Goal: Task Accomplishment & Management: Manage account settings

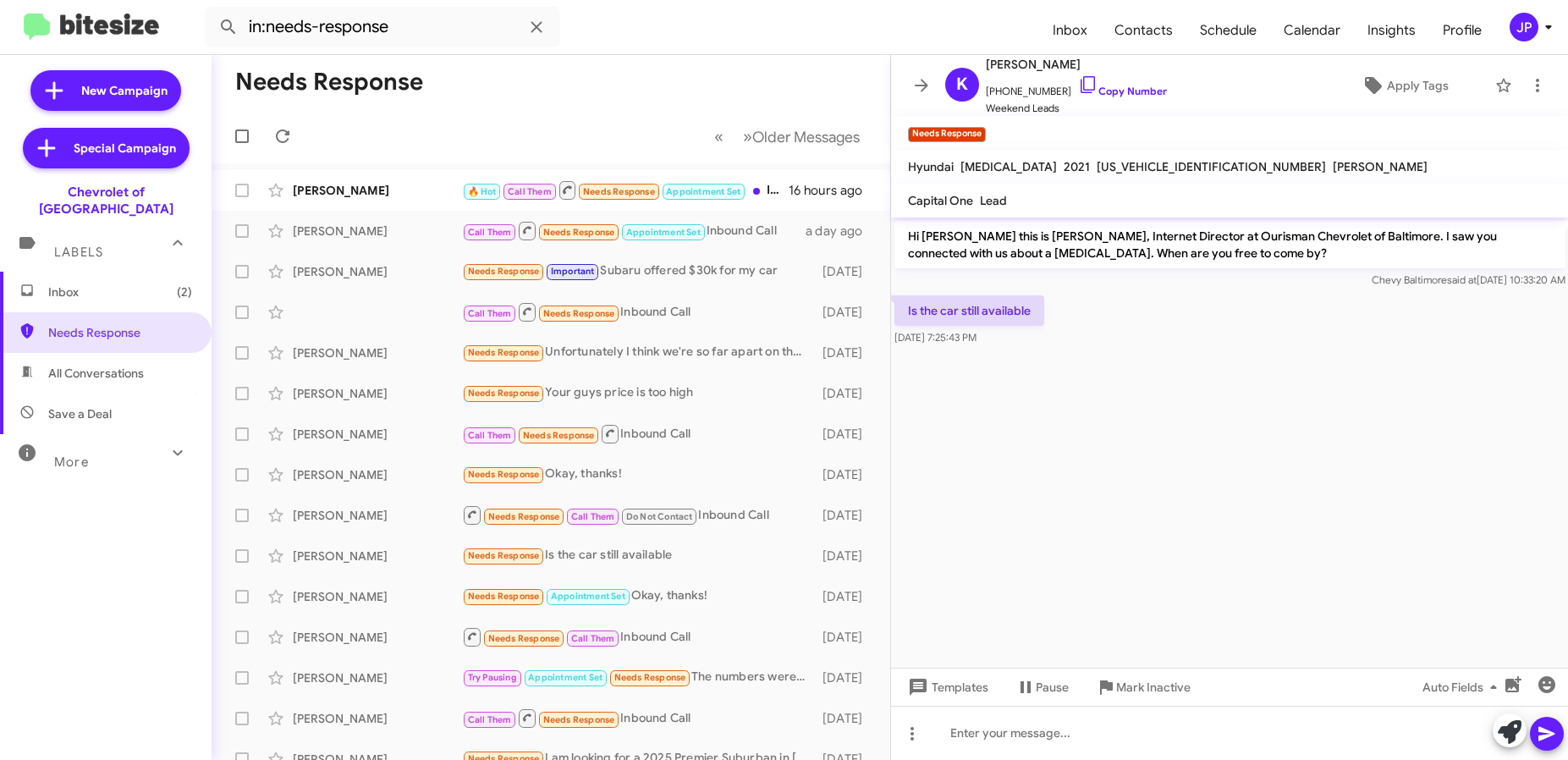
click at [1510, 29] on div "JP" at bounding box center [1524, 27] width 29 height 29
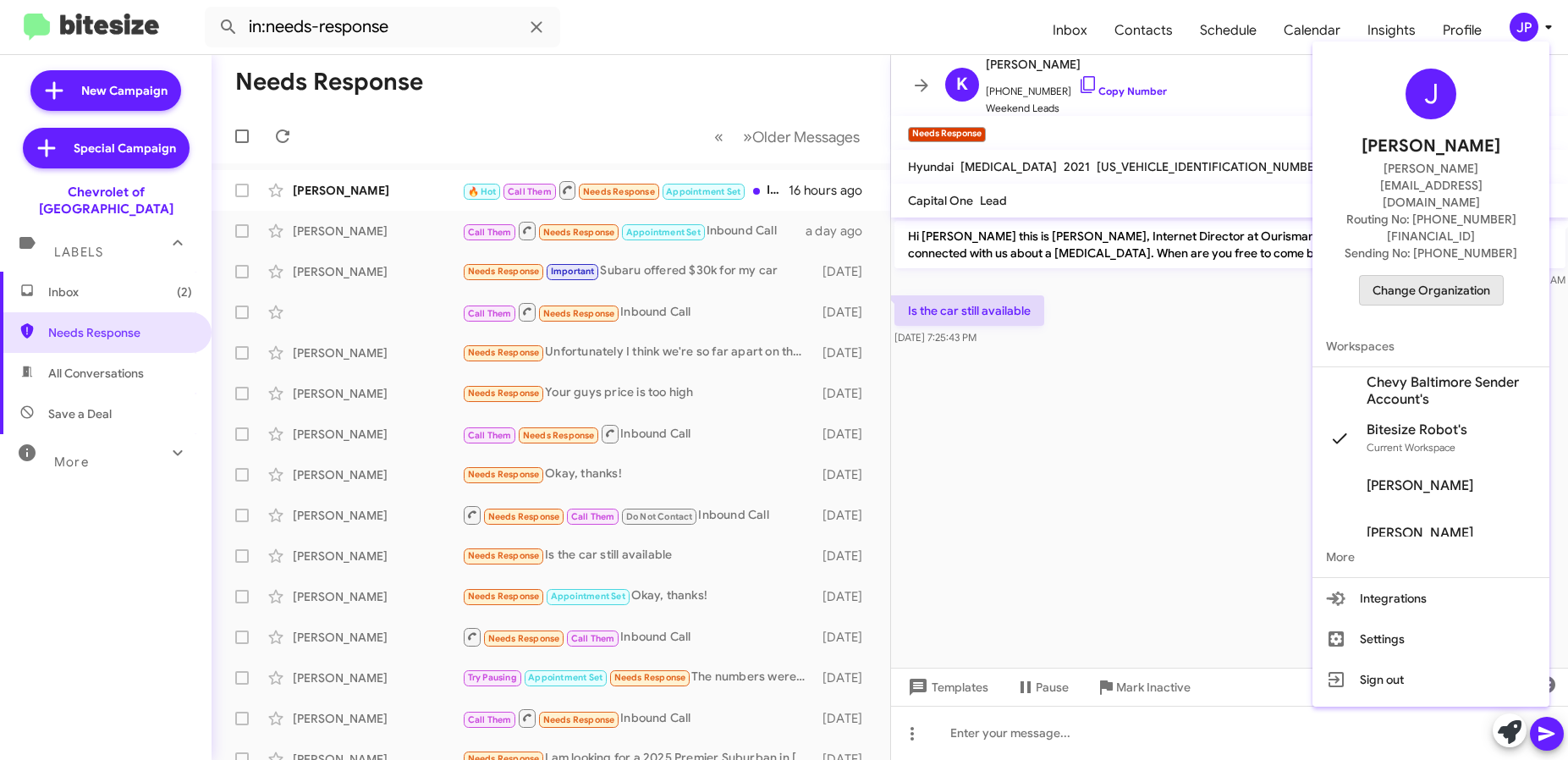
click at [1429, 276] on span "Change Organization" at bounding box center [1431, 290] width 118 height 29
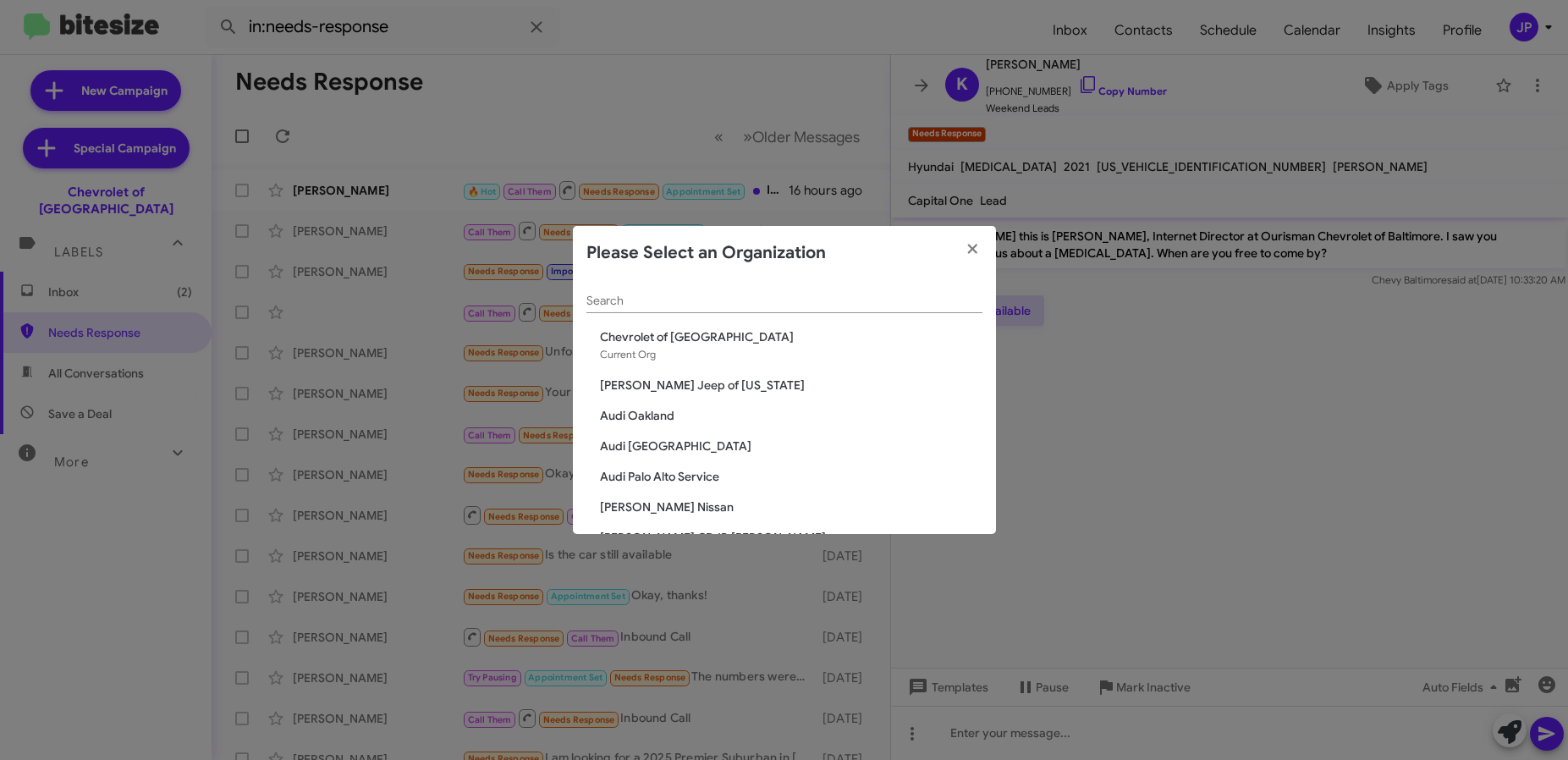
click at [739, 302] on input "Search" at bounding box center [784, 301] width 396 height 13
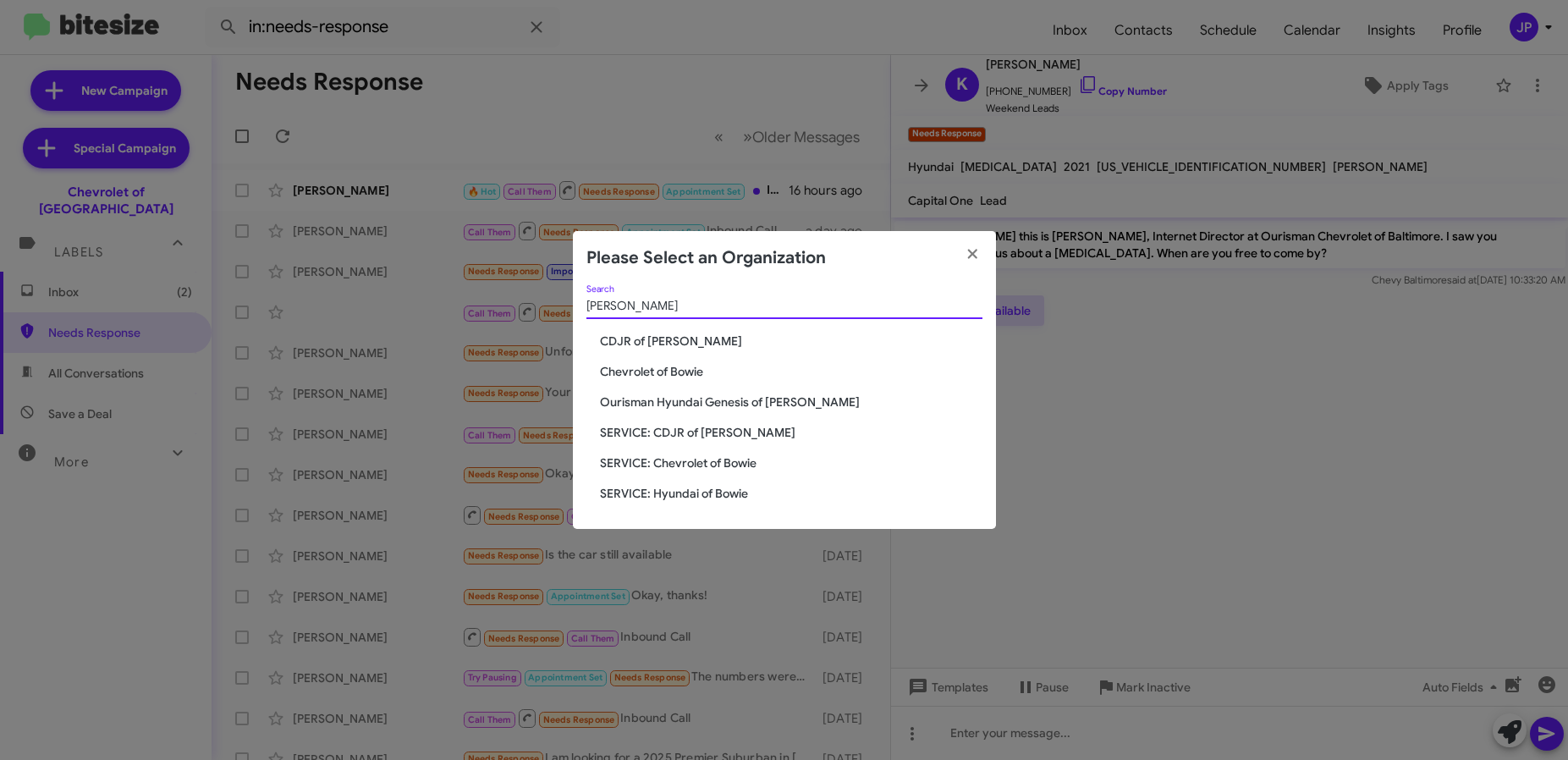
type input "bowie"
click at [689, 367] on span "Chevrolet of Bowie" at bounding box center [791, 371] width 383 height 17
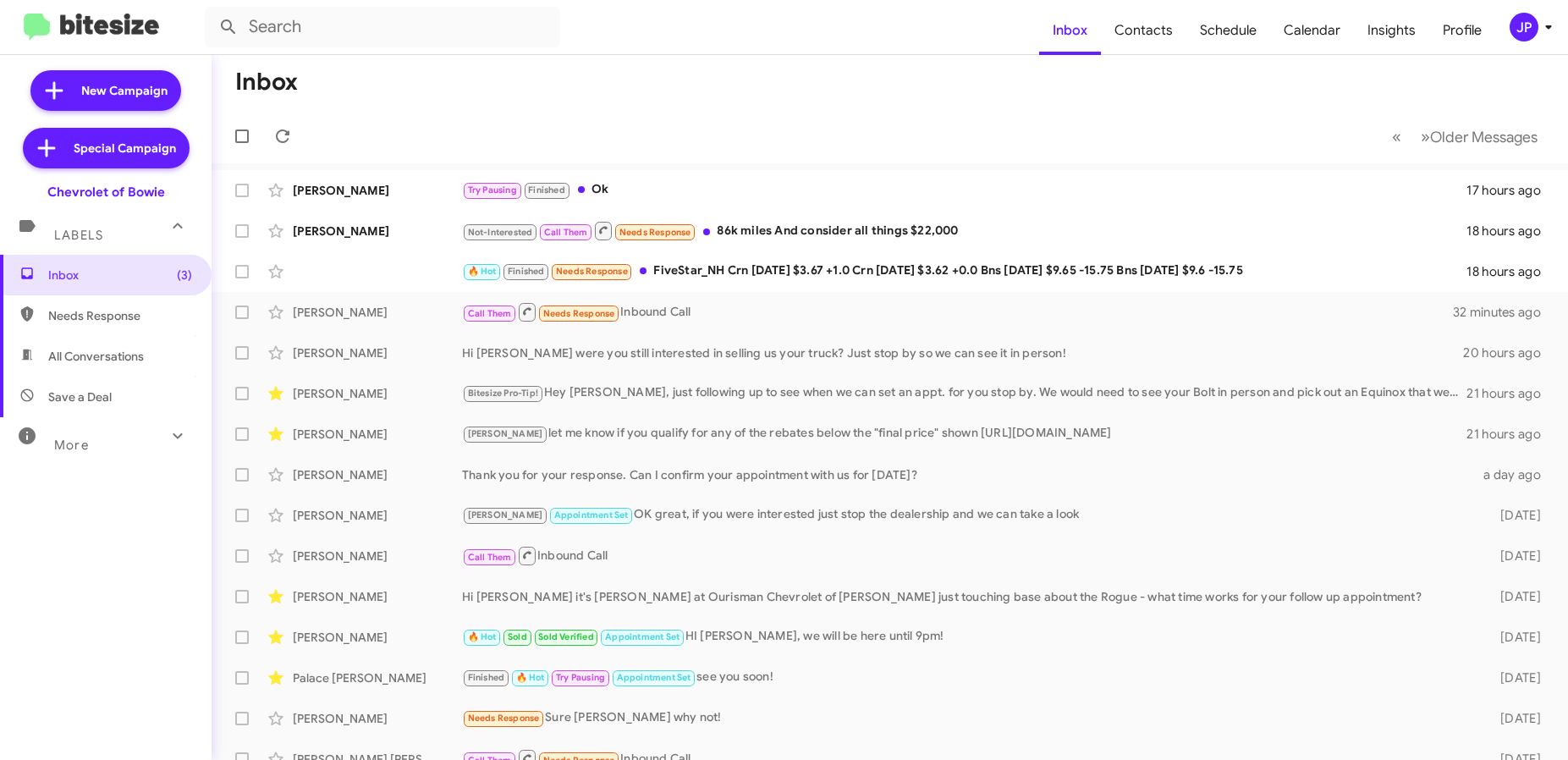
click at [1529, 45] on mat-toolbar "Inbox Contacts Schedule Calendar Insights Profile JP" at bounding box center [784, 27] width 1568 height 54
click at [1532, 36] on div "JP" at bounding box center [1524, 27] width 29 height 29
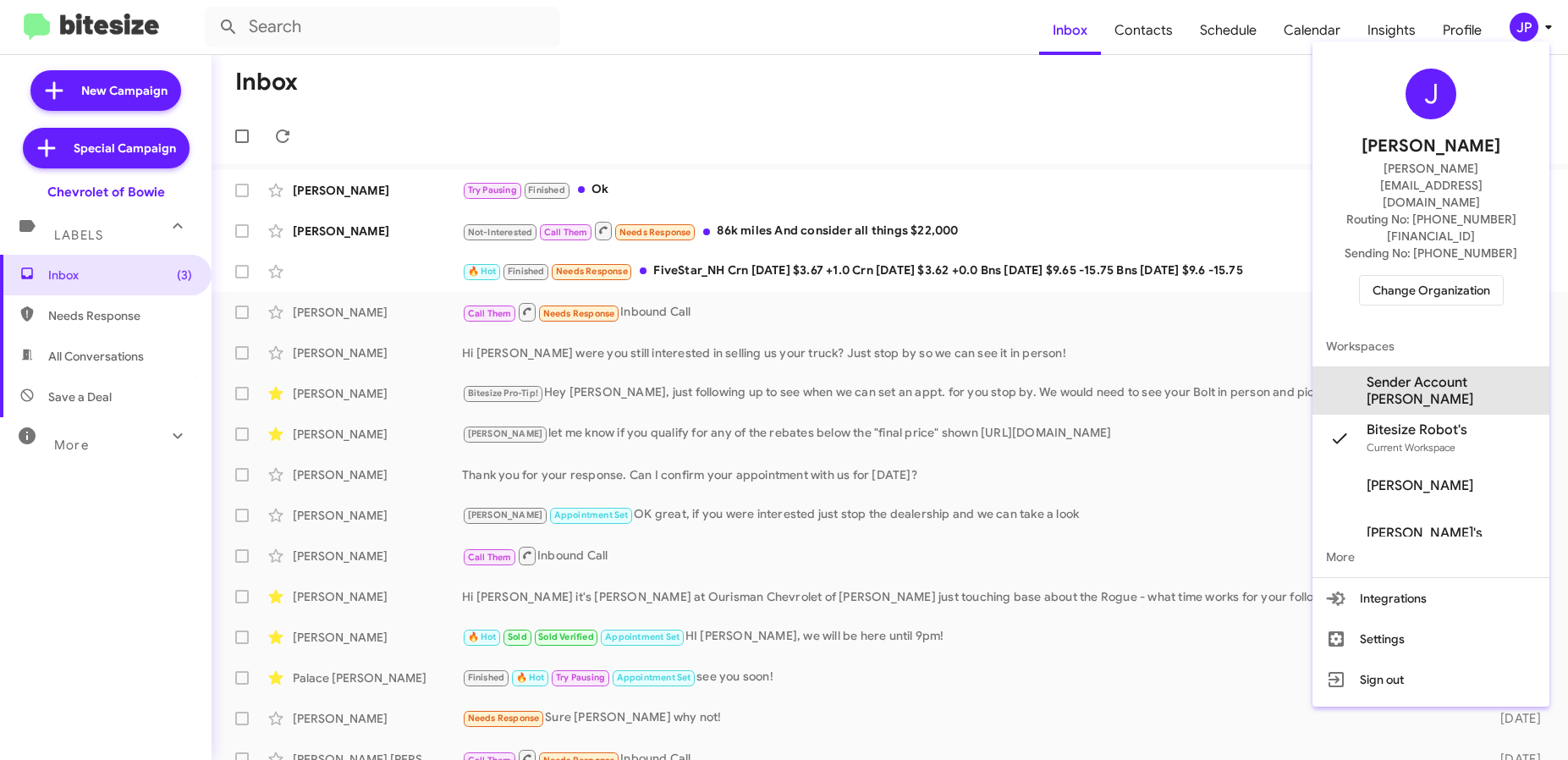
click at [1442, 374] on span "Sender Account Chevy Bowie's" at bounding box center [1451, 391] width 169 height 34
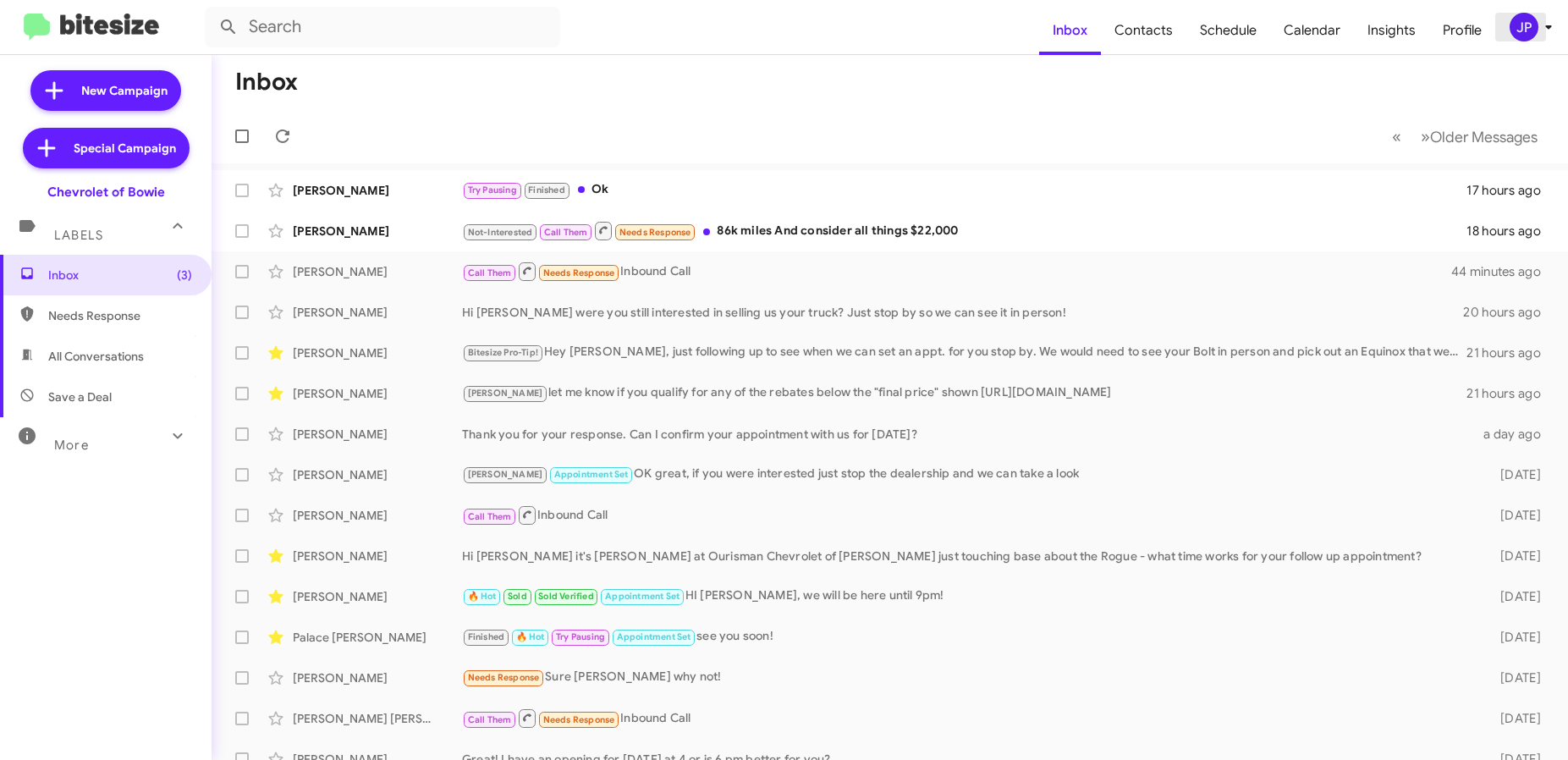
click at [1533, 36] on div "JP" at bounding box center [1524, 27] width 29 height 29
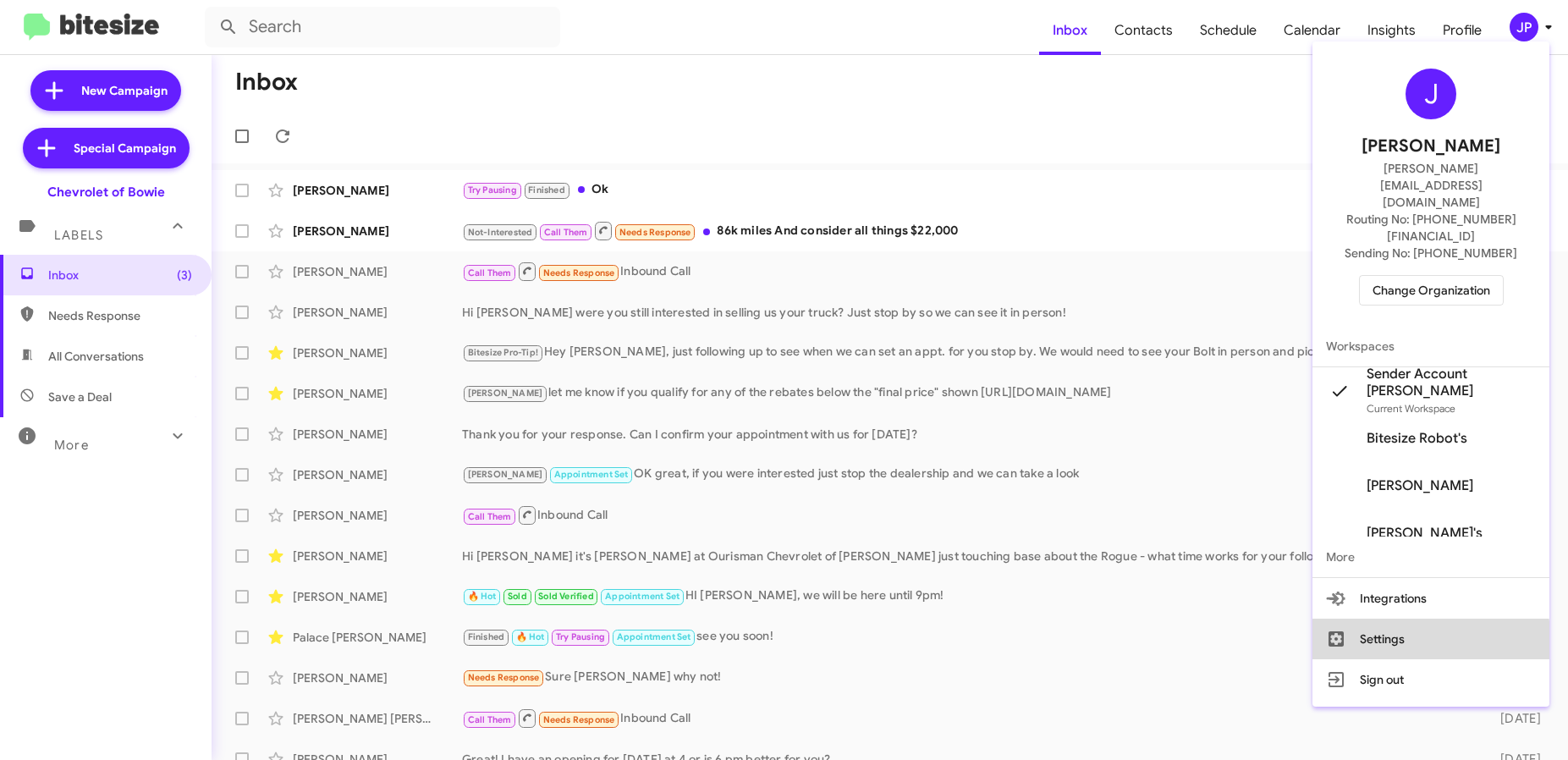
click at [1423, 619] on button "Settings" at bounding box center [1431, 639] width 237 height 40
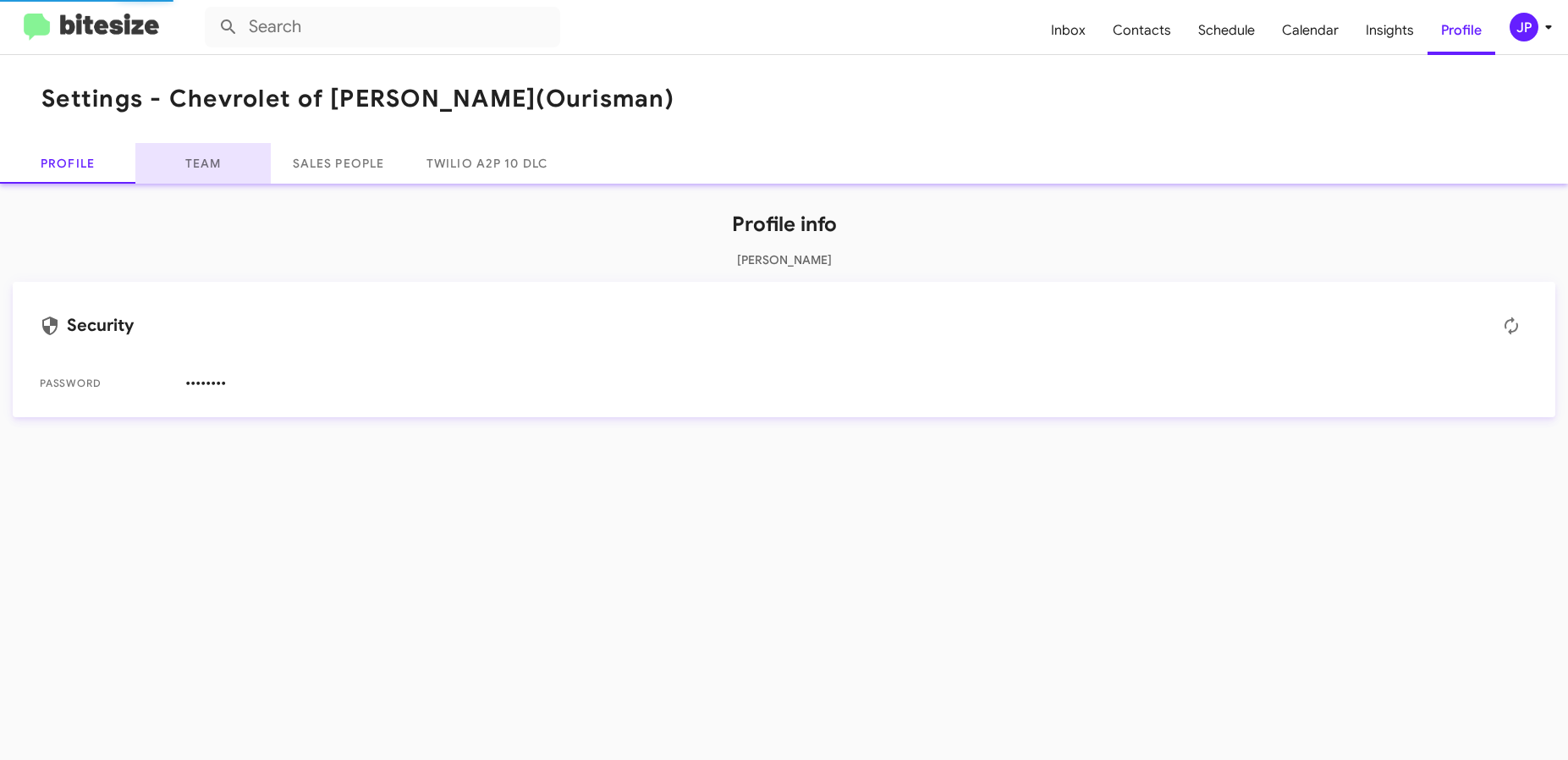
click at [242, 181] on link "Team" at bounding box center [203, 163] width 136 height 40
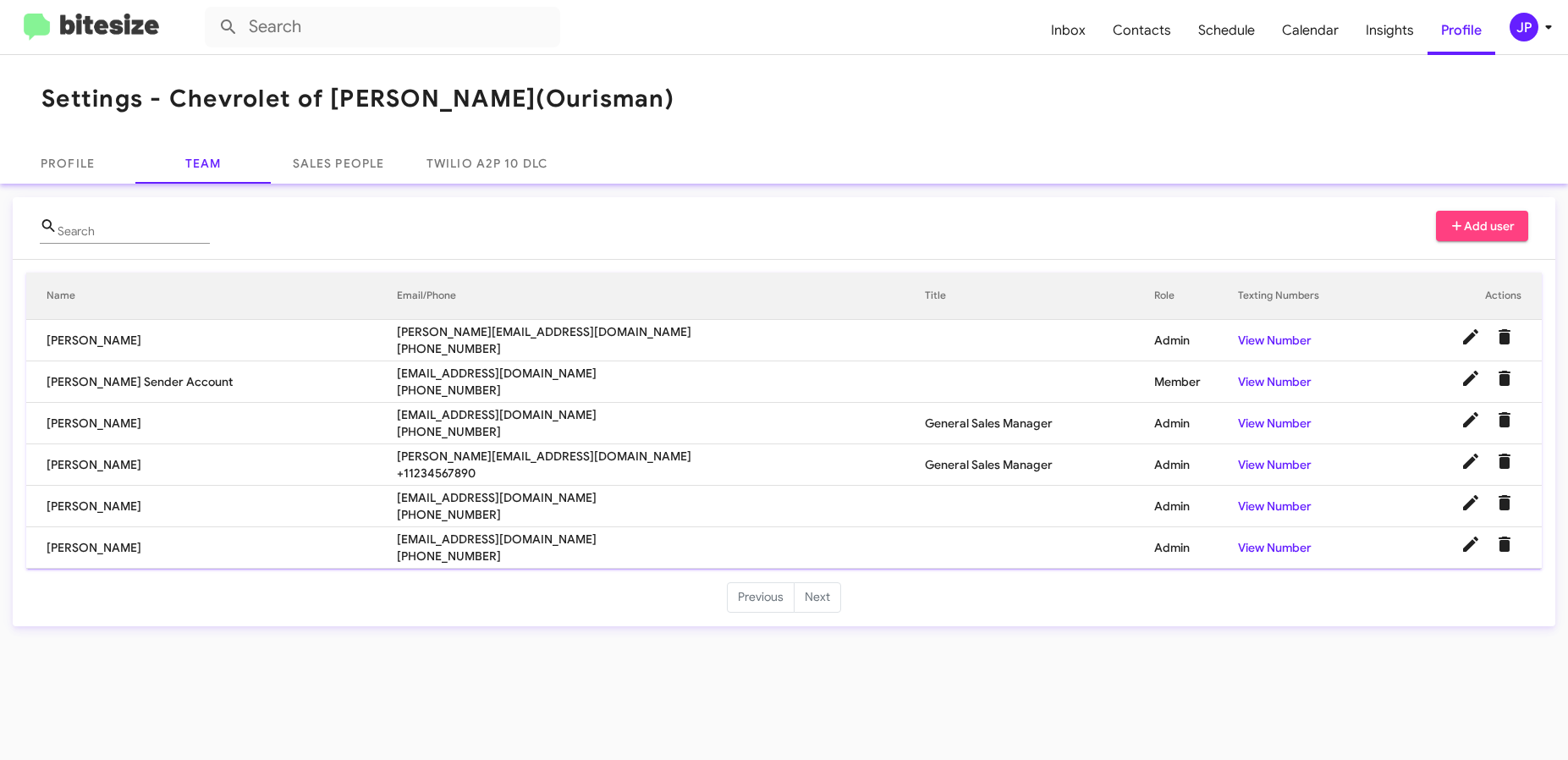
click at [1517, 22] on div "JP" at bounding box center [1524, 27] width 29 height 29
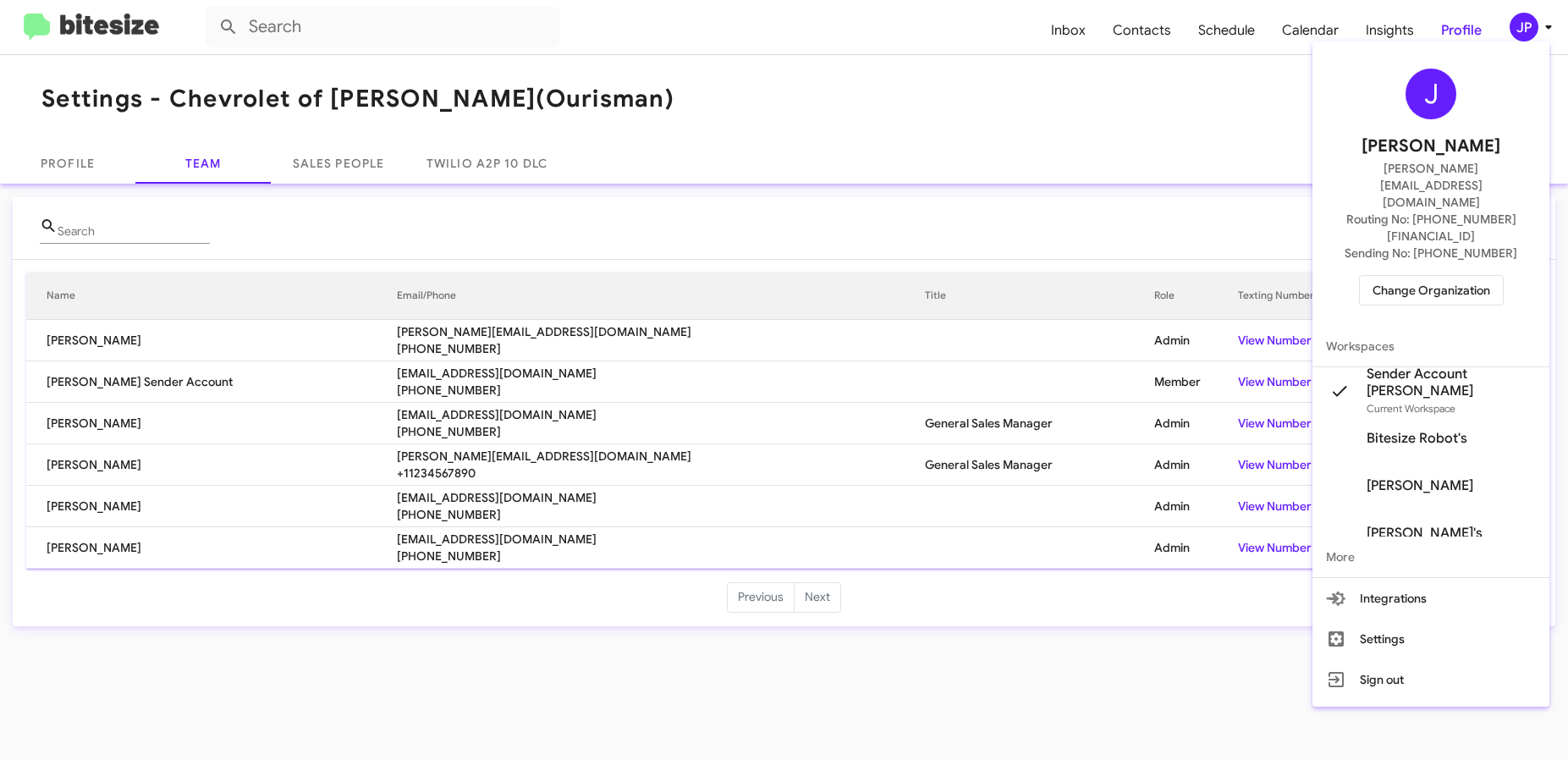
click at [1314, 57] on div "J Jamie Payton jamie@bitesize.co Routing No: +1 (240) 245-1011 Sending No: +1 (…" at bounding box center [1431, 187] width 237 height 278
click at [1195, 46] on div at bounding box center [784, 380] width 1568 height 760
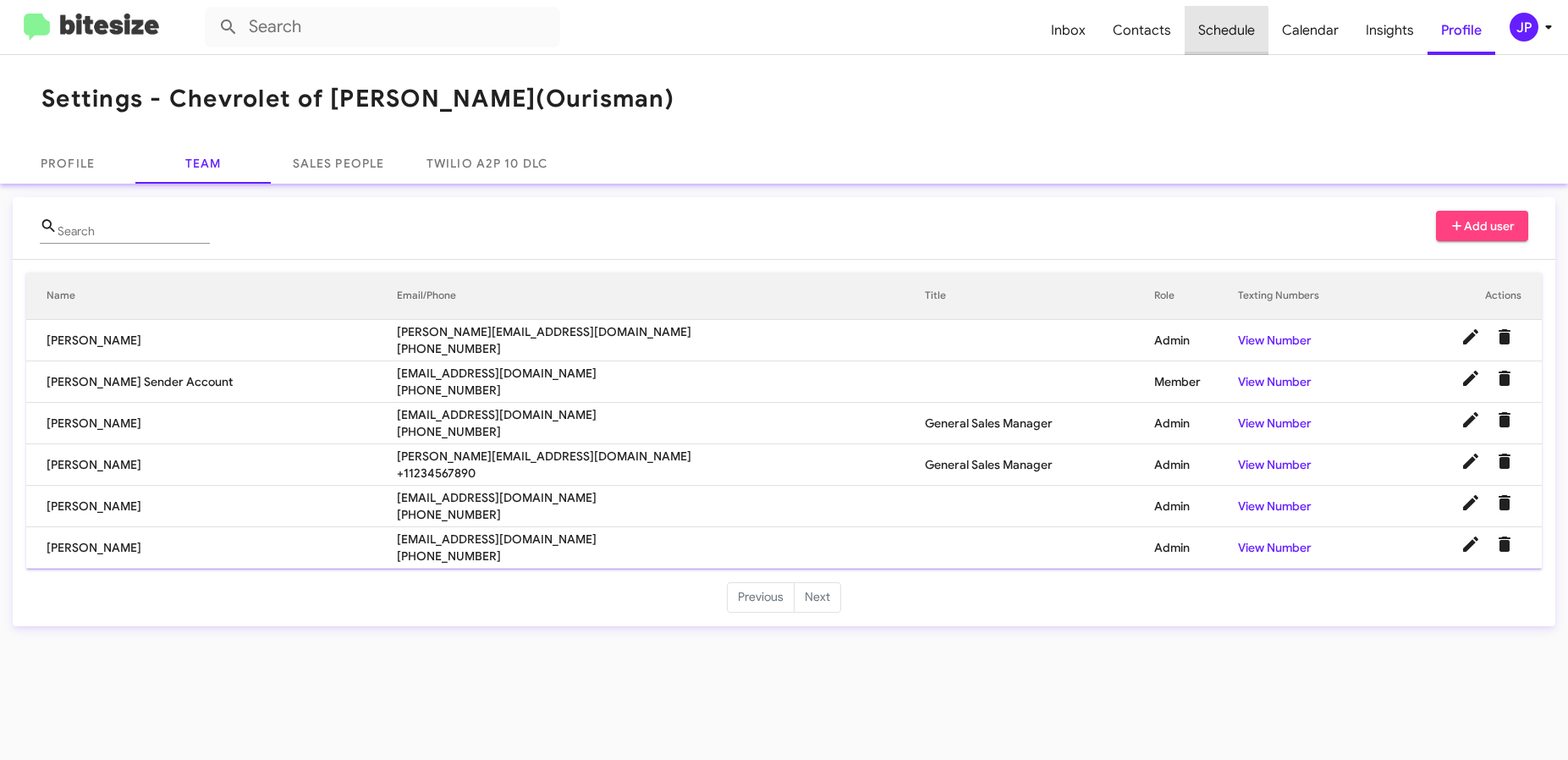
click at [1194, 45] on span "Schedule" at bounding box center [1226, 31] width 84 height 49
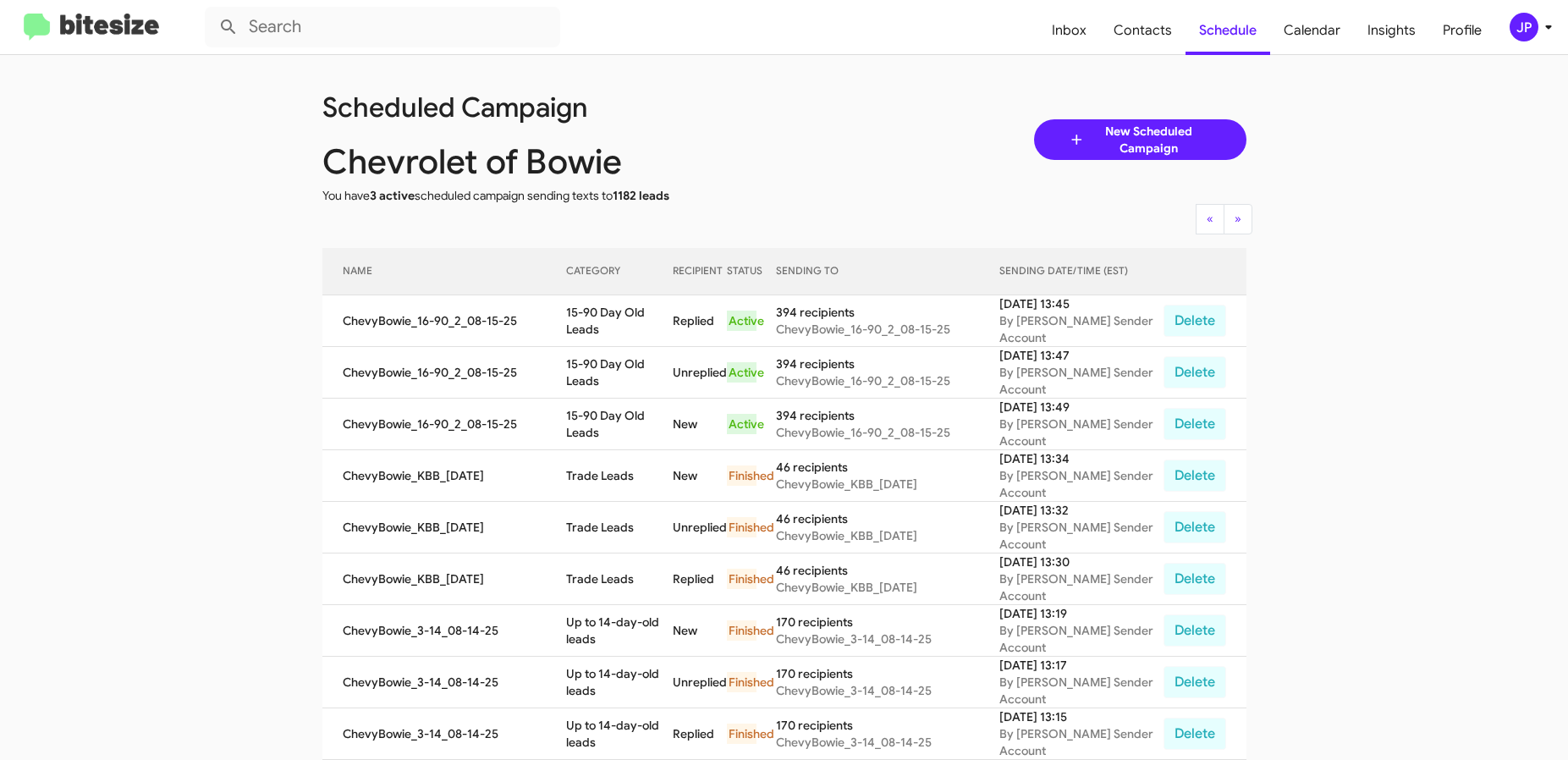
click at [1289, 411] on app-scheduler "Scheduled Campaign Chevrolet of Bowie You have 3 active scheduled campaign send…" at bounding box center [784, 702] width 1568 height 1294
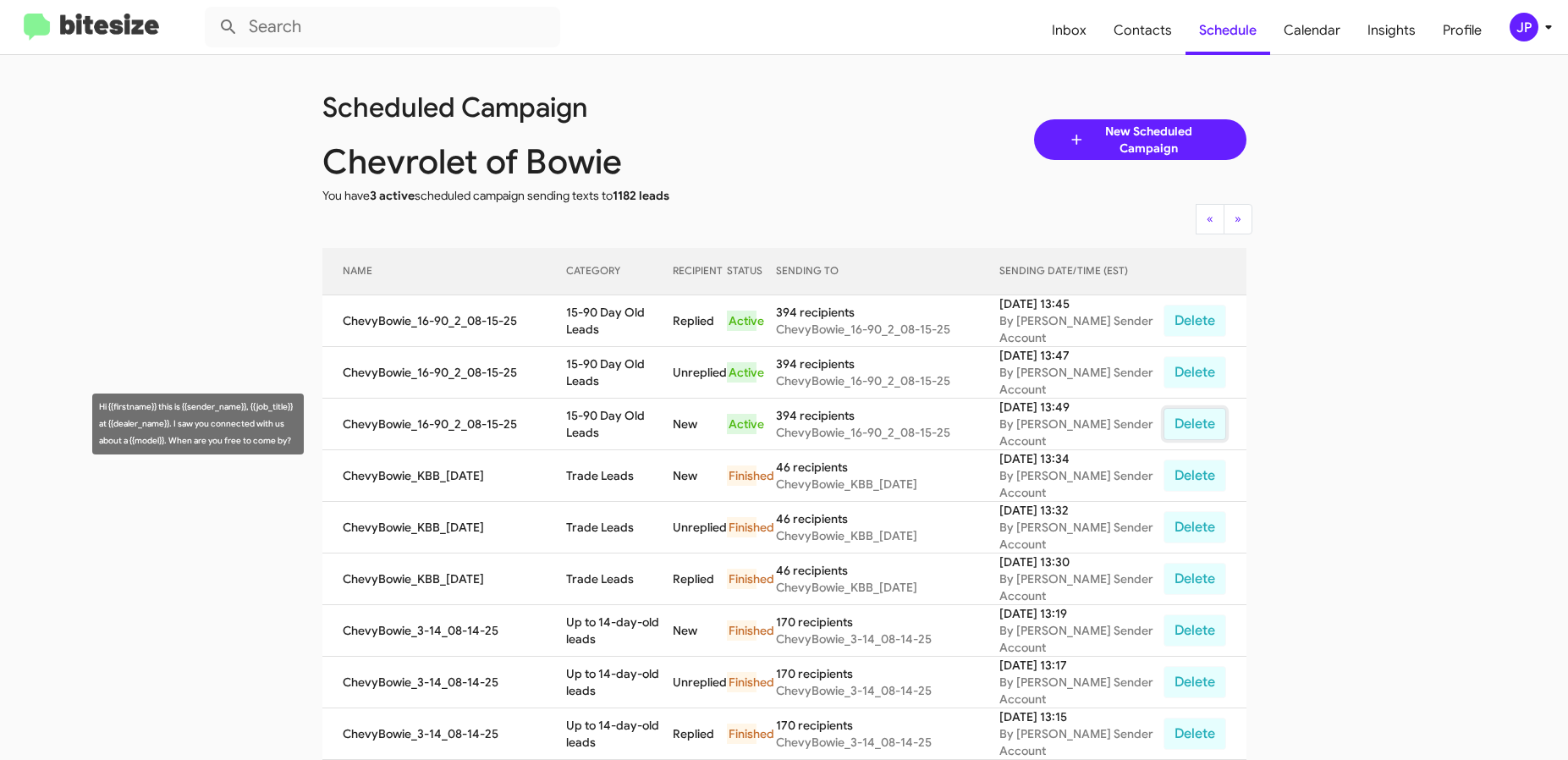
click at [1192, 422] on button "Delete" at bounding box center [1194, 424] width 63 height 32
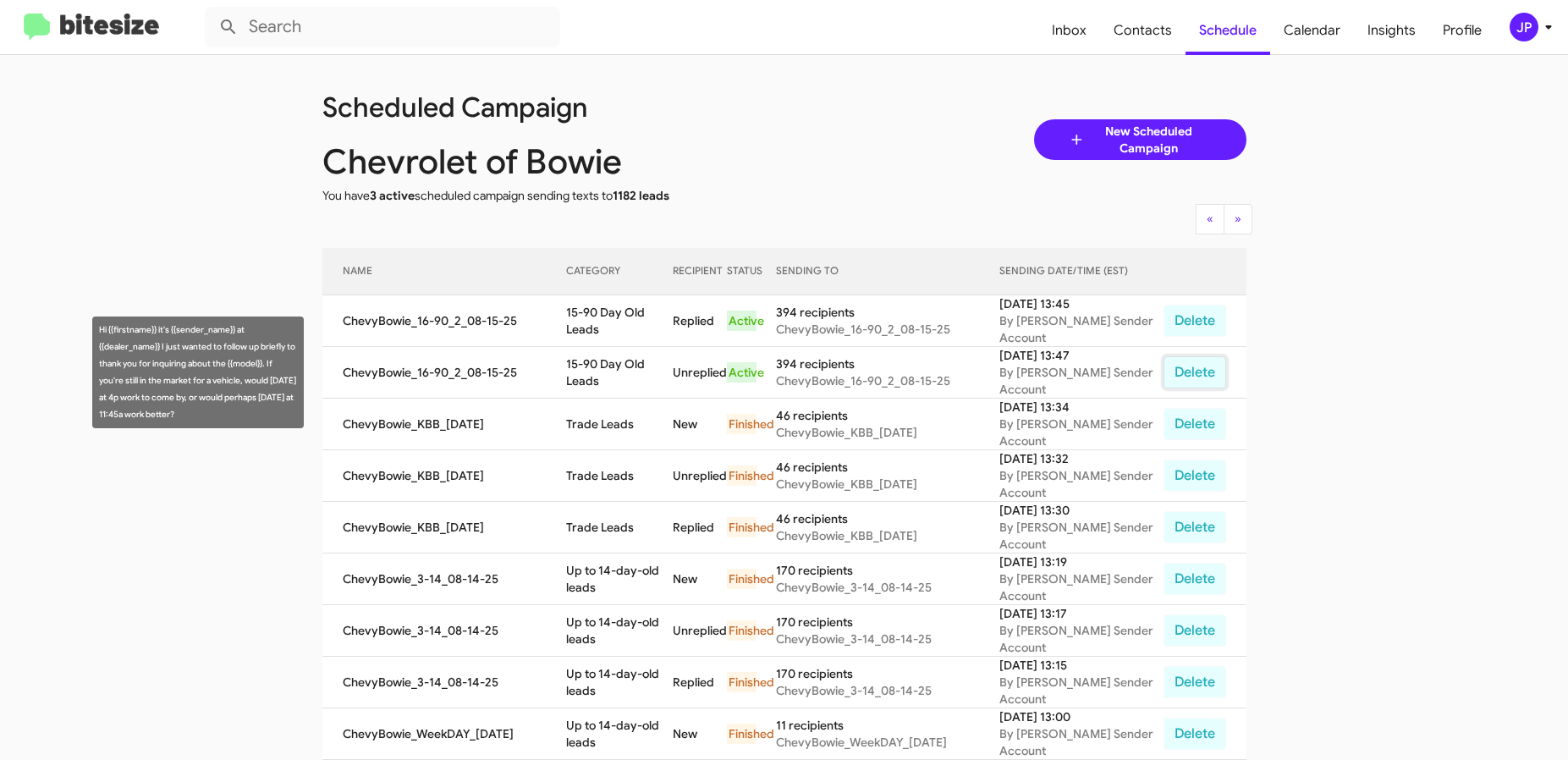
click at [1211, 377] on button "Delete" at bounding box center [1194, 373] width 63 height 32
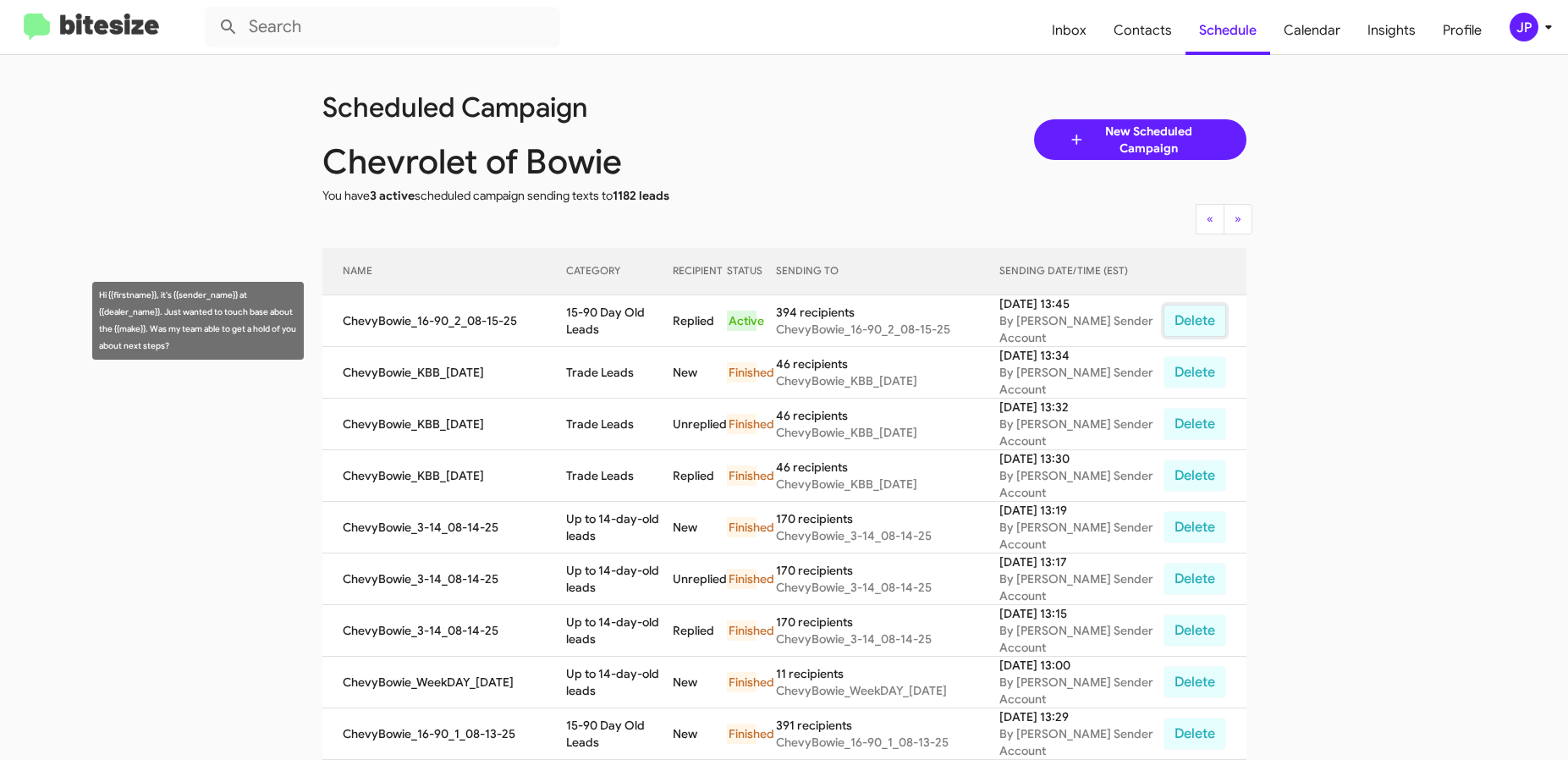
click at [1182, 311] on button "Delete" at bounding box center [1194, 321] width 63 height 32
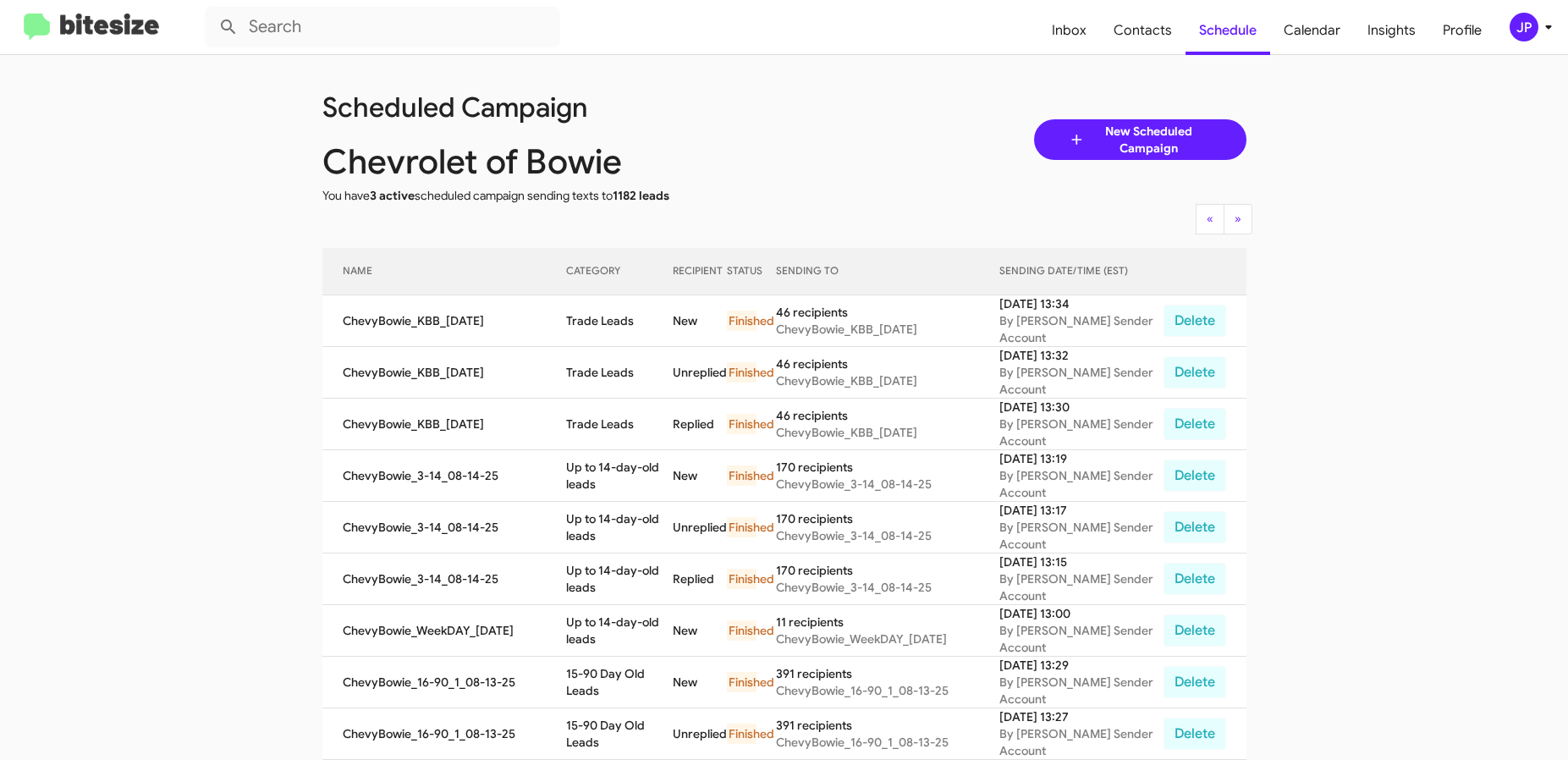
click at [128, 36] on img at bounding box center [91, 27] width 136 height 28
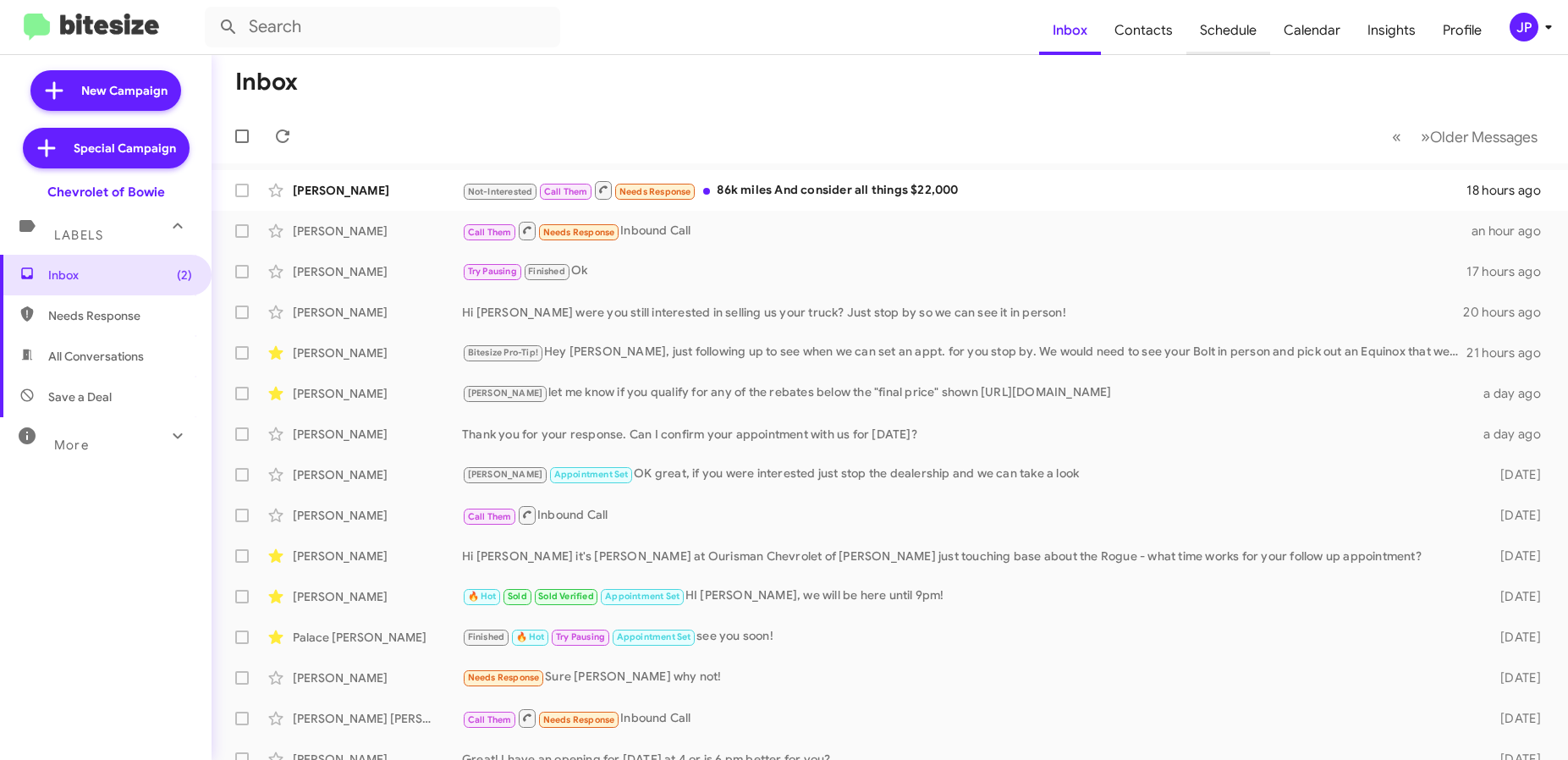
click at [1212, 44] on span "Schedule" at bounding box center [1228, 31] width 84 height 49
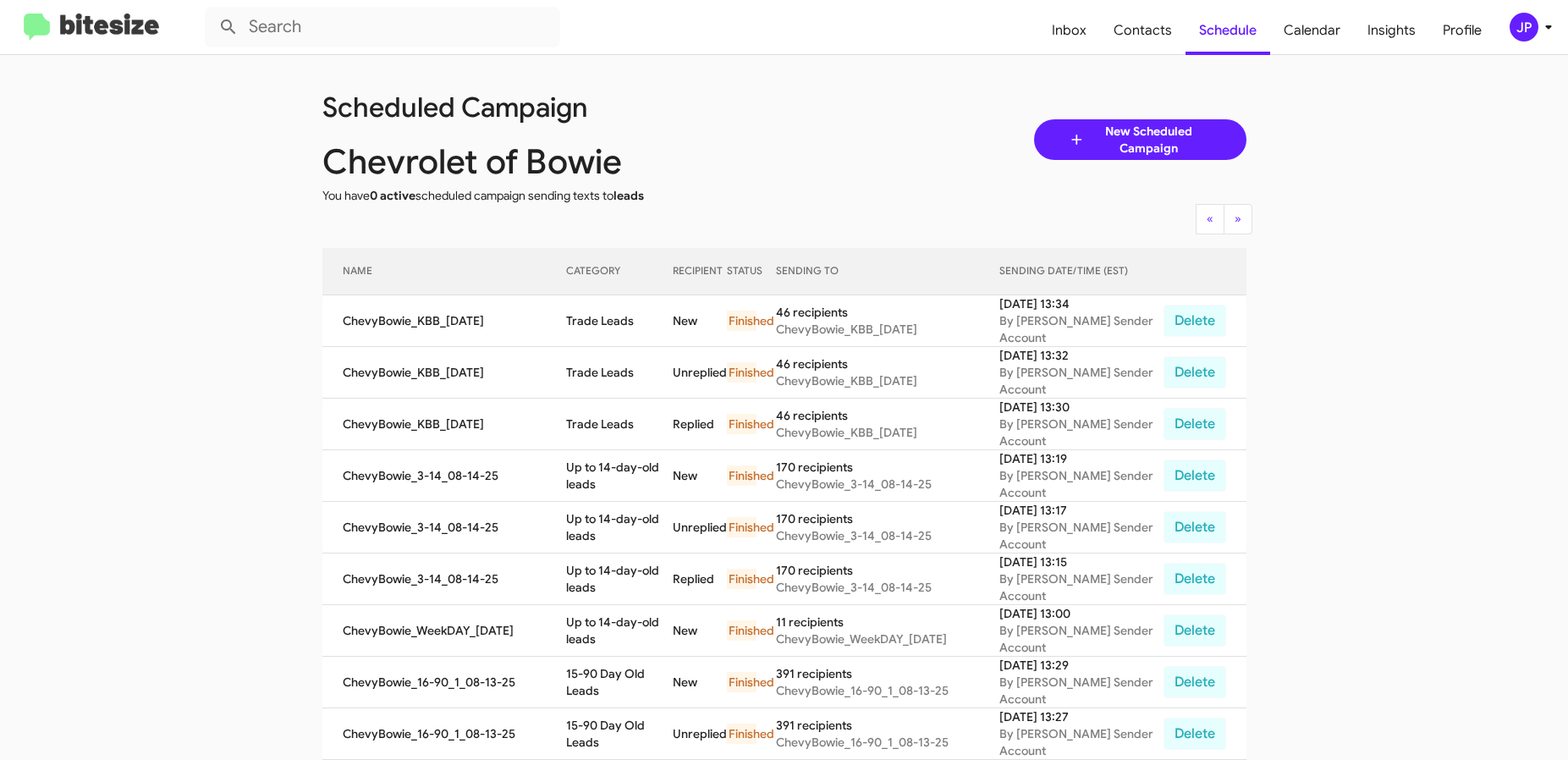
click at [125, 27] on img at bounding box center [91, 27] width 136 height 28
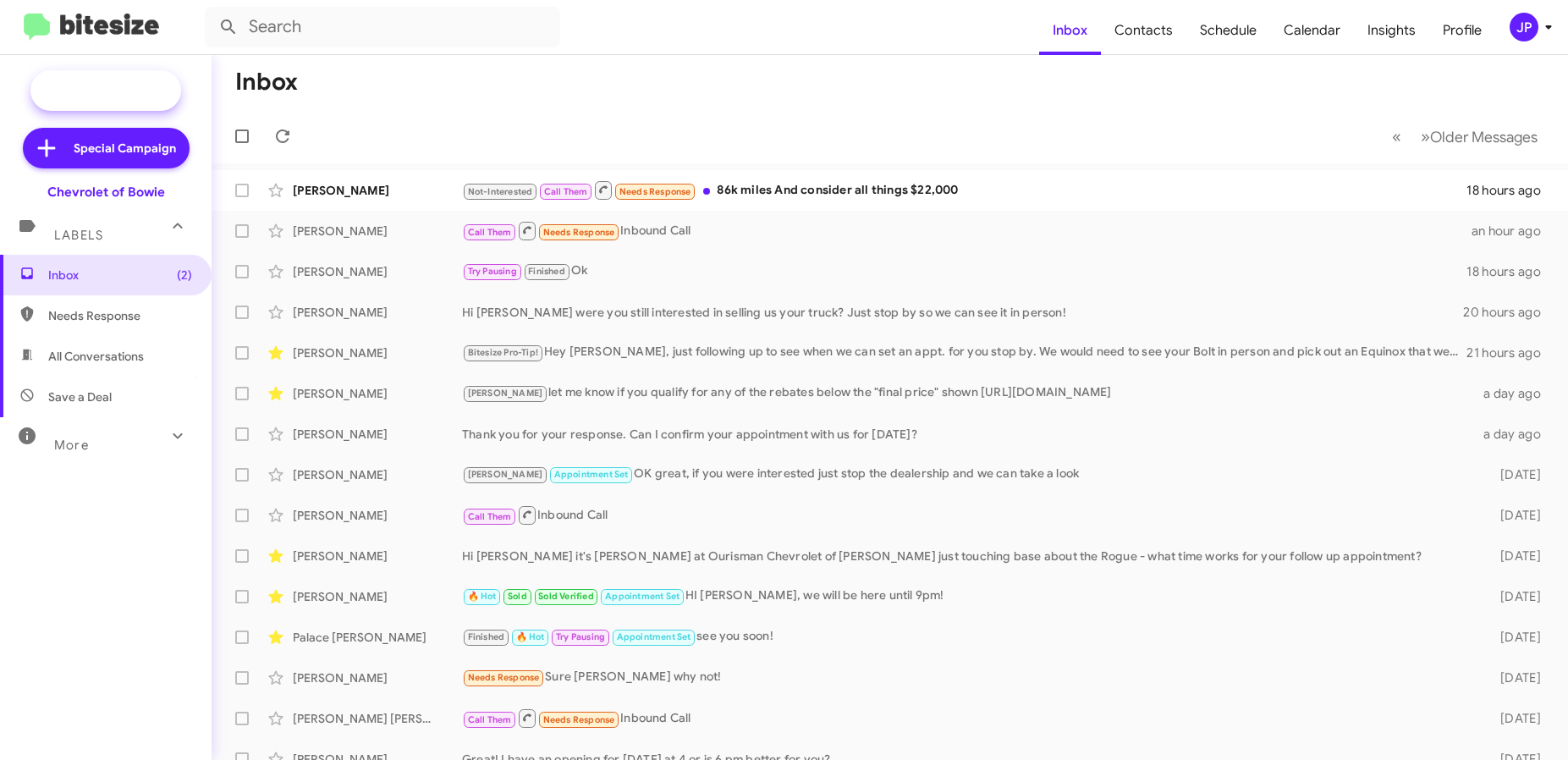
click at [137, 101] on span "New Campaign" at bounding box center [106, 90] width 151 height 40
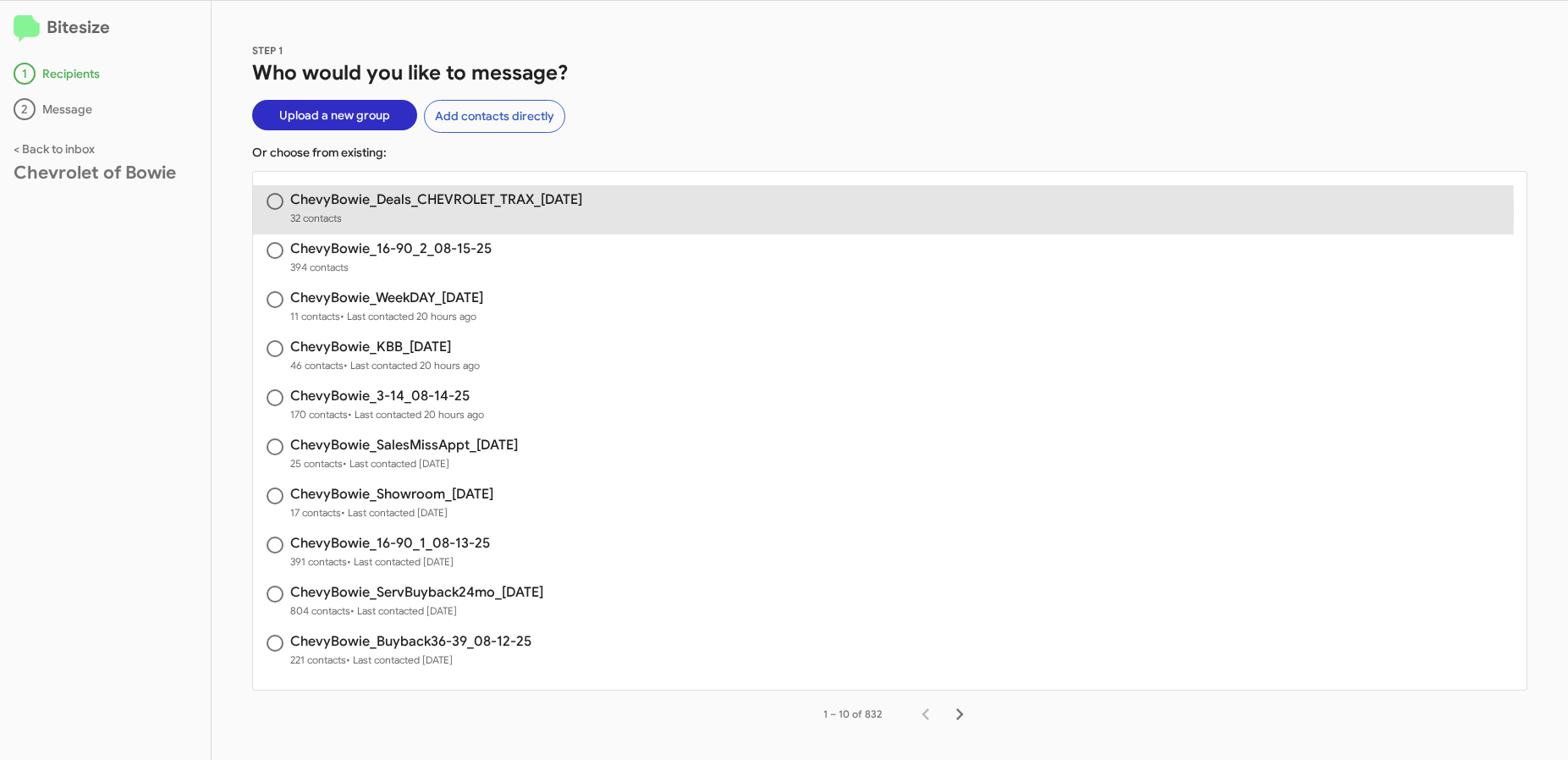
click at [377, 210] on span "32 contacts" at bounding box center [436, 218] width 292 height 17
radio input "true"
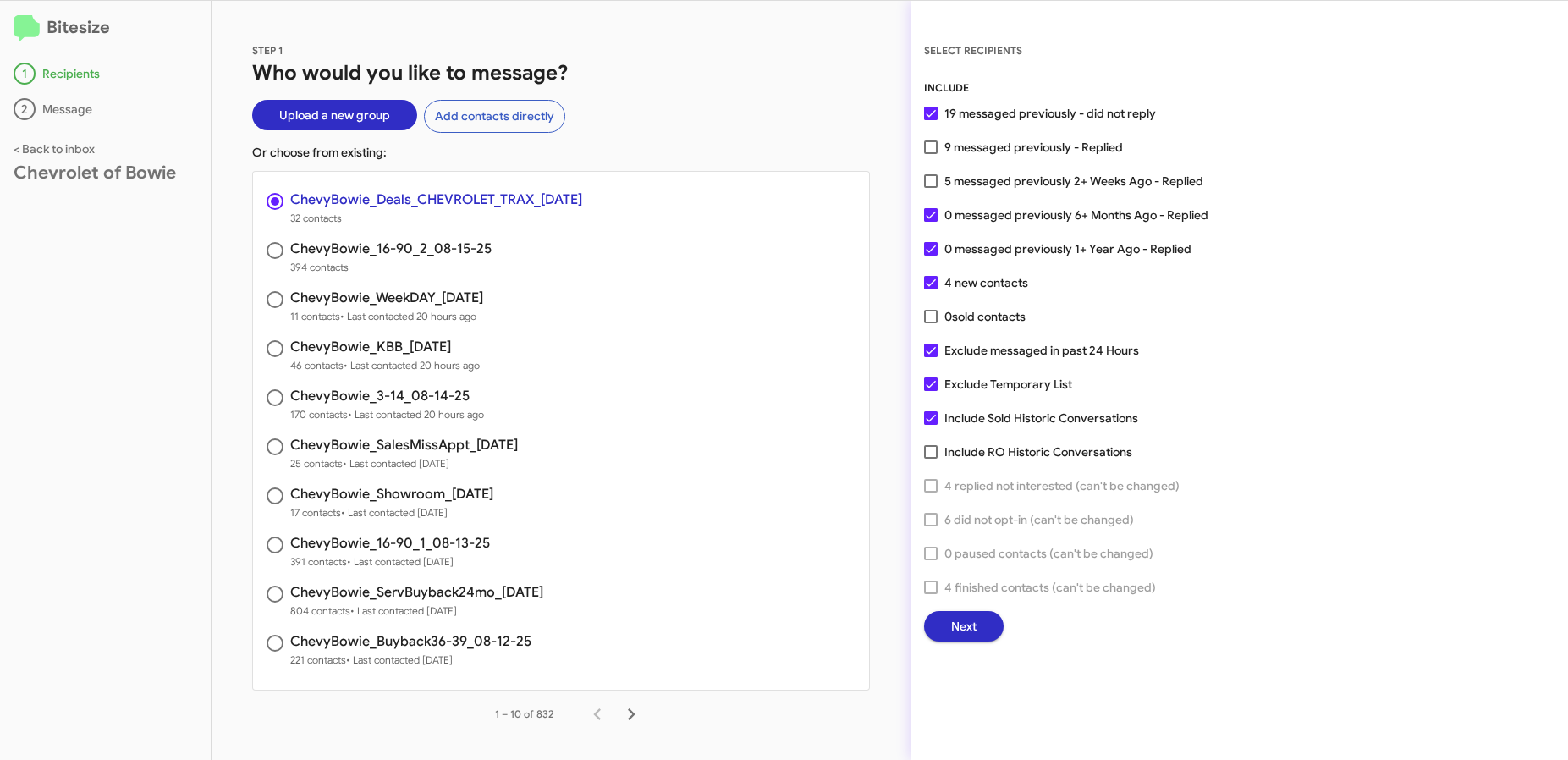
click at [1049, 152] on span "9 messaged previously - Replied" at bounding box center [1033, 147] width 179 height 21
click at [930, 154] on input "9 messaged previously - Replied" at bounding box center [929, 154] width 1 height 1
checkbox input "true"
click at [937, 629] on button "Next" at bounding box center [964, 626] width 80 height 31
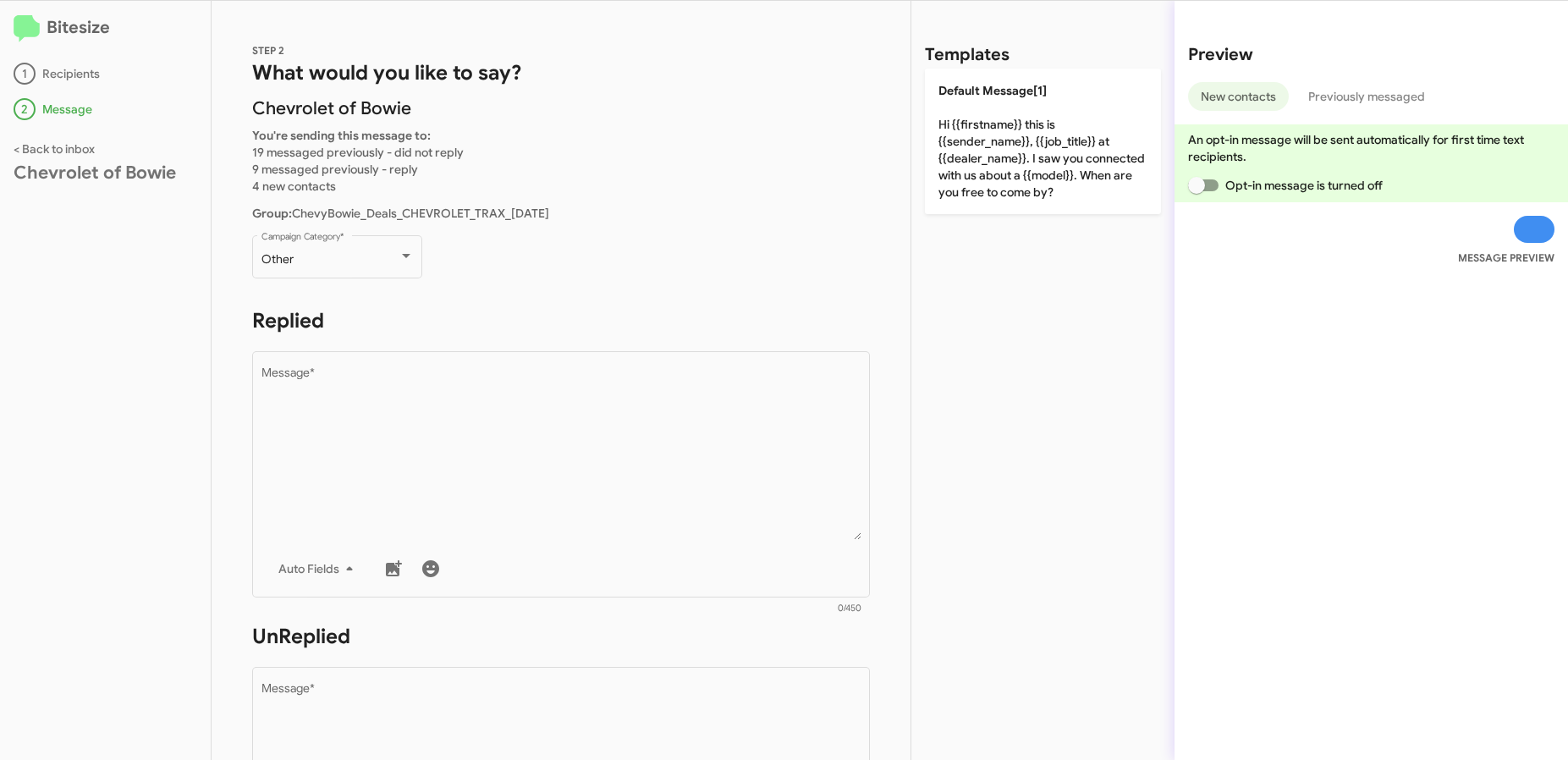
click at [376, 283] on div "Other Campaign Category *" at bounding box center [337, 265] width 170 height 59
click at [385, 252] on div "Other Campaign Category *" at bounding box center [338, 255] width 153 height 47
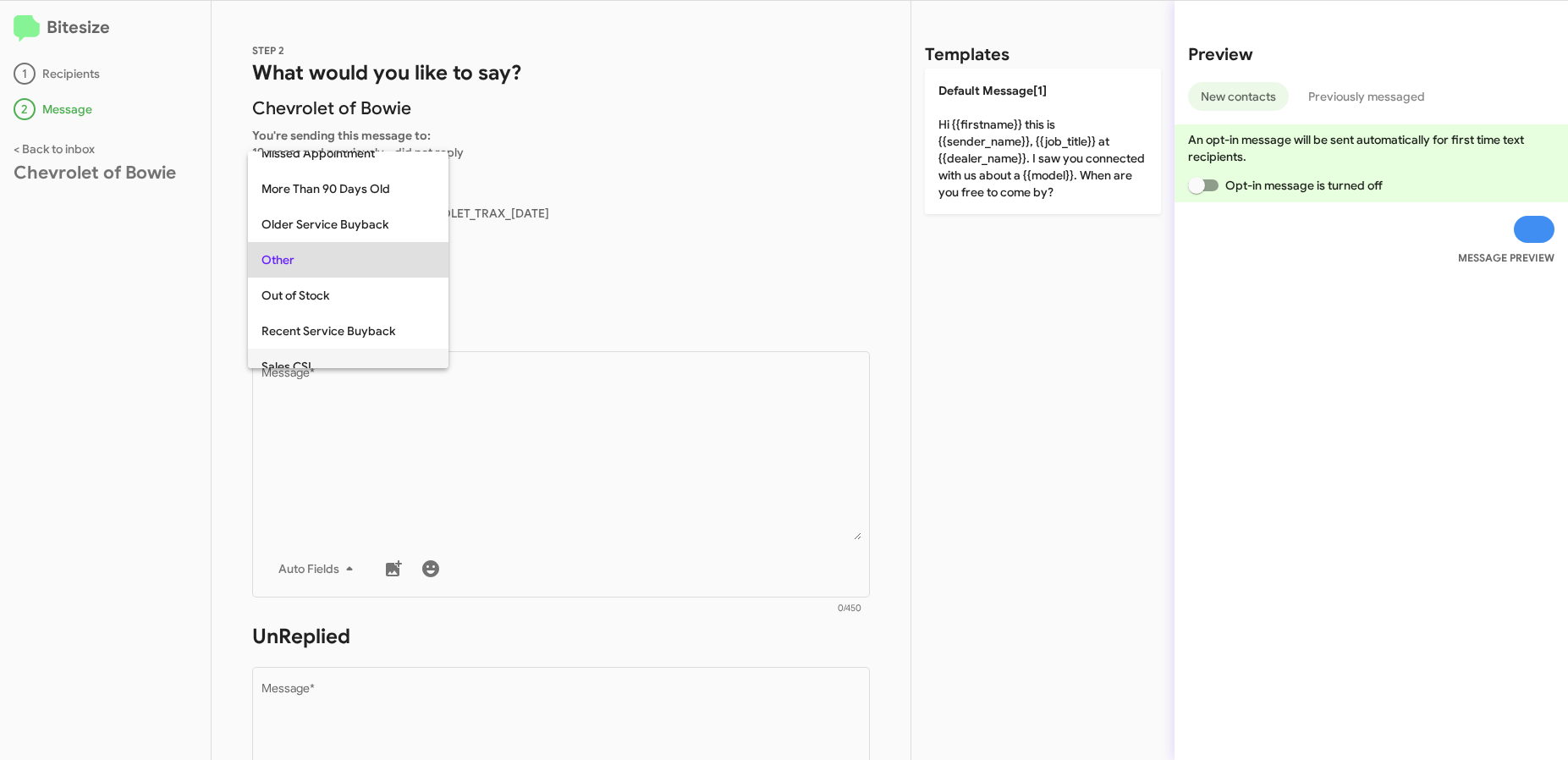
scroll to position [708, 0]
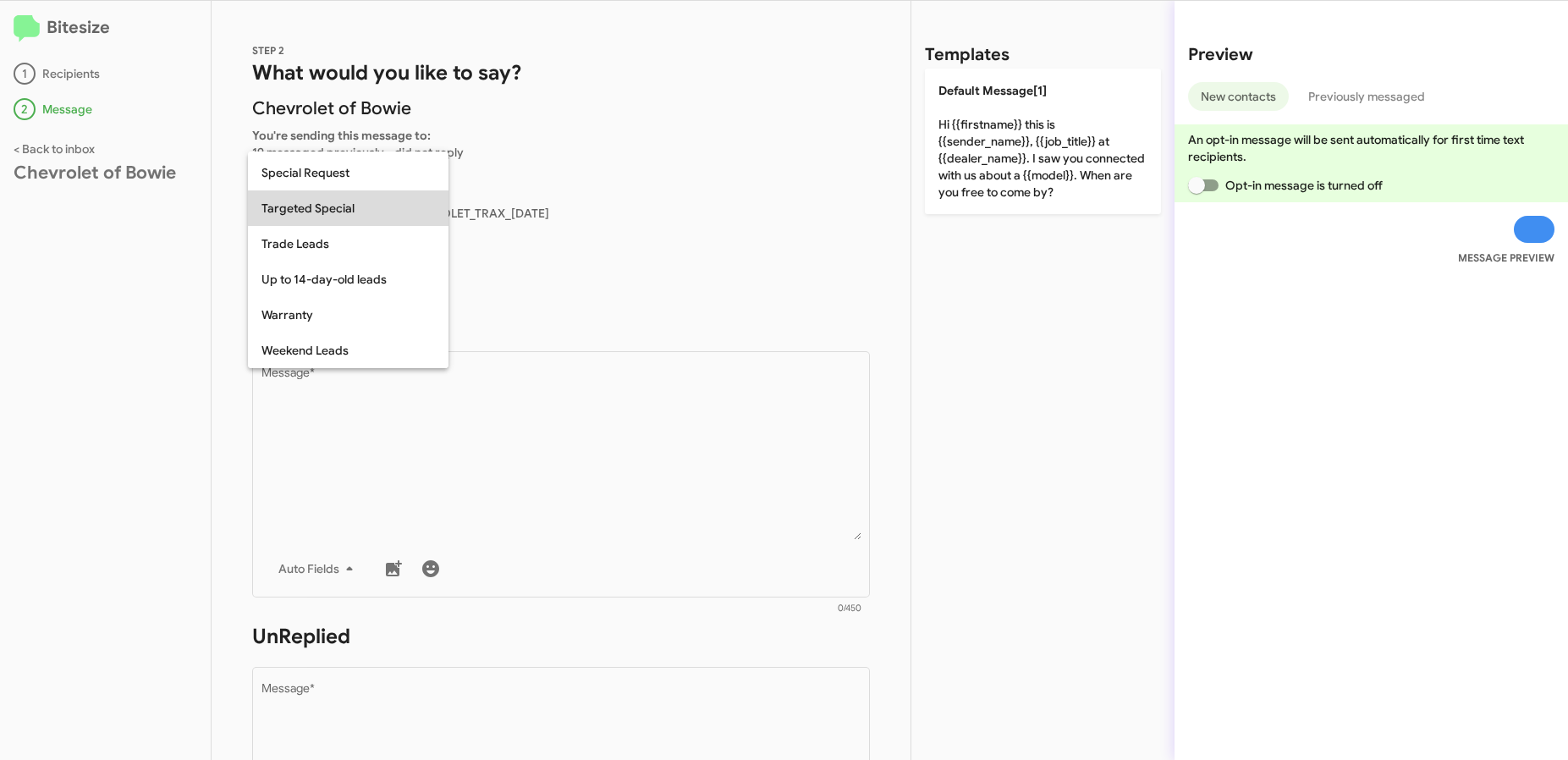
click at [353, 208] on span "Targeted Special" at bounding box center [348, 208] width 173 height 36
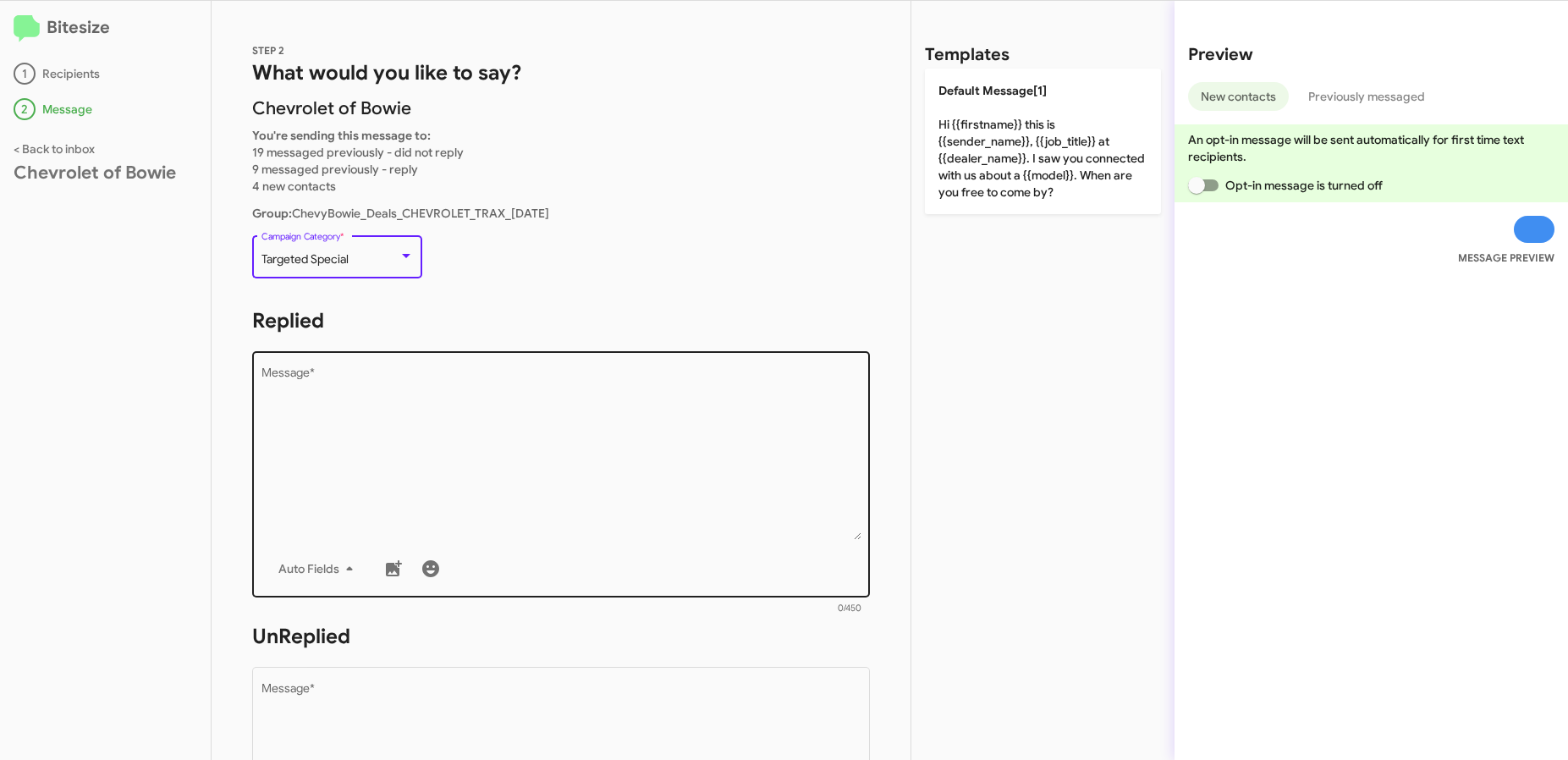
click at [392, 406] on textarea "Message *" at bounding box center [561, 454] width 600 height 172
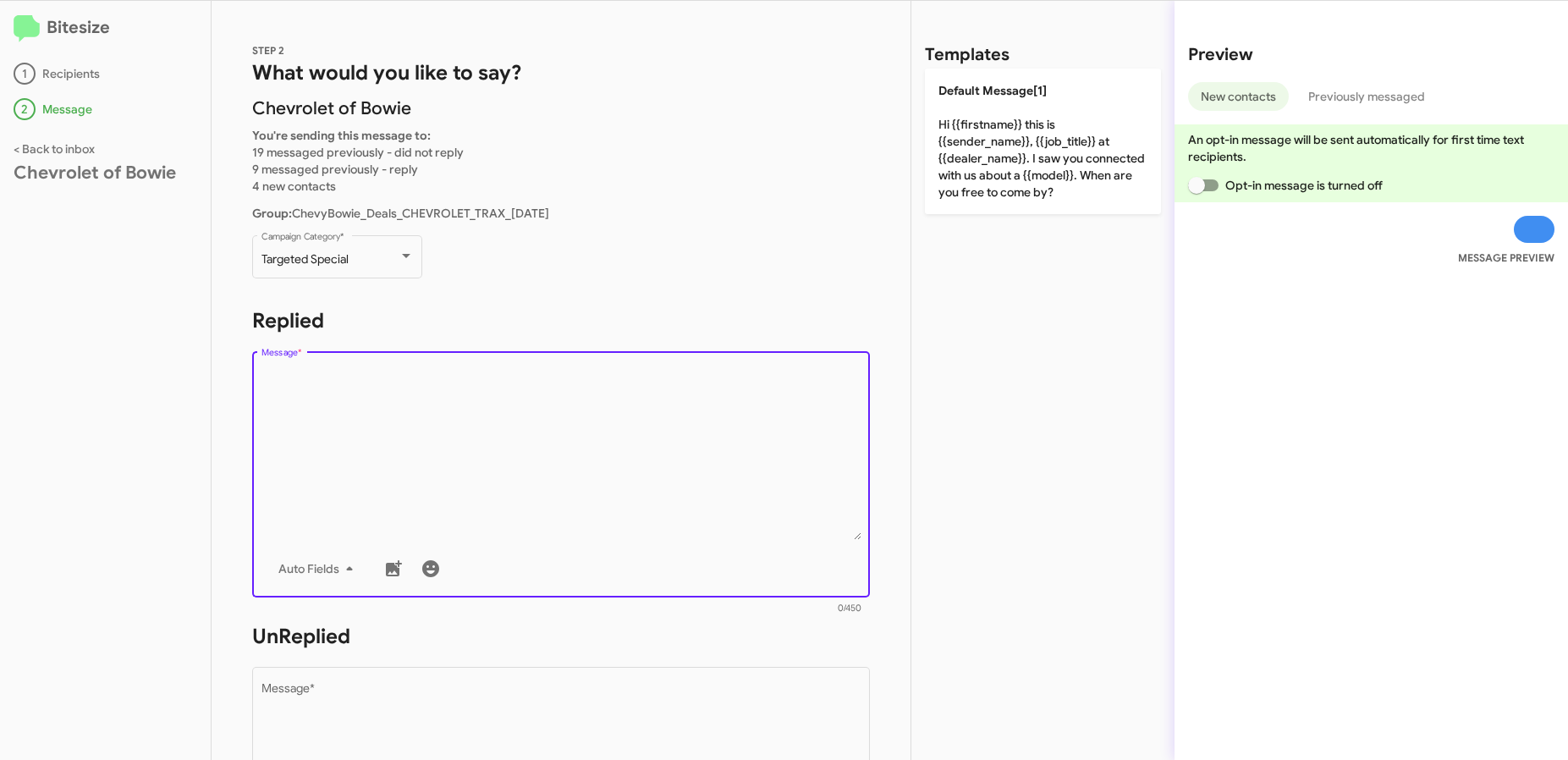
paste textarea "Hi {{firstname}} it's {{sender_name}}, {{job_title}} at {{dealer_name}}. Thanks…"
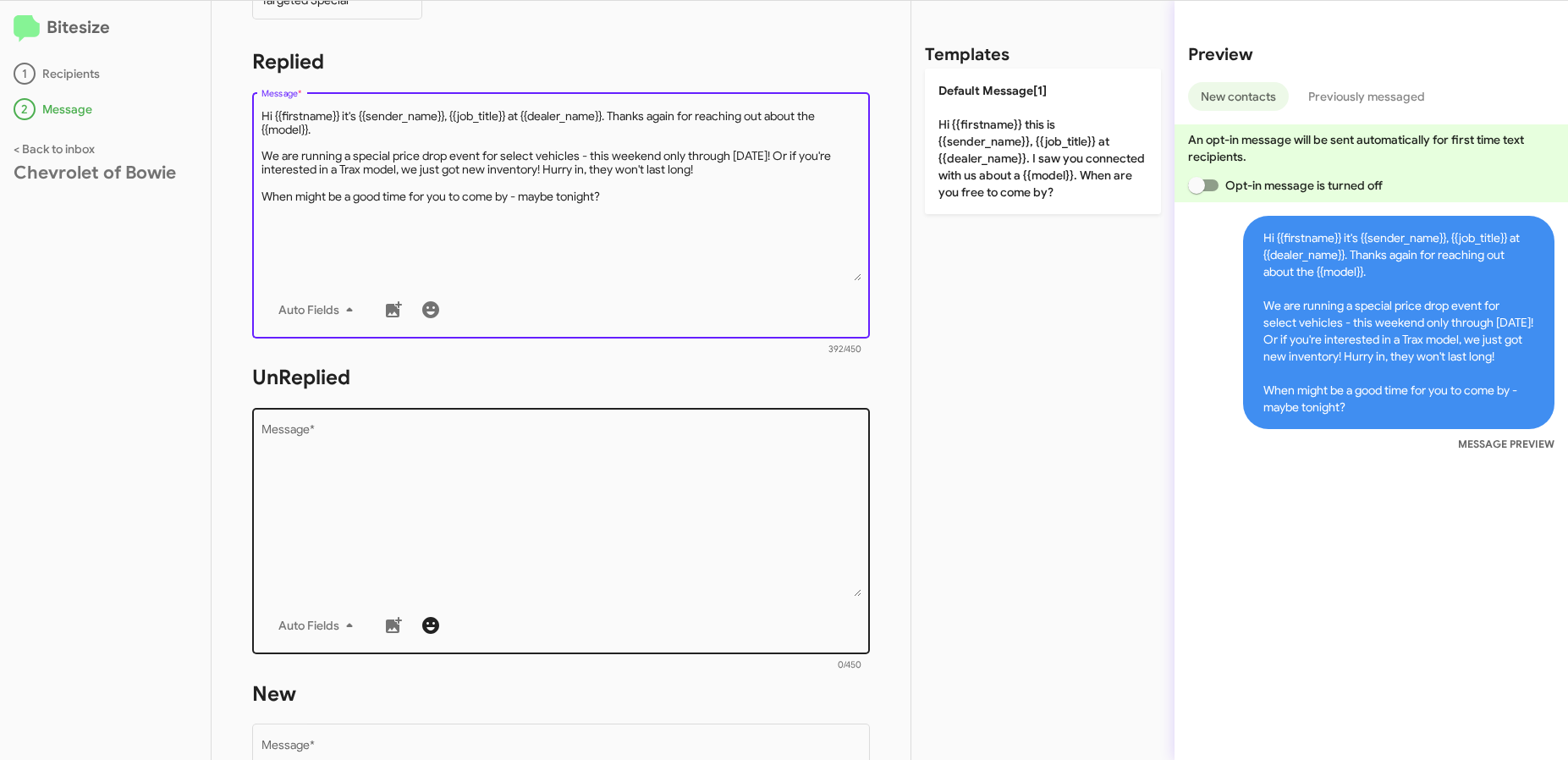
scroll to position [277, 0]
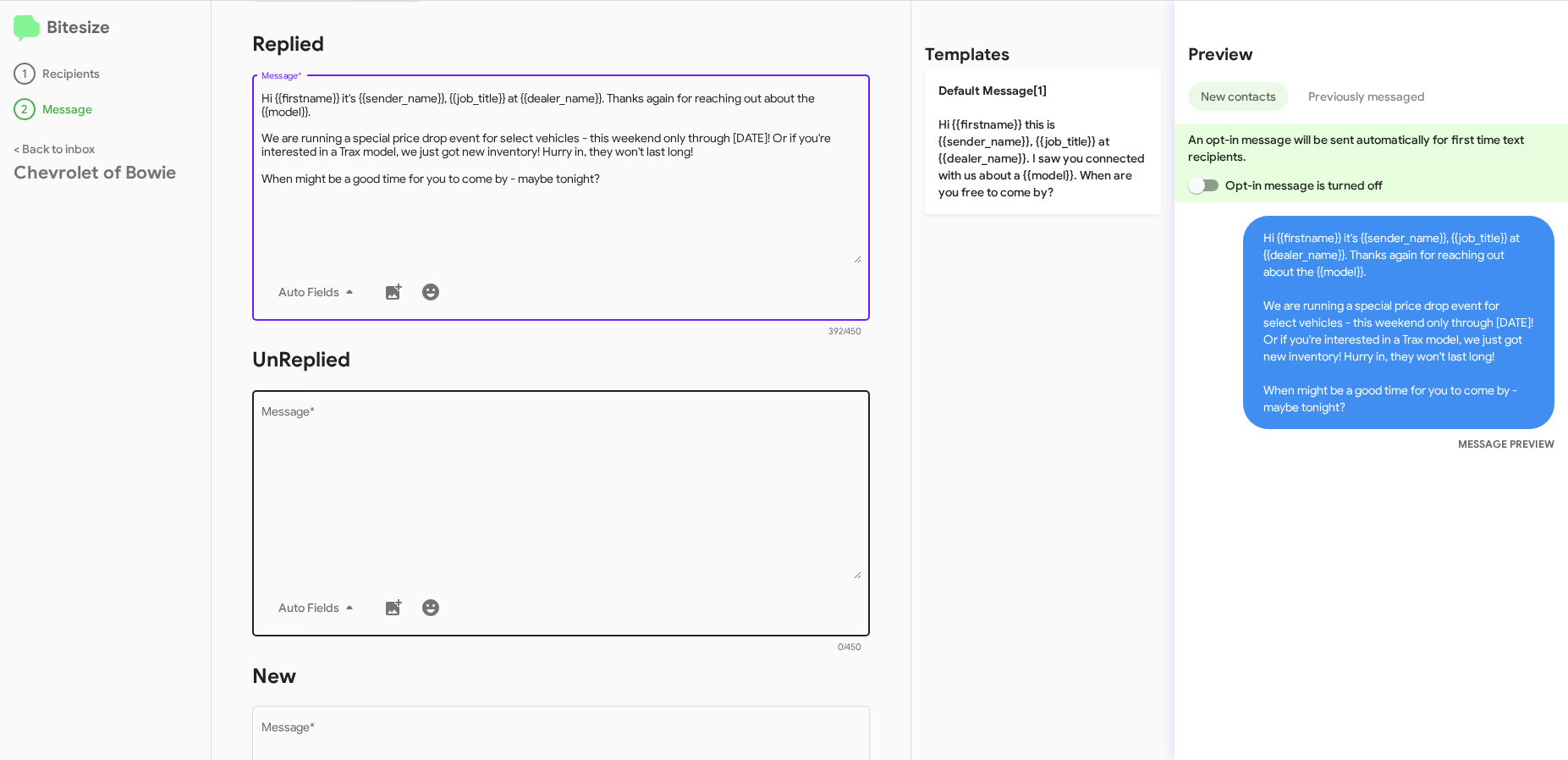
type textarea "Hi {{firstname}} it's {{sender_name}}, {{job_title}} at {{dealer_name}}. Thanks…"
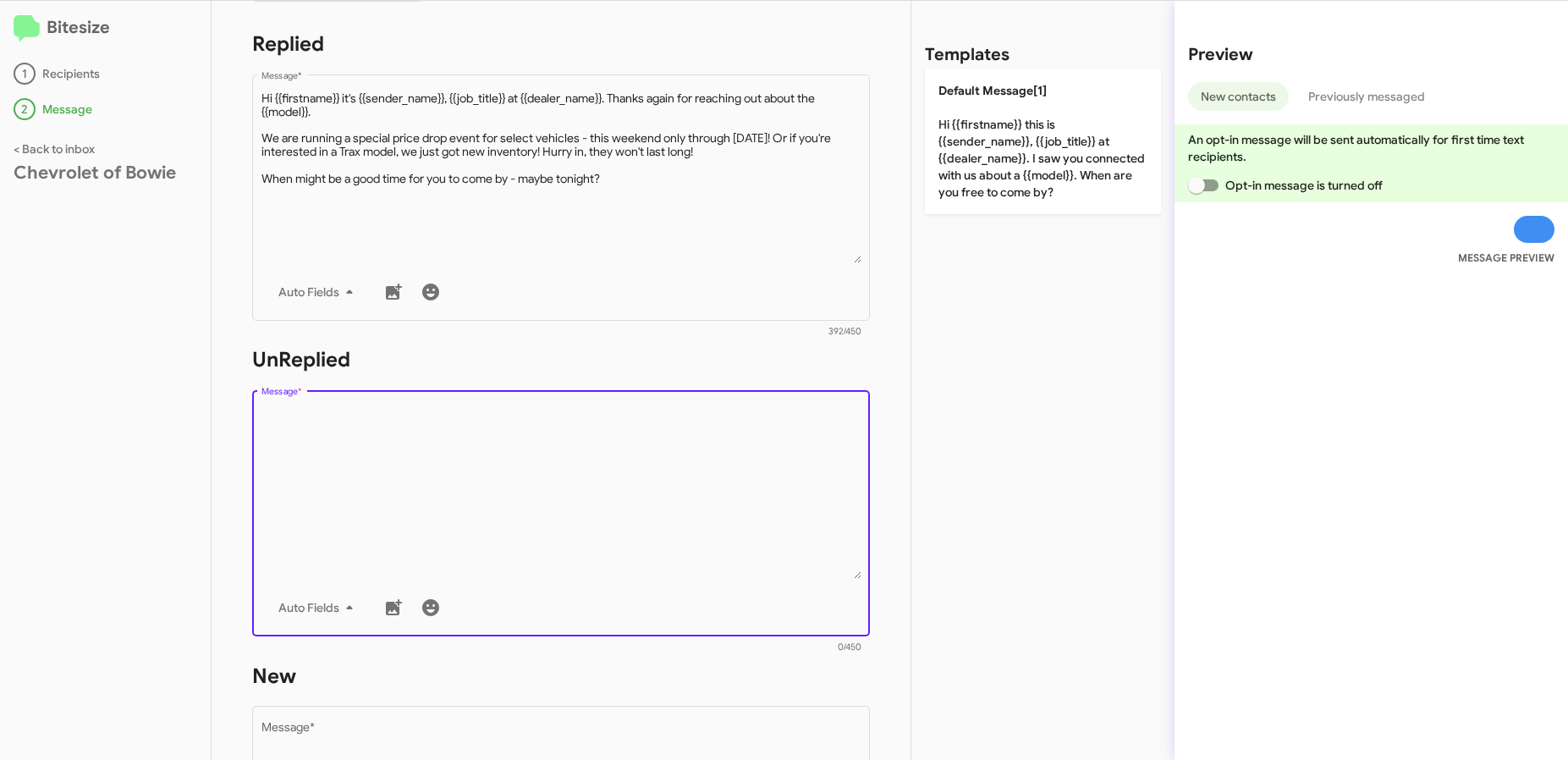
click at [351, 470] on textarea "Message *" at bounding box center [561, 492] width 600 height 172
paste textarea "Hi {{firstname}} it's {{sender_name}}, {{job_title}} at {{dealer_name}}. Thanks…"
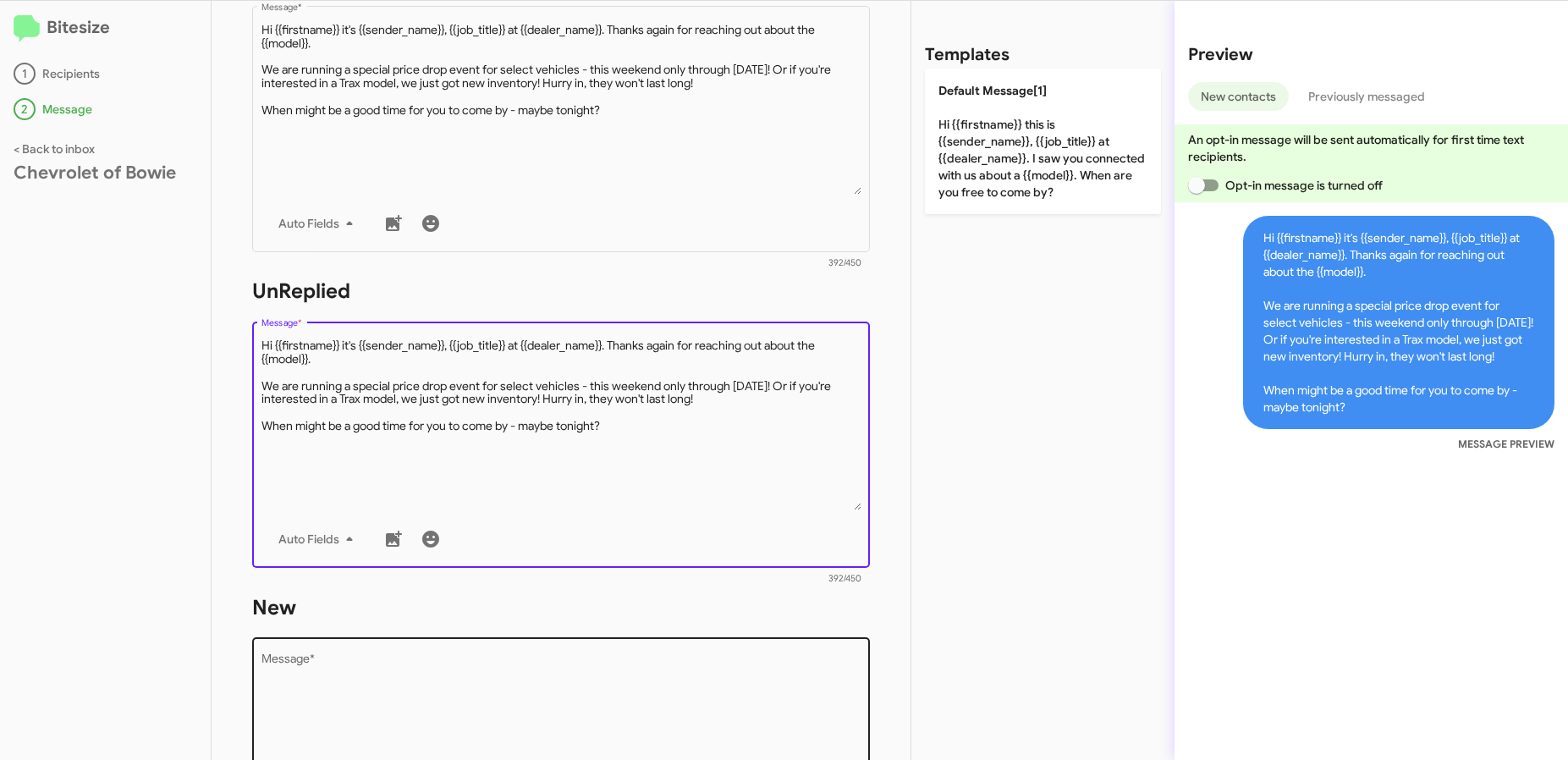
scroll to position [576, 0]
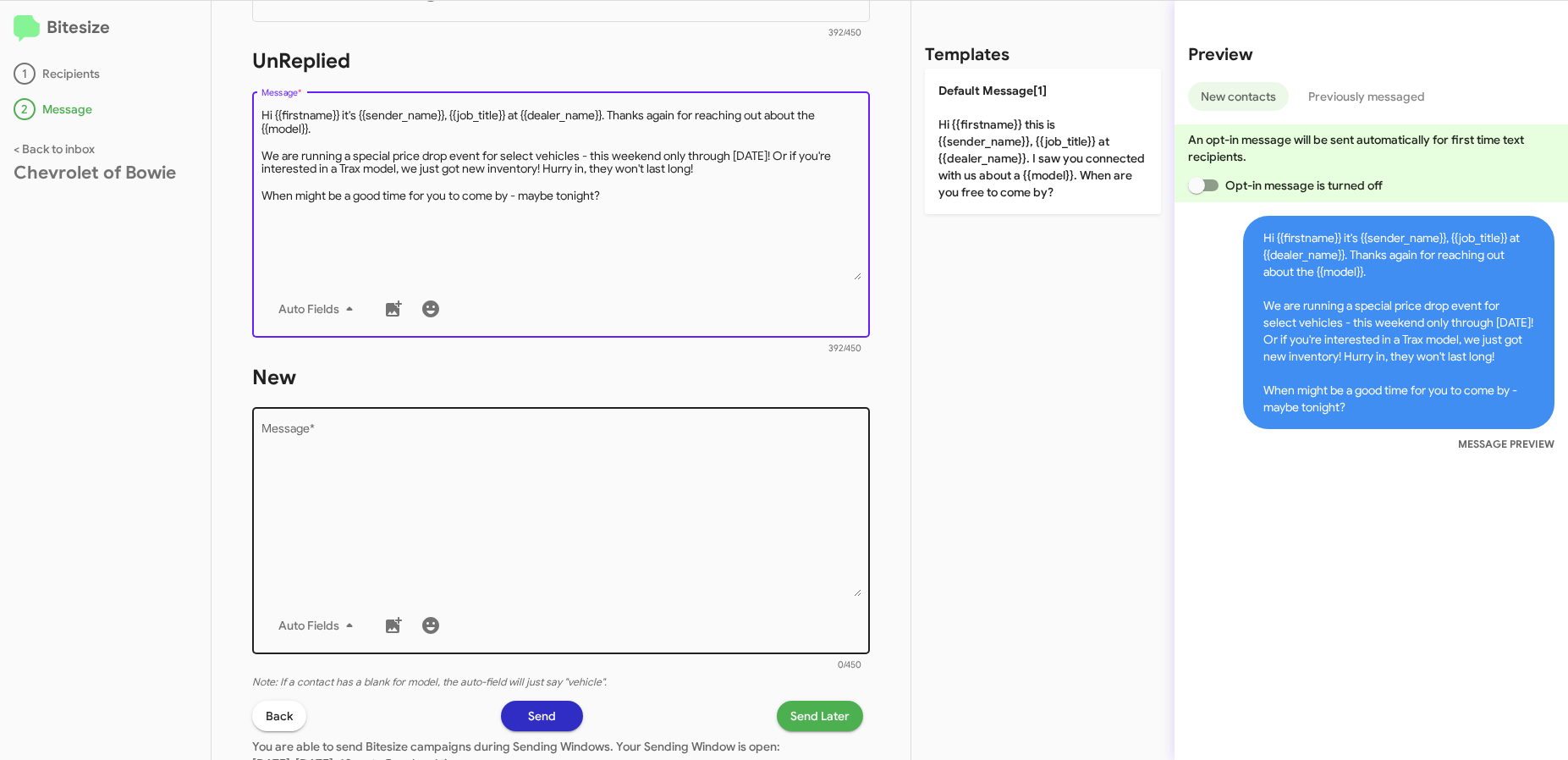
type textarea "Hi {{firstname}} it's {{sender_name}}, {{job_title}} at {{dealer_name}}. Thanks…"
click at [348, 492] on textarea "Message *" at bounding box center [561, 510] width 600 height 172
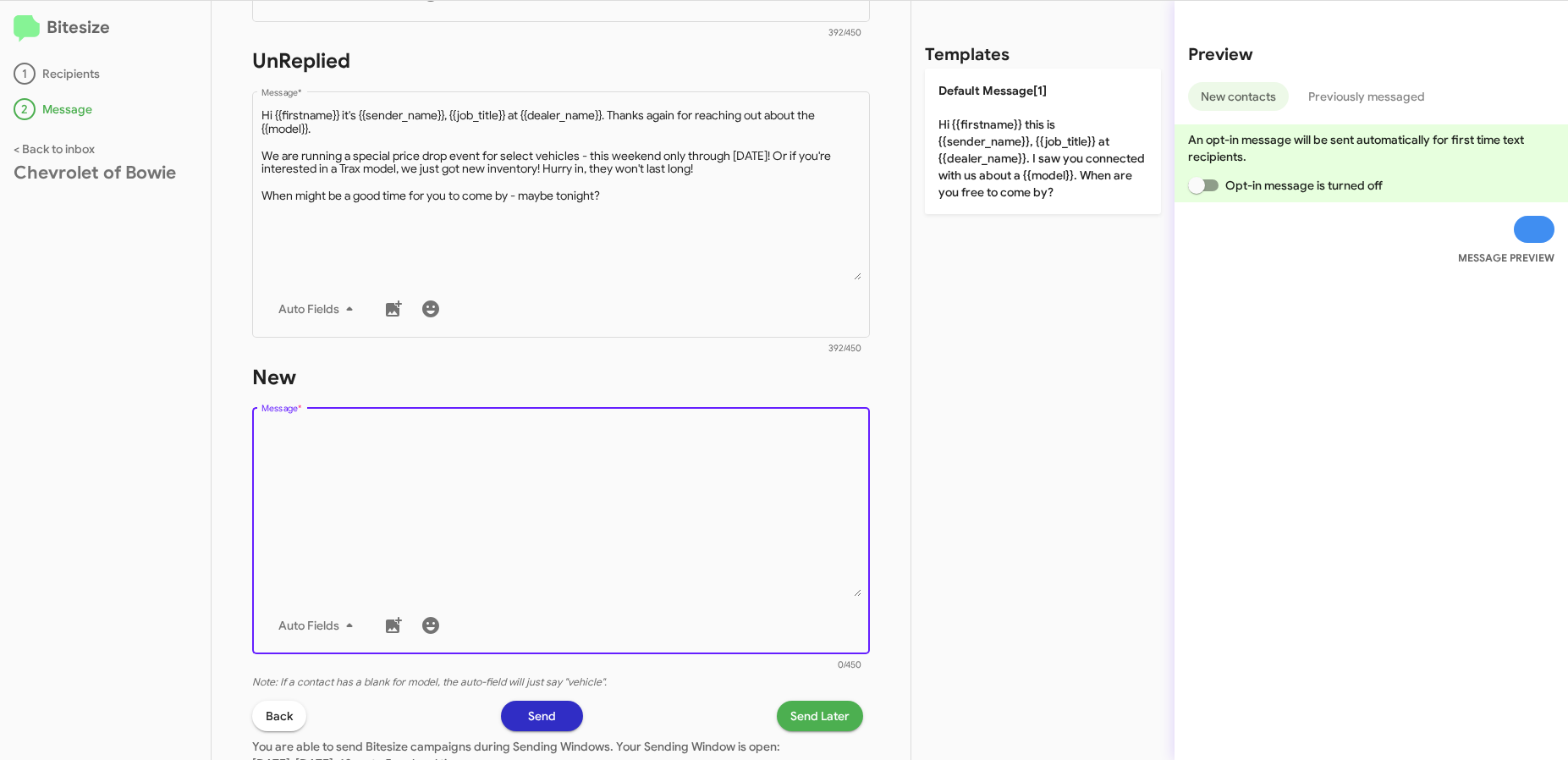
paste textarea "Hi {{firstname}} it's {{sender_name}}, {{job_title}} at {{dealer_name}}. Thanks…"
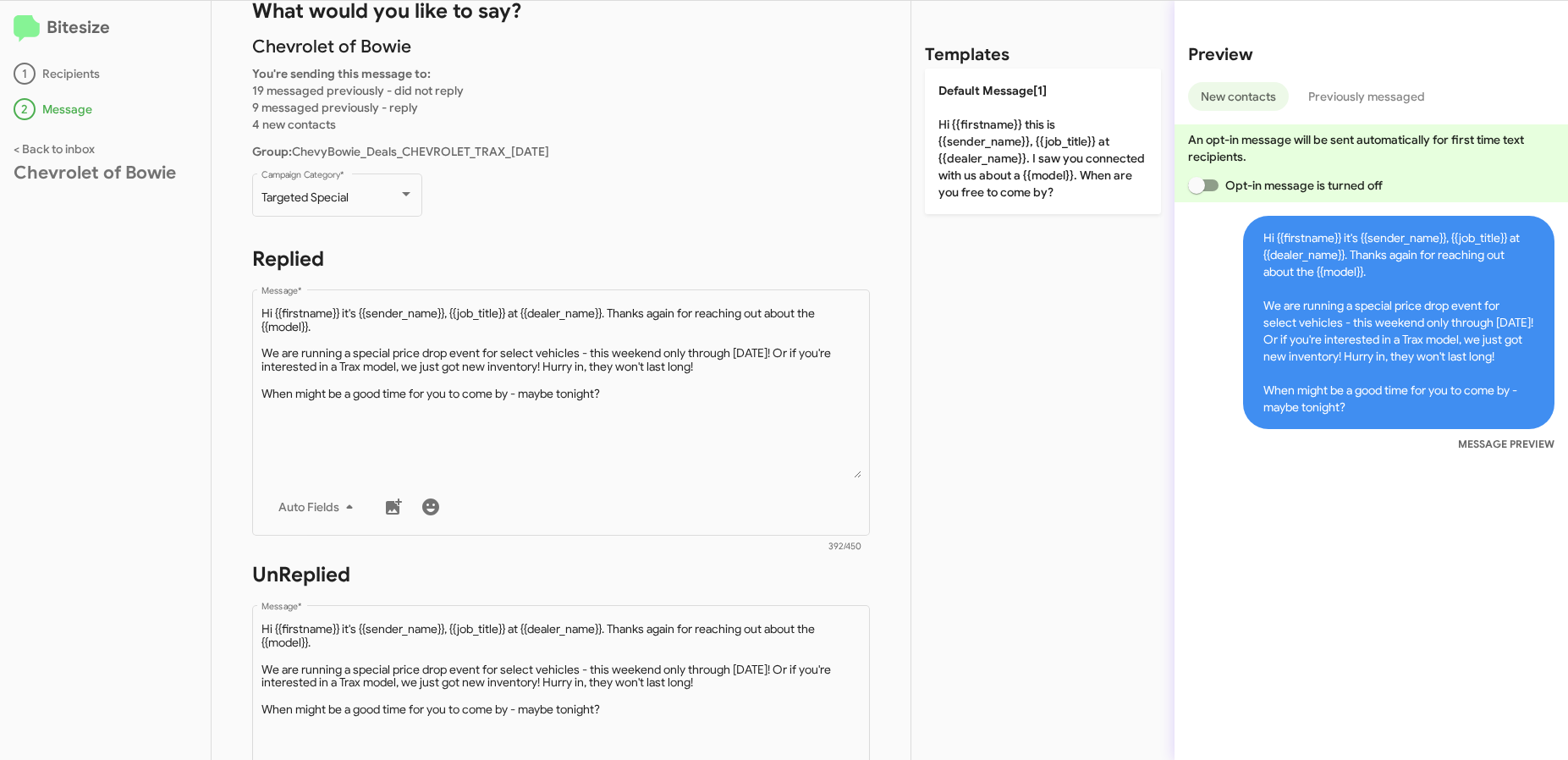
scroll to position [0, 0]
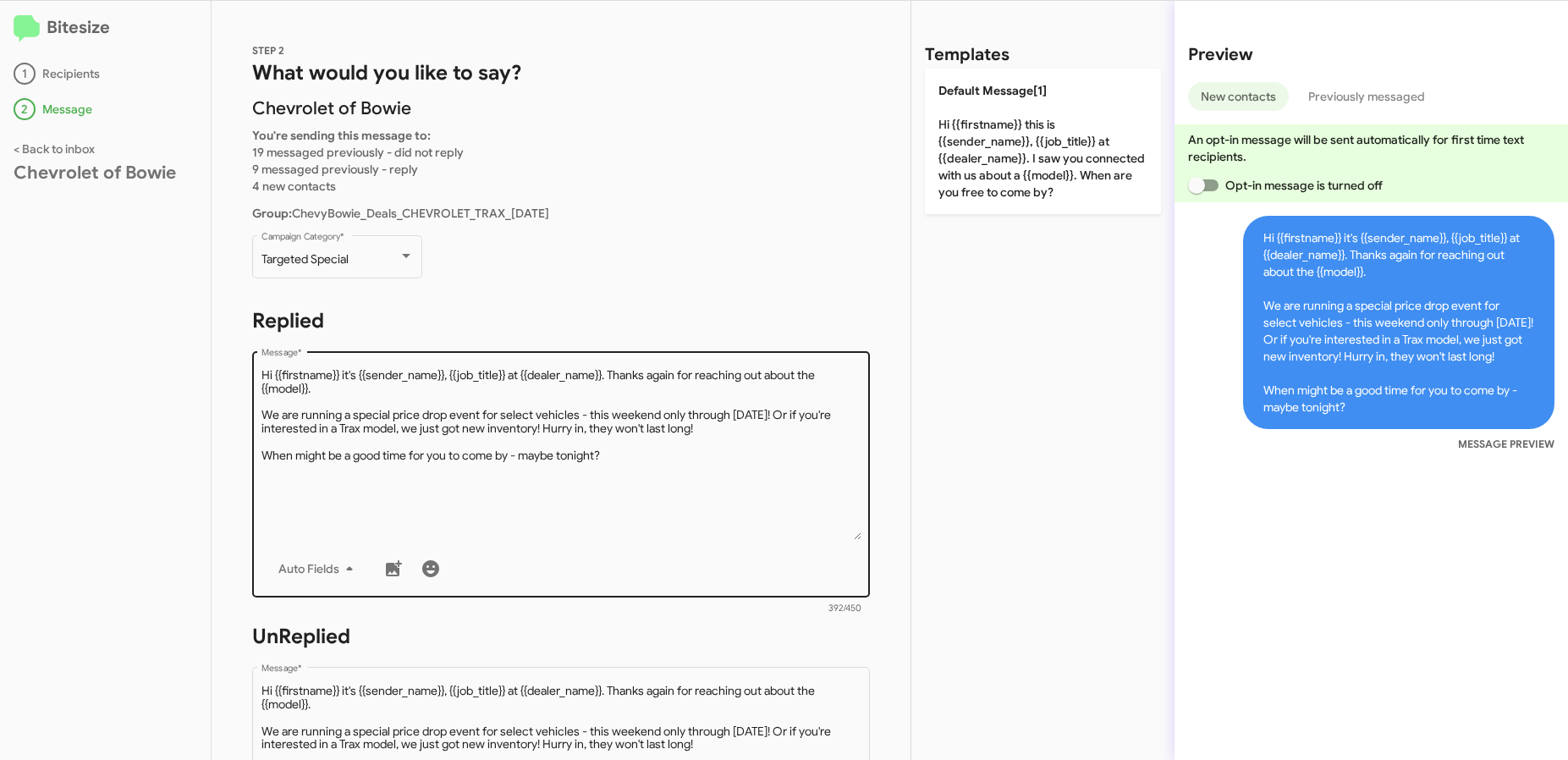
type textarea "Hi {{firstname}} it's {{sender_name}}, {{job_title}} at {{dealer_name}}. Thanks…"
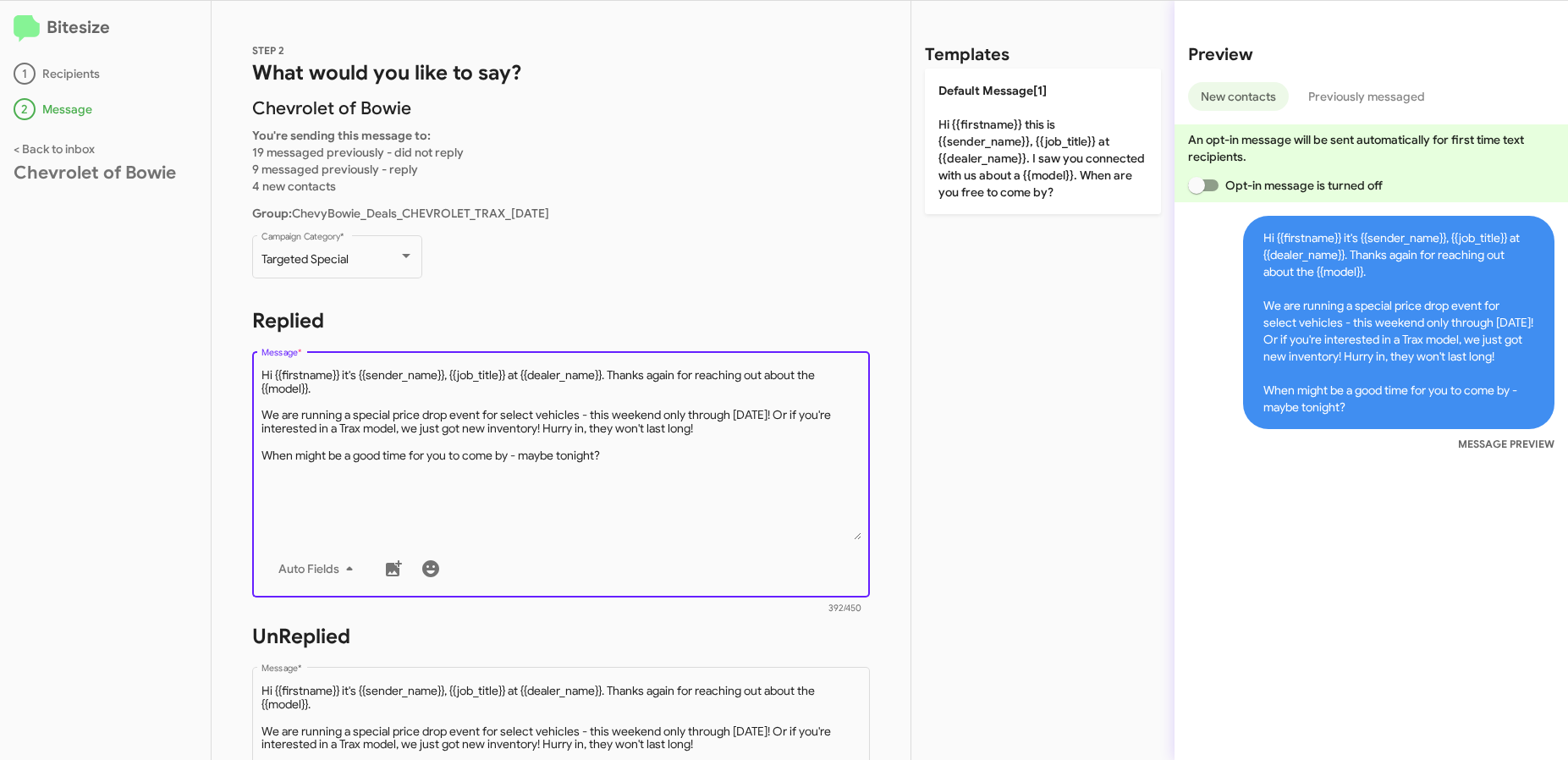
drag, startPoint x: 329, startPoint y: 396, endPoint x: 614, endPoint y: 379, distance: 285.5
click at [614, 379] on textarea "Message *" at bounding box center [561, 454] width 600 height 172
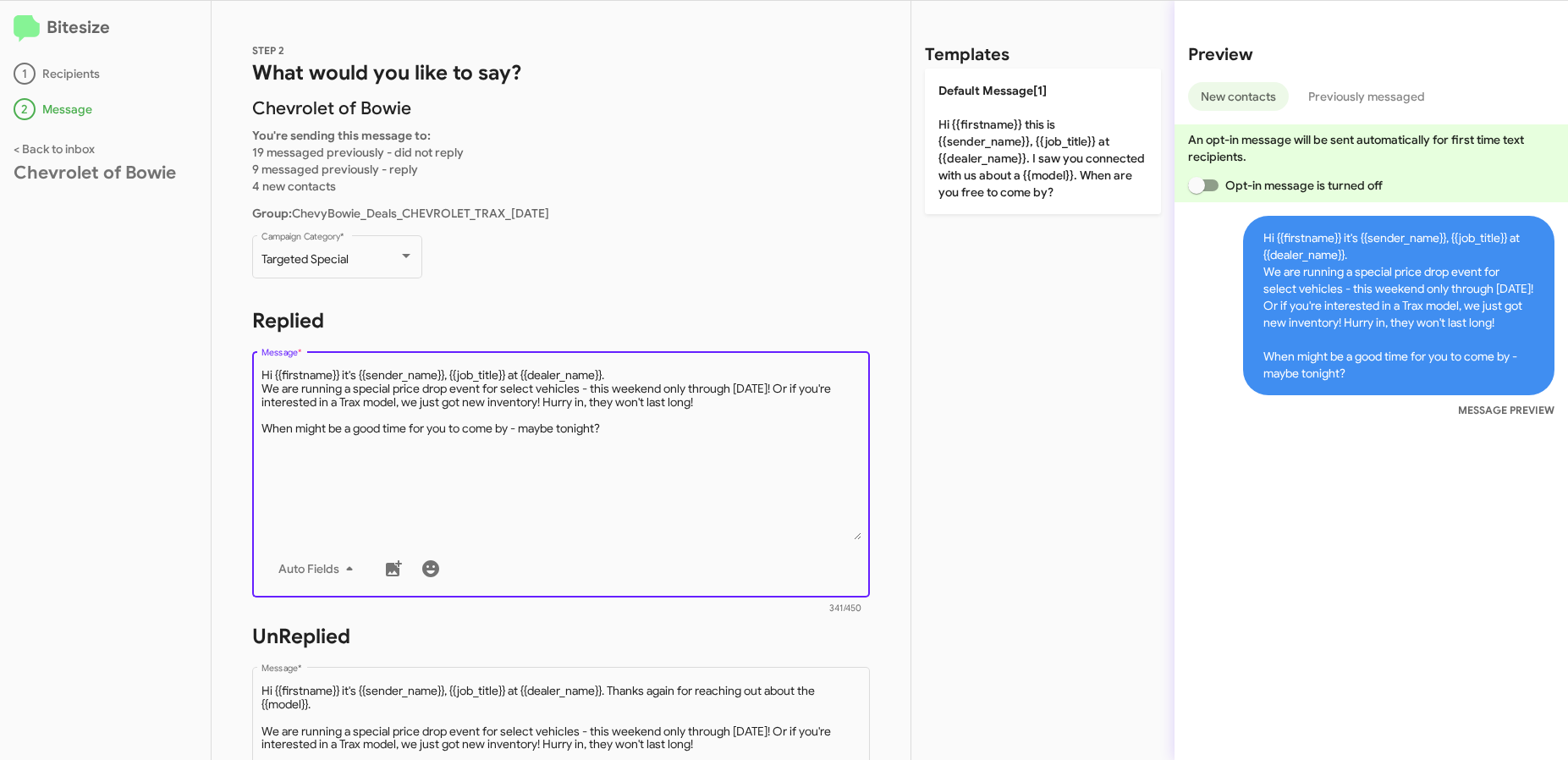
drag, startPoint x: 511, startPoint y: 373, endPoint x: 453, endPoint y: 376, distance: 58.1
click at [453, 376] on textarea "Message *" at bounding box center [561, 454] width 600 height 172
click at [548, 374] on textarea "Message *" at bounding box center [561, 454] width 600 height 172
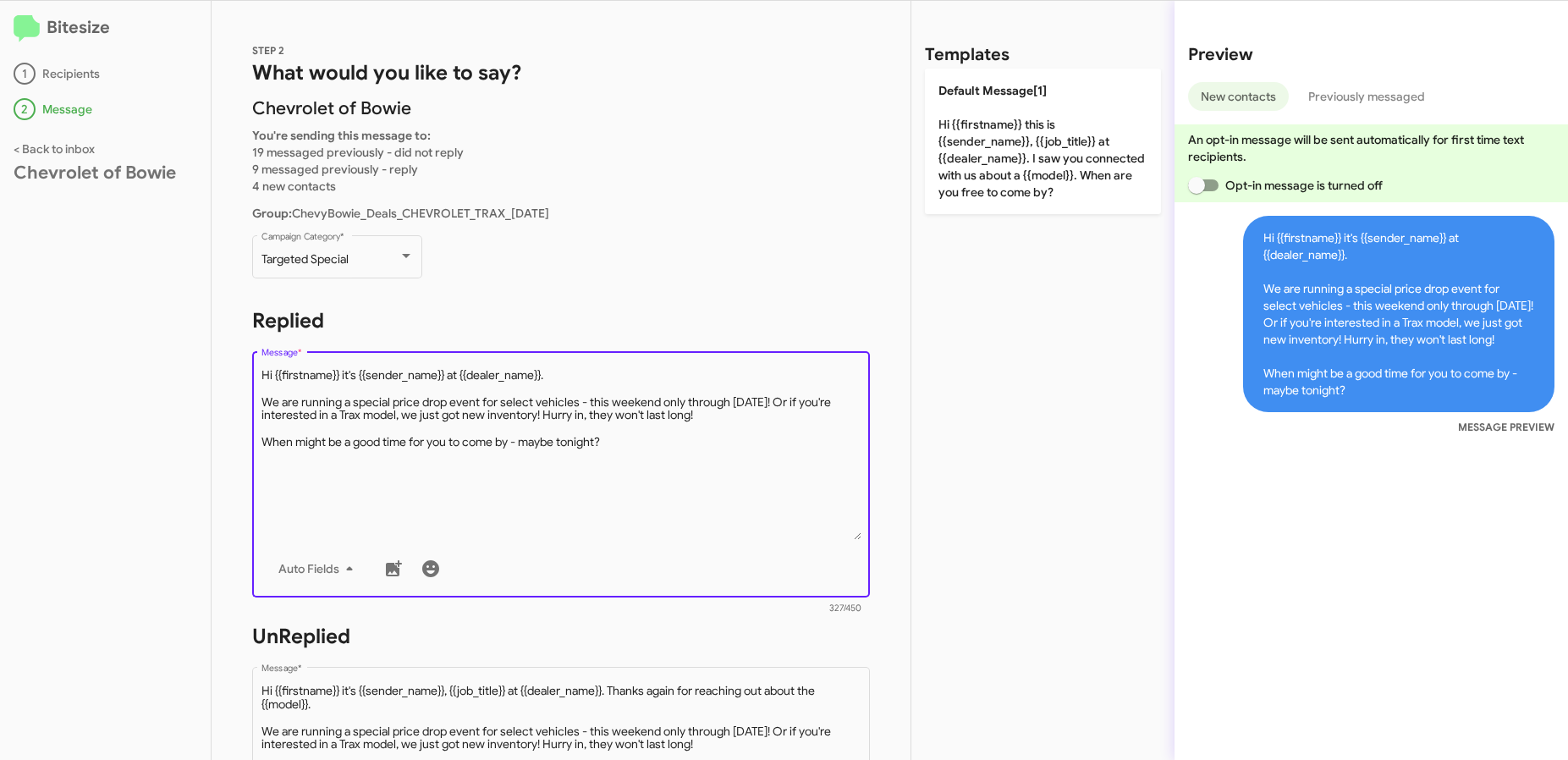
click at [612, 464] on textarea "Message *" at bounding box center [561, 454] width 600 height 172
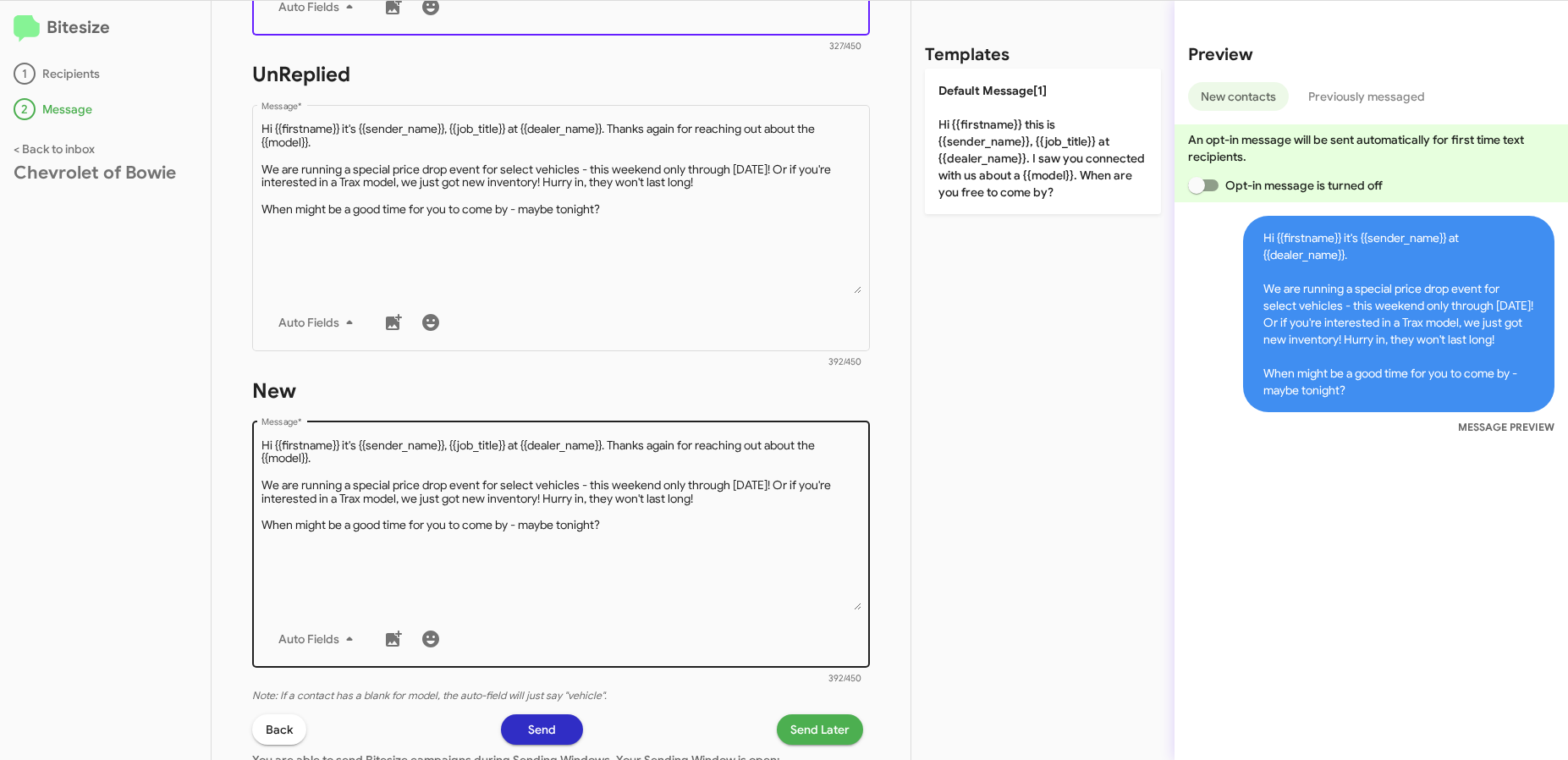
scroll to position [723, 0]
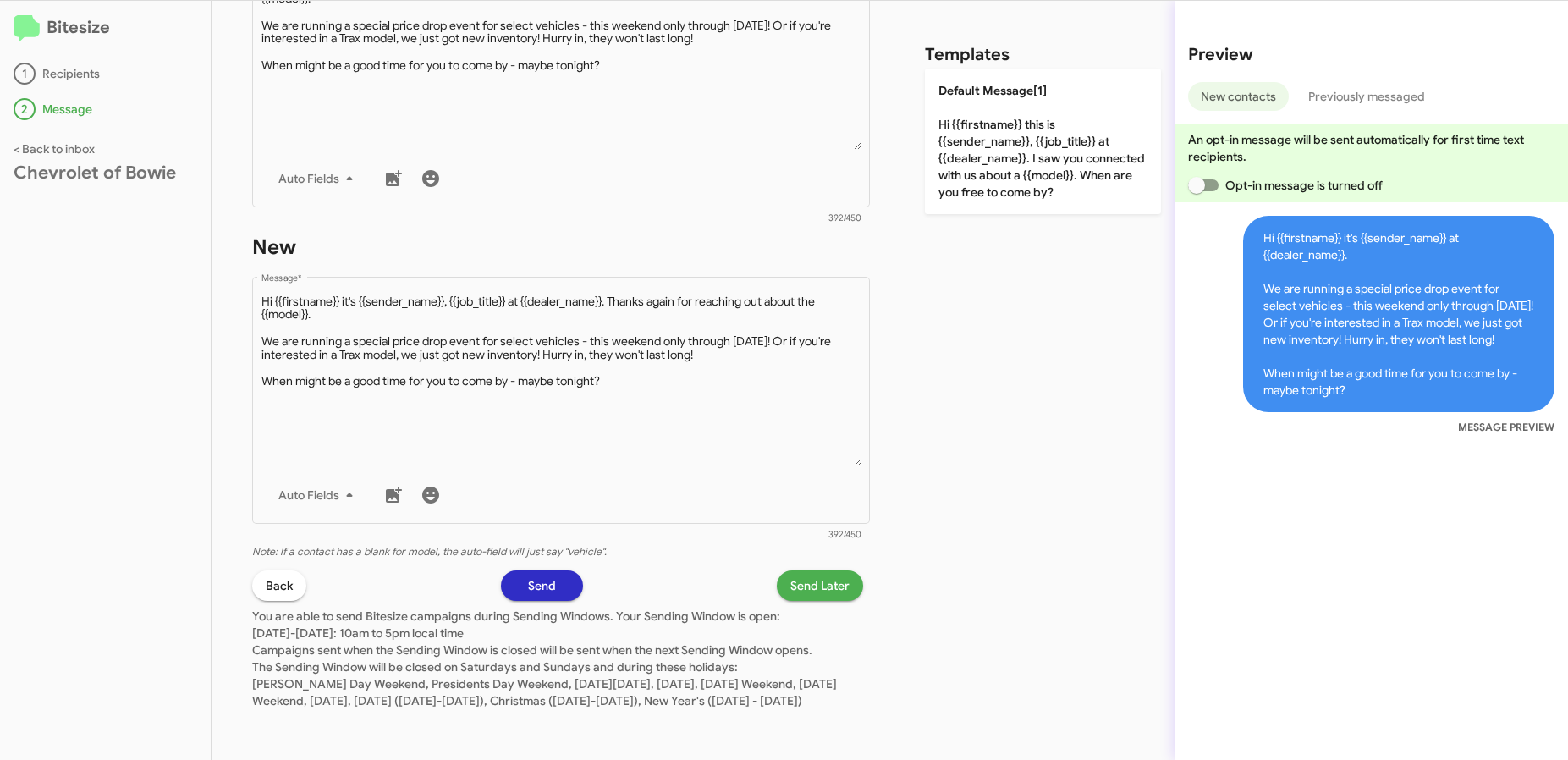
type textarea "Hi {{firstname}} it's {{sender_name}} at {{dealer_name}}. We are running a spec…"
click at [841, 578] on button "Send Later" at bounding box center [820, 586] width 86 height 31
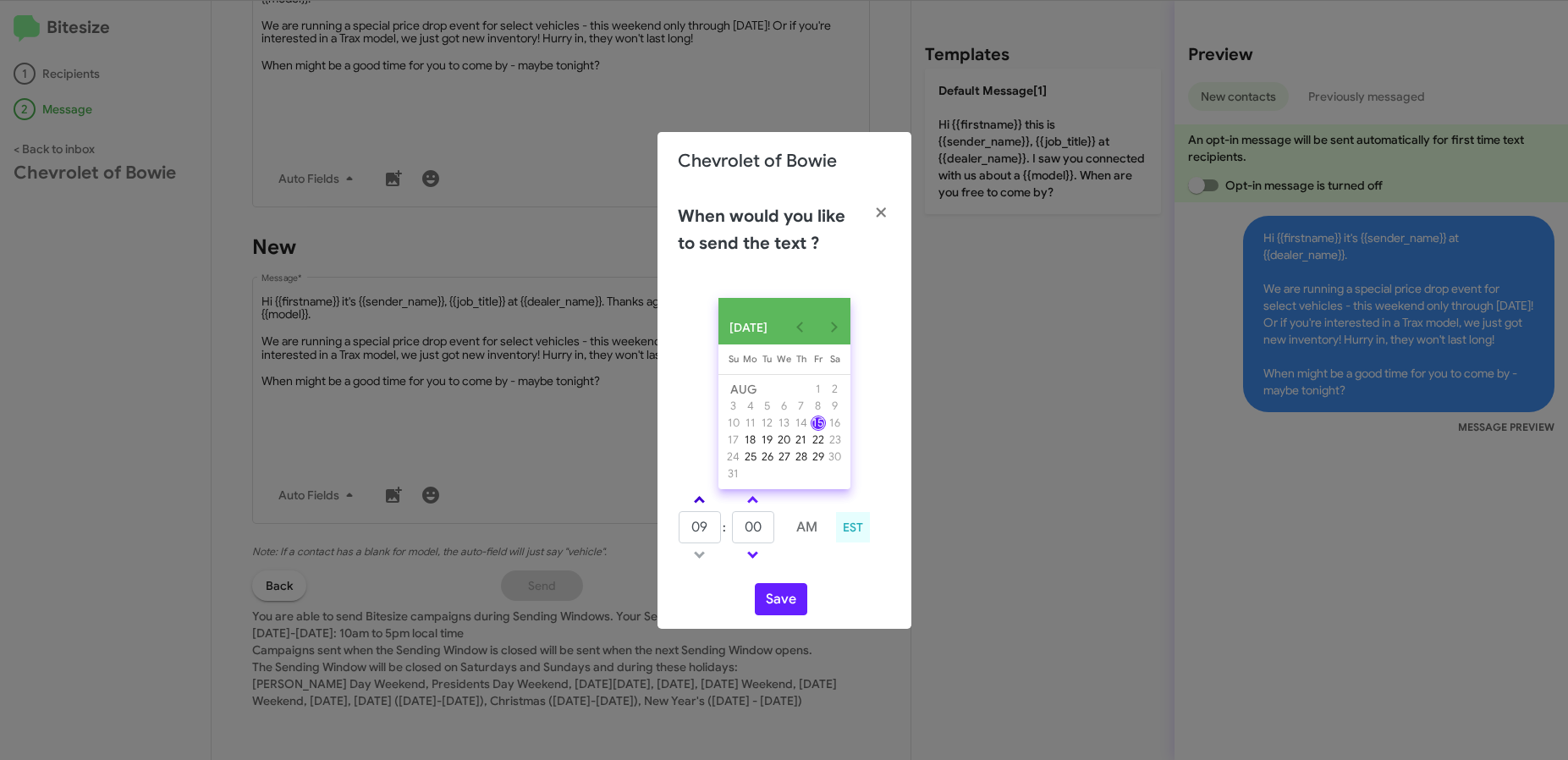
click at [701, 505] on link at bounding box center [699, 500] width 30 height 20
type input "01"
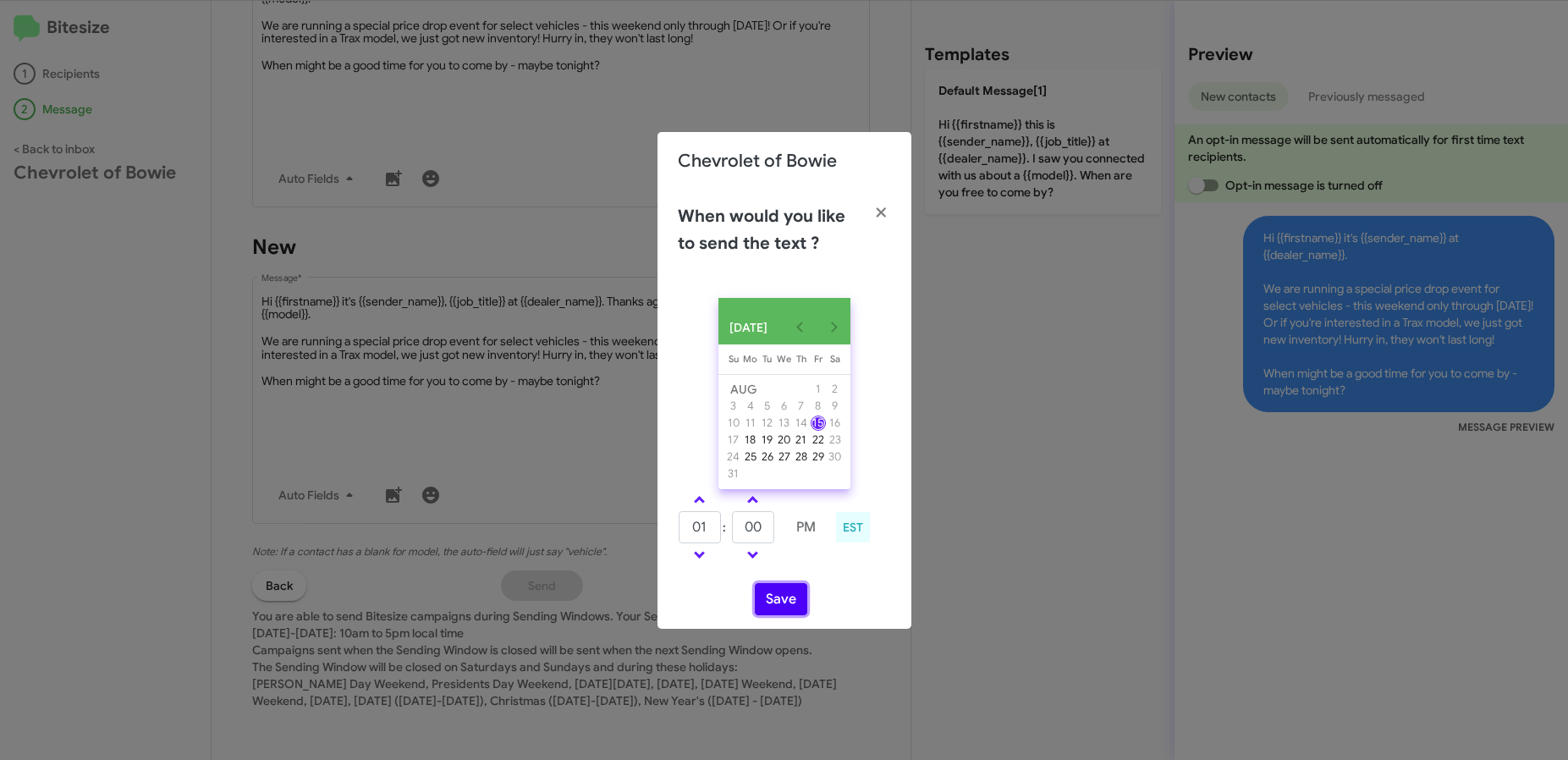
click at [795, 610] on button "Save" at bounding box center [780, 599] width 52 height 32
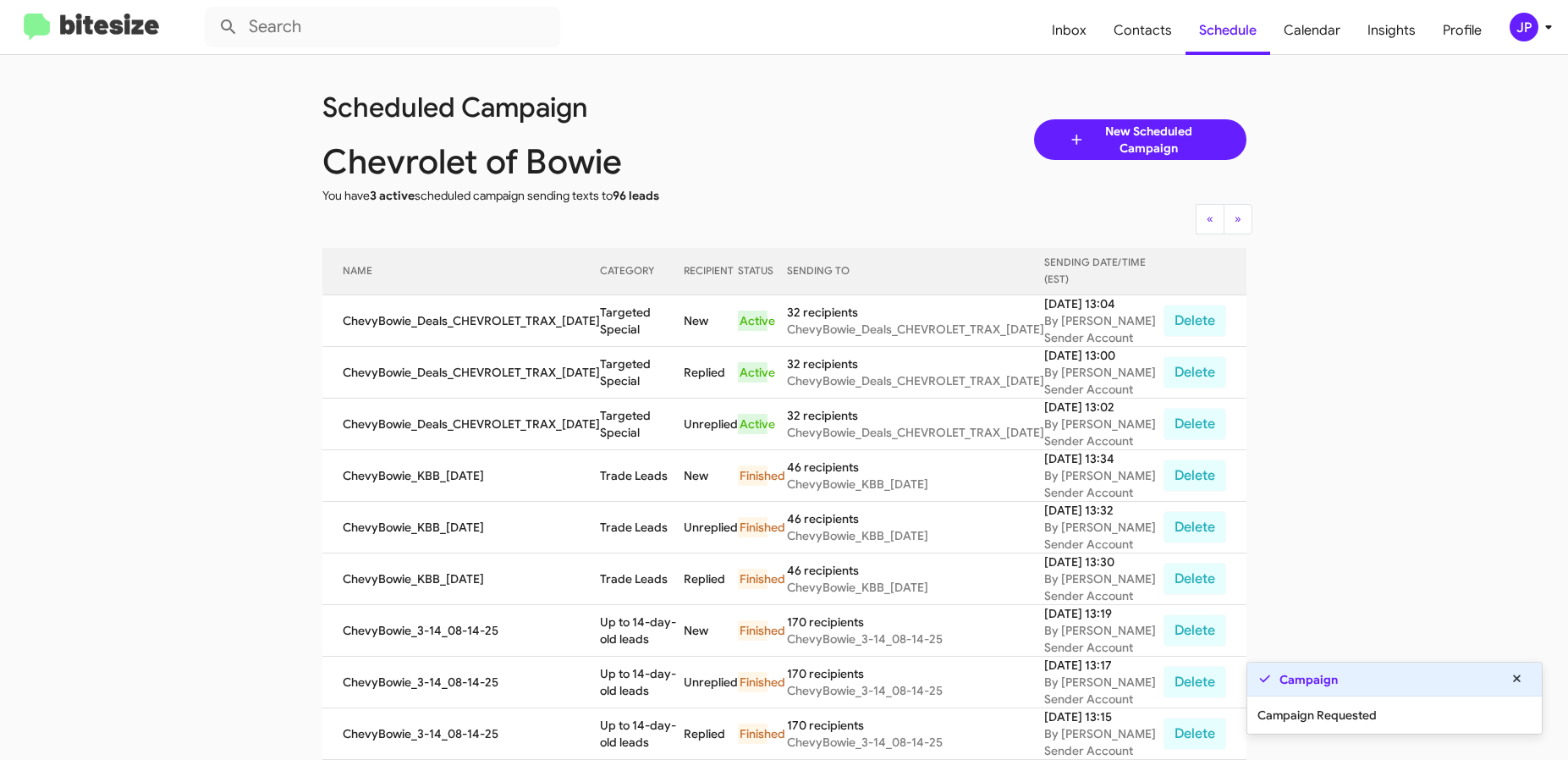
click at [37, 37] on img at bounding box center [91, 27] width 136 height 28
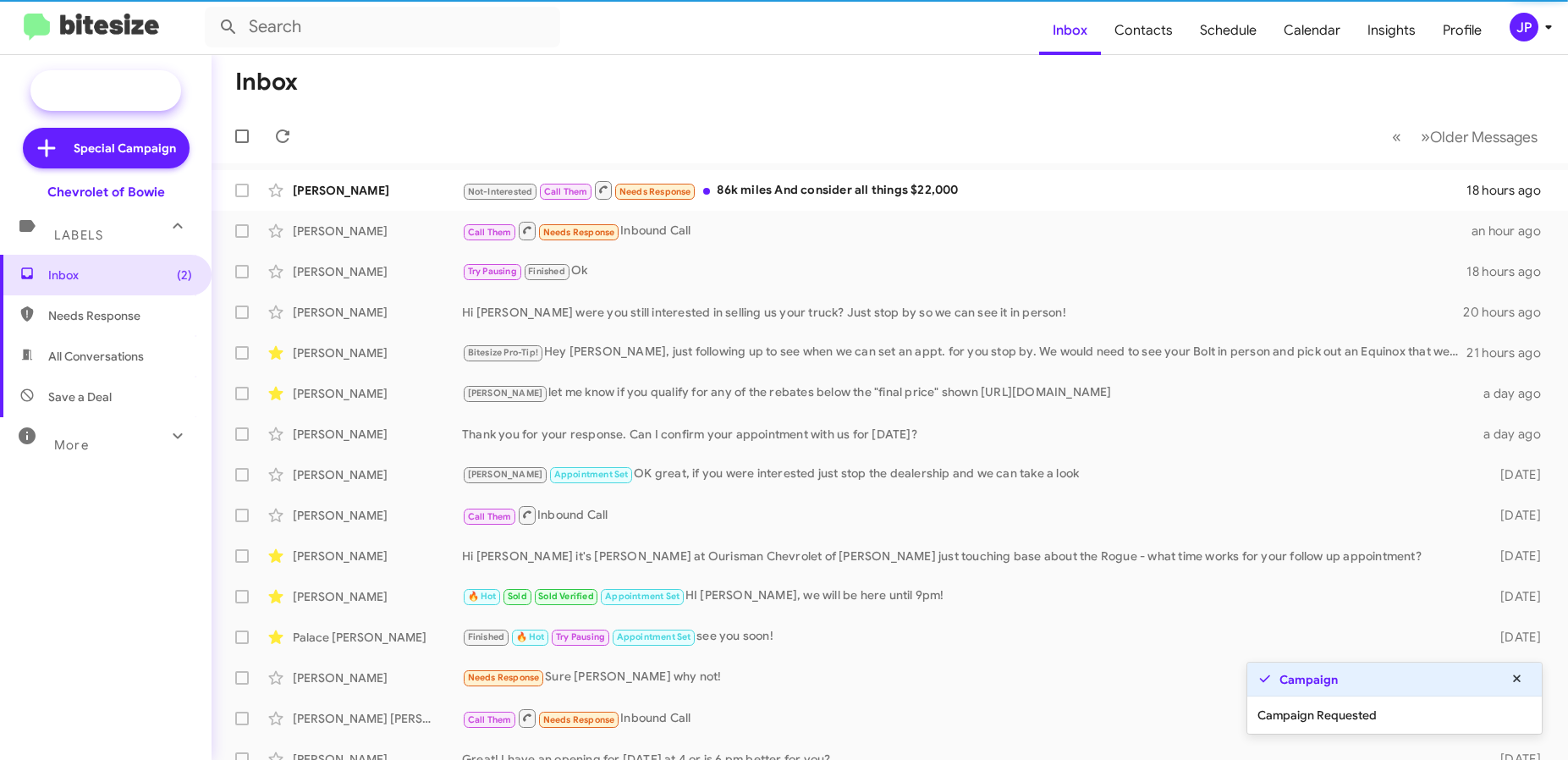
click at [100, 94] on span "New Campaign" at bounding box center [124, 90] width 86 height 17
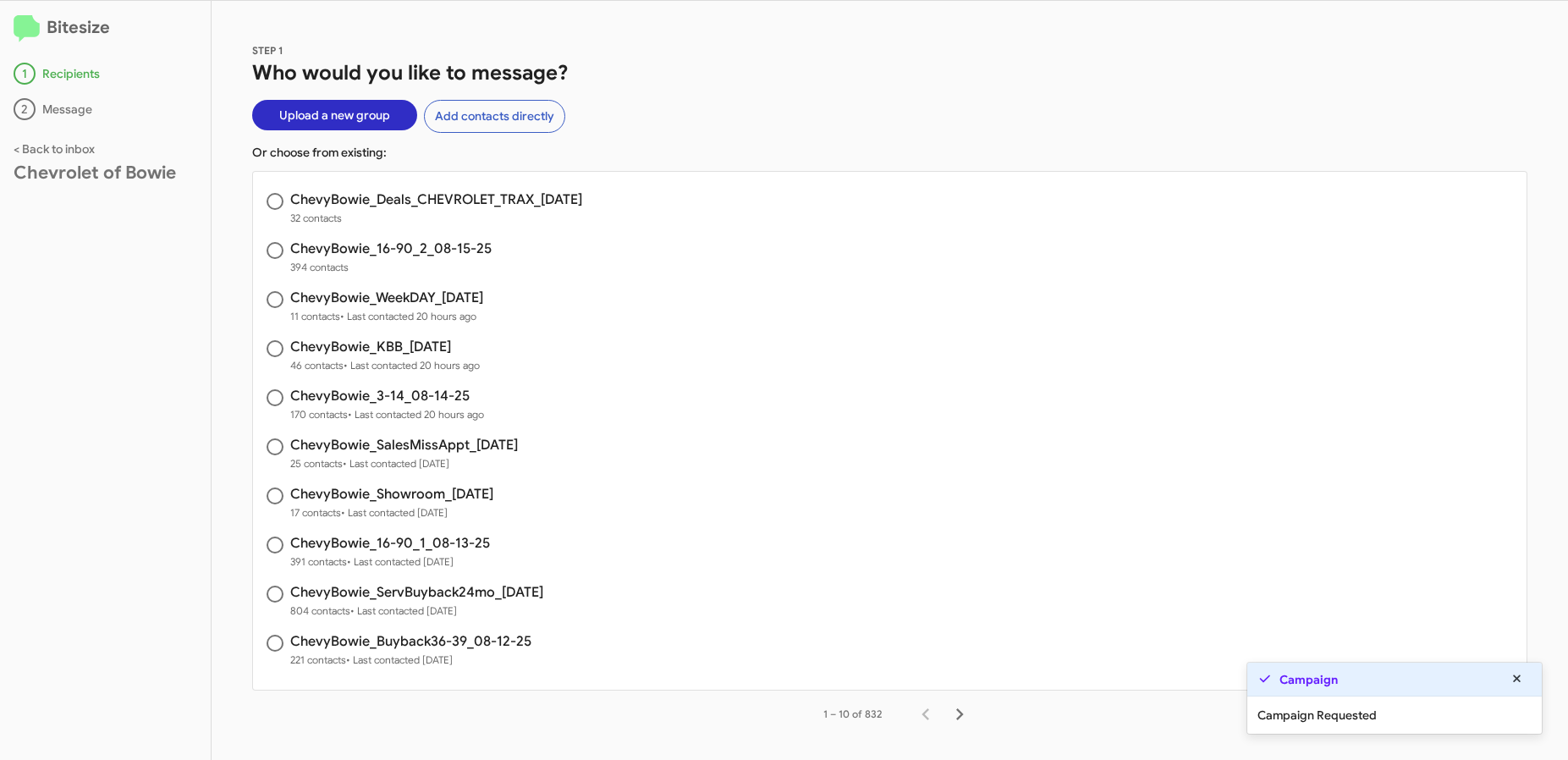
click at [424, 256] on h3 "ChevyBowie_16-90_2_08-15-25" at bounding box center [391, 248] width 201 height 13
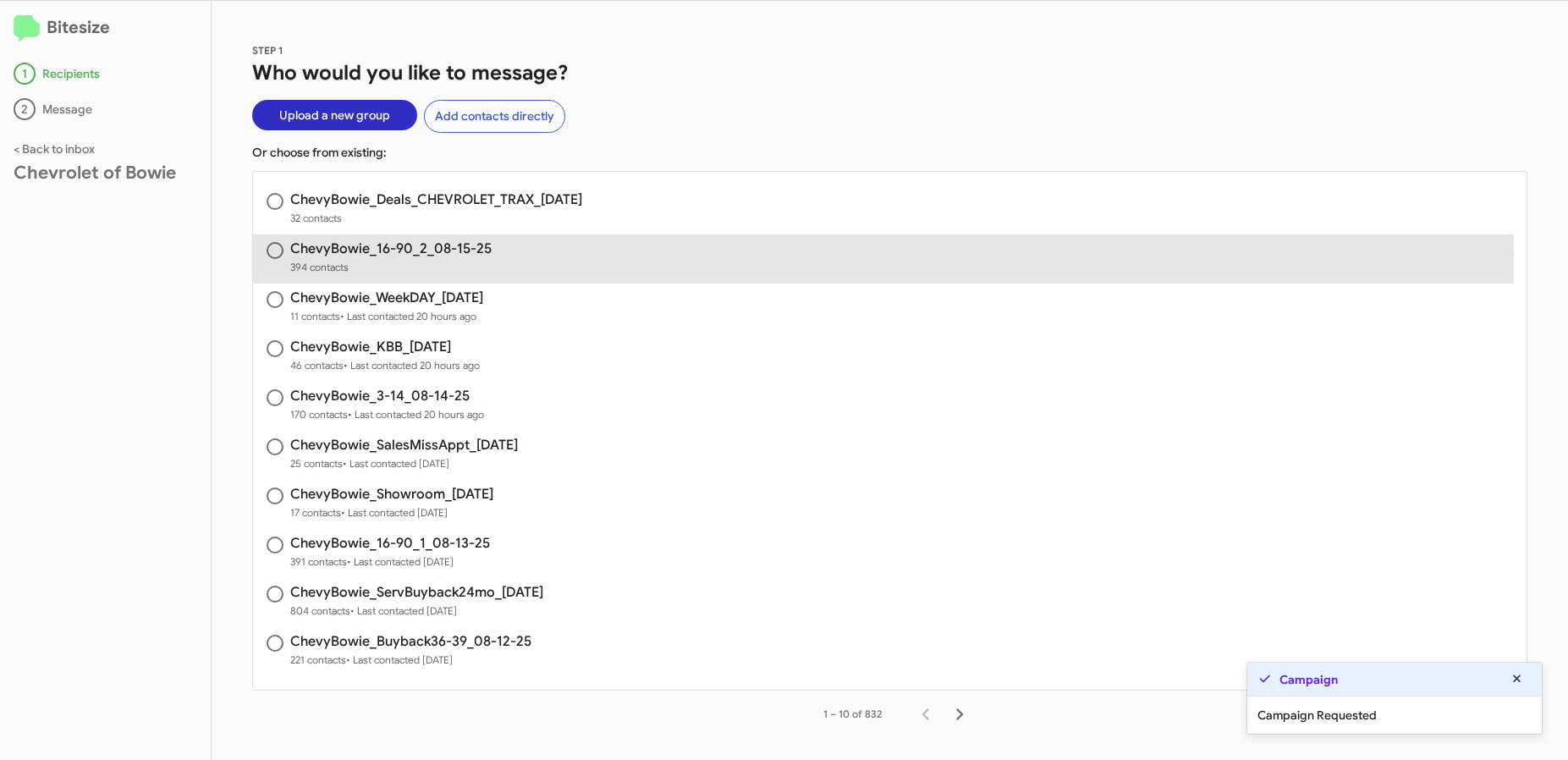
radio input "true"
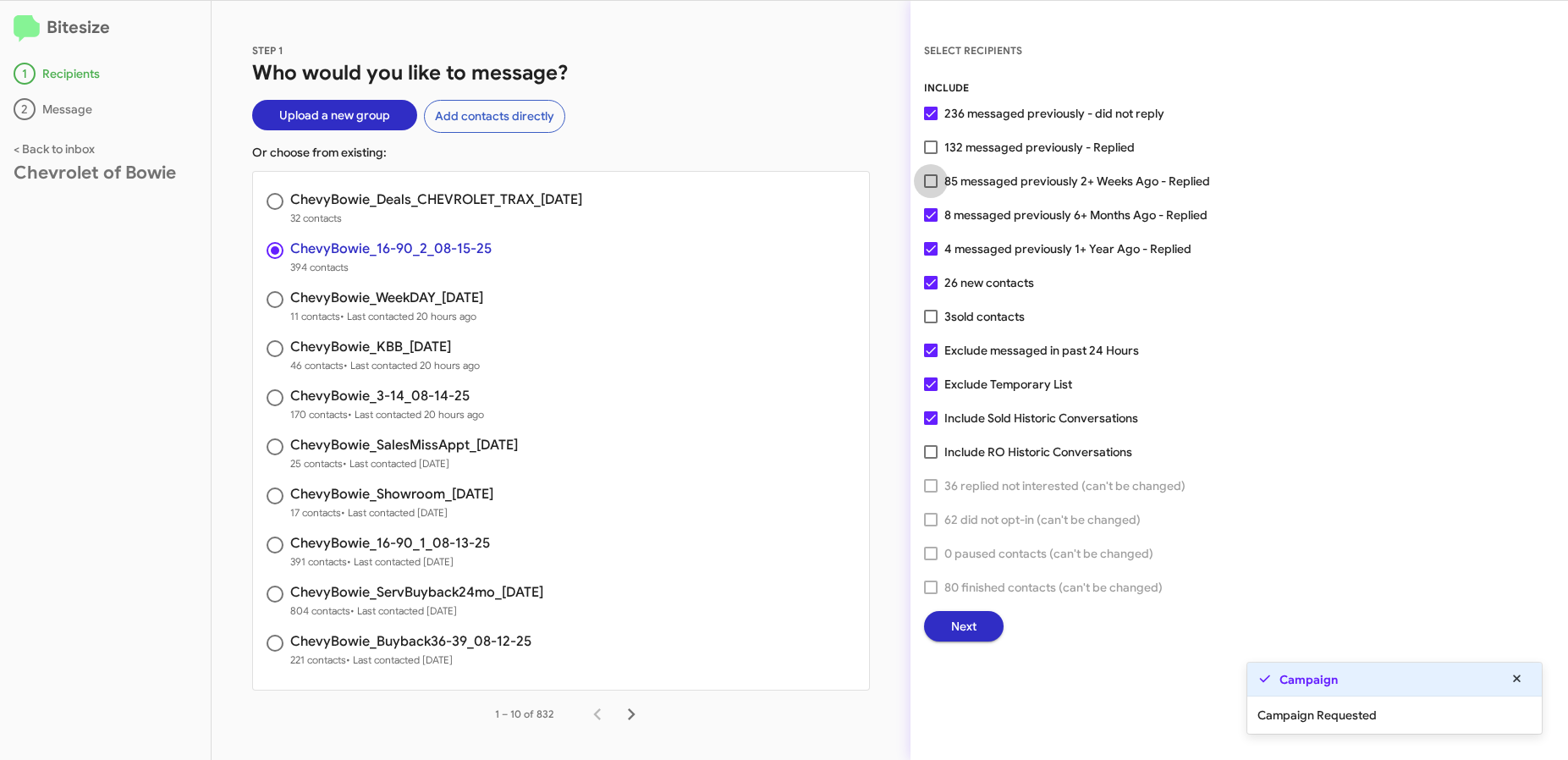
drag, startPoint x: 1035, startPoint y: 183, endPoint x: 1046, endPoint y: 185, distance: 11.2
click at [1035, 183] on span "85 messaged previously 2+ Weeks Ago - Replied" at bounding box center [1077, 181] width 266 height 21
click at [930, 188] on input "85 messaged previously 2+ Weeks Ago - Replied" at bounding box center [929, 188] width 1 height 1
checkbox input "true"
click at [973, 637] on span "Next" at bounding box center [964, 626] width 25 height 31
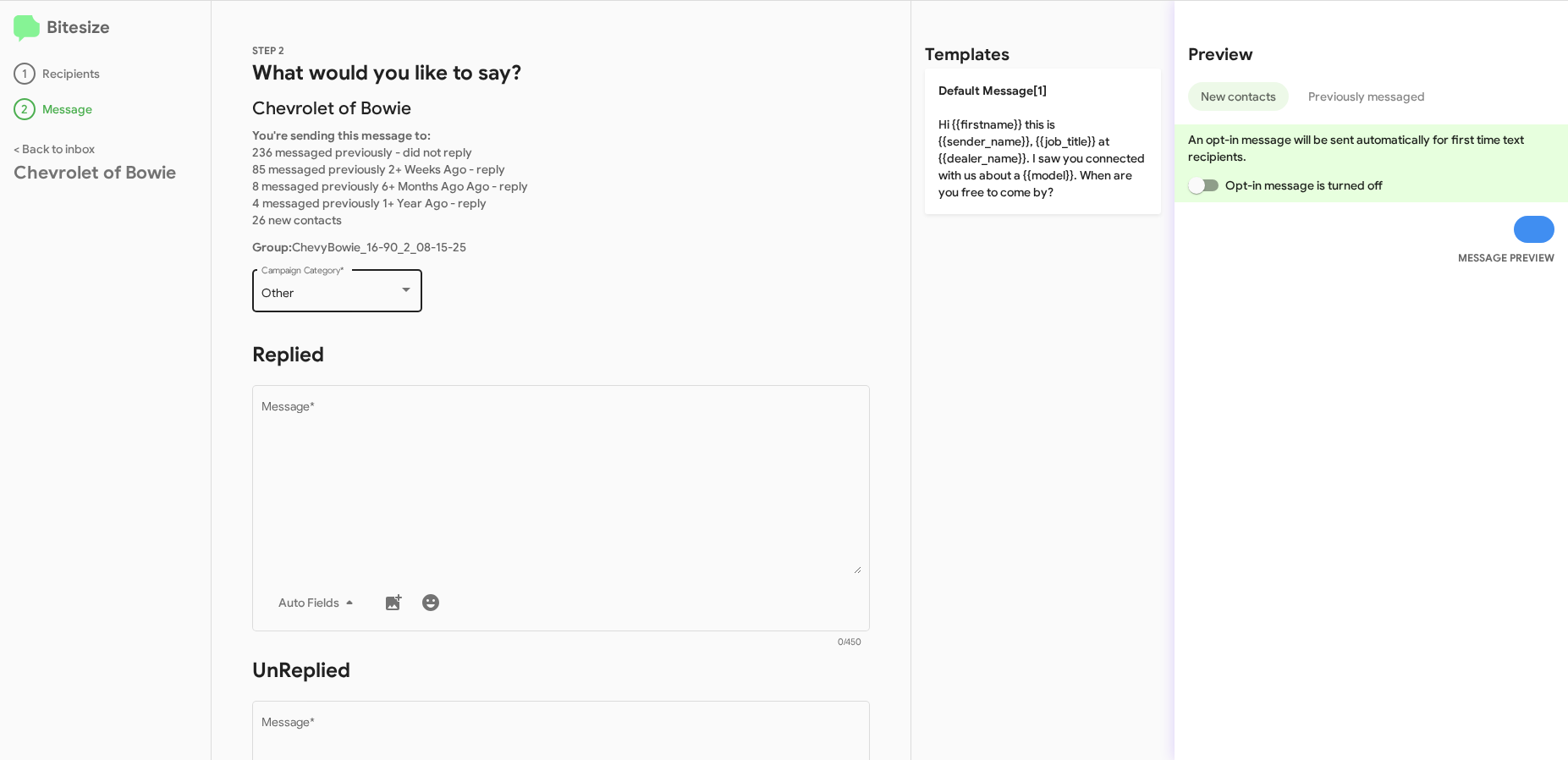
click at [410, 309] on div "Other Campaign Category *" at bounding box center [338, 289] width 153 height 47
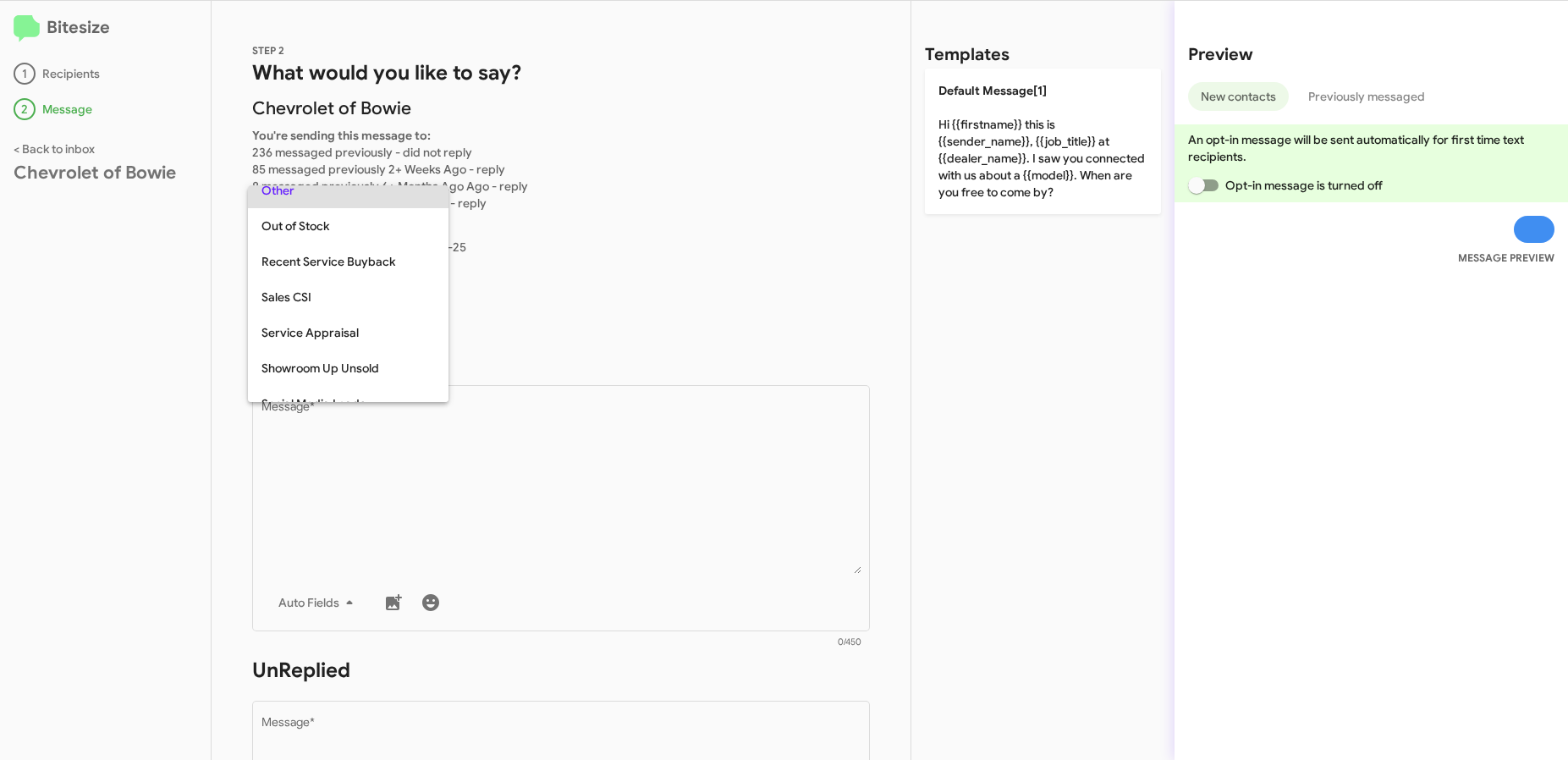
scroll to position [708, 0]
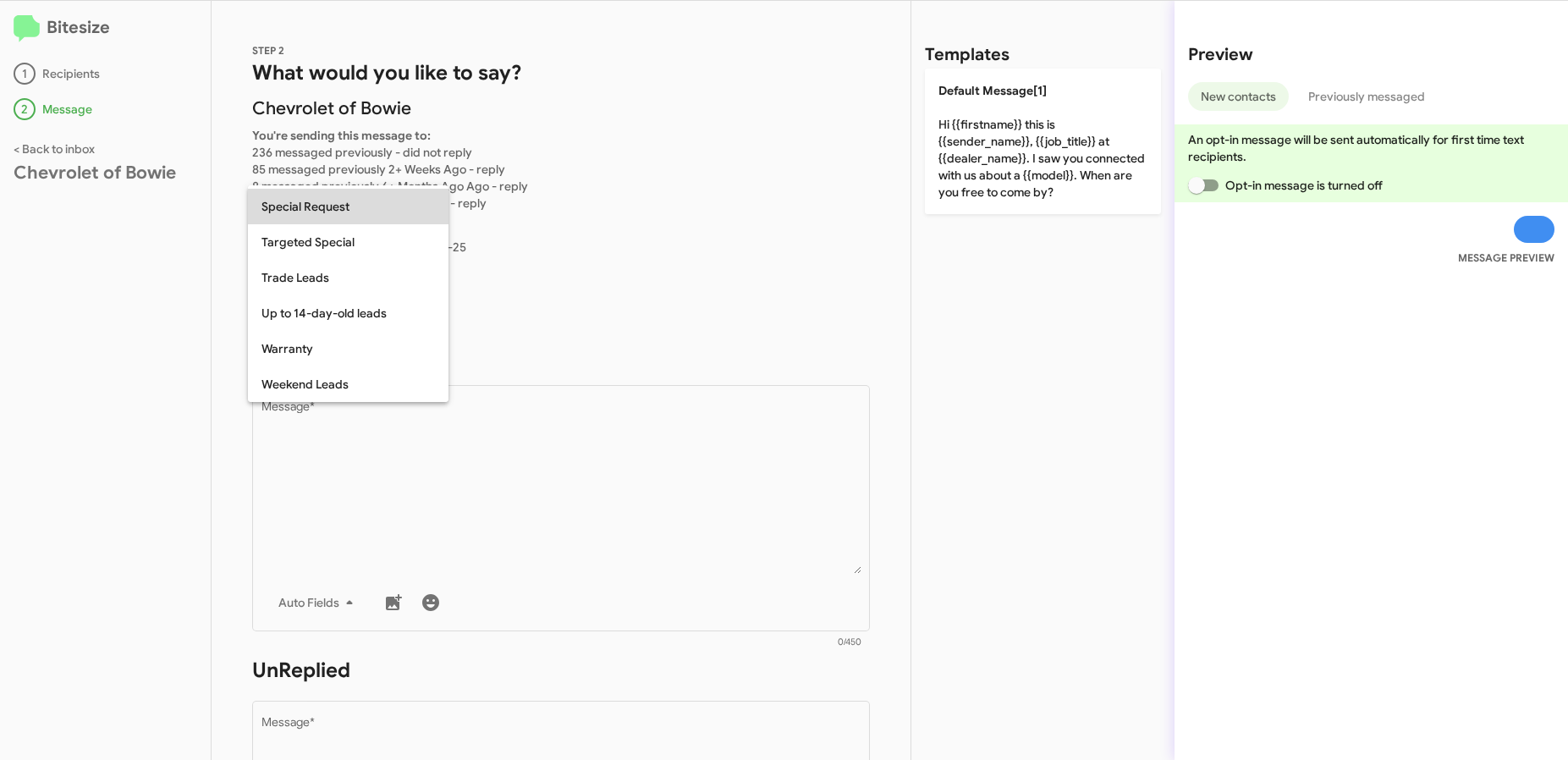
click at [366, 213] on span "Special Request" at bounding box center [348, 207] width 173 height 36
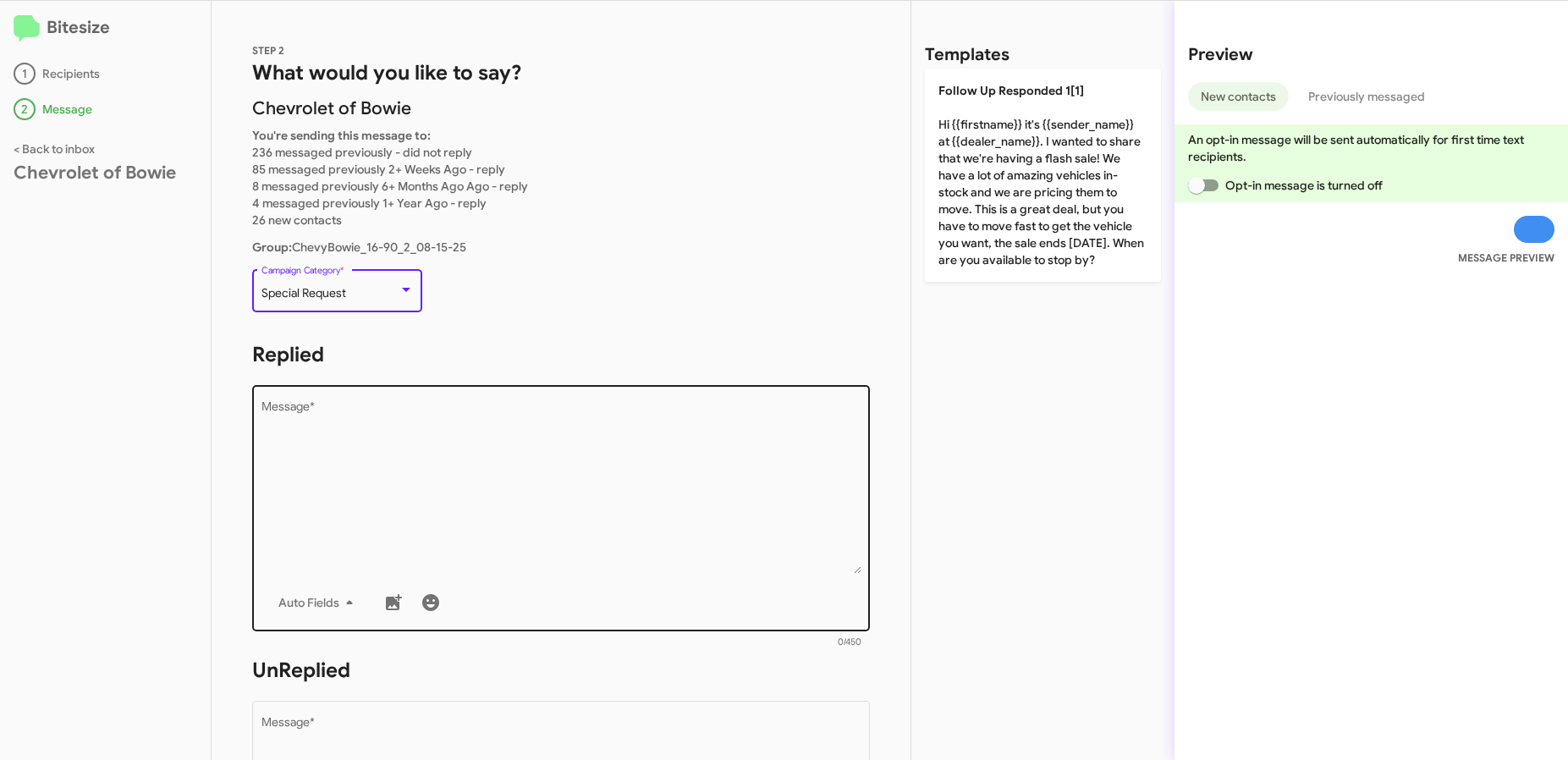
click at [339, 412] on textarea "Message *" at bounding box center [561, 488] width 600 height 172
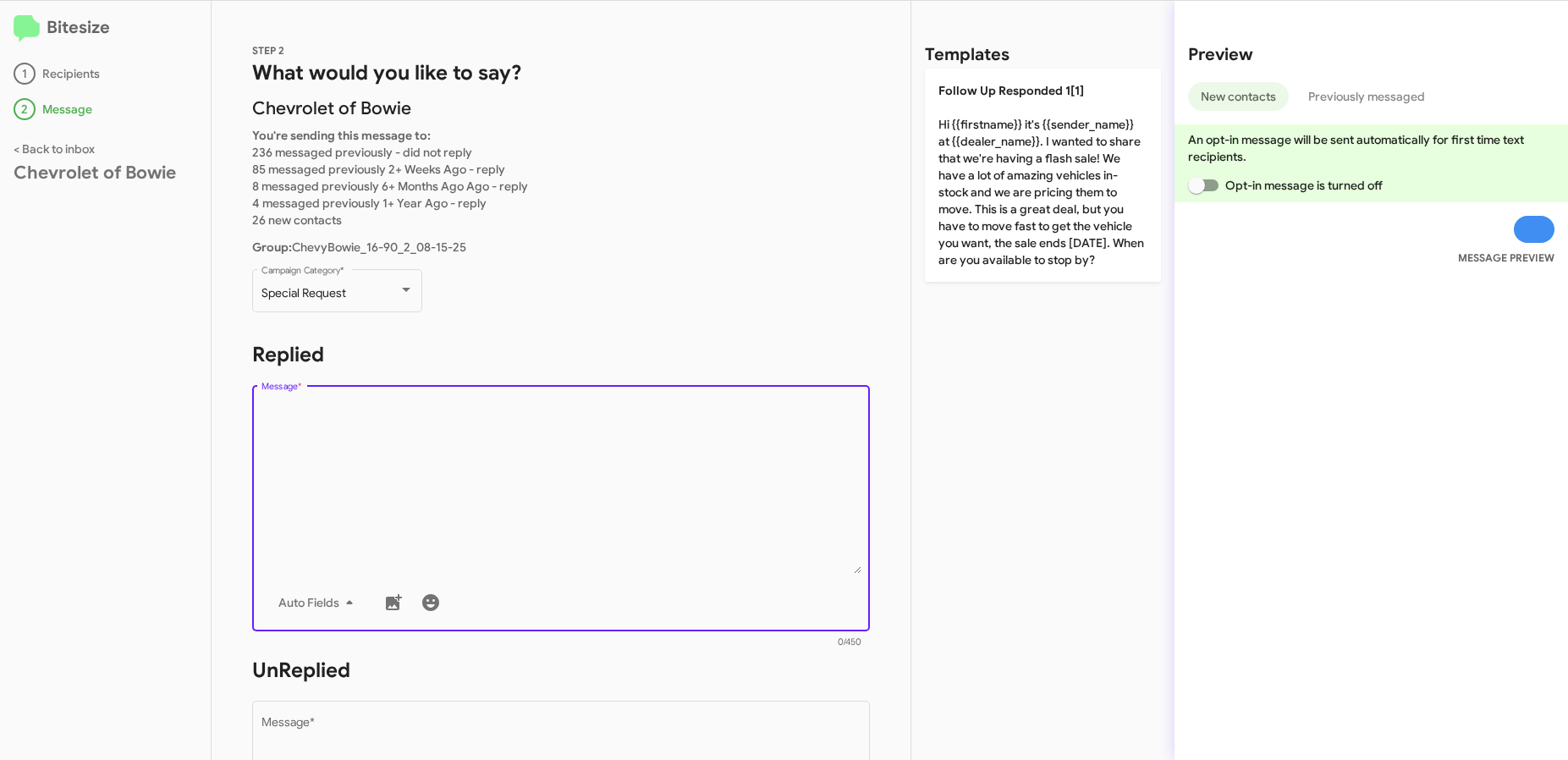
paste textarea "Hi {{firstname}} it's {{sender_name}}, {{job_title}} at {{dealer_name}}. Thanks…"
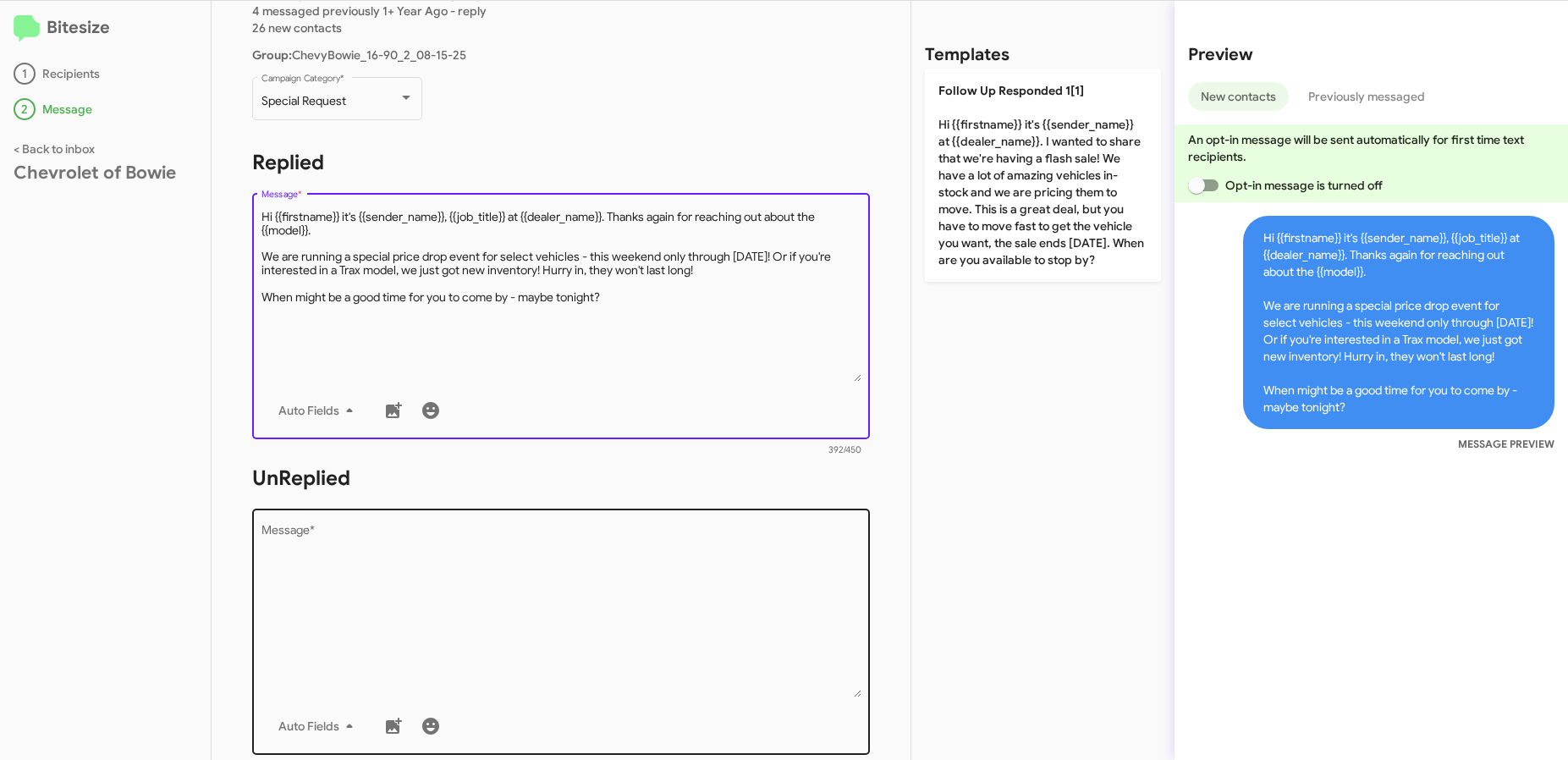
scroll to position [264, 0]
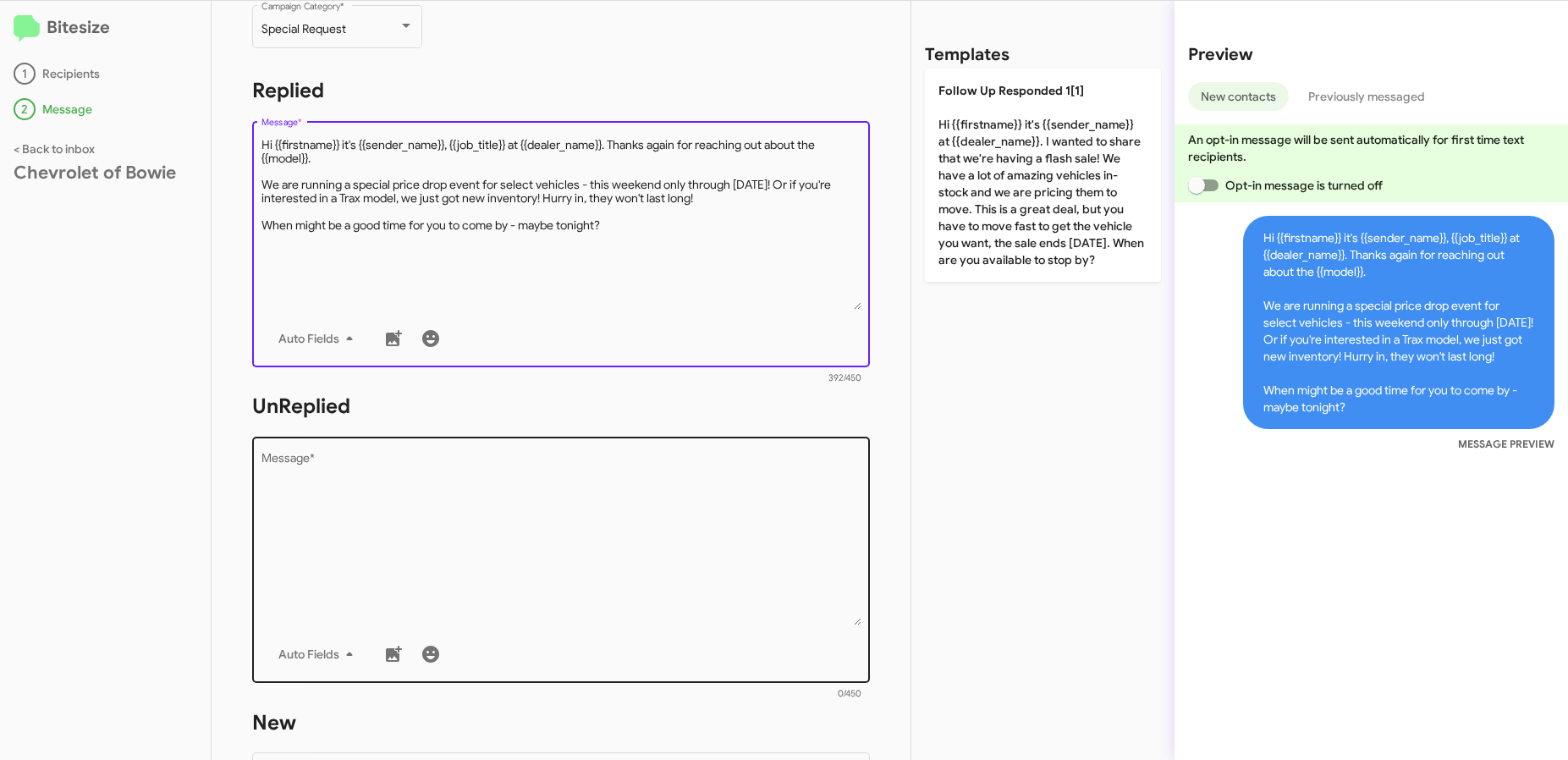
type textarea "Hi {{firstname}} it's {{sender_name}}, {{job_title}} at {{dealer_name}}. Thanks…"
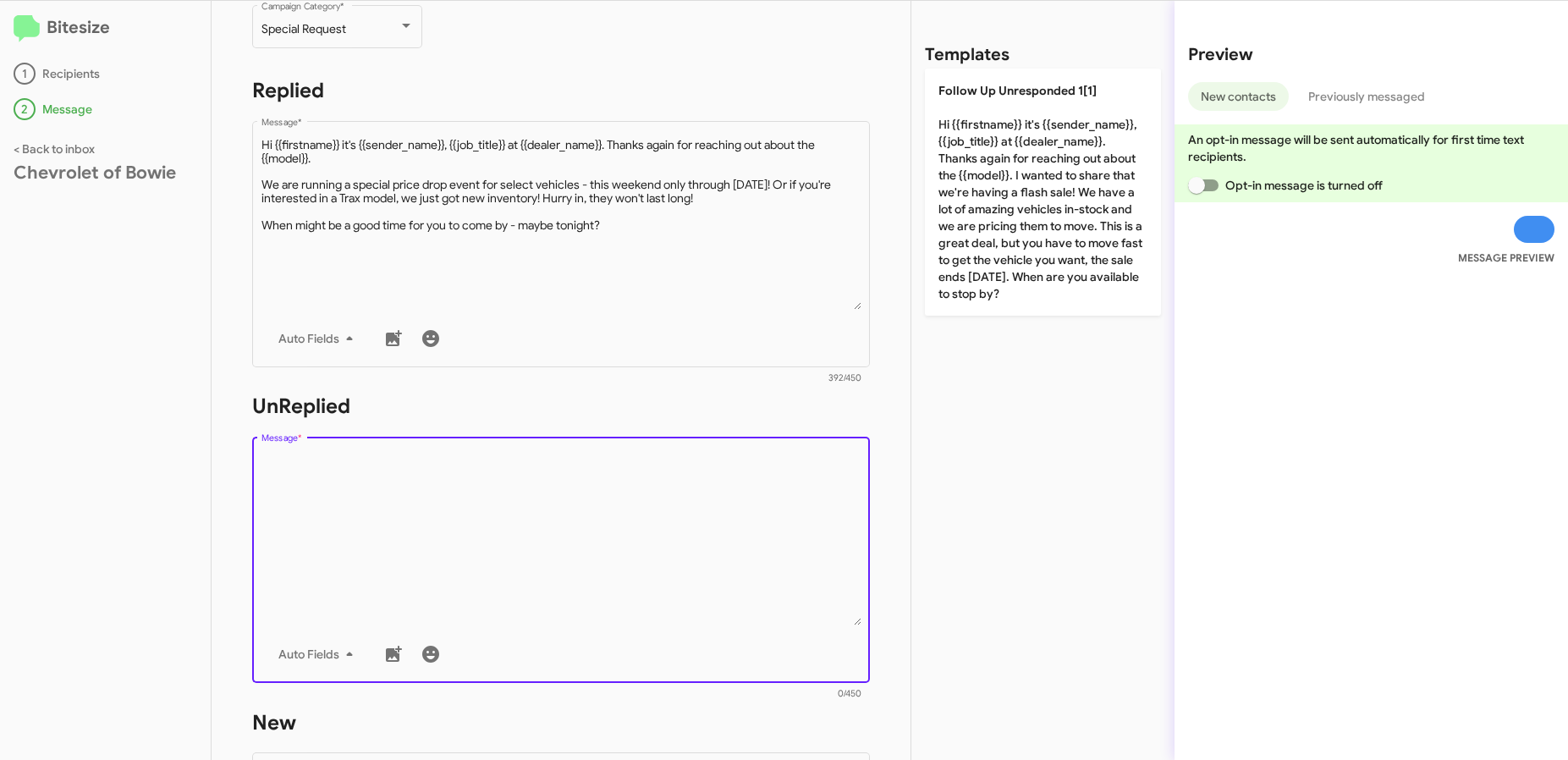
click at [353, 545] on textarea "Message *" at bounding box center [561, 539] width 600 height 172
paste textarea "Hi {{firstname}} it's {{sender_name}}, {{job_title}} at {{dealer_name}}. Thanks…"
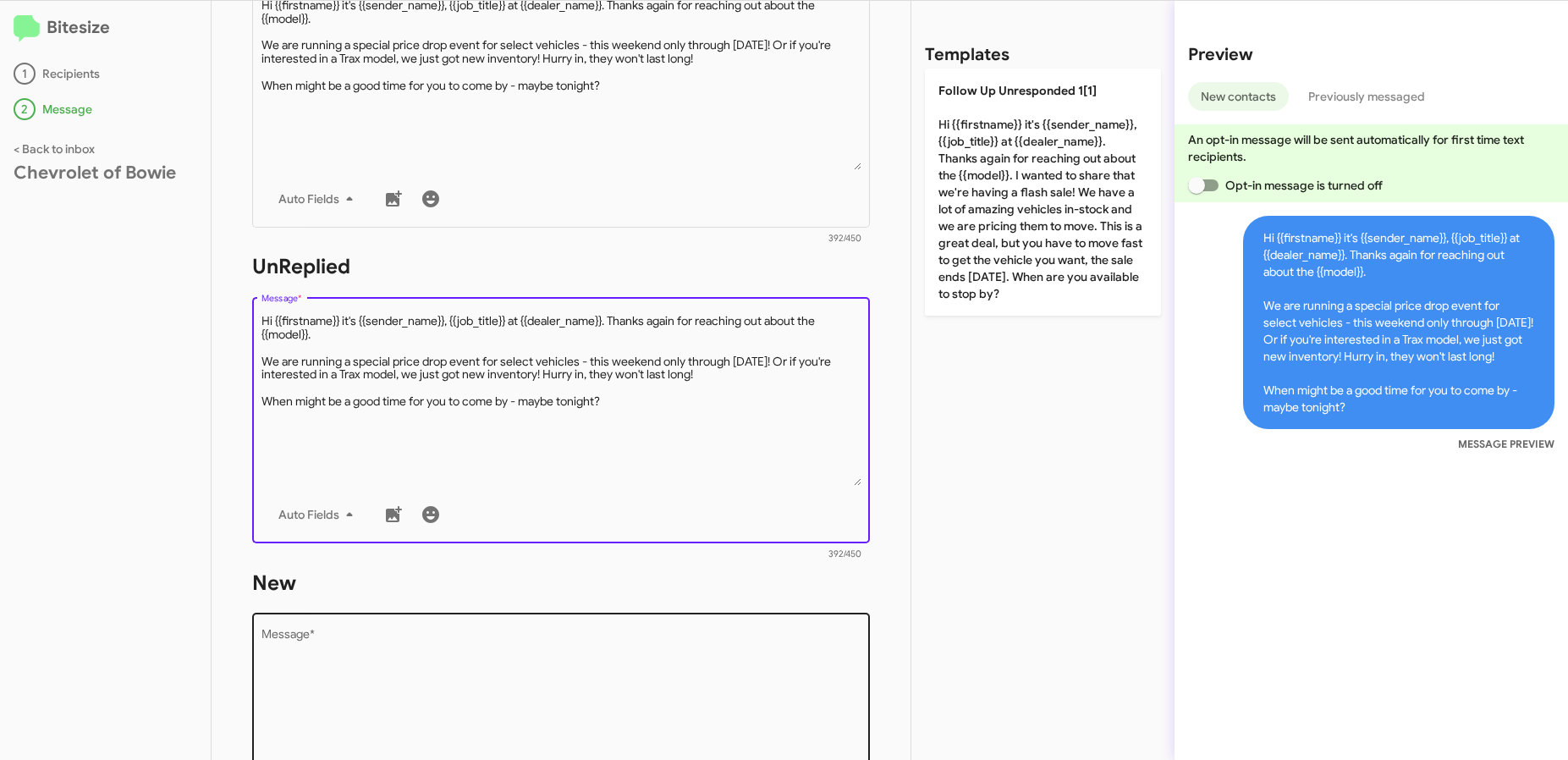
type textarea "Hi {{firstname}} it's {{sender_name}}, {{job_title}} at {{dealer_name}}. Thanks…"
click at [387, 640] on textarea "Message *" at bounding box center [561, 716] width 600 height 172
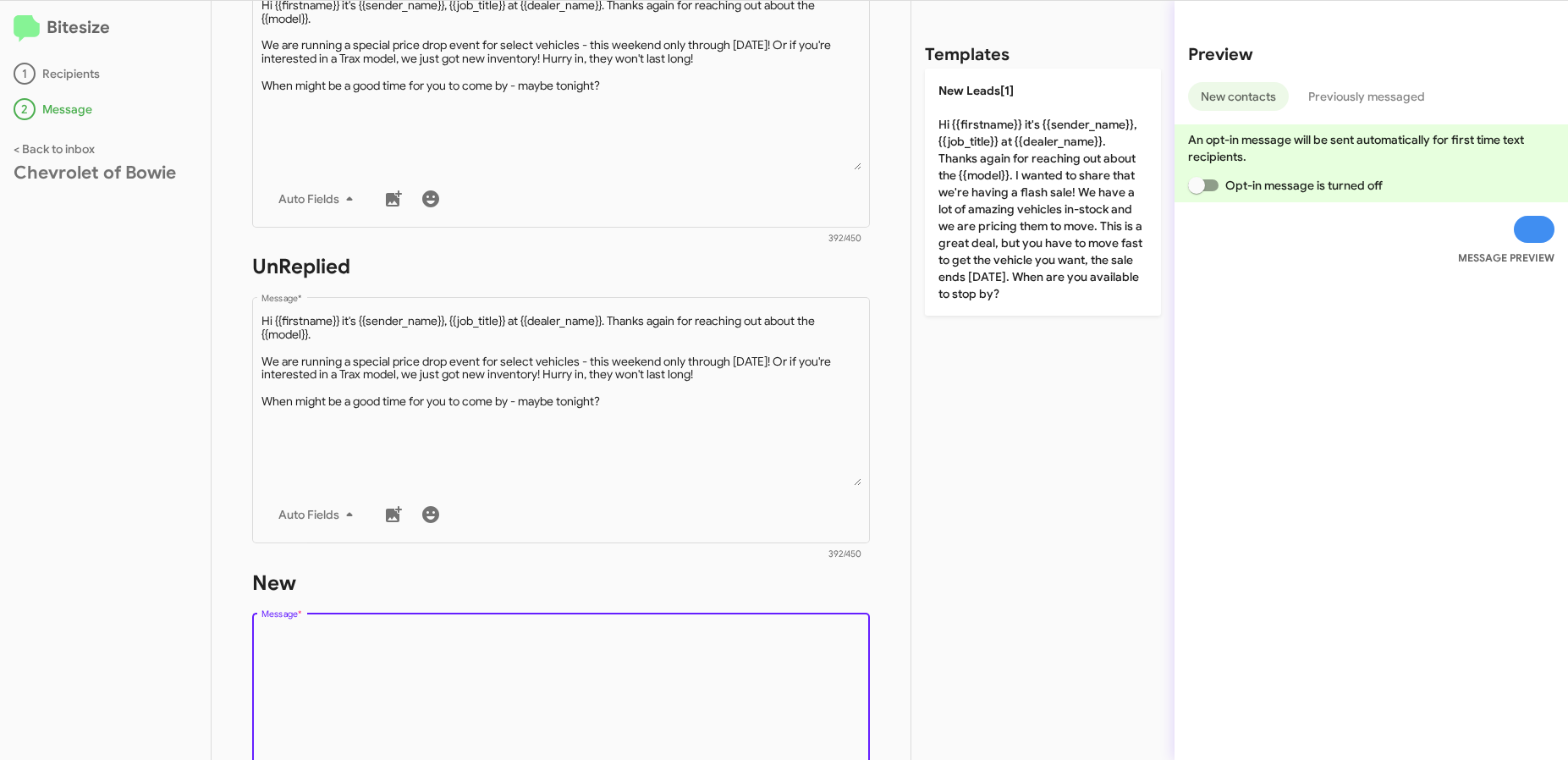
paste textarea "Hi {{firstname}} it's {{sender_name}}, {{job_title}} at {{dealer_name}}. Thanks…"
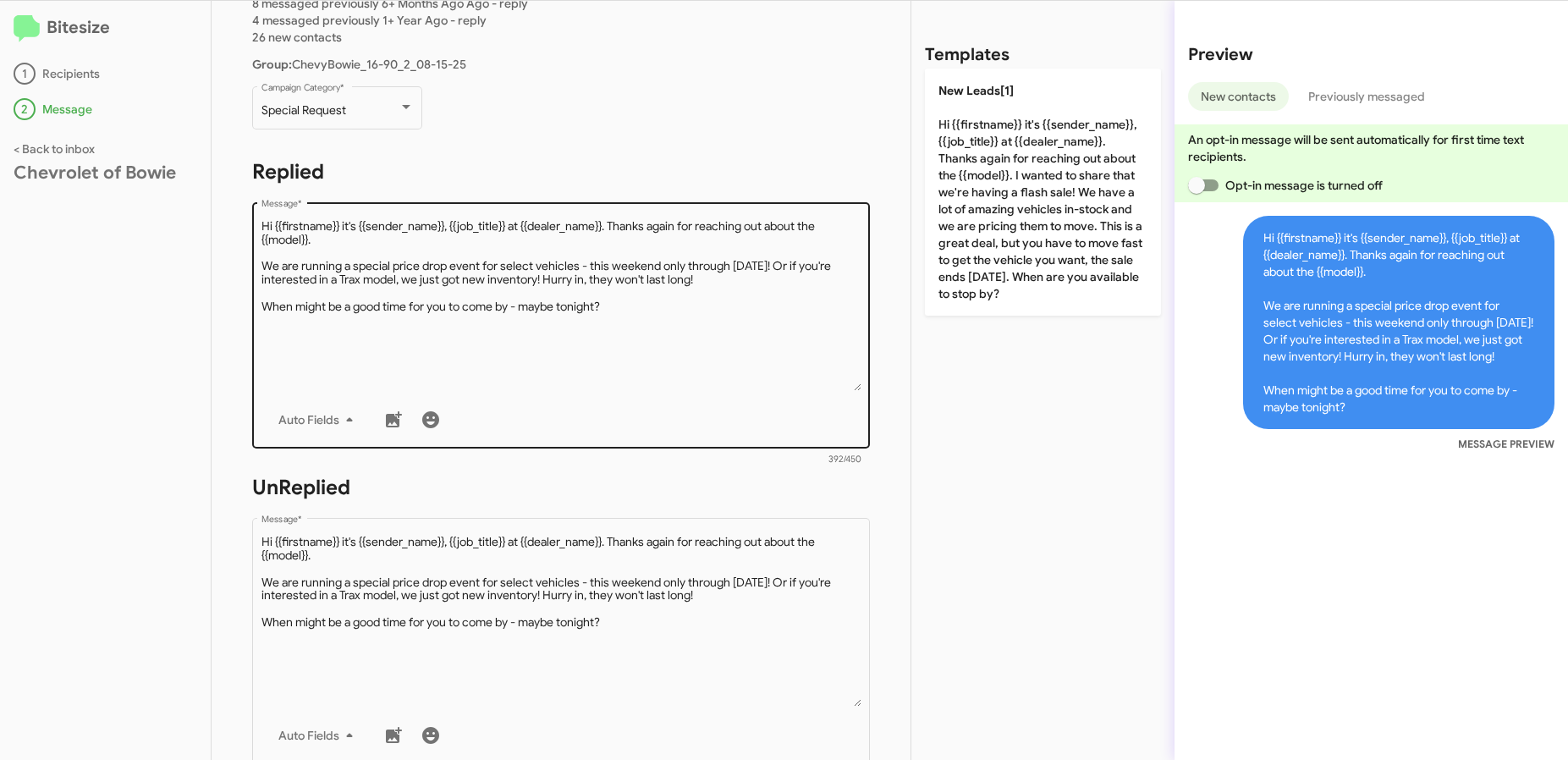
scroll to position [0, 0]
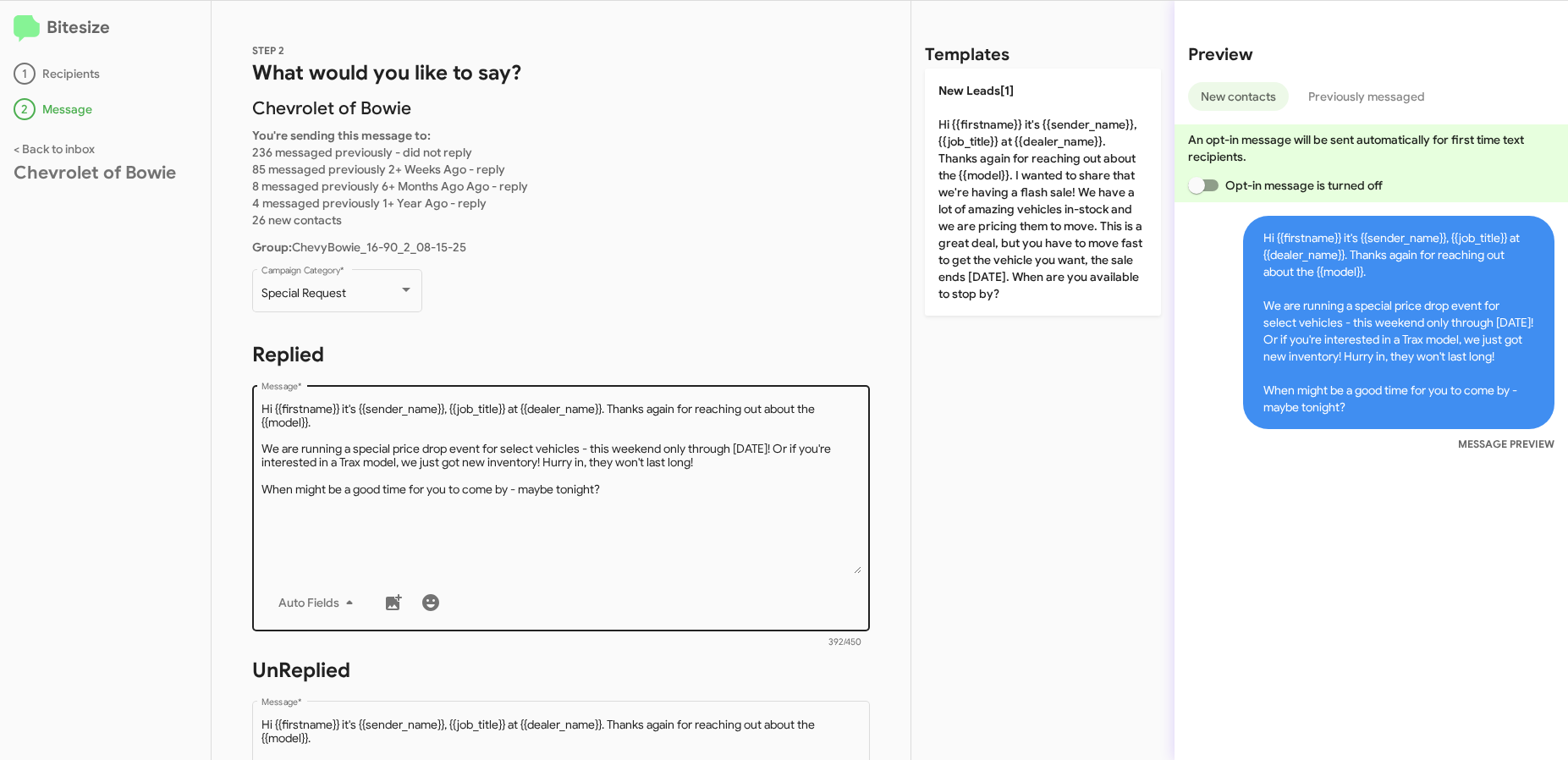
type textarea "Hi {{firstname}} it's {{sender_name}}, {{job_title}} at {{dealer_name}}. Thanks…"
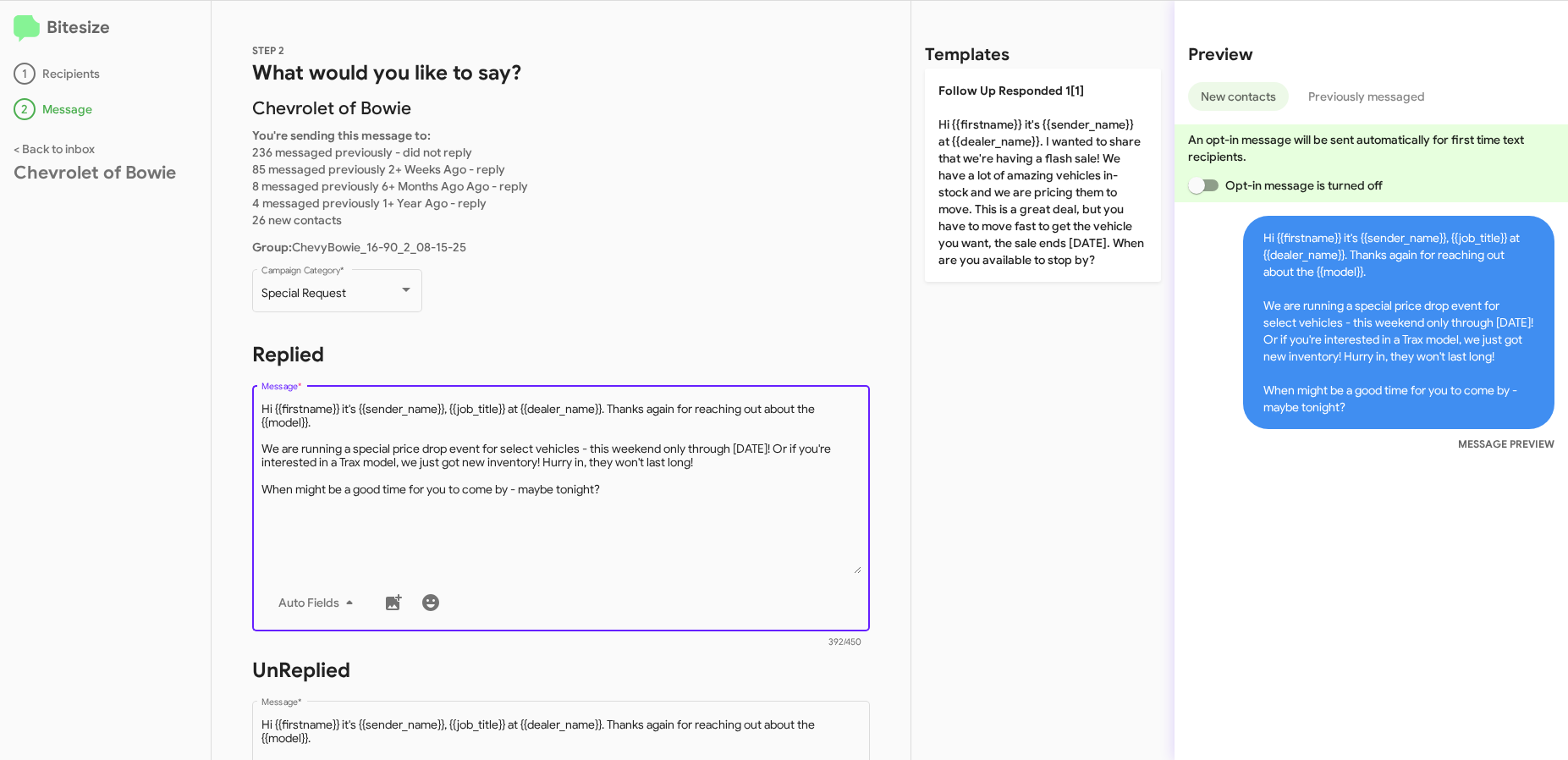
drag, startPoint x: 365, startPoint y: 423, endPoint x: 615, endPoint y: 405, distance: 250.6
click at [615, 405] on textarea "Message *" at bounding box center [561, 488] width 600 height 172
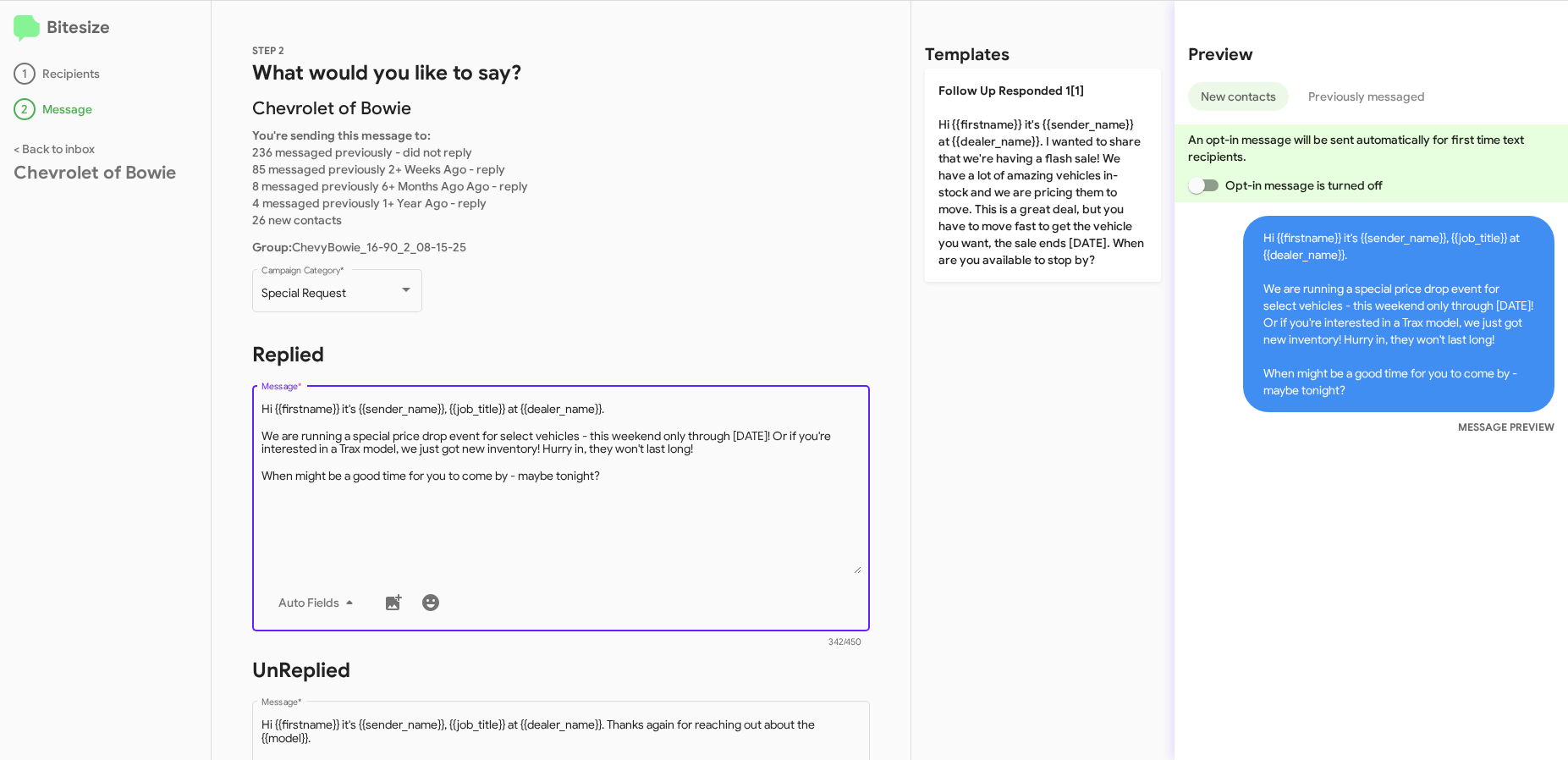
drag, startPoint x: 509, startPoint y: 410, endPoint x: 447, endPoint y: 412, distance: 62.0
click at [447, 412] on textarea "Message *" at bounding box center [561, 488] width 600 height 172
click at [606, 450] on textarea "Message *" at bounding box center [561, 488] width 600 height 172
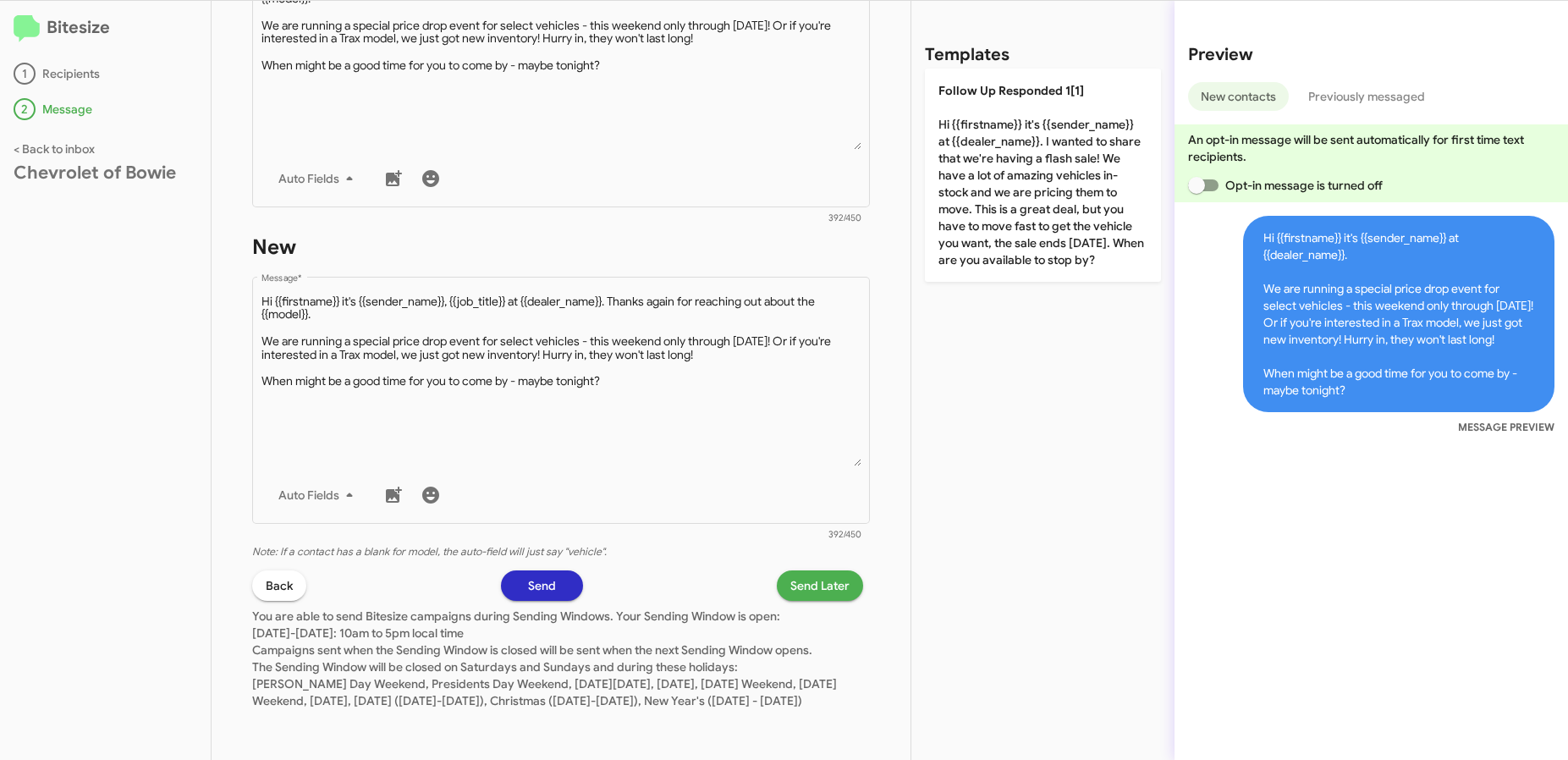
type textarea "Hi {{firstname}} it's {{sender_name}} at {{dealer_name}}. We are running a spec…"
click at [791, 570] on span "Send Later" at bounding box center [820, 586] width 59 height 31
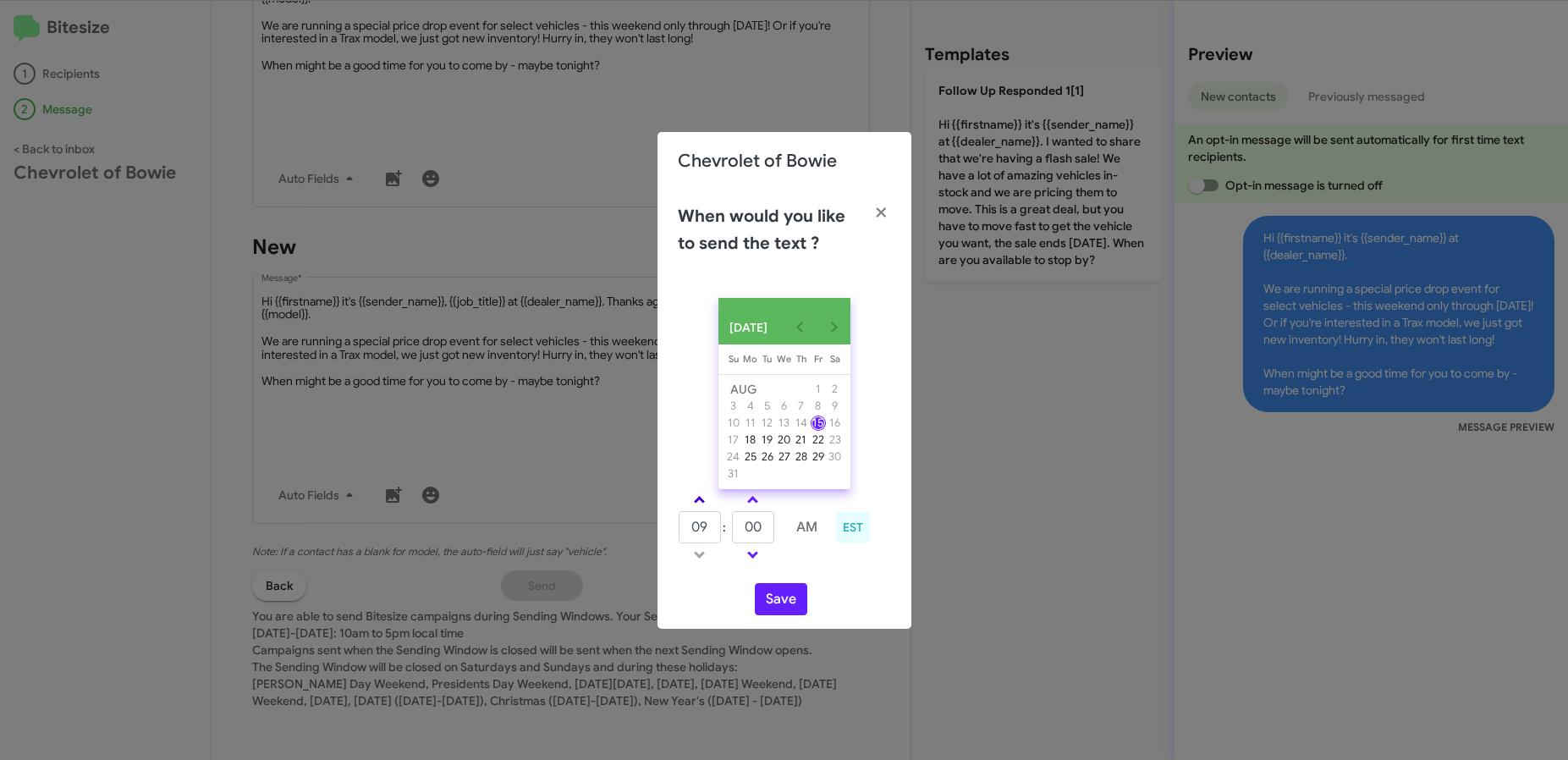
click at [704, 509] on link at bounding box center [699, 500] width 30 height 20
click at [694, 507] on span at bounding box center [700, 501] width 11 height 11
type input "01"
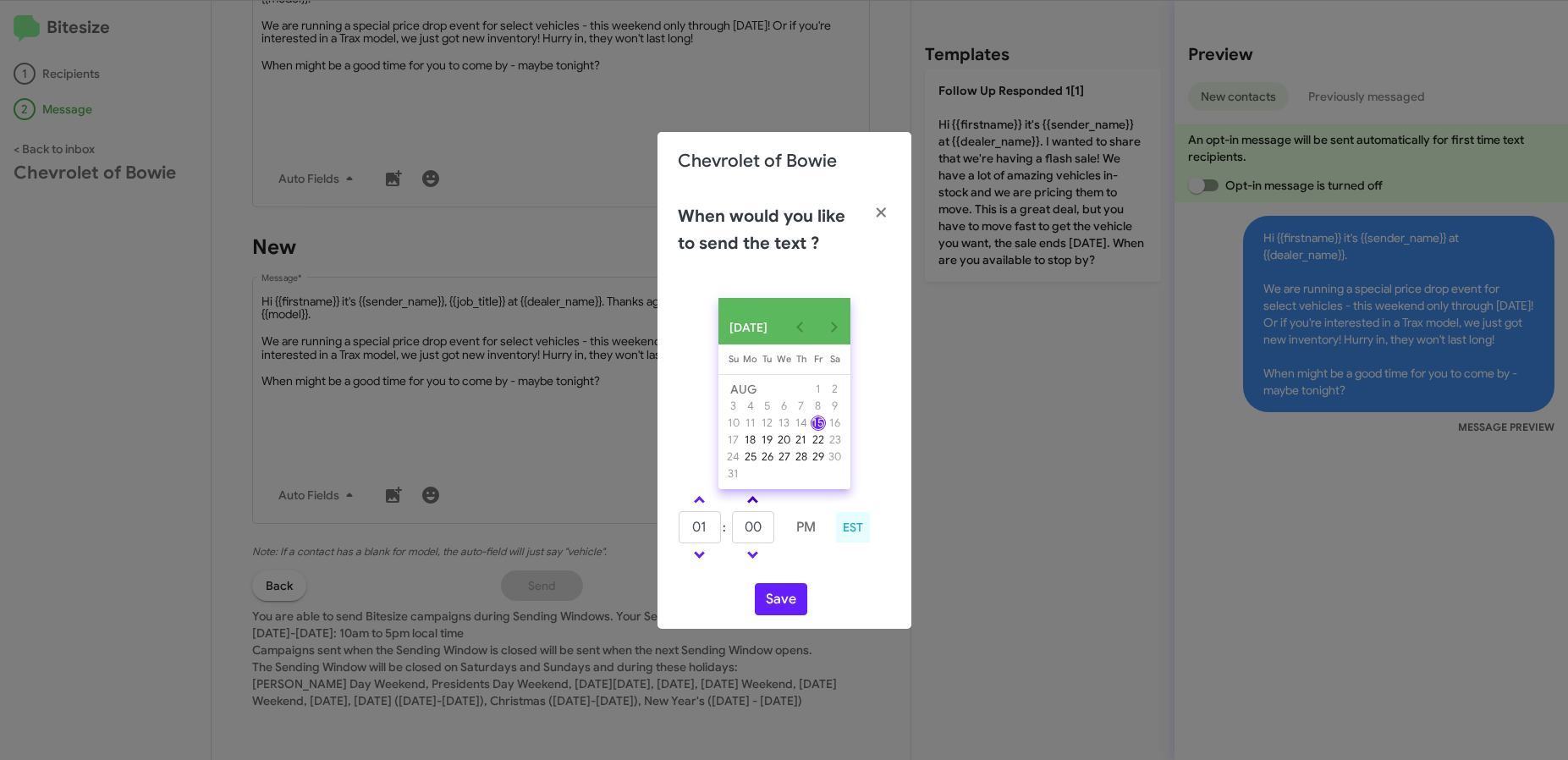
click at [750, 504] on link at bounding box center [753, 500] width 30 height 20
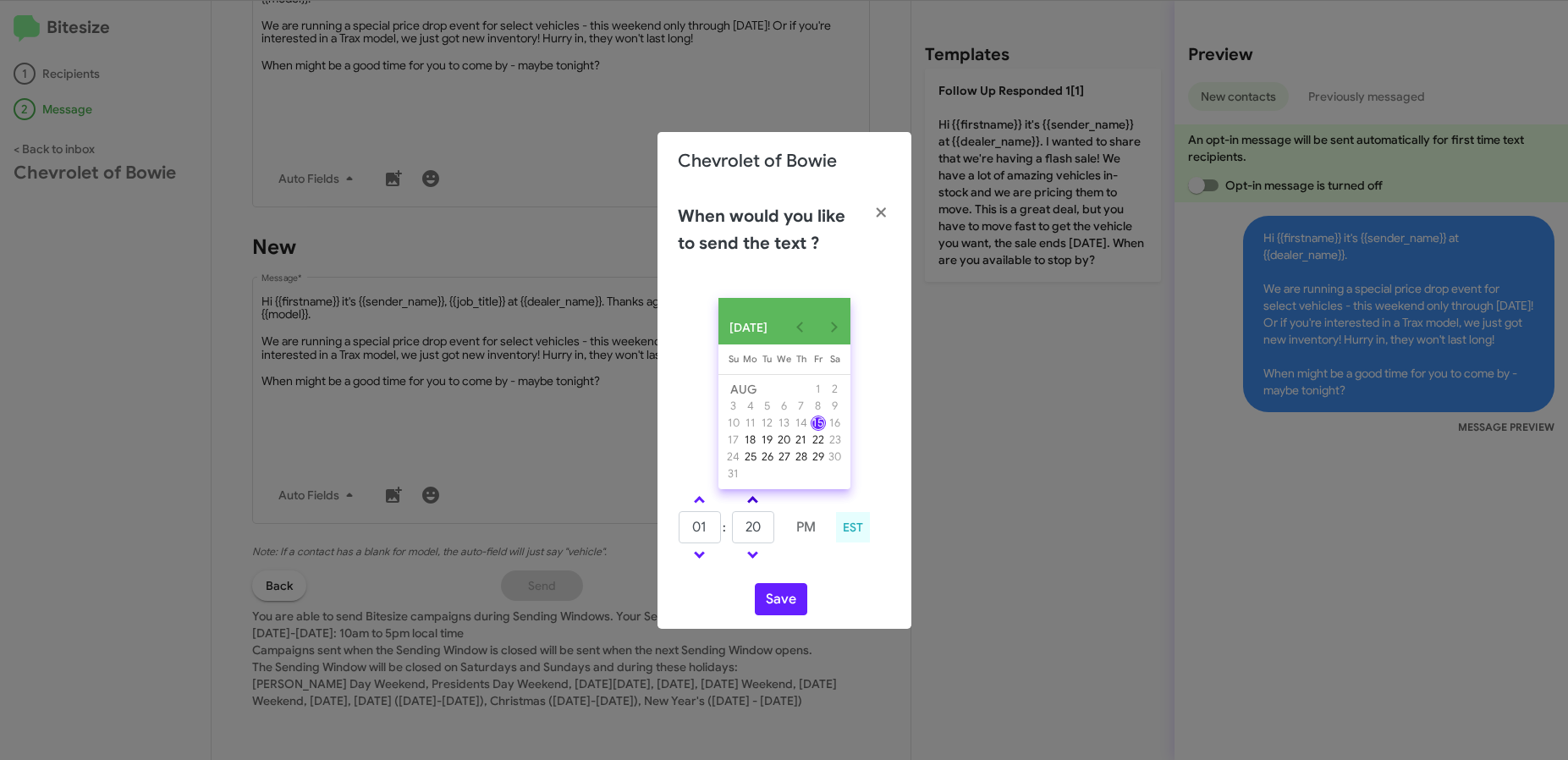
type input "25"
click at [787, 598] on button "Save" at bounding box center [780, 599] width 52 height 32
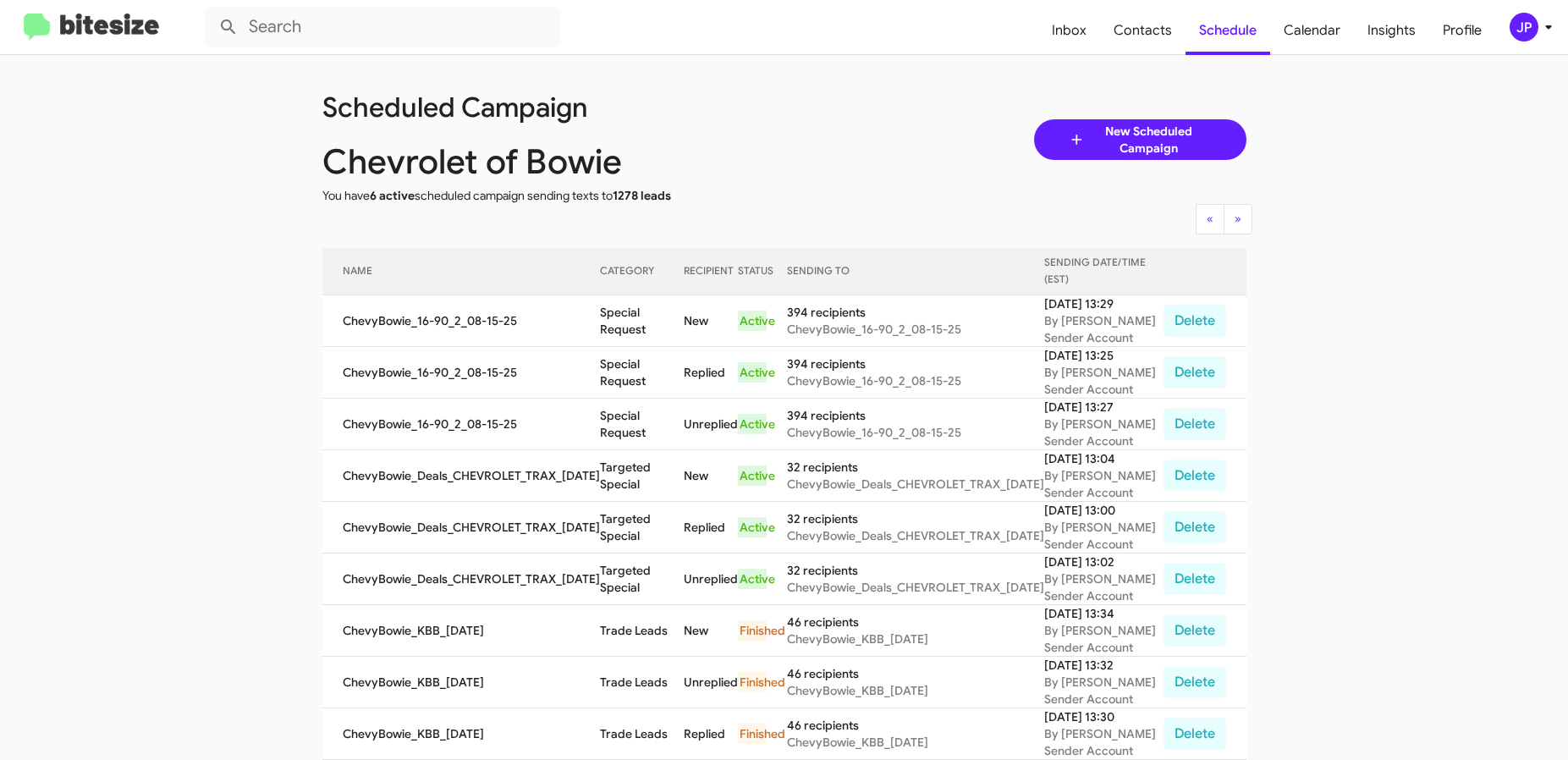
click at [134, 33] on img at bounding box center [91, 27] width 136 height 28
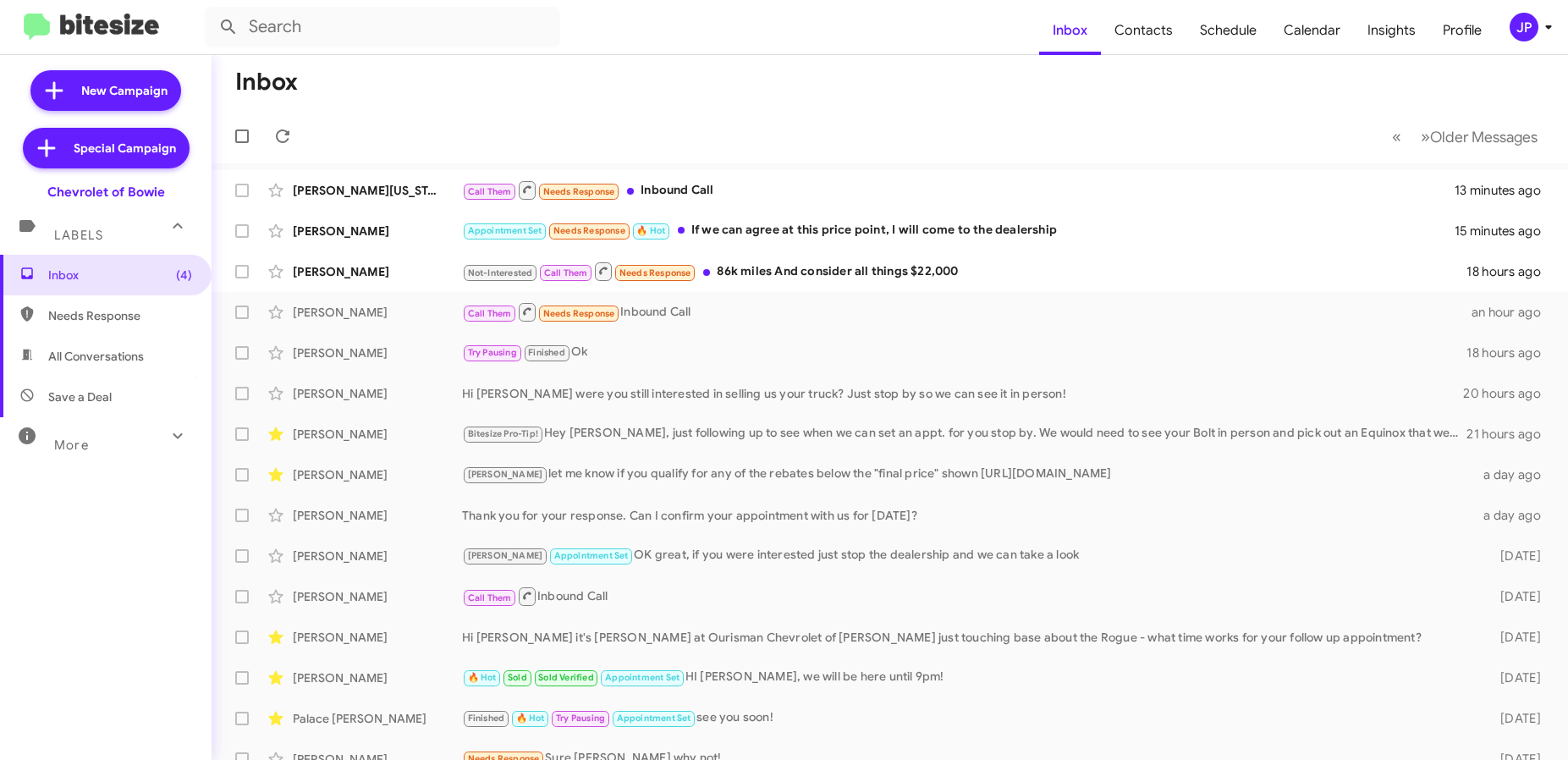
click at [1528, 24] on div "JP" at bounding box center [1524, 27] width 29 height 29
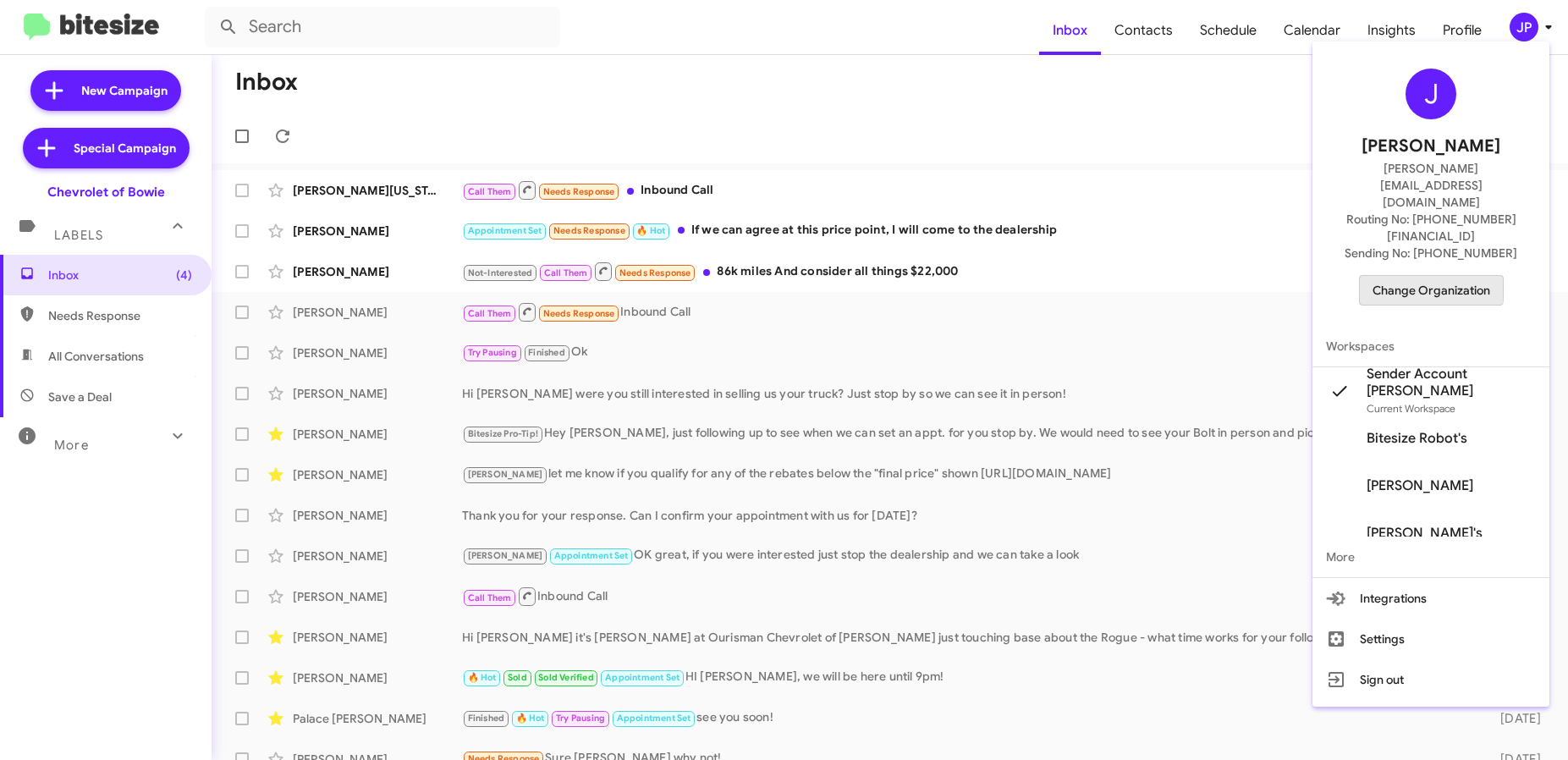
click at [1413, 276] on span "Change Organization" at bounding box center [1431, 290] width 118 height 29
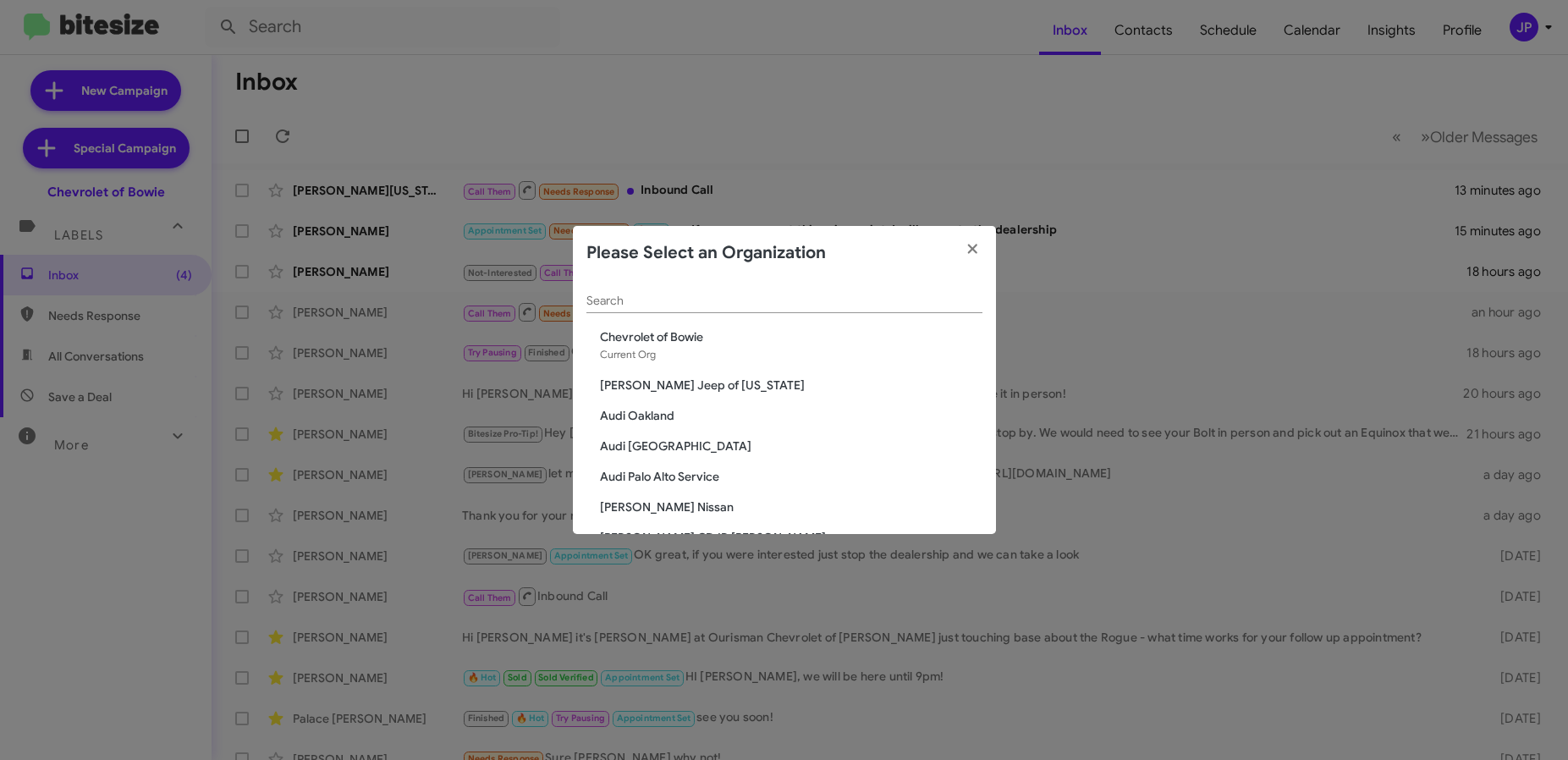
click at [820, 299] on input "Search" at bounding box center [784, 301] width 396 height 13
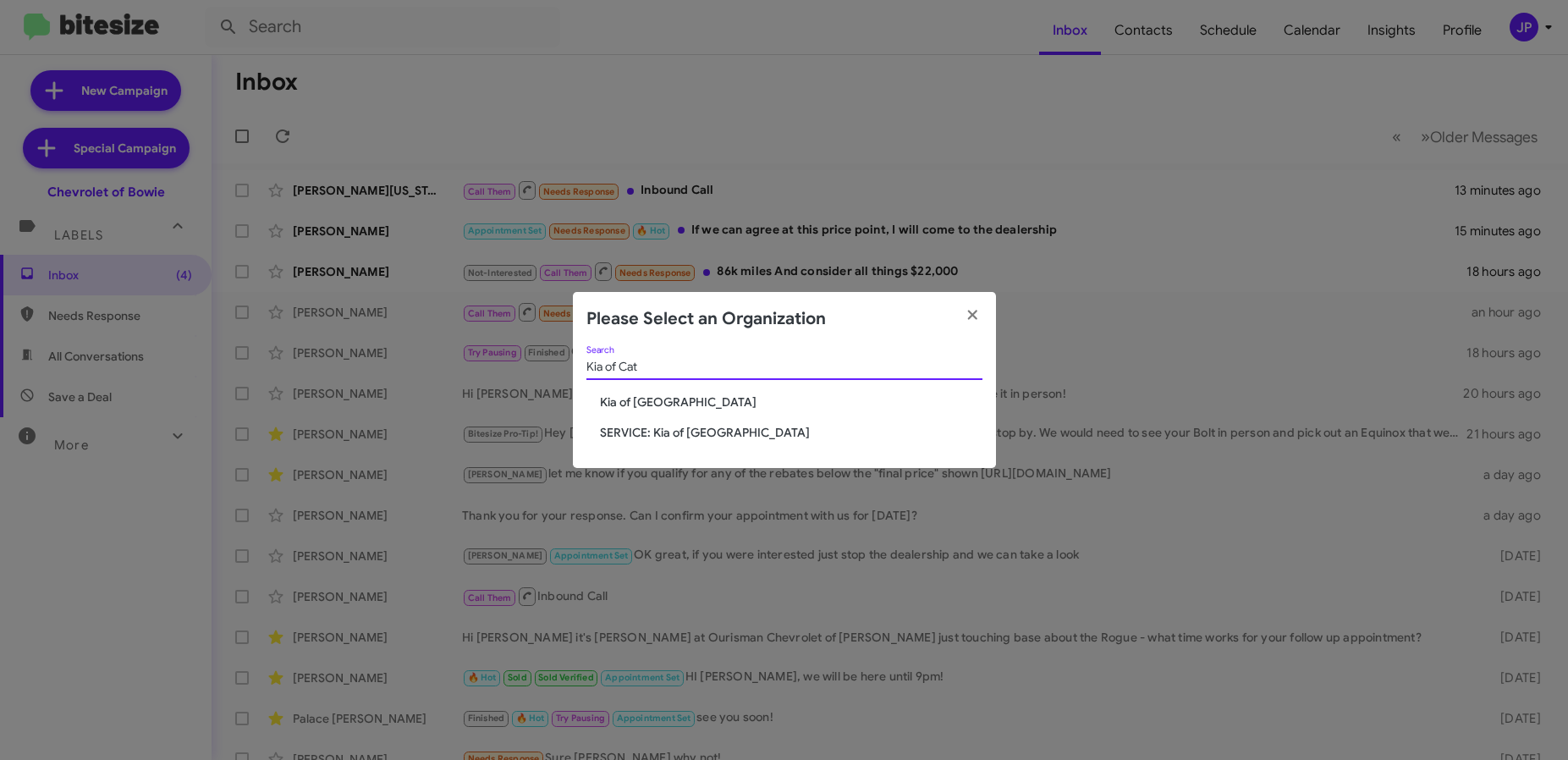
type input "Kia of Cat"
click at [692, 399] on span "Kia of [GEOGRAPHIC_DATA]" at bounding box center [791, 402] width 383 height 17
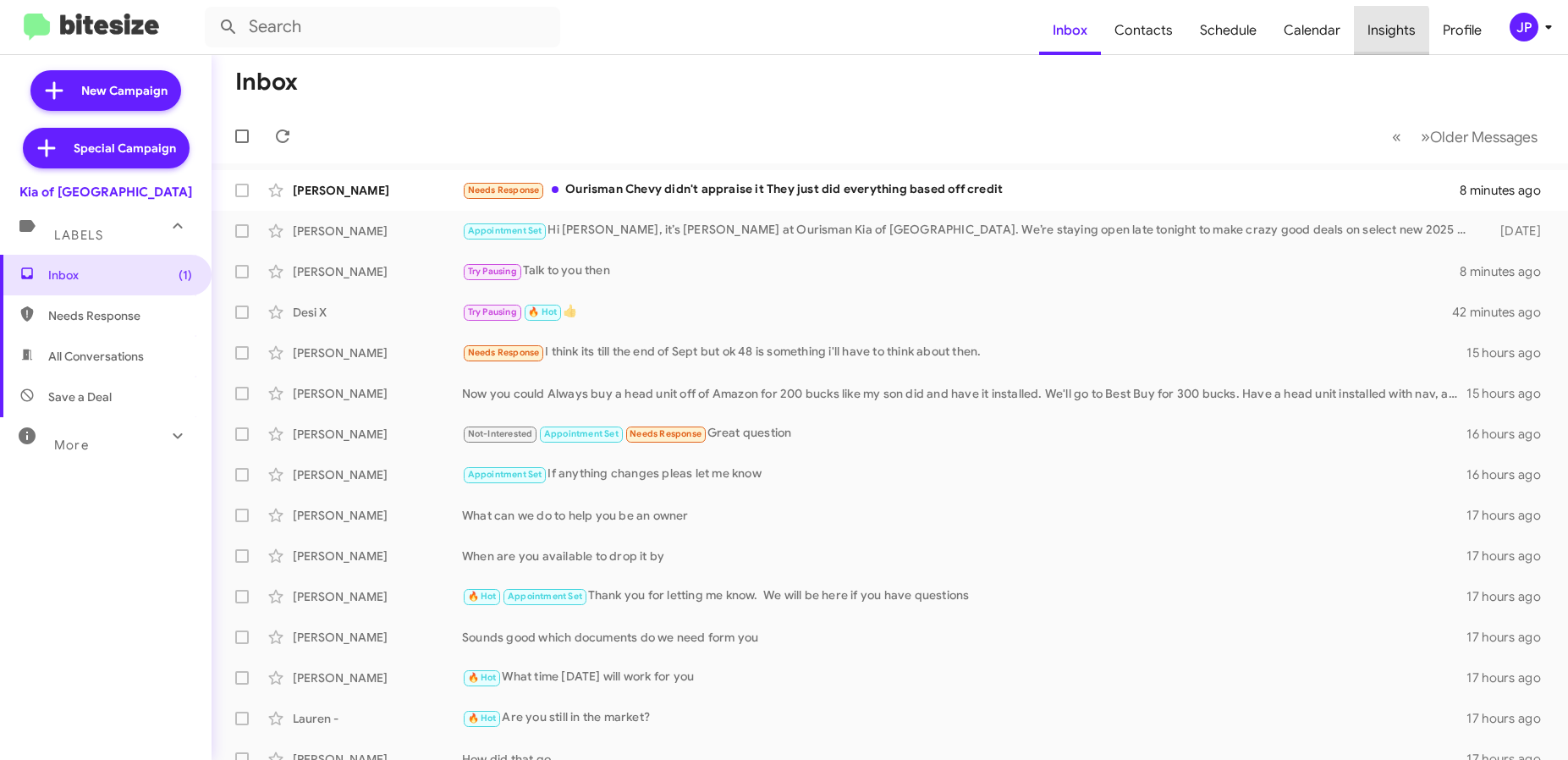
click at [1387, 34] on span "Insights" at bounding box center [1391, 31] width 75 height 49
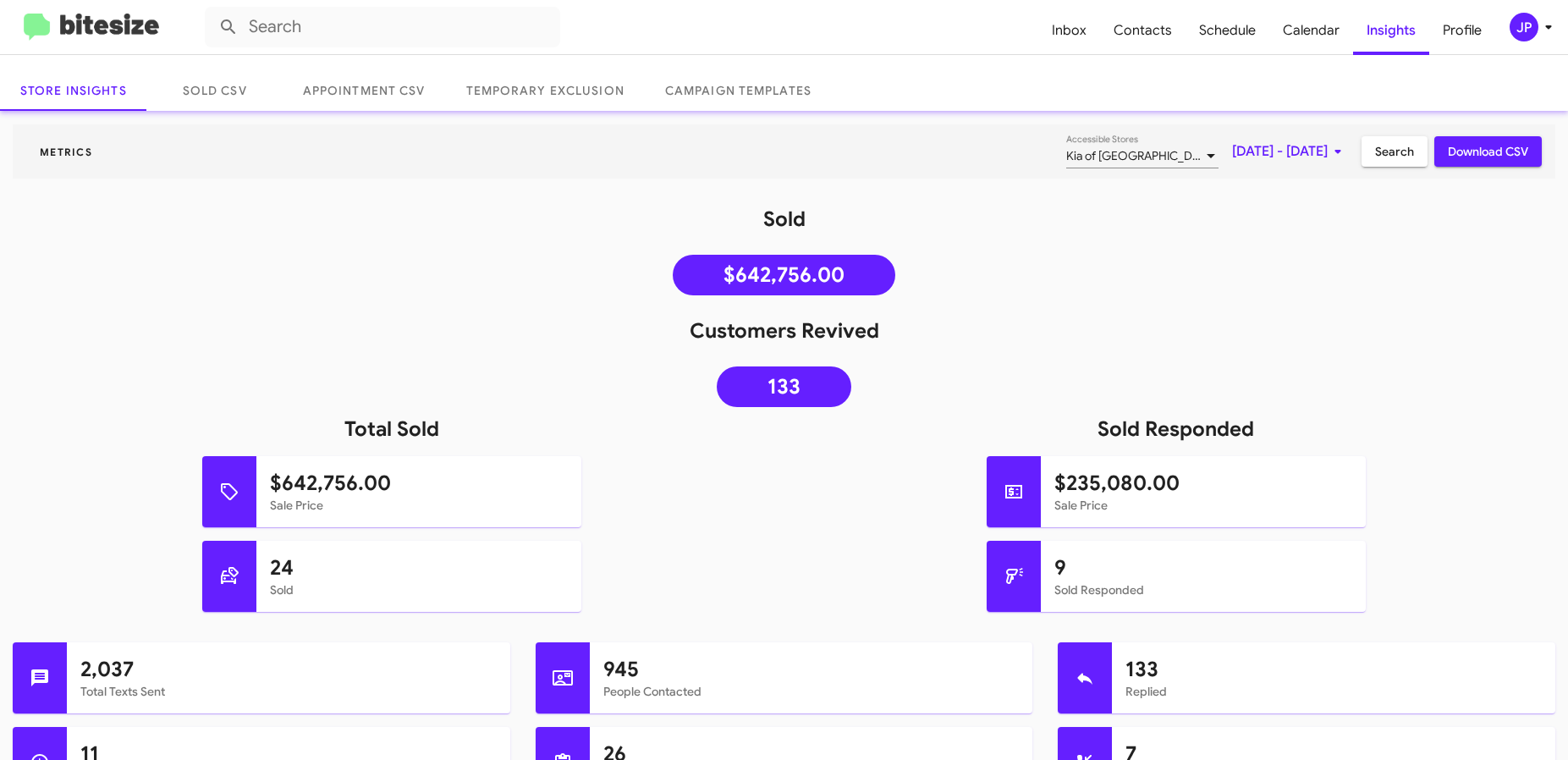
scroll to position [84, 0]
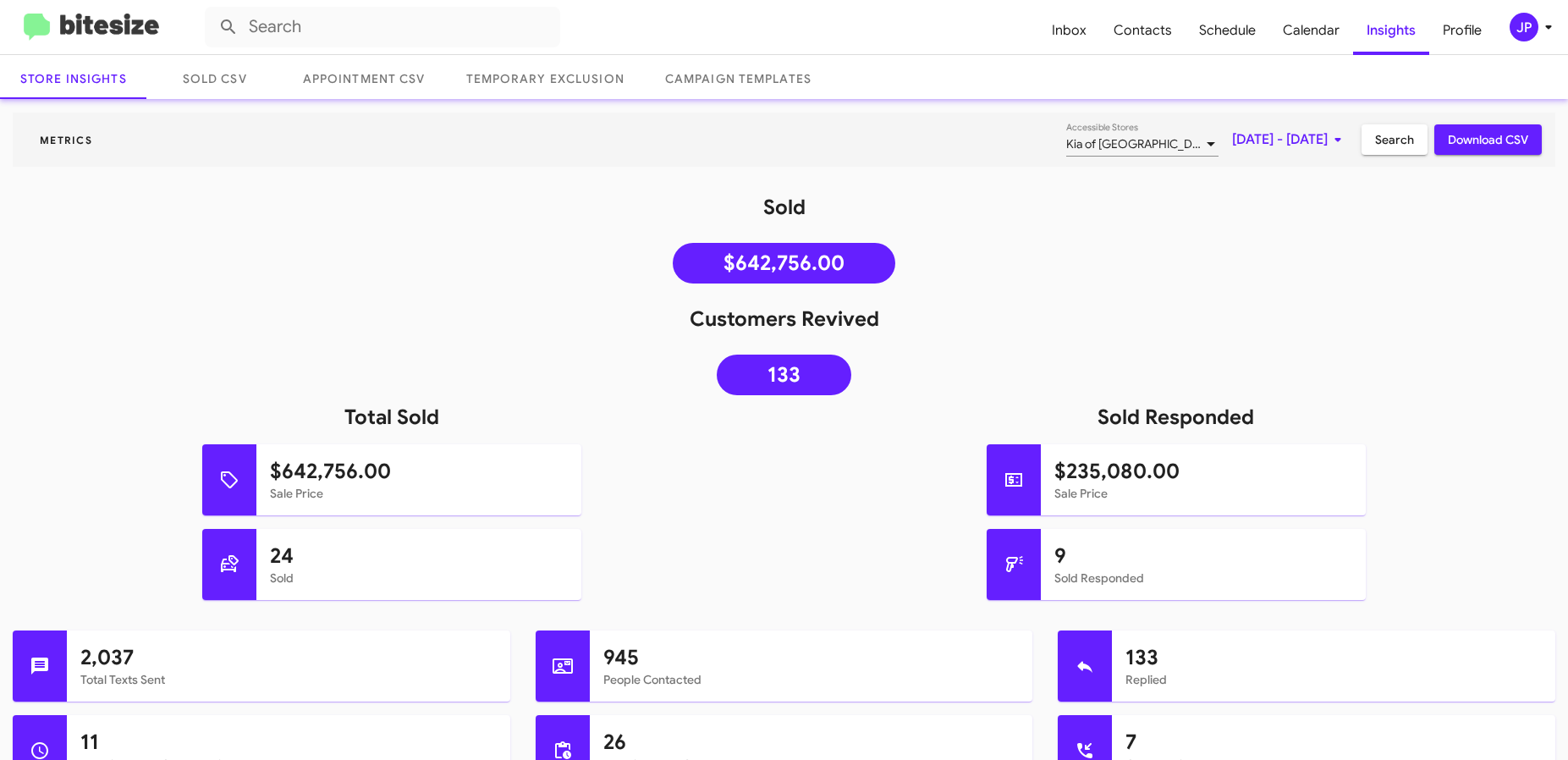
click at [1232, 144] on span "[DATE] - [DATE]" at bounding box center [1290, 139] width 116 height 31
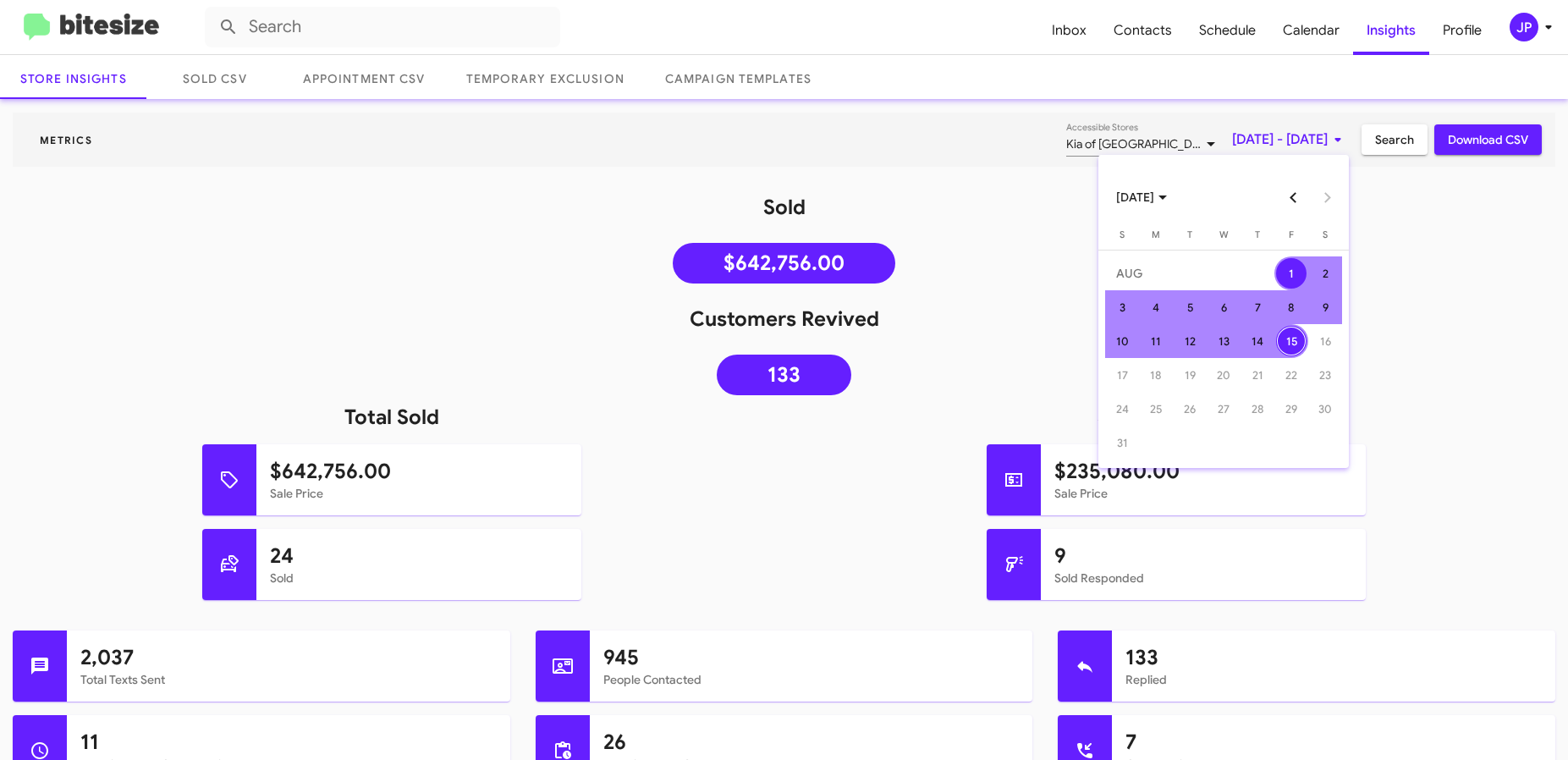
click at [1297, 196] on button "Previous month" at bounding box center [1294, 198] width 34 height 34
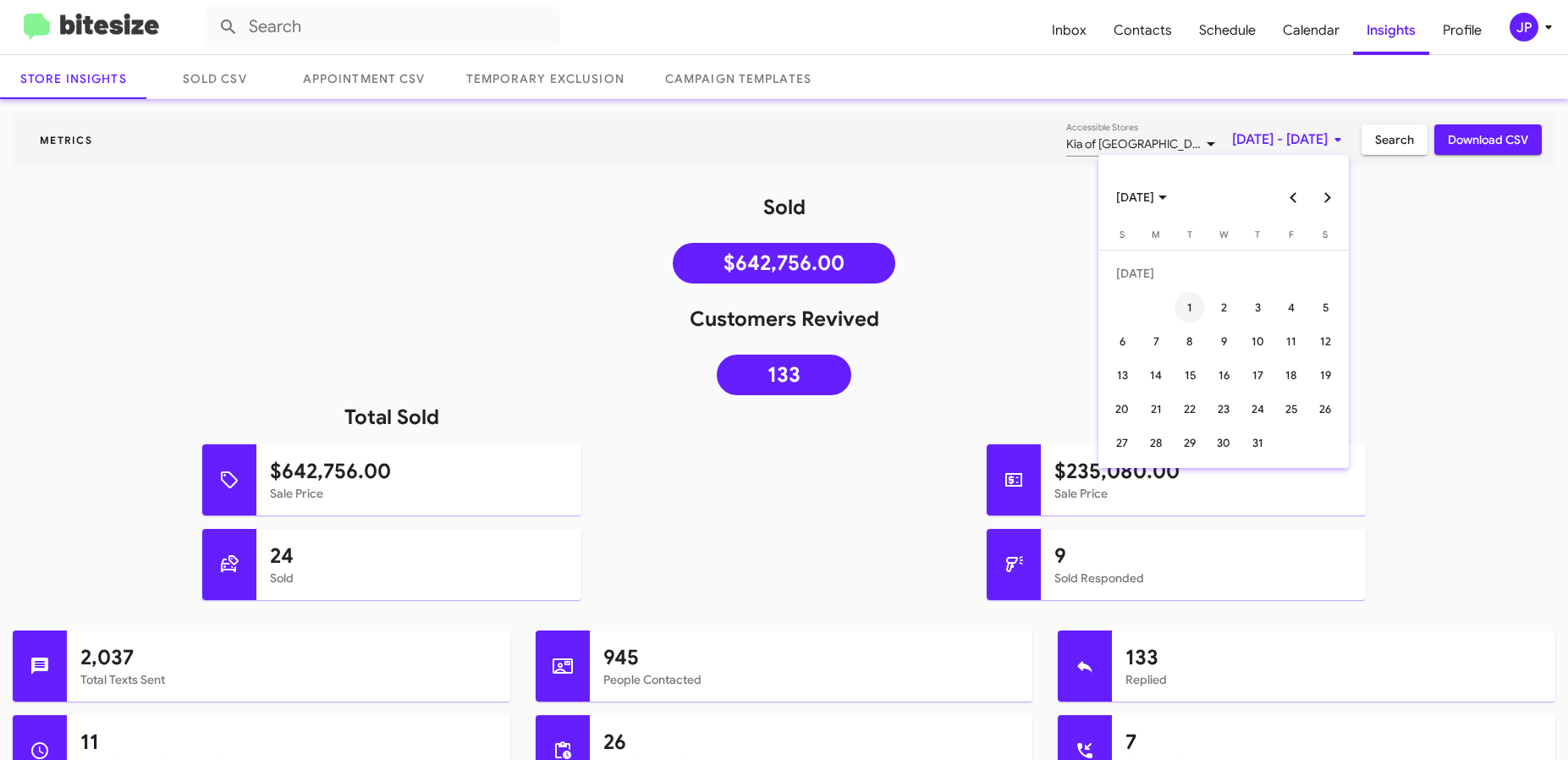
click at [1187, 305] on div "1" at bounding box center [1190, 307] width 31 height 31
click at [1335, 199] on button "Next month" at bounding box center [1327, 198] width 34 height 34
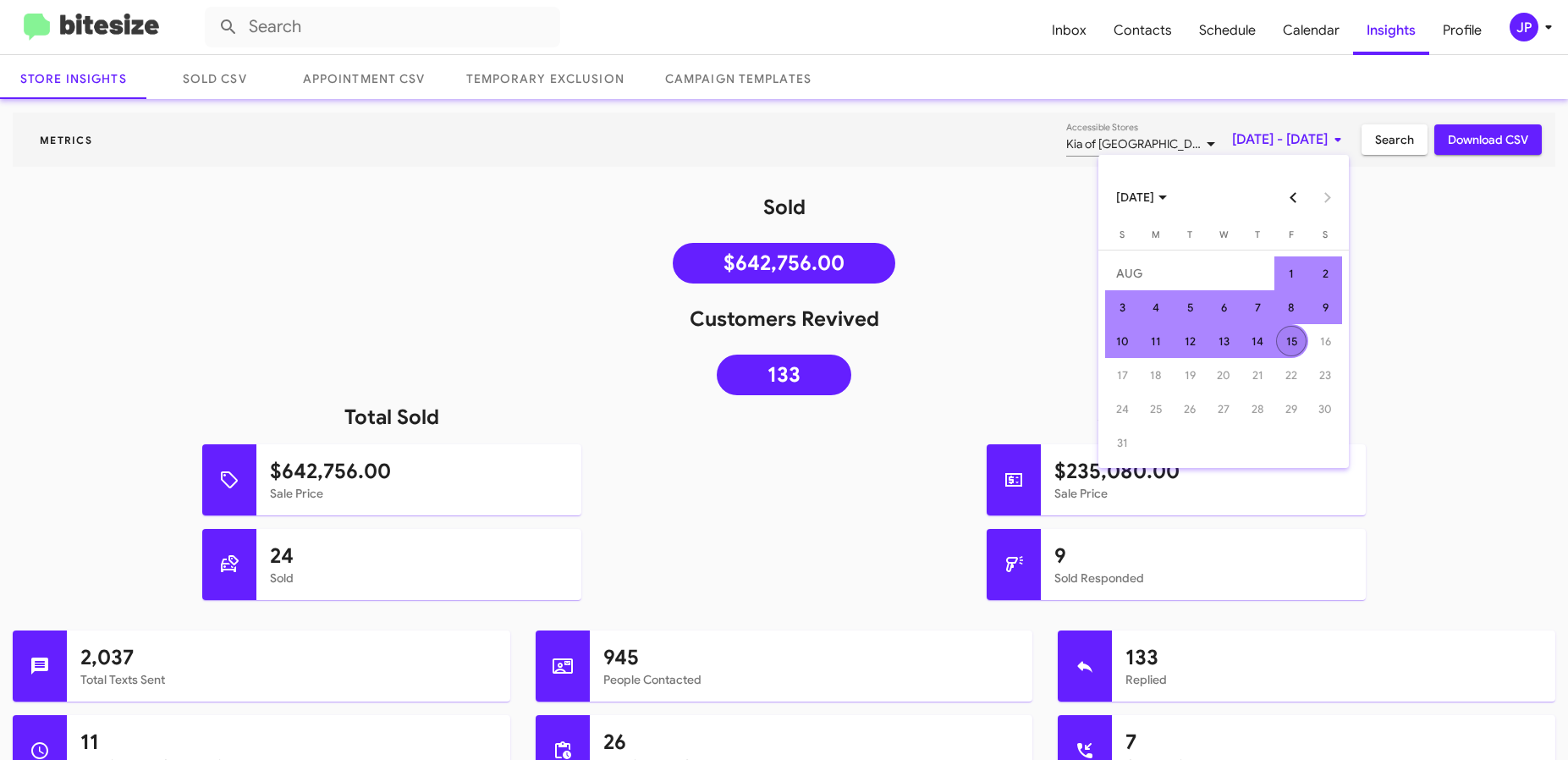
click at [1288, 340] on div "15" at bounding box center [1291, 341] width 31 height 31
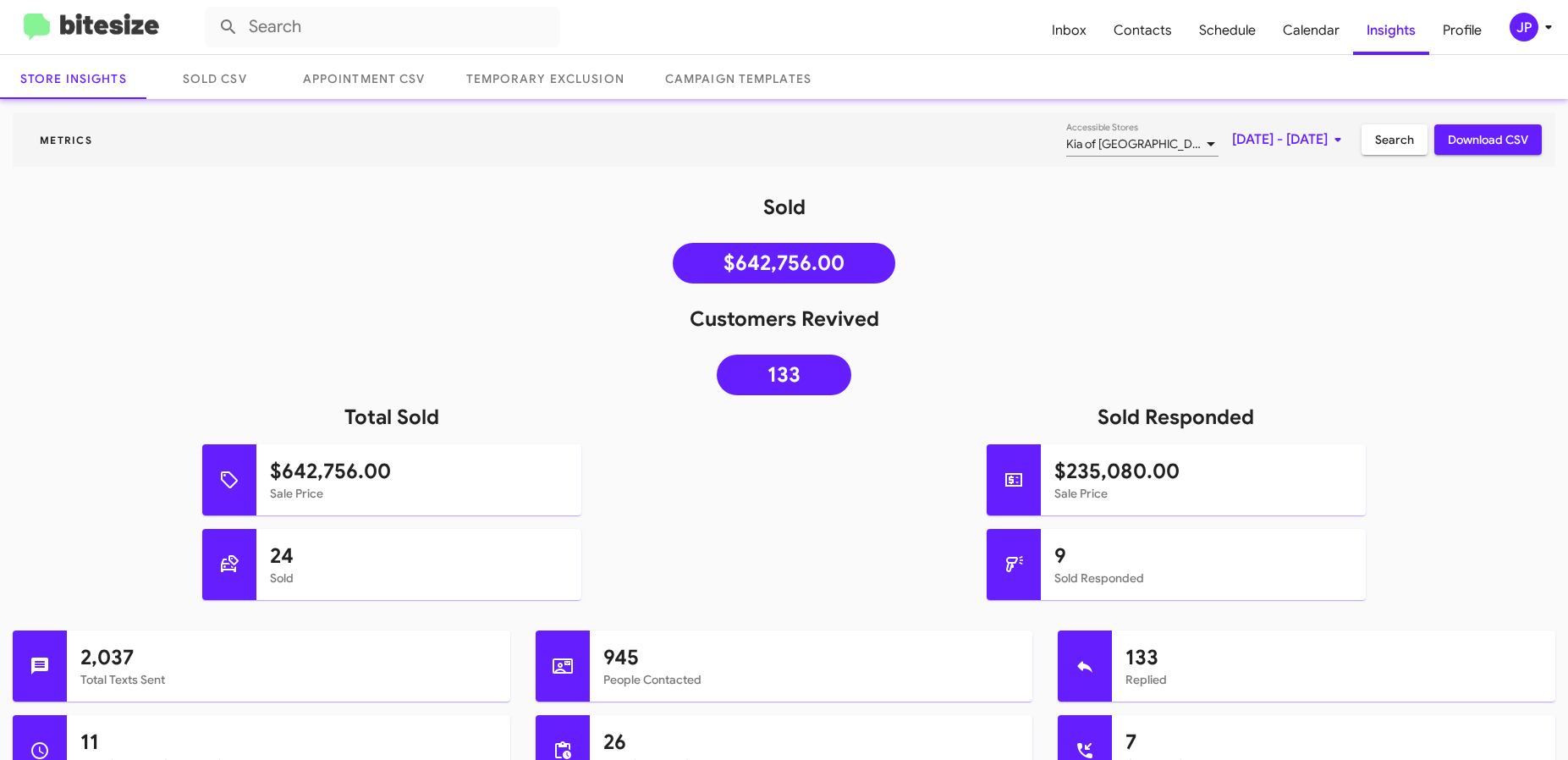
click at [1427, 257] on div "Sold $642,756.00" at bounding box center [784, 243] width 1568 height 98
click at [1119, 142] on div "Kia of [GEOGRAPHIC_DATA]" at bounding box center [1134, 145] width 137 height 13
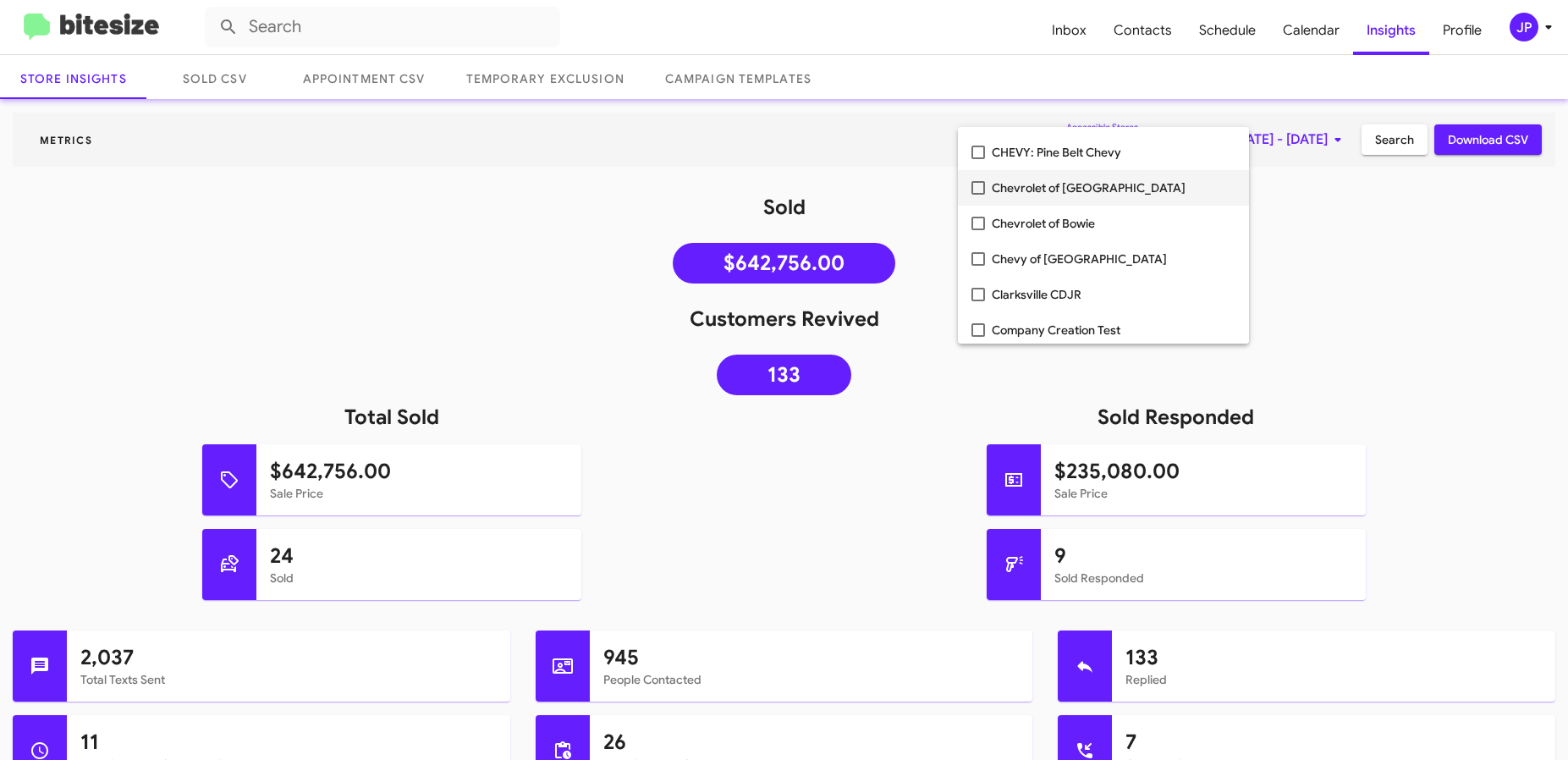
click at [1086, 197] on span "Chevrolet of [GEOGRAPHIC_DATA]" at bounding box center [1113, 188] width 243 height 36
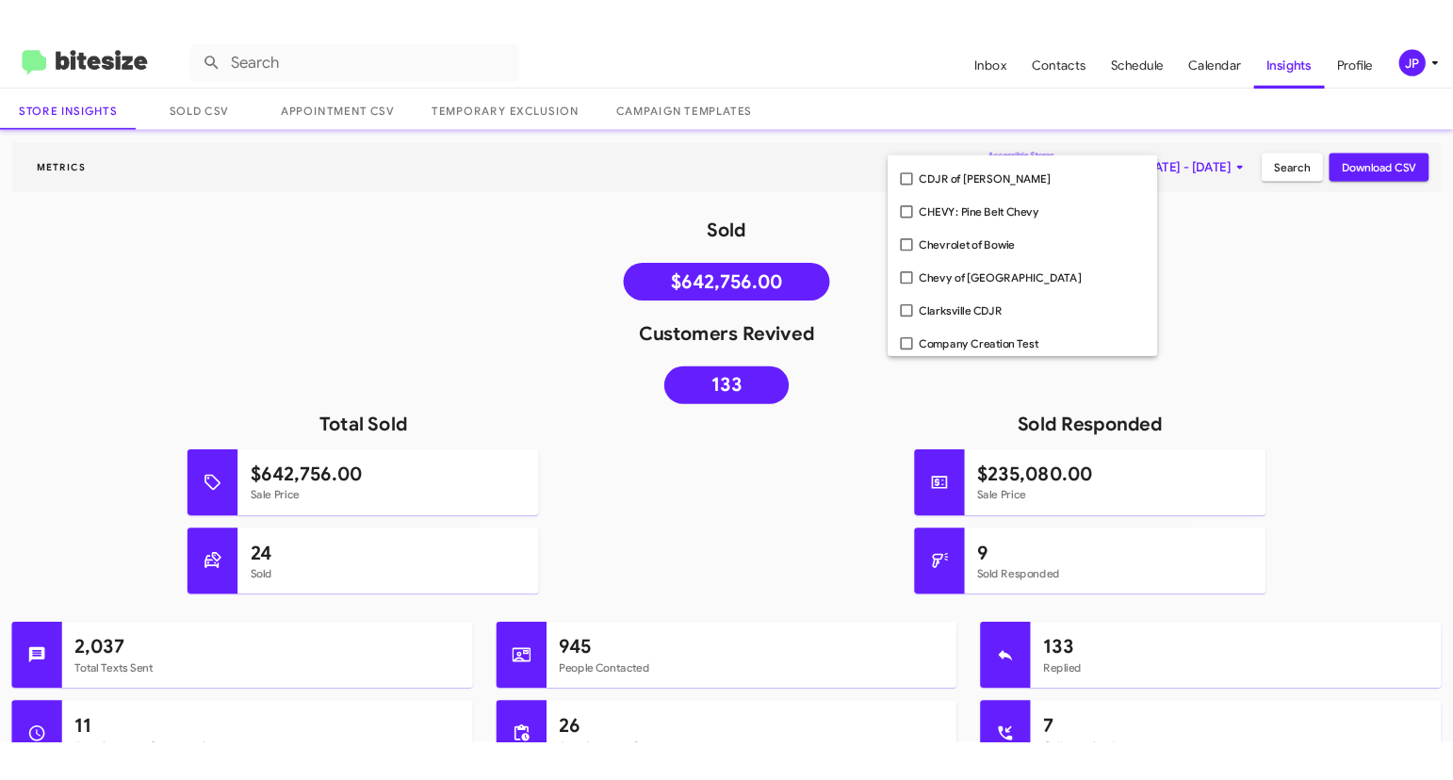
scroll to position [585, 0]
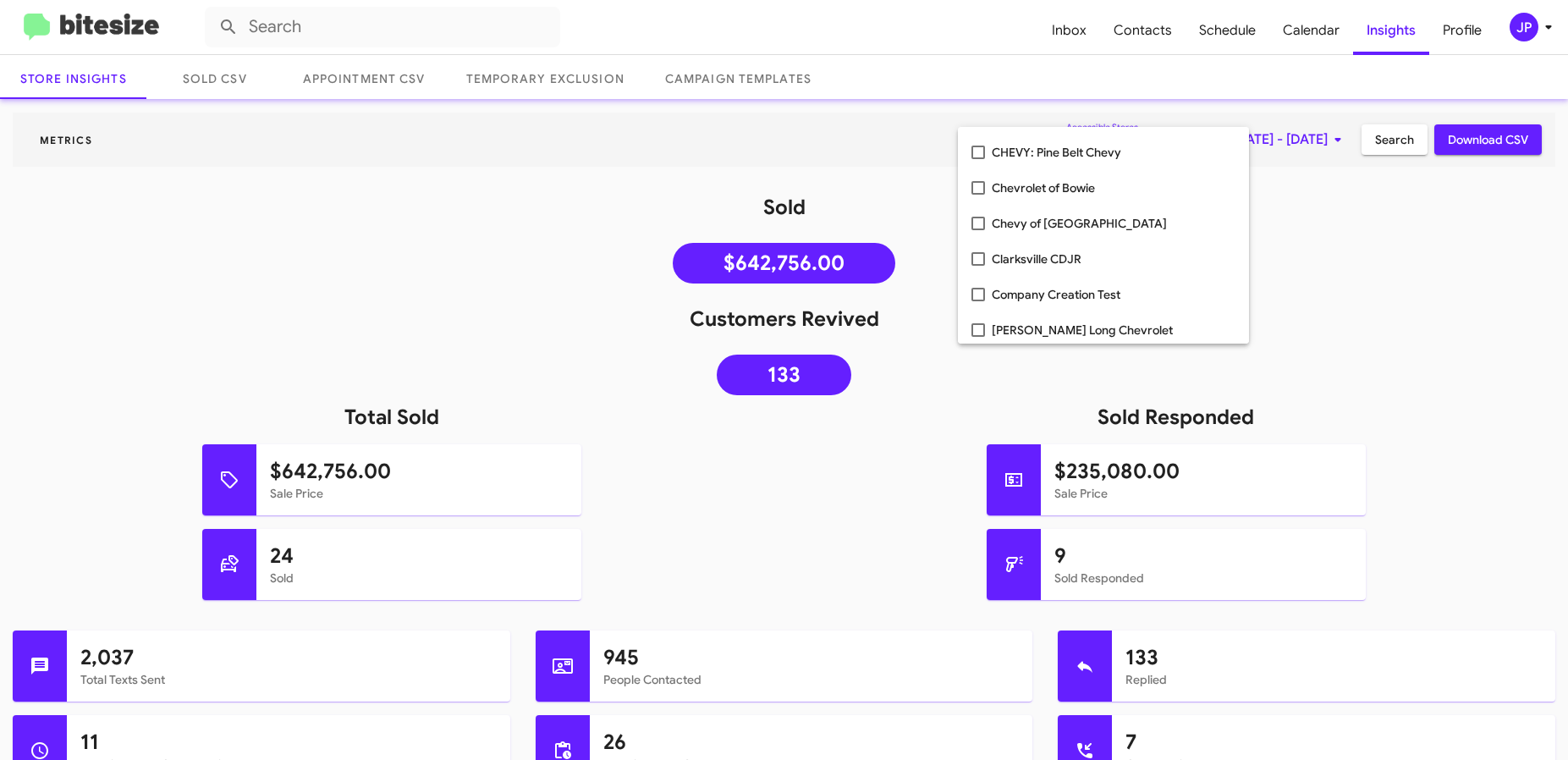
click at [1362, 140] on div at bounding box center [784, 380] width 1568 height 760
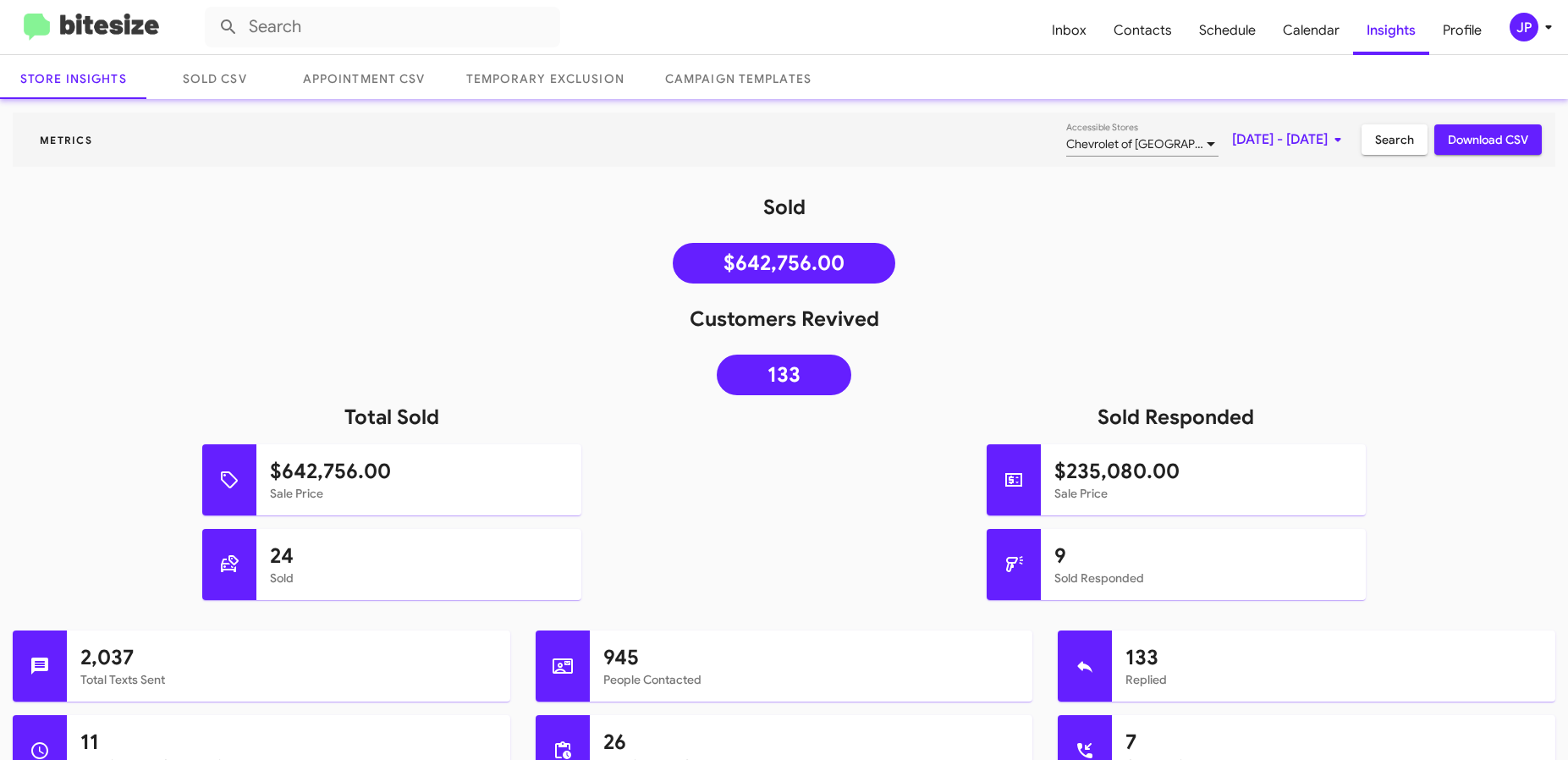
click at [1326, 276] on div "Sold $642,756.00" at bounding box center [784, 243] width 1568 height 98
click at [1375, 152] on span "Search" at bounding box center [1394, 139] width 39 height 31
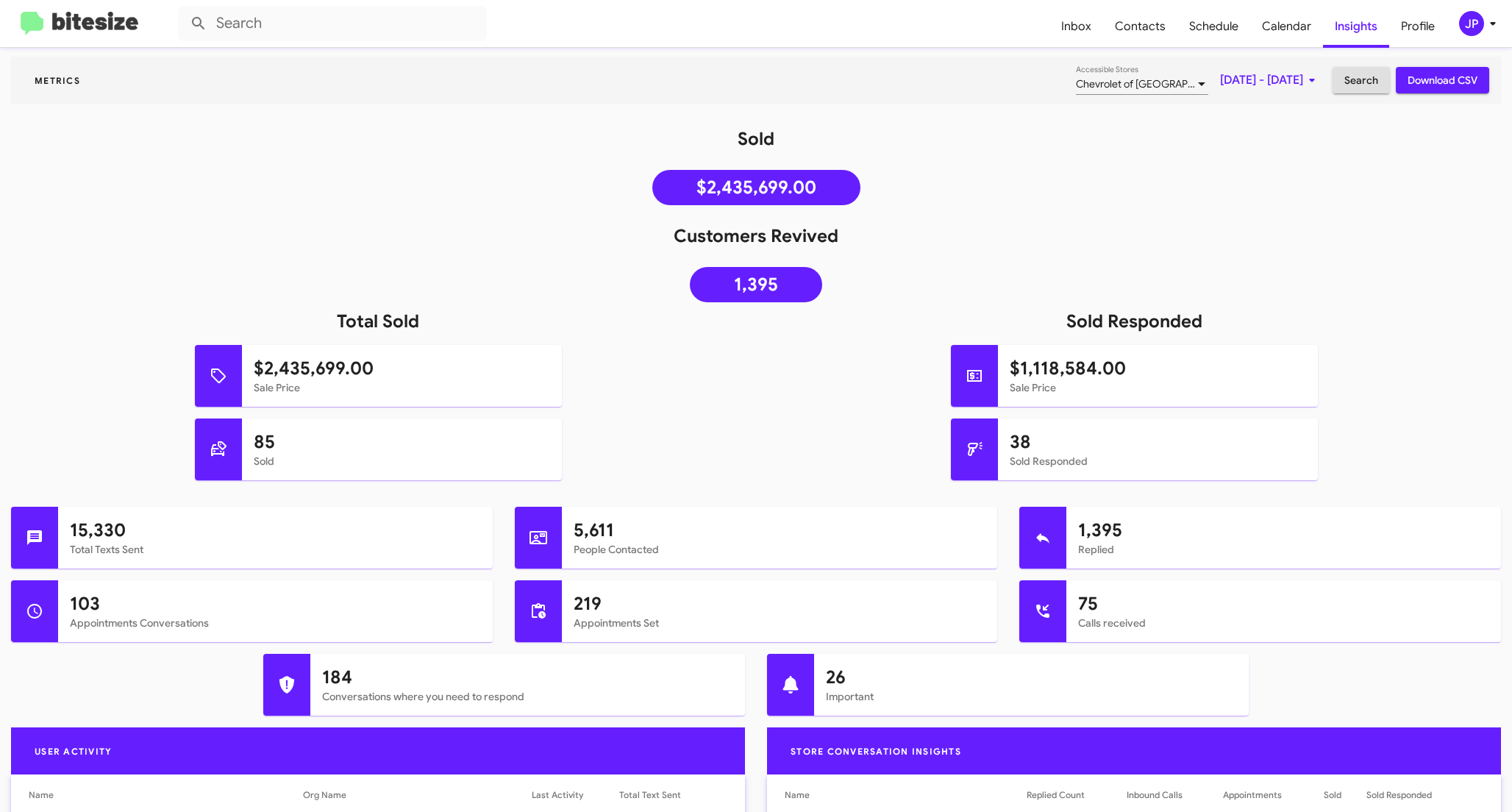
scroll to position [112, 0]
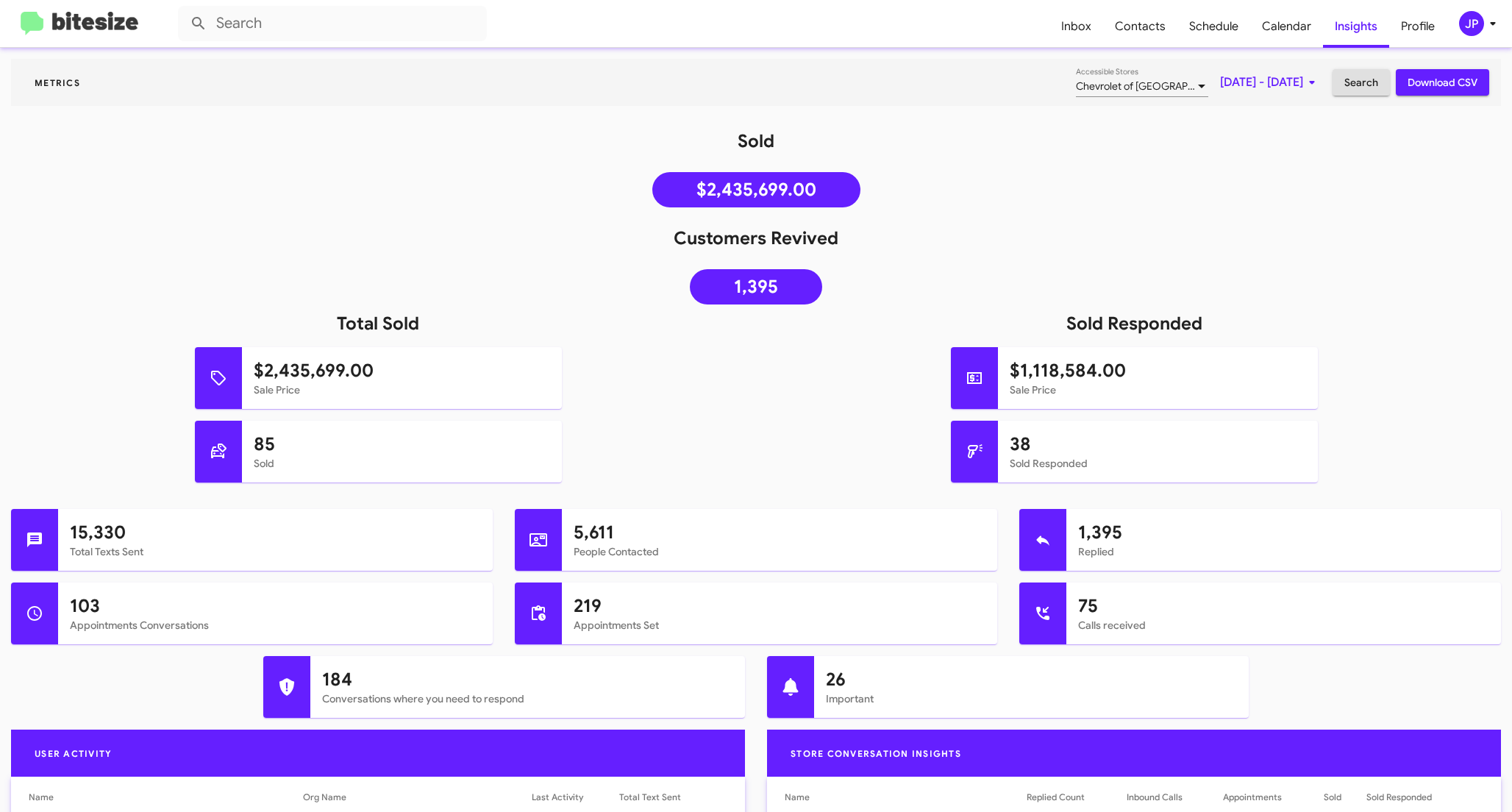
click at [66, 25] on img at bounding box center [79, 23] width 118 height 24
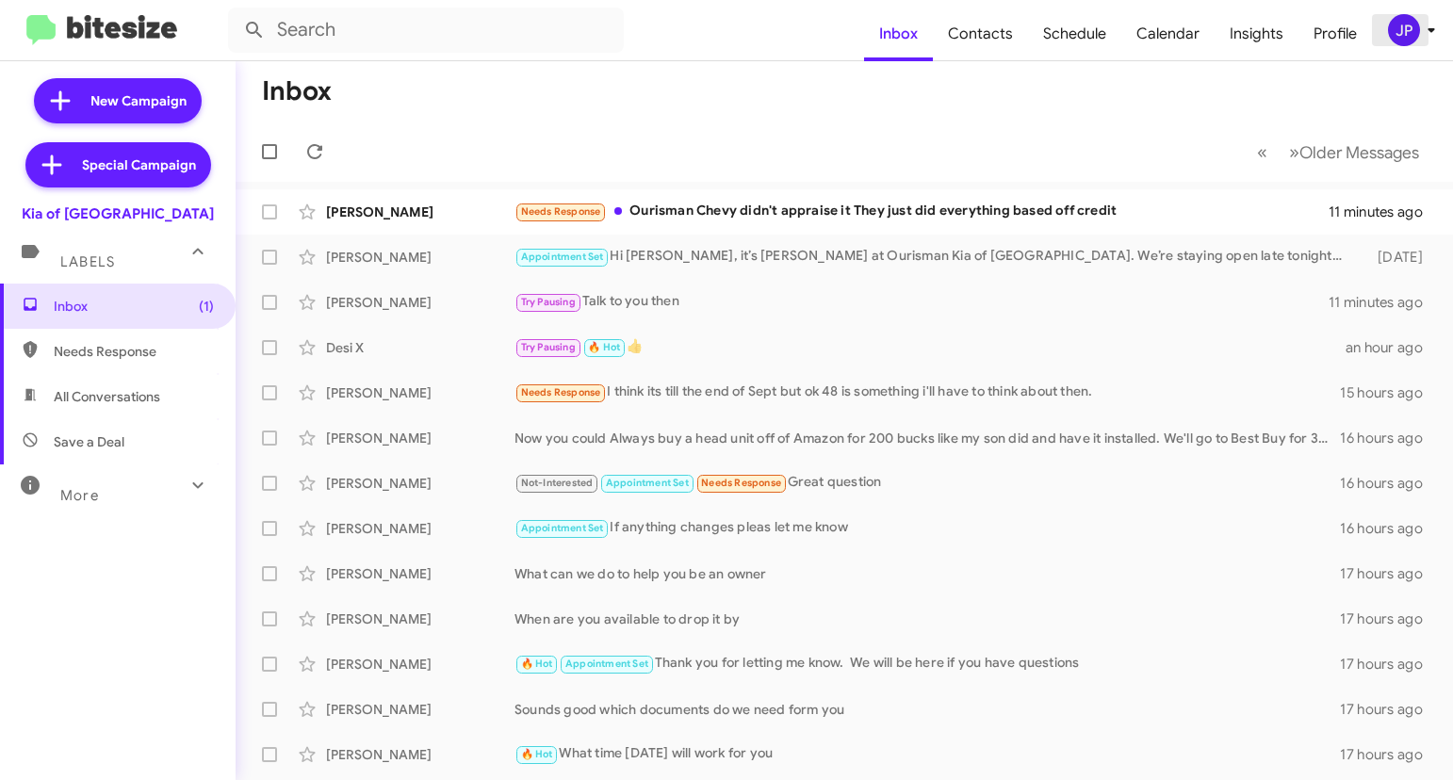
click at [1392, 41] on div "JP" at bounding box center [1404, 30] width 32 height 32
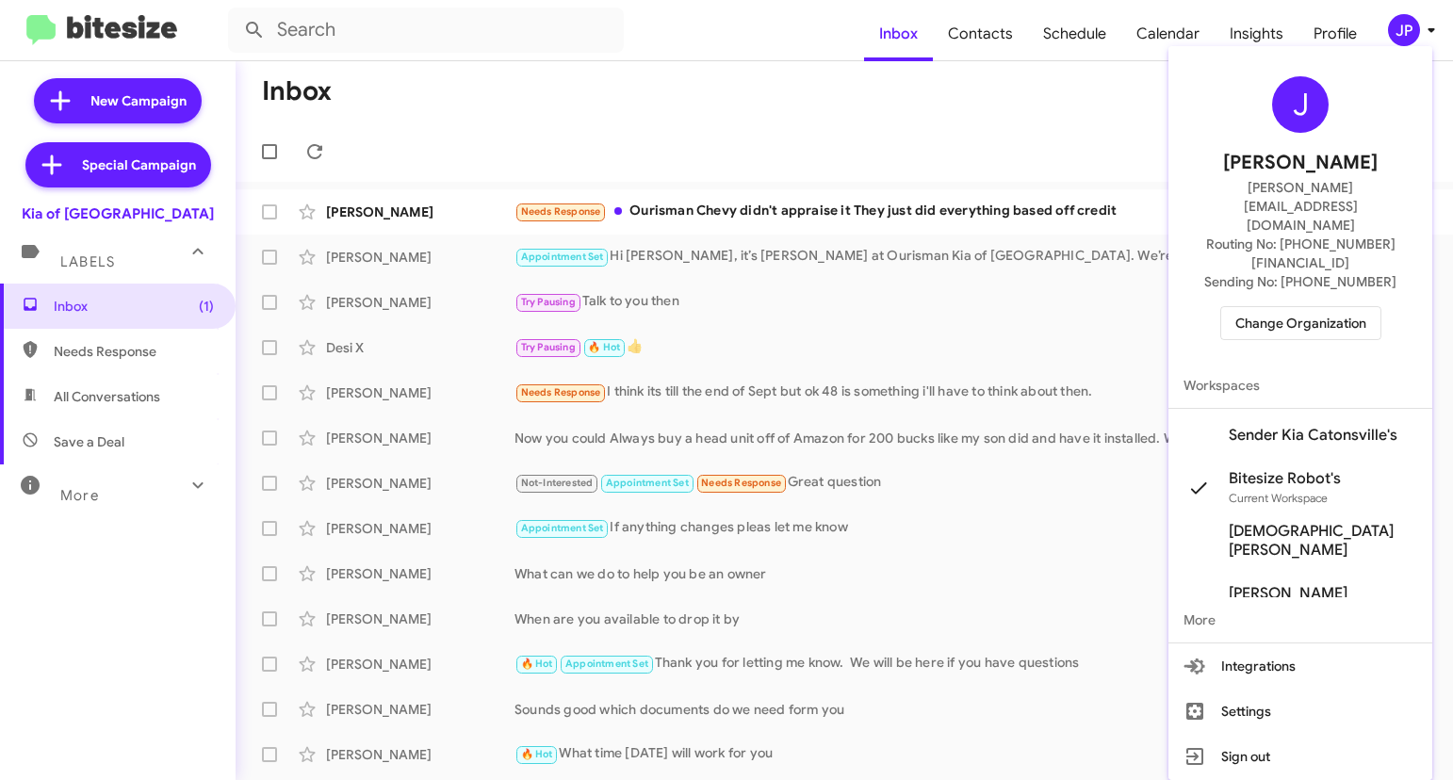
click at [1307, 363] on span "Workspaces" at bounding box center [1300, 385] width 264 height 45
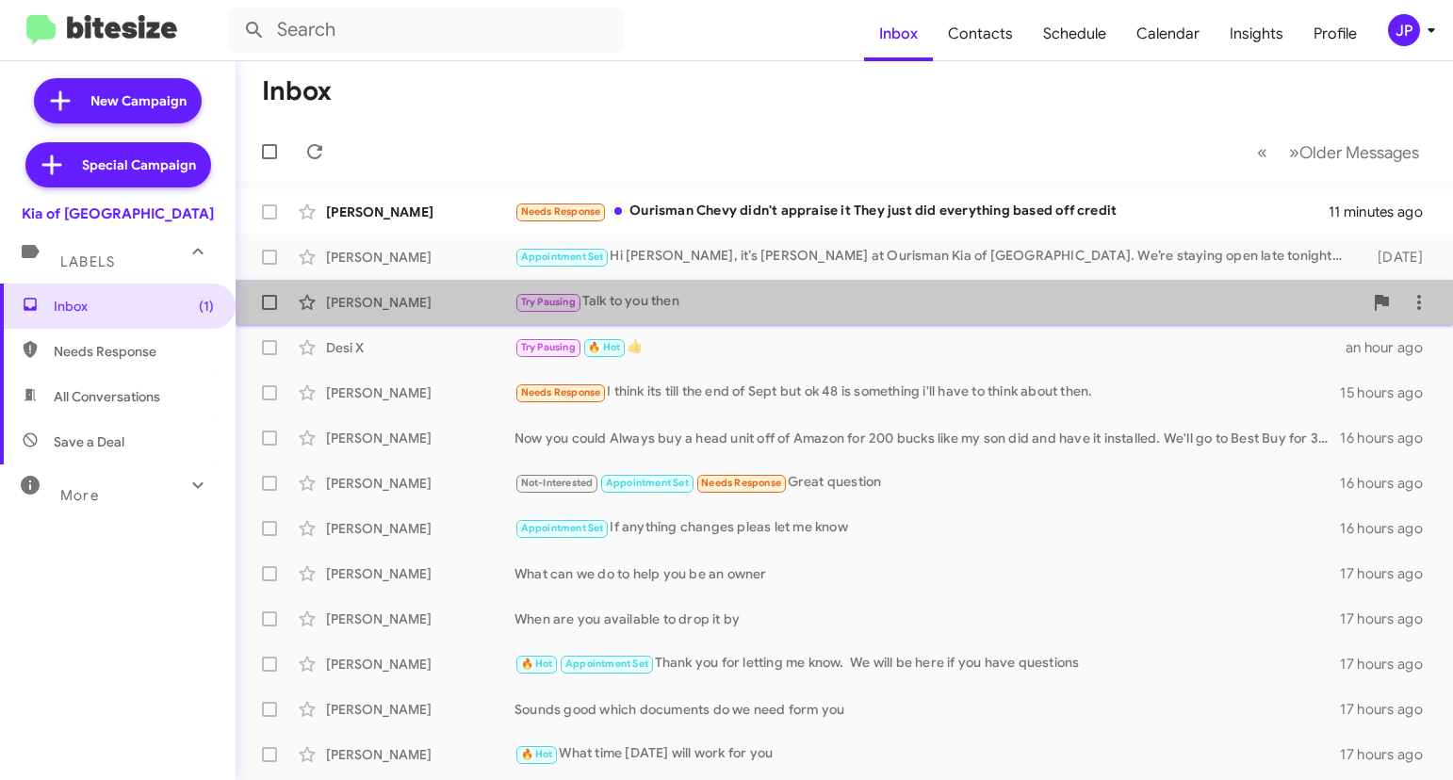
click at [1313, 280] on span "Felicia Peele Try Pausing Talk to you then 11 minutes ago" at bounding box center [844, 302] width 1217 height 45
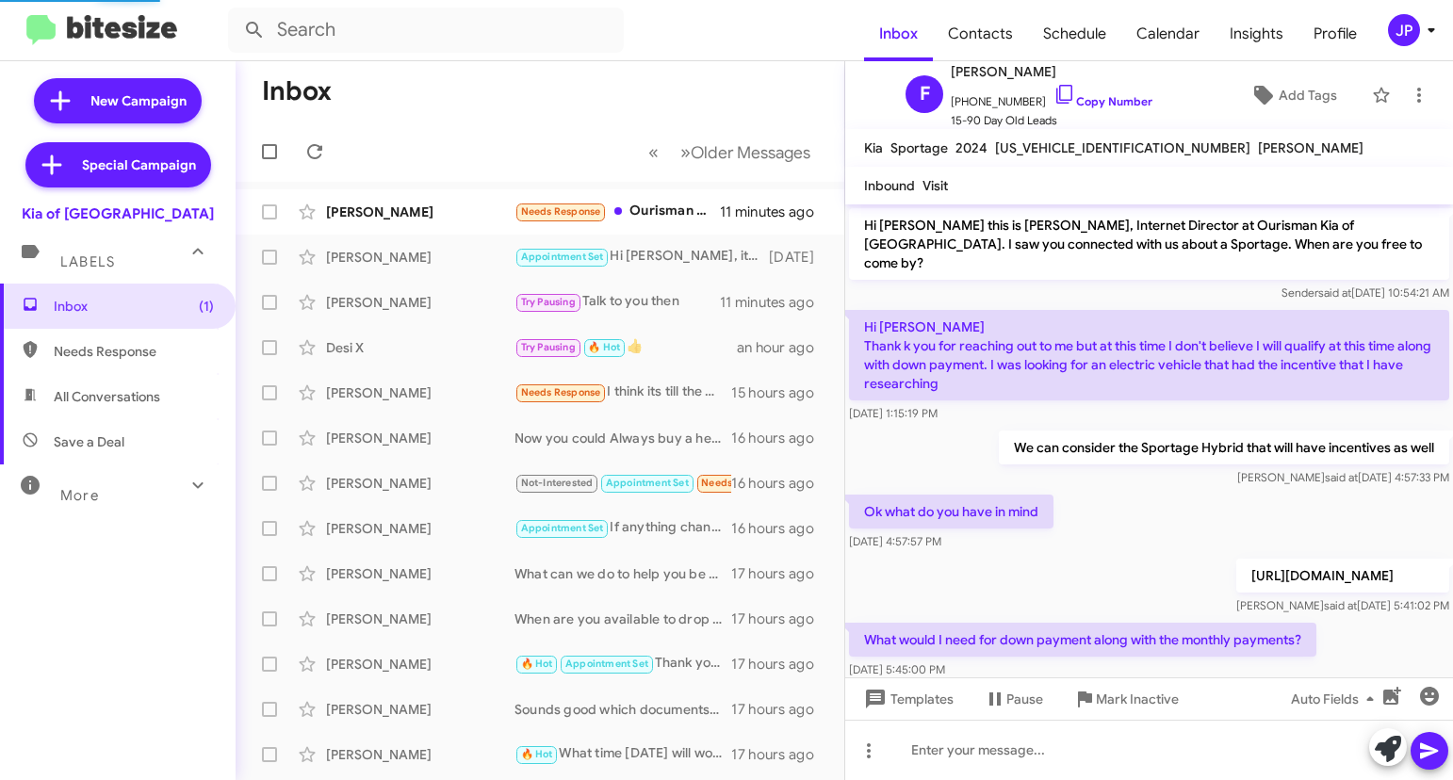
scroll to position [497, 0]
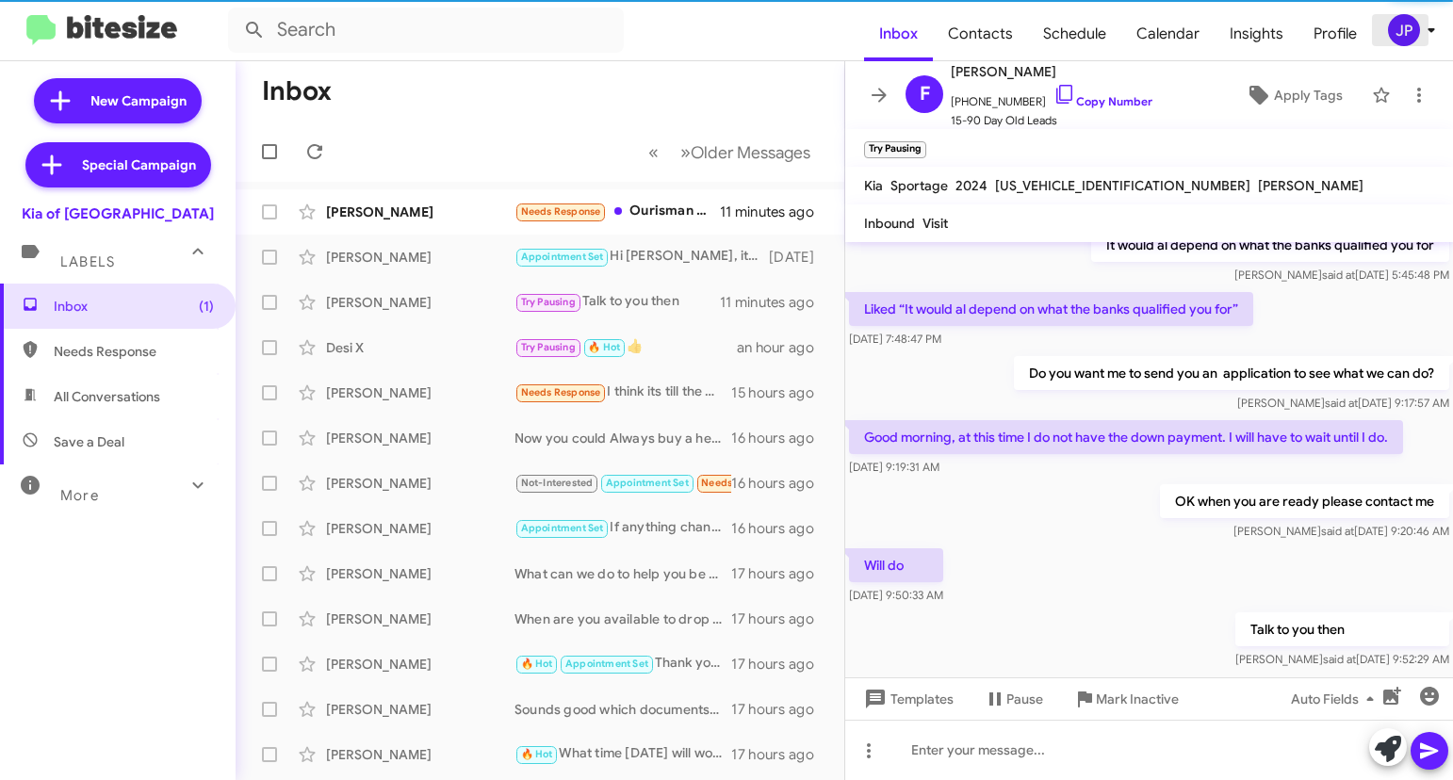
click at [1403, 31] on div "JP" at bounding box center [1404, 30] width 32 height 32
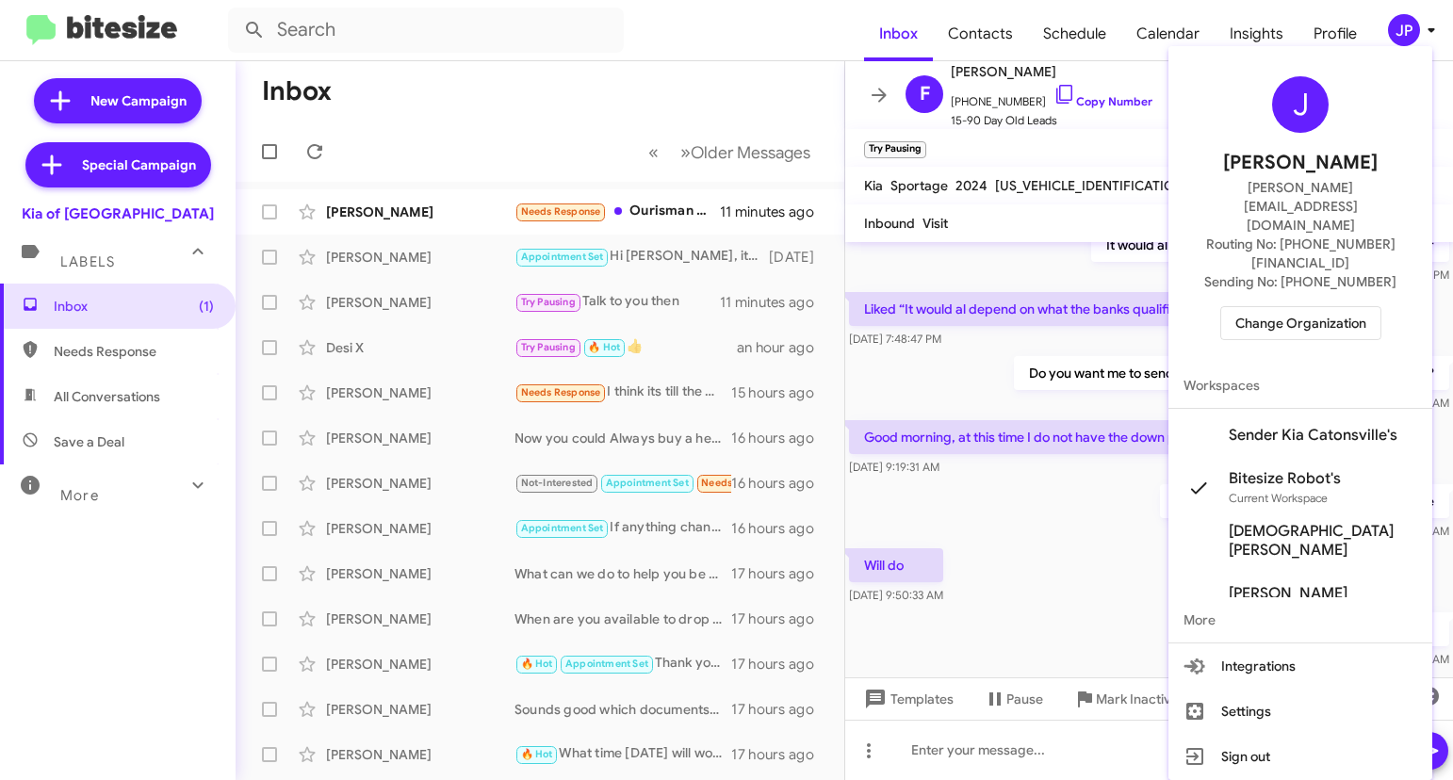
click at [1278, 307] on span "Change Organization" at bounding box center [1300, 323] width 131 height 32
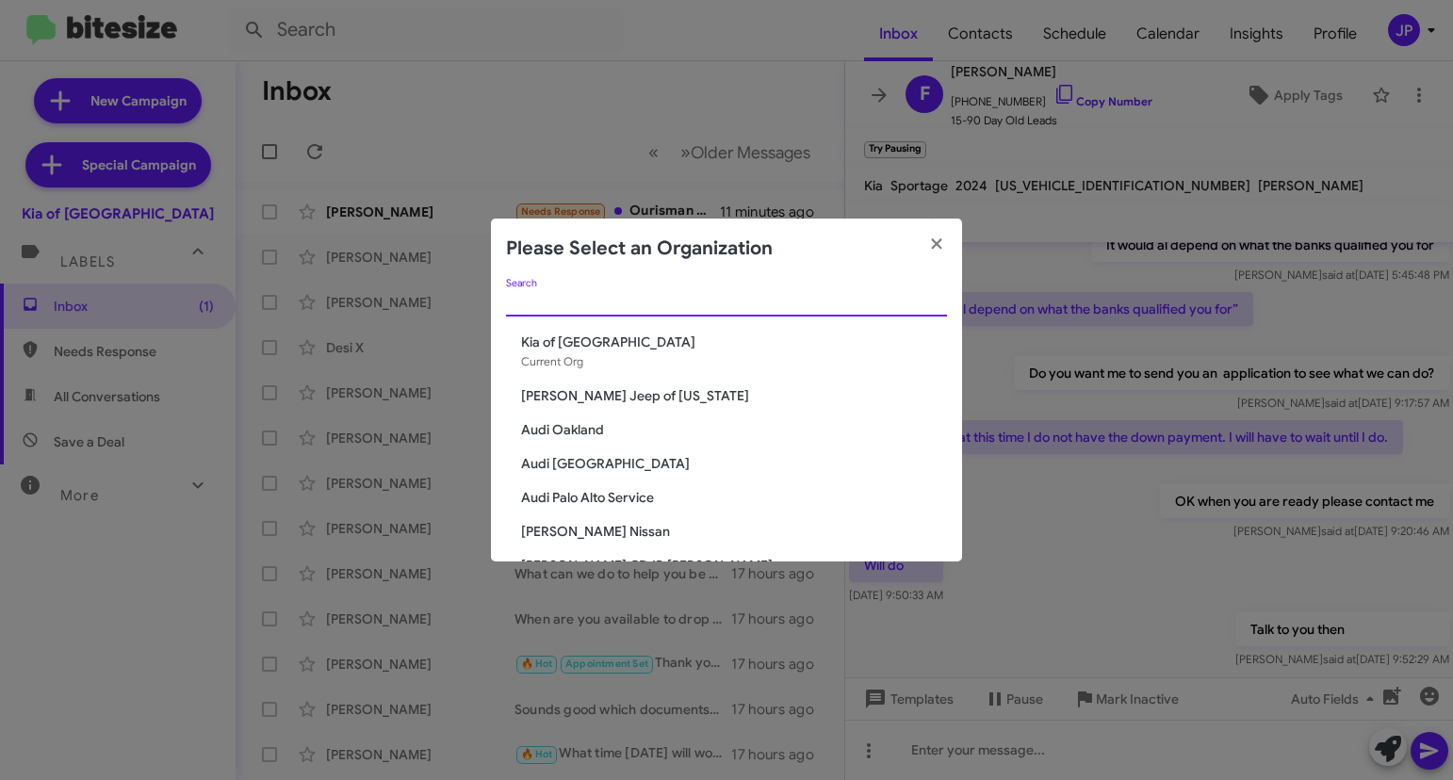
click at [762, 302] on input "Search" at bounding box center [726, 302] width 441 height 15
click at [888, 102] on modal-container "Please Select an Organization Search Kia of Catonsville Current Org Adams Jeep …" at bounding box center [726, 390] width 1453 height 780
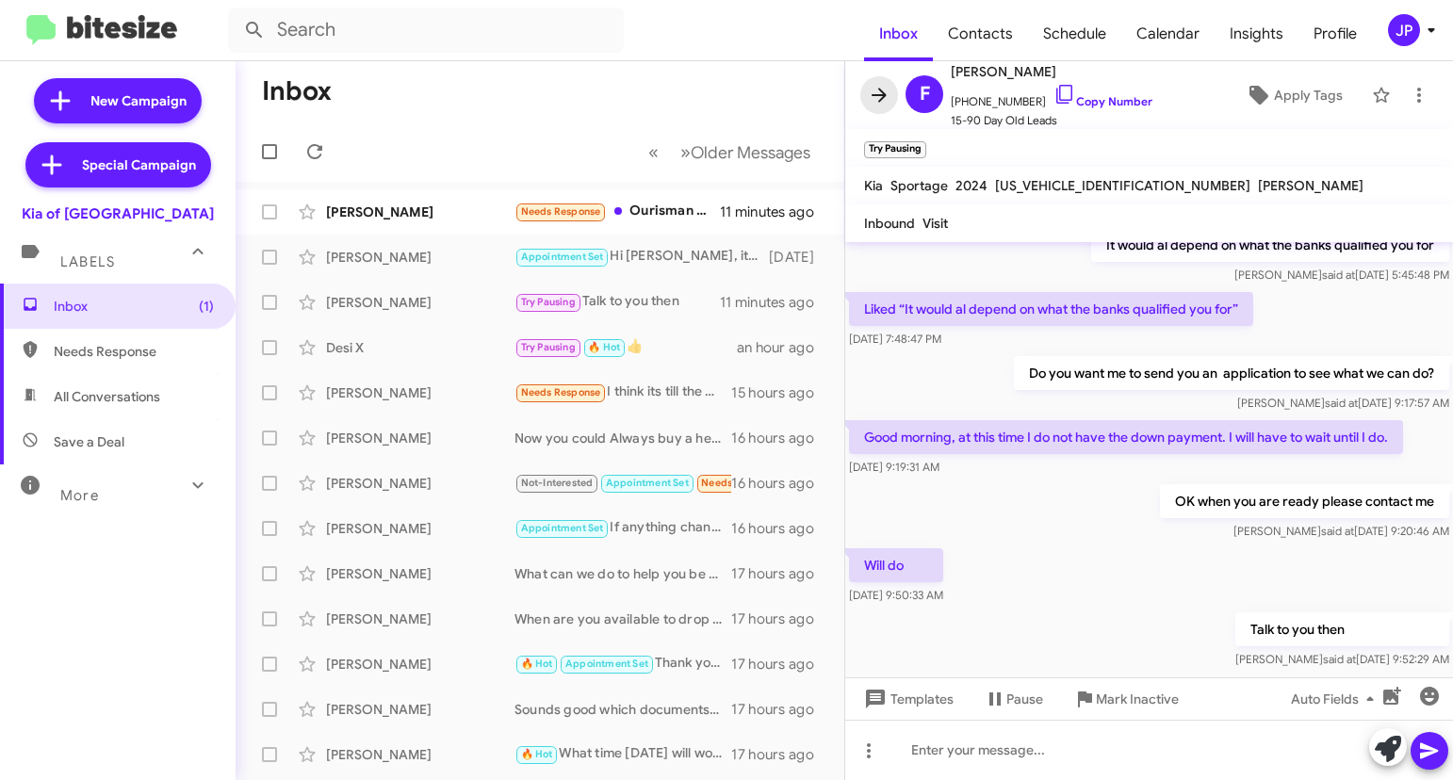
click at [887, 99] on icon at bounding box center [879, 95] width 23 height 23
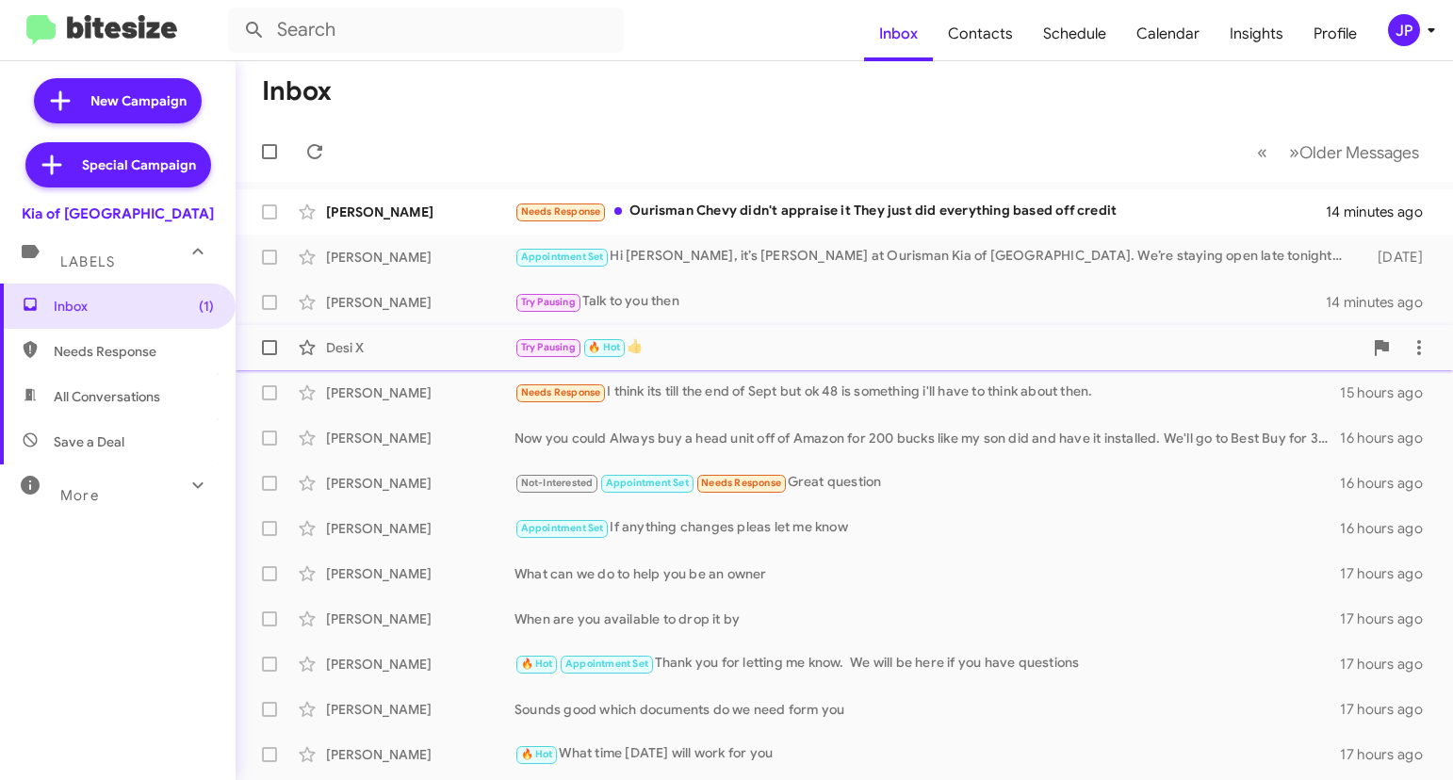
click at [755, 355] on div "Try Pausing 🔥 Hot 👍" at bounding box center [938, 347] width 848 height 22
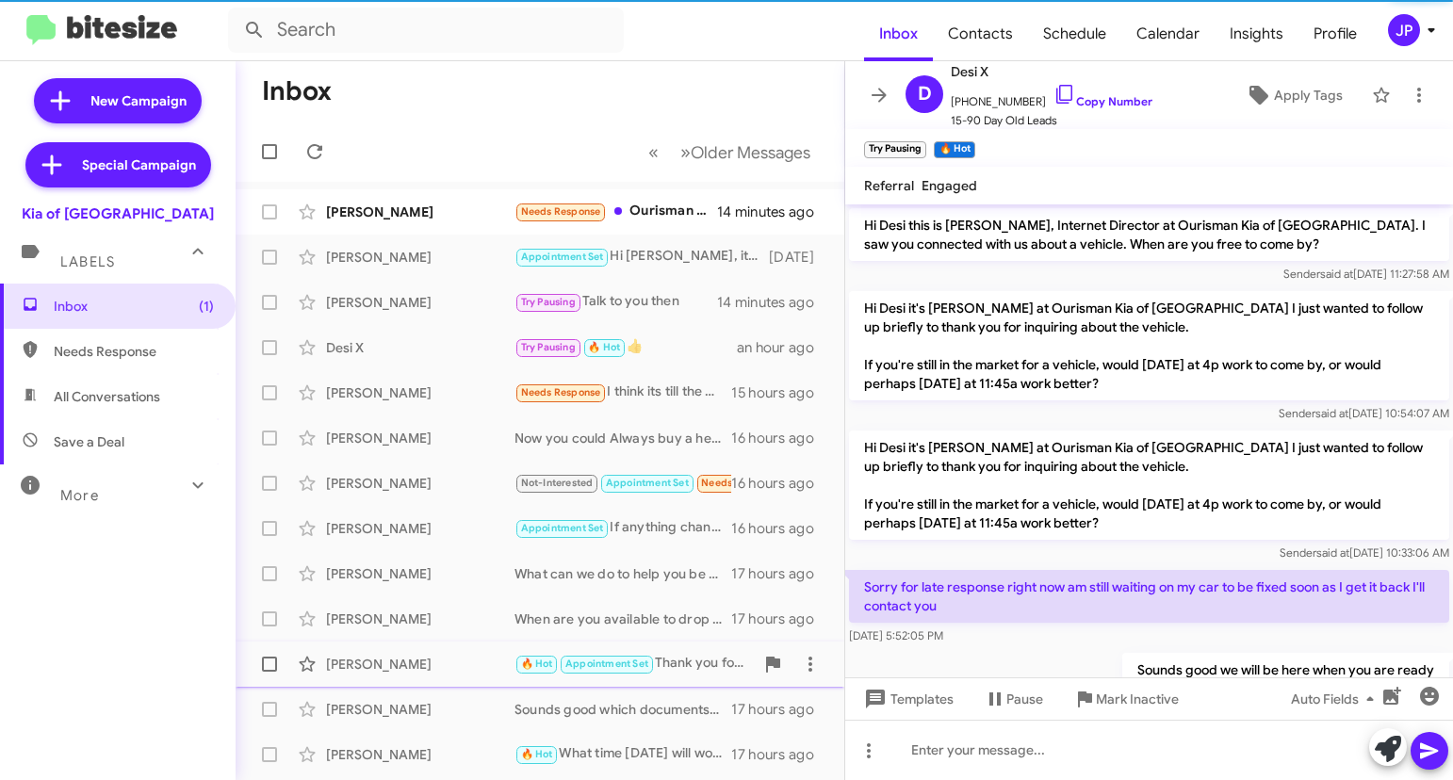
scroll to position [159, 0]
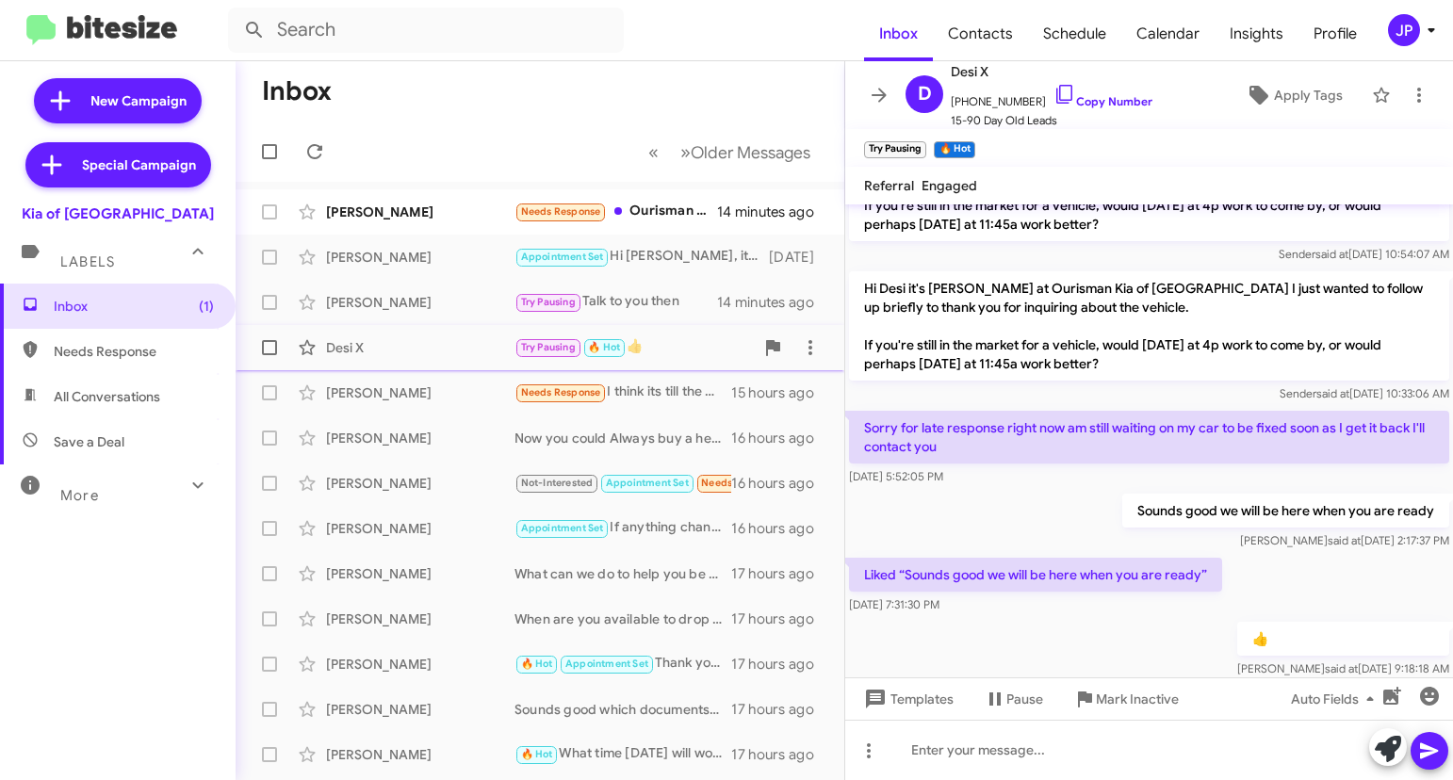
click at [490, 338] on div "Desi X" at bounding box center [420, 347] width 188 height 19
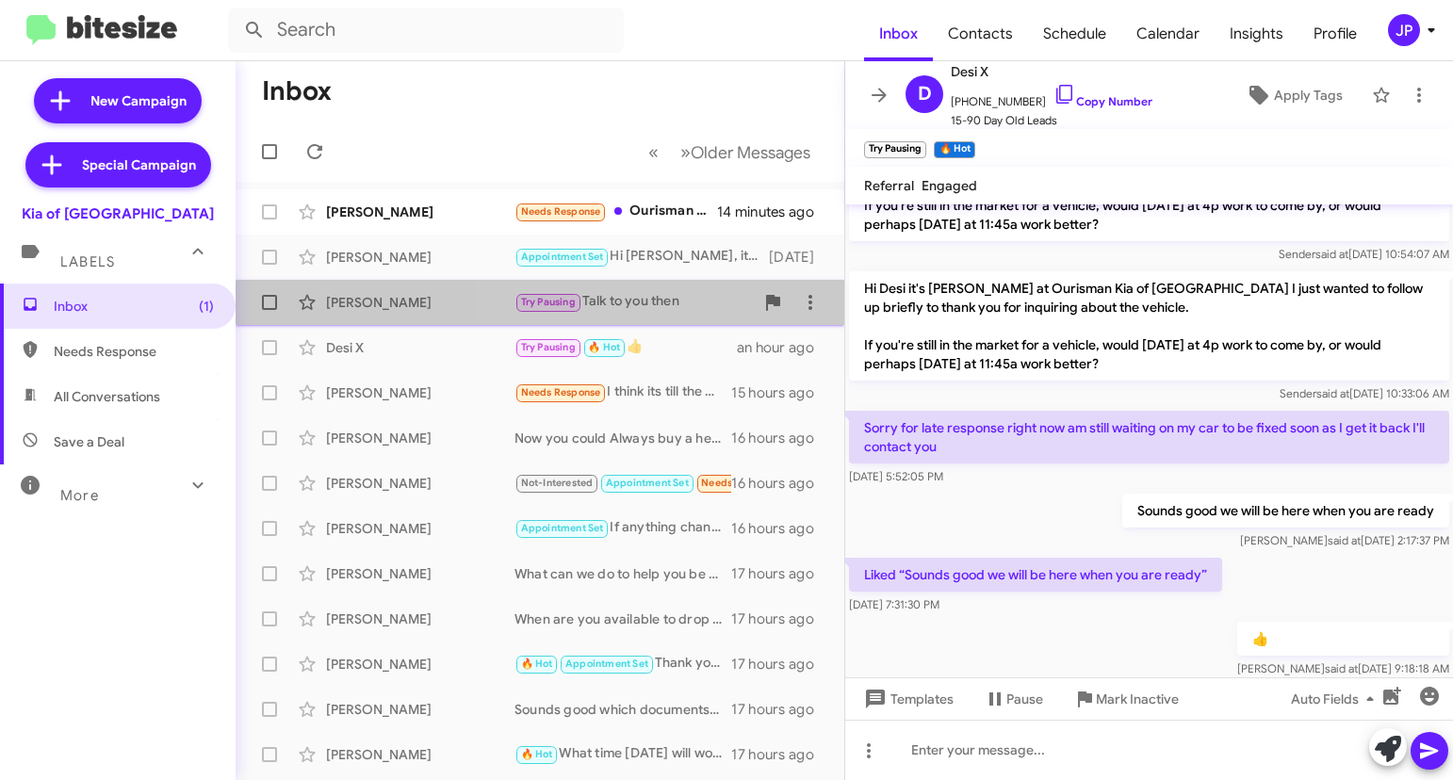
click at [627, 310] on div "Try Pausing Talk to you then" at bounding box center [633, 302] width 239 height 22
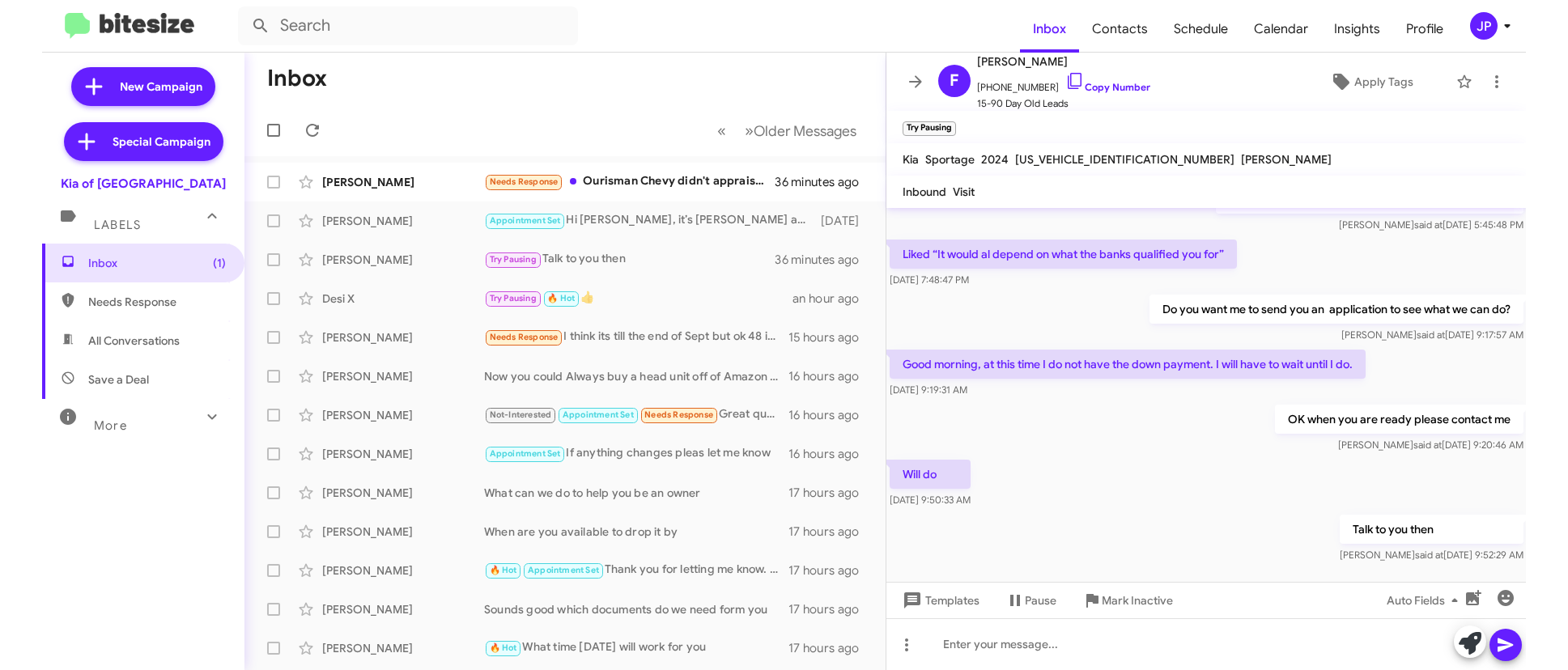
scroll to position [389, 0]
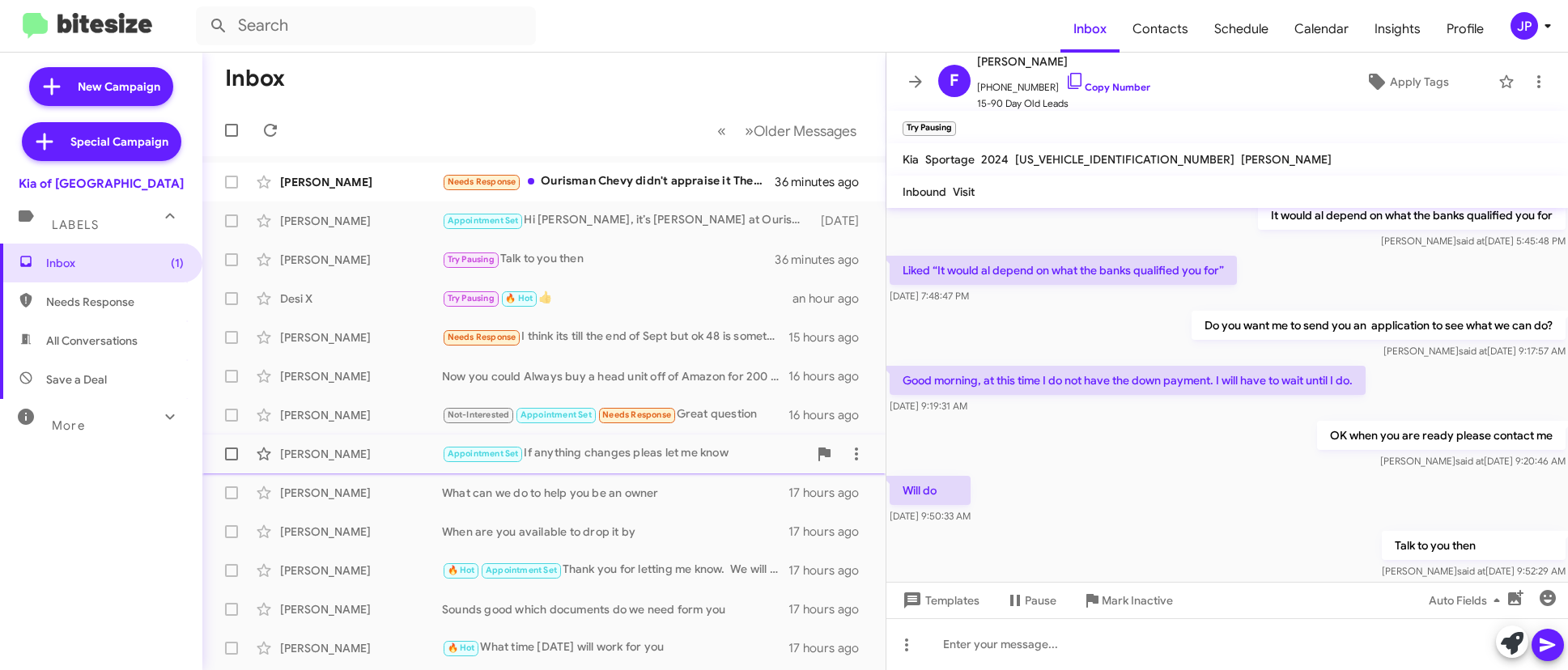
click at [625, 459] on div "Appointment Set If anything changes pleas let me know" at bounding box center [625, 454] width 366 height 19
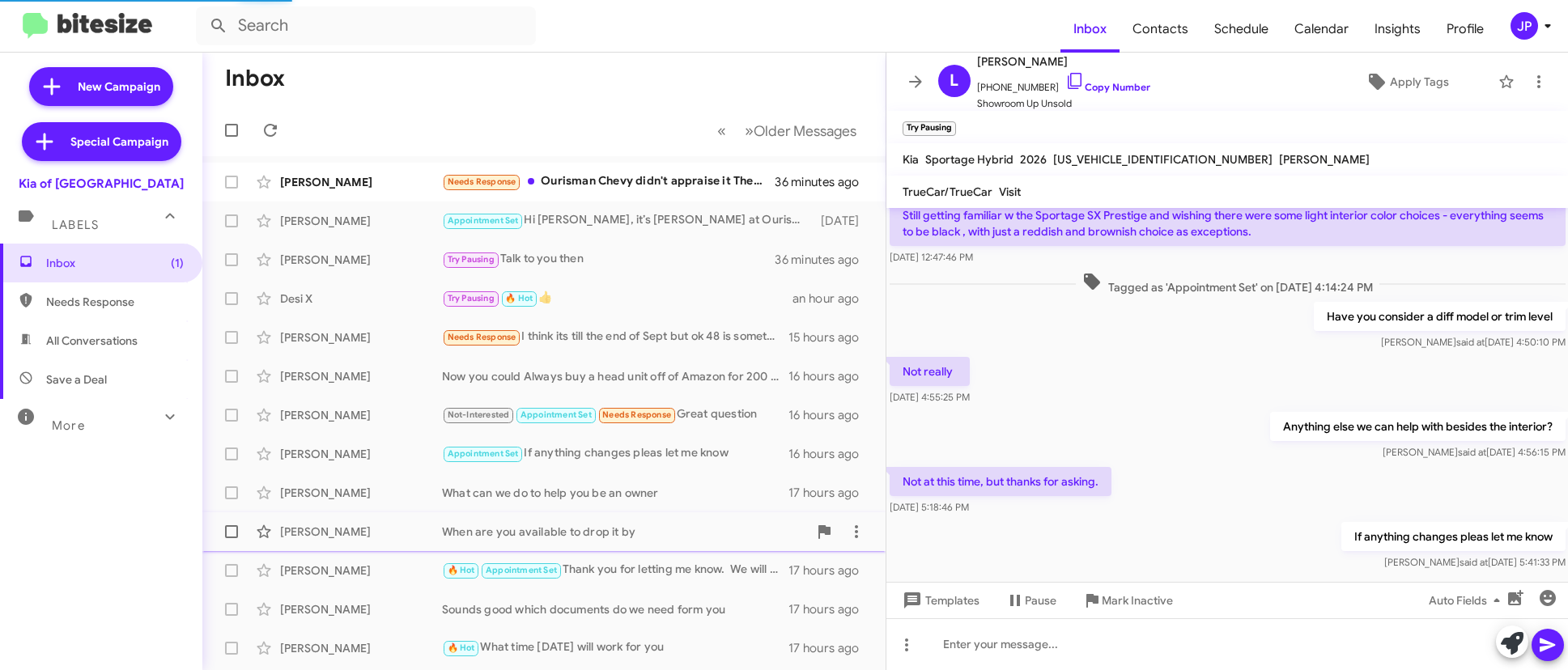
scroll to position [466, 0]
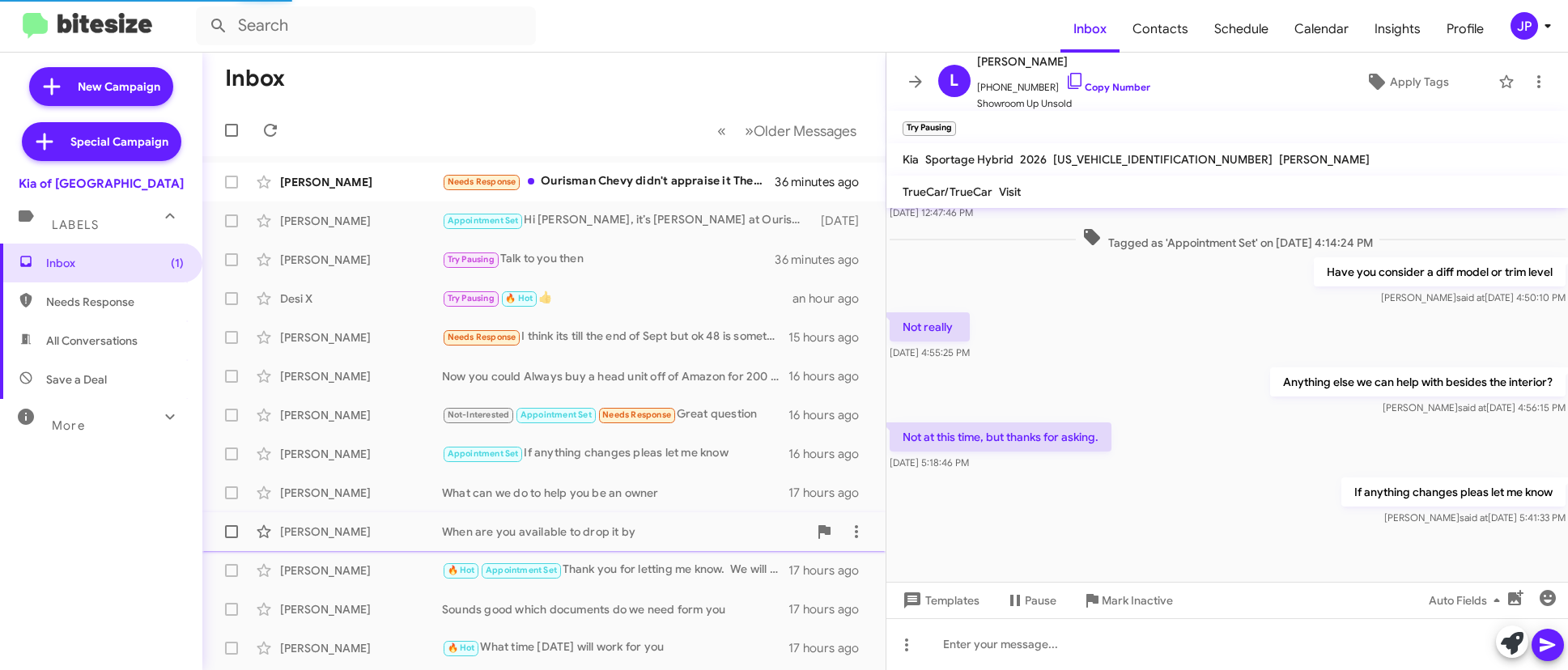
click at [587, 525] on div "When are you available to drop it by" at bounding box center [625, 532] width 366 height 16
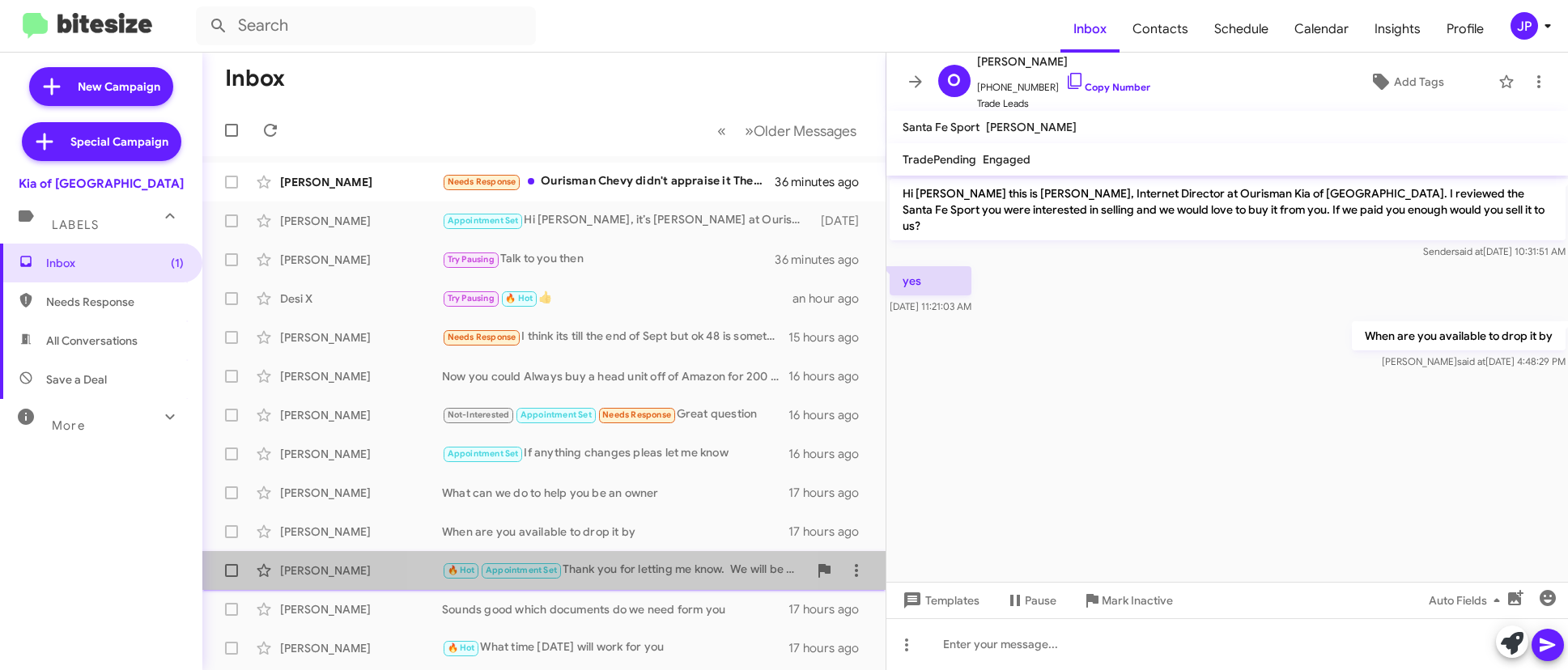
click at [626, 556] on div "James Wilkins 🔥 Hot Appointment Set Thank you for letting me know. We will be h…" at bounding box center [544, 570] width 657 height 33
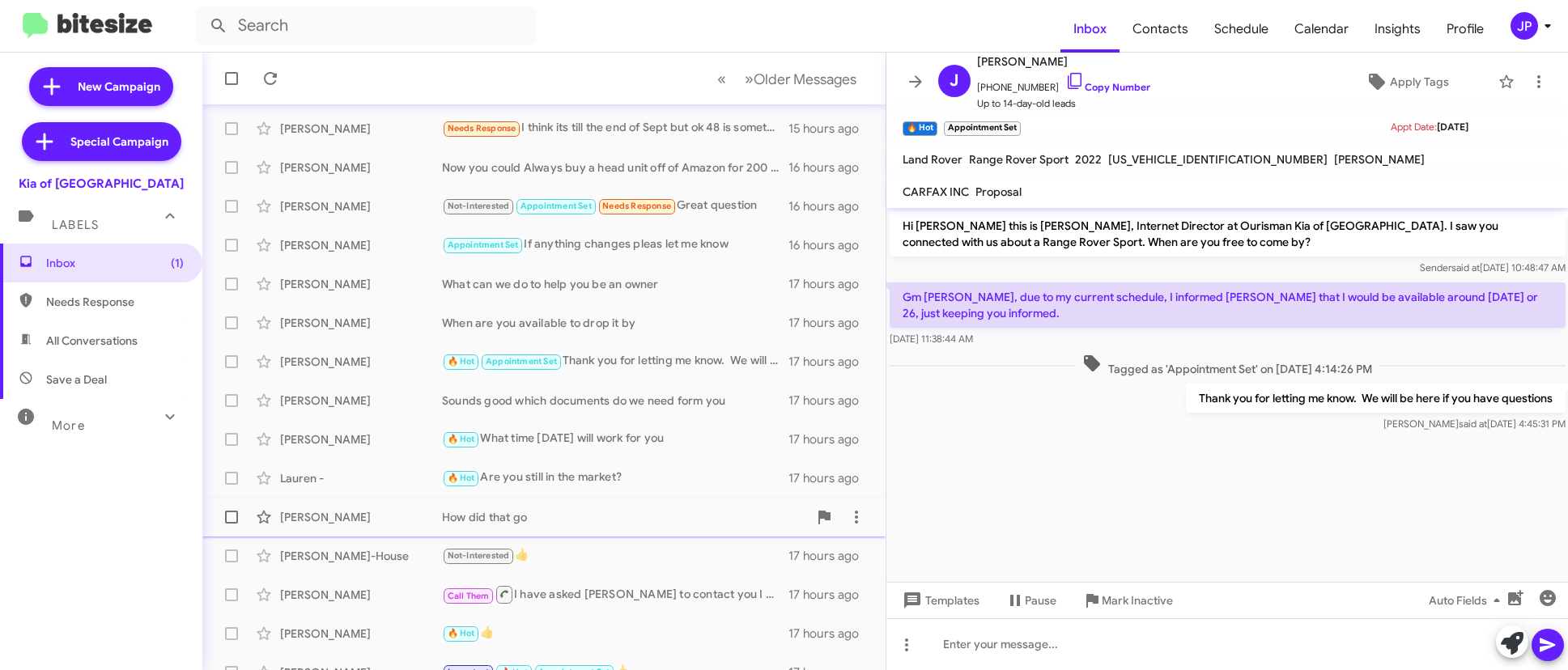
scroll to position [270, 0]
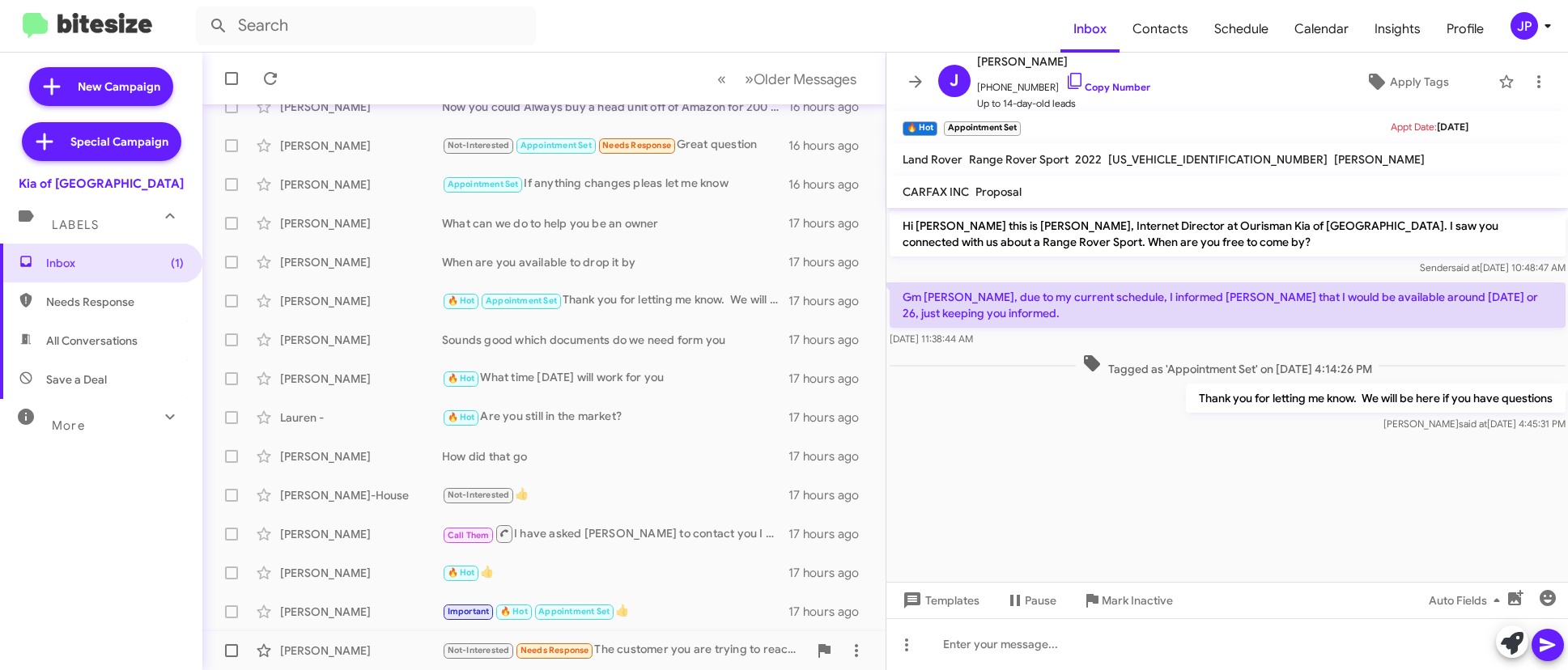
click at [667, 643] on div "Not-Interested Needs Response The customer you are trying to reach has already …" at bounding box center [625, 650] width 366 height 19
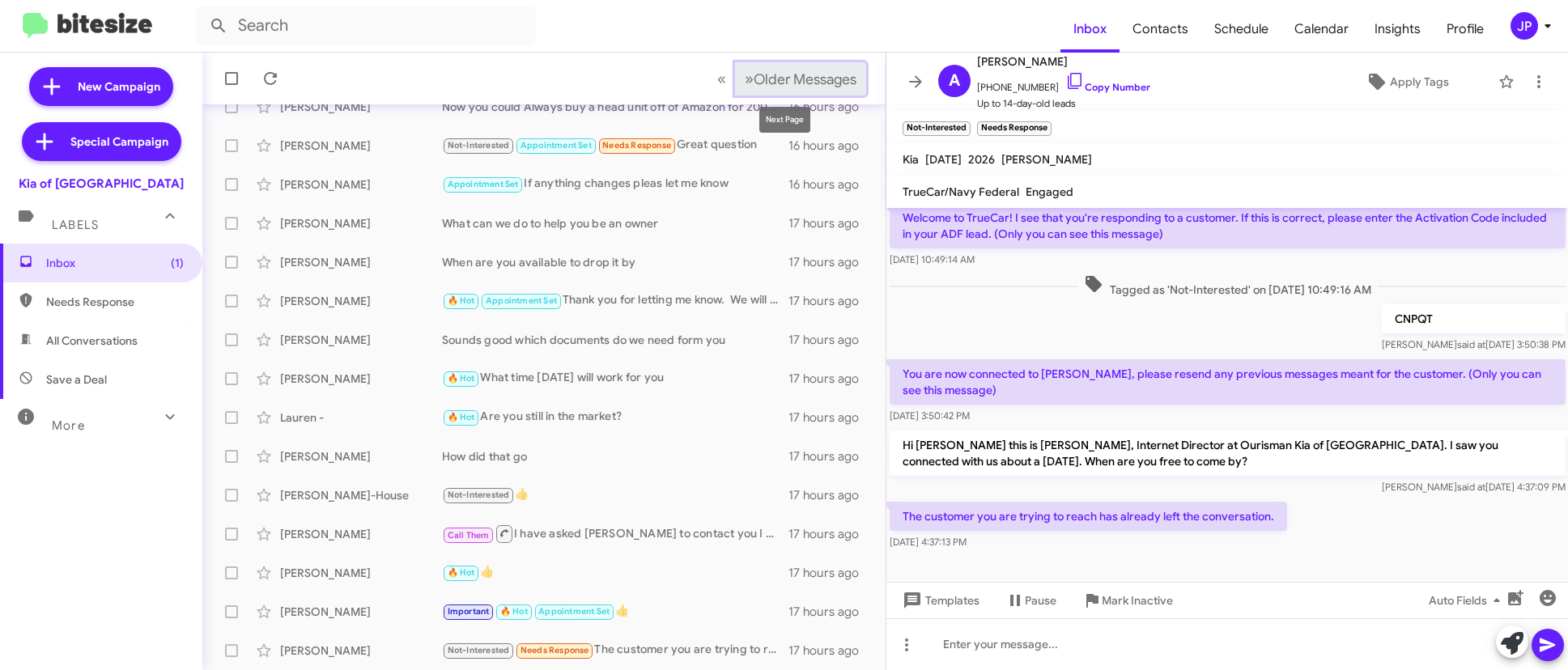
click at [817, 83] on span "Older Messages" at bounding box center [805, 79] width 103 height 18
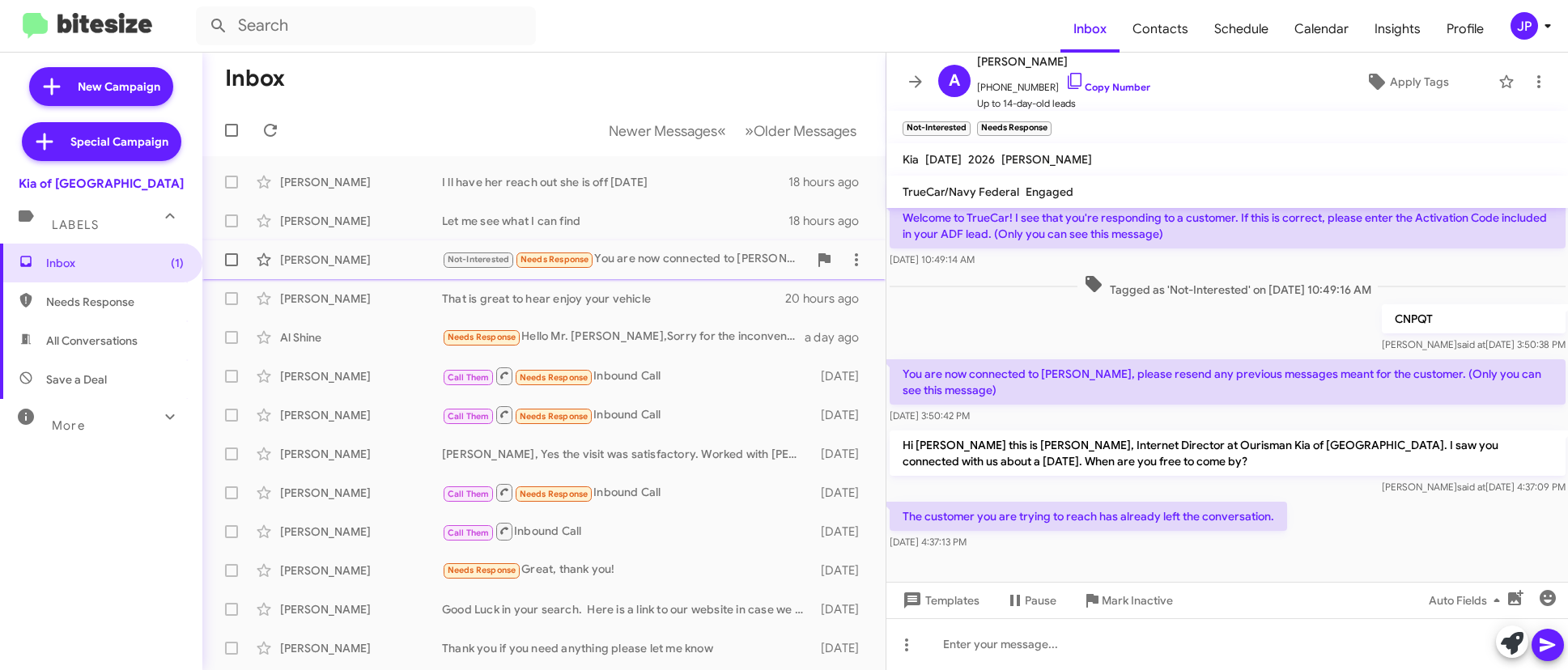
click at [657, 271] on div "Morgan Soares Not-Interested Needs Response You are now connected to Morgan Soa…" at bounding box center [544, 260] width 657 height 33
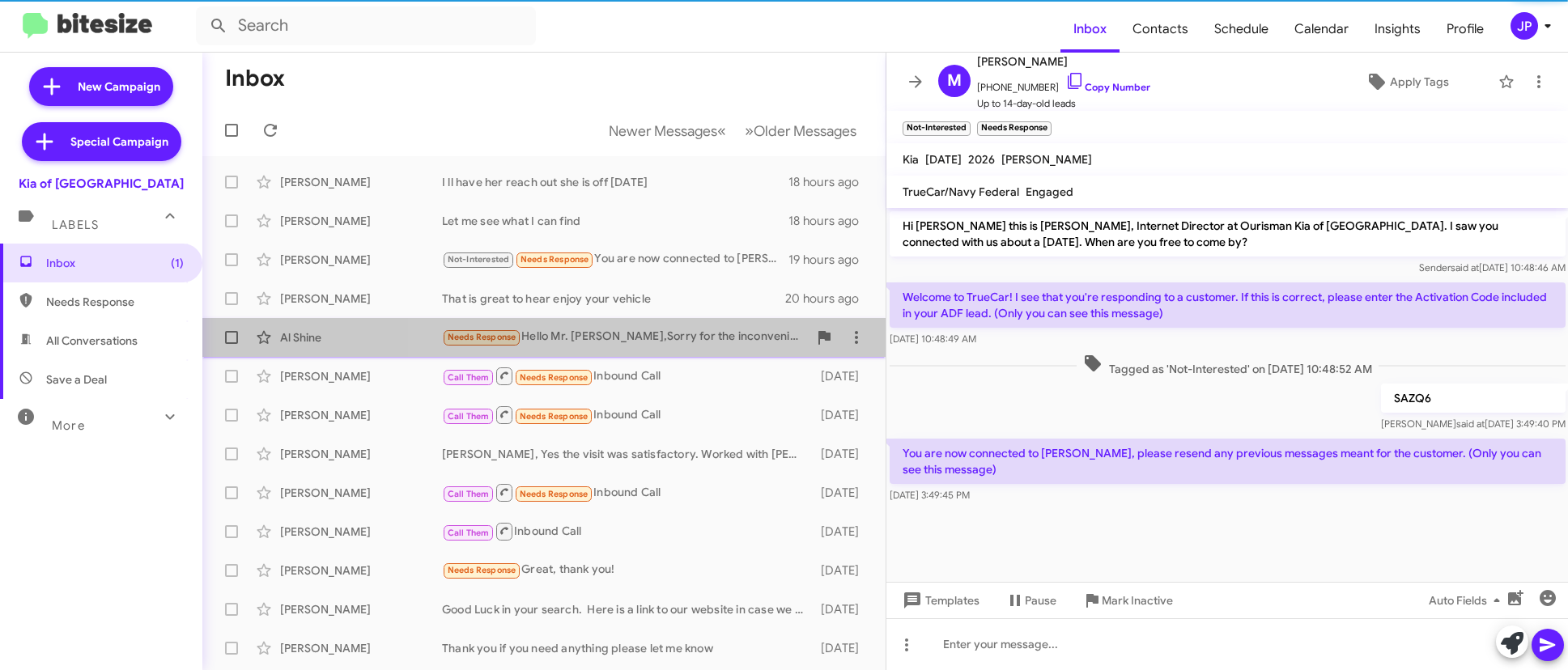
click at [636, 335] on div "Needs Response Hello Mr. Erik,Sorry for the inconvenience, but I was just doing…" at bounding box center [625, 338] width 366 height 19
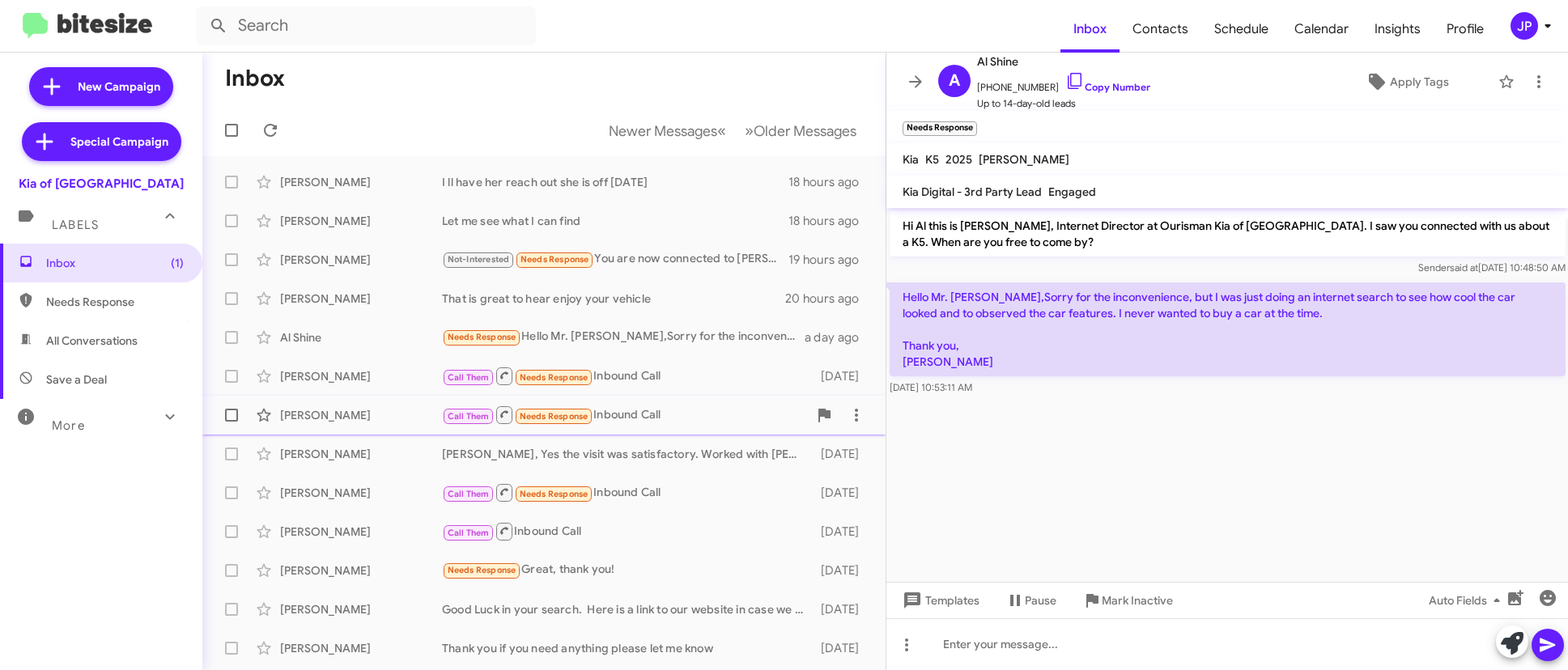
click at [619, 414] on div "Call Them Needs Response Inbound Call" at bounding box center [625, 415] width 366 height 21
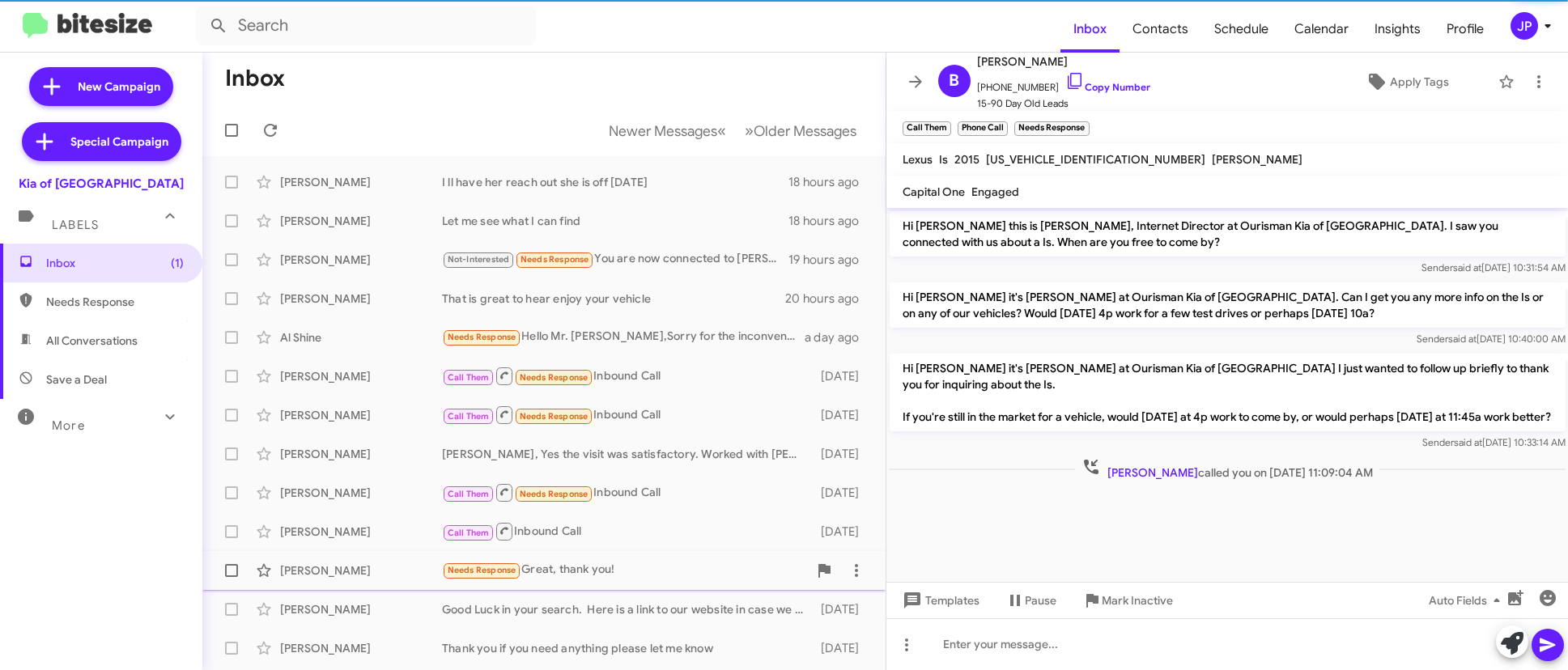
click at [639, 555] on div "Roman Rachuba Needs Response Great, thank you! 3 days ago" at bounding box center [544, 570] width 657 height 33
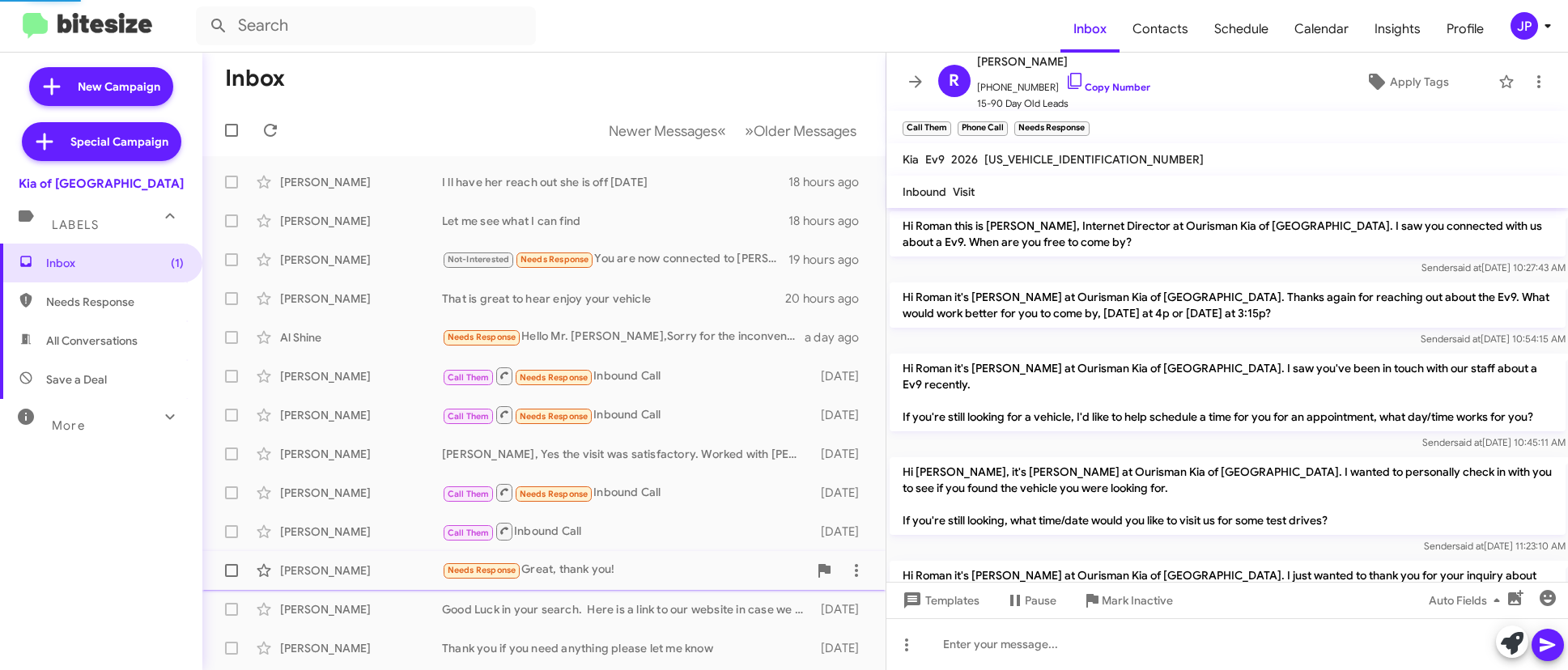
scroll to position [680, 0]
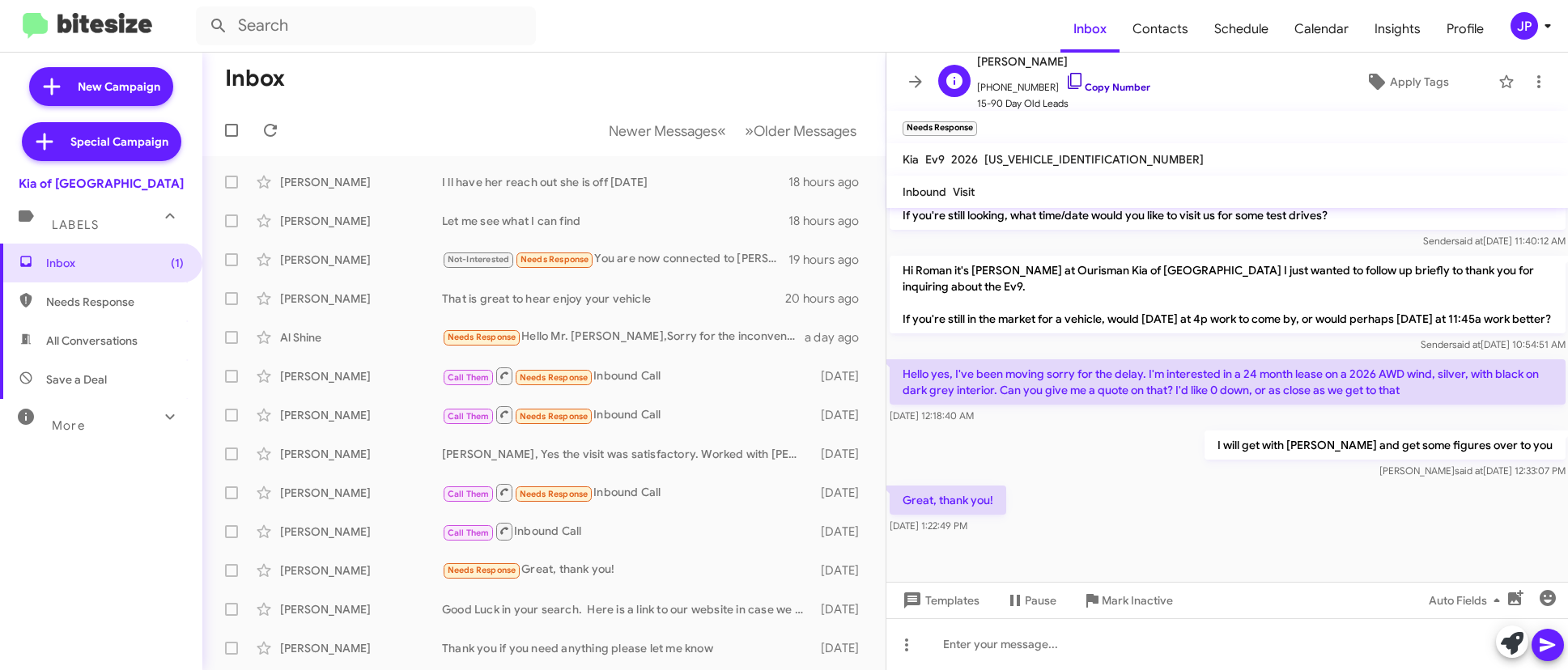
click at [1107, 81] on link "Copy Number" at bounding box center [1107, 87] width 85 height 12
click at [1390, 83] on span "Apply Tags" at bounding box center [1419, 82] width 59 height 29
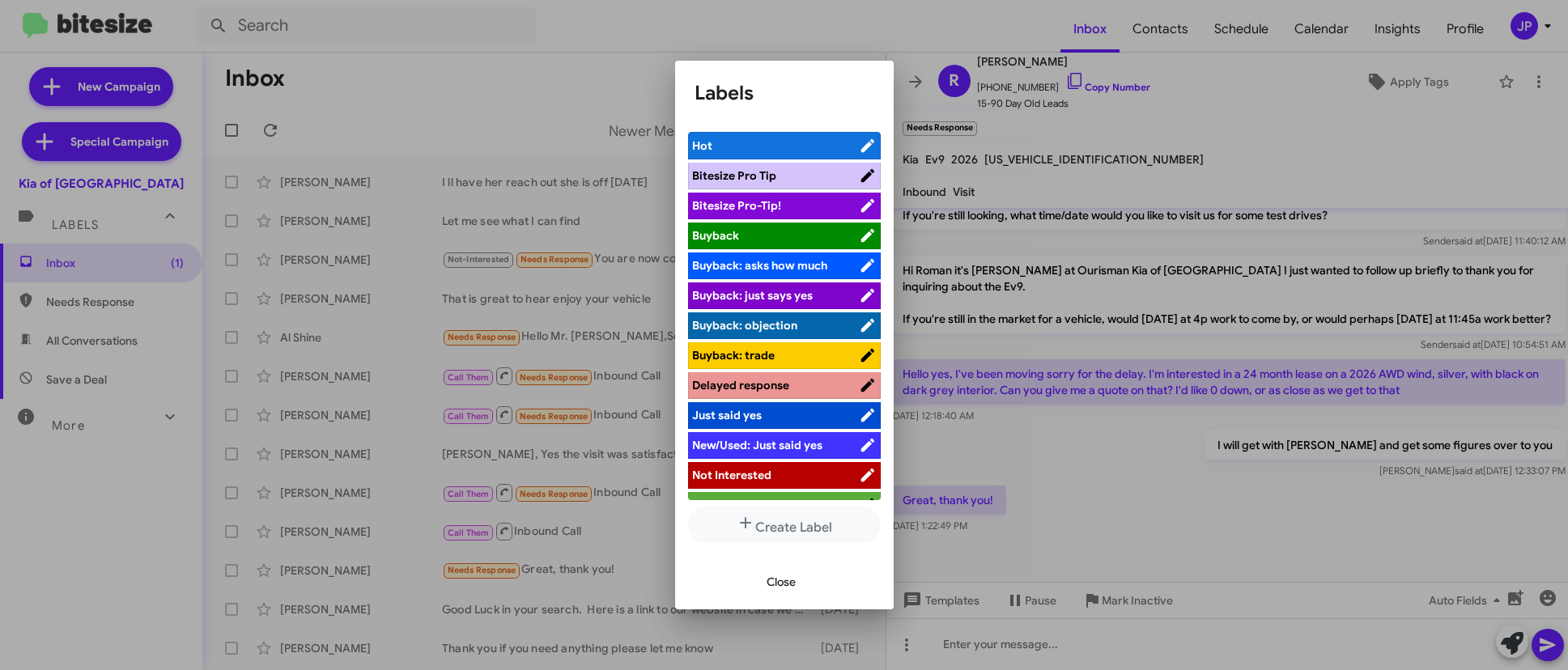
click at [786, 207] on span "Bitesize Pro-Tip!" at bounding box center [776, 205] width 167 height 16
click at [791, 573] on span "Close" at bounding box center [781, 582] width 29 height 29
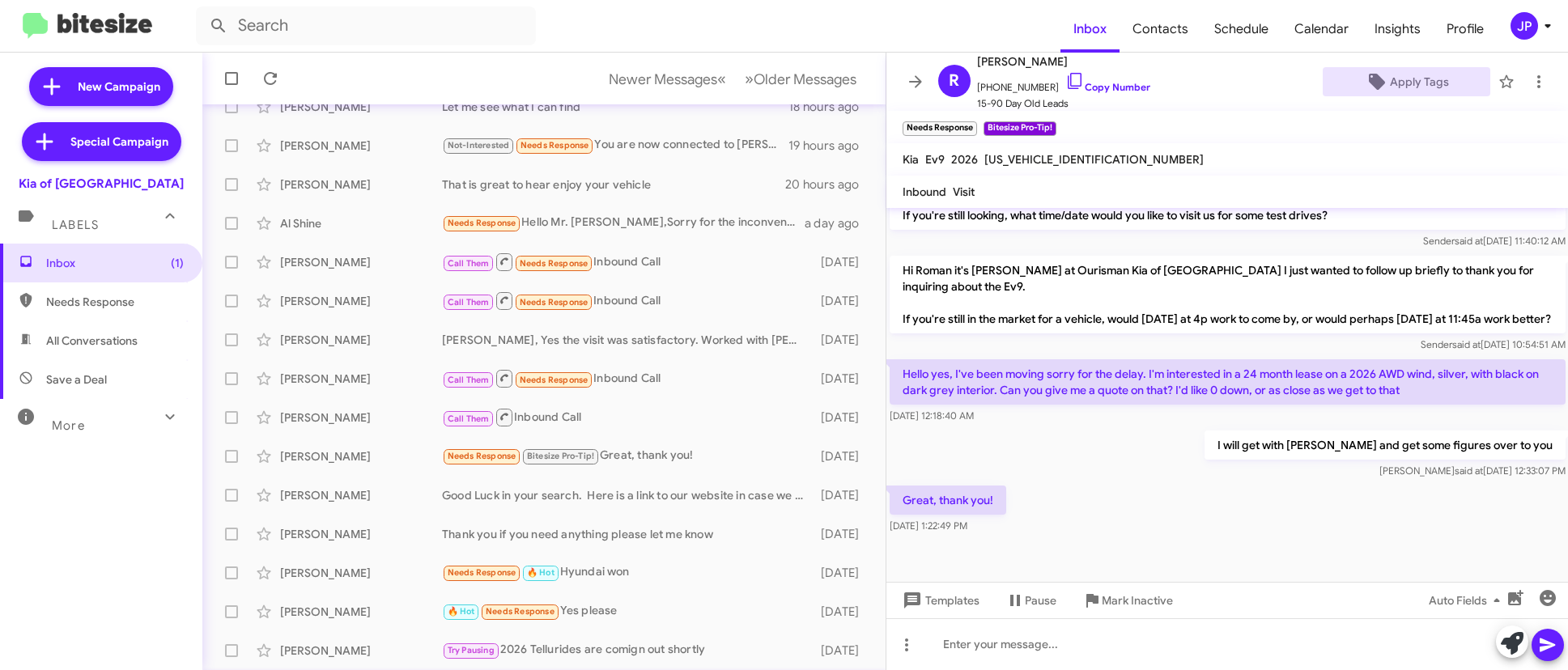
scroll to position [270, 0]
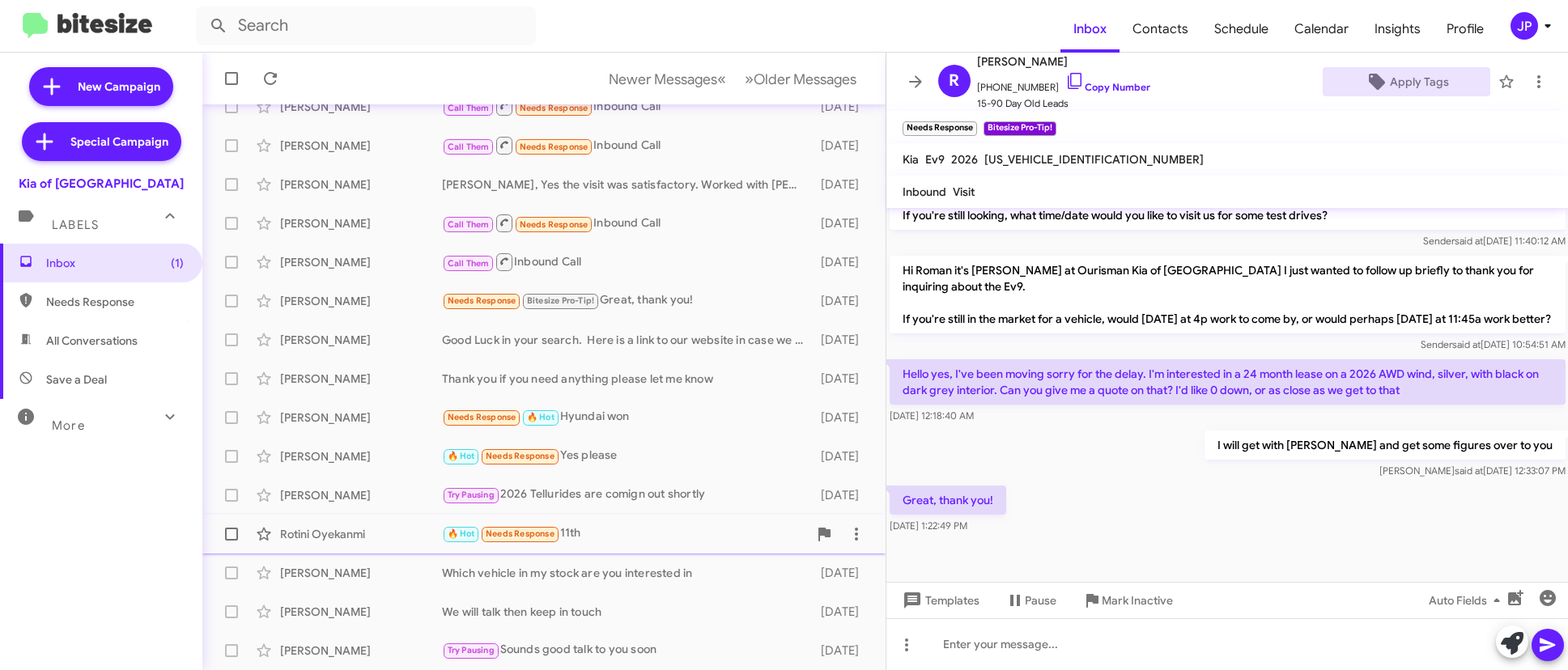
click at [633, 542] on div "🔥 Hot Needs Response 11th" at bounding box center [625, 534] width 366 height 19
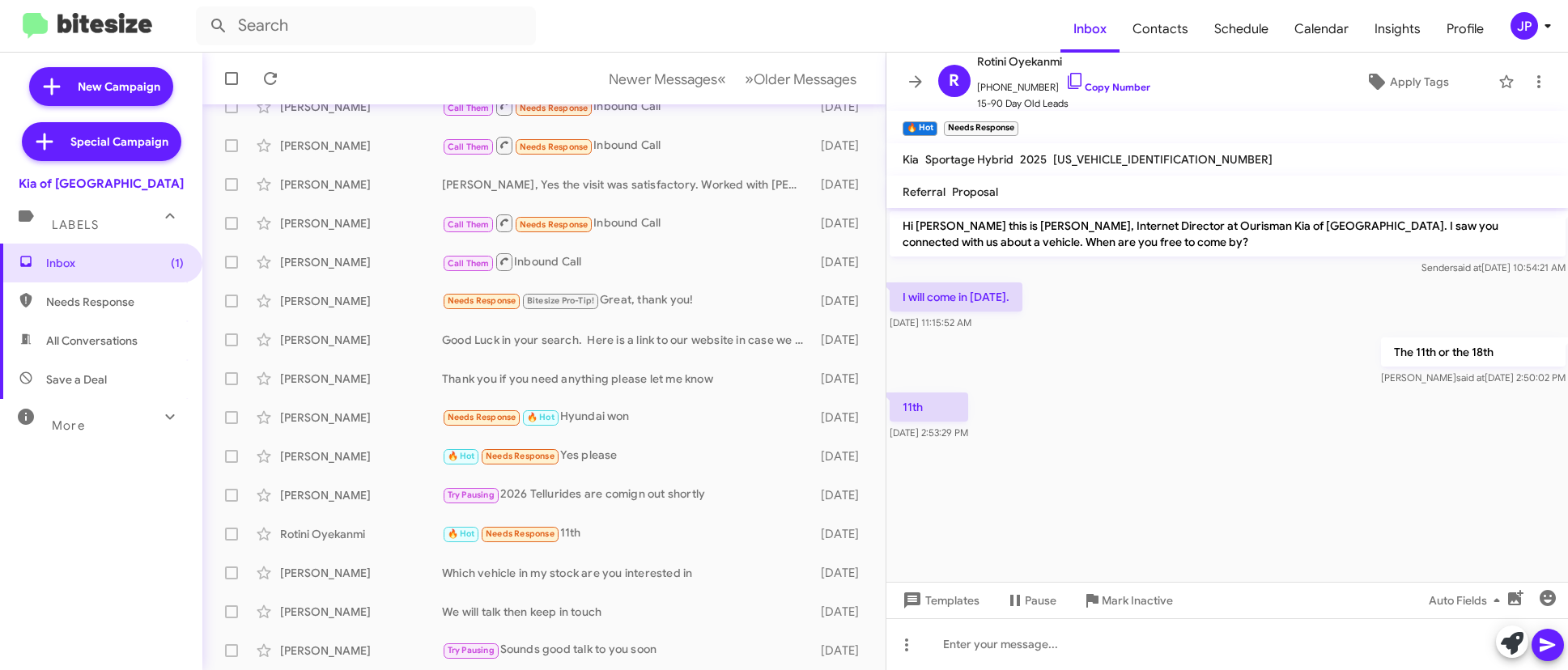
click at [1132, 496] on cdk-virtual-scroll-viewport "Hi Rotini this is Erik Hershan, Internet Director at Ourisman Kia of Catonsvill…" at bounding box center [1228, 394] width 682 height 374
click at [1087, 91] on link "Copy Number" at bounding box center [1107, 87] width 85 height 12
click at [760, 74] on span "Older Messages" at bounding box center [805, 79] width 103 height 18
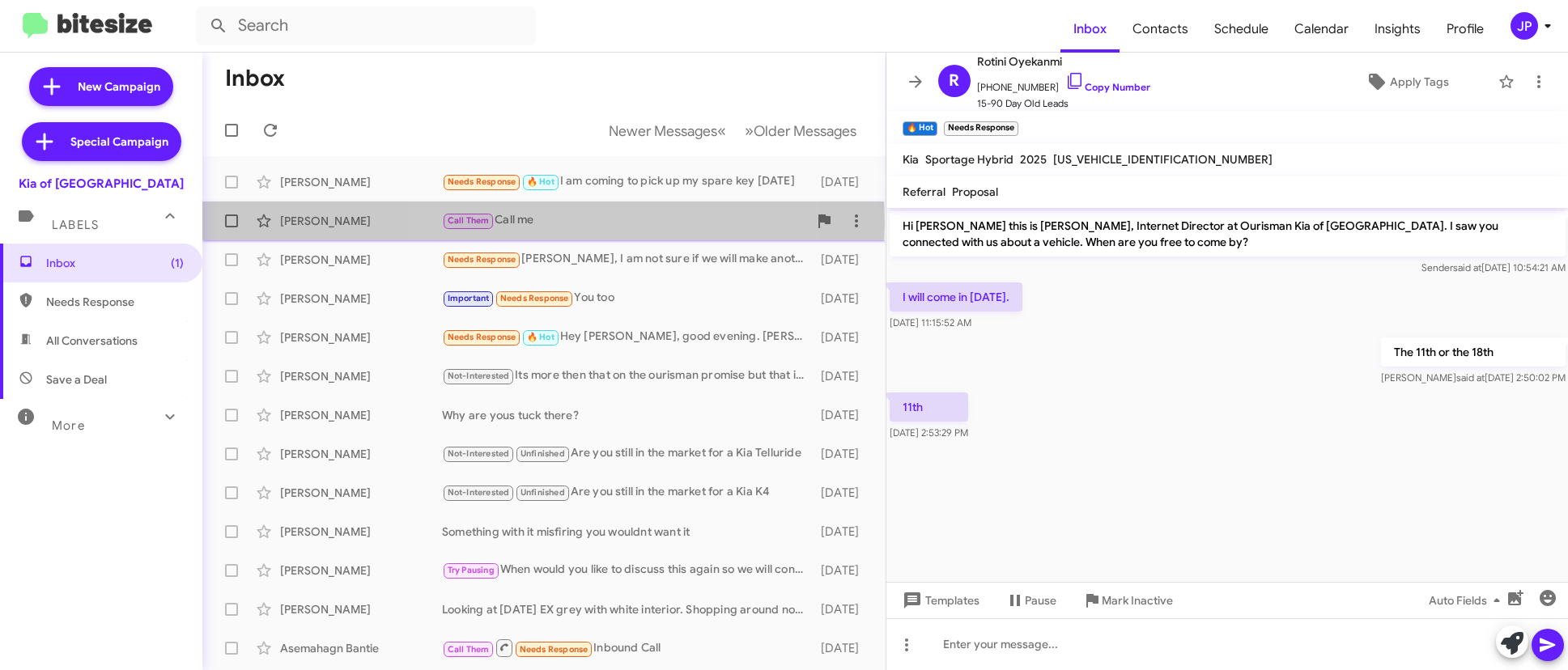
click at [543, 222] on div "Call Them Call me" at bounding box center [625, 221] width 366 height 19
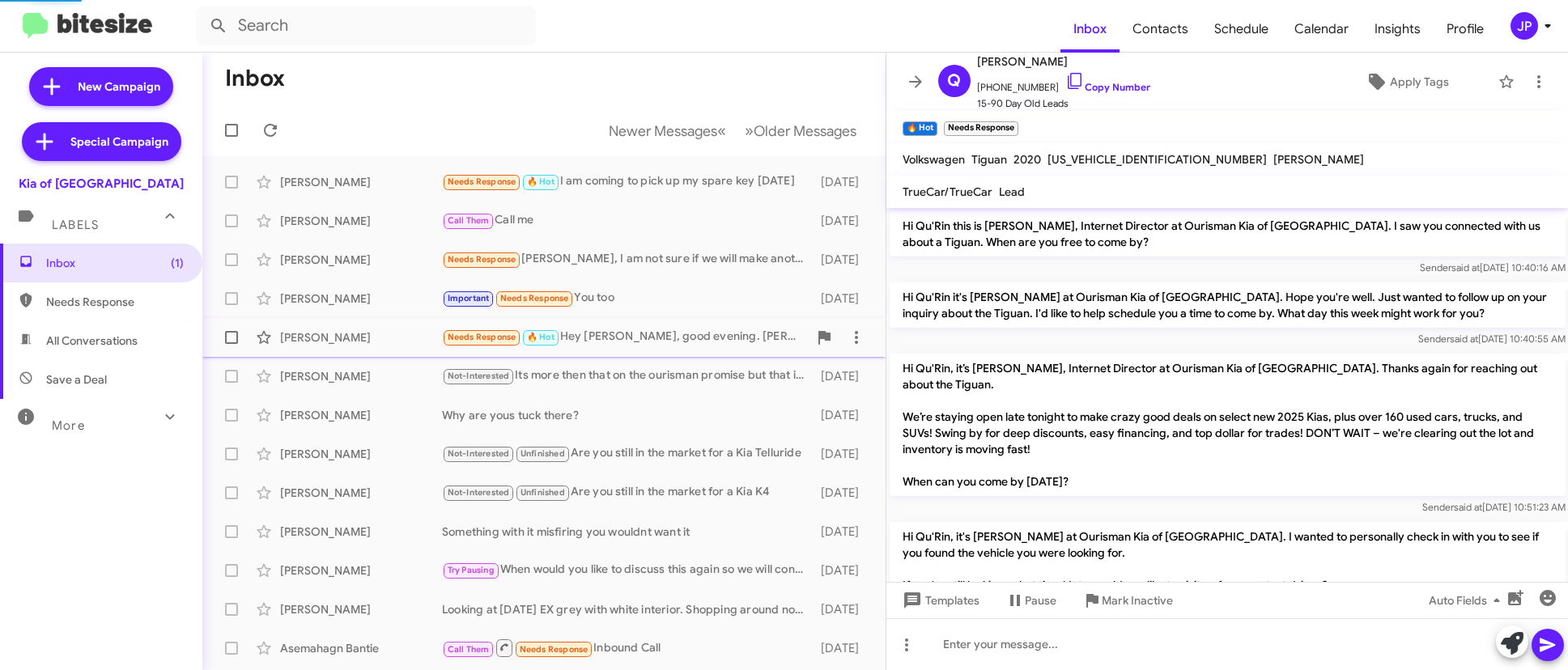
scroll to position [240, 0]
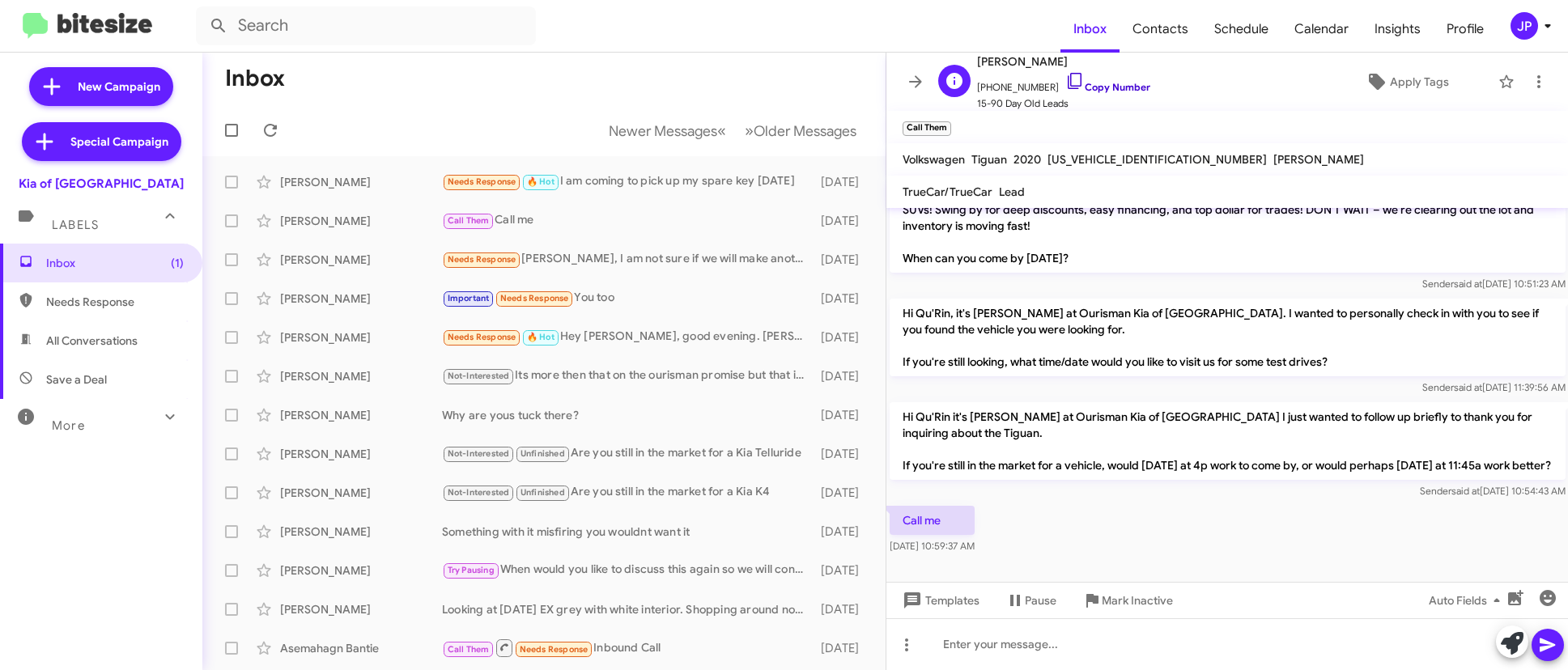
click at [1100, 82] on link "Copy Number" at bounding box center [1107, 87] width 85 height 12
click at [1378, 86] on span "Apply Tags" at bounding box center [1406, 82] width 142 height 29
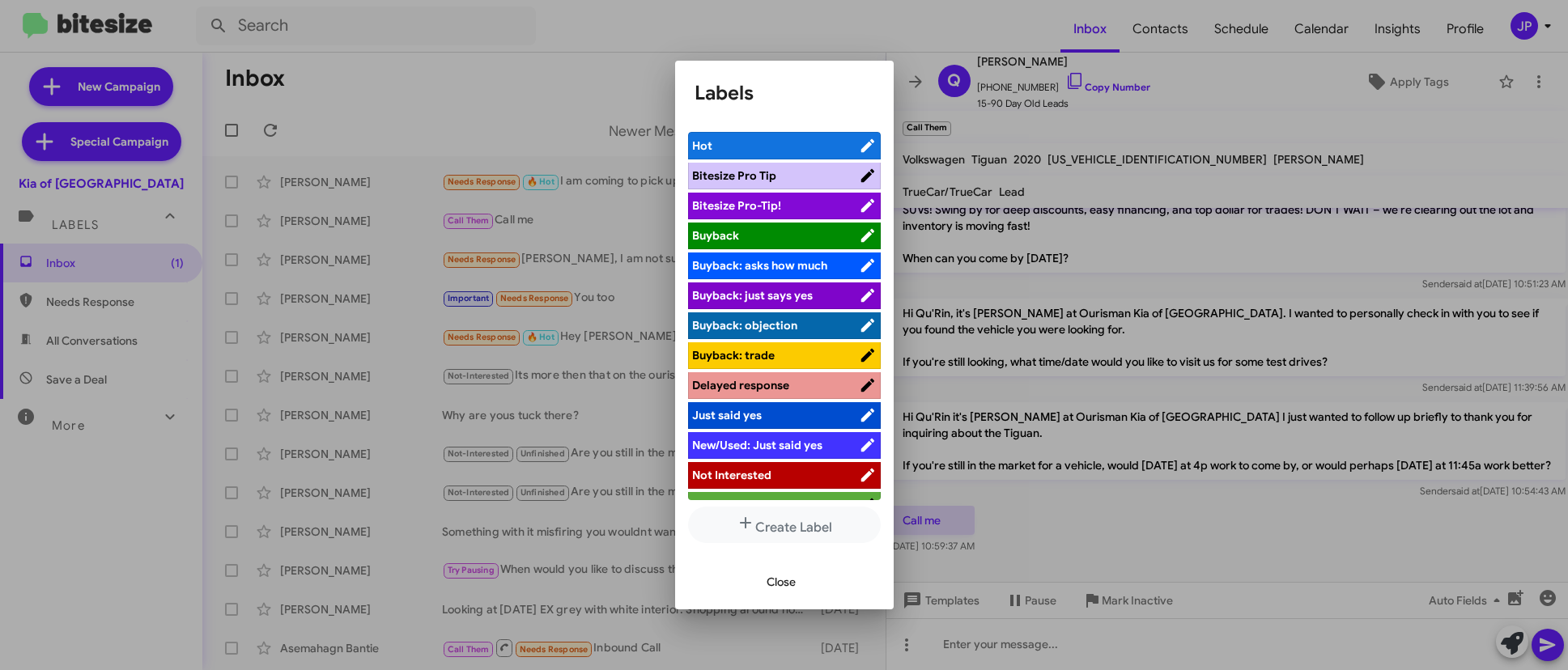
click at [784, 199] on span "Bitesize Pro-Tip!" at bounding box center [776, 205] width 167 height 16
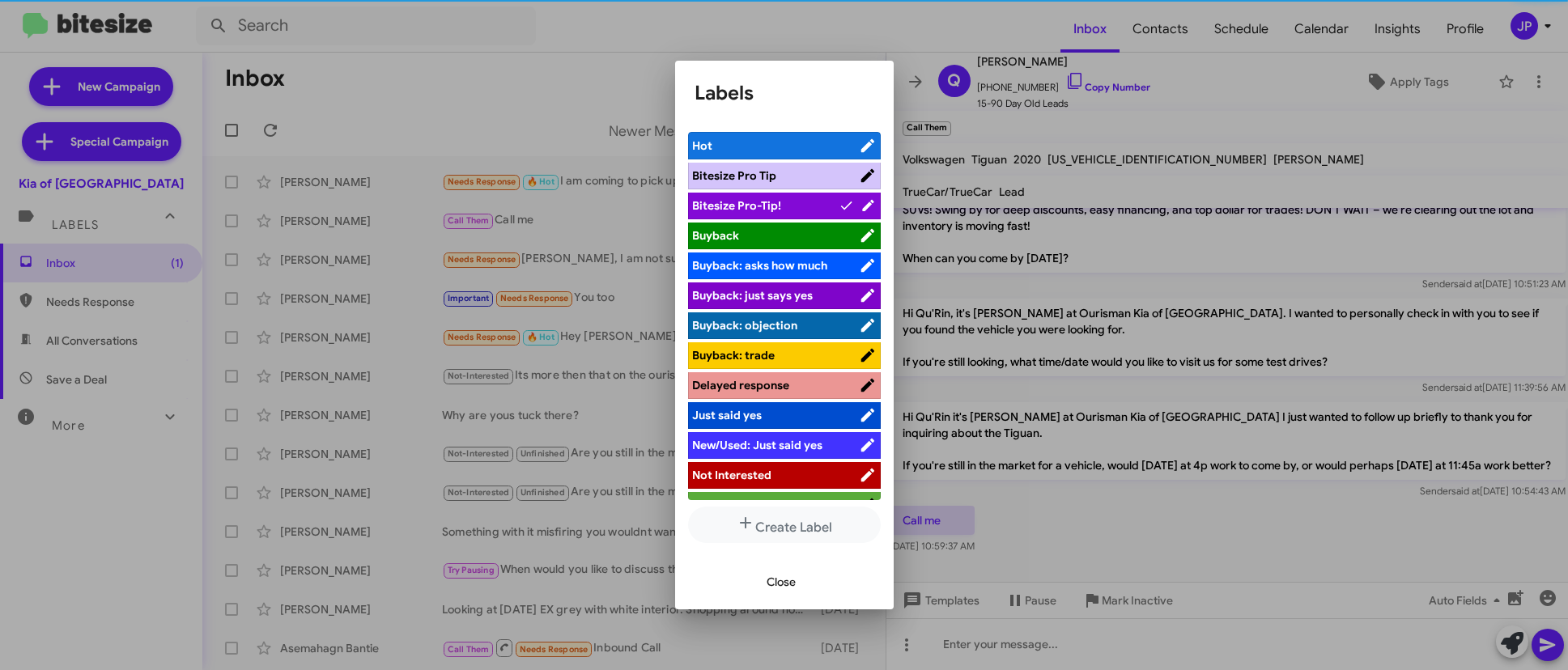
click at [1181, 478] on div at bounding box center [784, 335] width 1568 height 670
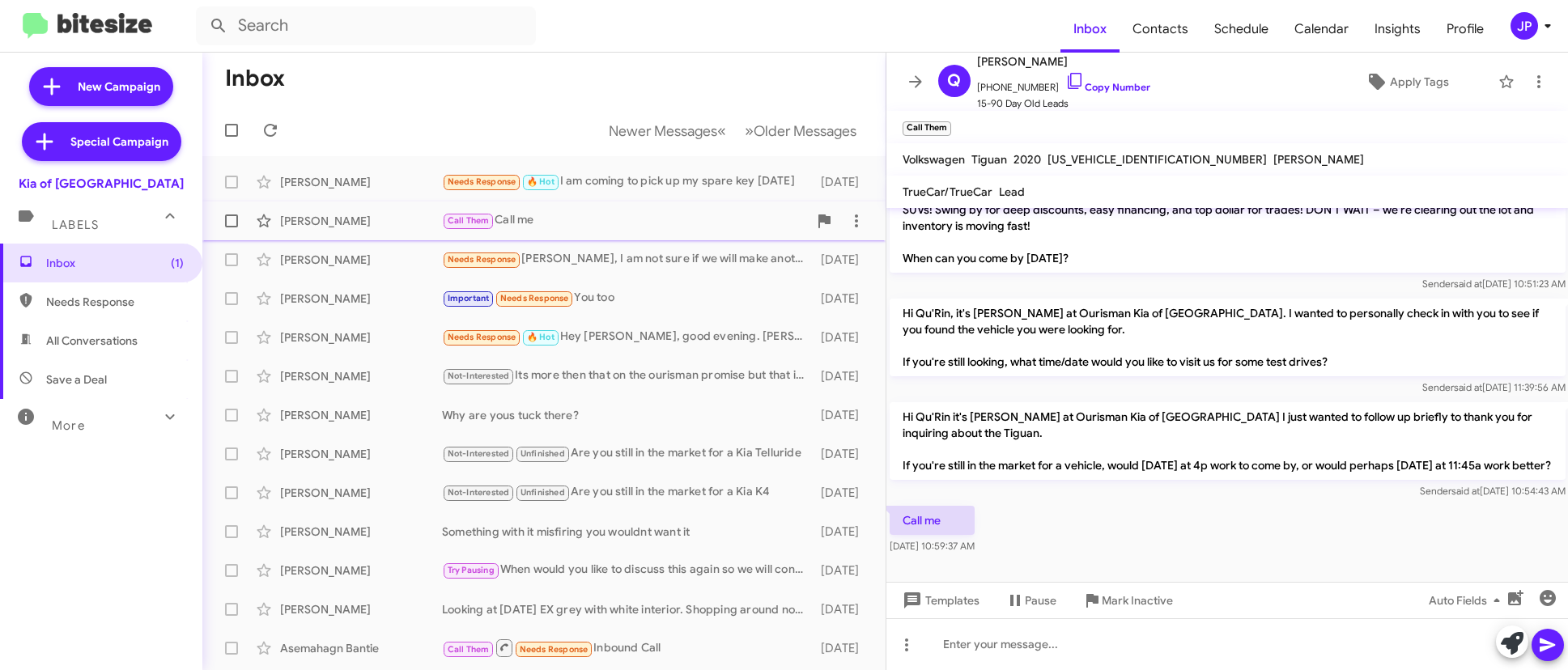
click at [235, 215] on span at bounding box center [231, 221] width 13 height 13
click at [231, 228] on input "checkbox" at bounding box center [231, 228] width 1 height 1
checkbox input "true"
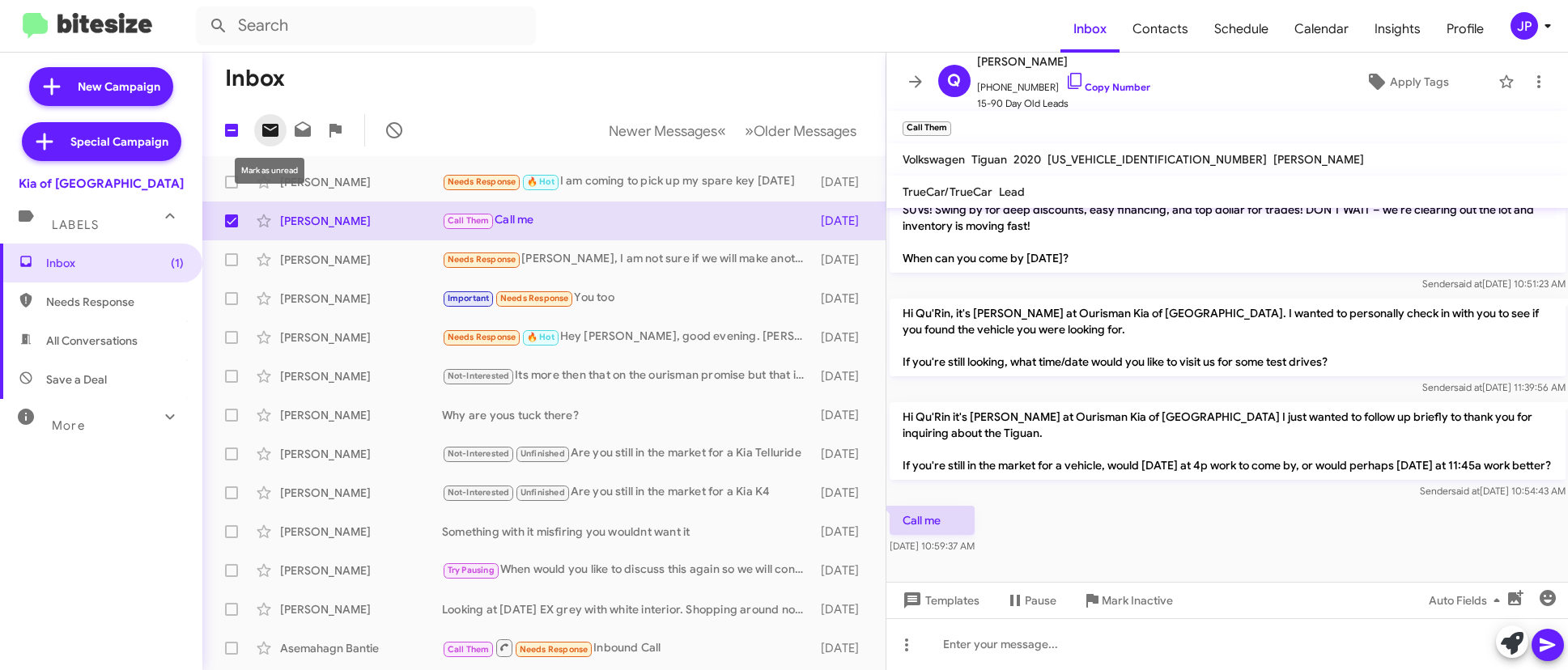
click at [261, 122] on icon at bounding box center [270, 130] width 20 height 20
click at [626, 329] on div "Needs Response 🔥 Hot Hey Eric, good evening. Yeah Kristen sent me over an email…" at bounding box center [625, 338] width 366 height 19
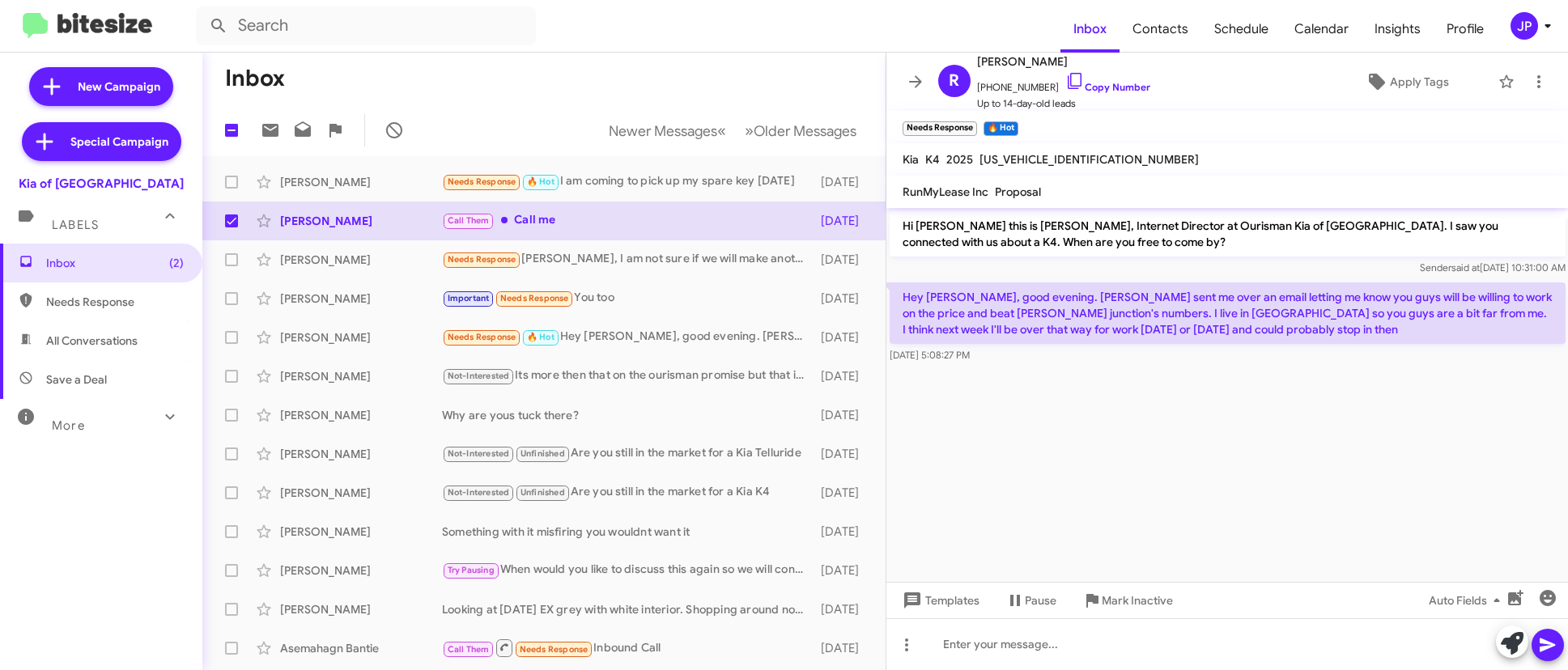
click at [1301, 482] on cdk-virtual-scroll-viewport "Hi Ryan this is Erik Hershan, Internet Director at Ourisman Kia of Catonsville.…" at bounding box center [1228, 394] width 682 height 374
click at [1100, 82] on link "Copy Number" at bounding box center [1107, 87] width 85 height 12
click at [1499, 644] on icon at bounding box center [1512, 643] width 22 height 22
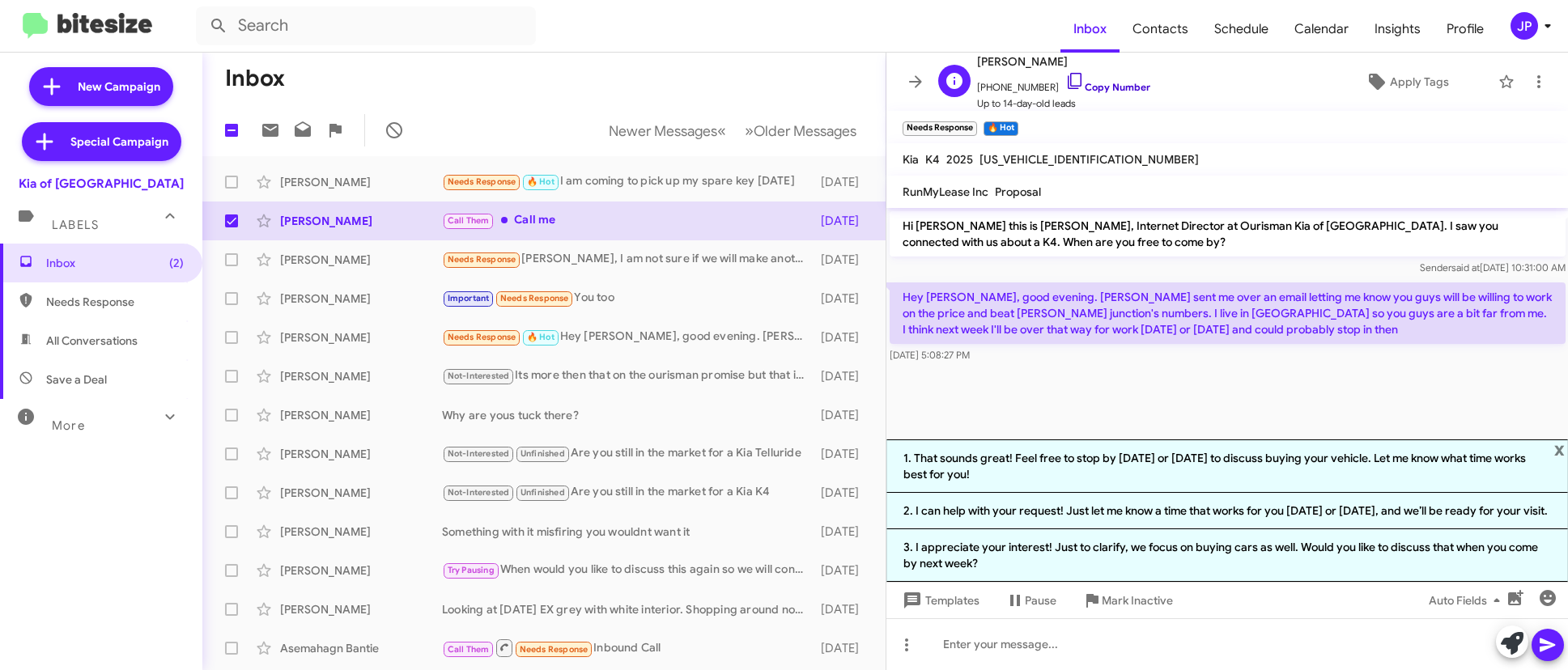
click at [1126, 84] on link "Copy Number" at bounding box center [1107, 87] width 85 height 12
click at [1154, 392] on cdk-virtual-scroll-viewport "Hi Ryan this is Erik Hershan, Internet Director at Ourisman Kia of Catonsville.…" at bounding box center [1228, 323] width 682 height 231
click at [1393, 77] on span "Apply Tags" at bounding box center [1419, 82] width 59 height 29
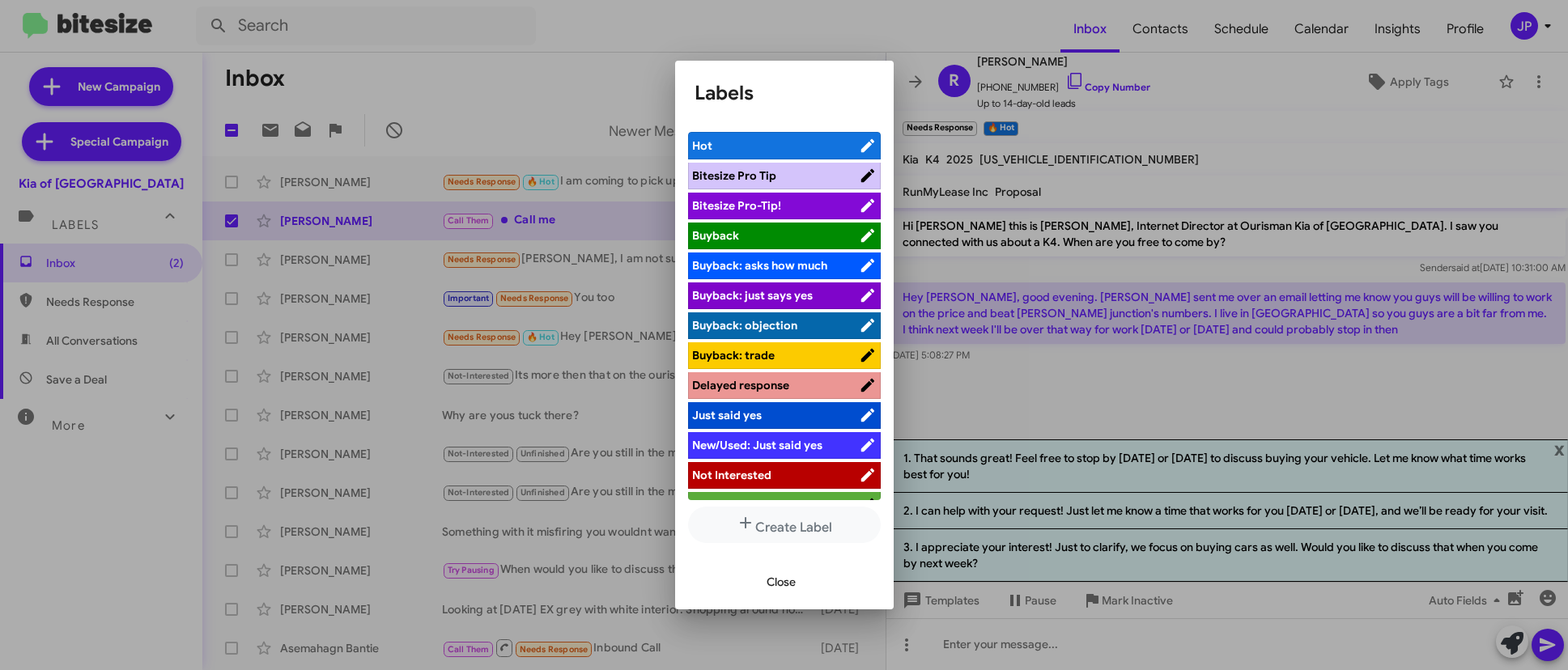
click at [794, 204] on span "Bitesize Pro-Tip!" at bounding box center [776, 205] width 167 height 16
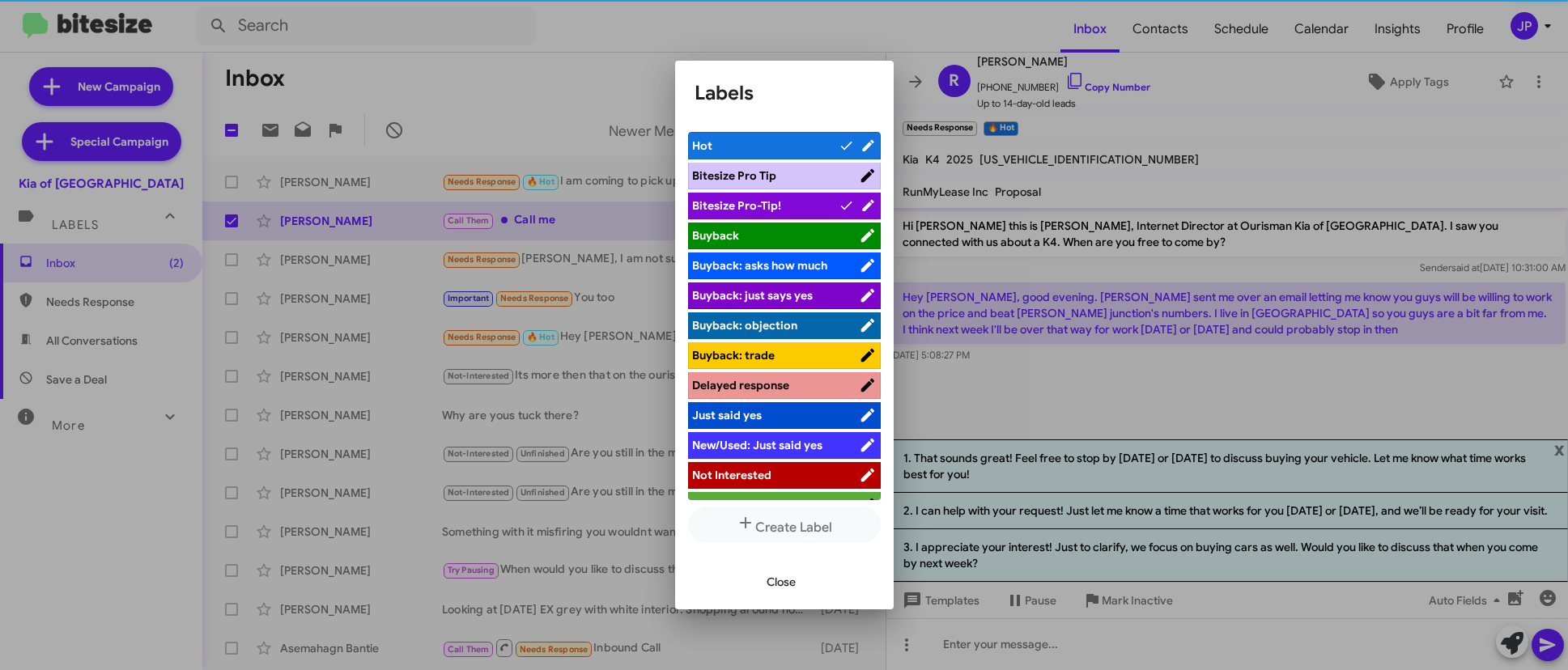
click at [1010, 383] on div at bounding box center [784, 335] width 1568 height 670
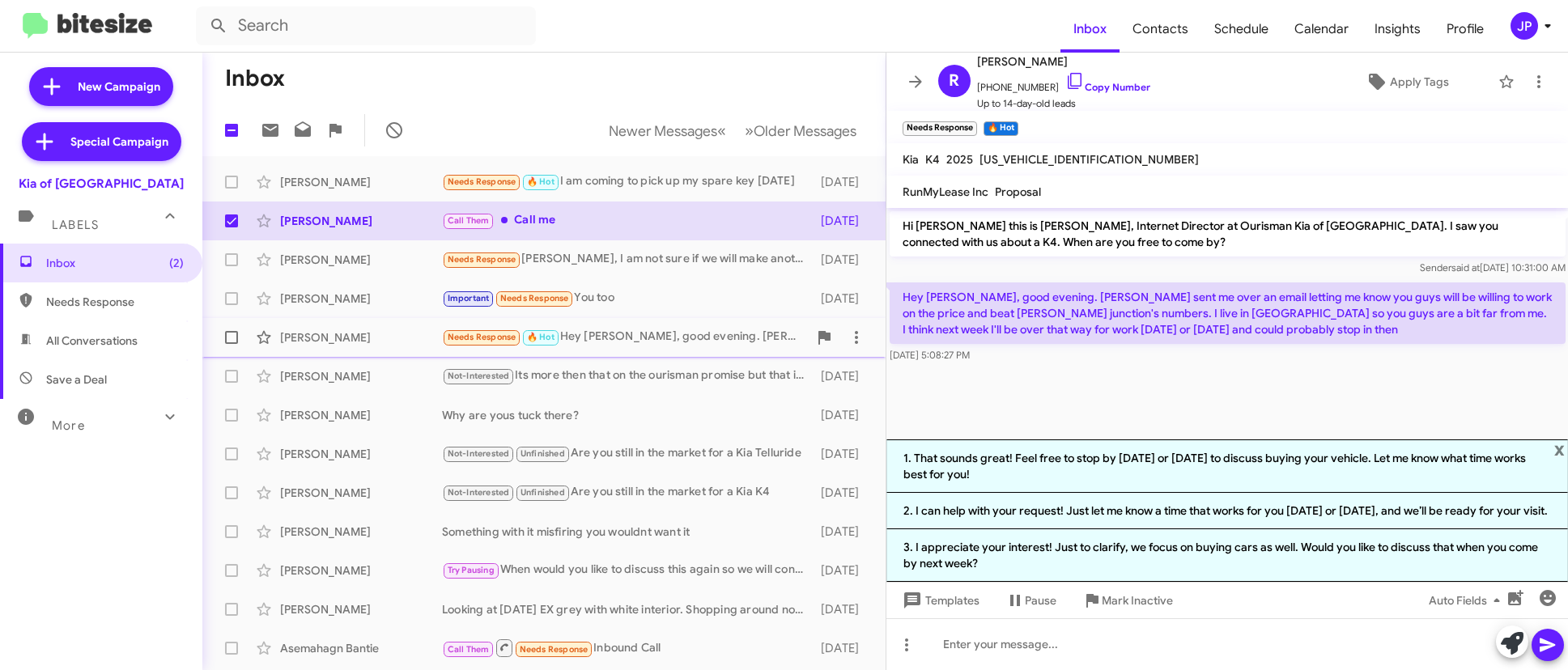
click at [230, 334] on span at bounding box center [231, 337] width 13 height 13
click at [231, 344] on input "checkbox" at bounding box center [231, 344] width 1 height 1
checkbox input "true"
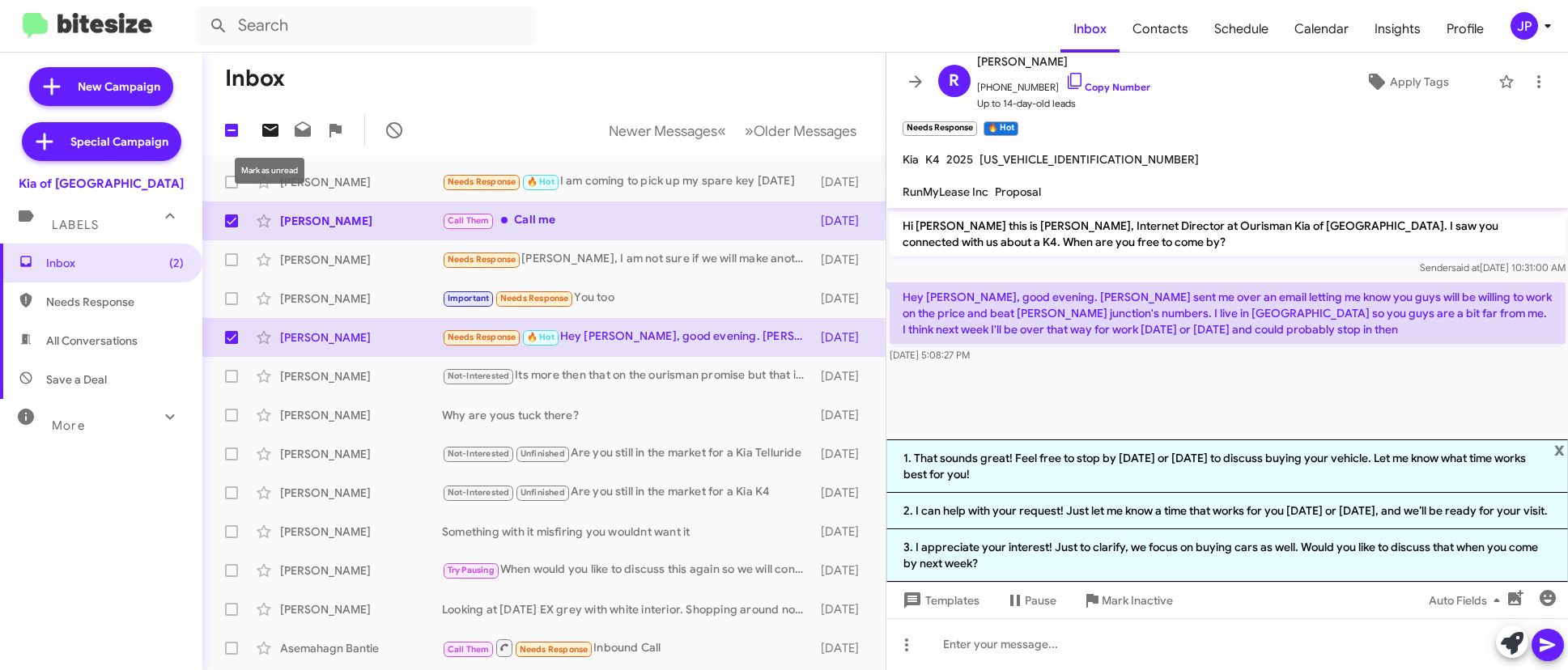
click at [275, 131] on icon at bounding box center [270, 130] width 16 height 13
click at [186, 257] on span "Inbox (3)" at bounding box center [101, 263] width 203 height 39
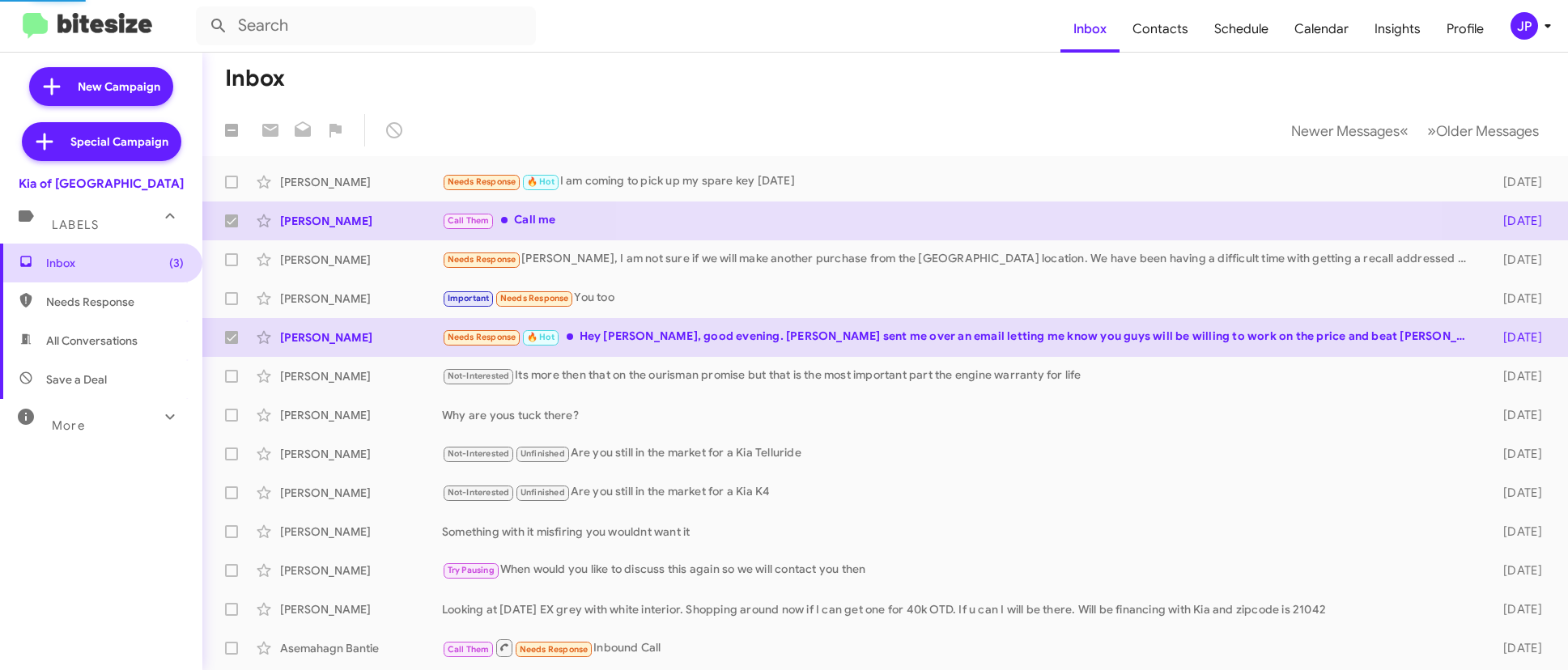
checkbox input "false"
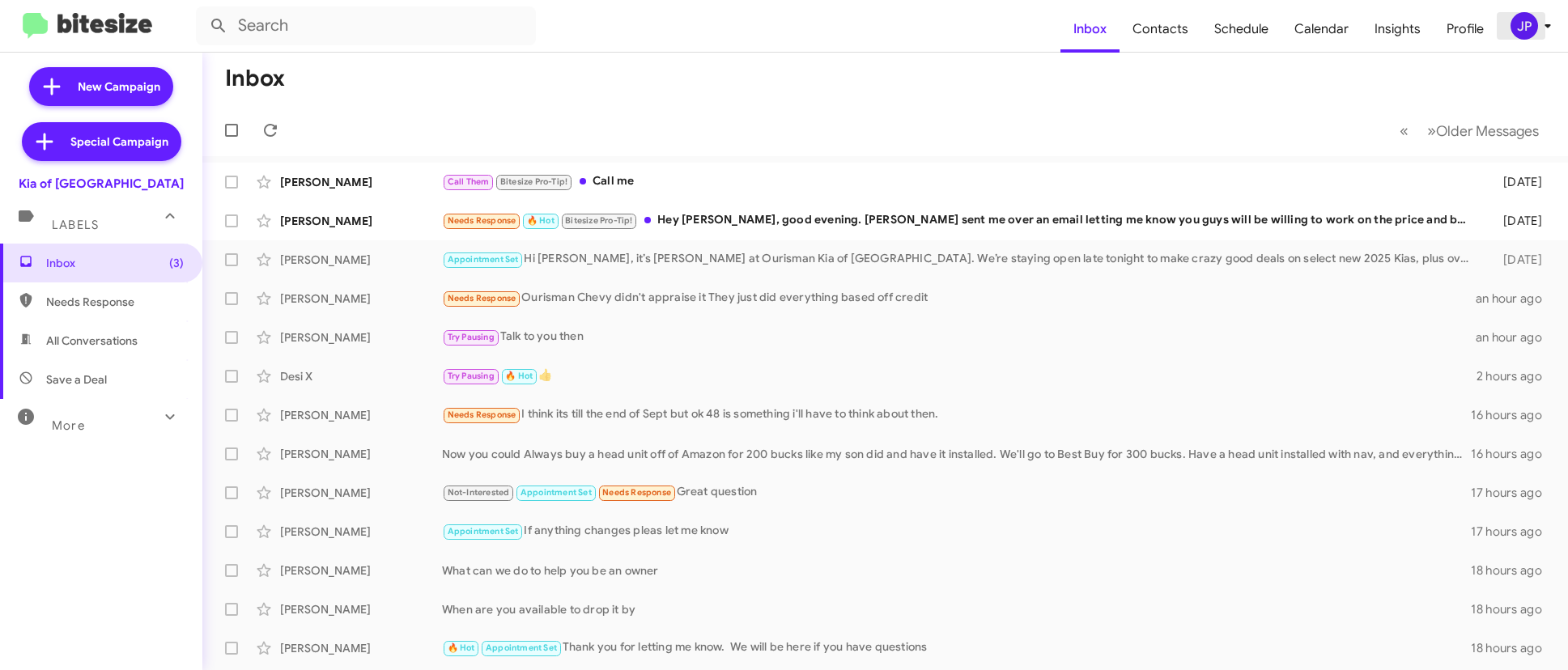
click at [1499, 23] on div "JP" at bounding box center [1524, 26] width 27 height 27
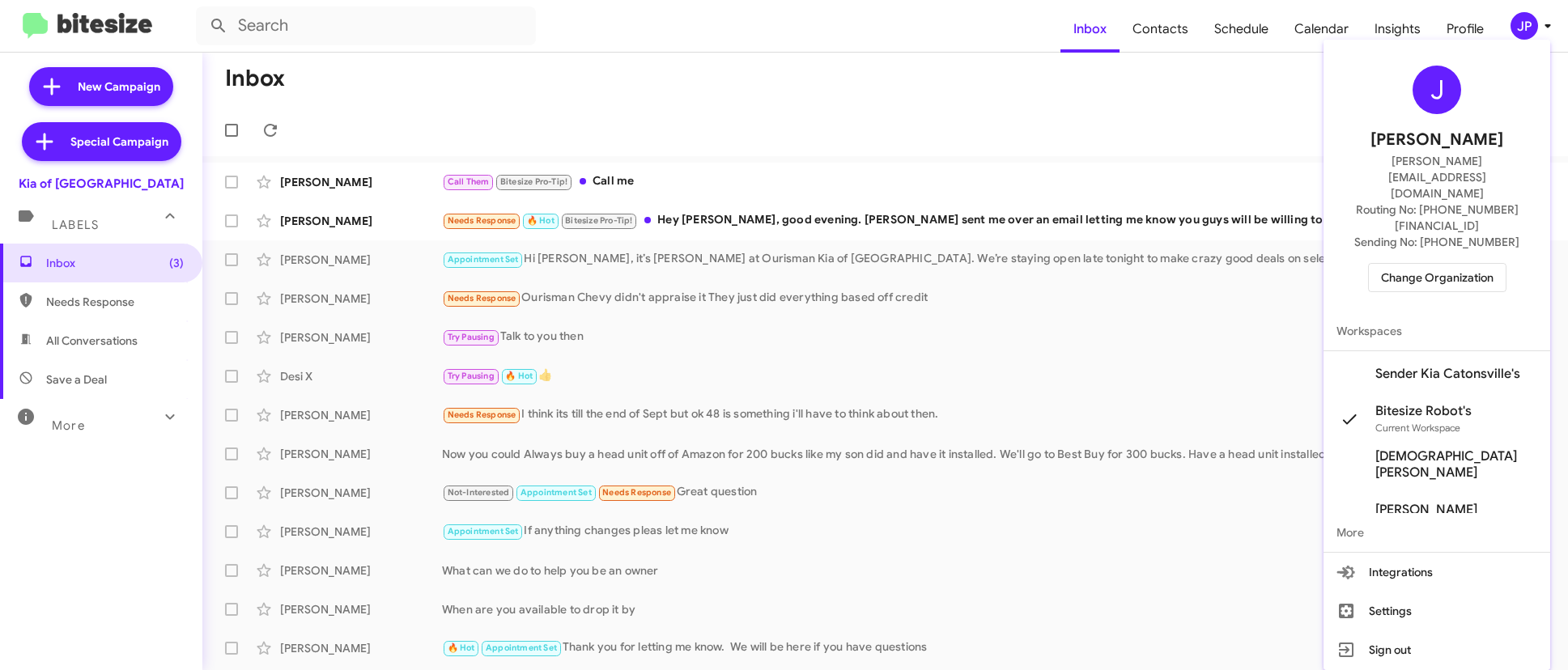
click at [1449, 264] on span "Change Organization" at bounding box center [1437, 277] width 113 height 27
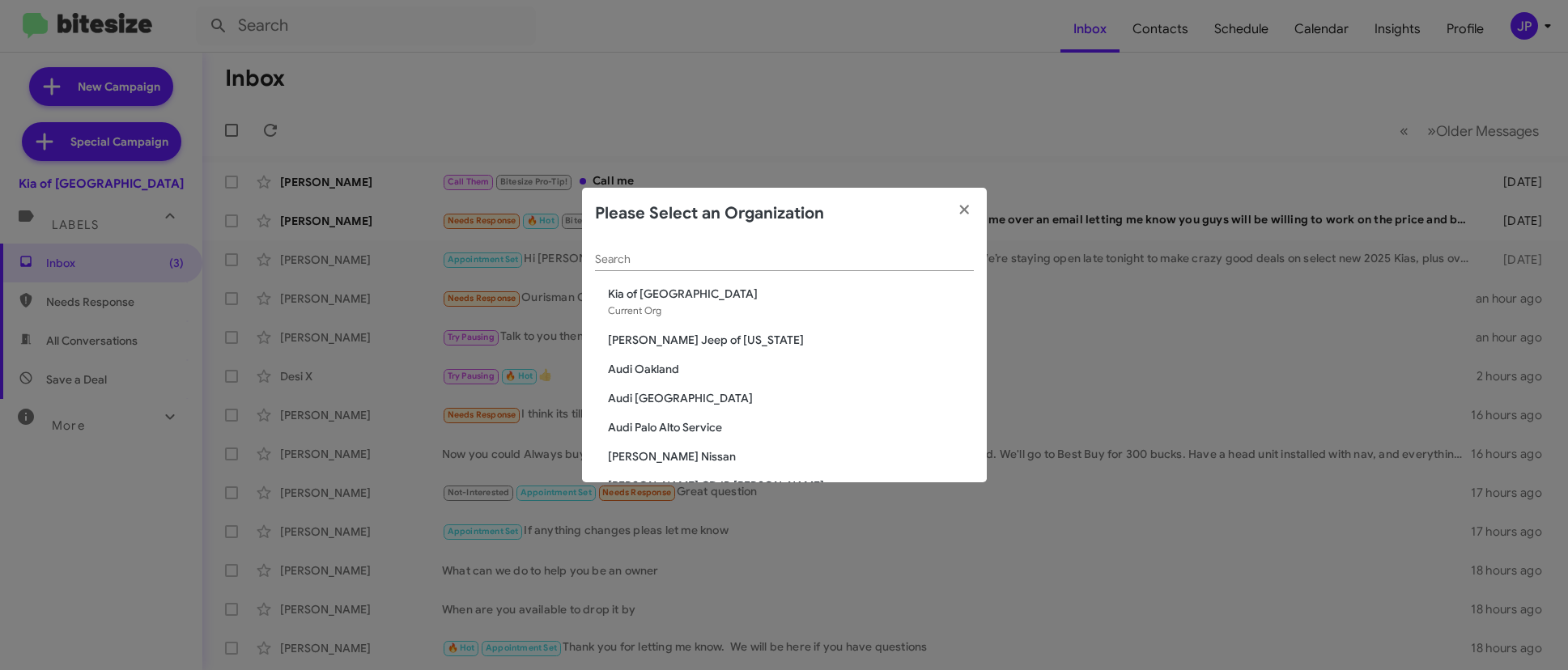
click at [872, 268] on div "Search" at bounding box center [784, 255] width 379 height 32
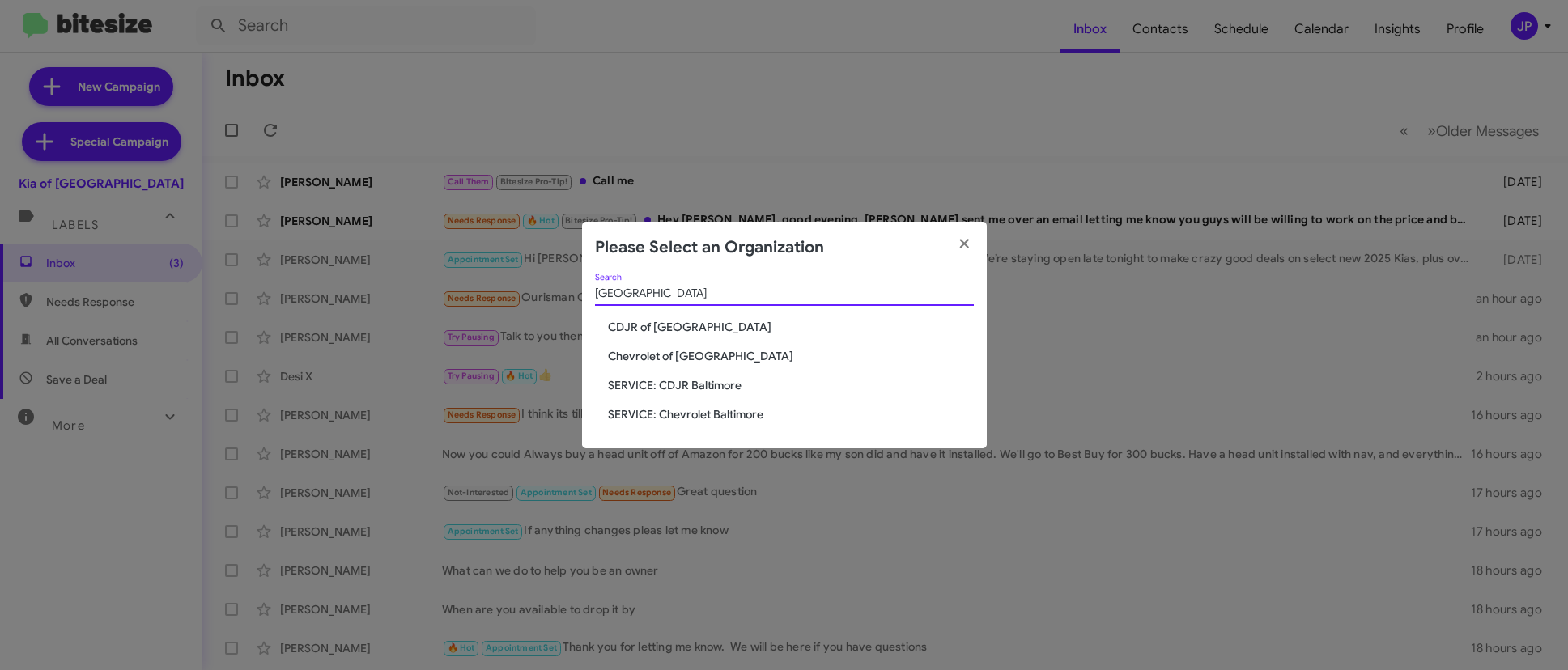
type input "Baltimore"
click at [674, 357] on span "Chevrolet of [GEOGRAPHIC_DATA]" at bounding box center [791, 356] width 366 height 16
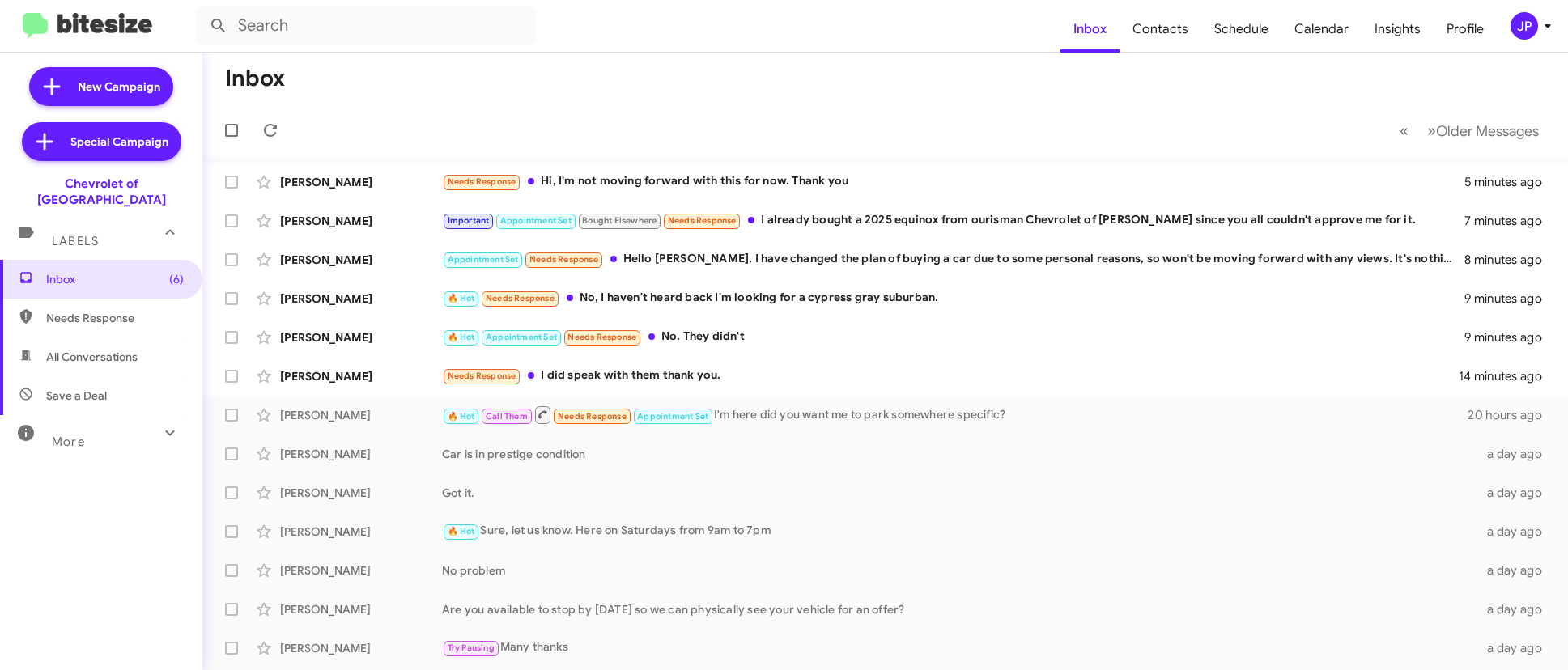
click at [766, 123] on mat-toolbar-row "« Previous » Next Older Messages" at bounding box center [885, 131] width 1365 height 52
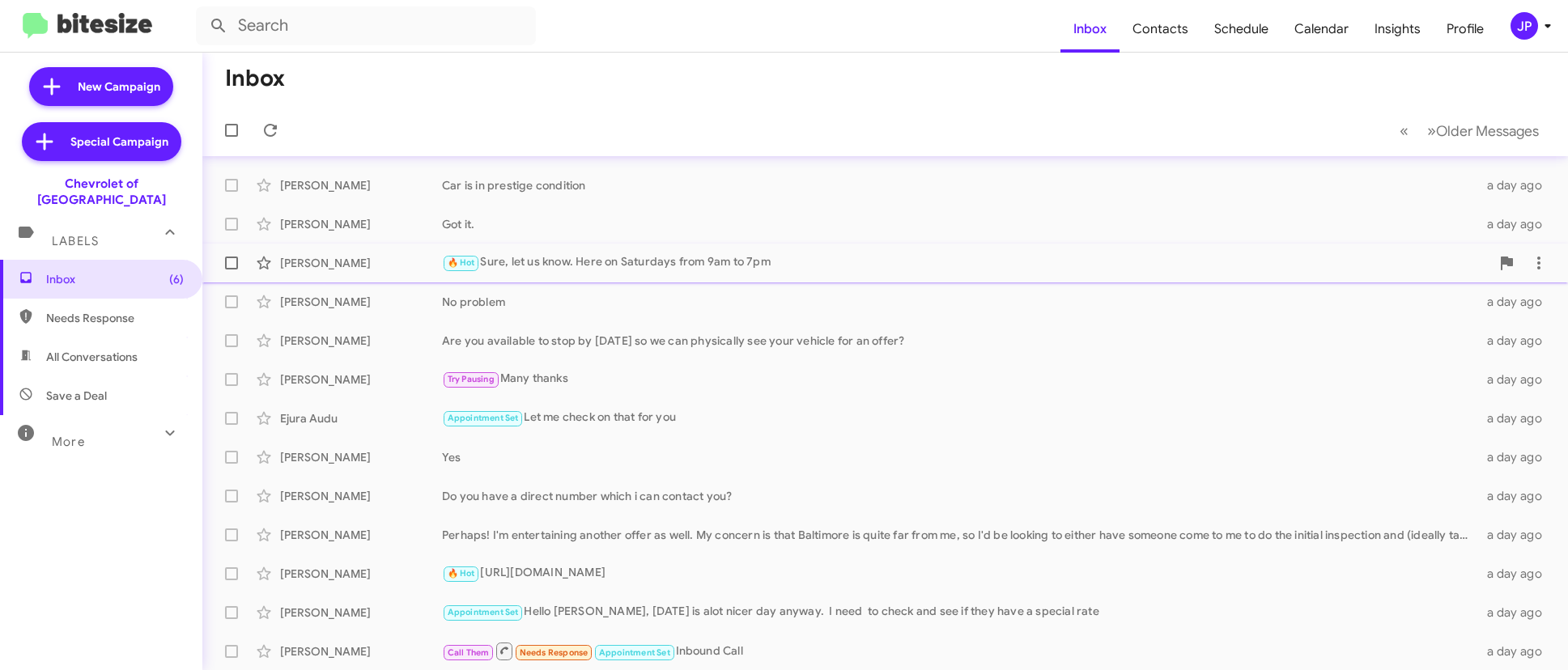
scroll to position [270, 0]
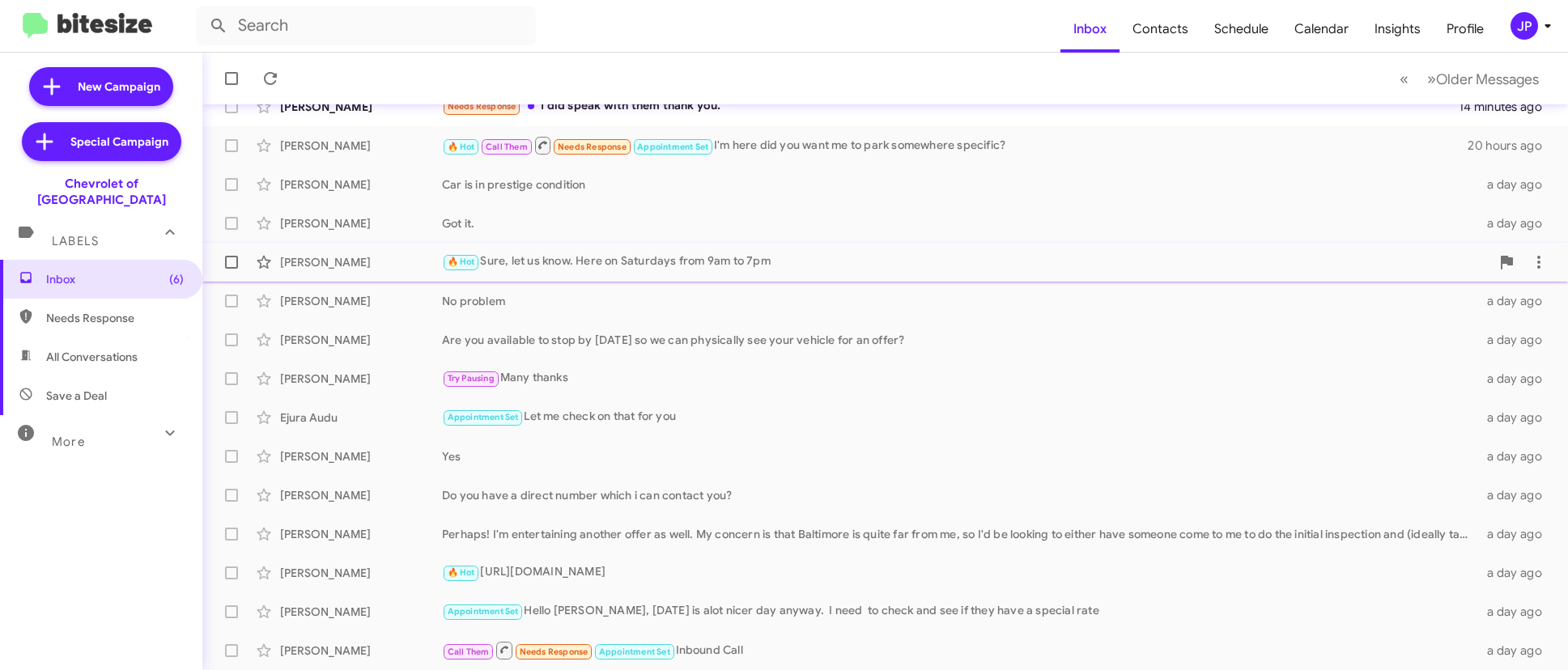
click at [948, 550] on div "[PERSON_NAME] Perhaps! I'm entertaining another offer as well. My concern is th…" at bounding box center [885, 534] width 1339 height 33
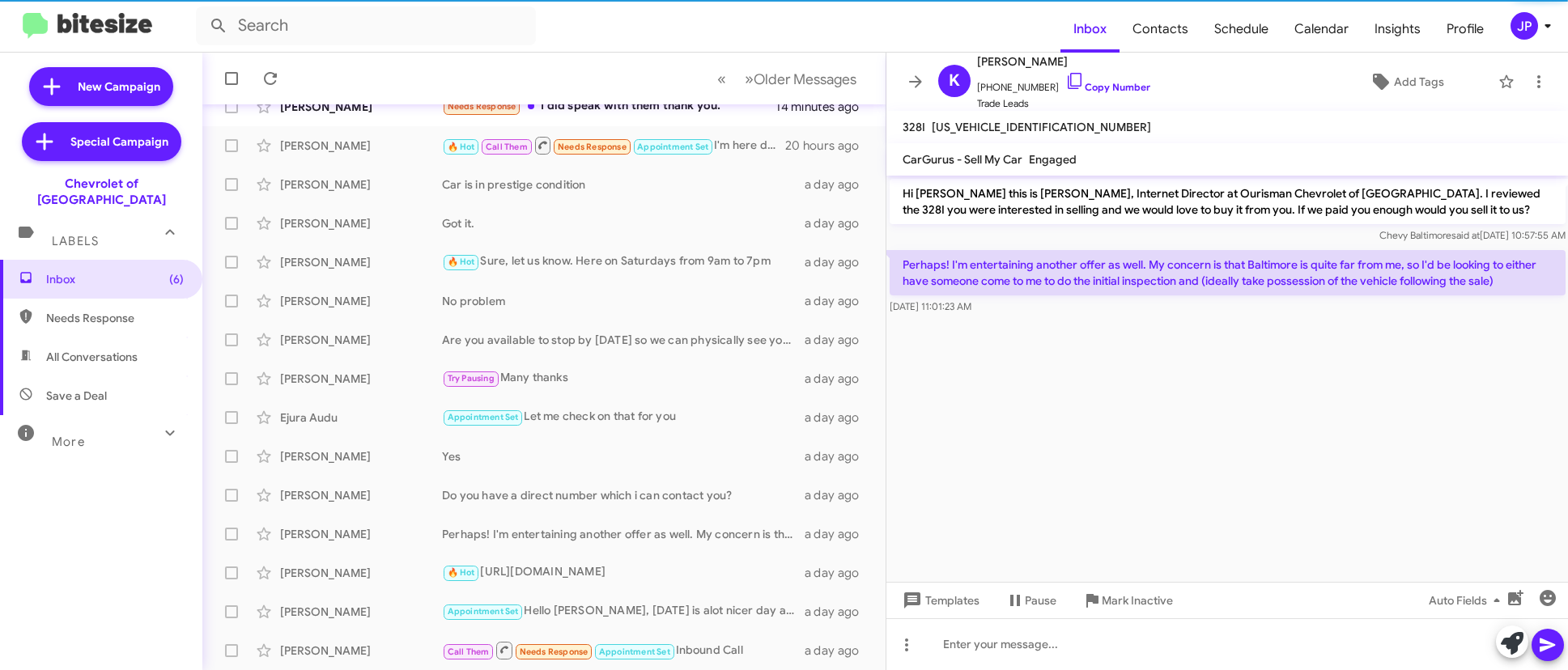
click at [1210, 468] on cdk-virtual-scroll-viewport "Hi [PERSON_NAME] this is [PERSON_NAME], Internet Director at Ourisman Chevrolet…" at bounding box center [1228, 378] width 682 height 406
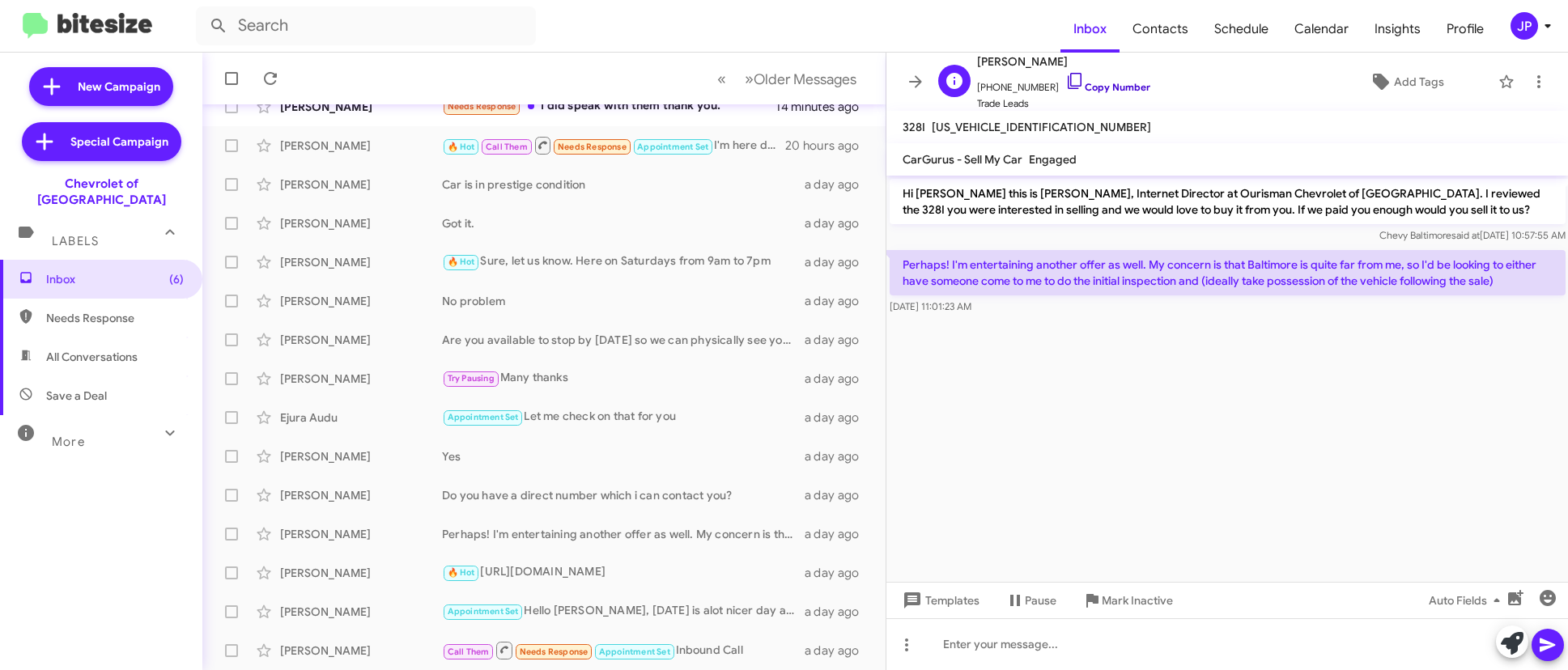
click at [1089, 88] on link "Copy Number" at bounding box center [1107, 87] width 85 height 12
click at [784, 88] on span "Older Messages" at bounding box center [805, 79] width 103 height 18
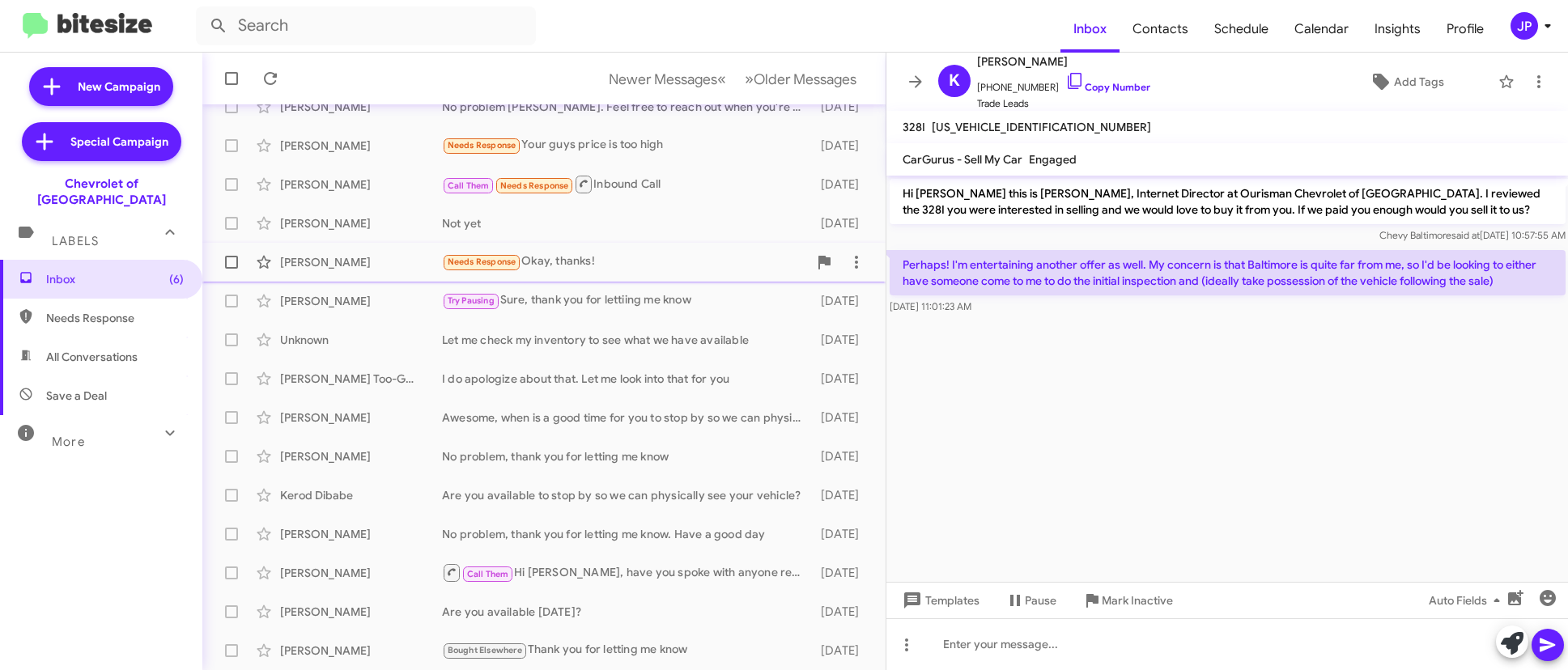
click at [605, 257] on div "Needs Response Okay, thanks!" at bounding box center [625, 262] width 366 height 19
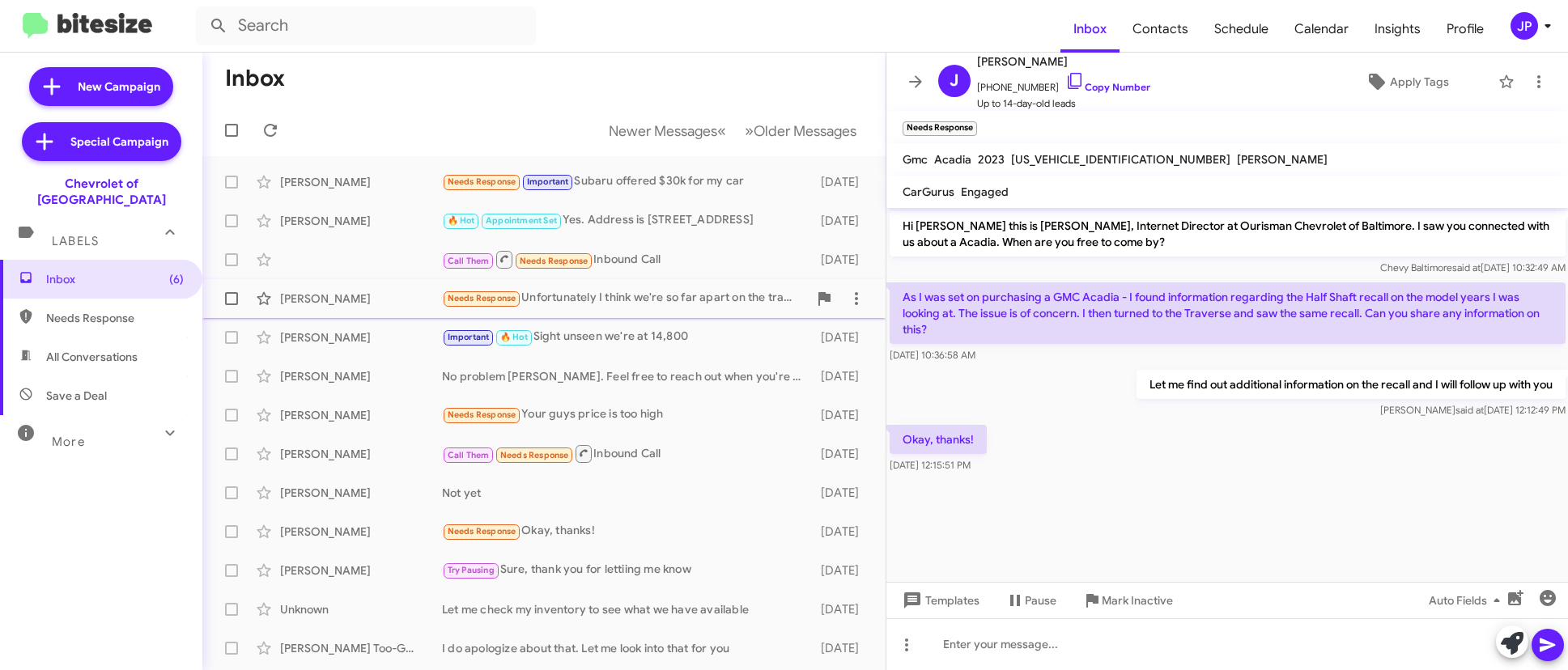
click at [650, 305] on div "Needs Response Unfortunately I think we're so far apart on the trade in value f…" at bounding box center [625, 298] width 366 height 19
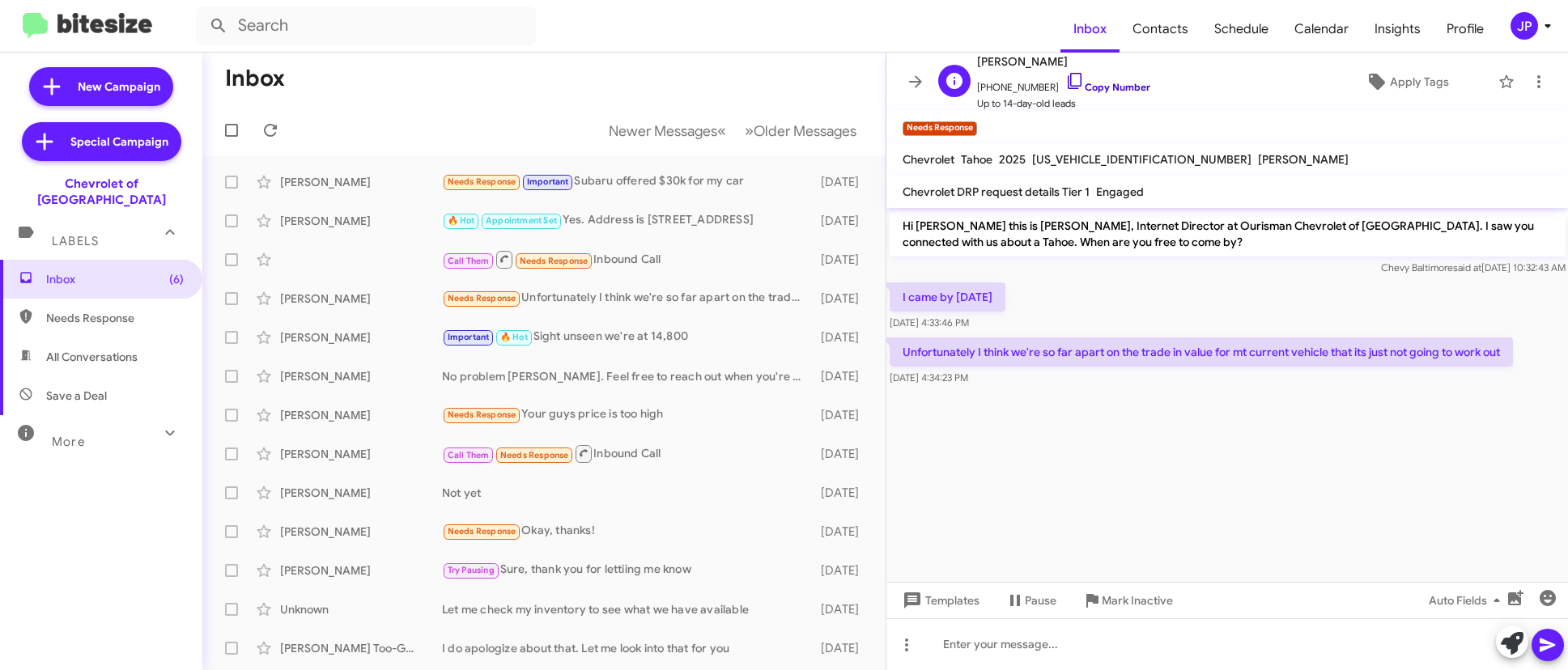
click at [1089, 88] on link "Copy Number" at bounding box center [1107, 87] width 85 height 12
click at [1376, 90] on icon at bounding box center [1376, 82] width 20 height 20
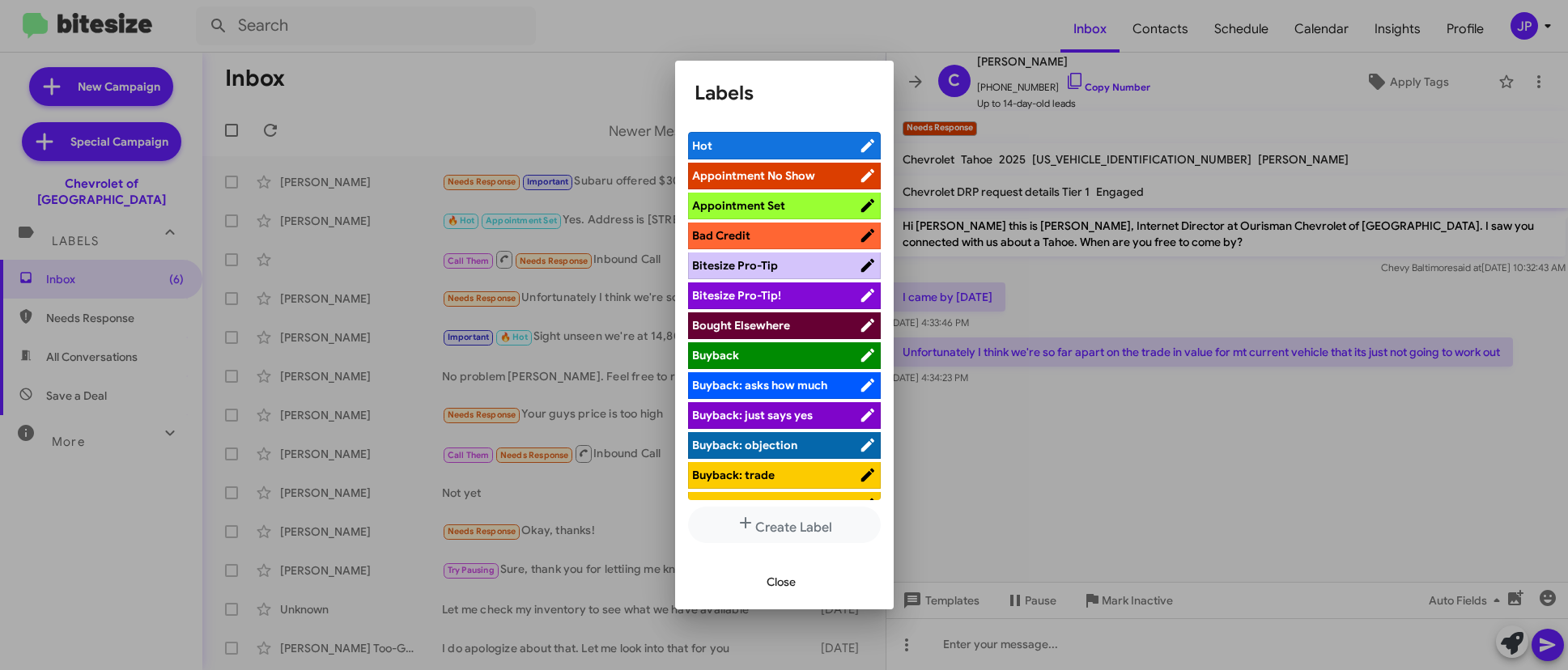
click at [808, 290] on span "Bitesize Pro-Tip!" at bounding box center [776, 295] width 167 height 16
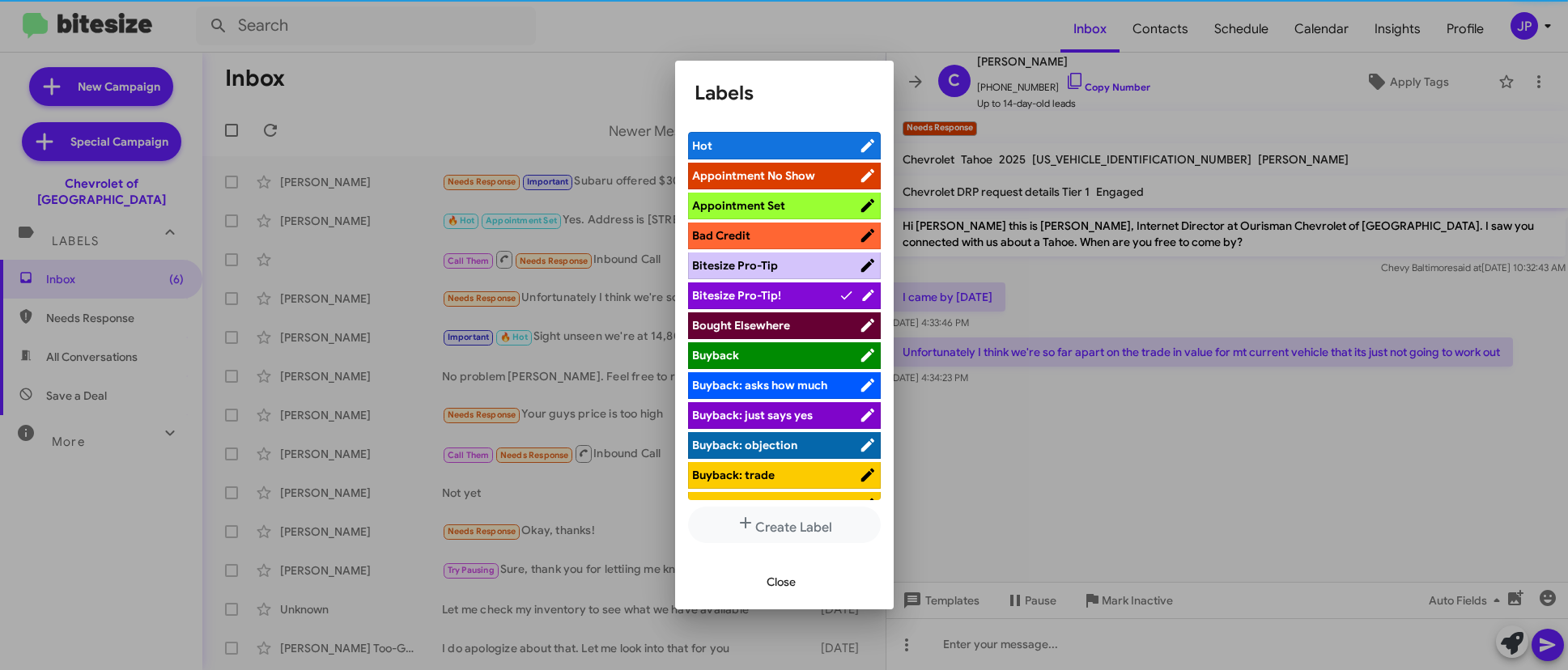
click at [1138, 450] on div at bounding box center [784, 335] width 1568 height 670
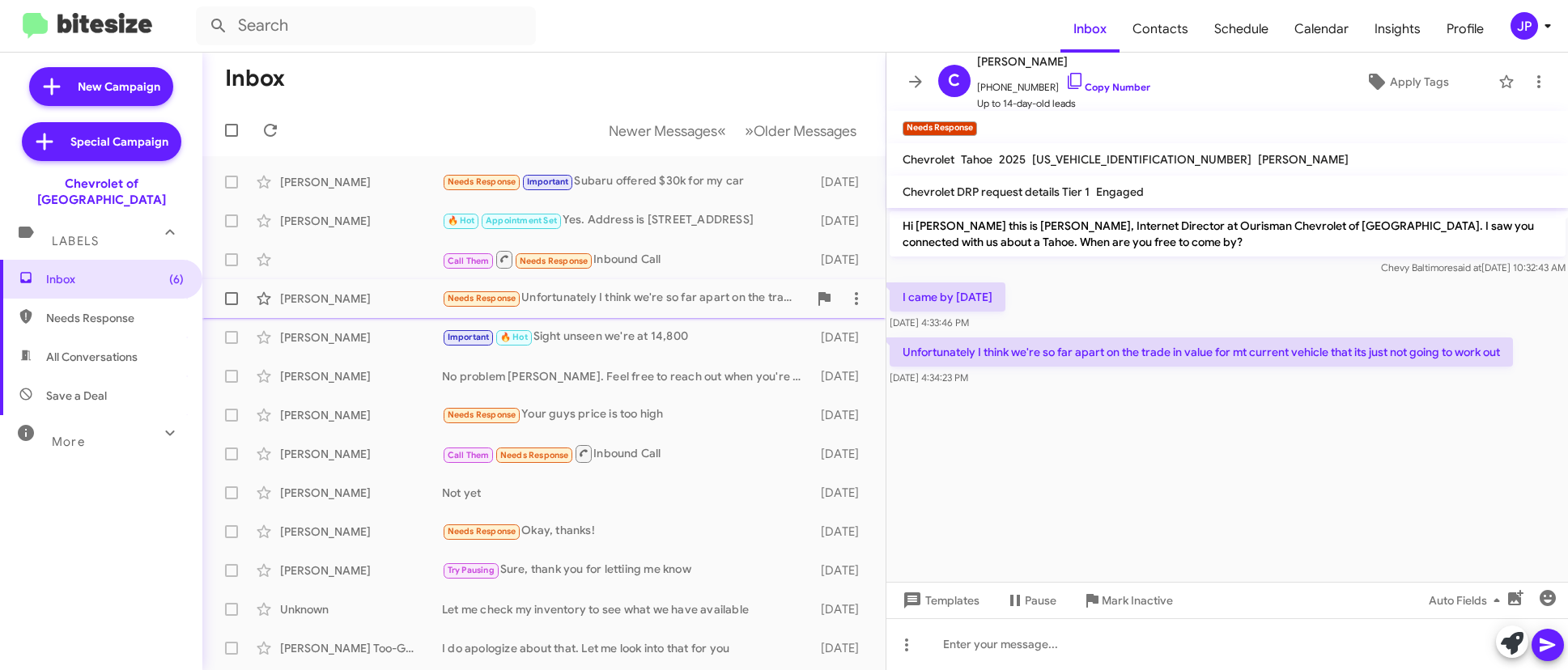
click at [234, 301] on span at bounding box center [231, 298] width 13 height 13
click at [231, 305] on input "checkbox" at bounding box center [231, 305] width 1 height 1
checkbox input "true"
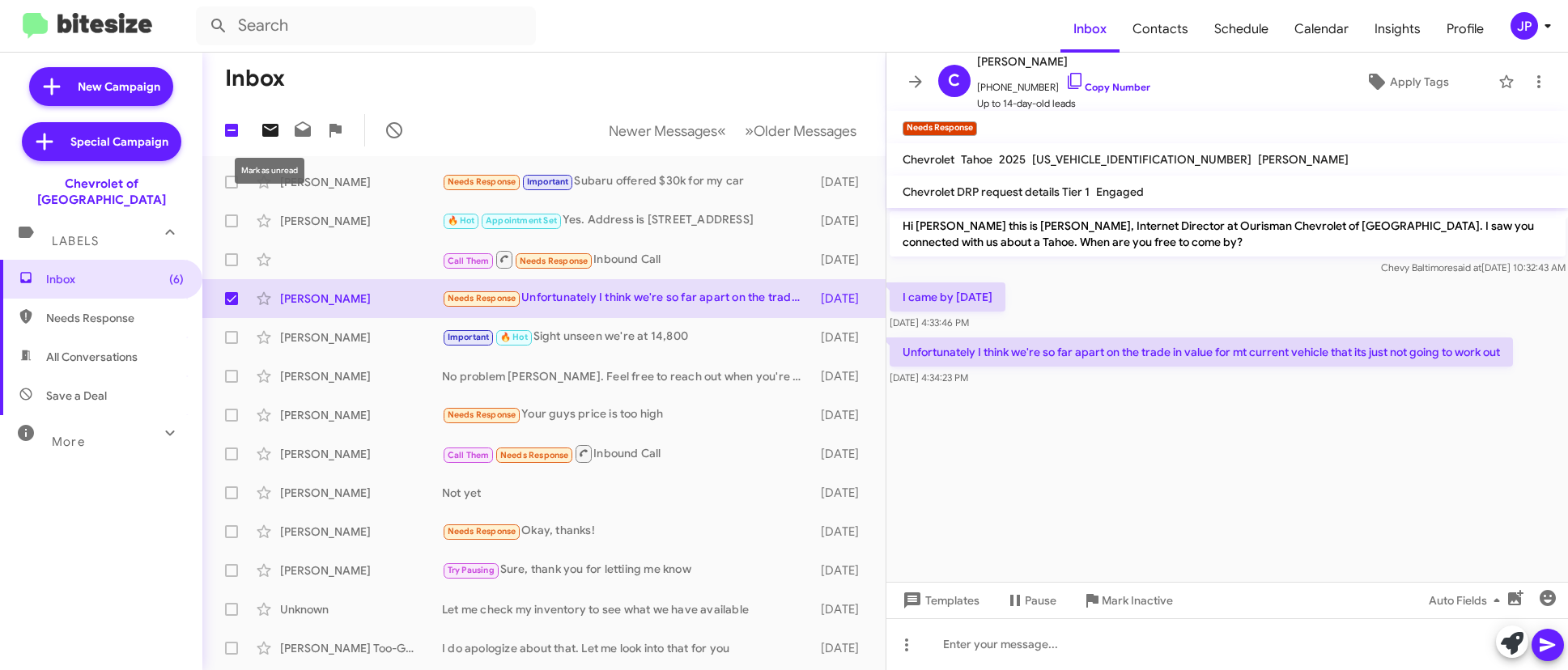
click at [271, 134] on icon at bounding box center [270, 130] width 16 height 13
click at [1400, 90] on span "Apply Tags" at bounding box center [1419, 82] width 59 height 29
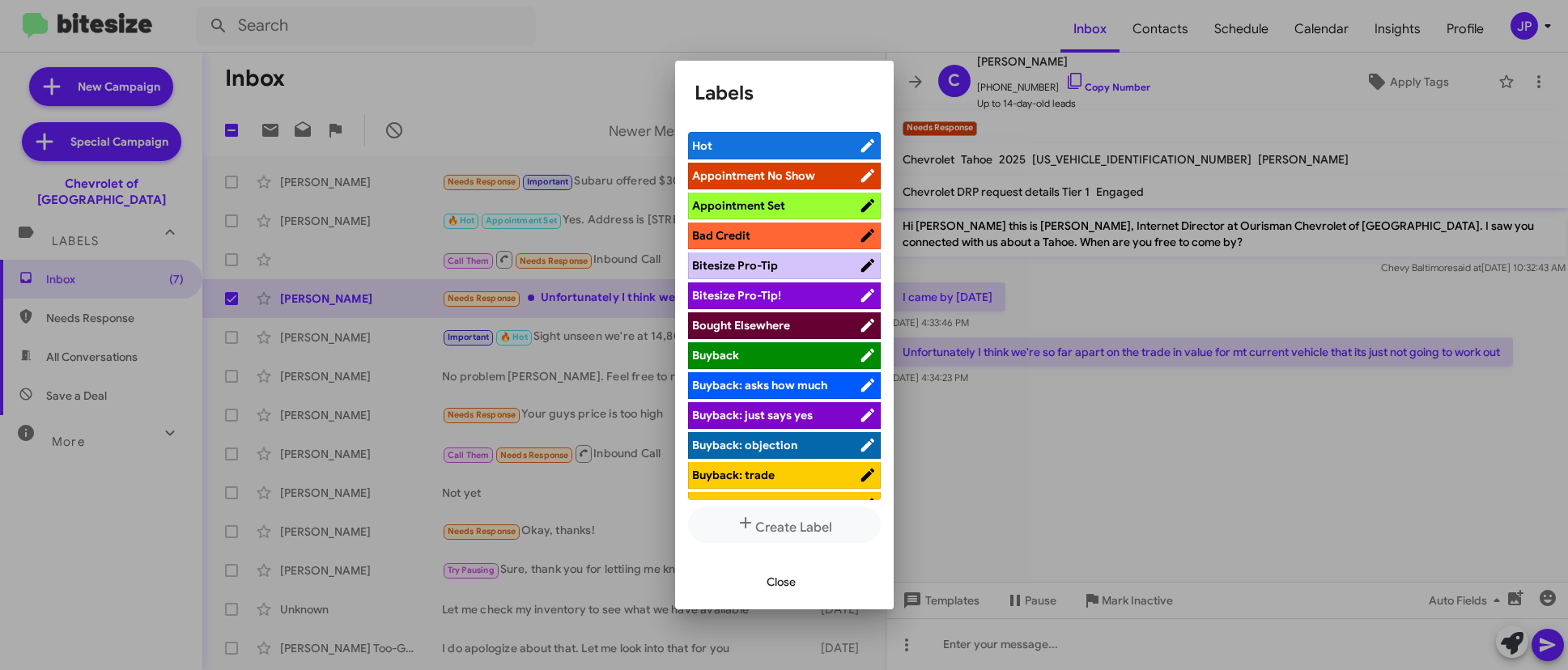
click at [796, 296] on span "Bitesize Pro-Tip!" at bounding box center [776, 295] width 167 height 16
click at [770, 580] on span "Close" at bounding box center [781, 582] width 29 height 29
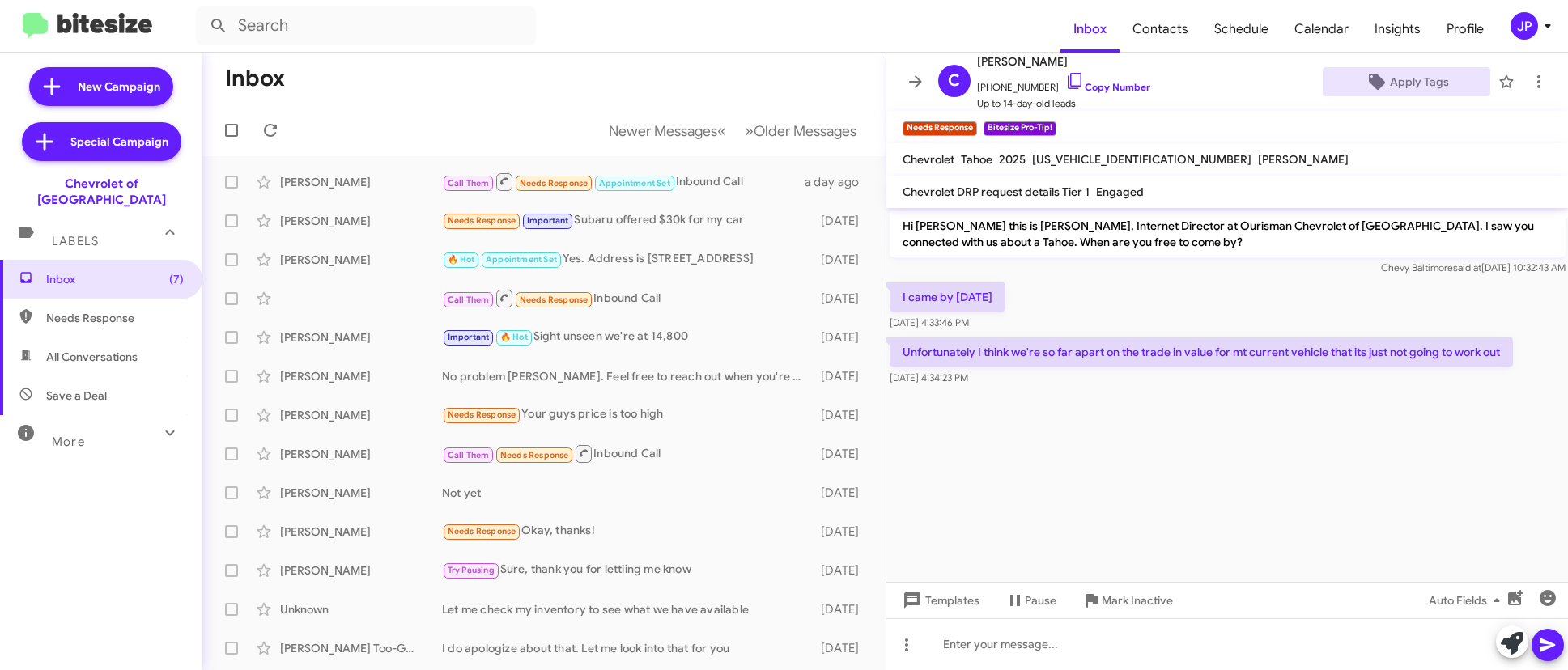
click at [1534, 27] on div "JP" at bounding box center [1524, 26] width 27 height 27
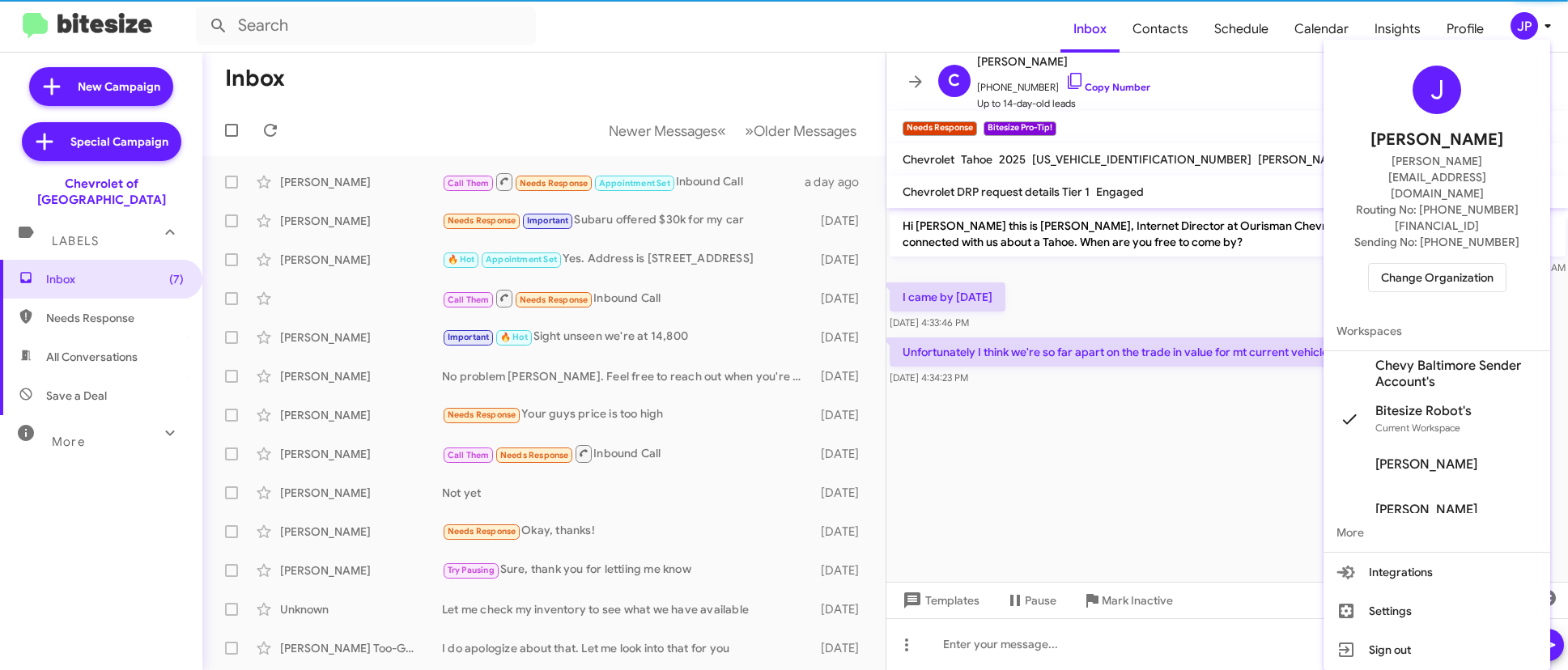
click at [1471, 264] on span "Change Organization" at bounding box center [1437, 277] width 113 height 27
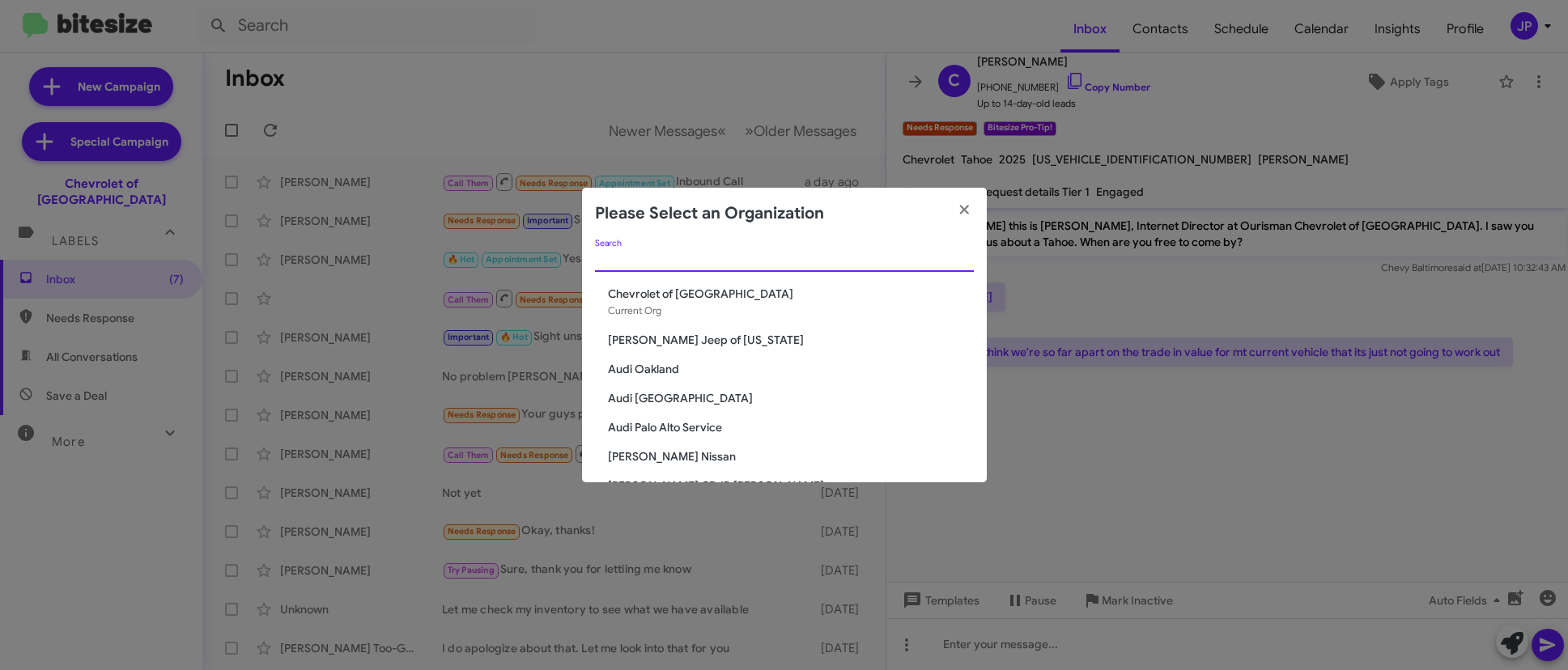
click at [786, 262] on input "Search" at bounding box center [784, 259] width 379 height 13
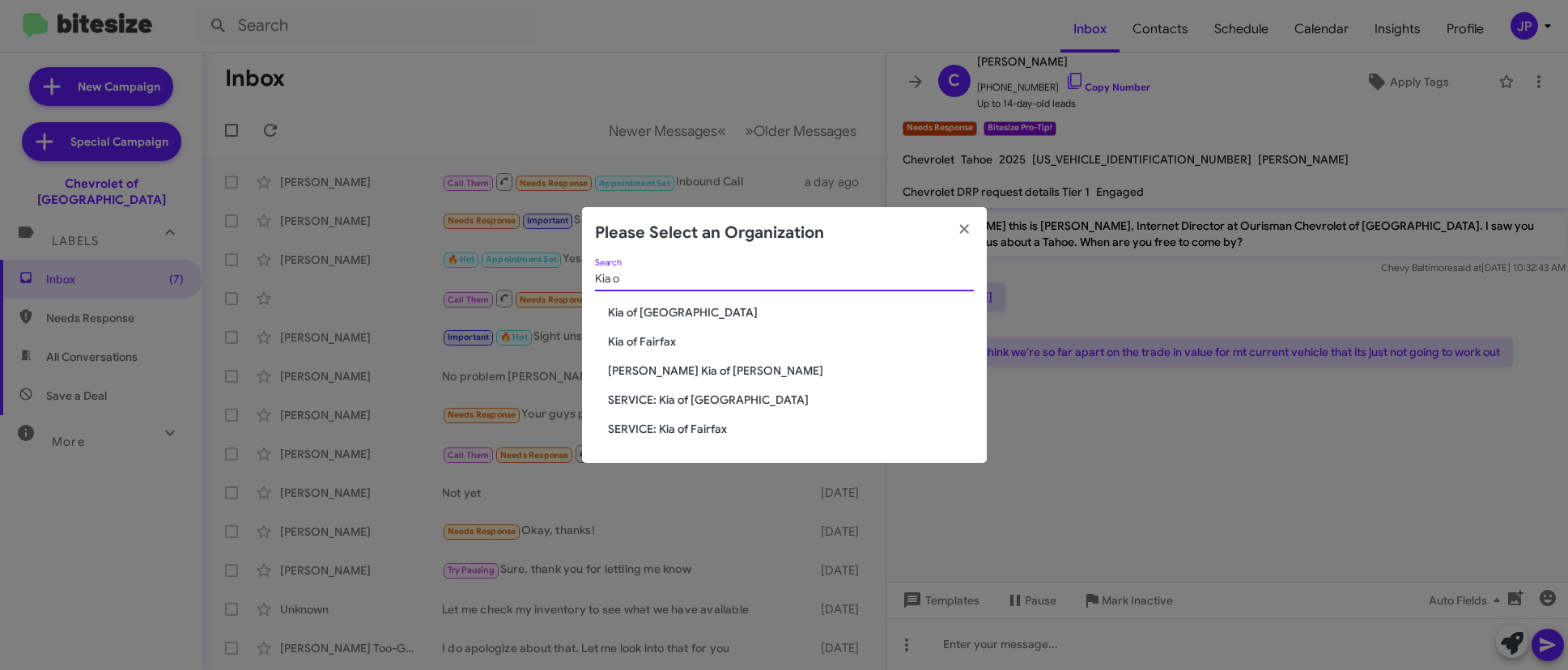
type input "Kia o"
click at [658, 337] on span "Kia of Fairfax" at bounding box center [791, 341] width 366 height 16
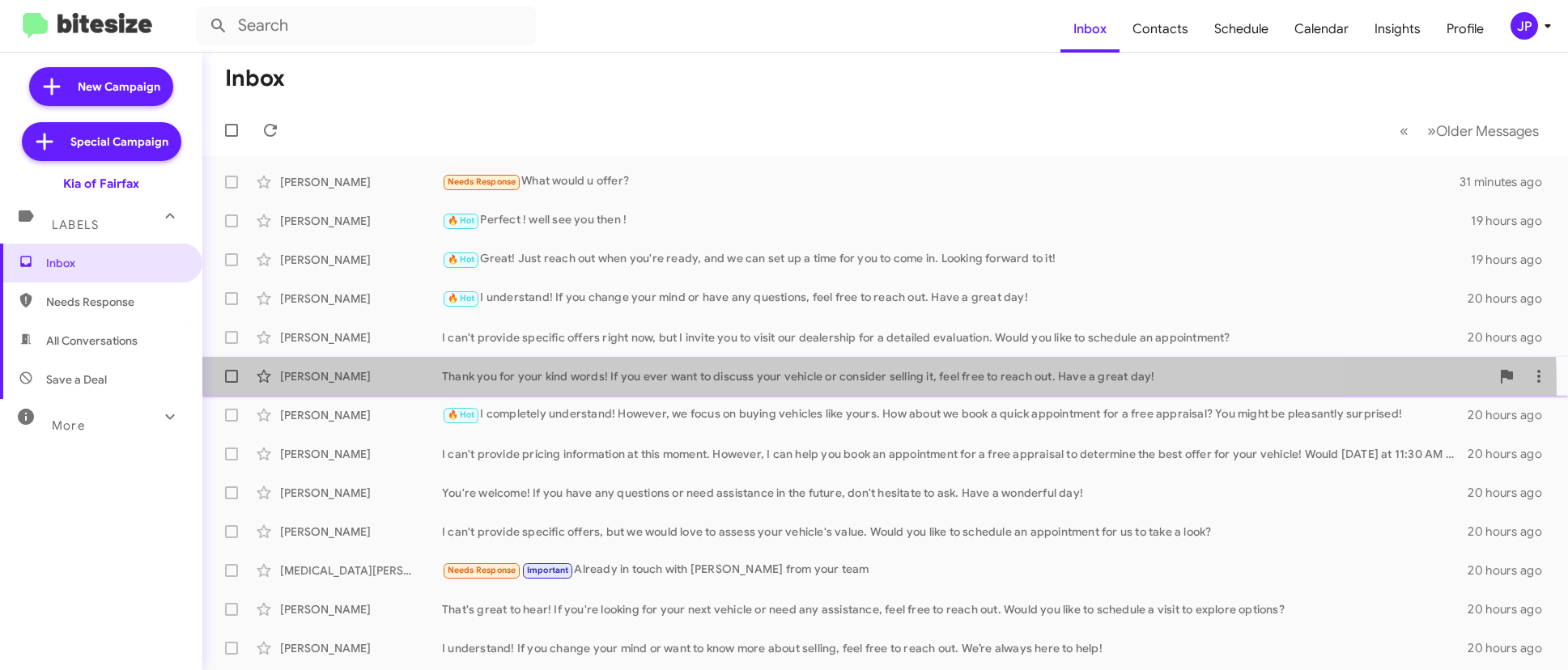
click at [525, 394] on span "[PERSON_NAME] Jeans Thank you for your kind words! If you ever want to discuss …" at bounding box center [885, 375] width 1365 height 39
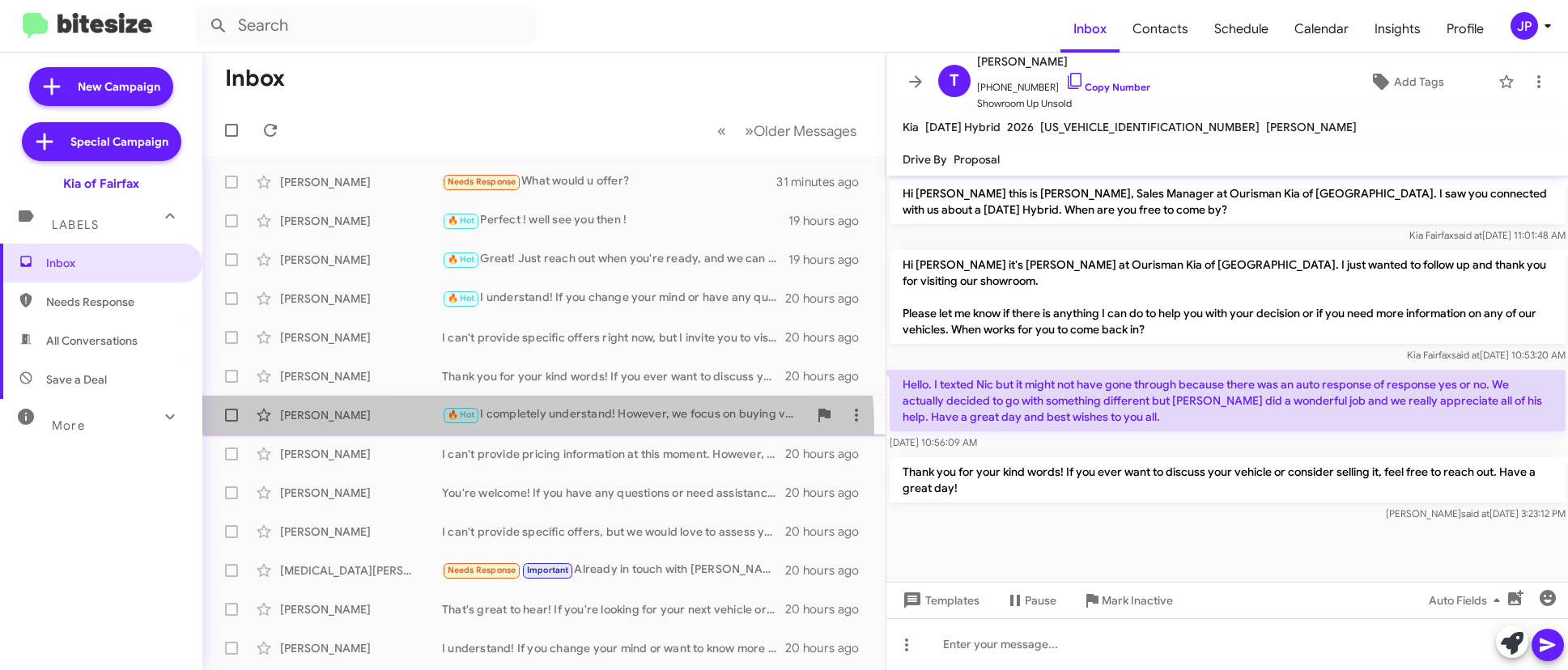
click at [533, 429] on div "[PERSON_NAME] 🔥 Hot I completely understand! However, we focus on buying vehicl…" at bounding box center [544, 415] width 657 height 33
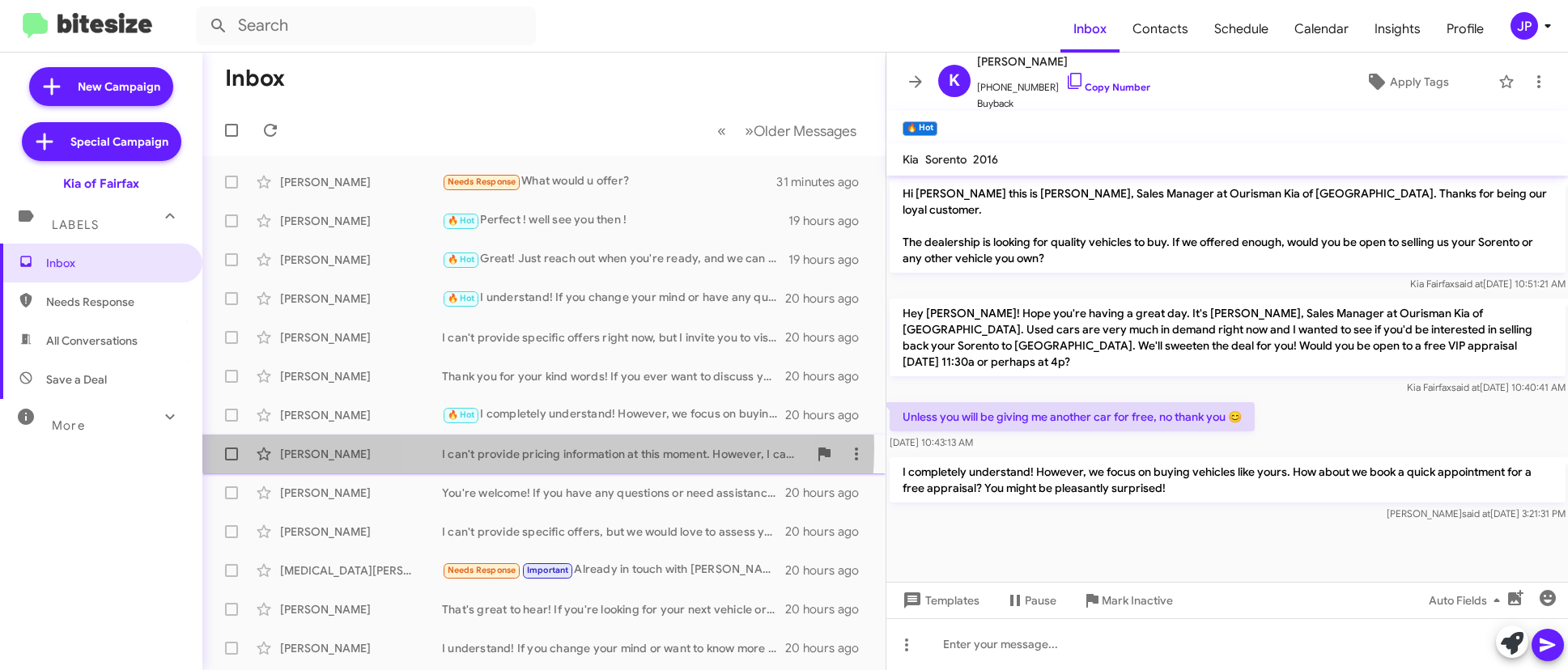
click at [535, 448] on div "I can't provide pricing information at this moment. However, I can help you boo…" at bounding box center [625, 454] width 366 height 16
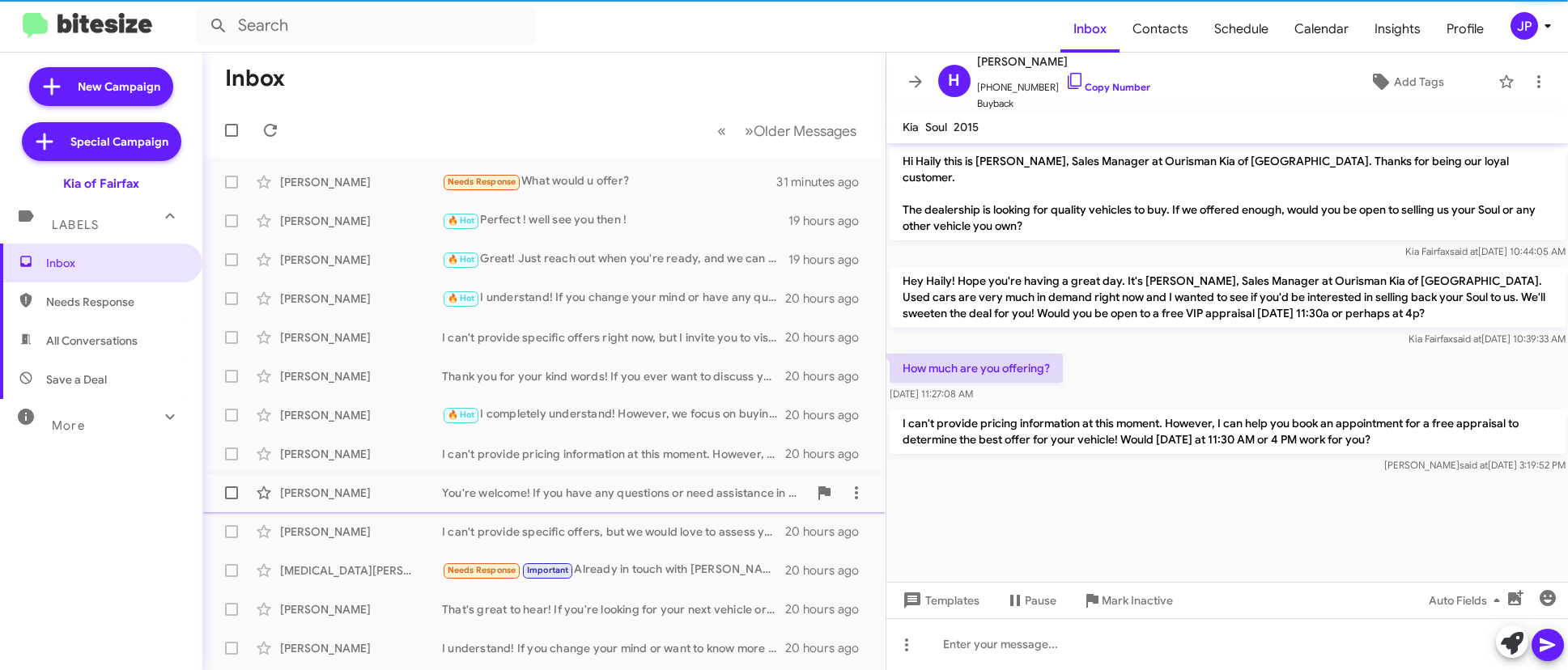
click at [534, 490] on div "You're welcome! If you have any questions or need assistance in the future, don…" at bounding box center [625, 492] width 366 height 16
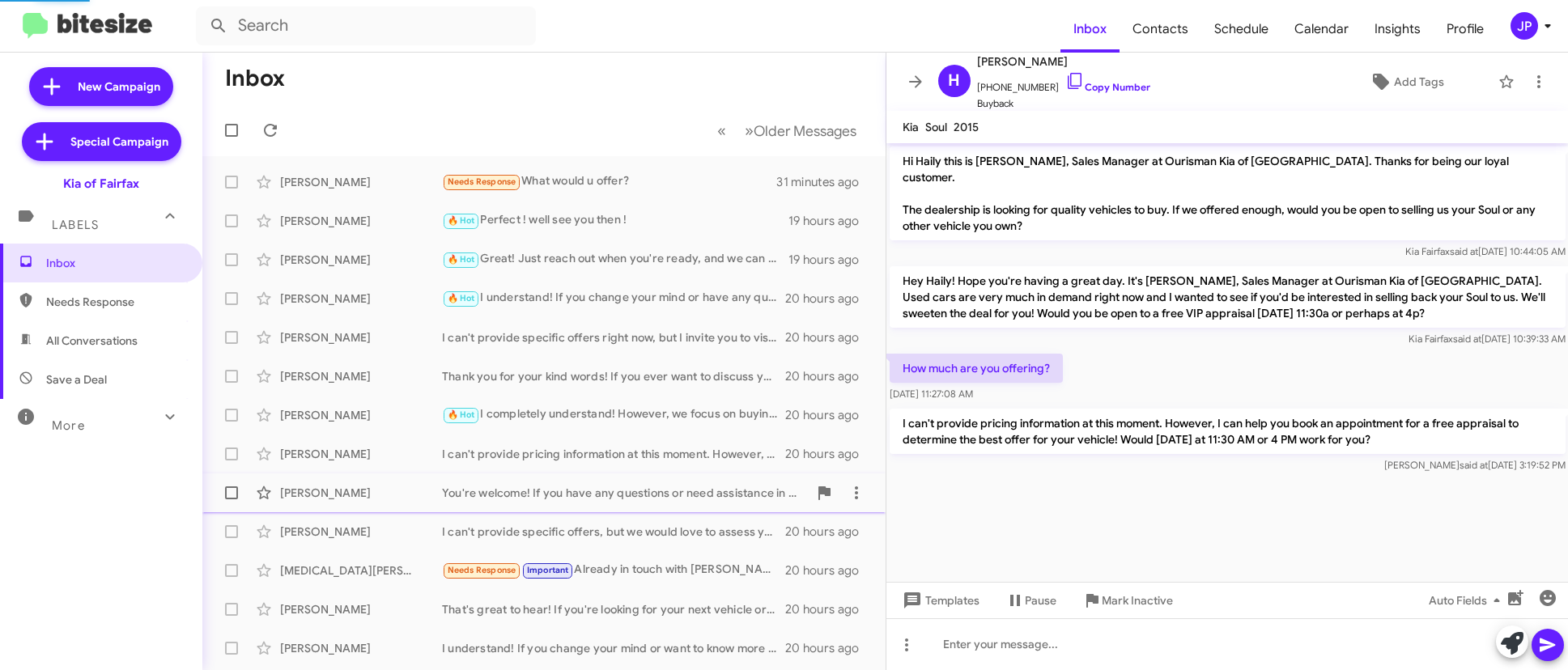
scroll to position [180, 0]
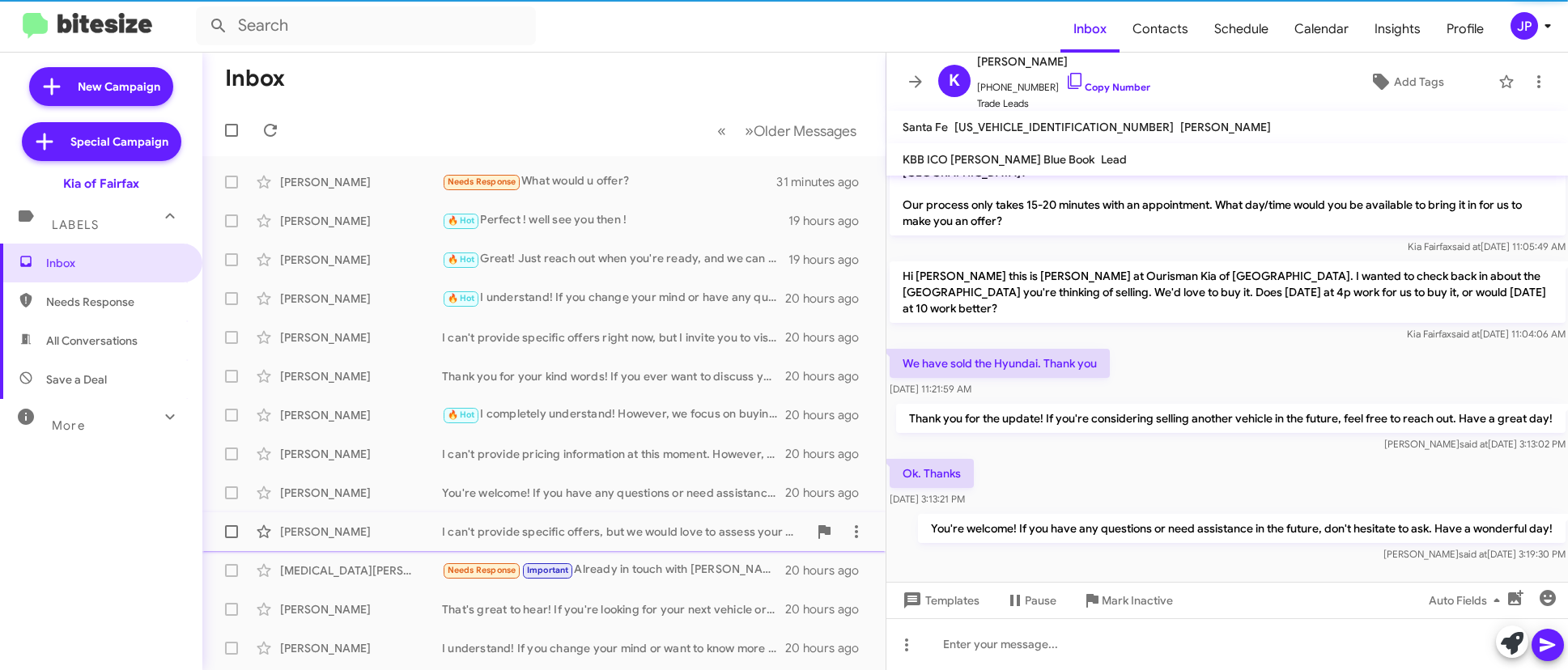
click at [515, 528] on div "I can't provide specific offers, but we would love to assess your vehicle's val…" at bounding box center [625, 532] width 366 height 16
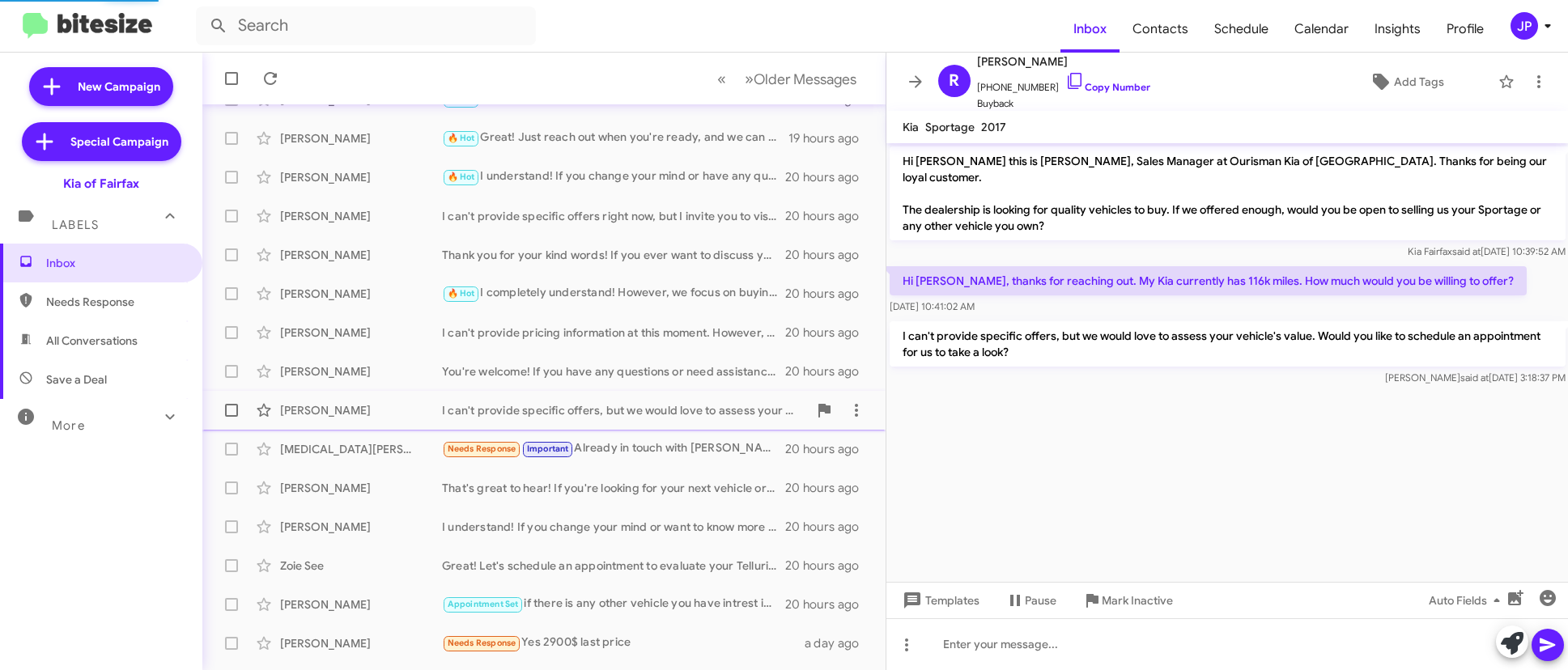
scroll to position [225, 0]
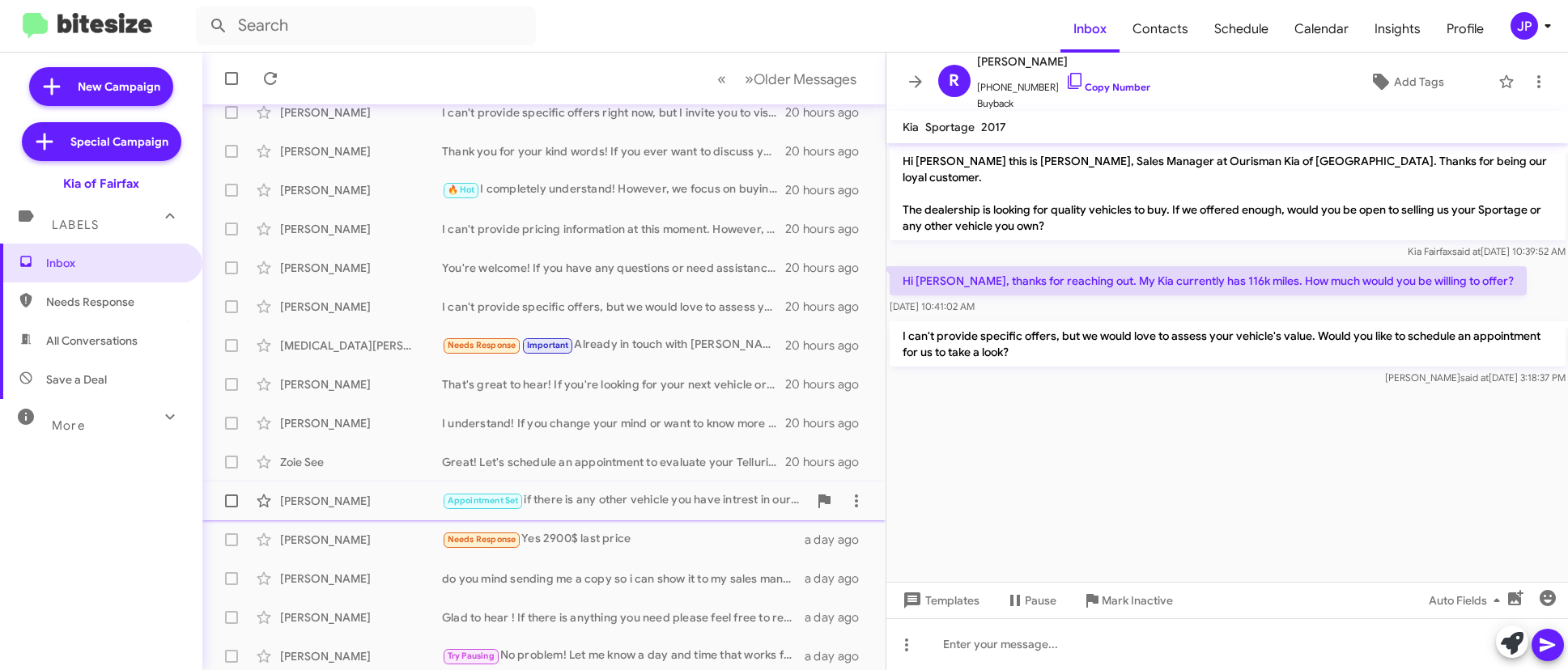
click at [609, 497] on div "Appointment Set if there is any other vehicle you have intrest in our lot let u…" at bounding box center [625, 501] width 366 height 19
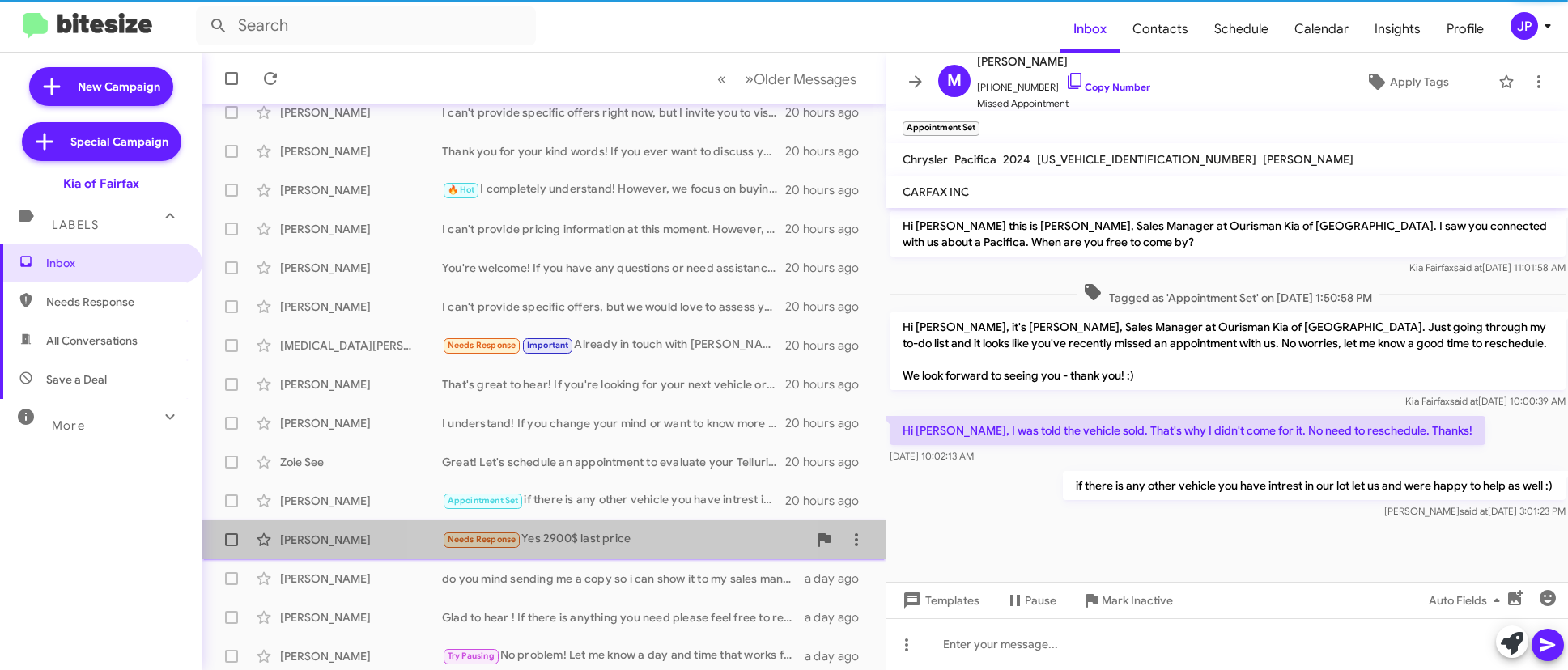
click at [608, 555] on div "[PERSON_NAME] Needs Response Yes 2900$ last price a day ago" at bounding box center [544, 540] width 657 height 33
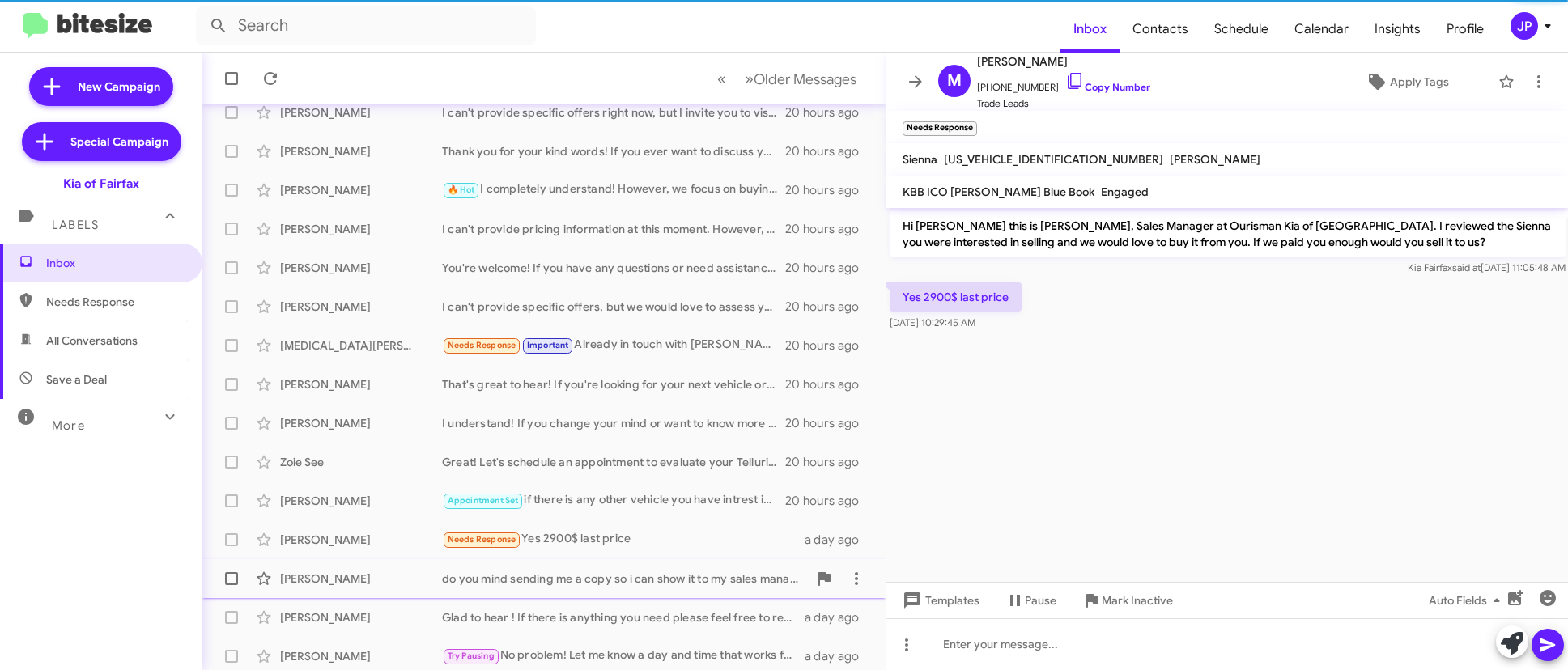
click at [614, 575] on div "do you mind sending me a copy so i can show it to my sales manager ?" at bounding box center [625, 578] width 366 height 16
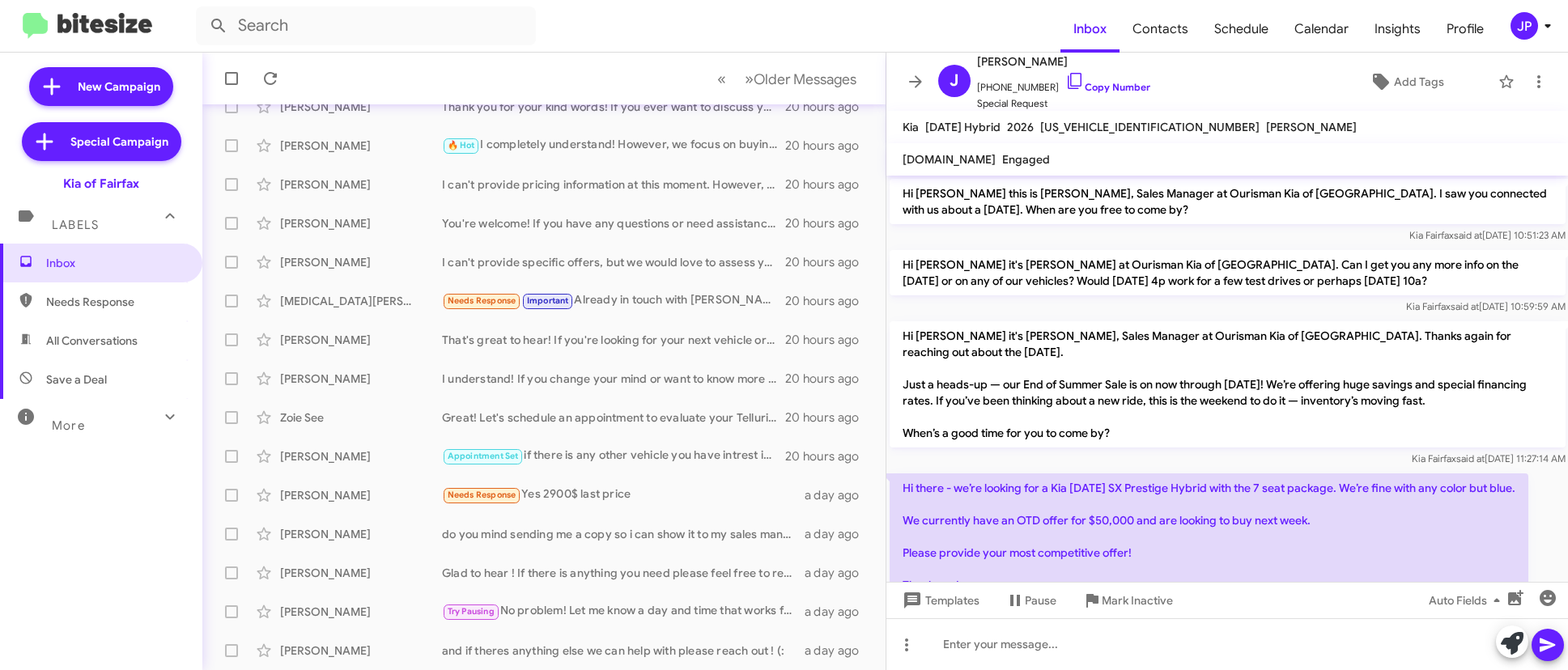
scroll to position [27, 0]
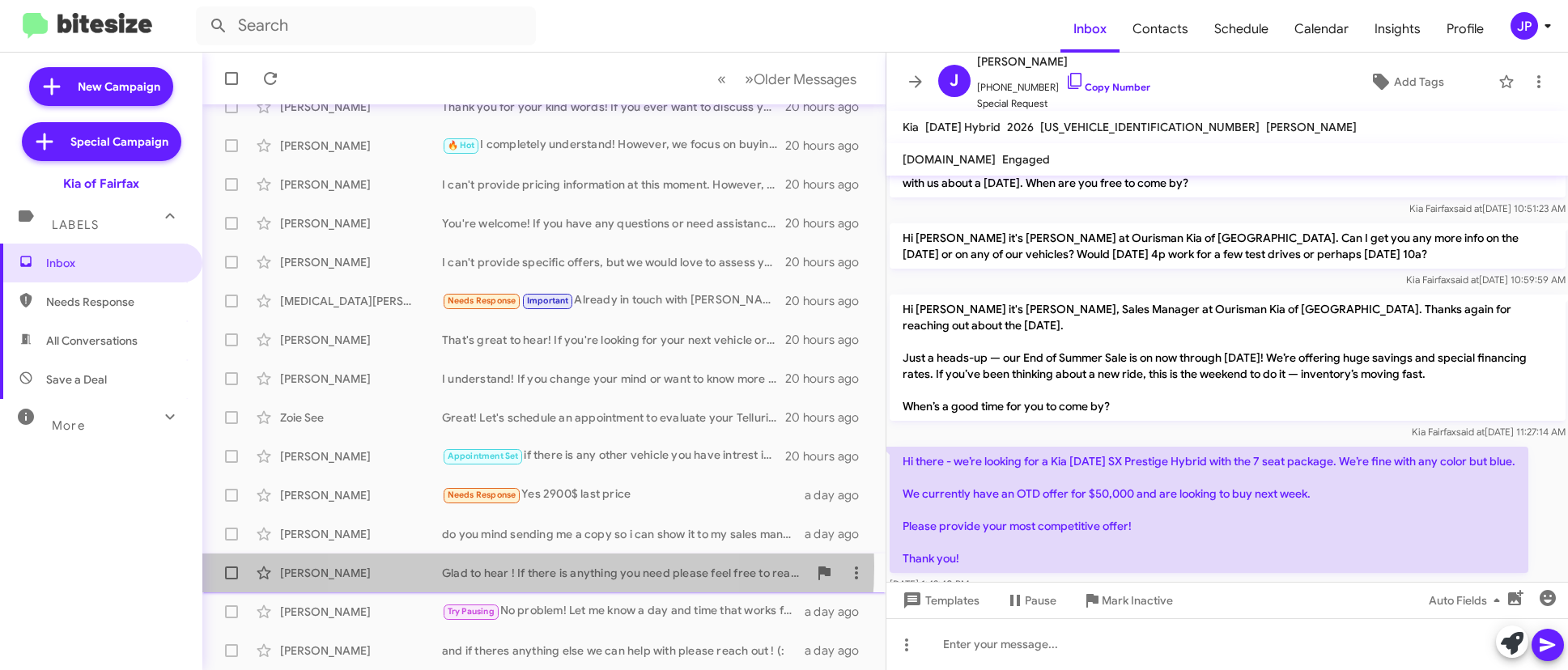
click at [497, 567] on div "Glad to hear ! If there is anything you need please feel free to reach out !" at bounding box center [625, 573] width 366 height 16
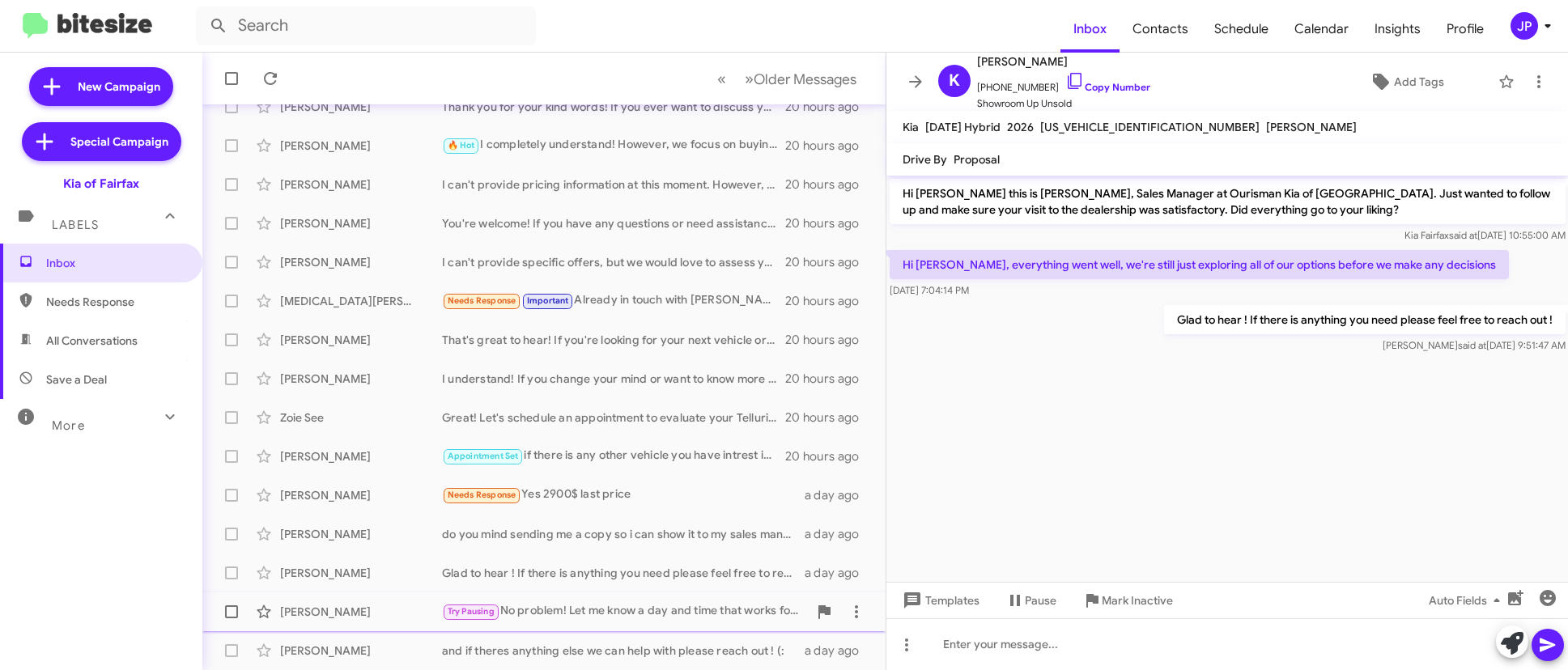
click at [525, 603] on div "Try Pausing No problem! Let me know a day and time that works for you next week…" at bounding box center [625, 612] width 366 height 19
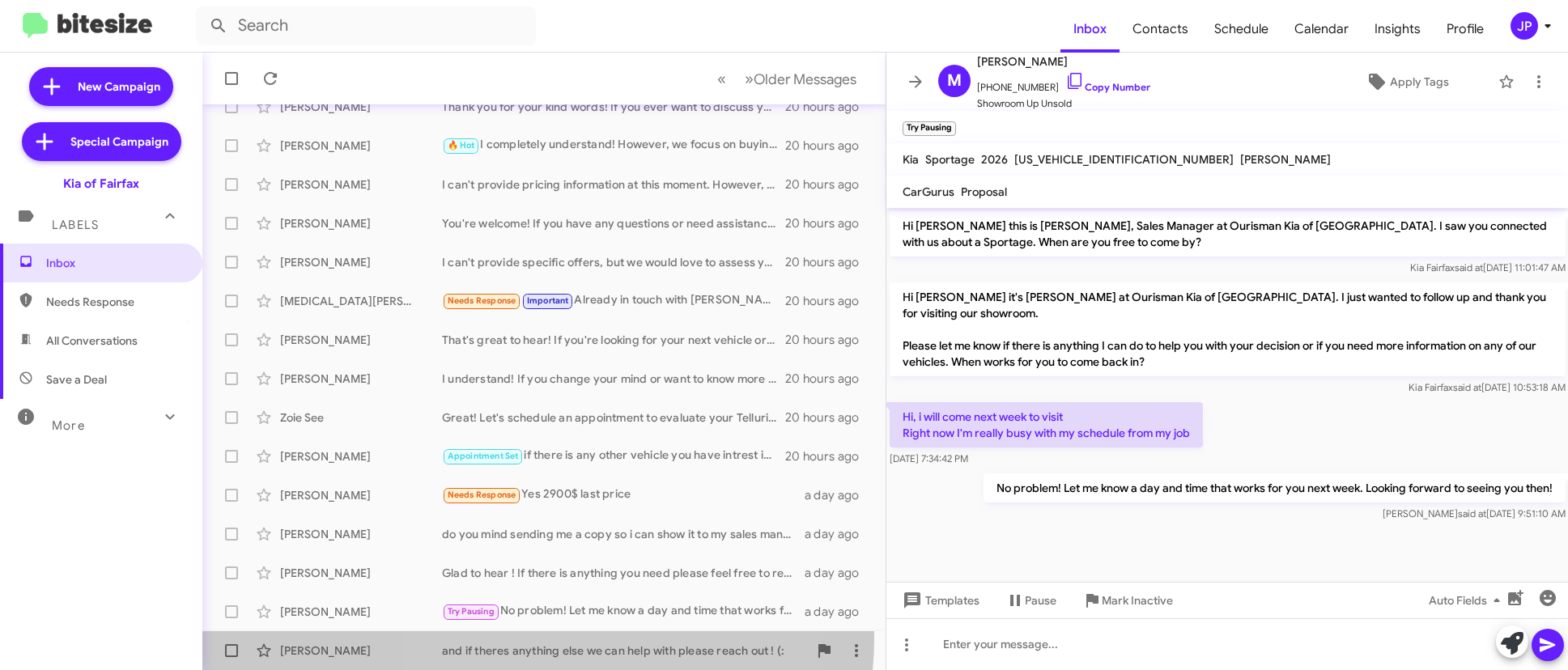
click at [537, 637] on div "[PERSON_NAME] and if theres anything else we can help with please reach out ! (…" at bounding box center [544, 651] width 657 height 33
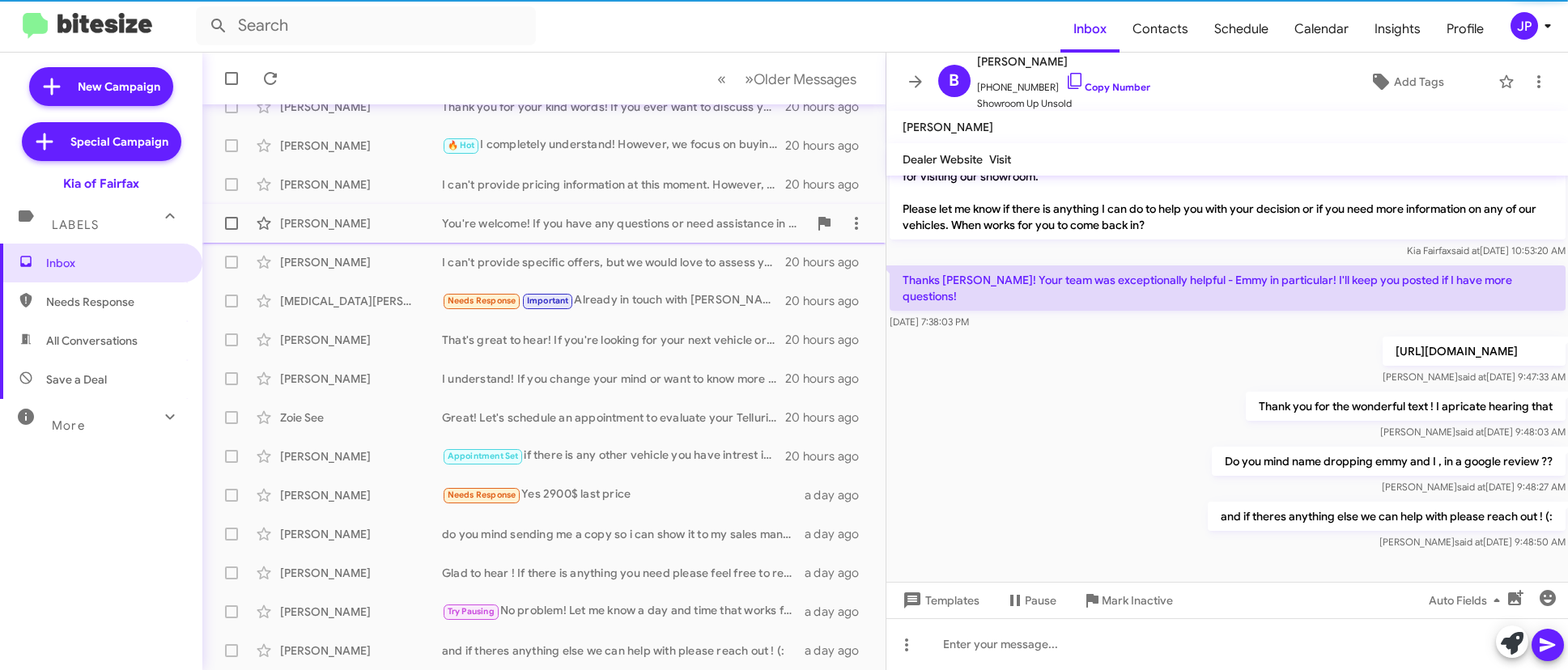
scroll to position [137, 0]
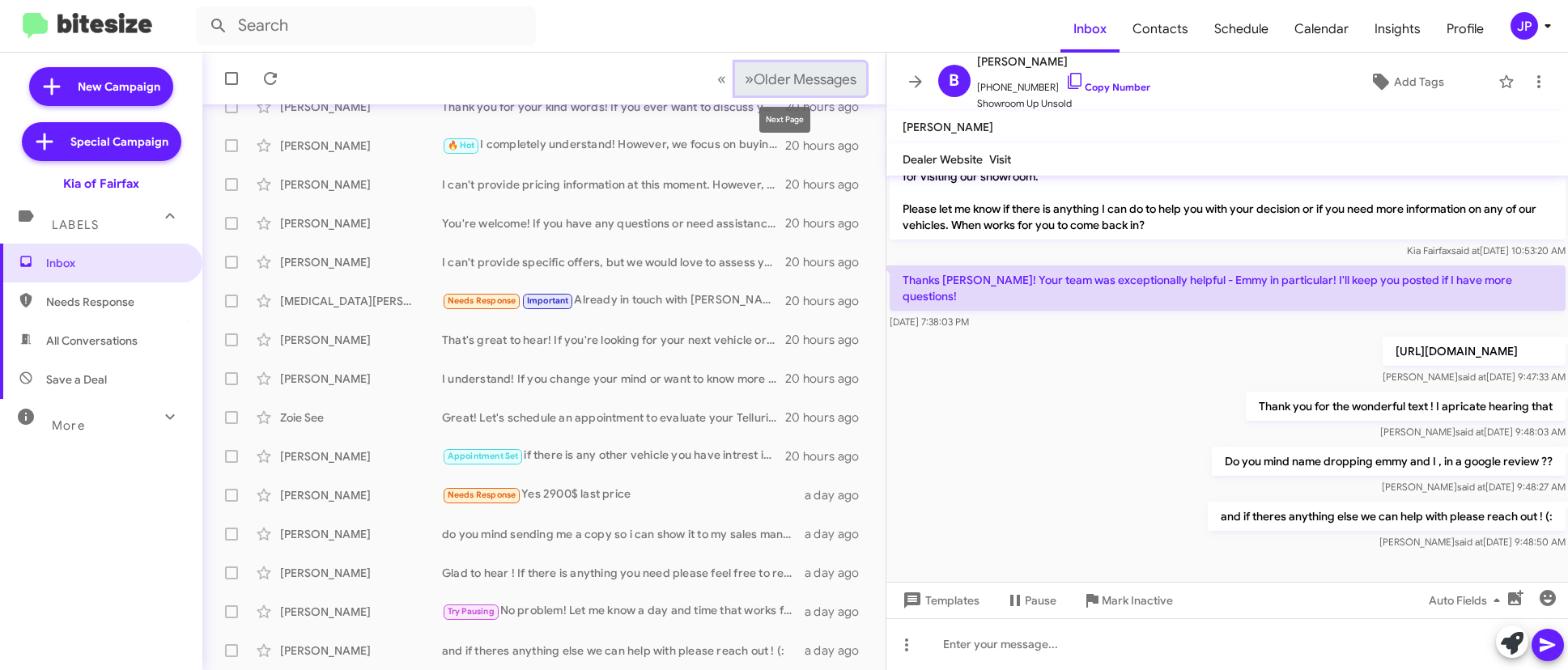
click at [778, 87] on span "Older Messages" at bounding box center [805, 79] width 103 height 18
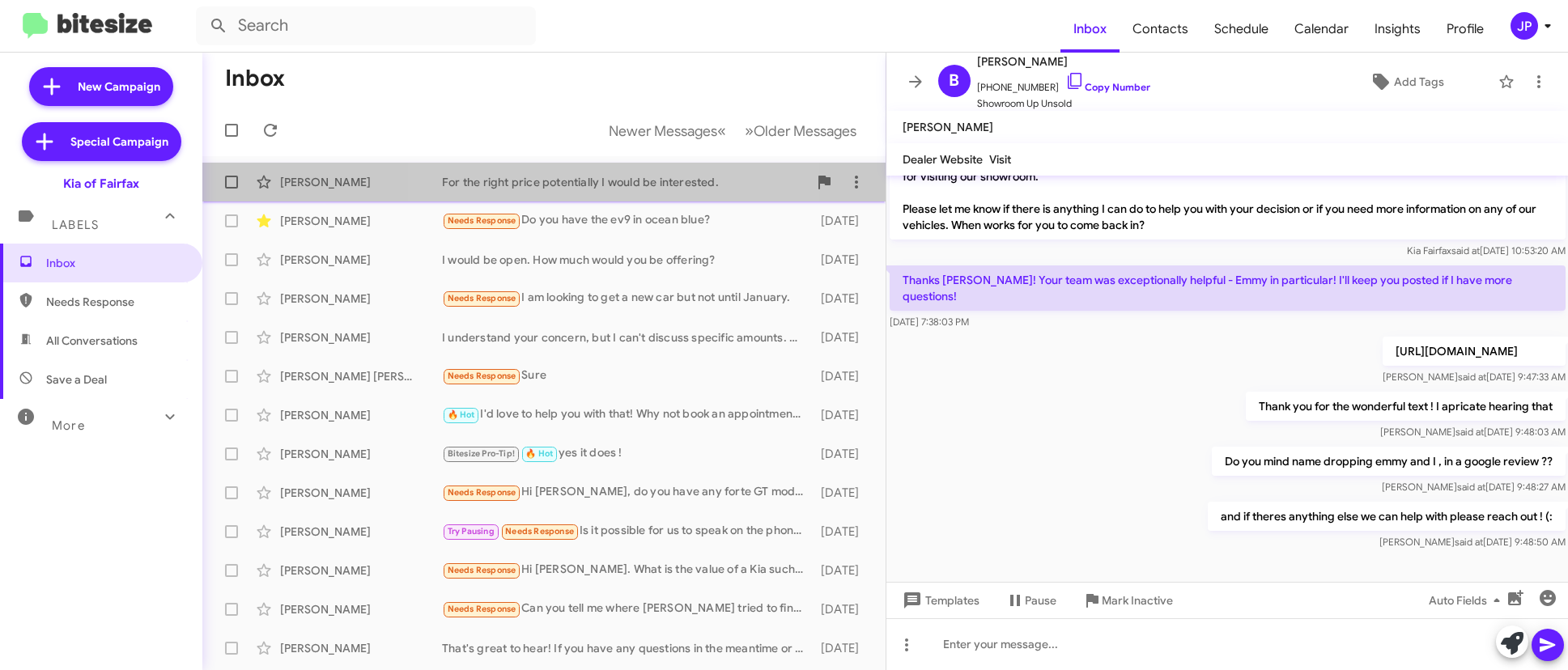
click at [574, 183] on div "For the right price potentially I would be interested." at bounding box center [625, 182] width 366 height 16
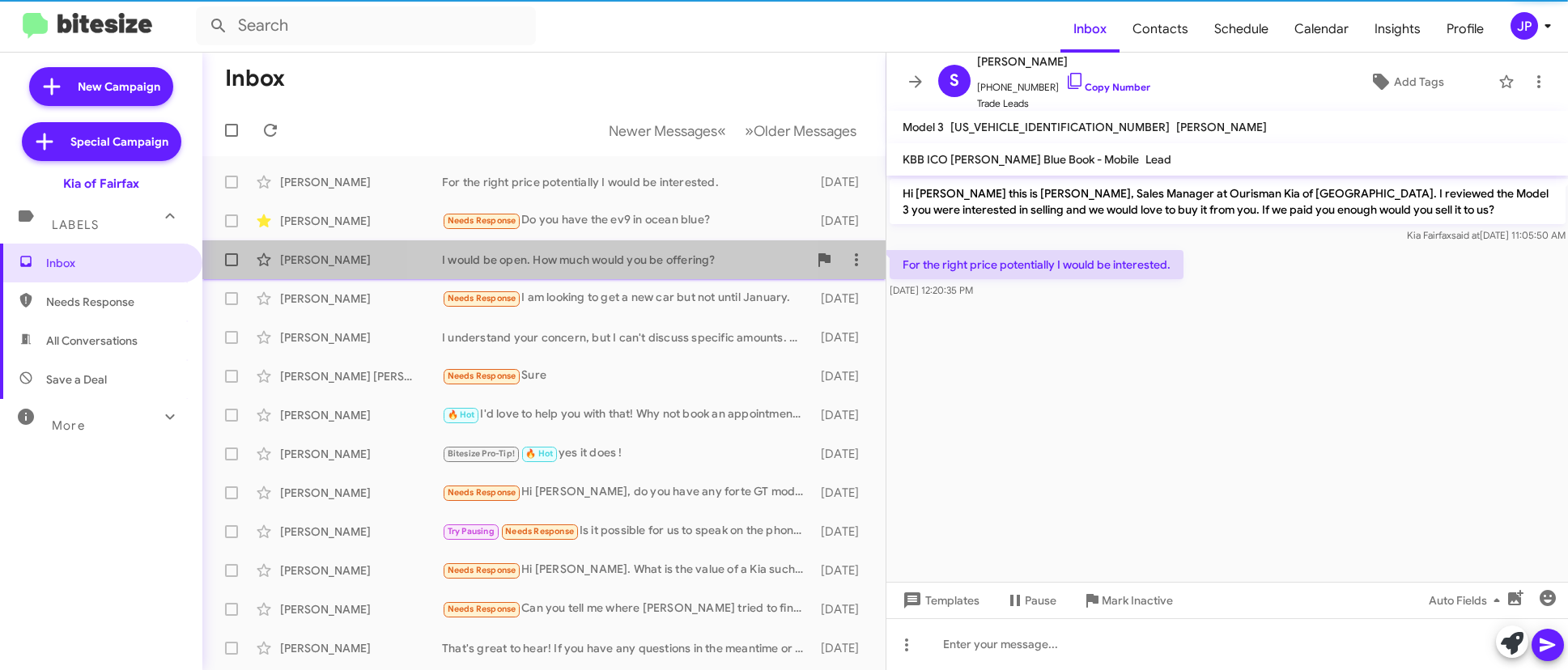
click at [584, 245] on div "Ryan Alwiel I would be open. How much would you be offering? 2 days ago" at bounding box center [544, 260] width 657 height 33
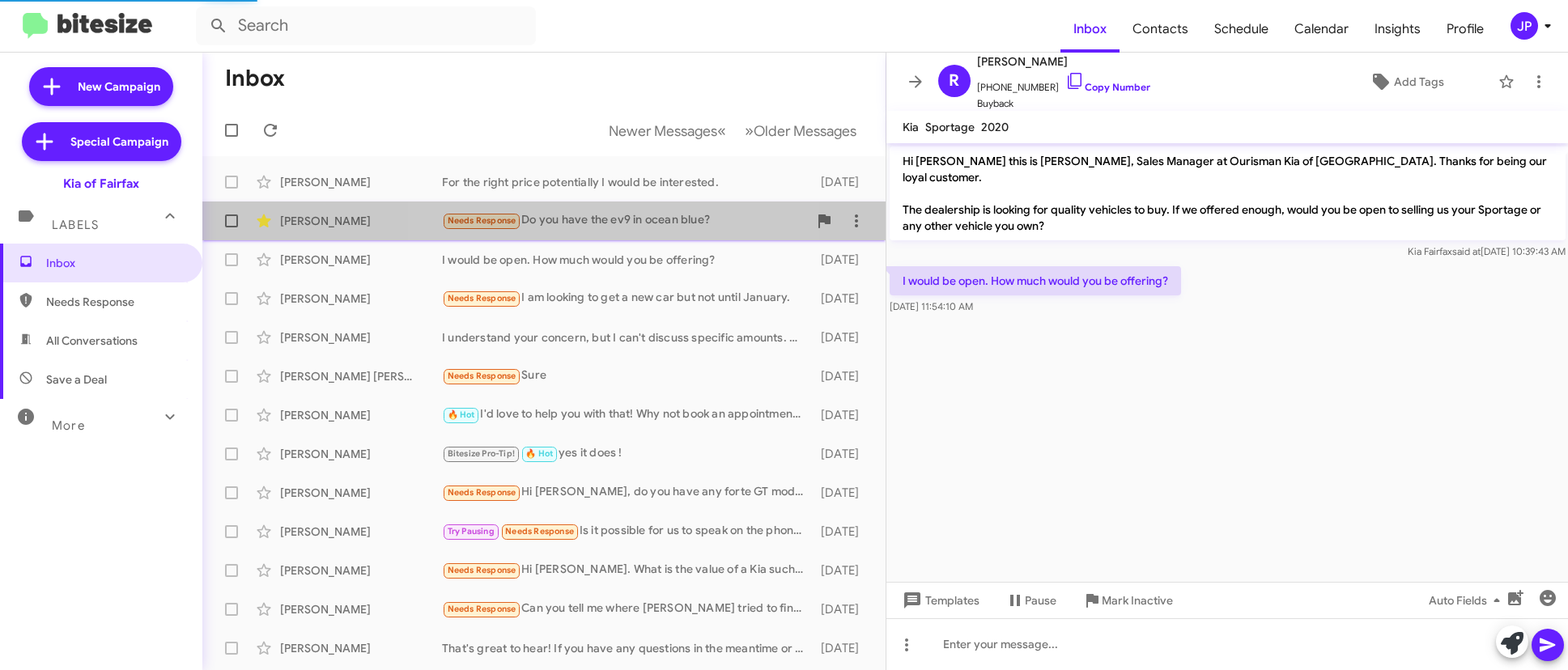
click at [598, 226] on div "Needs Response Do you have the ev9 in ocean blue?" at bounding box center [625, 221] width 366 height 19
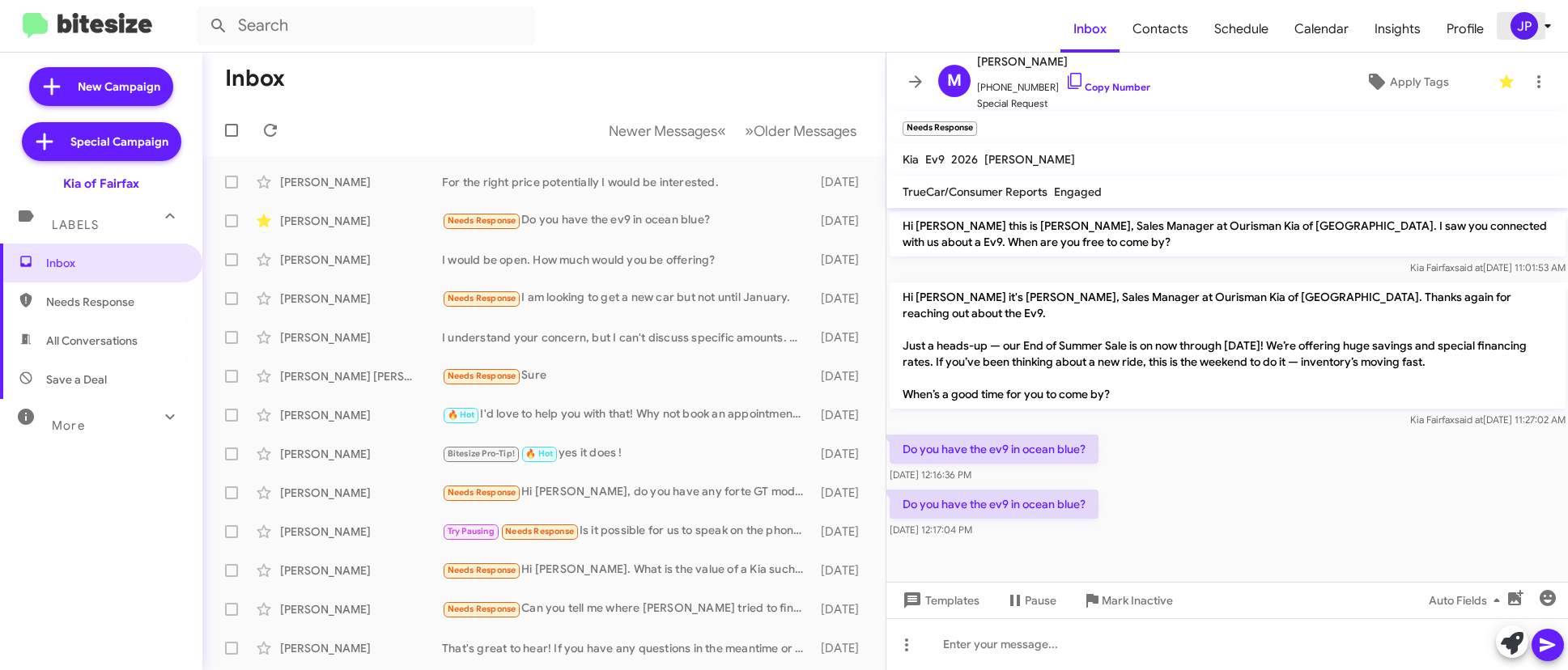
click at [1523, 31] on div "JP" at bounding box center [1524, 26] width 27 height 27
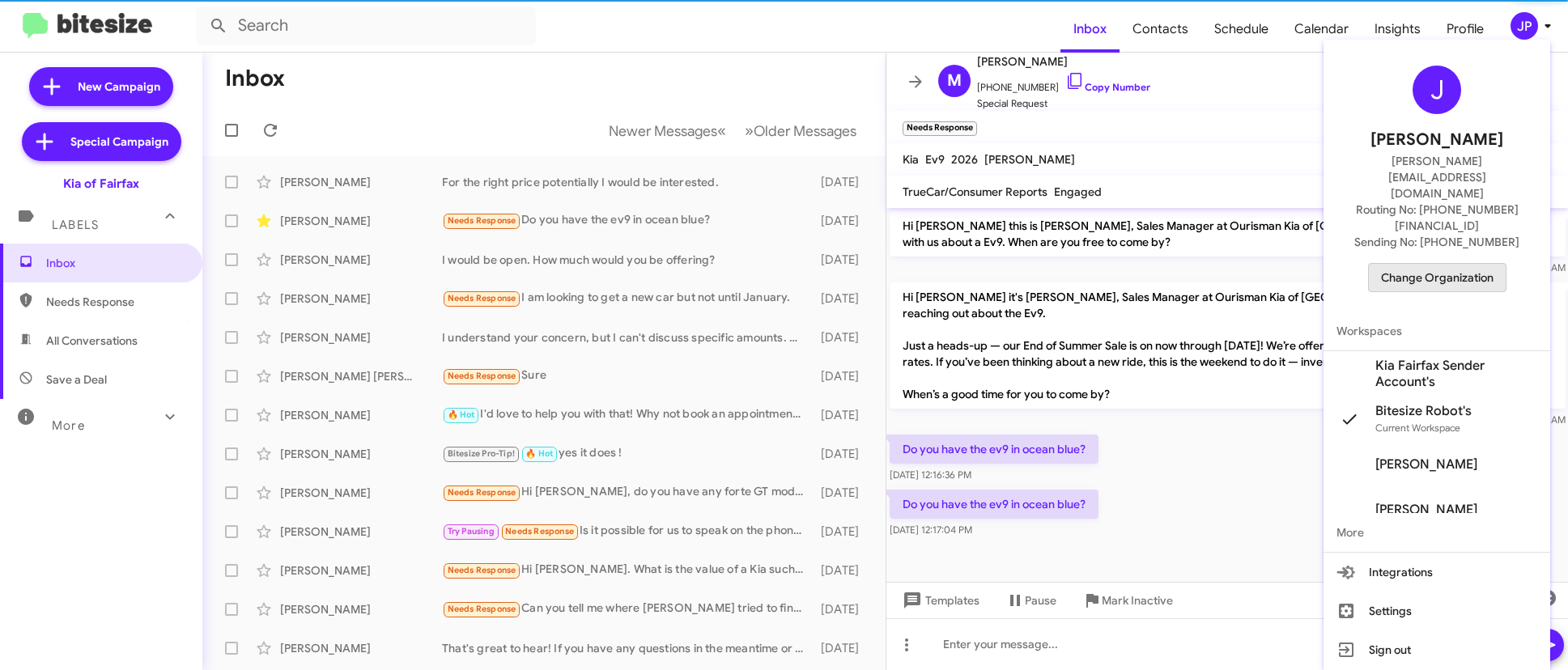
click at [1456, 264] on span "Change Organization" at bounding box center [1437, 277] width 113 height 27
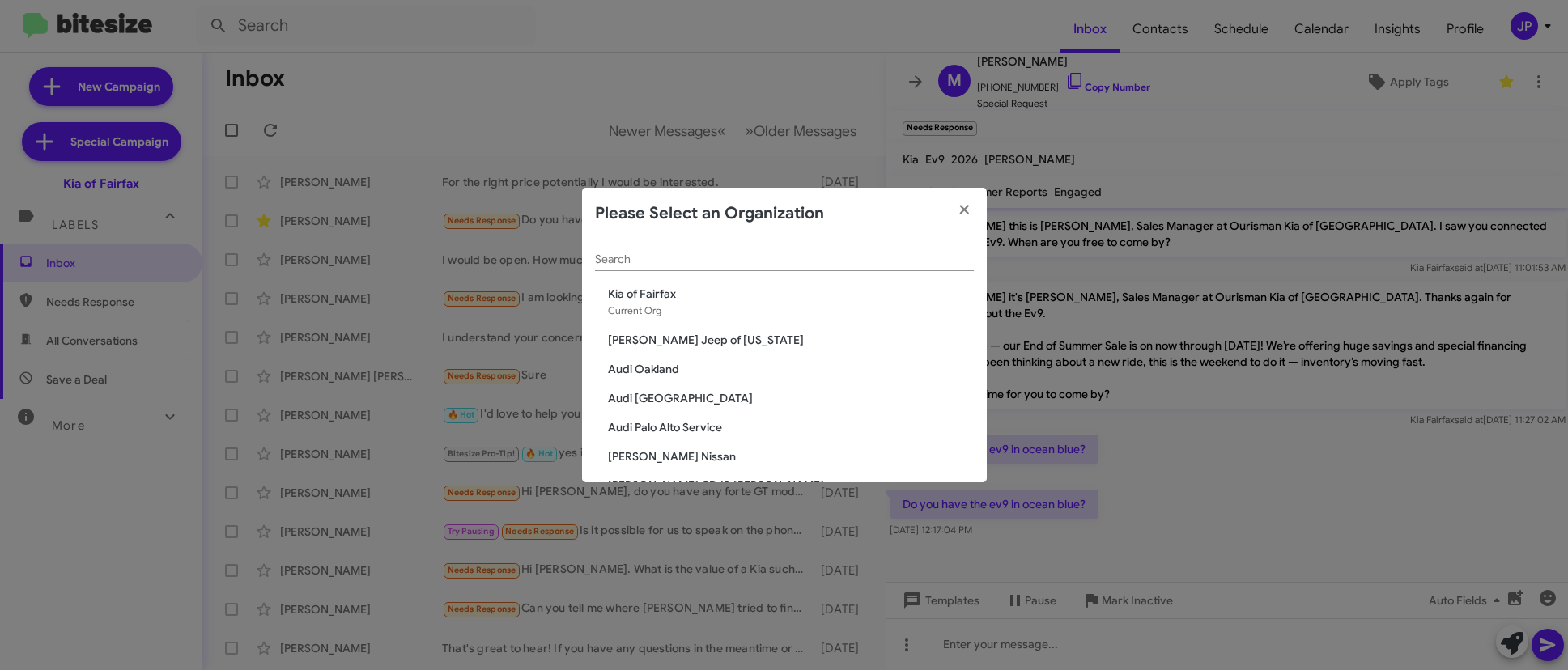
click at [721, 266] on div "Search" at bounding box center [784, 255] width 379 height 32
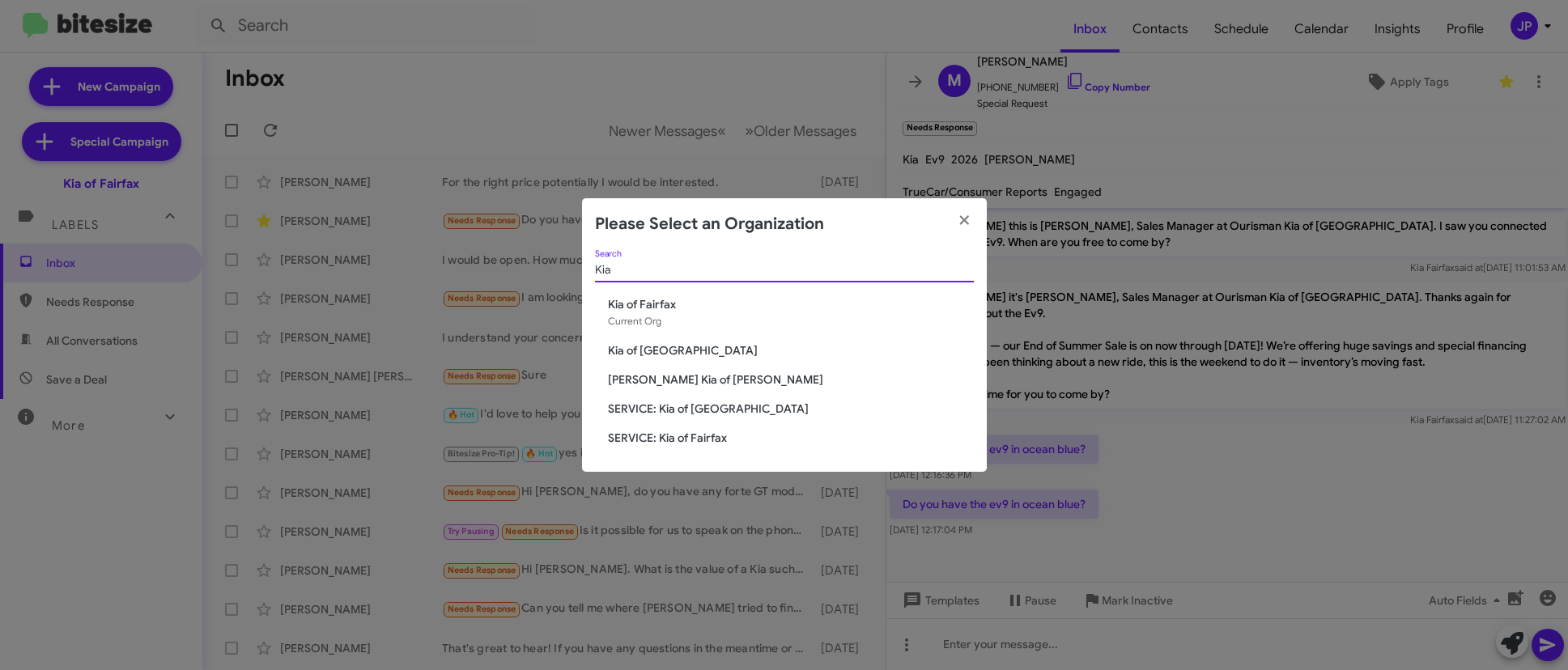
type input "Kia"
click at [668, 385] on span "[PERSON_NAME] Kia of [PERSON_NAME]" at bounding box center [791, 379] width 366 height 16
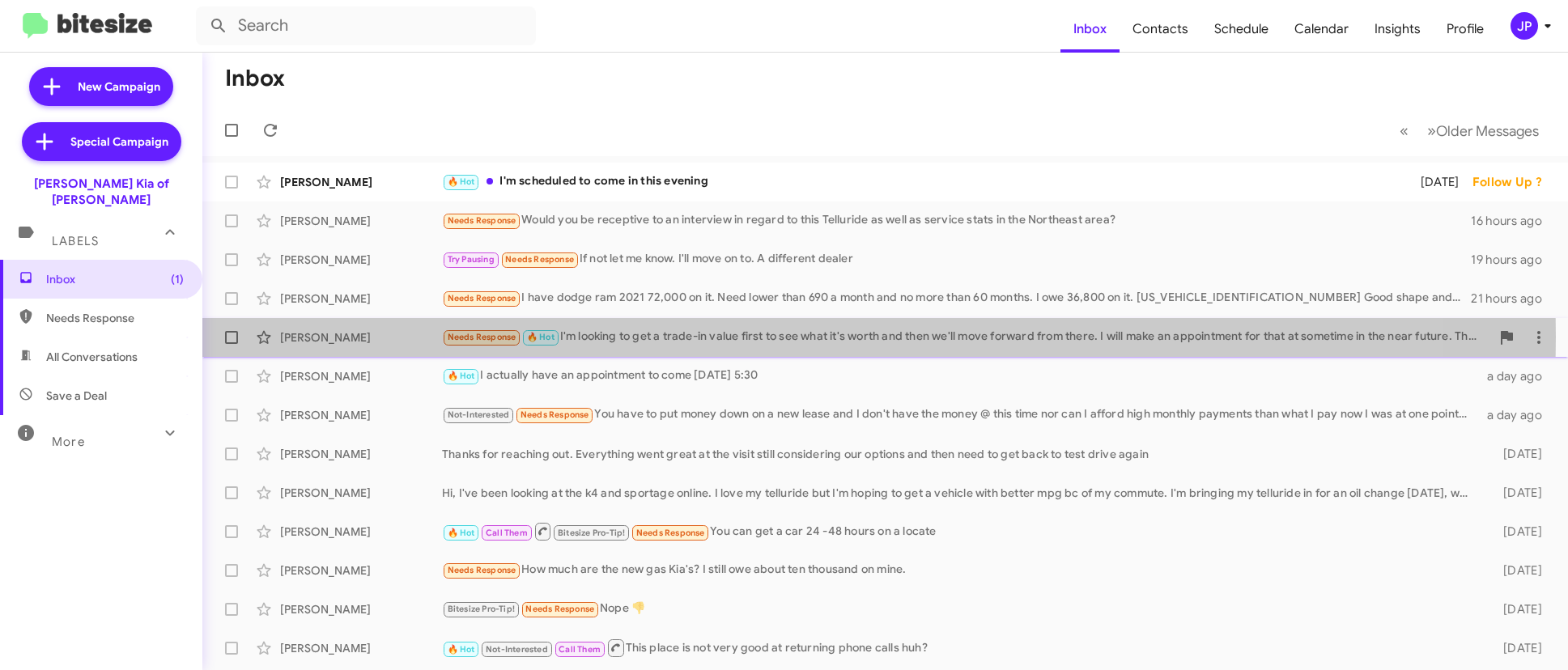
click at [677, 337] on div "Needs Response 🔥 Hot I'm looking to get a trade-in value first to see what it's…" at bounding box center [966, 338] width 1048 height 19
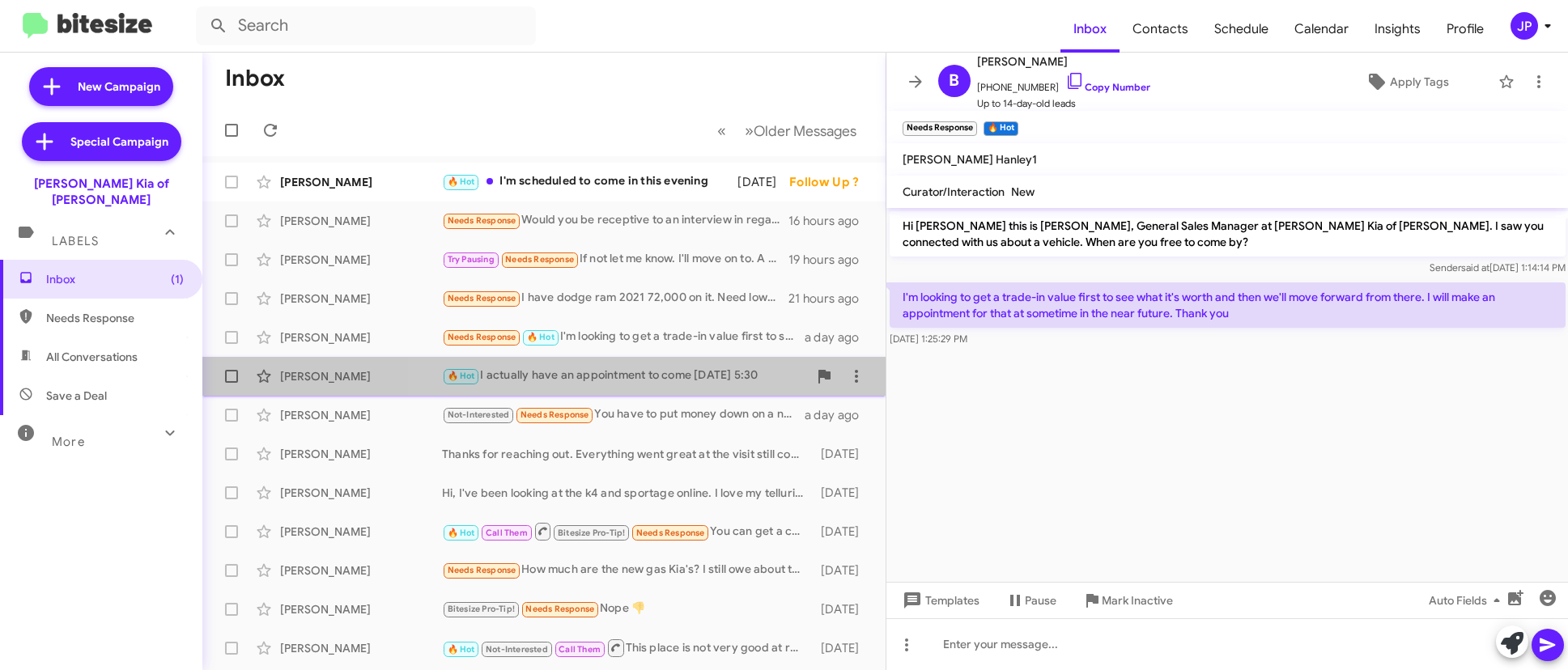
click at [669, 373] on div "🔥 Hot I actually have an appointment to come [DATE] 5:30" at bounding box center [625, 376] width 366 height 19
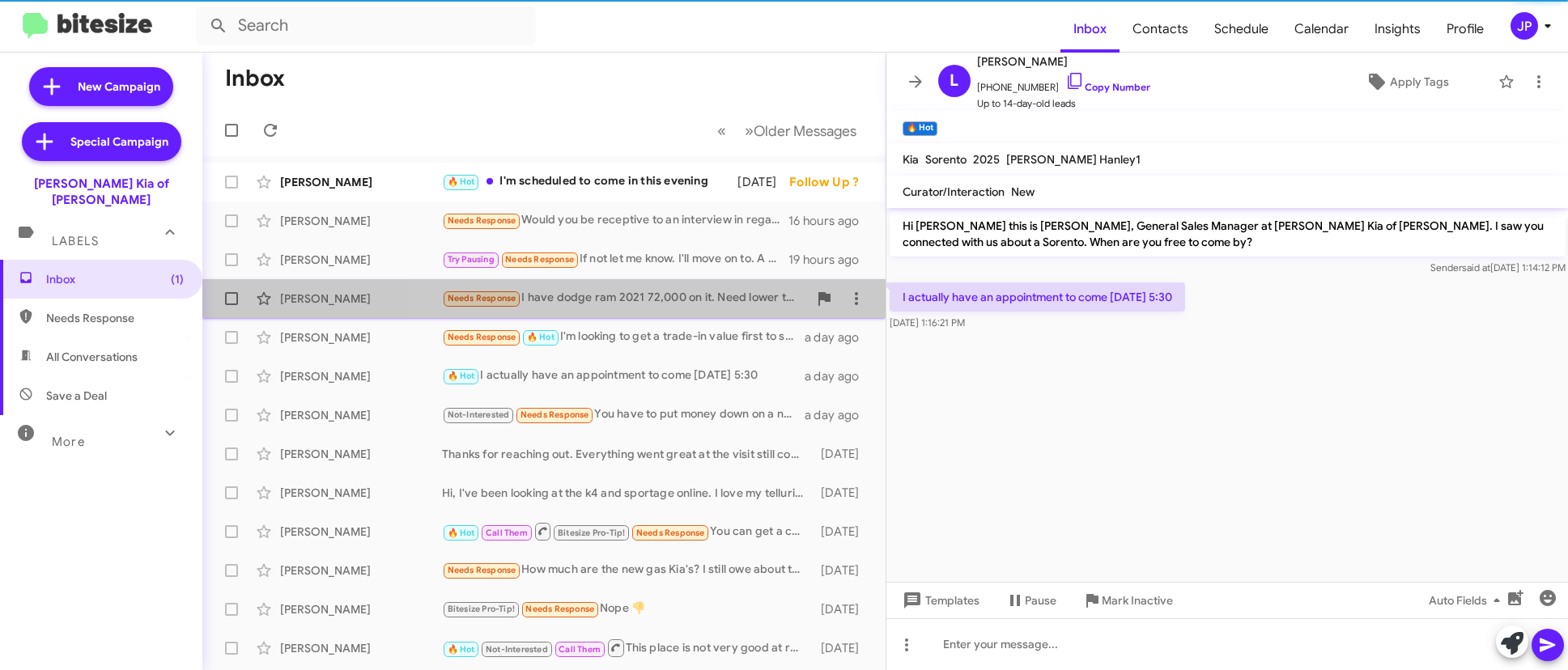
click at [655, 301] on div "Needs Response I have dodge ram 2021 72,000 on it. Need lower than 690 a month …" at bounding box center [625, 298] width 366 height 19
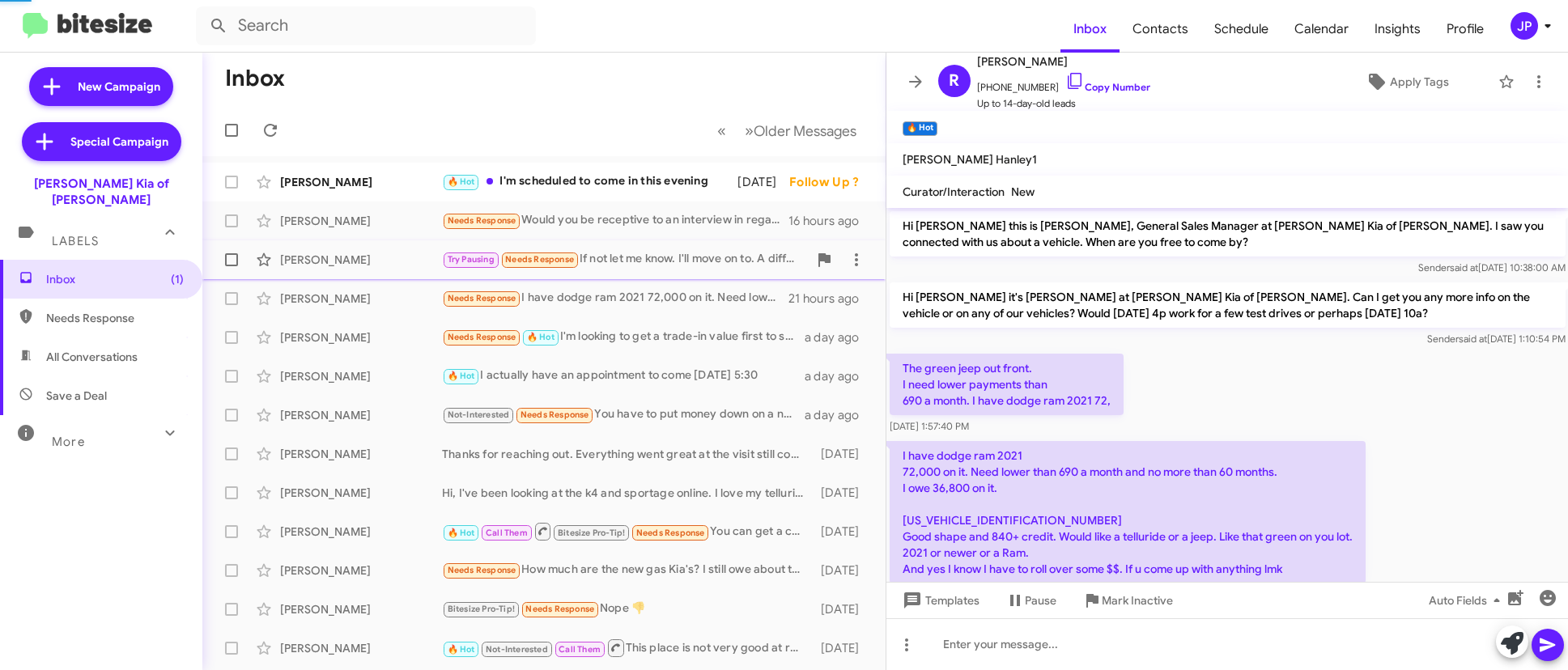
scroll to position [40, 0]
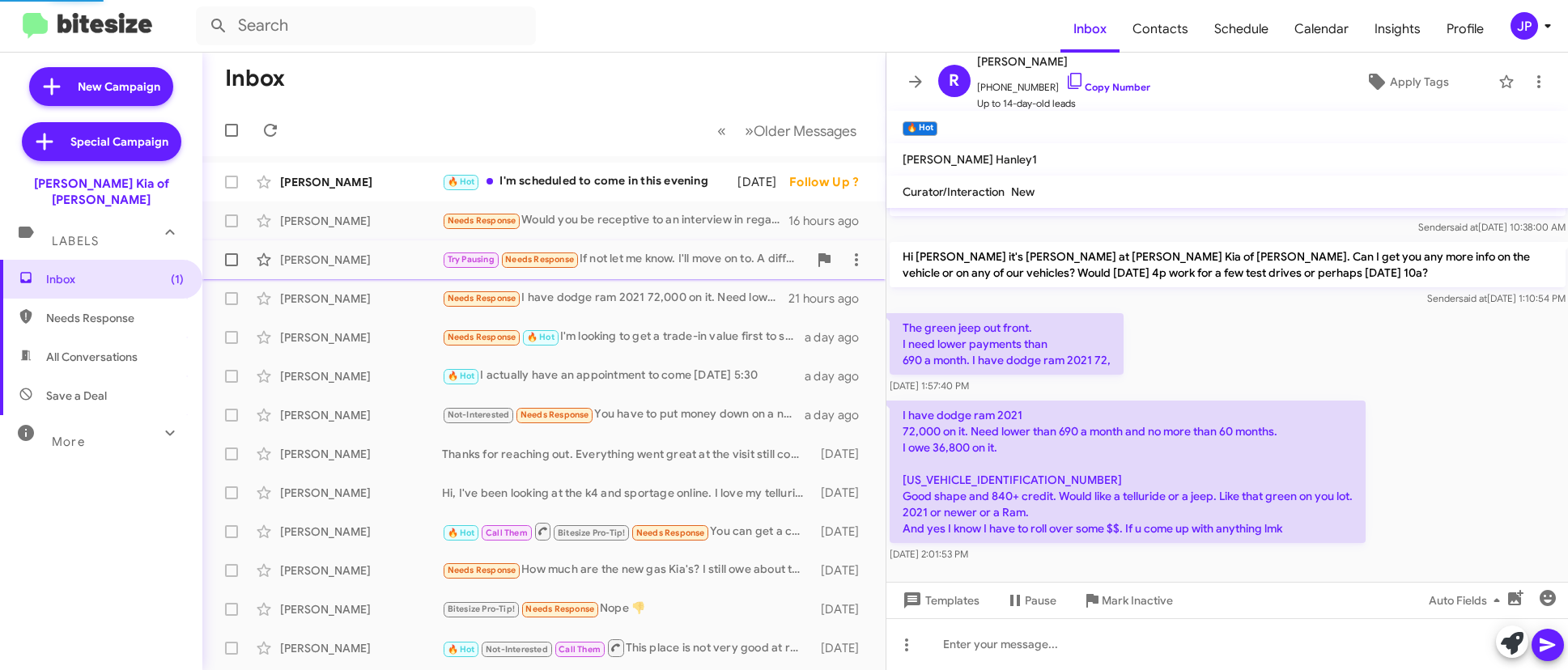
click at [665, 259] on div "Try Pausing Needs Response If not let me know. I'll move on to. A different dea…" at bounding box center [625, 259] width 366 height 19
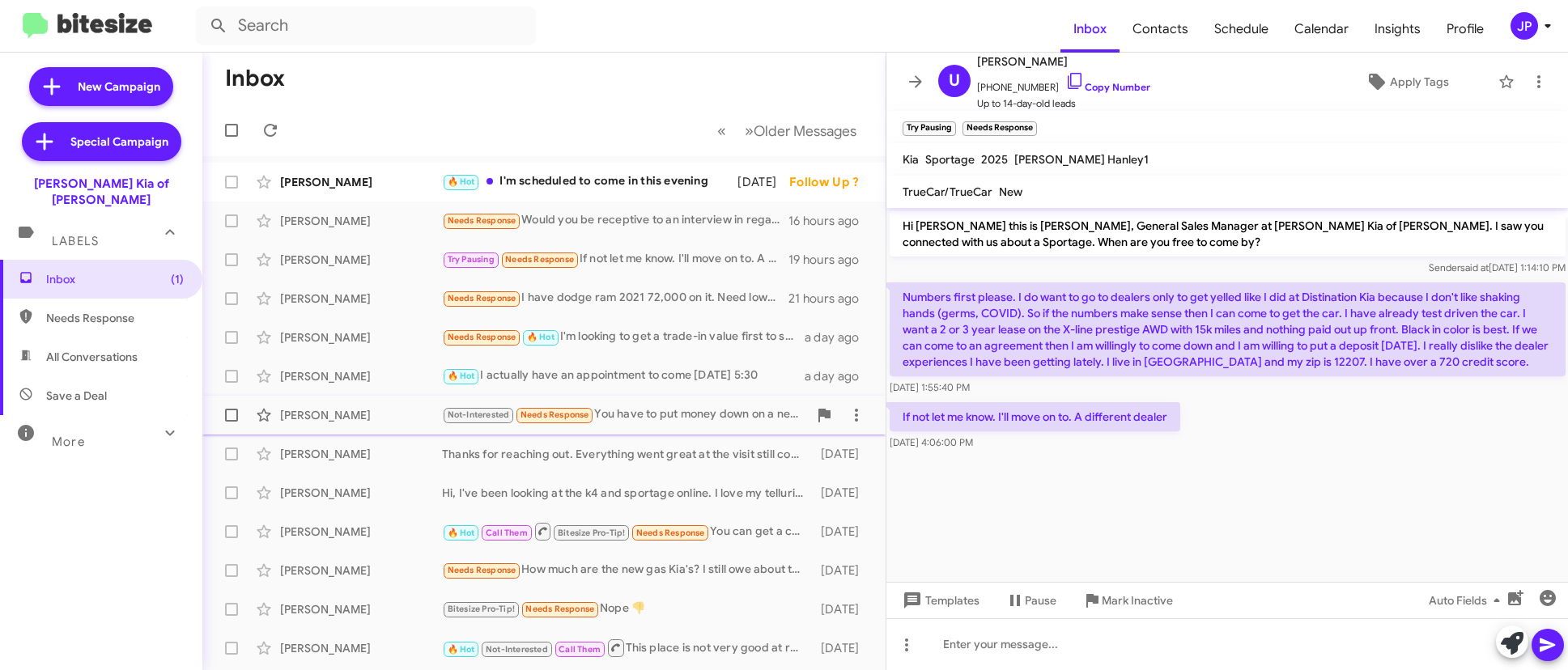
click at [640, 405] on div "[PERSON_NAME] Not-Interested Needs Response You have to put money down on a new…" at bounding box center [544, 415] width 657 height 33
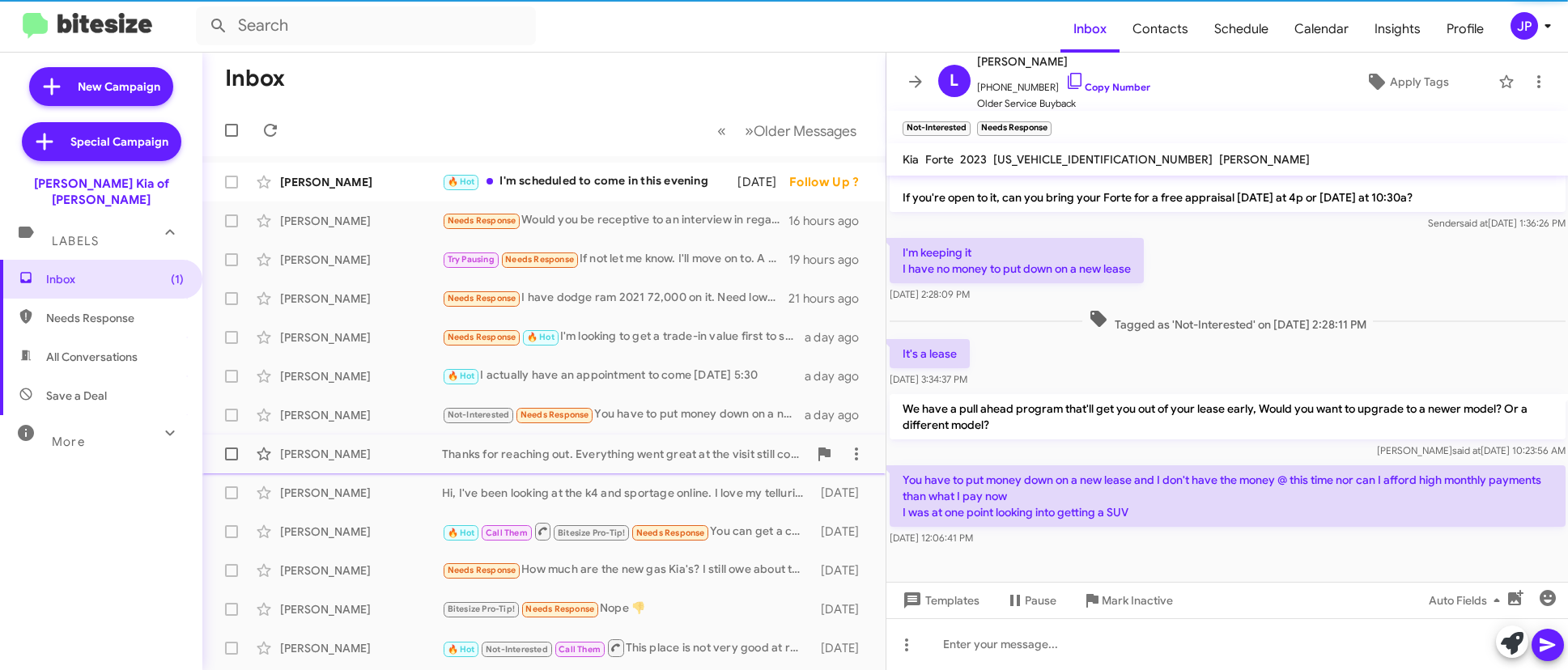
click at [644, 448] on div "Thanks for reaching out. Everything went great at the visit still considering o…" at bounding box center [625, 454] width 366 height 16
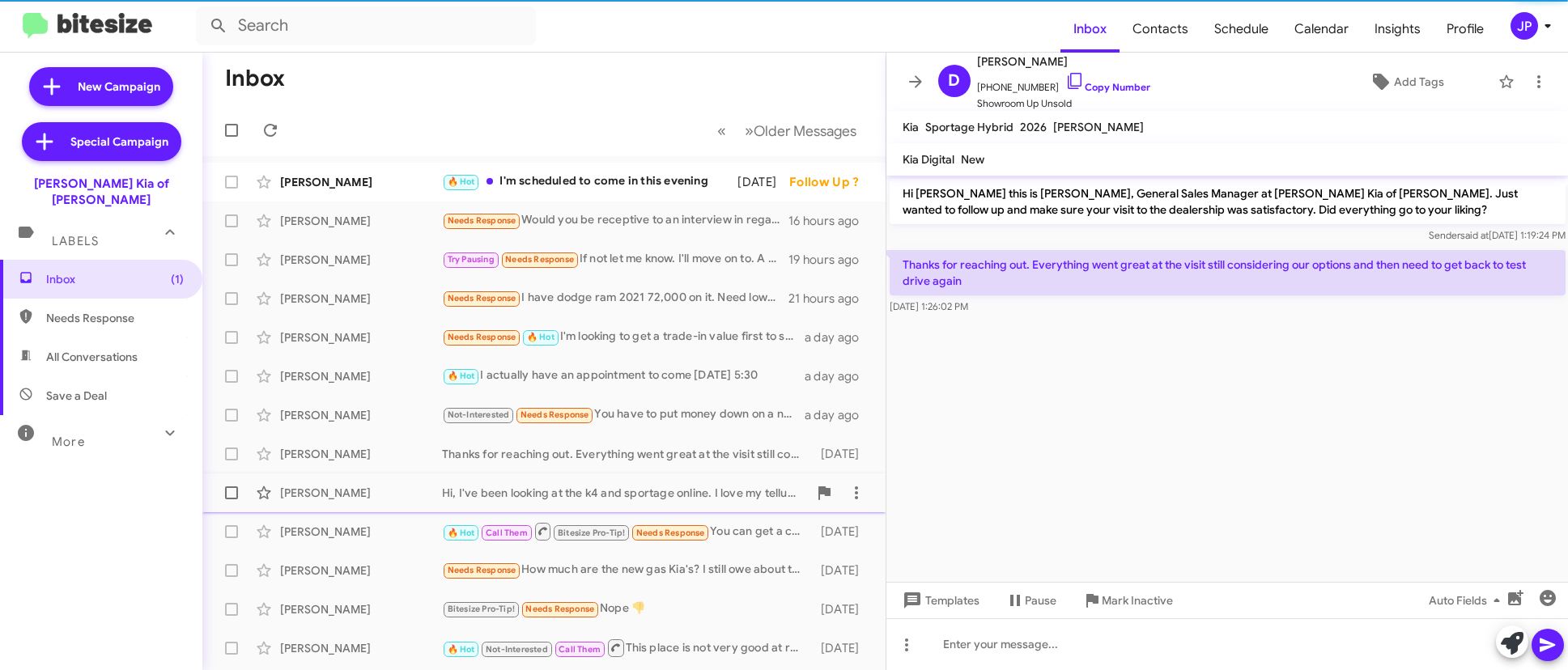
click at [639, 496] on div "Hi, I've been looking at the k4 and sportage online. I love my telluride but I'…" at bounding box center [625, 492] width 366 height 16
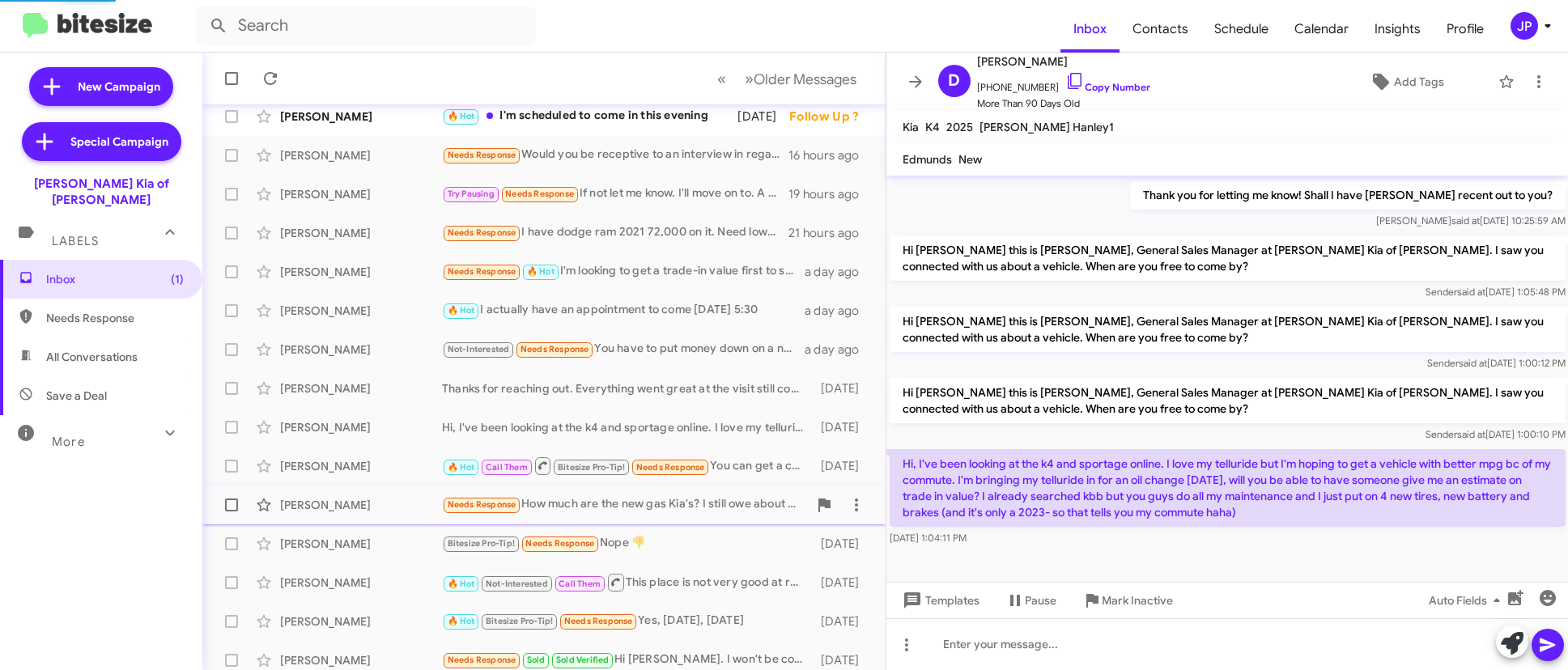
scroll to position [87, 0]
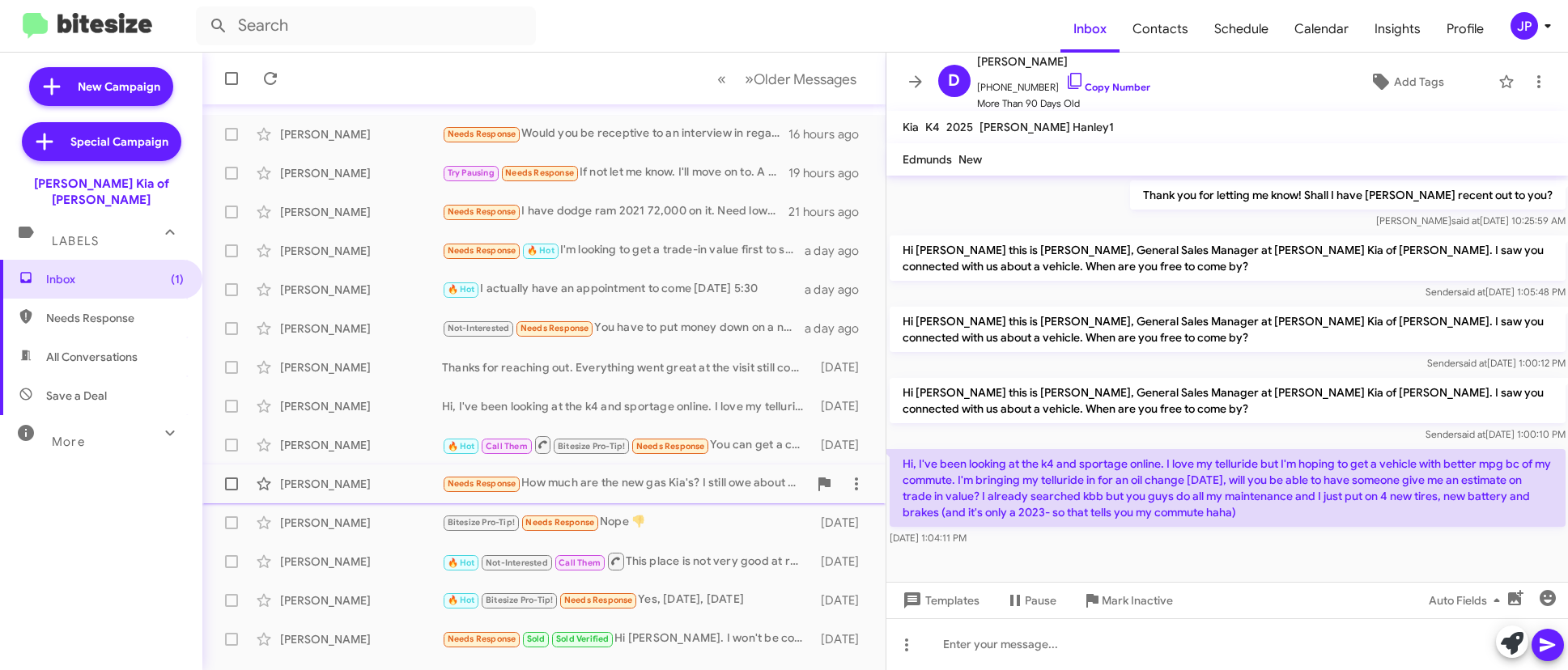
click at [650, 487] on div "Needs Response How much are the new gas Kia's? I still owe about ten thousand o…" at bounding box center [625, 484] width 366 height 19
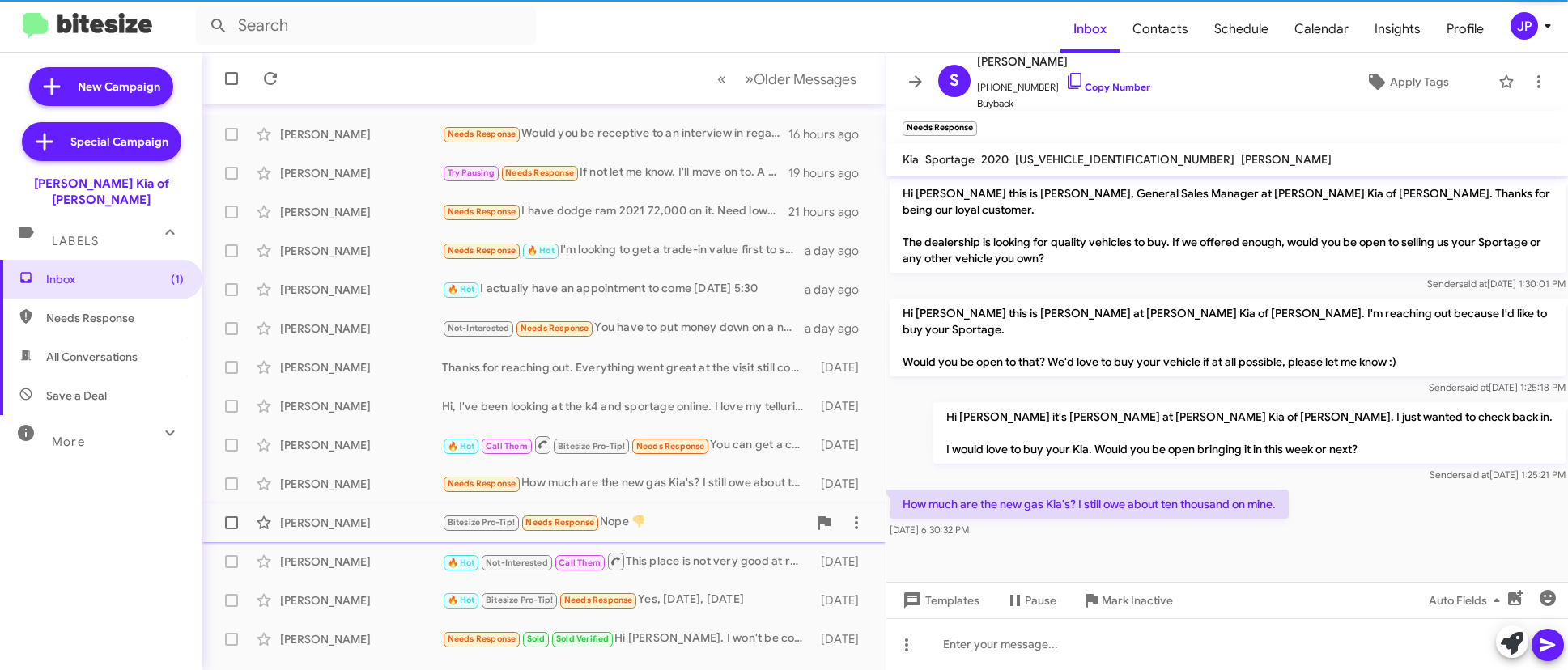
click at [679, 530] on div "Bitesize Pro-Tip! Needs Response Nope 👎" at bounding box center [625, 522] width 366 height 19
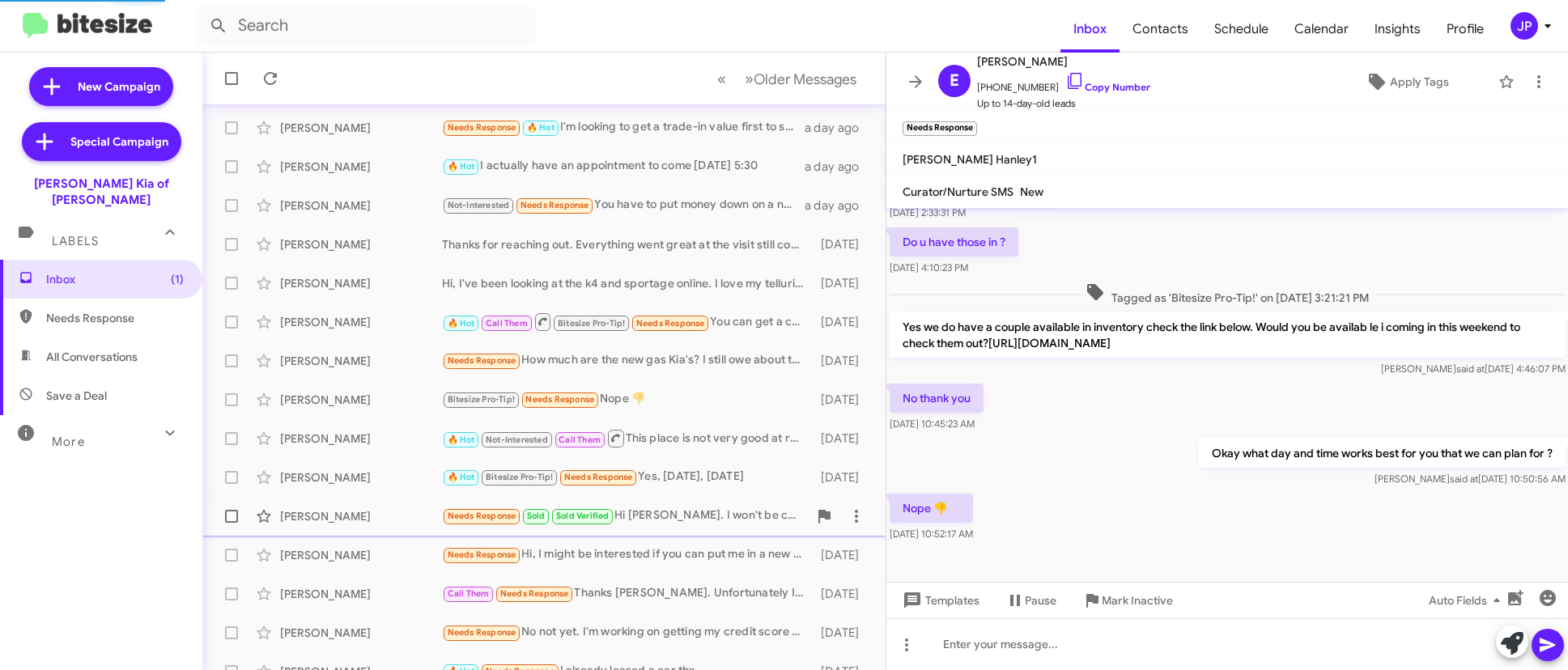
scroll to position [210, 0]
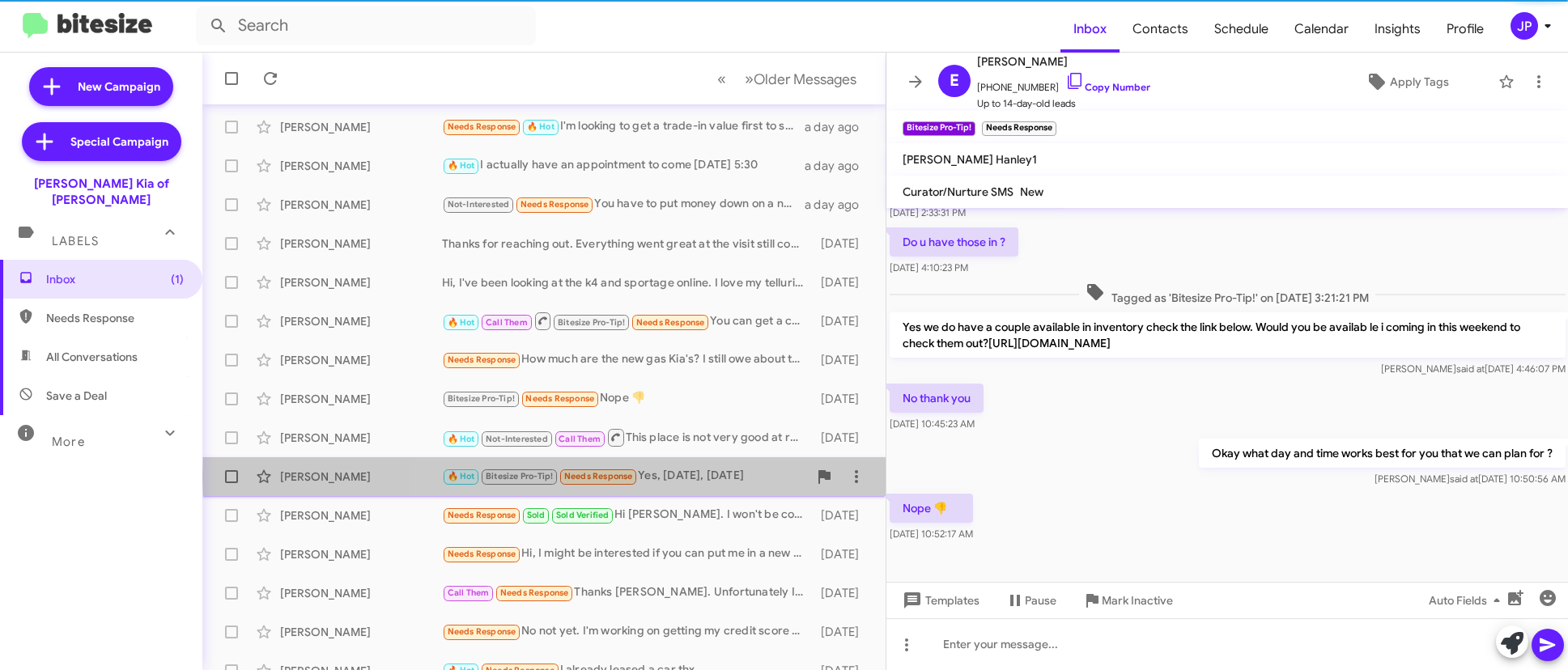
click at [699, 477] on div "🔥 Hot Bitesize Pro-Tip! Needs Response Yes, tomorrow, tuesday" at bounding box center [625, 477] width 366 height 19
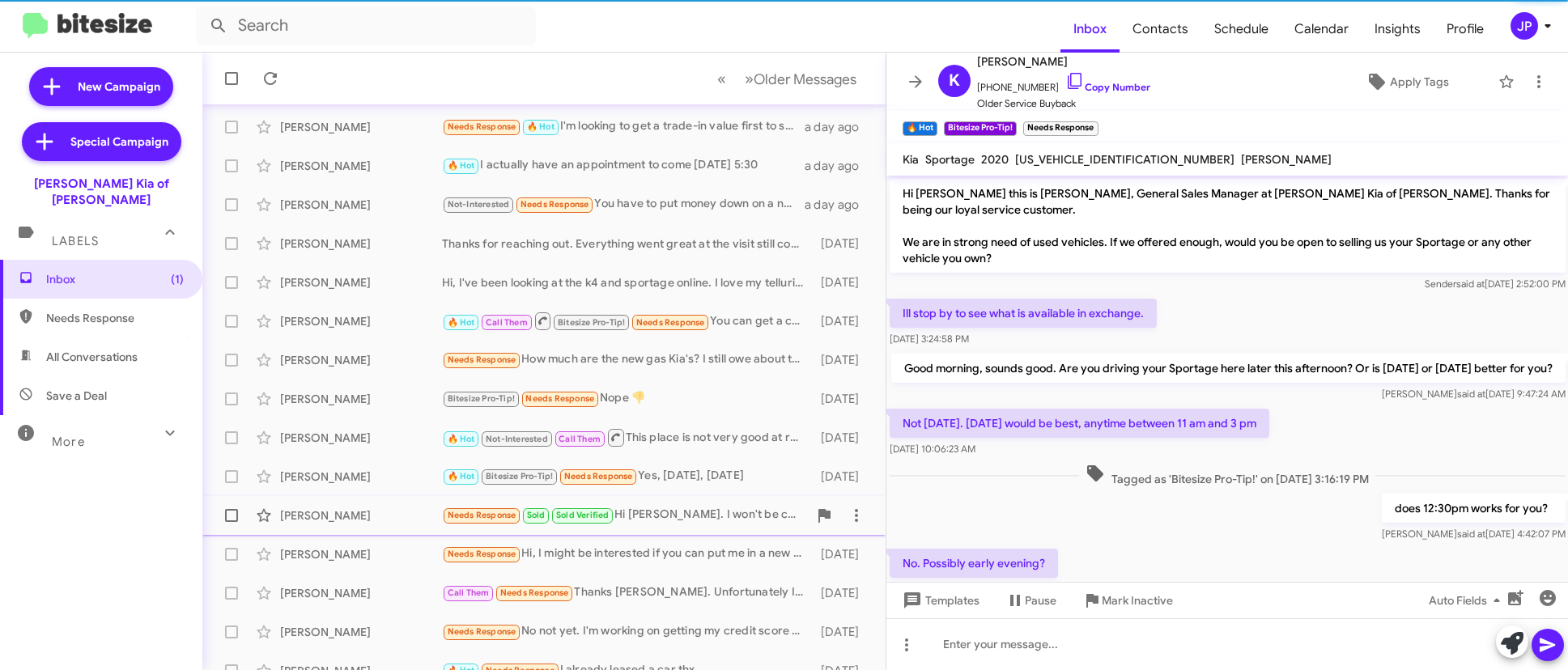
click at [698, 525] on div "Jessica Mitchell Needs Response Sold Sold Verified Hi Stephen. I won't be comin…" at bounding box center [544, 515] width 657 height 33
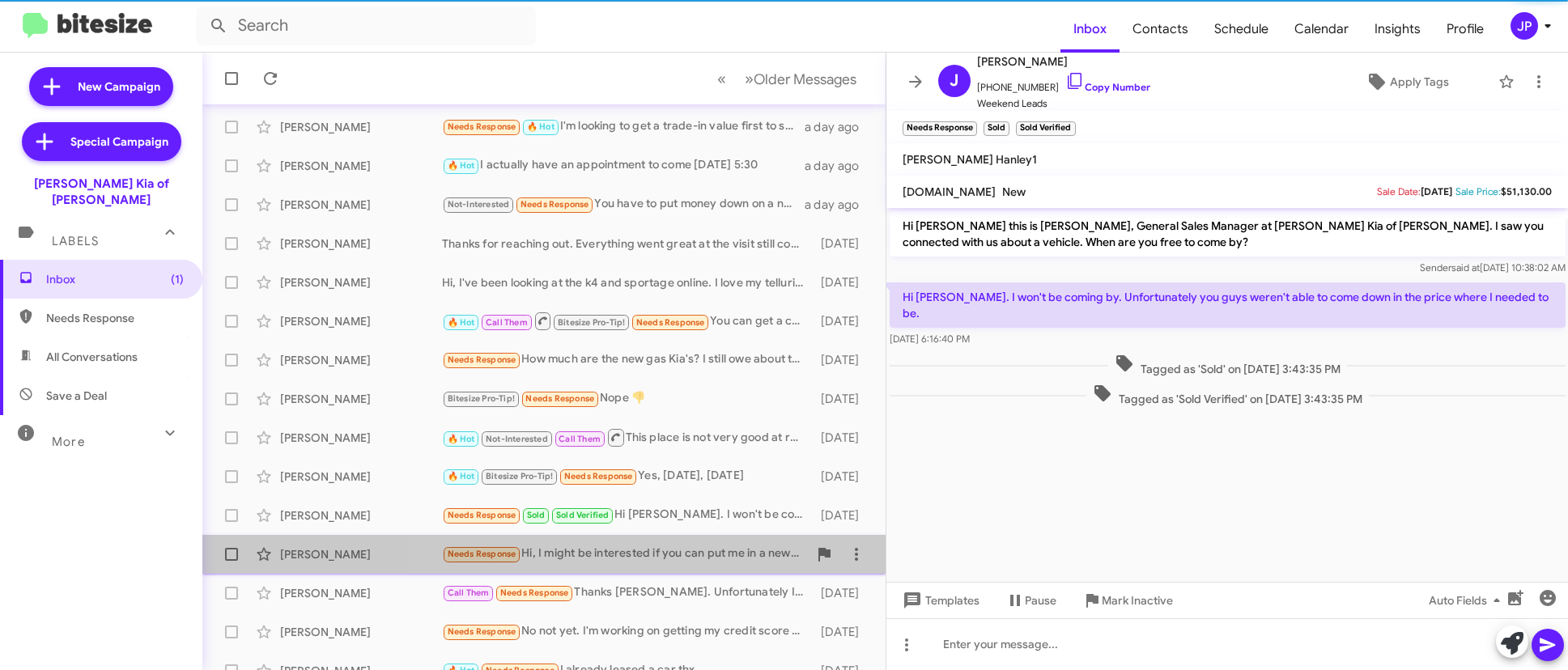
click at [694, 551] on div "Needs Response Hi, I might be interested if you can put me in a new Telluride a…" at bounding box center [625, 554] width 366 height 19
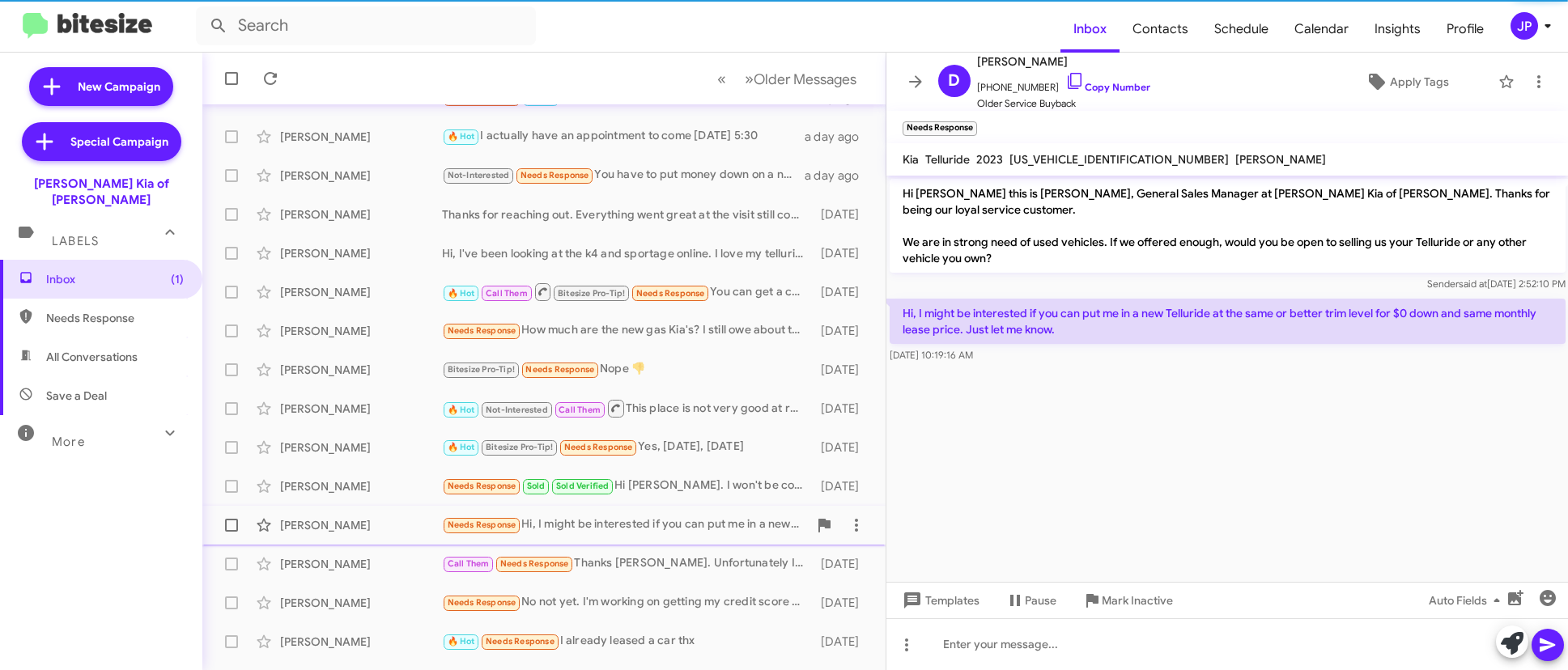
click at [694, 551] on div "Barbara Gathany Call Them Needs Response Thanks StEphen. Unfortunately I don't …" at bounding box center [544, 564] width 657 height 33
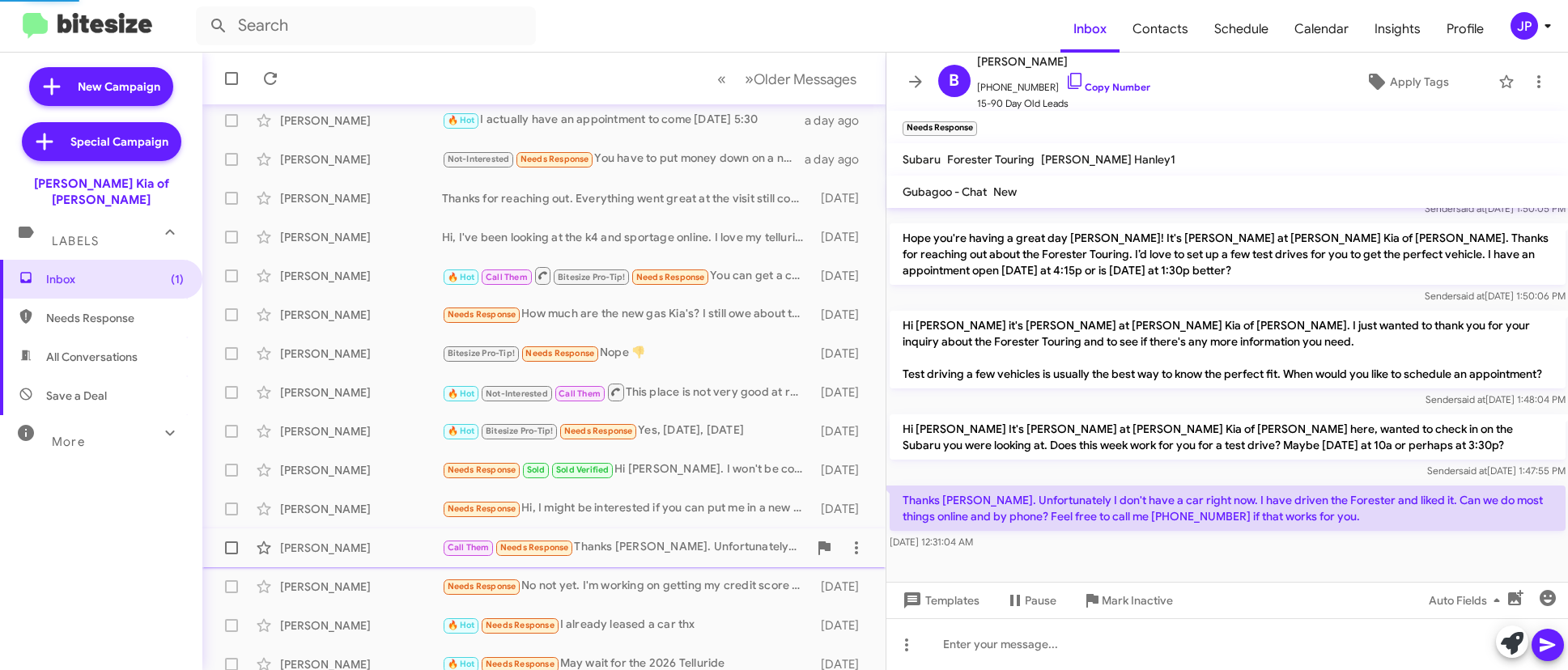
scroll to position [270, 0]
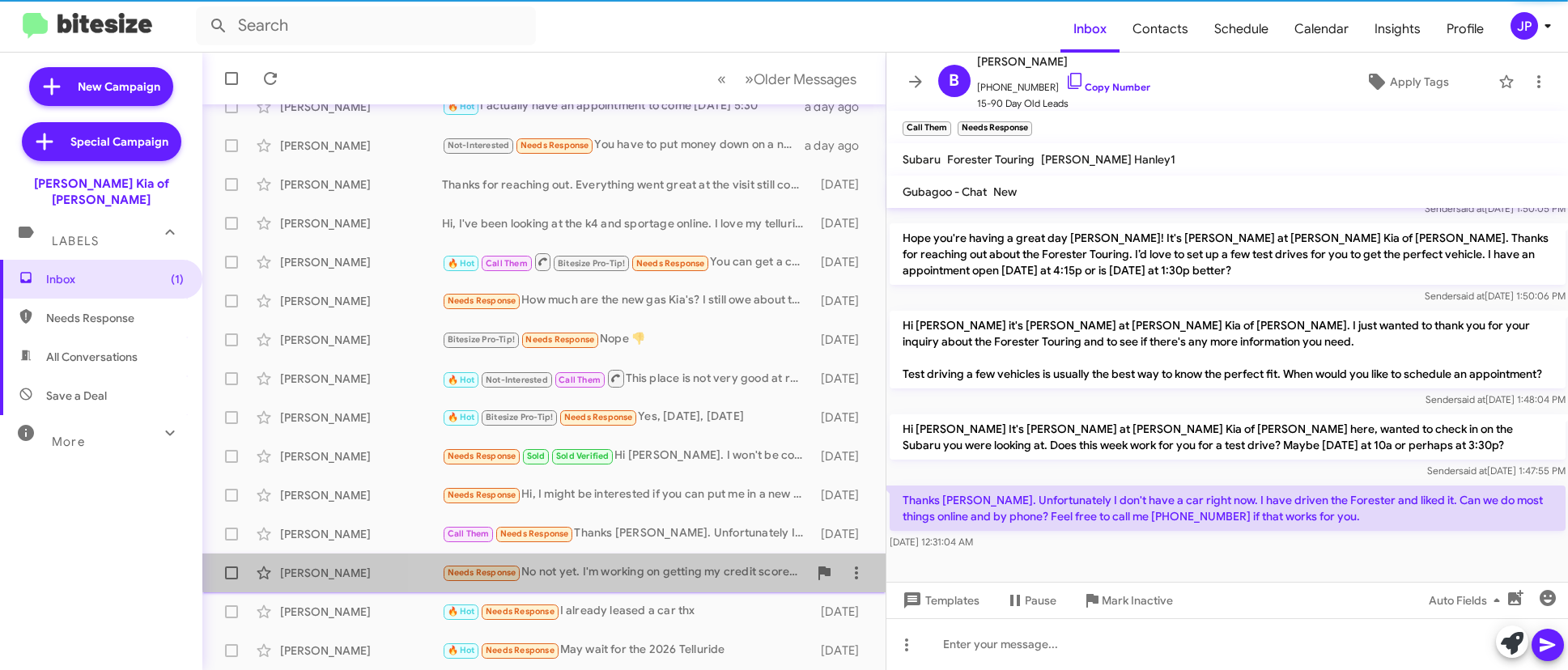
click at [688, 563] on div "Needs Response No not yet. I'm working on getting my credit score up over the s…" at bounding box center [625, 573] width 366 height 19
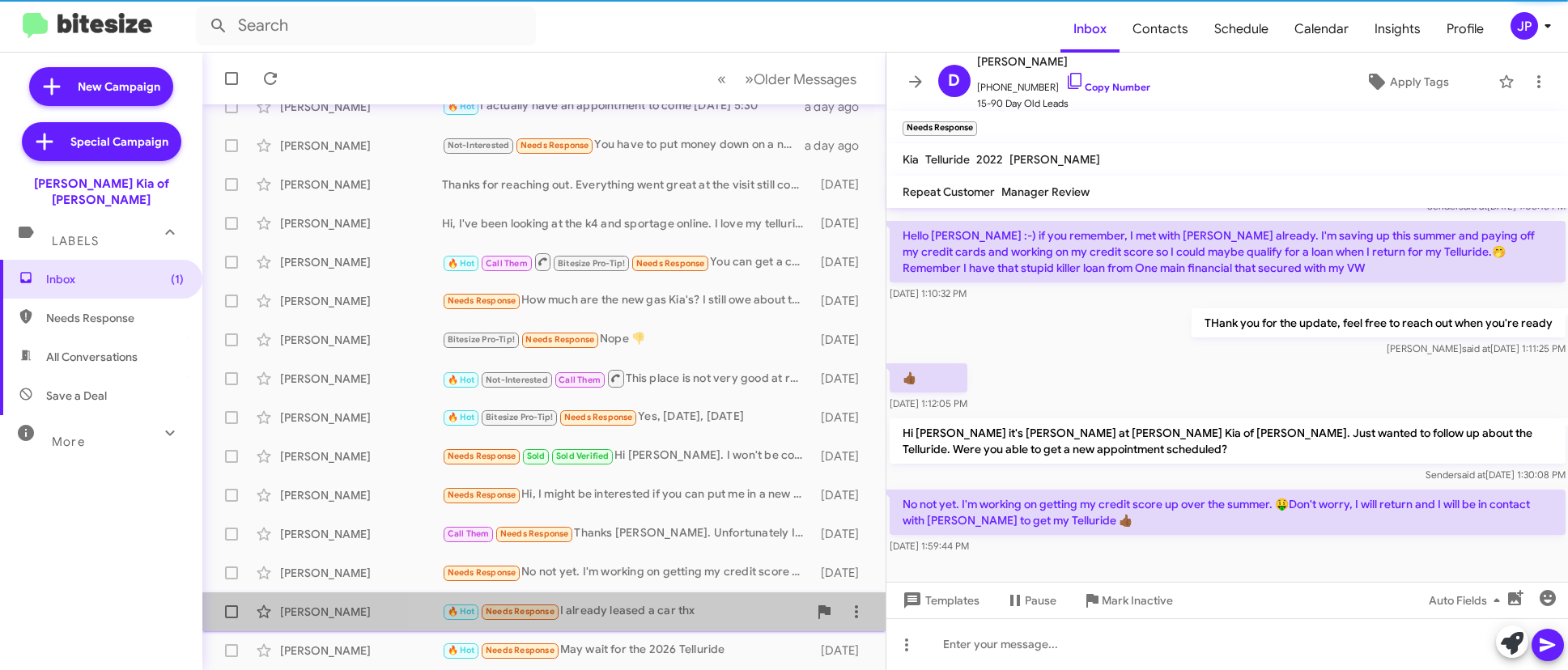
click at [696, 609] on div "🔥 Hot Needs Response I already leased a car thx" at bounding box center [625, 612] width 366 height 19
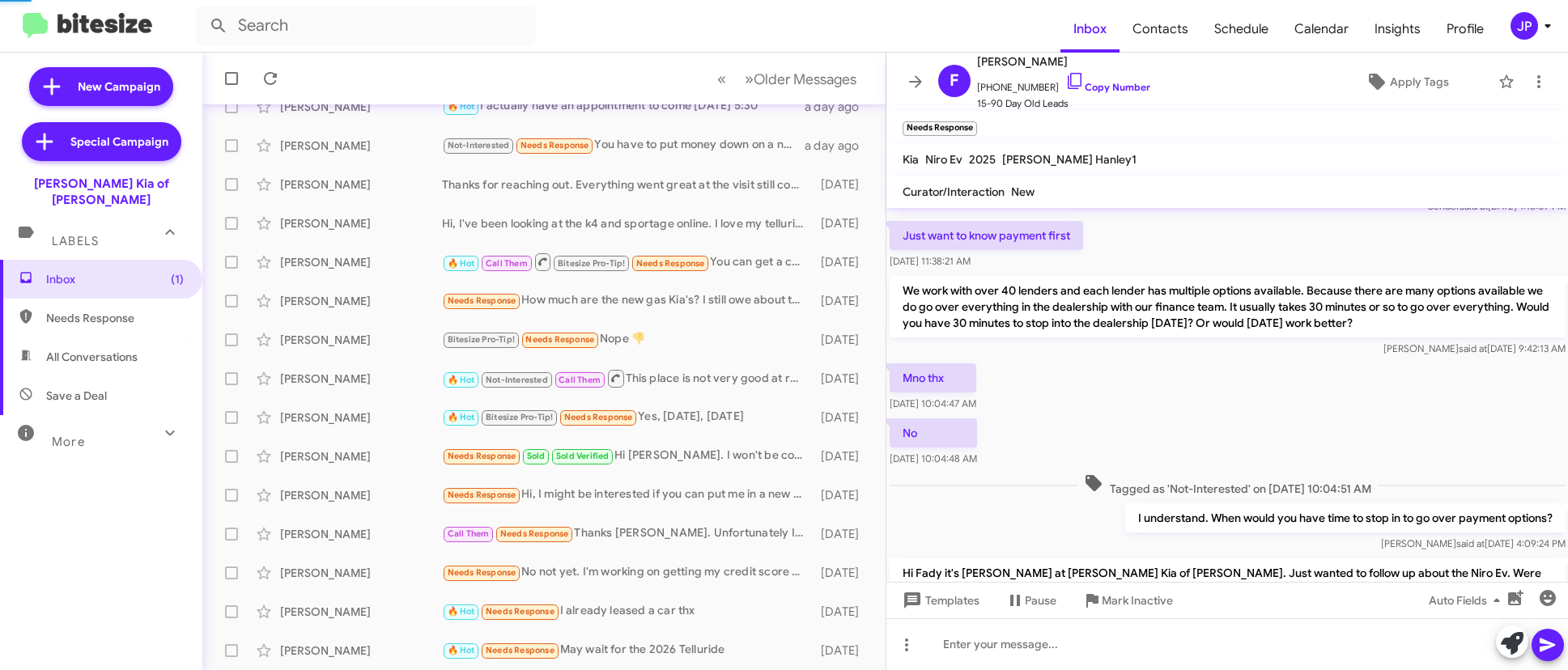
scroll to position [198, 0]
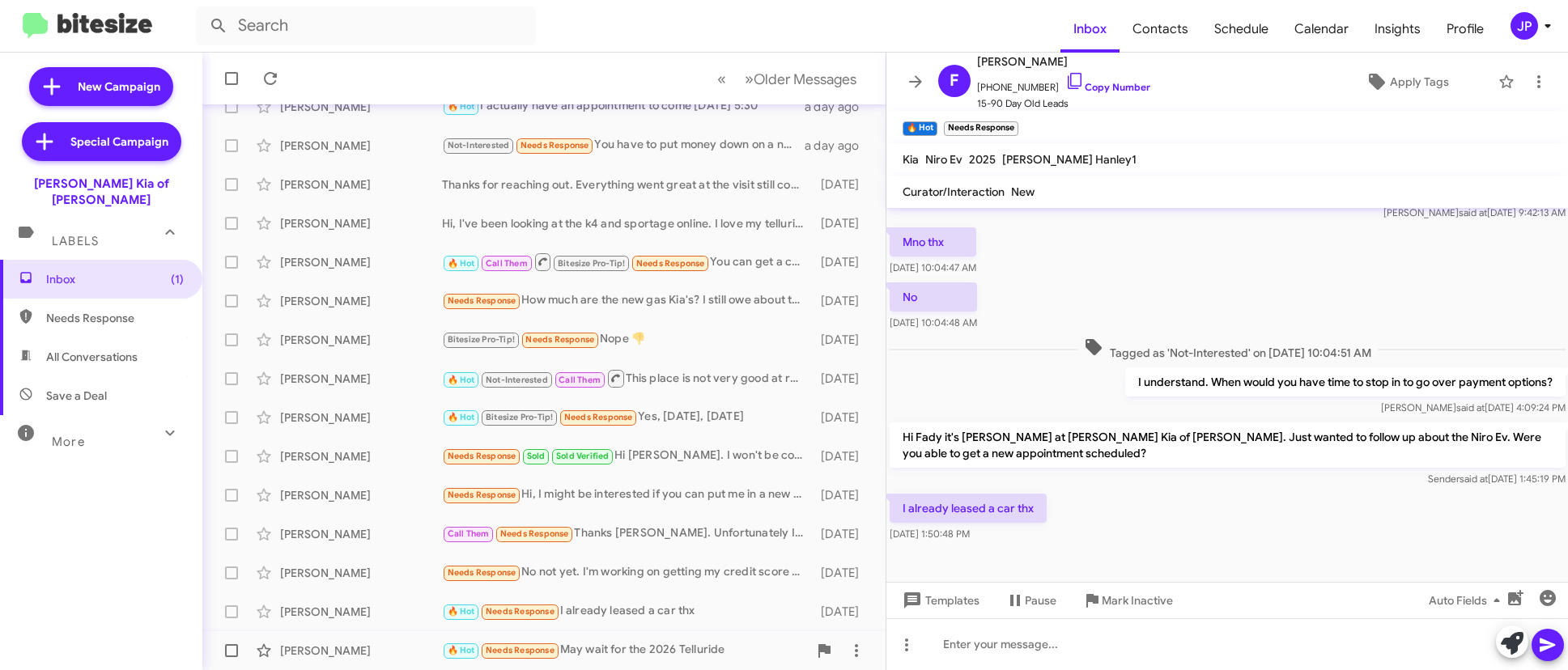
click at [699, 655] on div "🔥 Hot Needs Response May wait for the 2026 Telluride" at bounding box center [625, 650] width 366 height 19
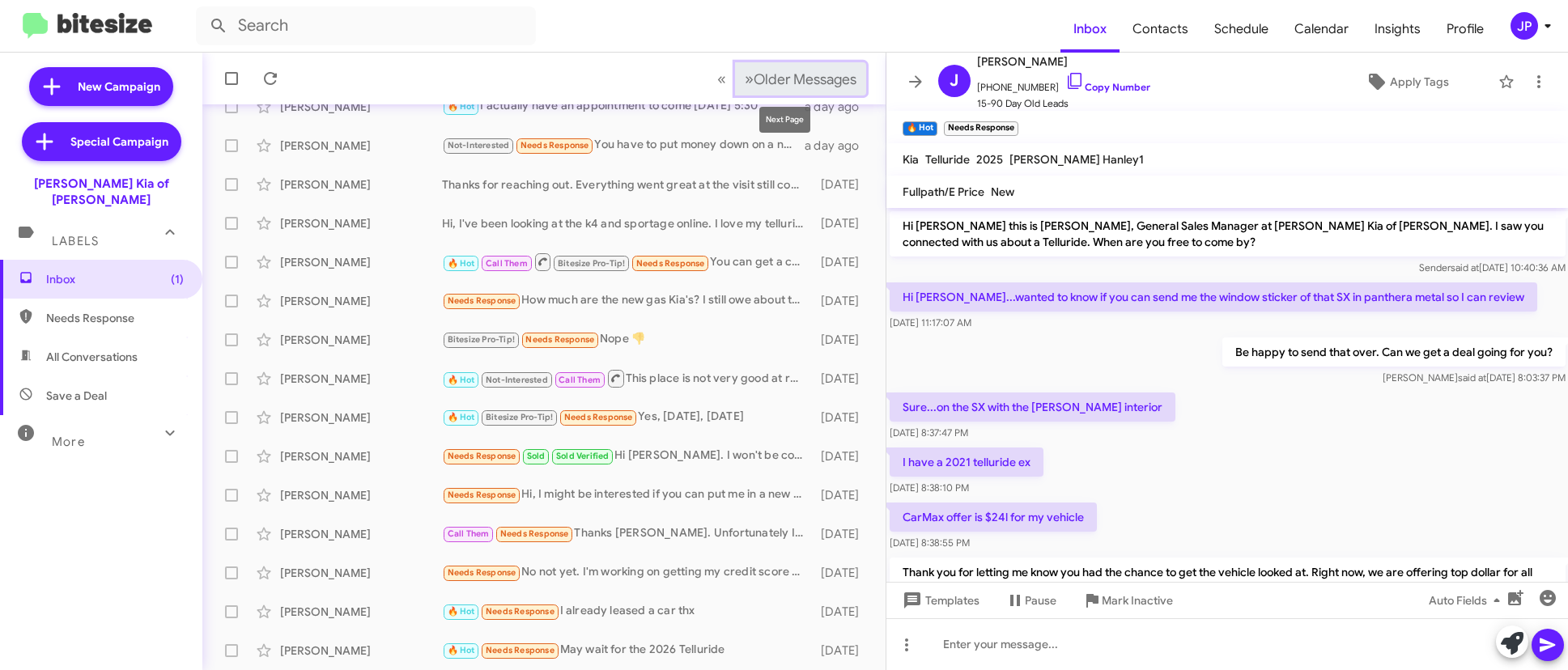
click at [828, 82] on span "Older Messages" at bounding box center [805, 79] width 103 height 18
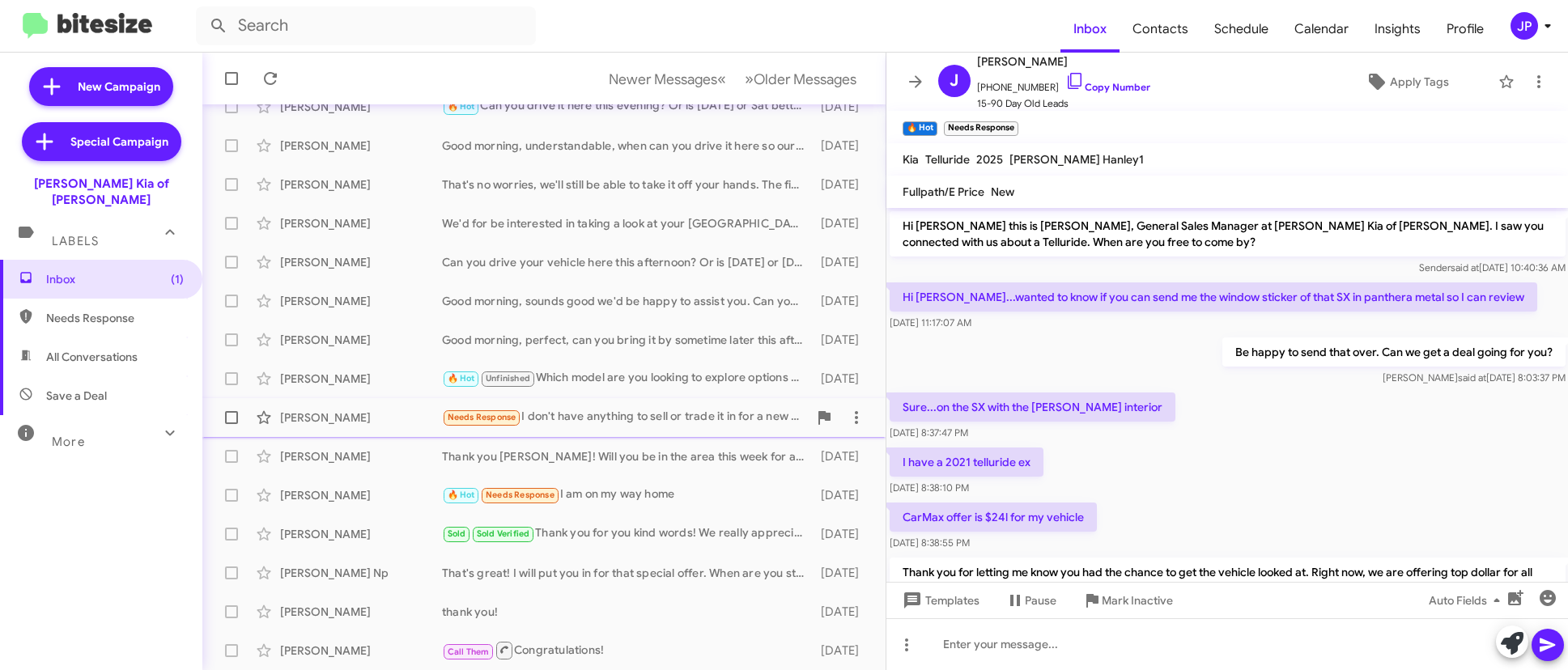
click at [631, 407] on div "Ferenc Laszloczky Needs Response I don't have anything to sell or trade it in f…" at bounding box center [544, 417] width 657 height 33
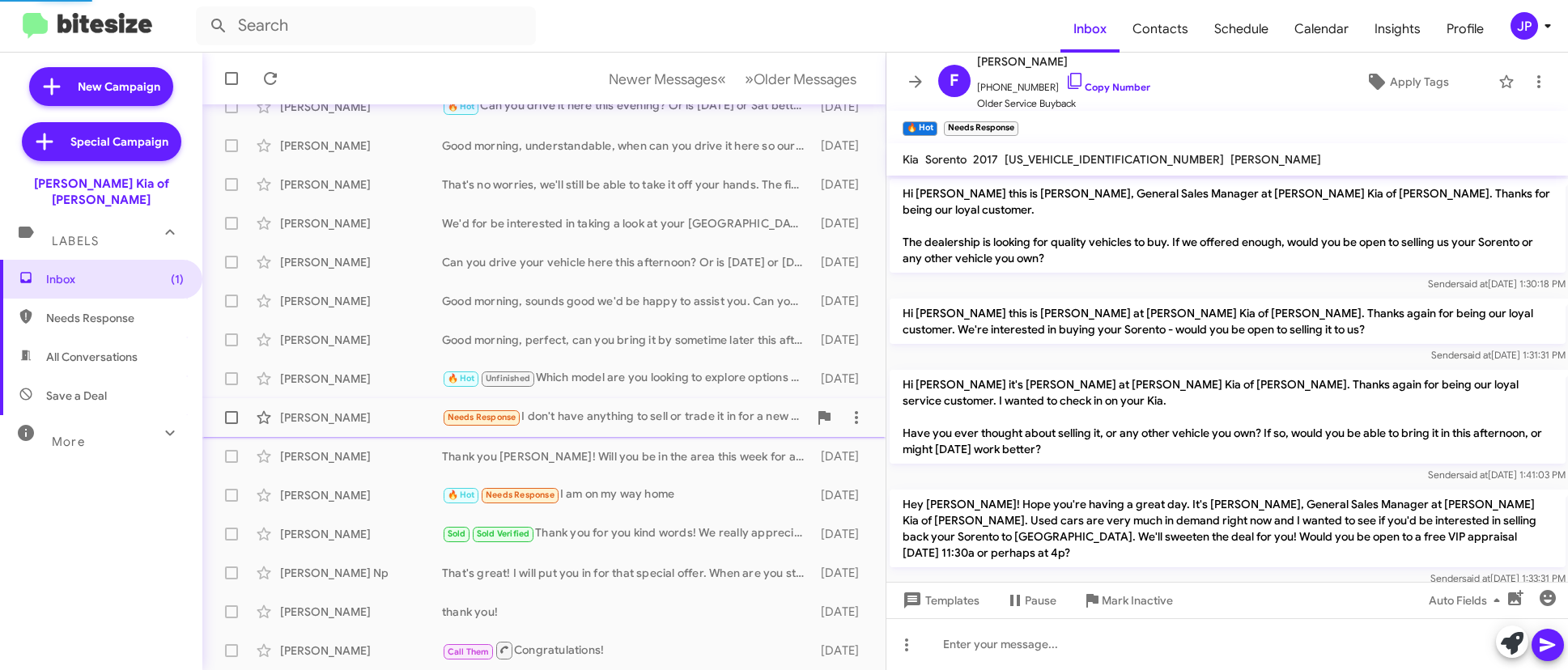
scroll to position [374, 0]
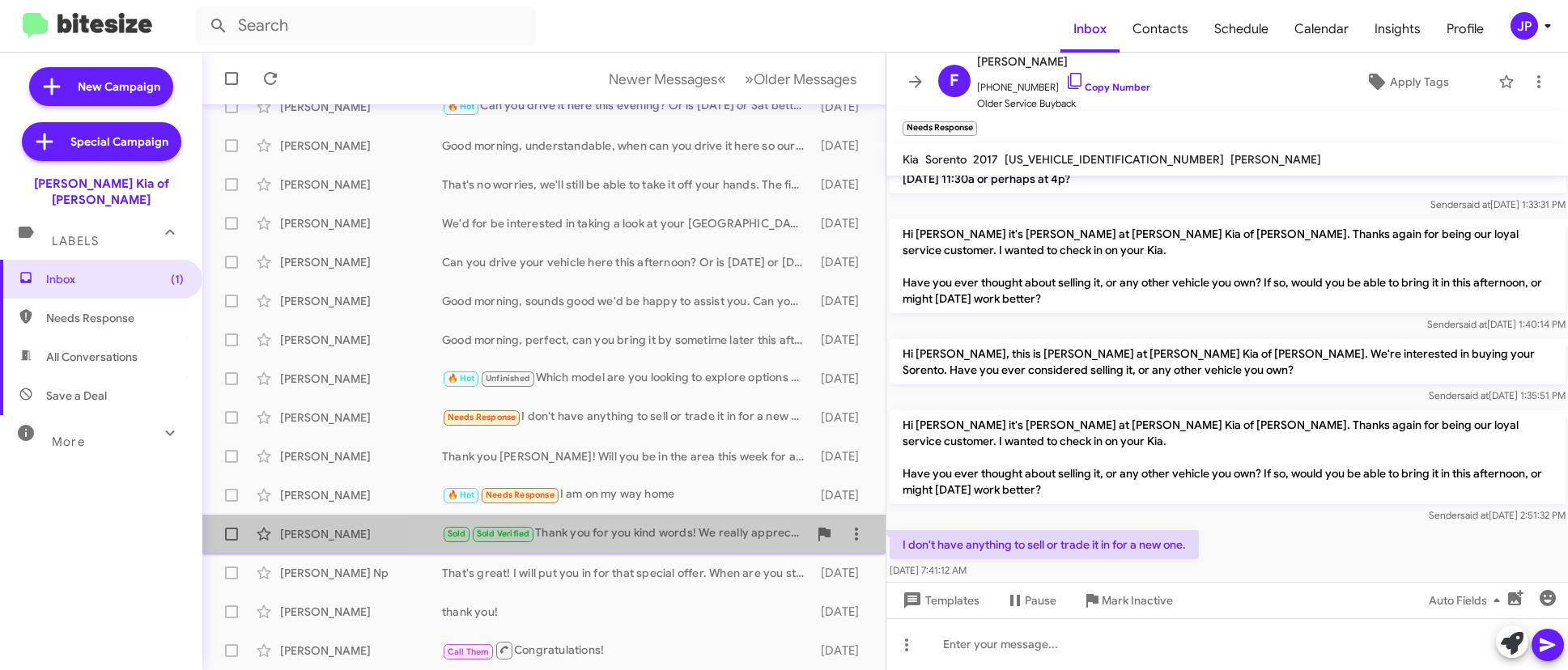
click at [638, 526] on div "Sold Sold Verified Thank you for you kind words! We really appreciate you takin…" at bounding box center [625, 534] width 366 height 19
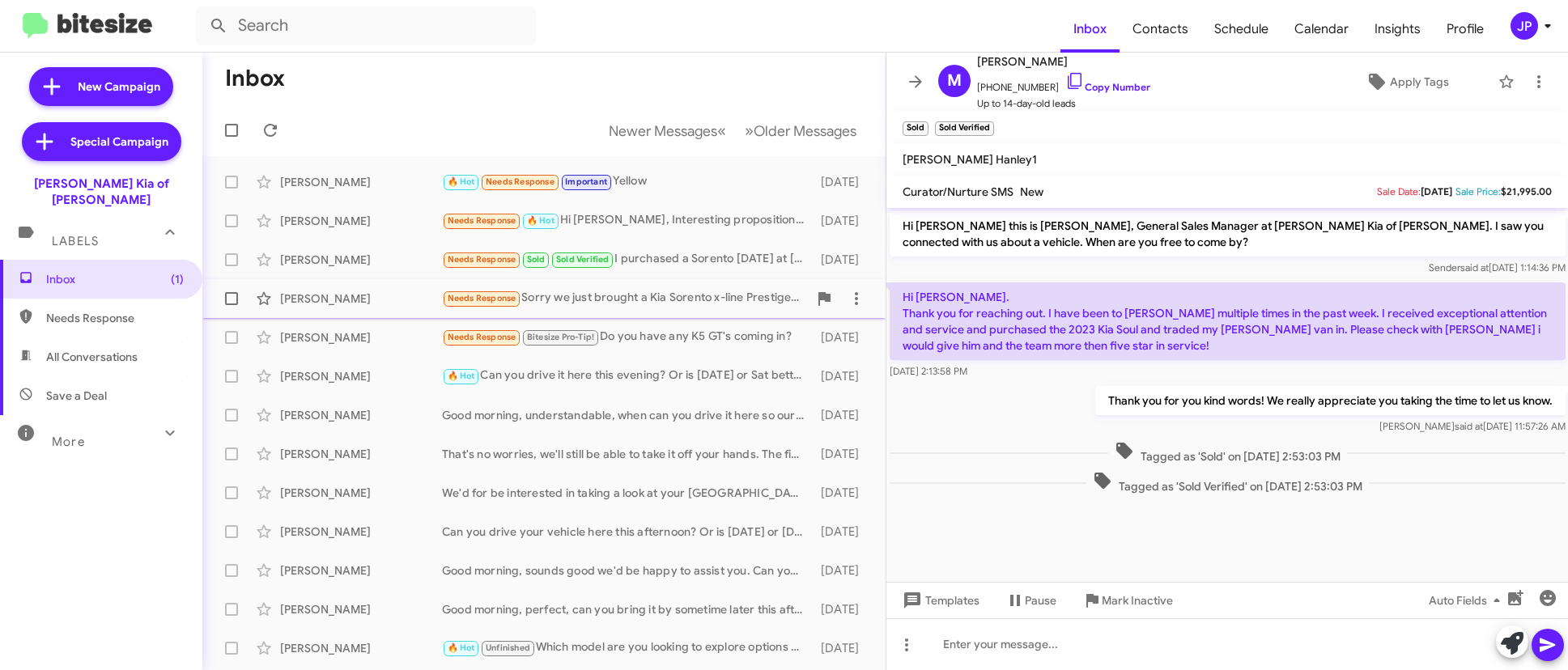
click at [650, 289] on div "Needs Response Sorry we just brought a Kia Sorento x-line Prestige with everyth…" at bounding box center [625, 298] width 366 height 19
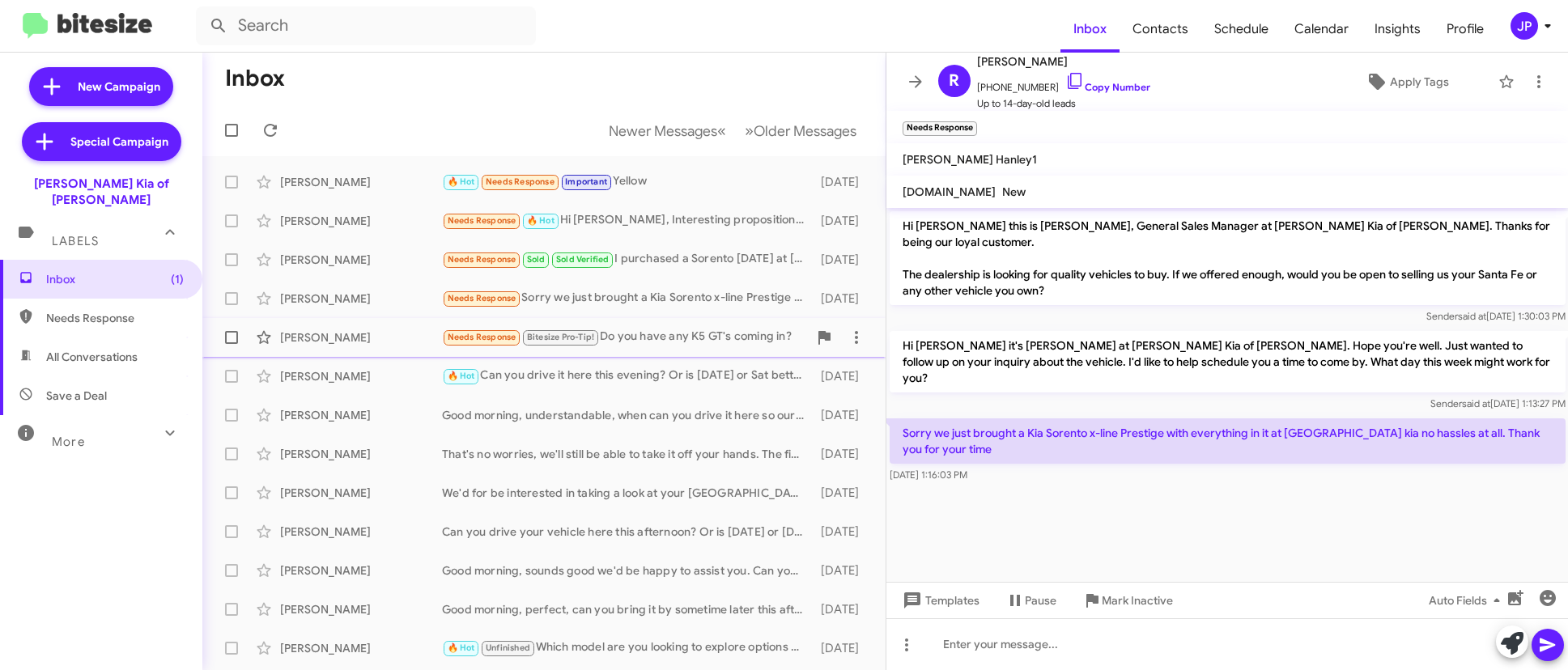
click at [680, 335] on div "Needs Response Bitesize Pro-Tip! Do you have any K5 GT's coming in?" at bounding box center [625, 338] width 366 height 19
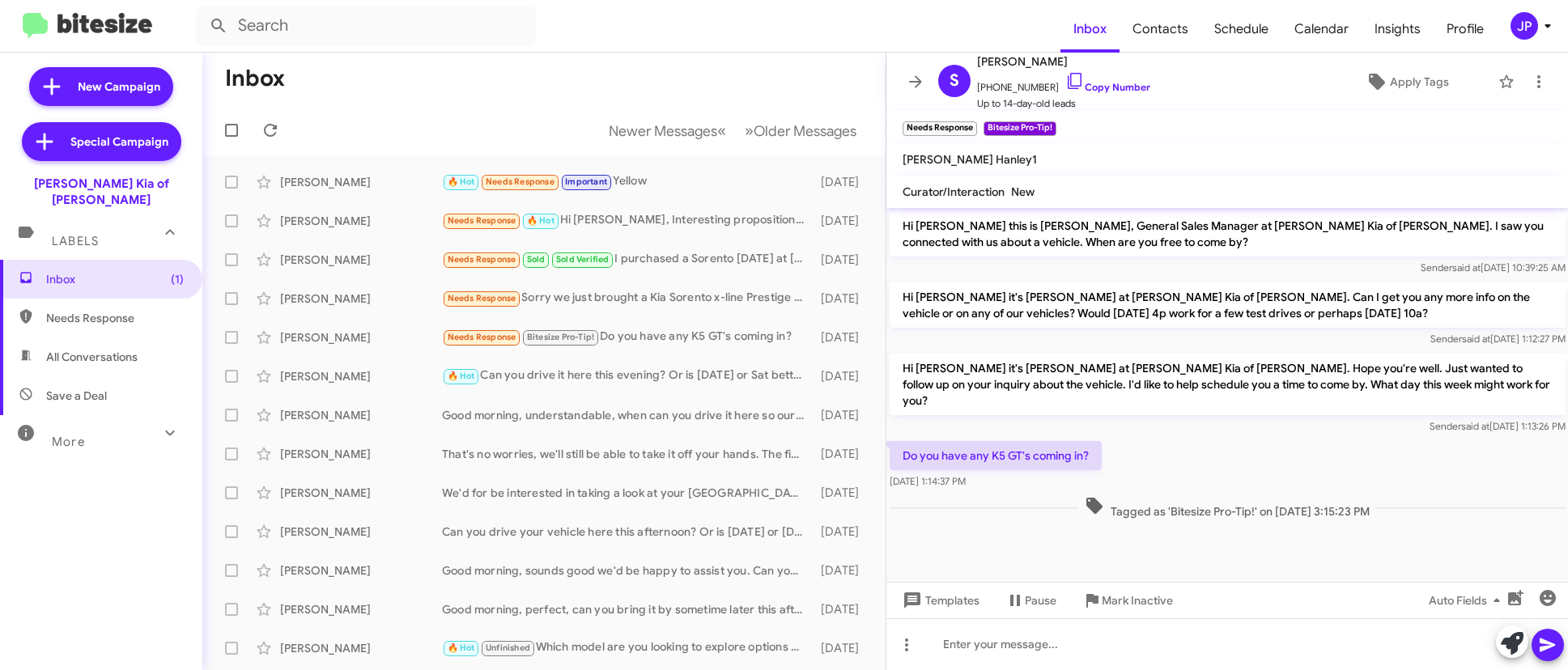
click at [1511, 35] on span "JP" at bounding box center [1534, 26] width 49 height 27
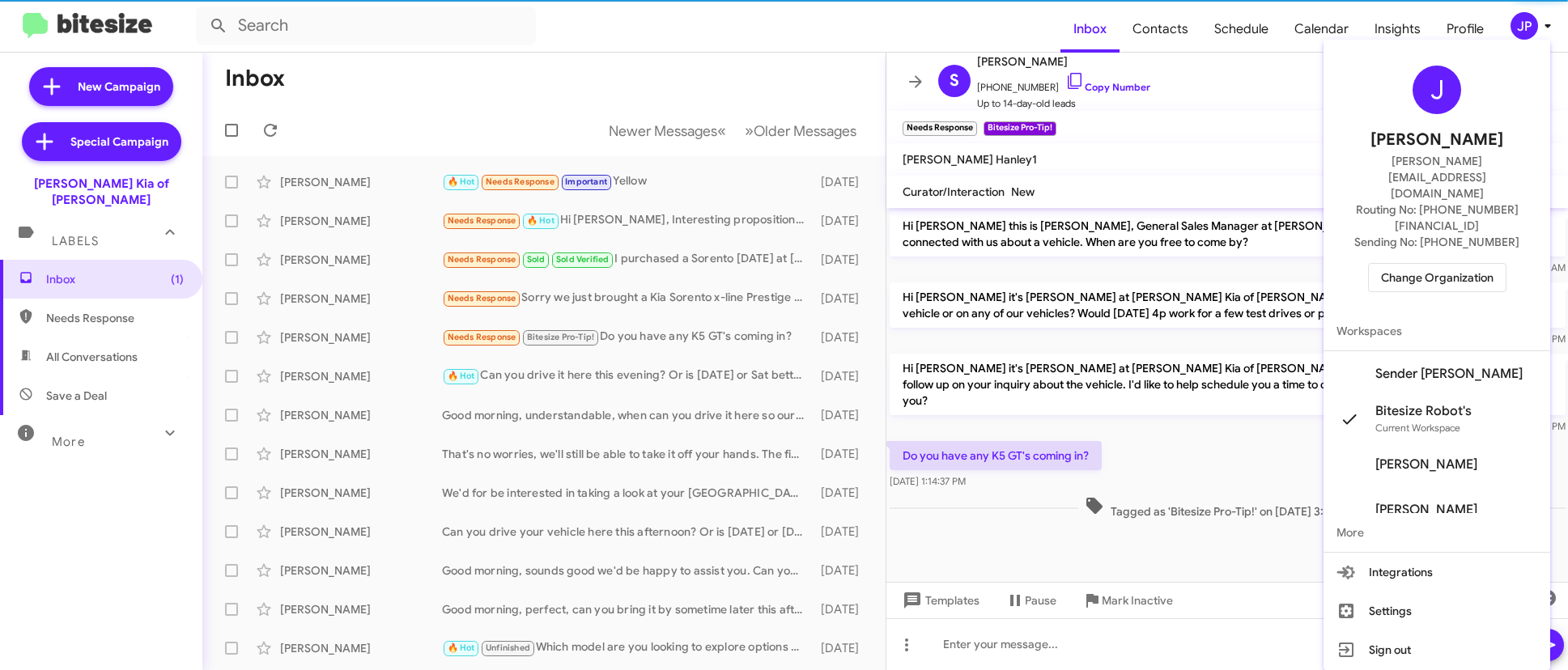
click at [1476, 264] on span "Change Organization" at bounding box center [1437, 277] width 113 height 27
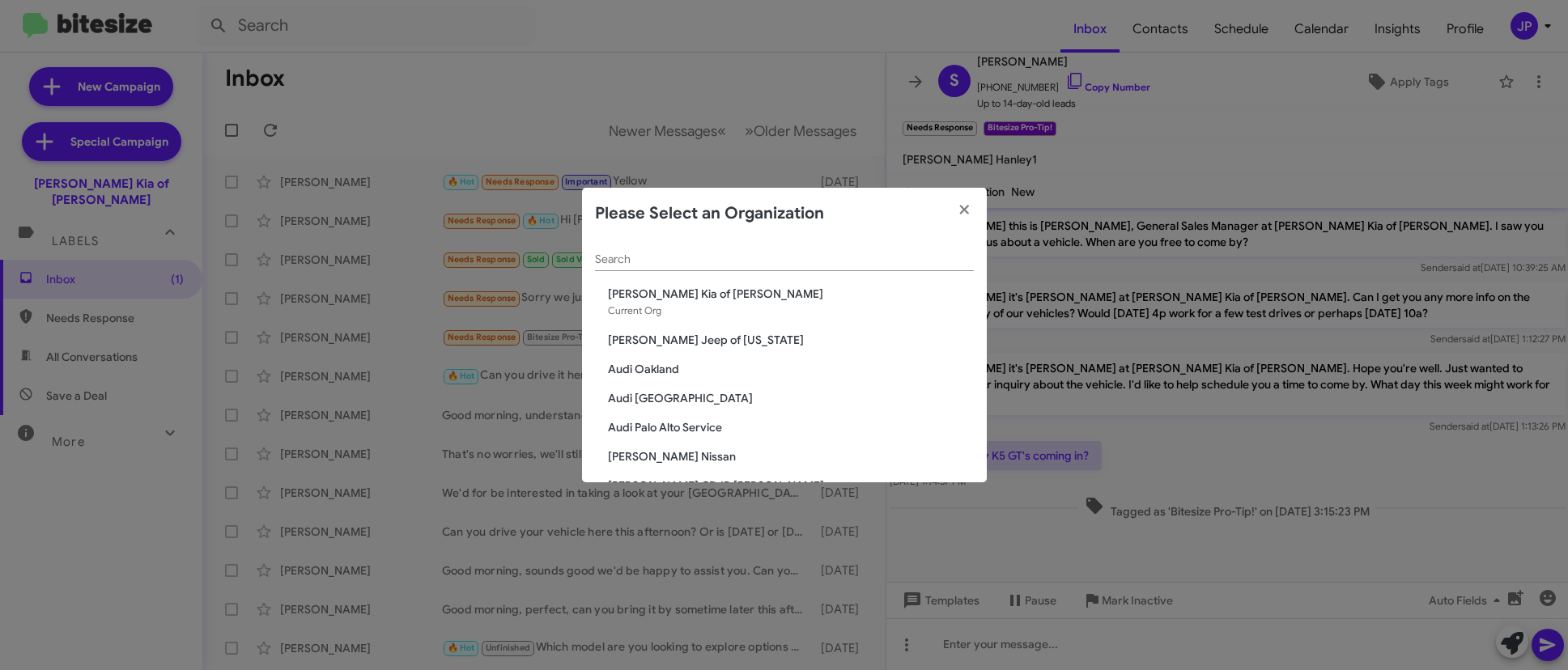
click at [894, 262] on input "Search" at bounding box center [784, 259] width 379 height 13
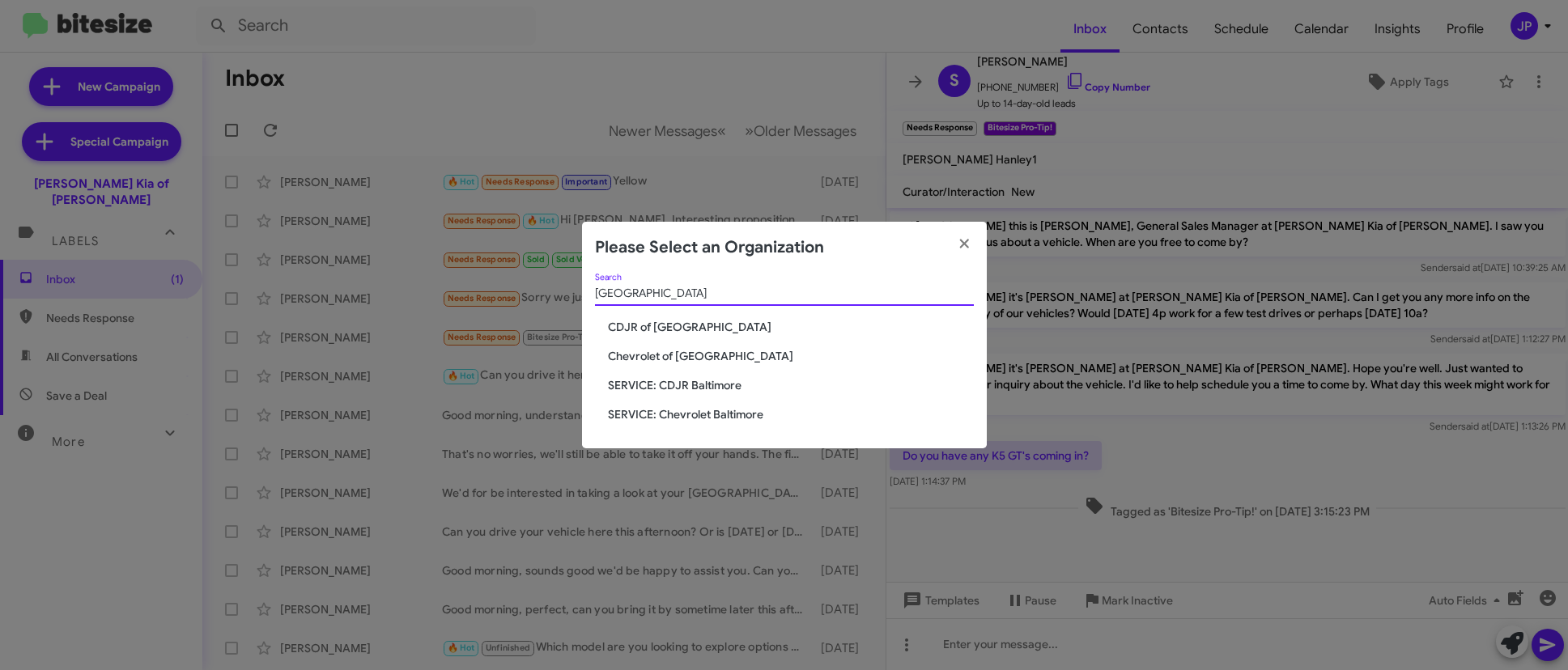
type input "Baltimore"
click at [646, 356] on span "Chevrolet of [GEOGRAPHIC_DATA]" at bounding box center [791, 356] width 366 height 16
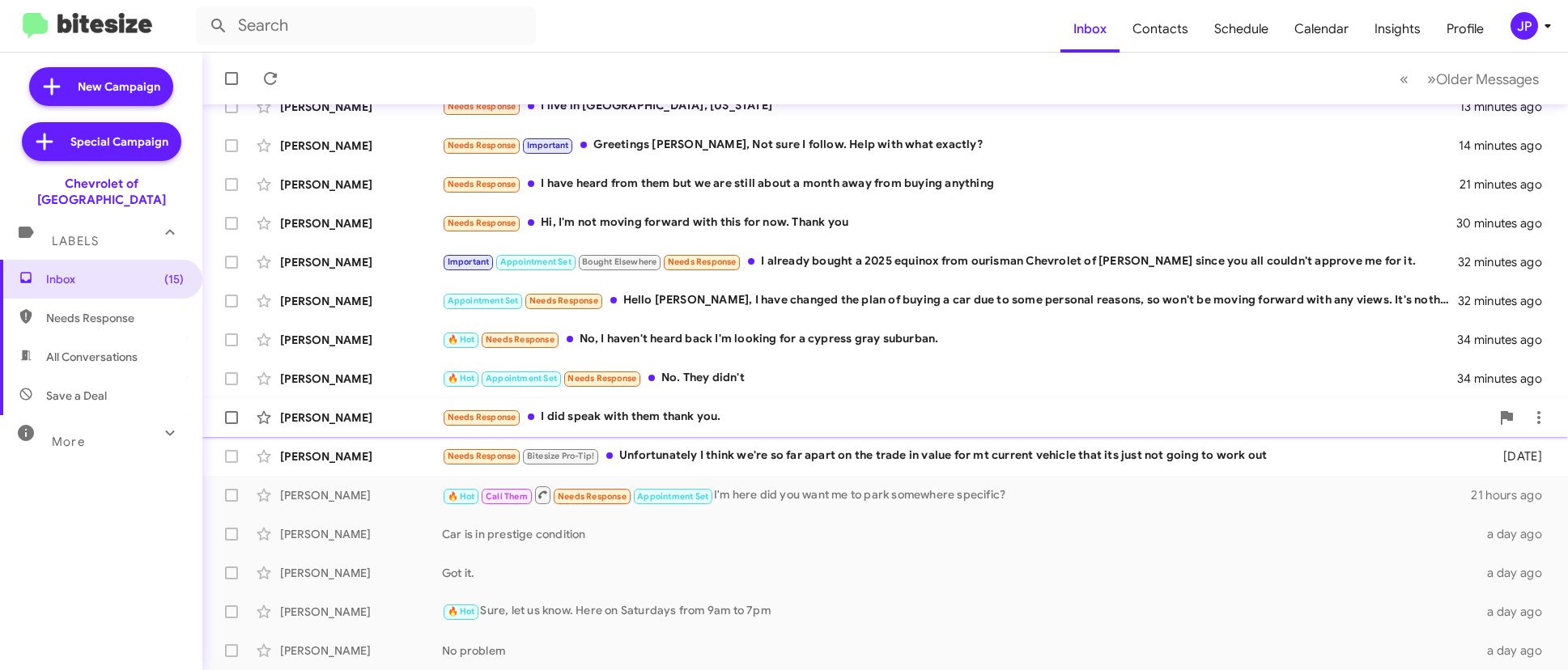
scroll to position [149, 0]
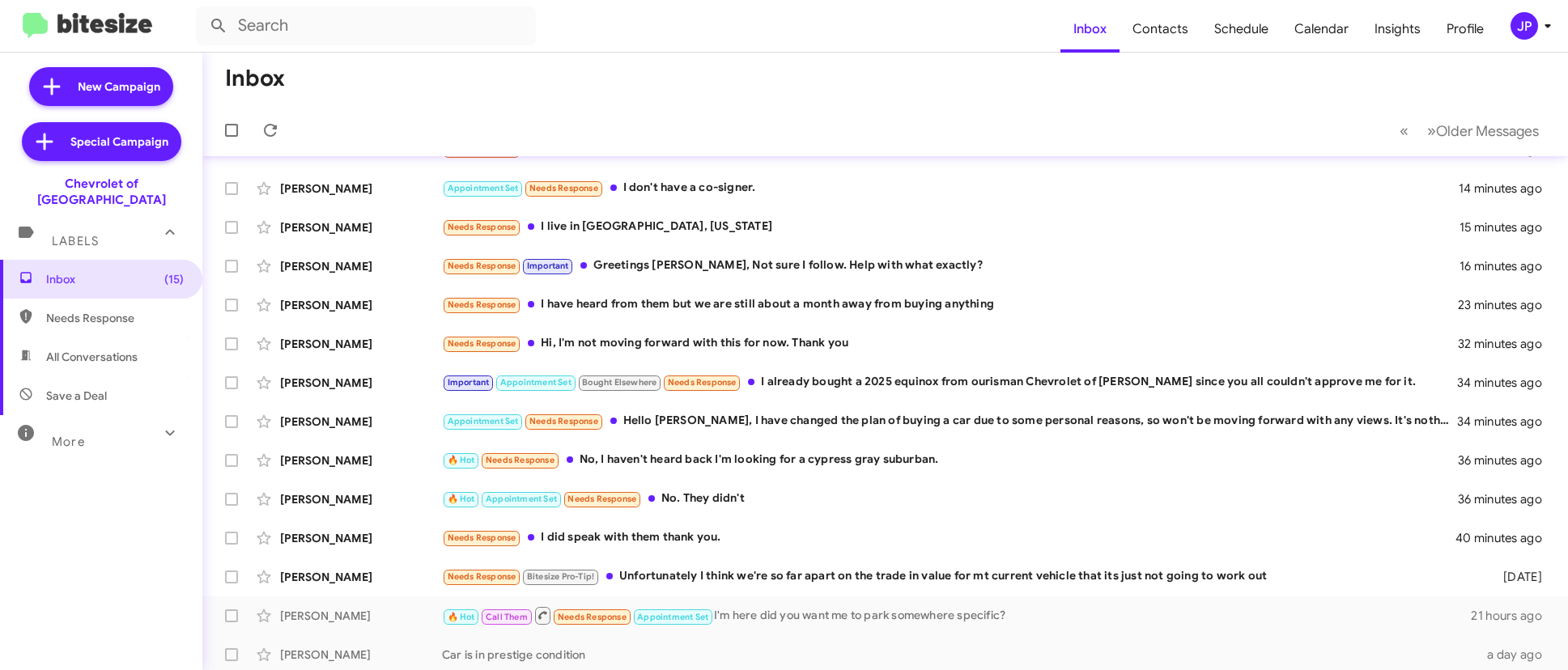
click at [107, 386] on span "Save a Deal" at bounding box center [101, 395] width 203 height 39
type input "in:not-interested"
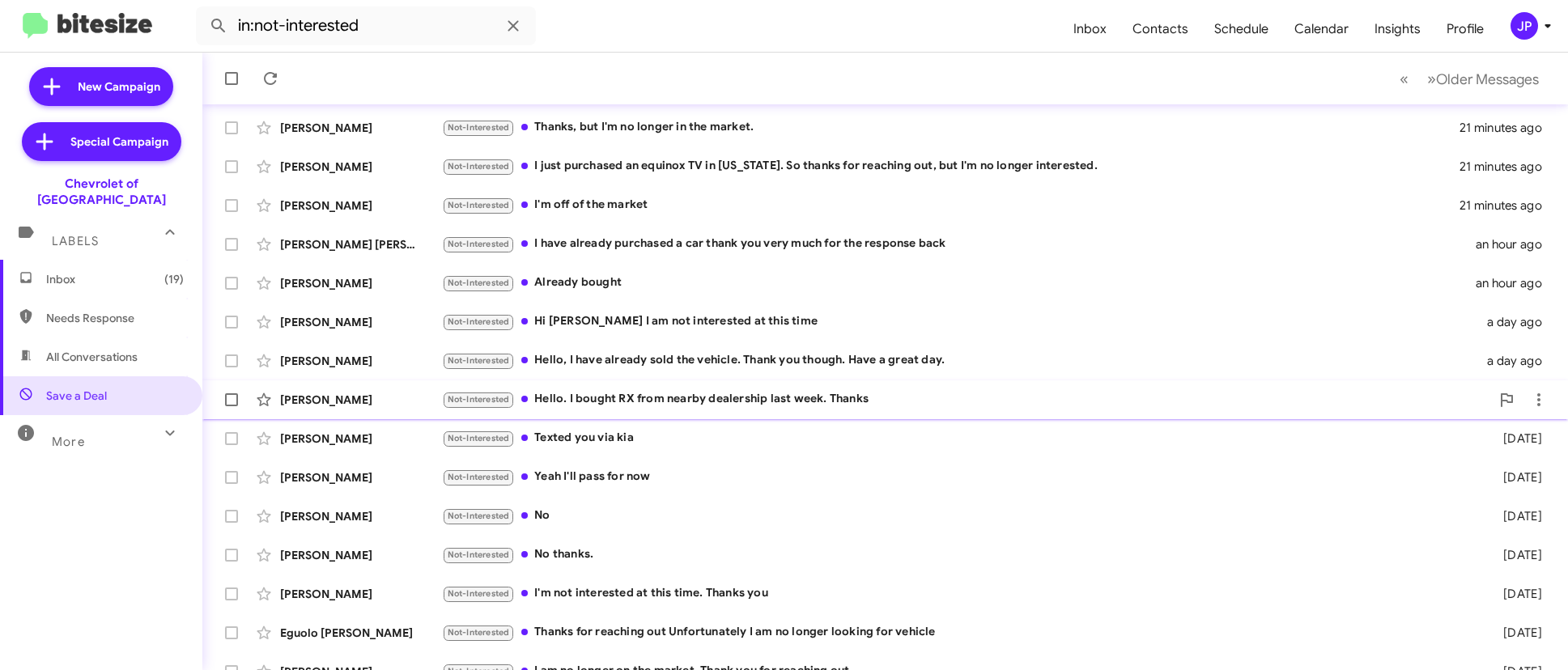
scroll to position [270, 0]
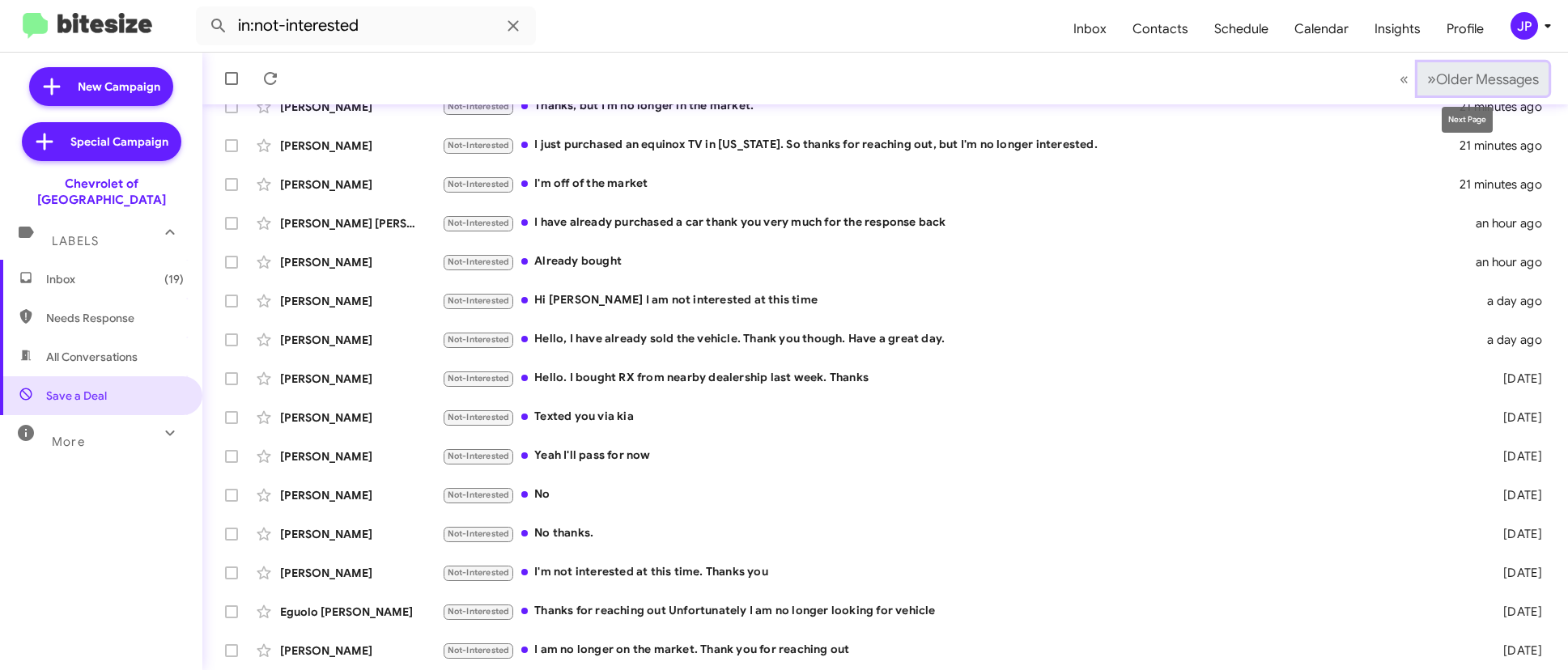
click at [1437, 77] on span "Older Messages" at bounding box center [1487, 79] width 103 height 18
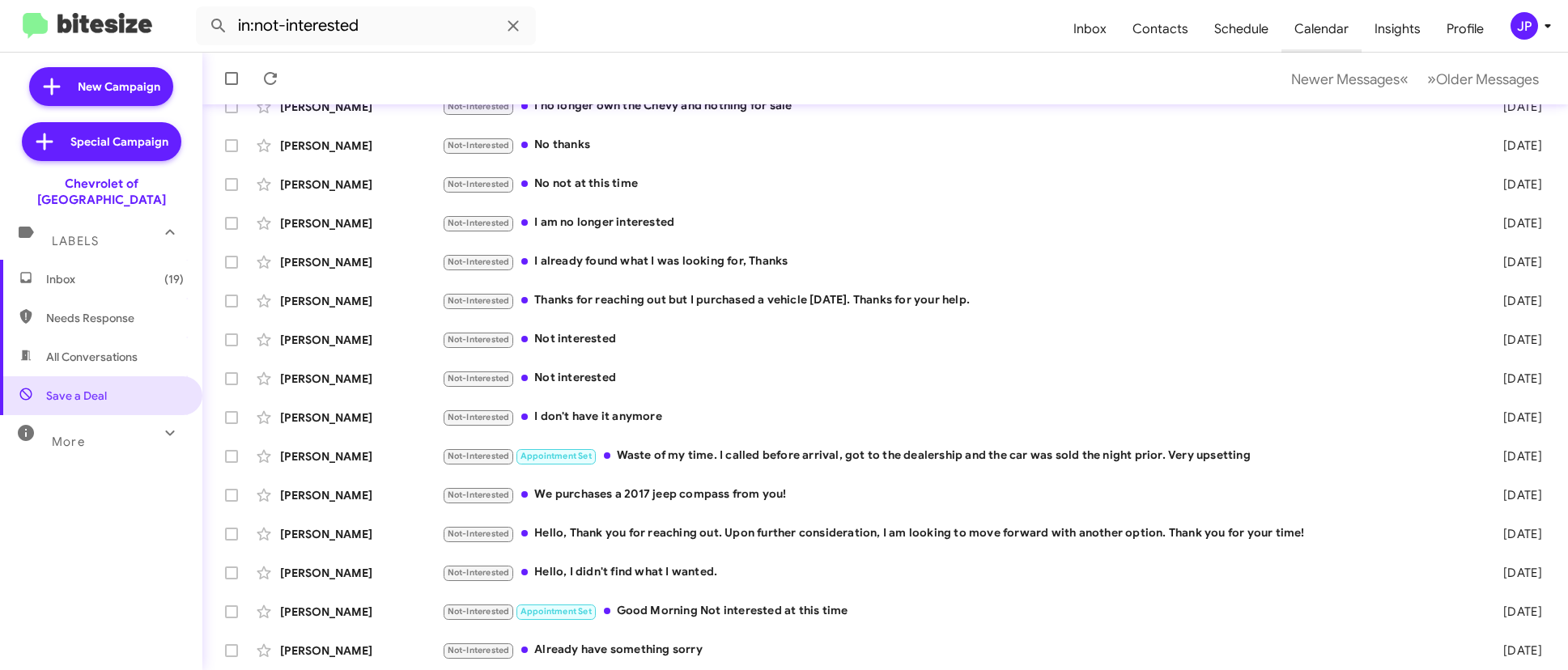
click at [1333, 32] on span "Calendar" at bounding box center [1321, 29] width 80 height 47
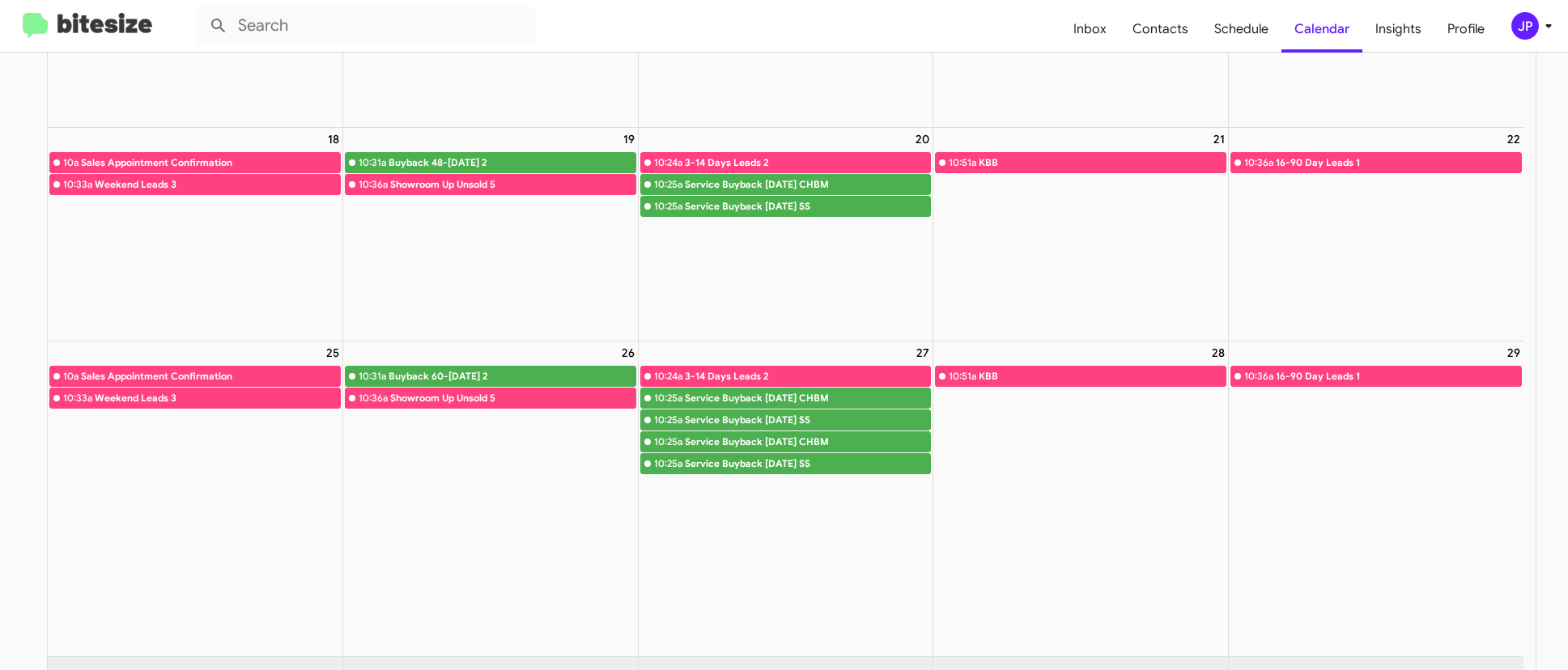
scroll to position [553, 0]
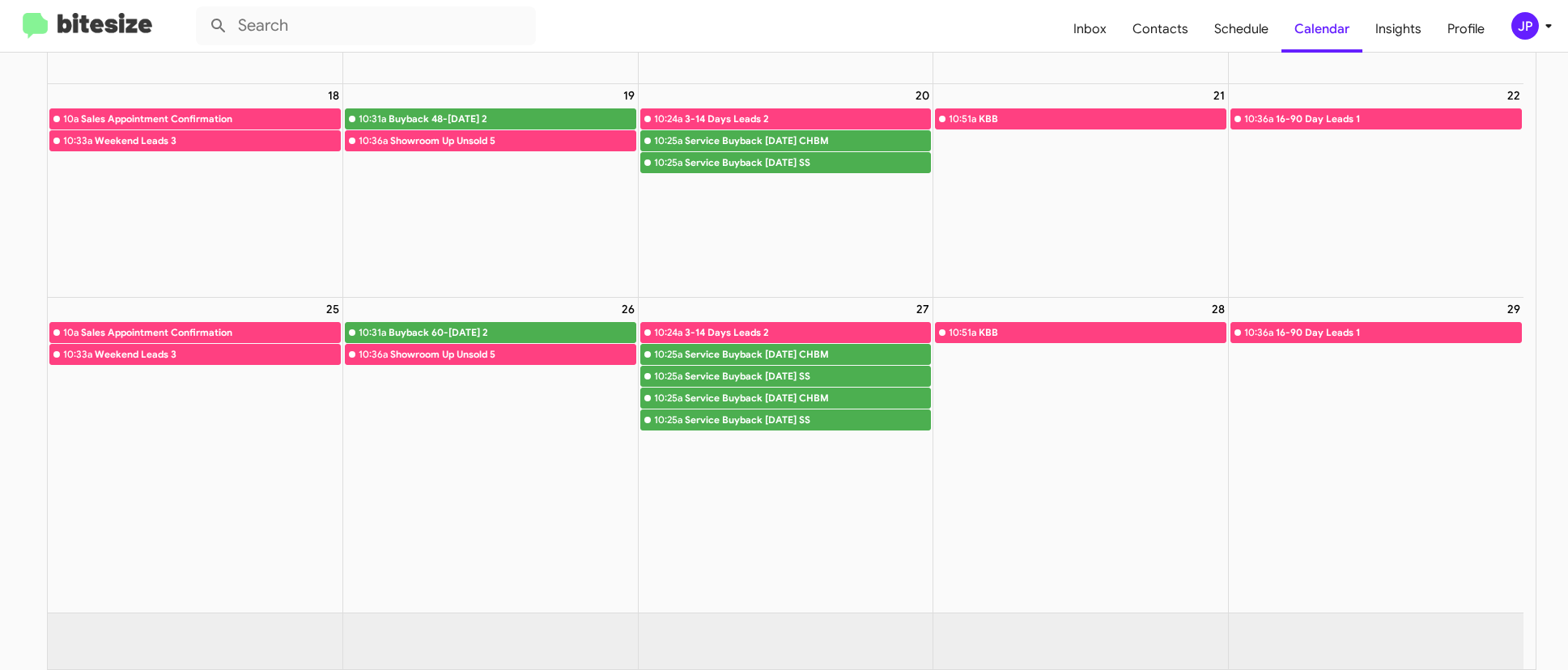
click at [92, 33] on img at bounding box center [87, 26] width 130 height 27
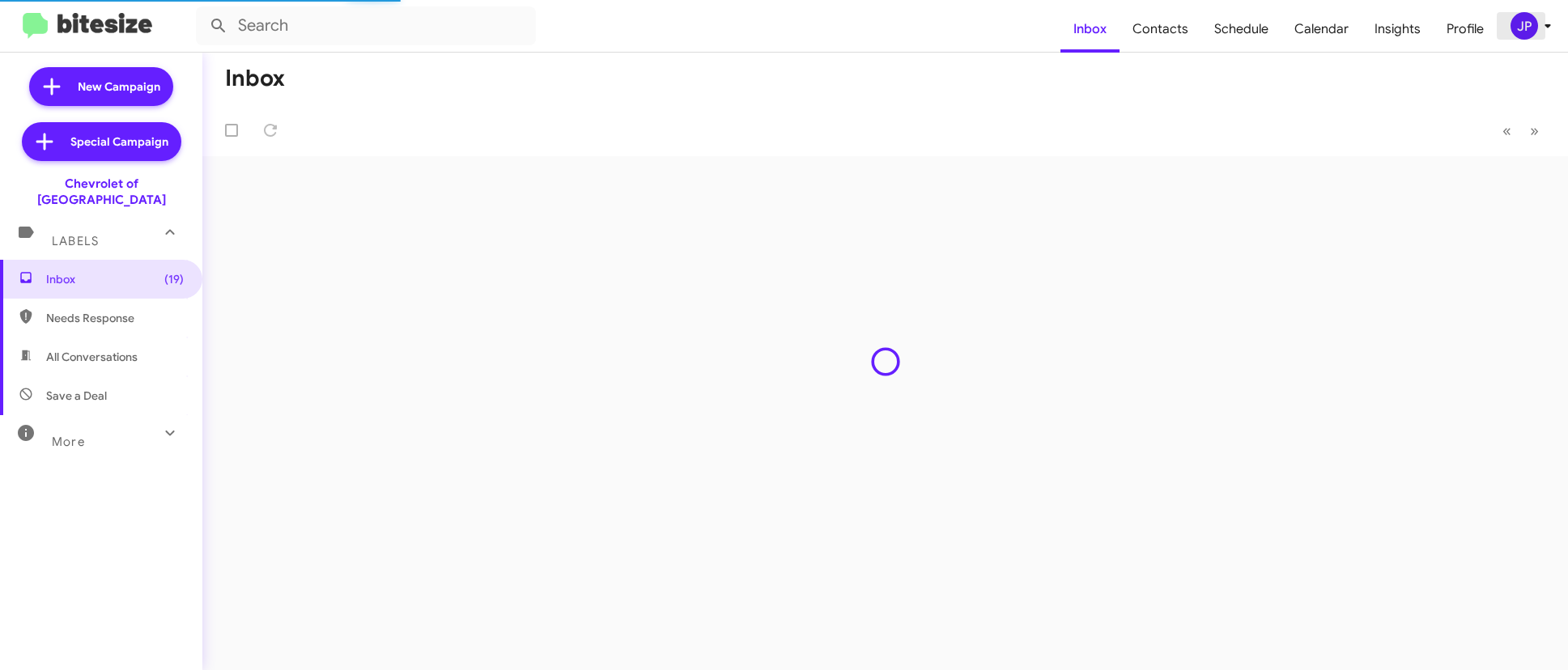
click at [1524, 35] on div "JP" at bounding box center [1524, 26] width 27 height 27
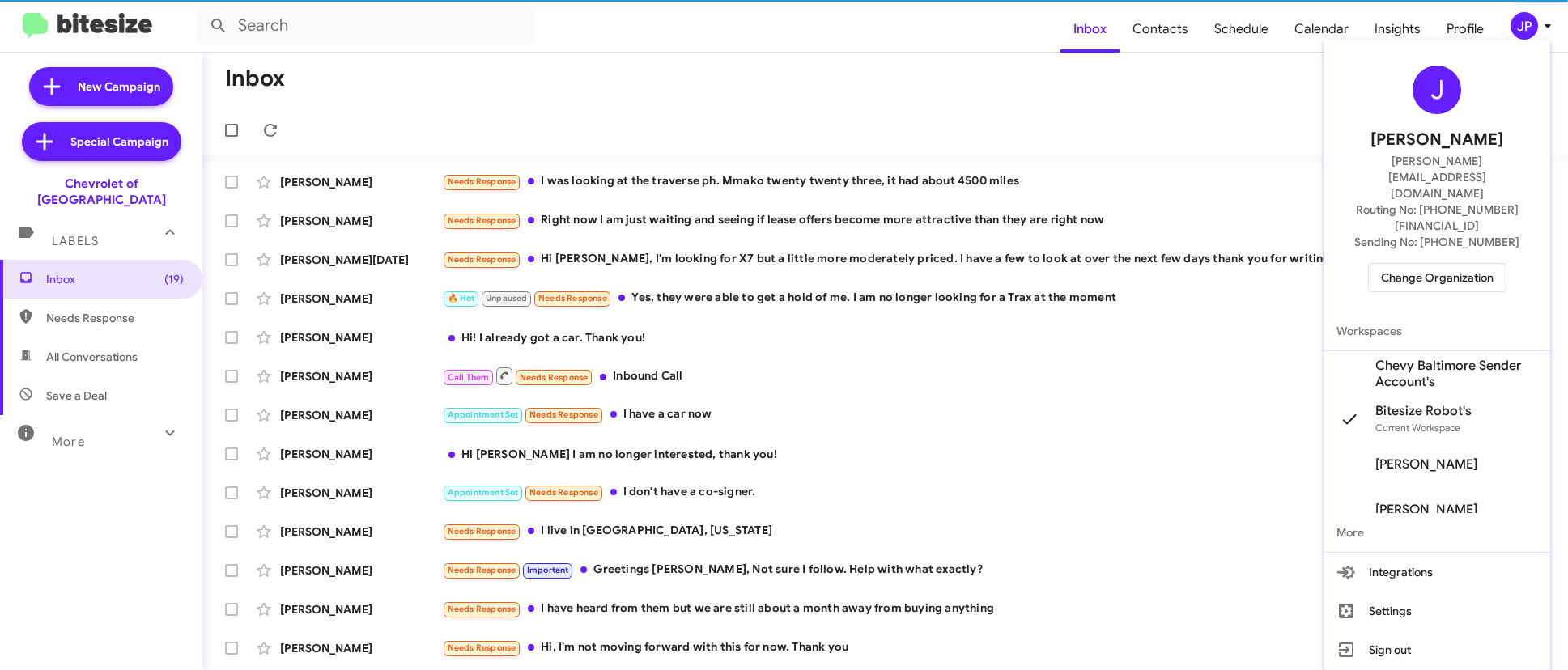
click at [1463, 264] on span "Change Organization" at bounding box center [1437, 277] width 113 height 27
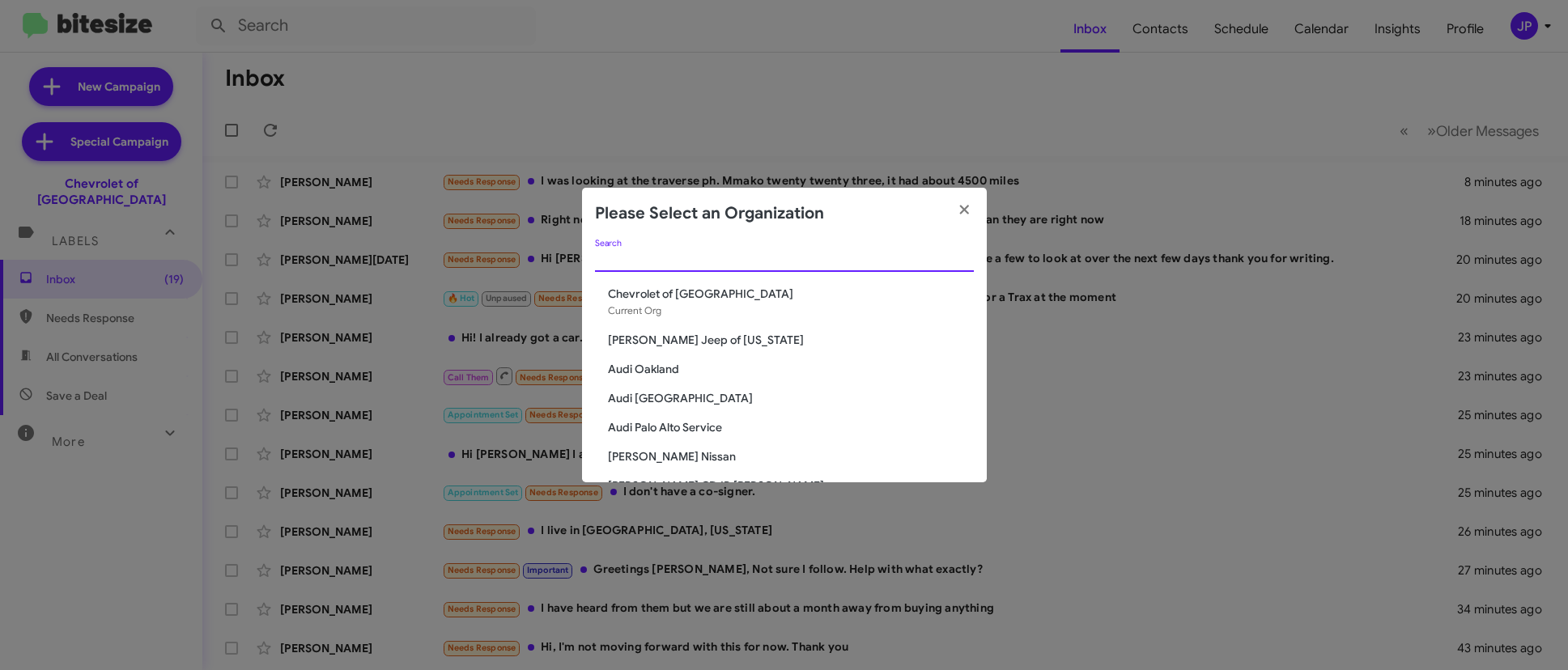
click at [779, 264] on input "Search" at bounding box center [784, 259] width 379 height 13
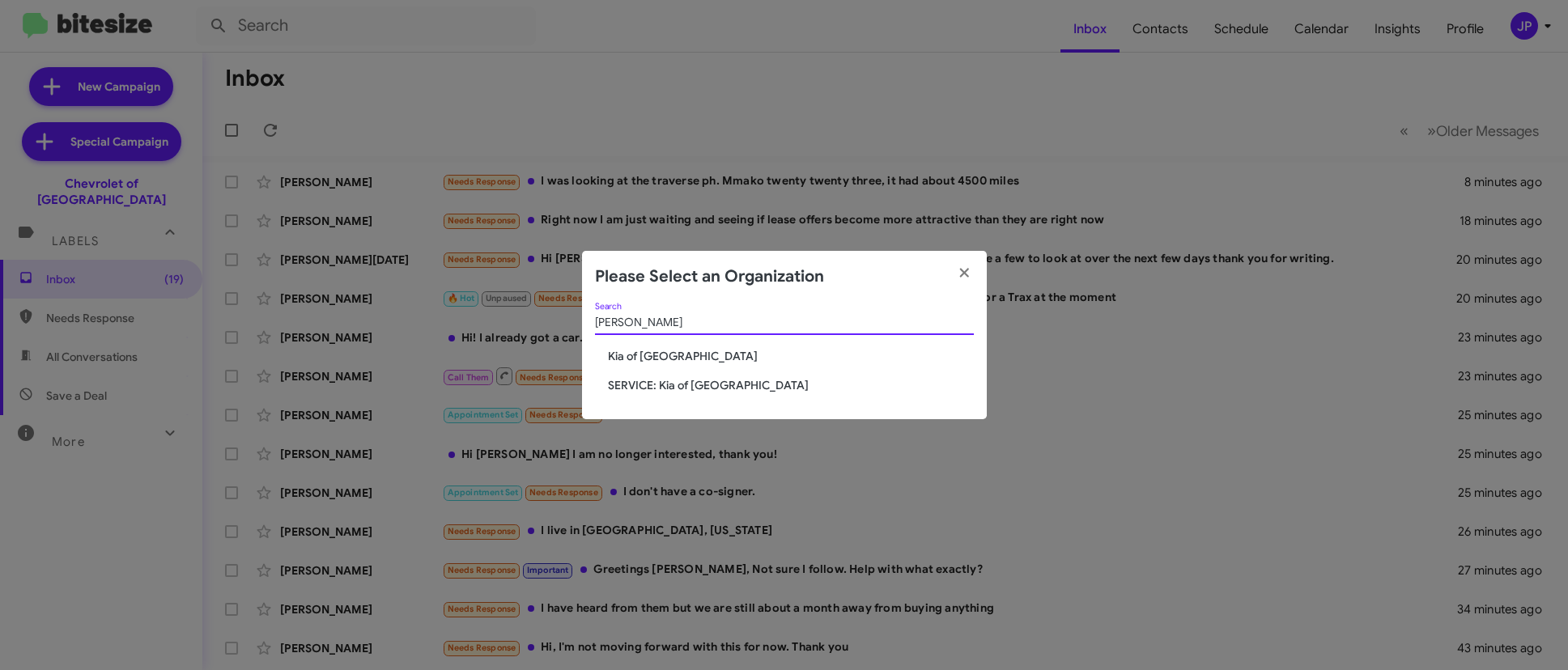
type input "Caton"
click at [679, 354] on span "Kia of [GEOGRAPHIC_DATA]" at bounding box center [791, 356] width 366 height 16
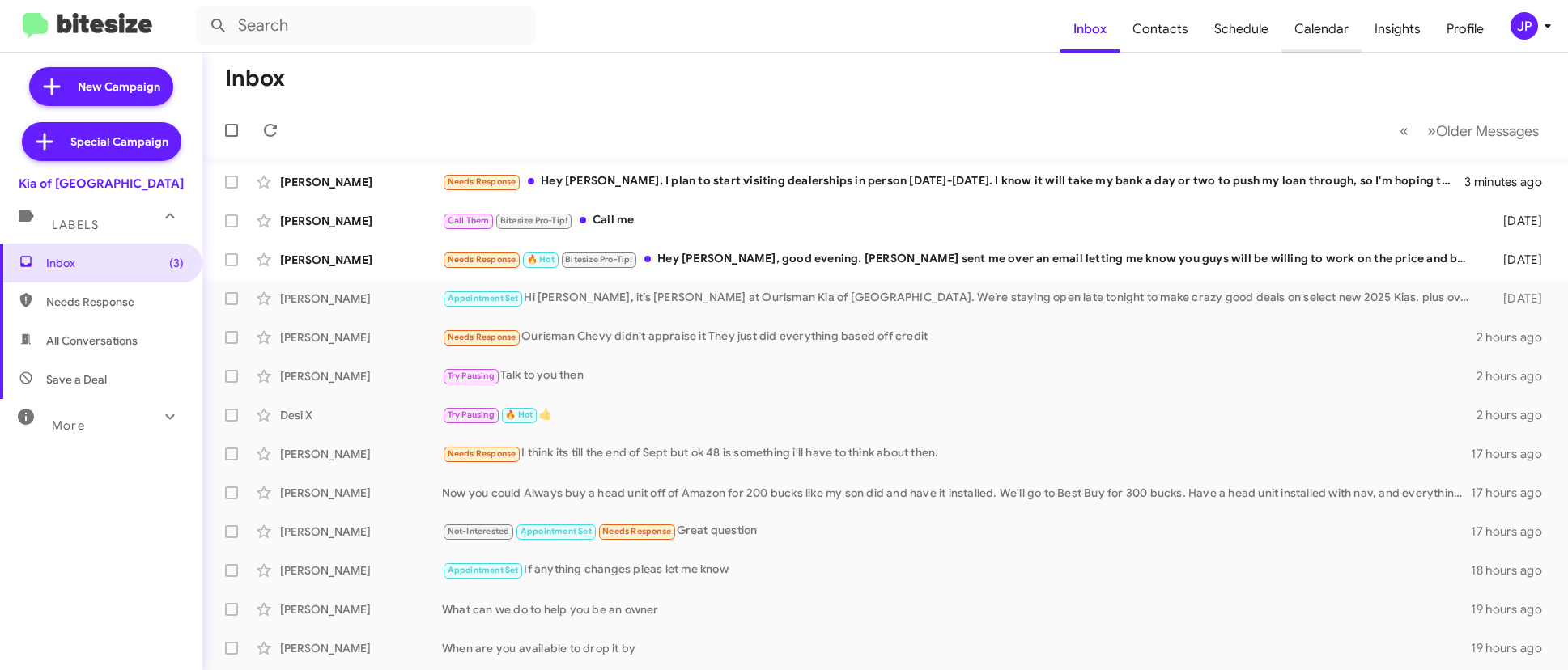
click at [1336, 16] on span "Calendar" at bounding box center [1321, 29] width 80 height 47
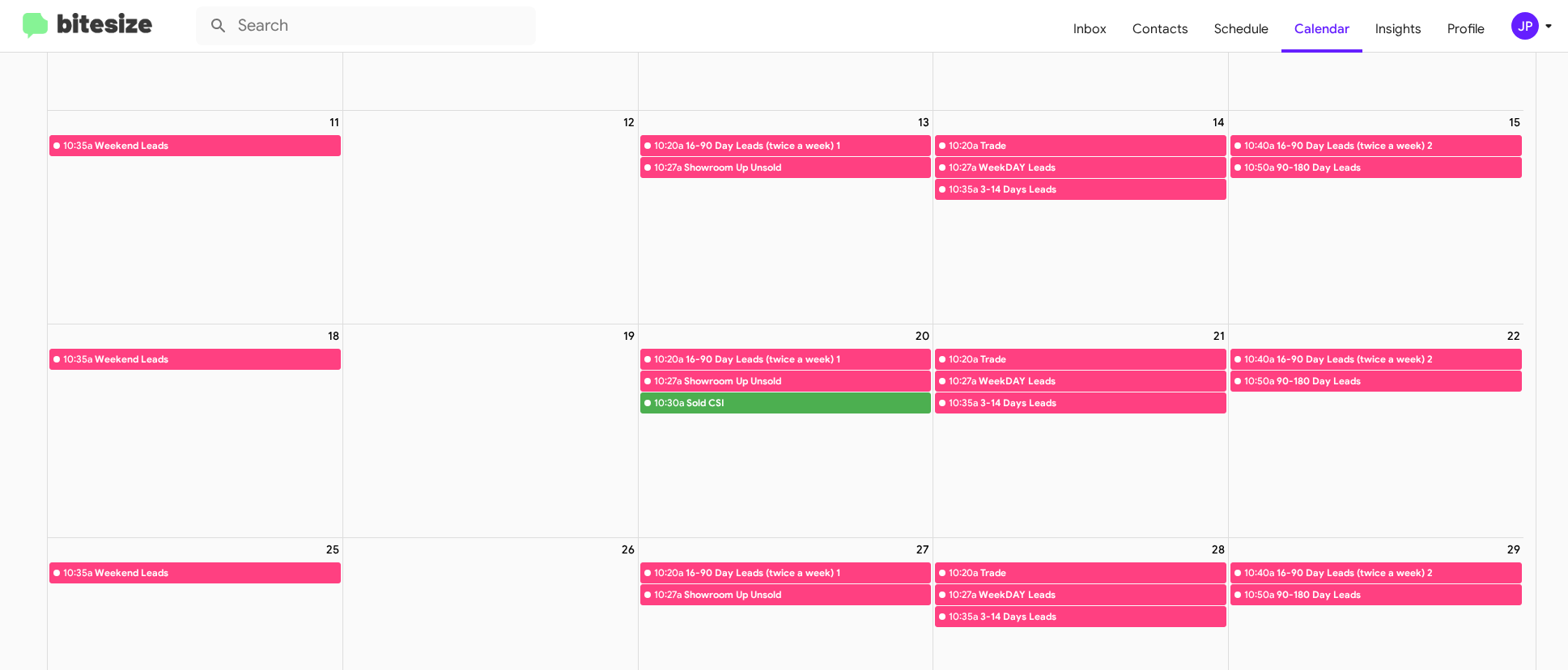
scroll to position [553, 0]
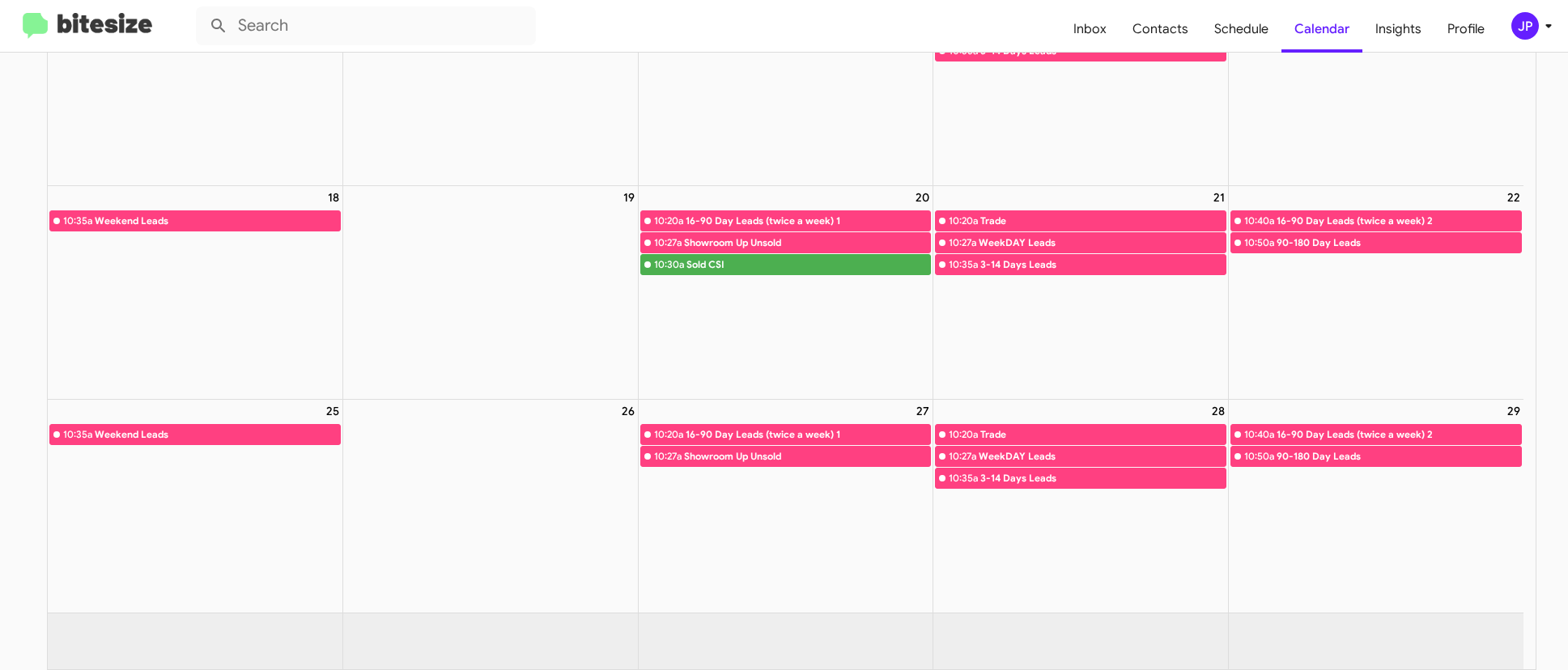
click at [105, 22] on img at bounding box center [87, 26] width 130 height 27
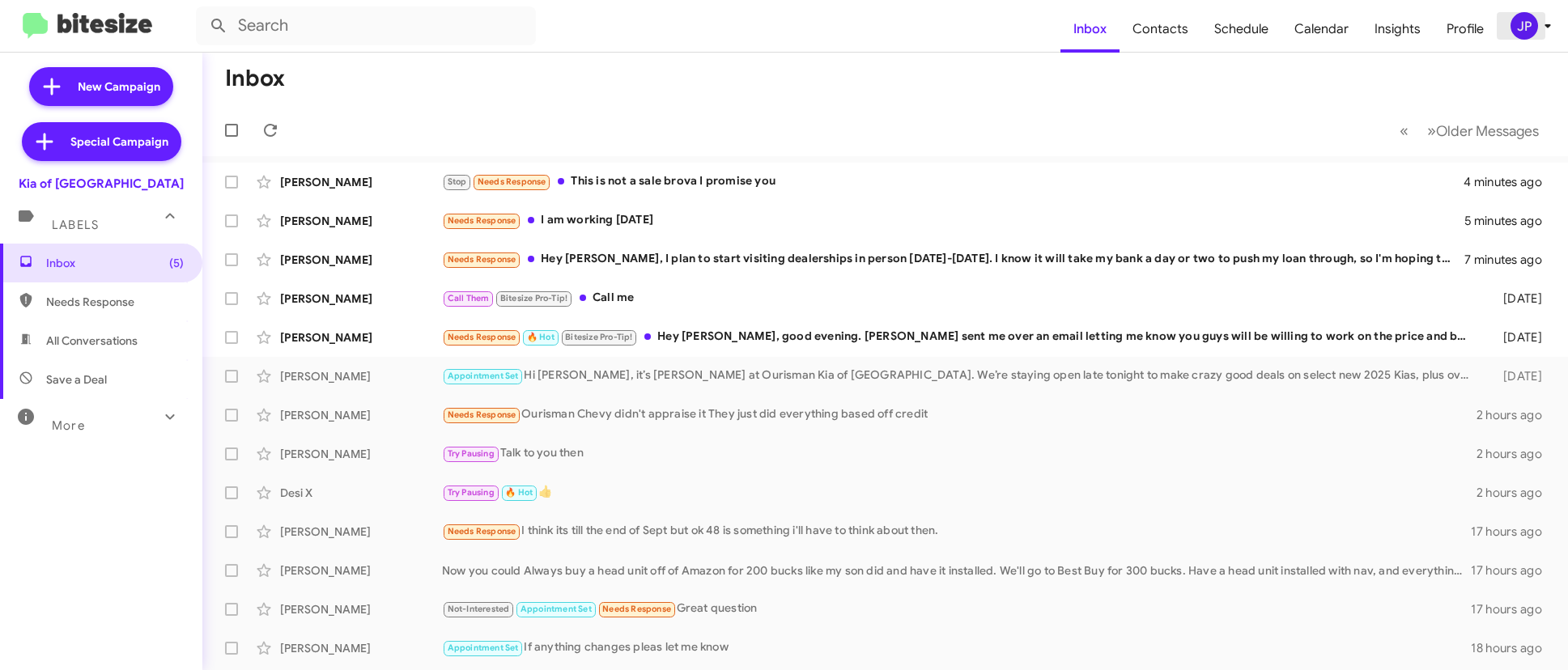
click at [1518, 30] on div "JP" at bounding box center [1524, 26] width 27 height 27
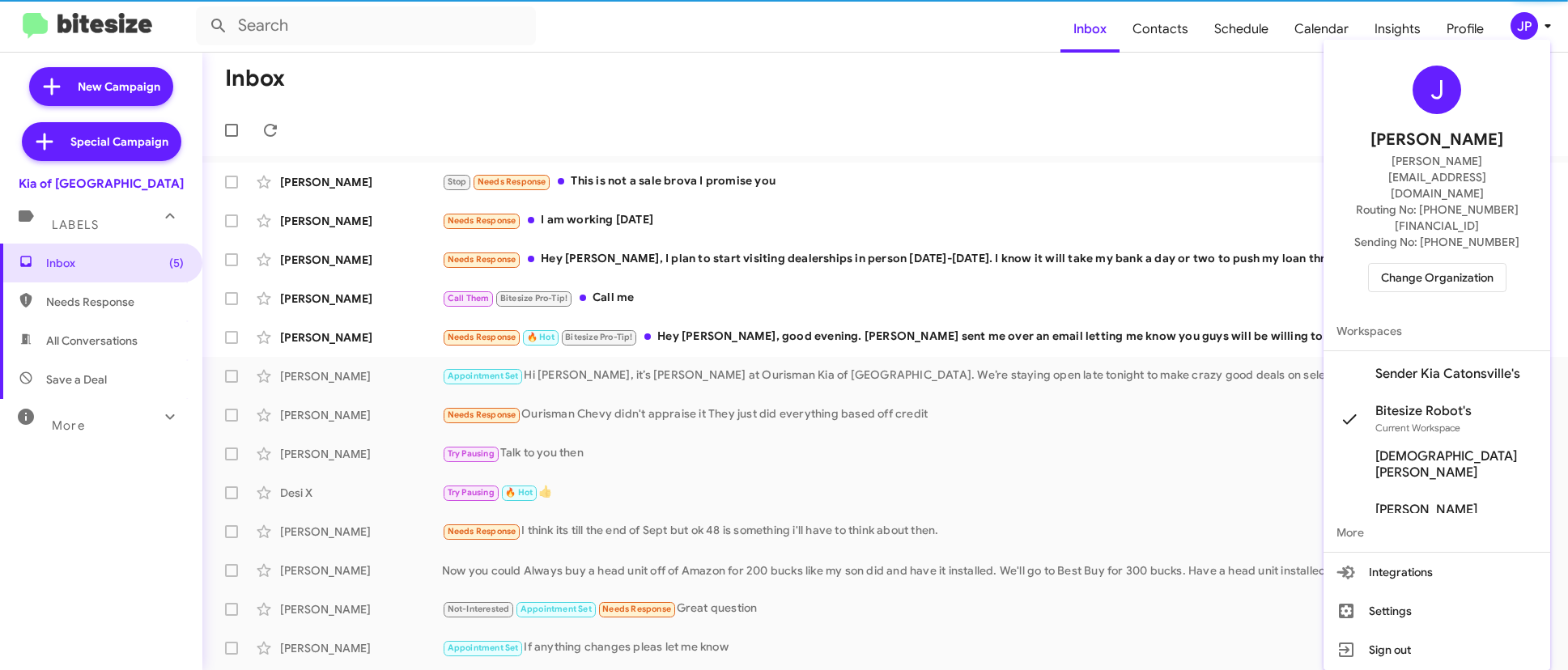
click at [1455, 264] on span "Change Organization" at bounding box center [1437, 277] width 113 height 27
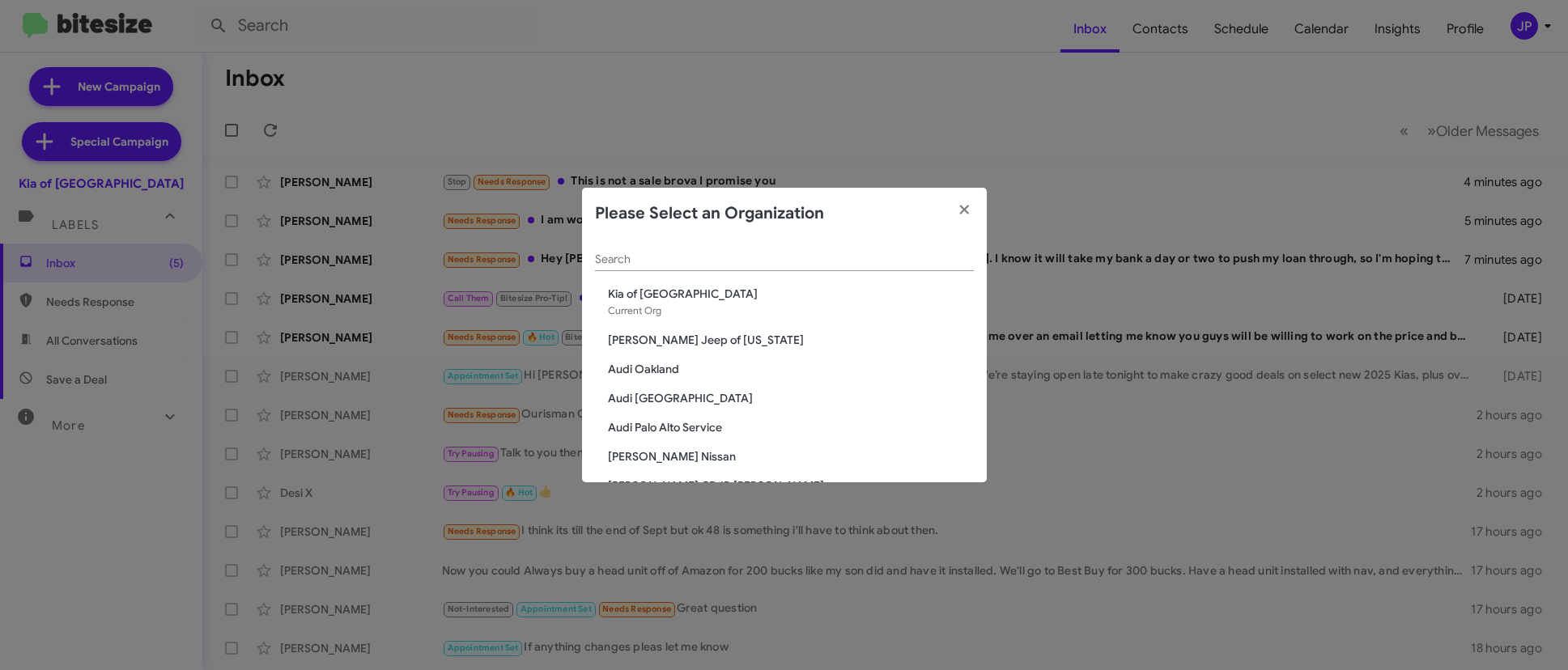
click at [709, 265] on div "Search" at bounding box center [784, 255] width 379 height 32
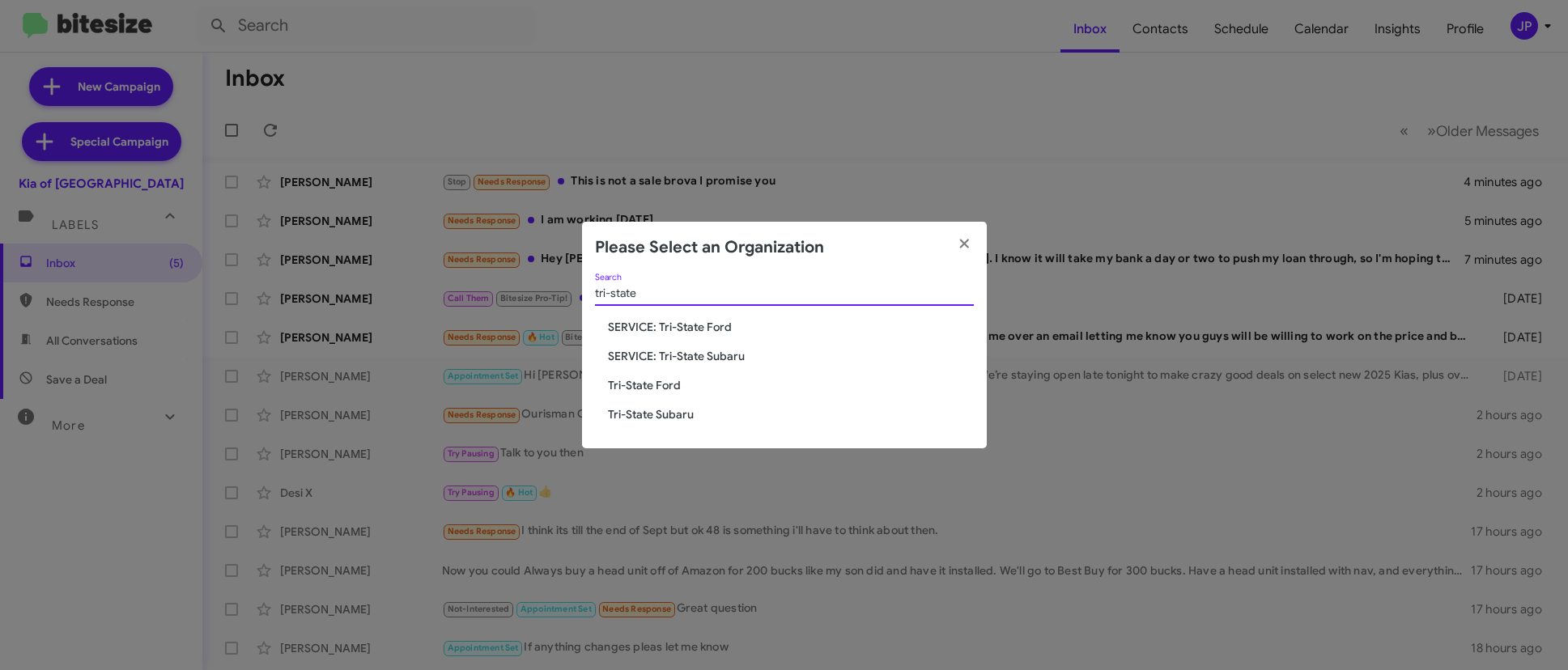
type input "tri-state"
click at [707, 331] on span "SERVICE: Tri-State Ford" at bounding box center [791, 326] width 366 height 16
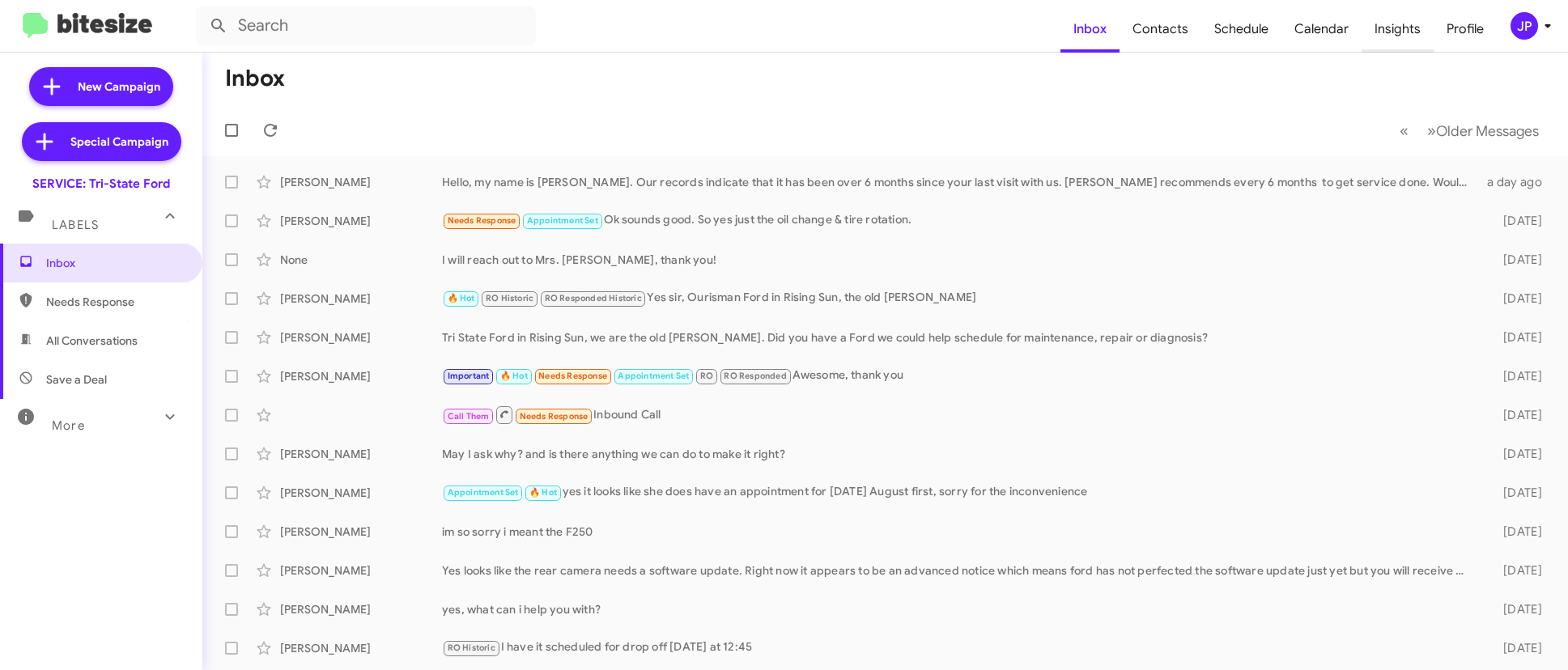
click at [1380, 34] on span "Insights" at bounding box center [1398, 29] width 72 height 47
click at [1382, 34] on span "Insights" at bounding box center [1398, 29] width 72 height 47
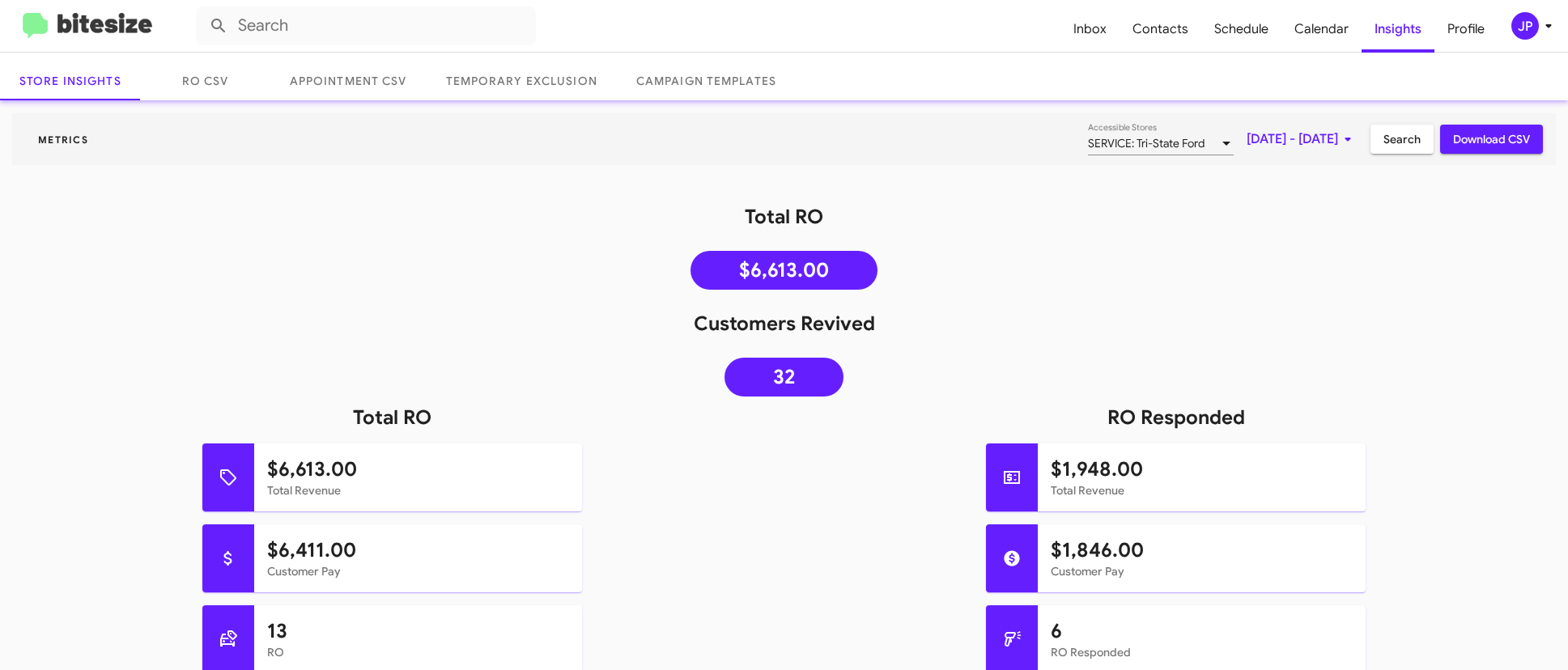
scroll to position [91, 0]
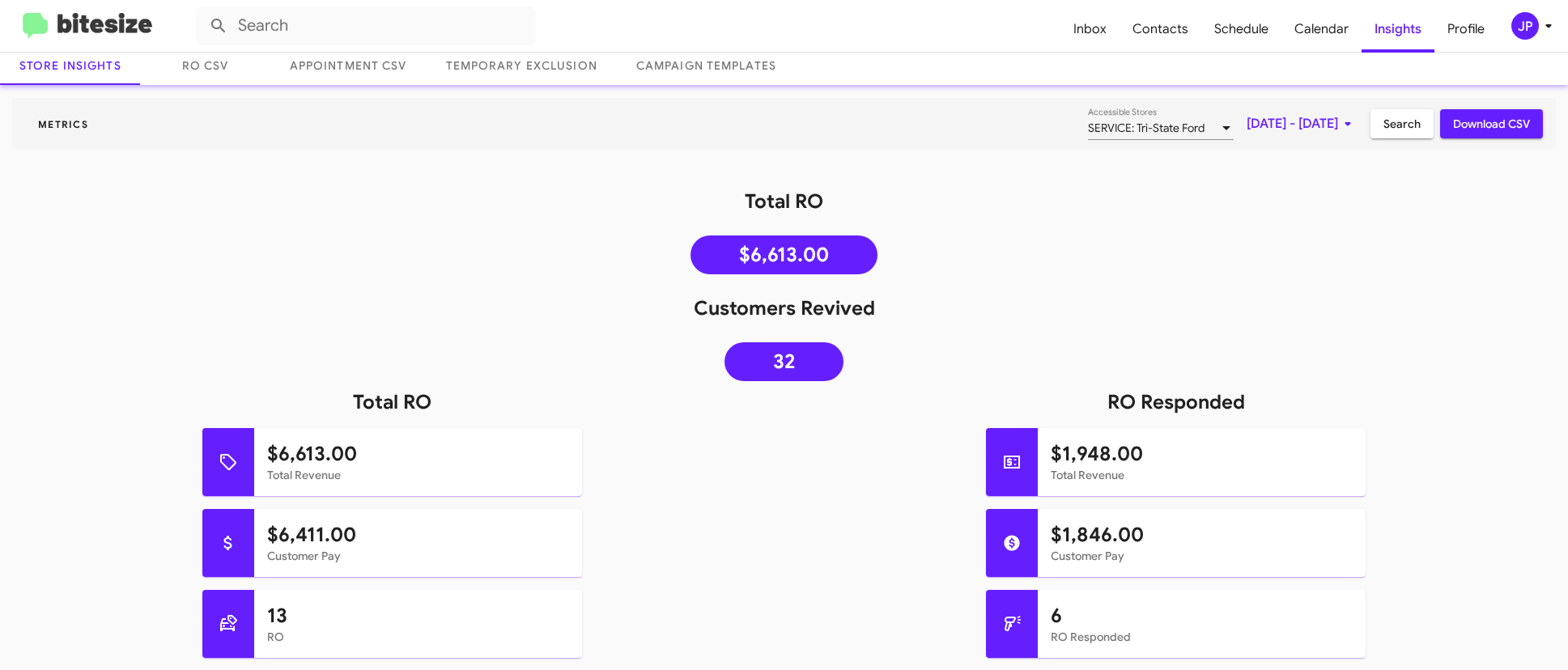
click at [1247, 119] on span "Aug 1, 2025 - Aug 15, 2025" at bounding box center [1302, 124] width 111 height 29
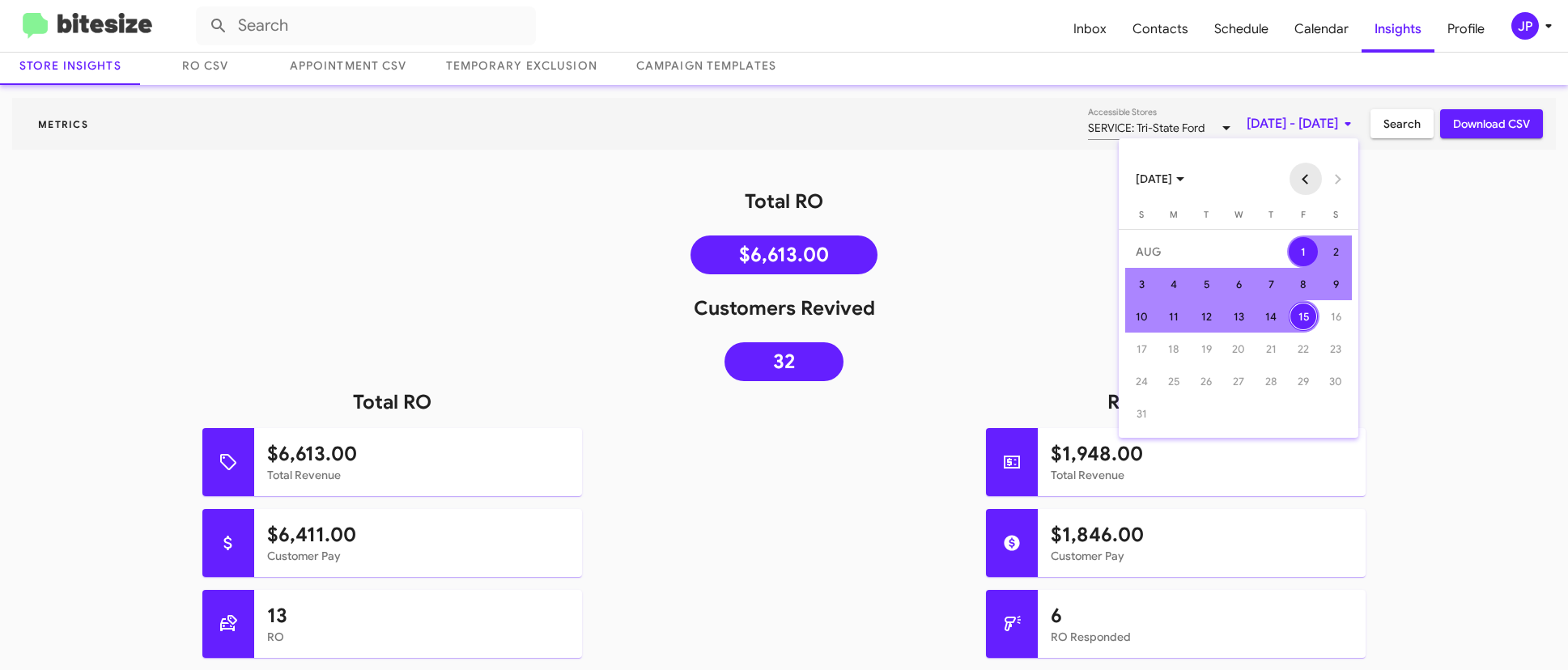
click at [1297, 176] on button "Previous month" at bounding box center [1306, 179] width 33 height 33
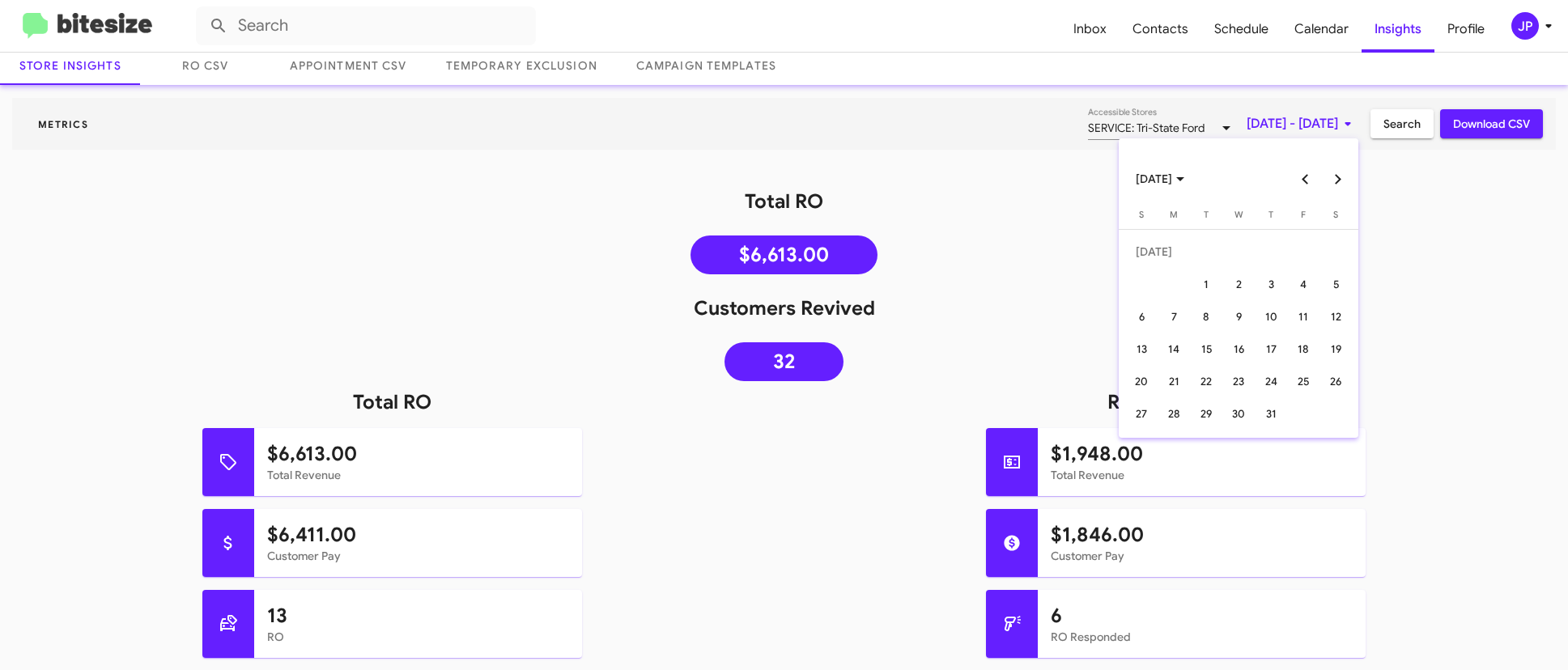
click at [1299, 175] on button "Previous month" at bounding box center [1306, 179] width 33 height 33
click at [1242, 305] on div "14" at bounding box center [1239, 316] width 29 height 29
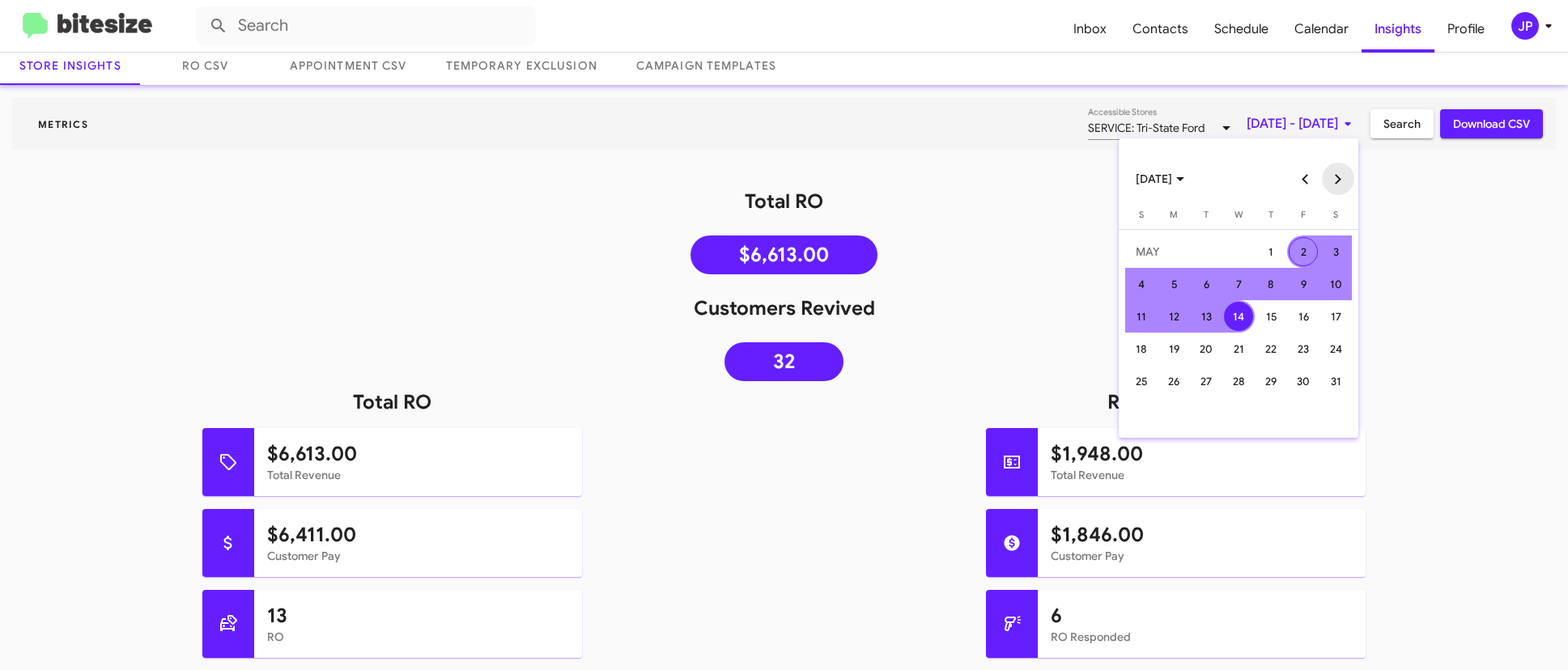
click at [1335, 180] on button "Next month" at bounding box center [1339, 179] width 33 height 33
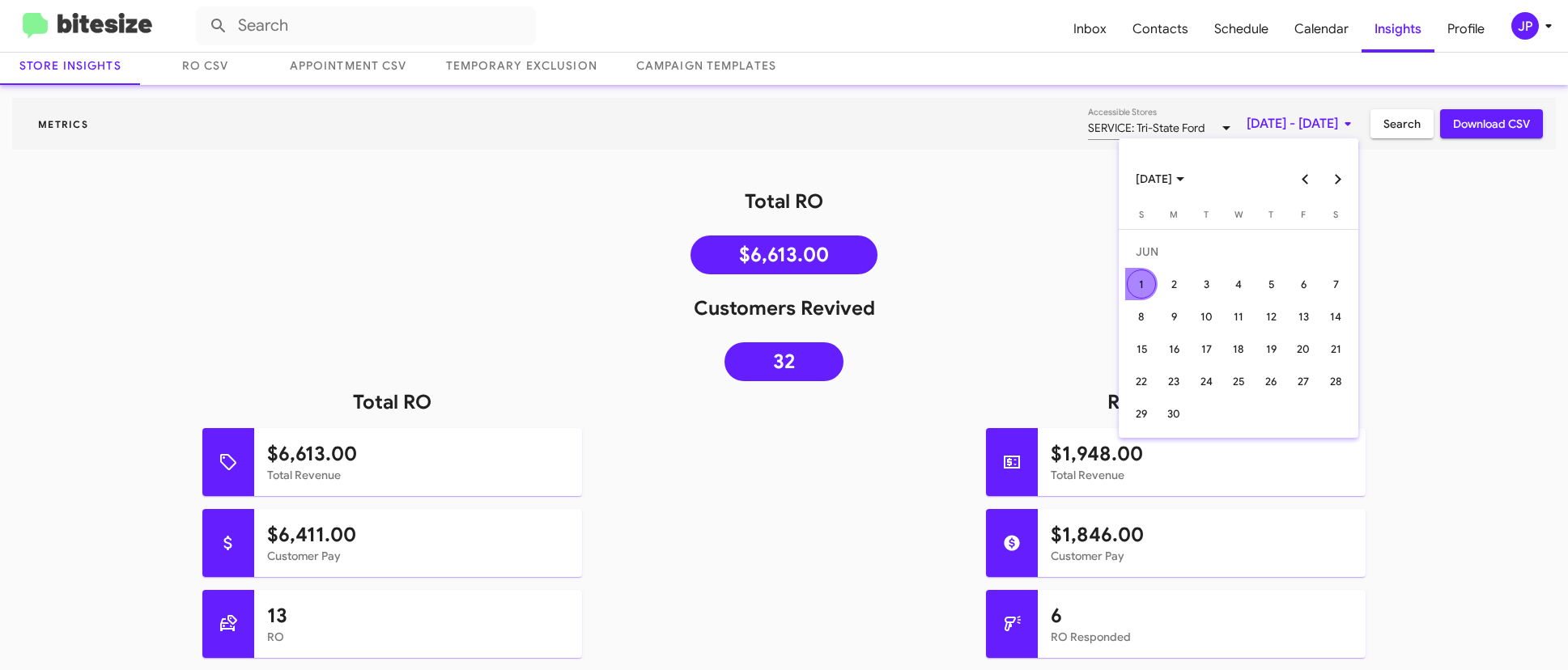
click at [1335, 180] on button "Next month" at bounding box center [1339, 179] width 33 height 33
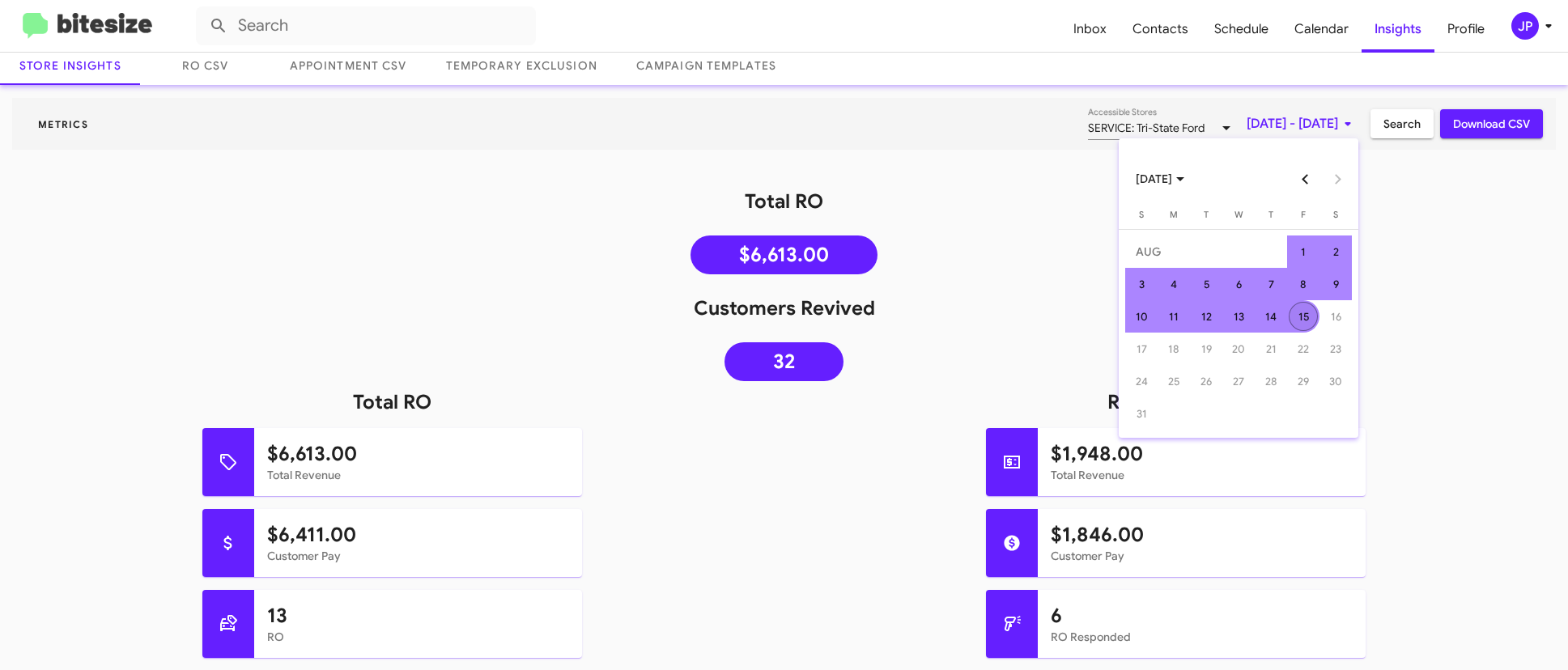
click at [1296, 311] on div "15" at bounding box center [1303, 316] width 29 height 29
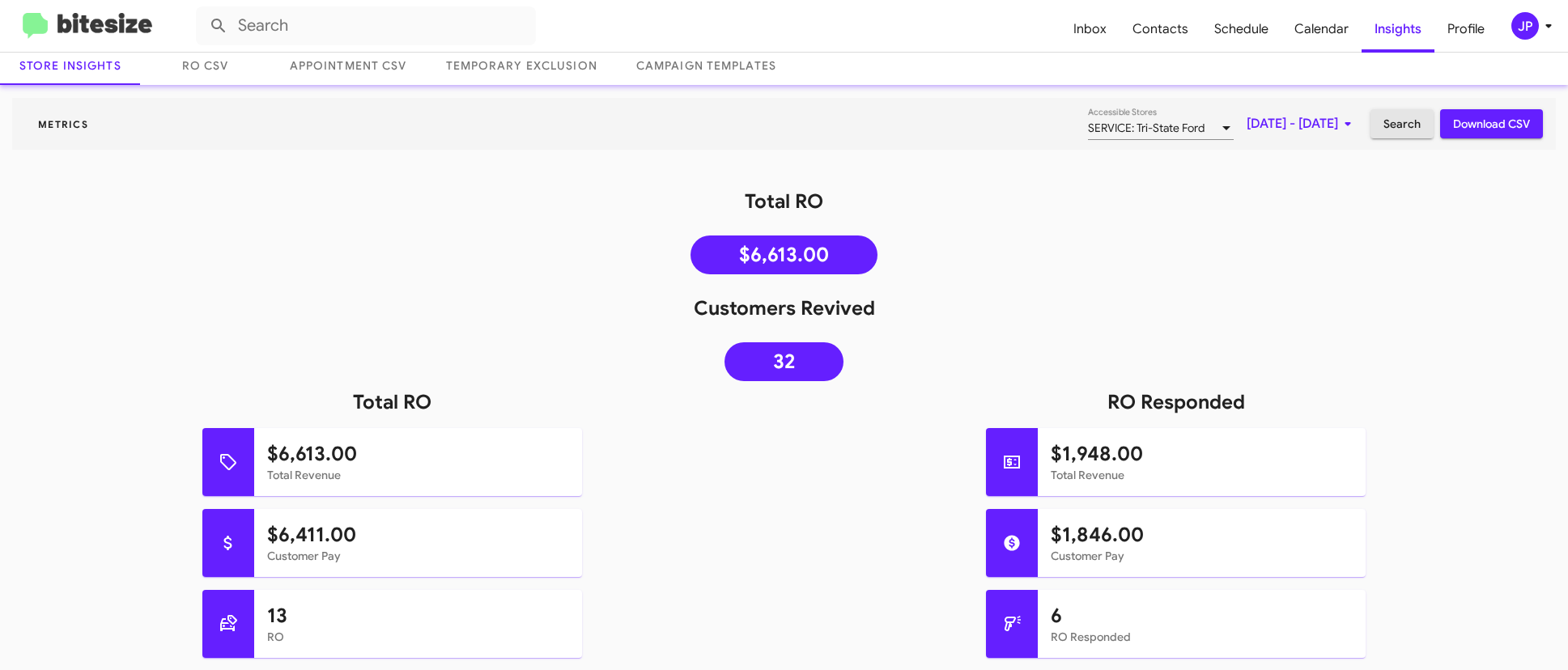
click at [1393, 128] on span "Search" at bounding box center [1401, 124] width 37 height 29
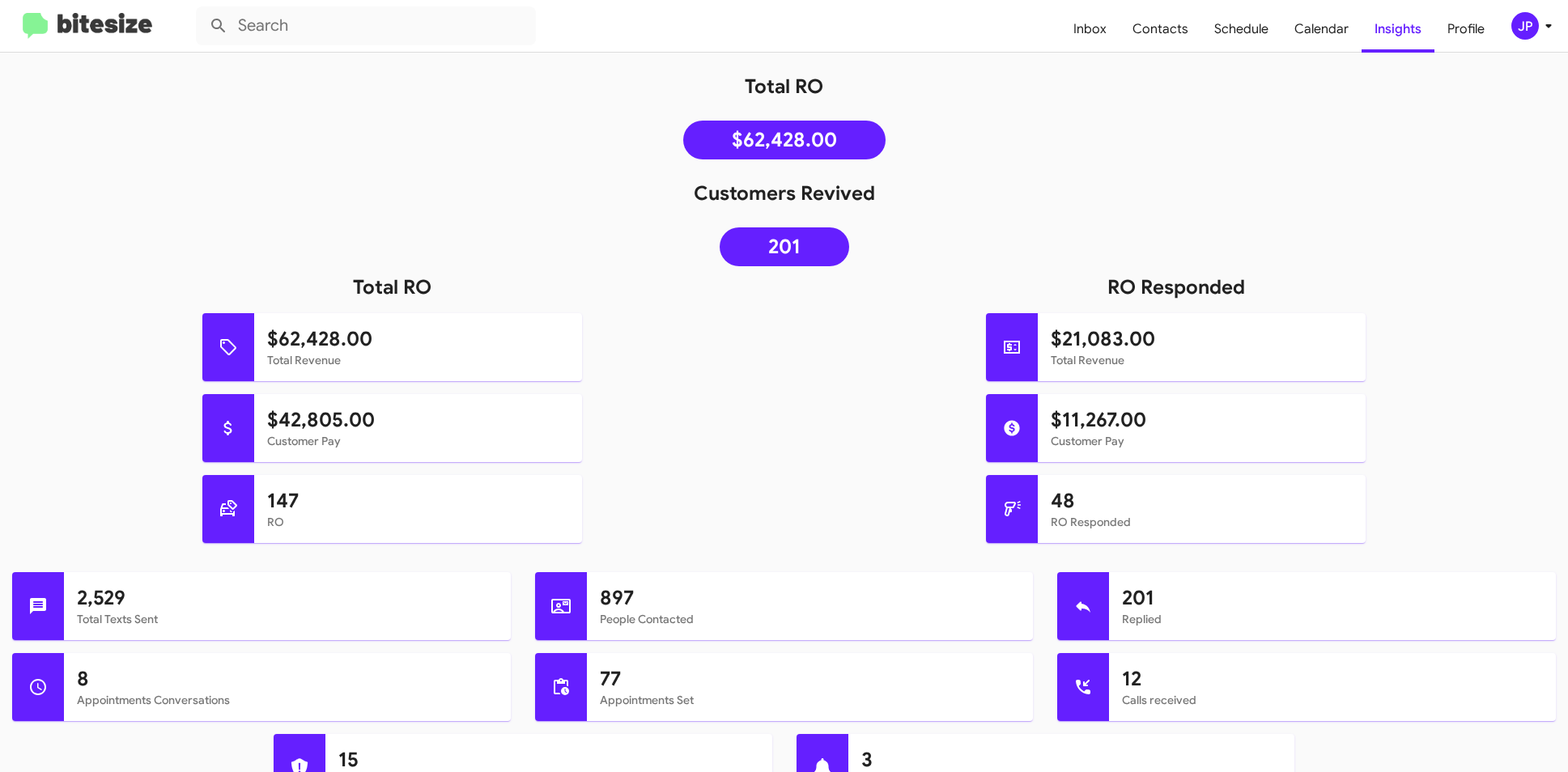
scroll to position [207, 0]
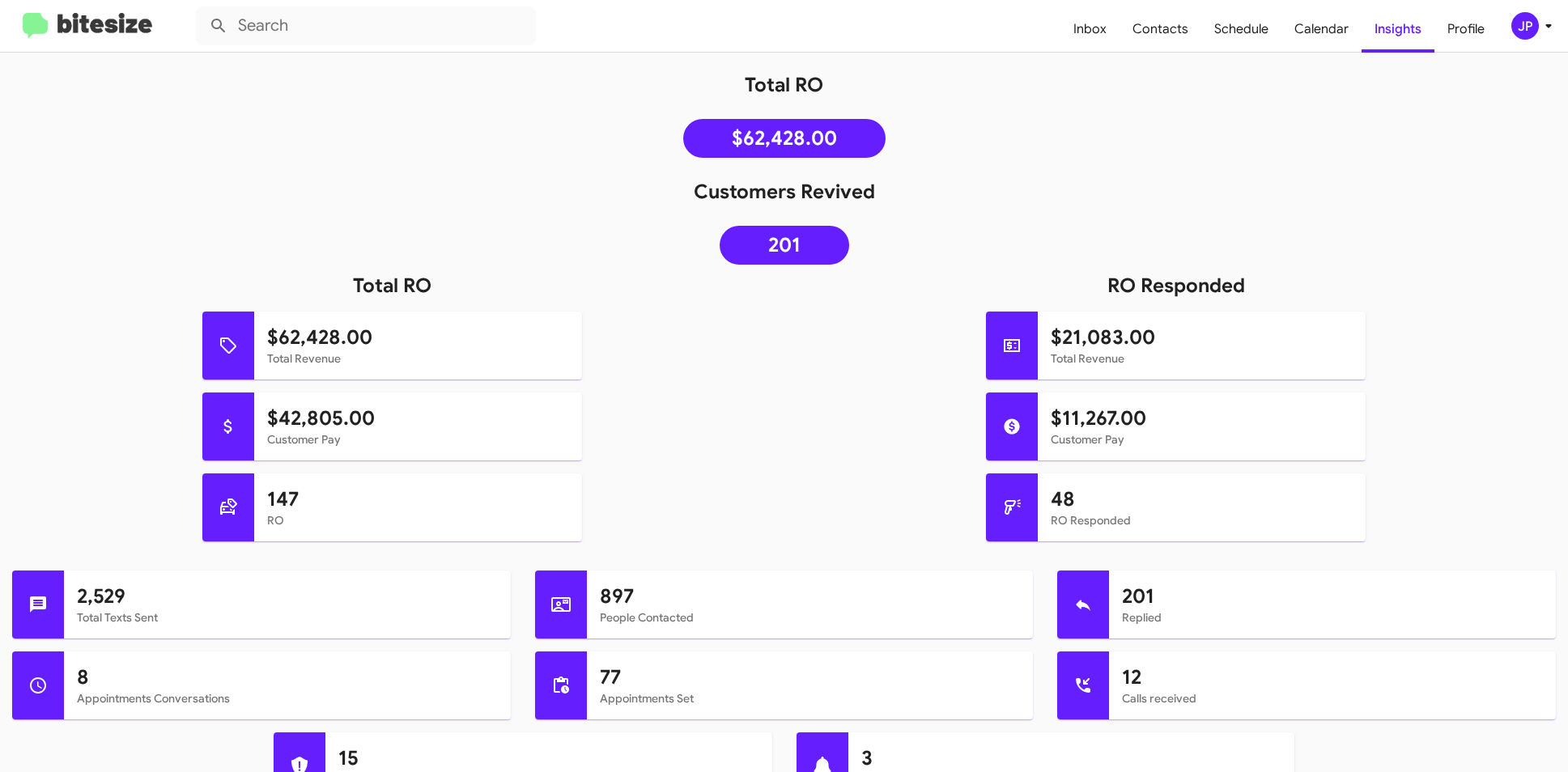
click at [70, 27] on img at bounding box center [87, 26] width 130 height 27
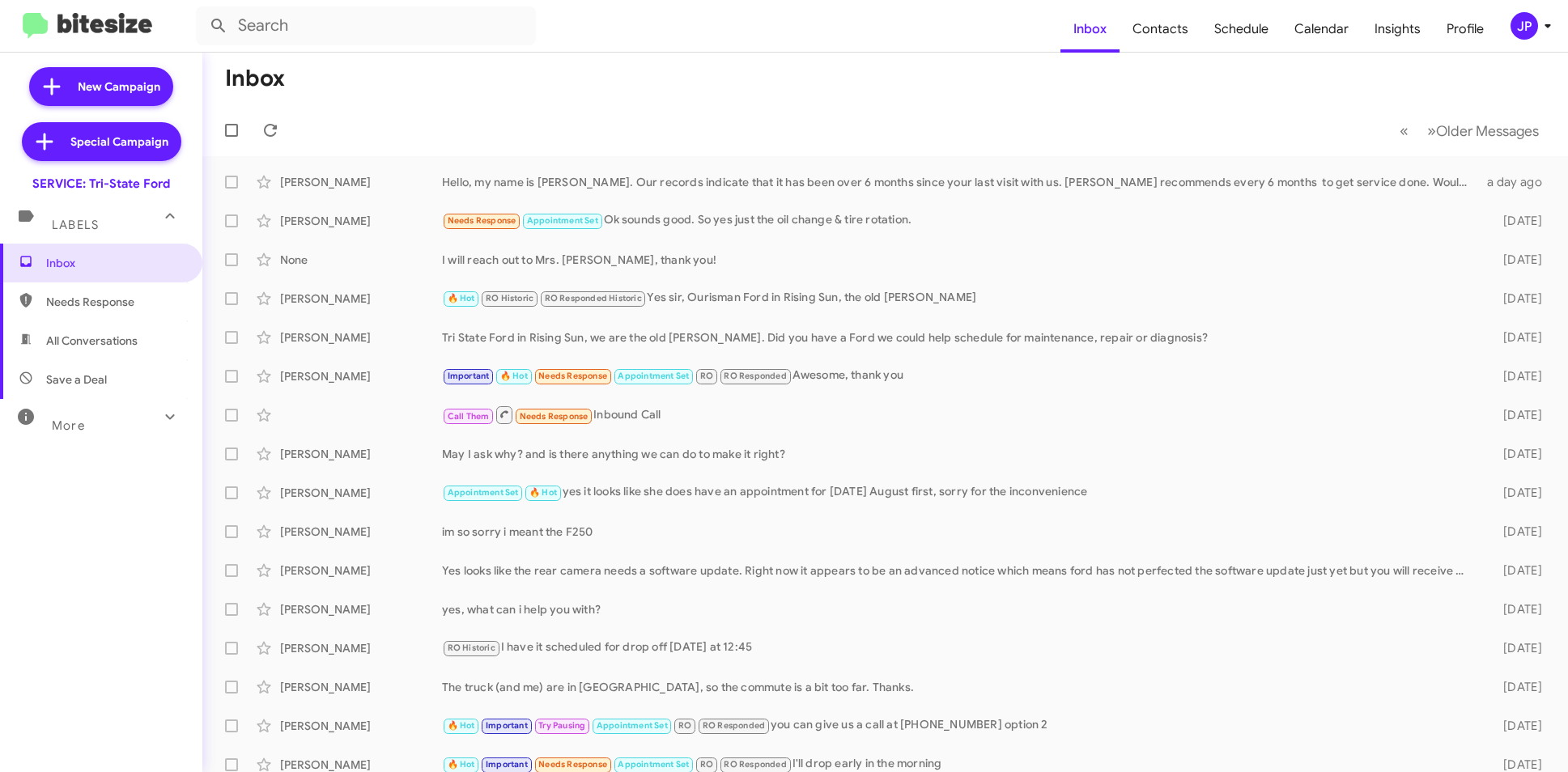
drag, startPoint x: 1520, startPoint y: 31, endPoint x: 1514, endPoint y: 37, distance: 8.5
click at [1519, 31] on div "JP" at bounding box center [1524, 26] width 27 height 27
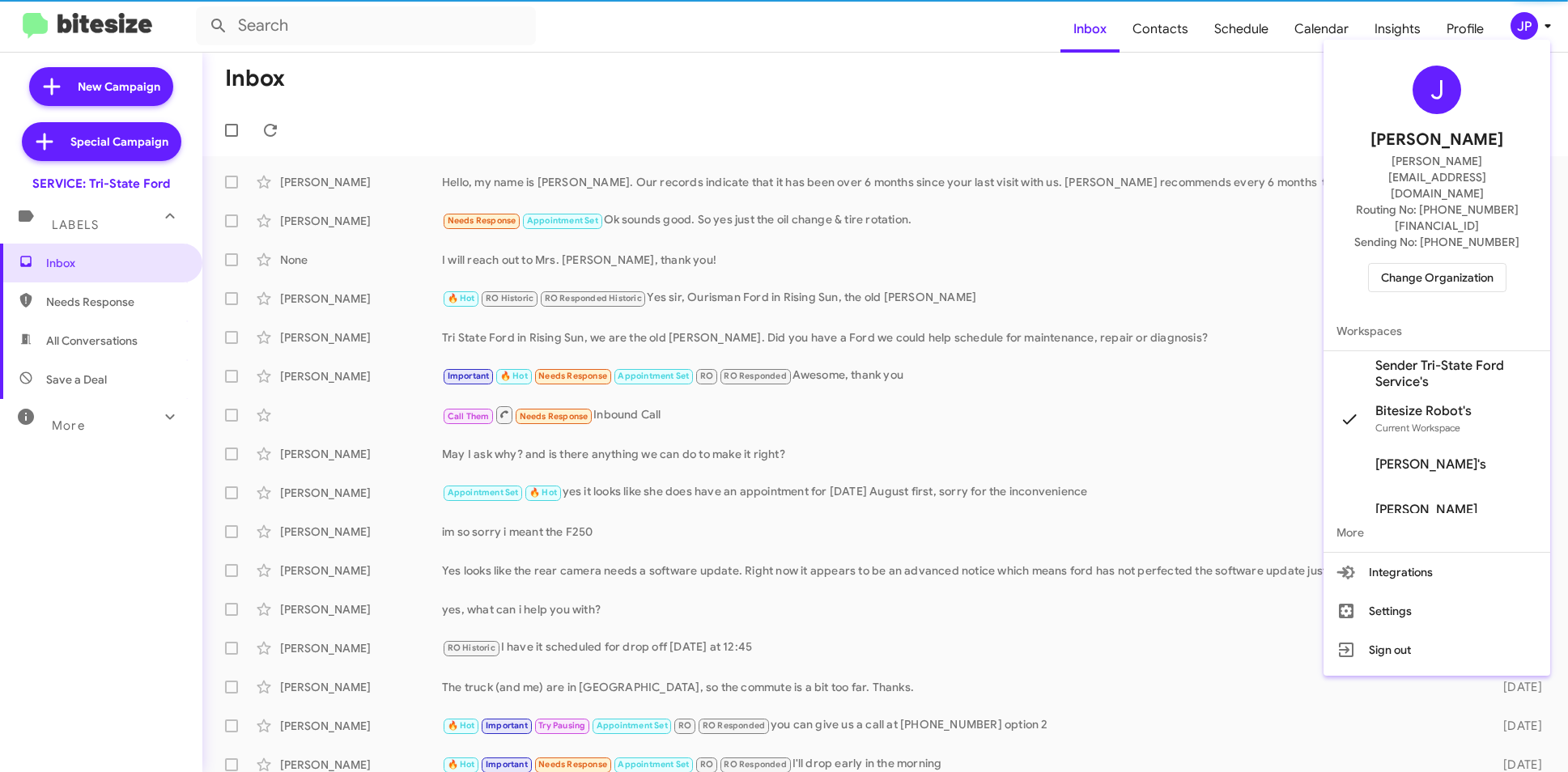
click at [1440, 264] on span "Change Organization" at bounding box center [1437, 277] width 113 height 27
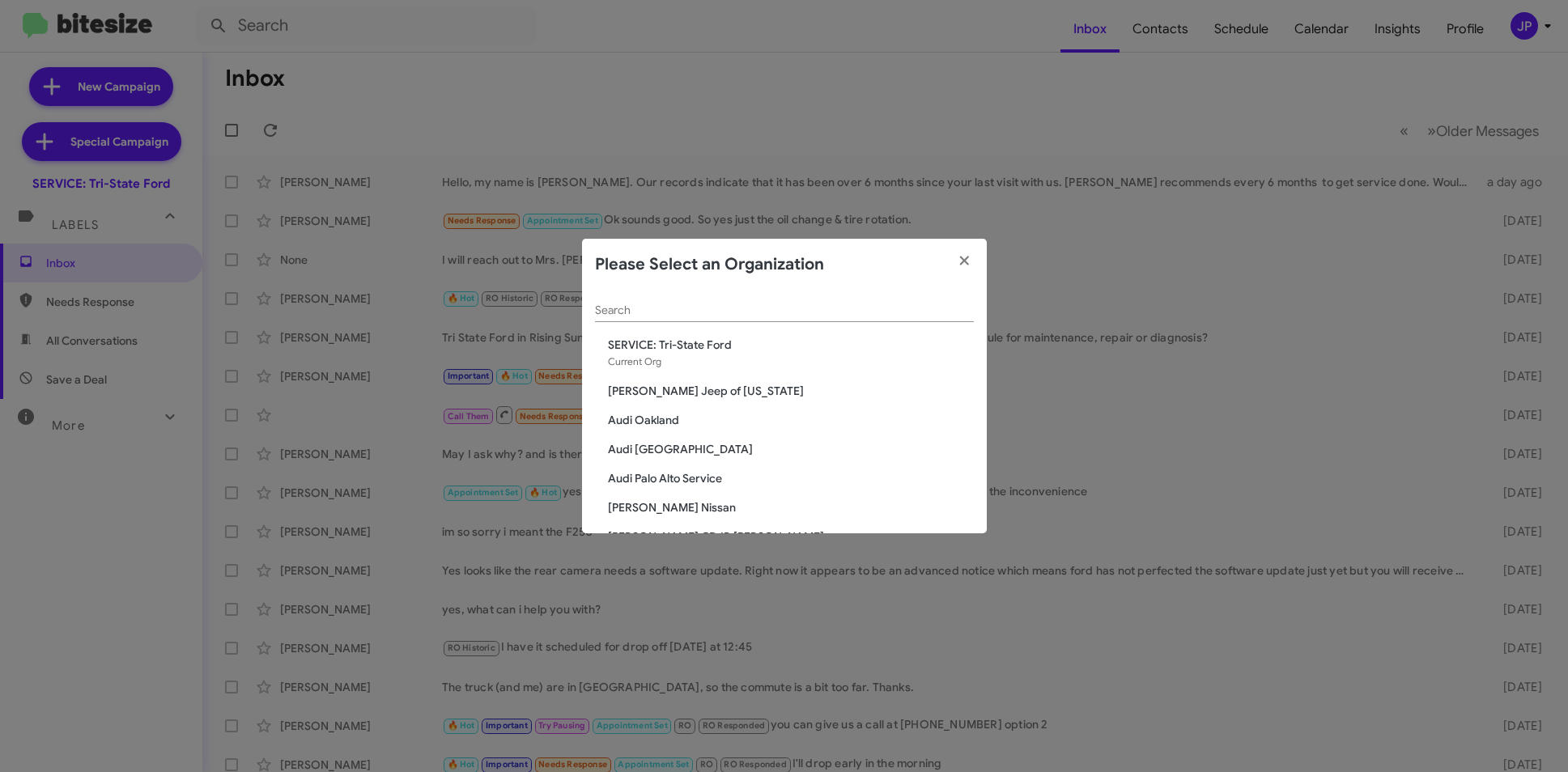
click at [938, 312] on input "Search" at bounding box center [784, 310] width 379 height 13
click at [689, 398] on span "Adams Jeep of Maryland" at bounding box center [791, 391] width 366 height 16
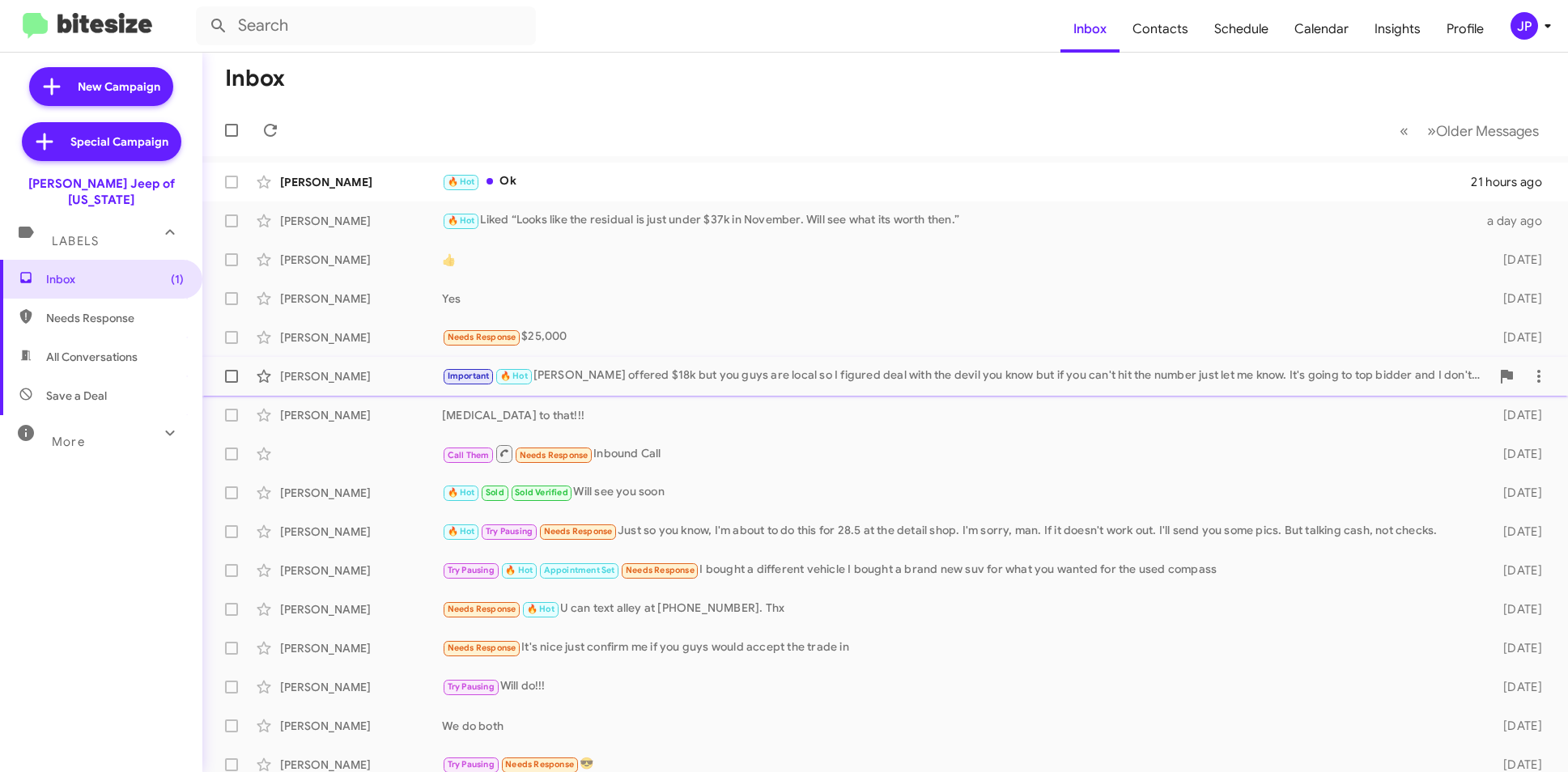
click at [579, 384] on div "Important 🔥 Hot [PERSON_NAME] offered $18k but you guys are local so I figured …" at bounding box center [966, 376] width 1048 height 19
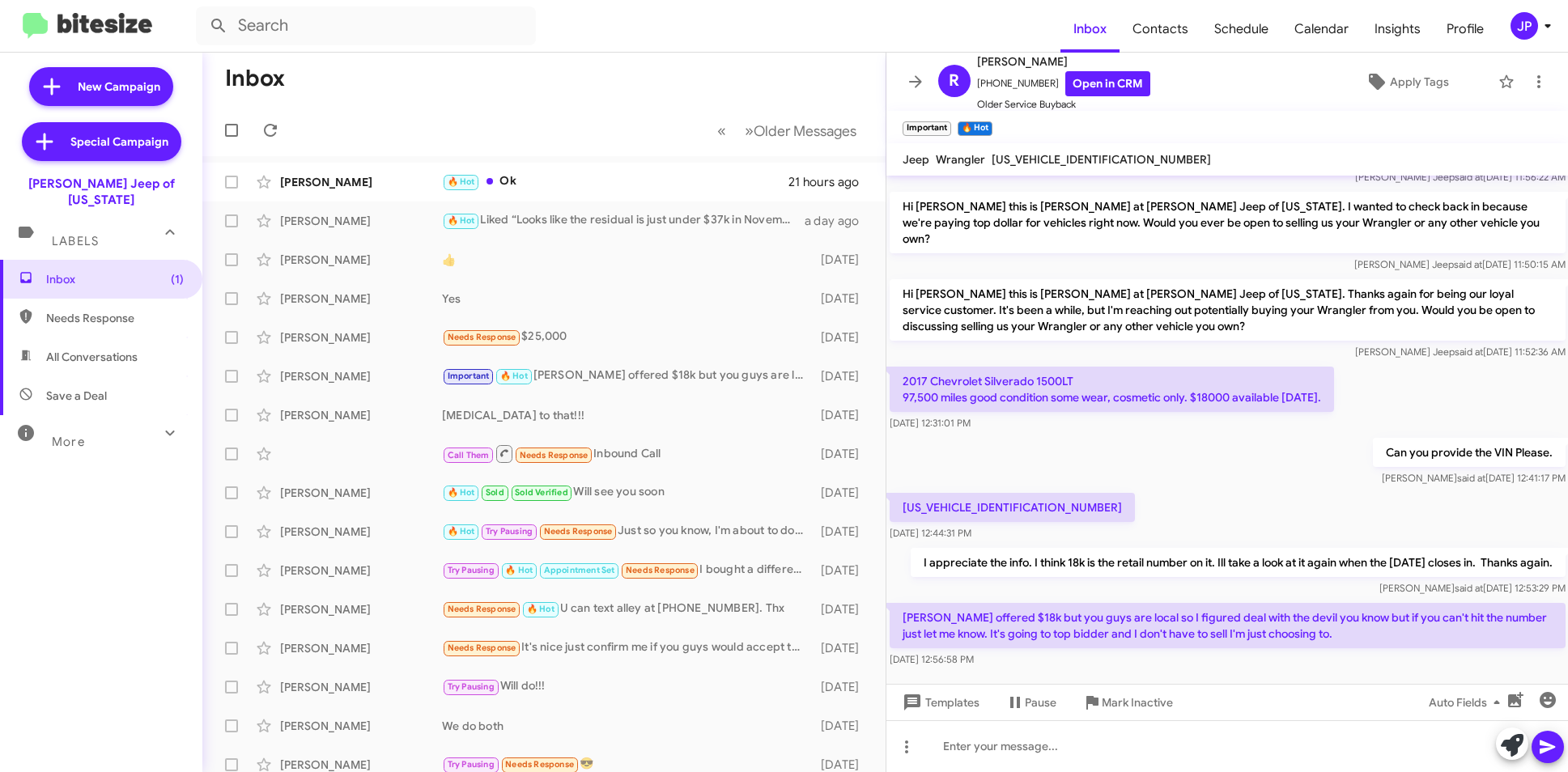
scroll to position [830, 0]
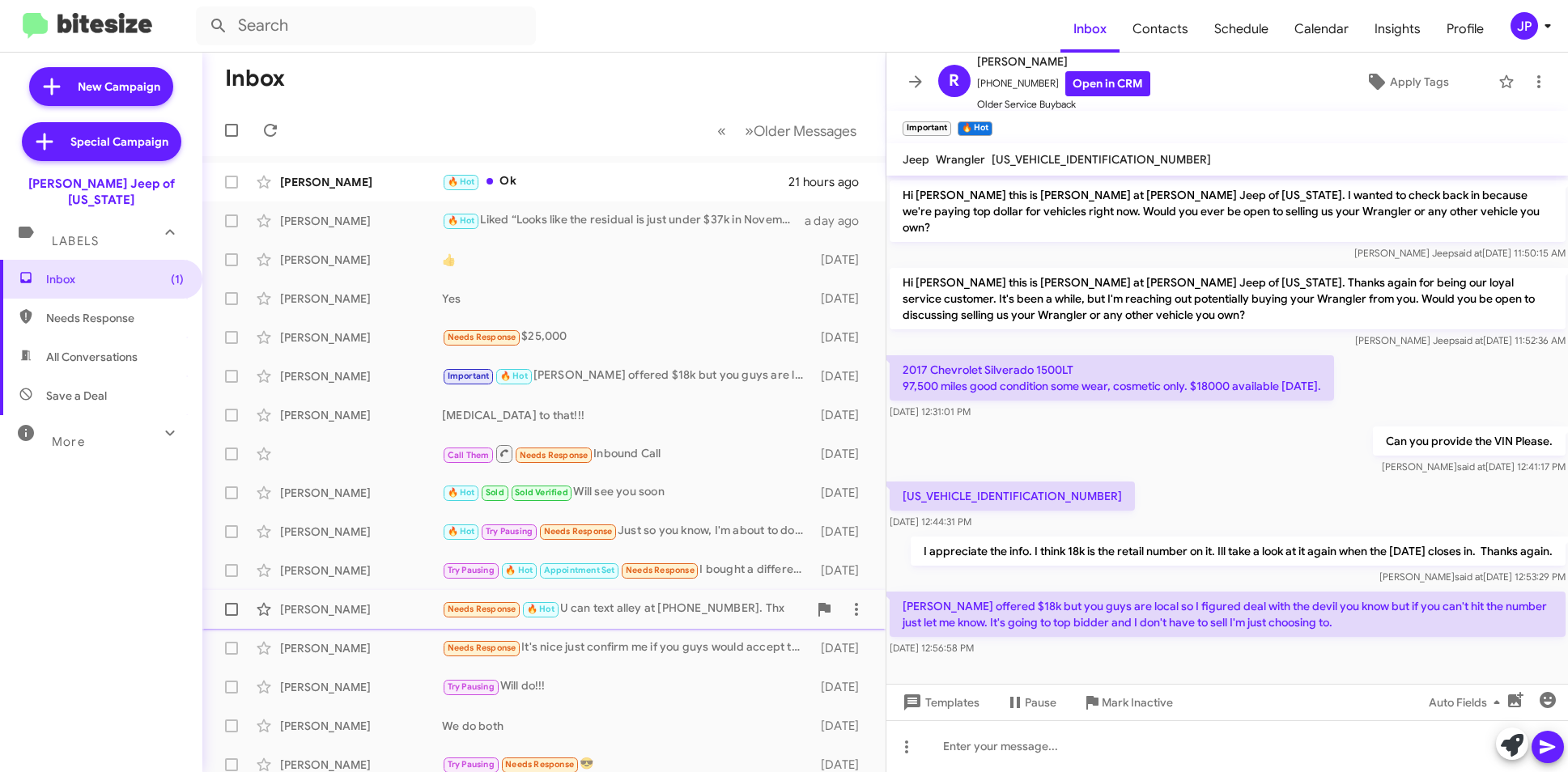
click at [556, 627] on span "[PERSON_NAME] Needs Response 🔥 Hot U can text alley at [PHONE_NUMBER]. Thx [DAT…" at bounding box center [544, 609] width 683 height 39
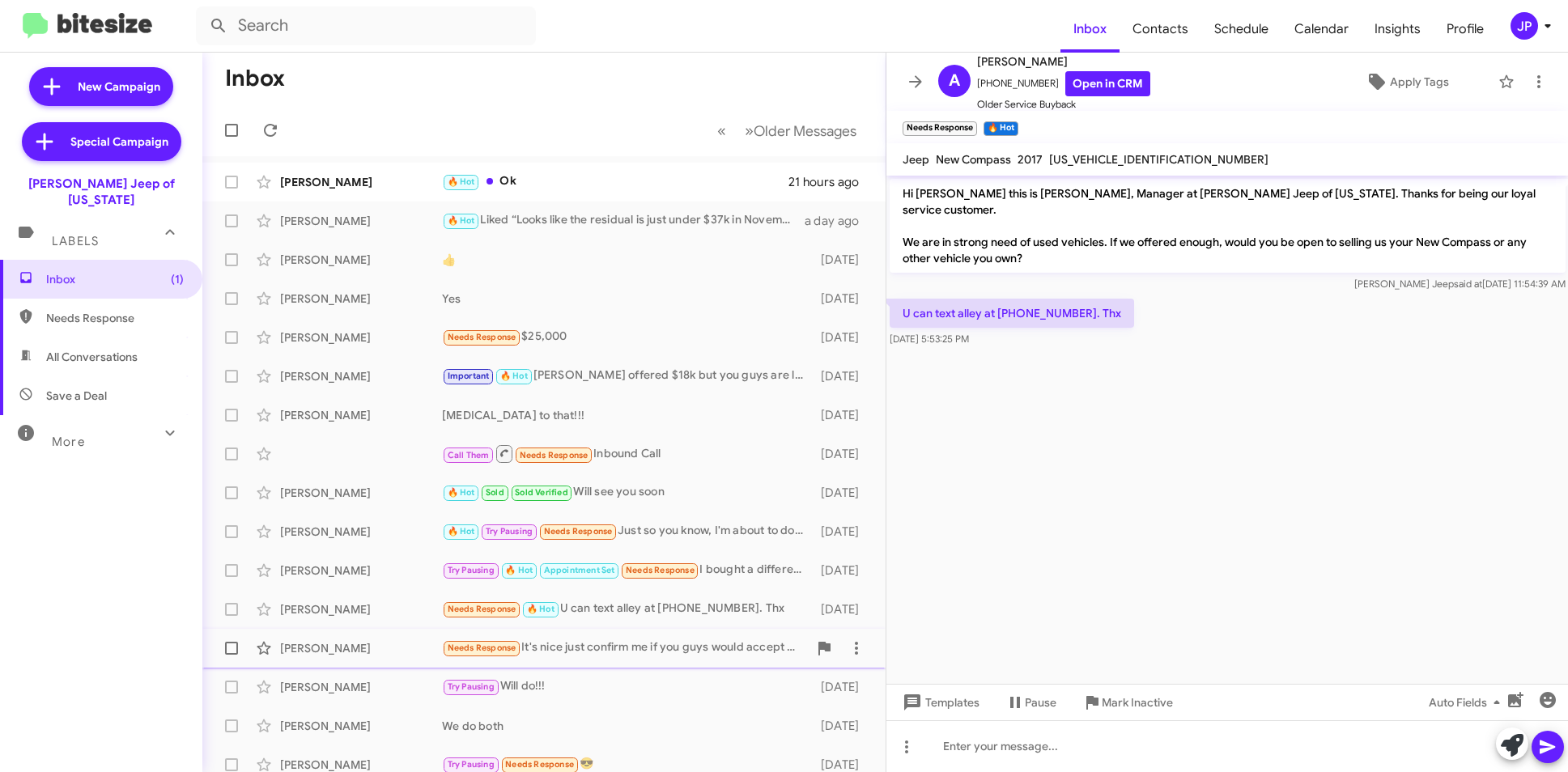
click at [621, 659] on div "[PERSON_NAME] Needs Response It's nice just confirm me if you guys would accept…" at bounding box center [544, 648] width 657 height 33
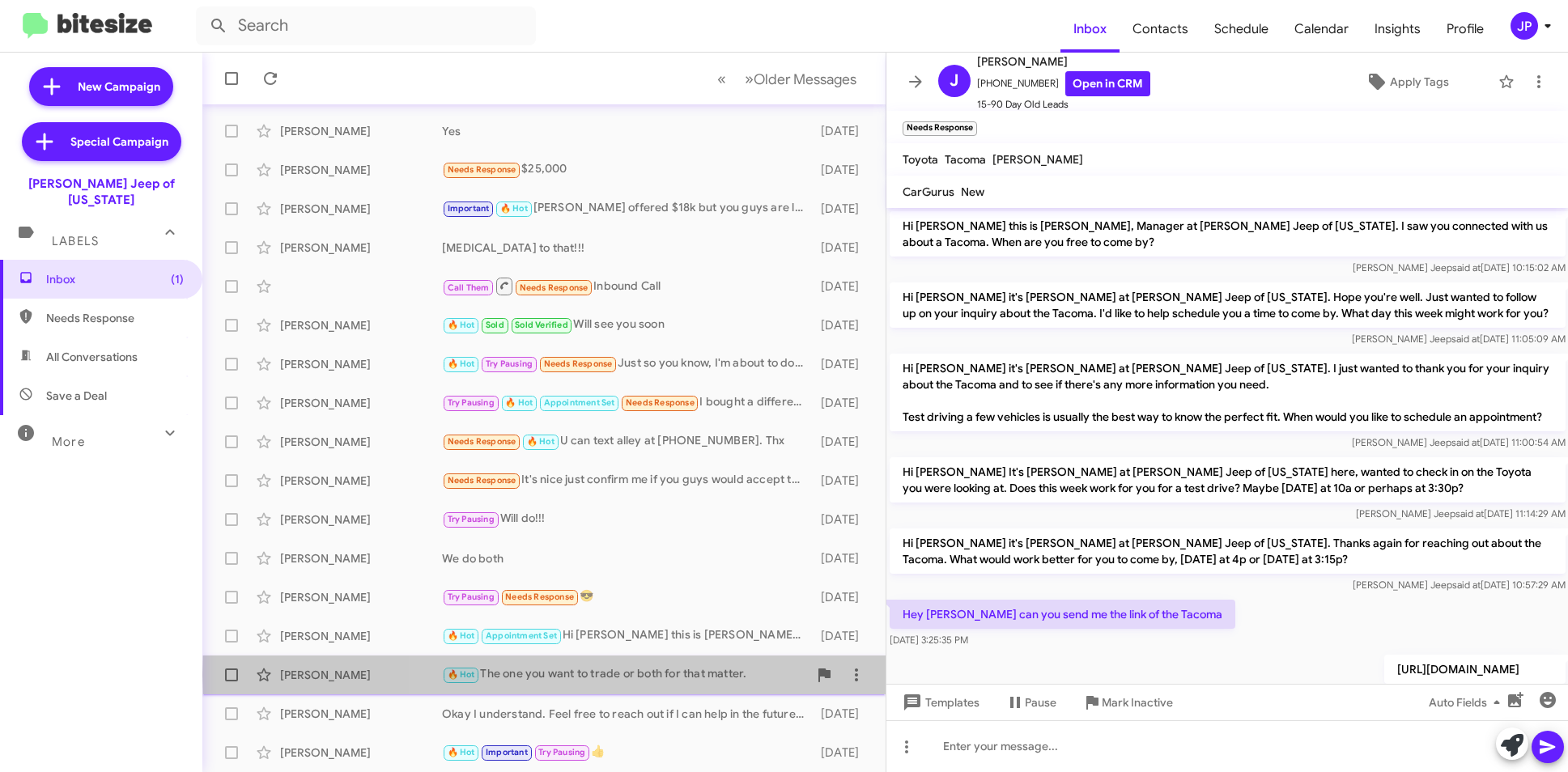
click at [700, 675] on div "🔥 Hot The one you want to trade or both for that matter." at bounding box center [625, 674] width 366 height 19
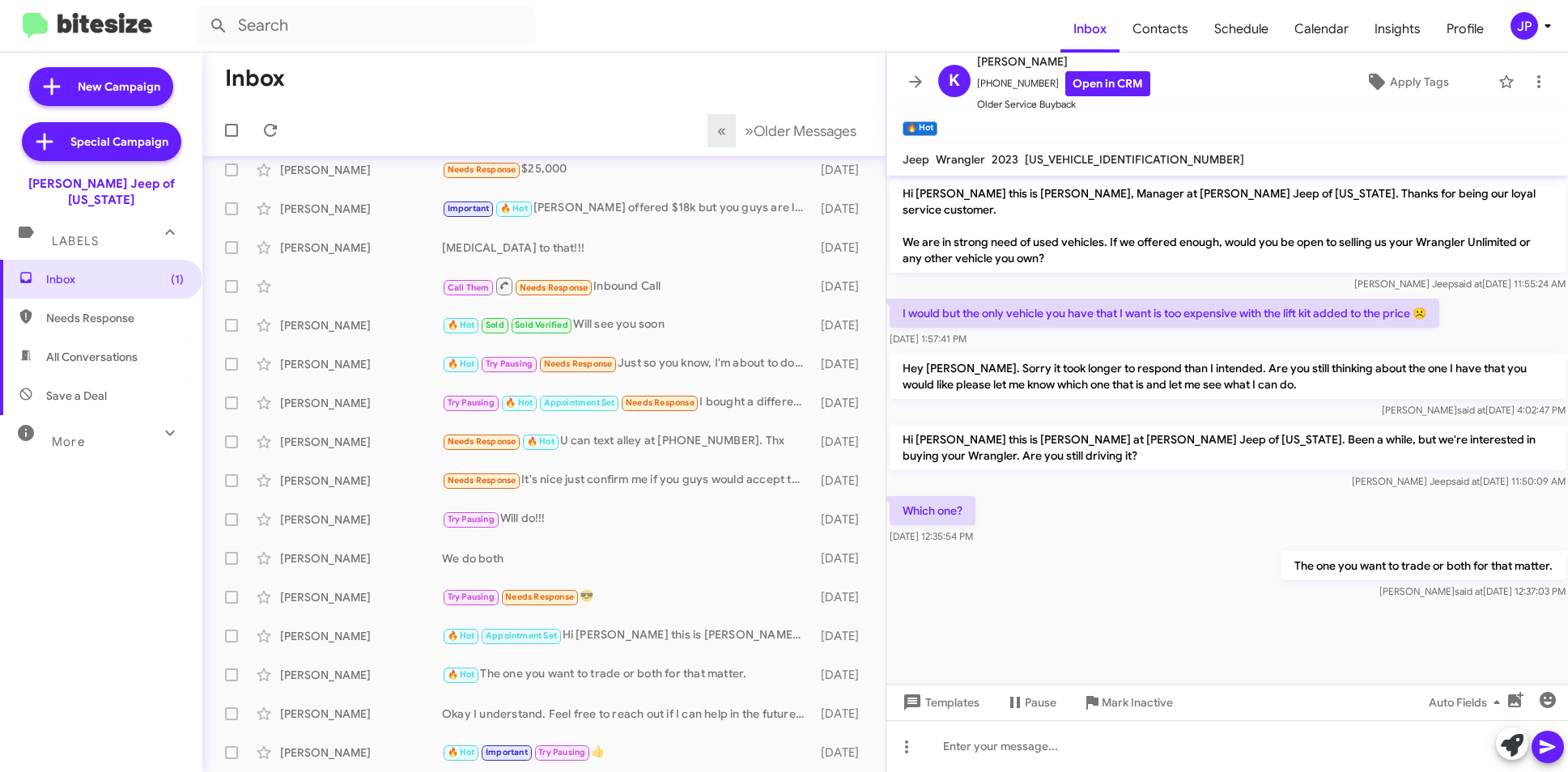
scroll to position [167, 0]
click at [1503, 25] on button "JP" at bounding box center [1523, 26] width 53 height 27
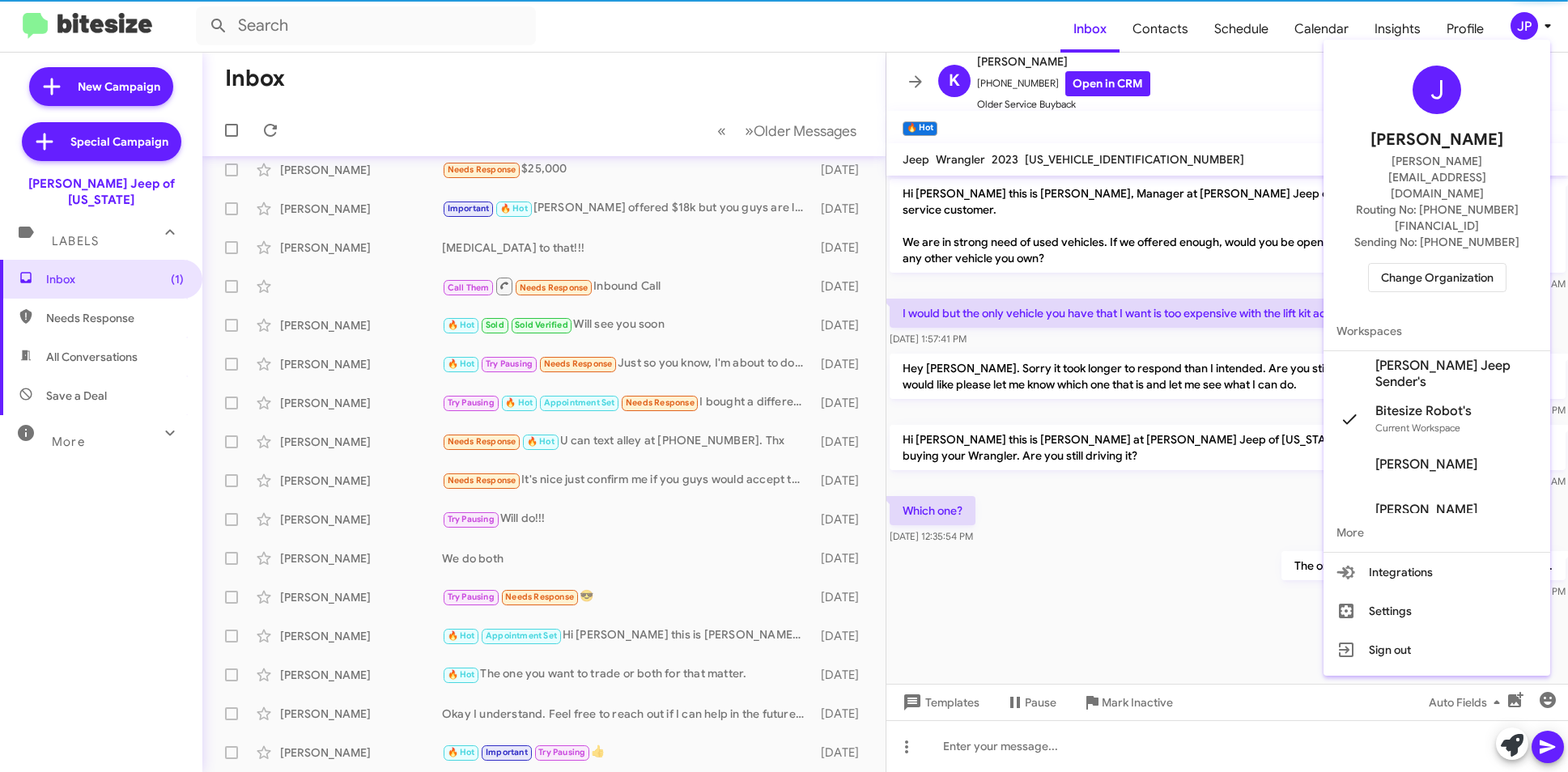
click at [1450, 264] on span "Change Organization" at bounding box center [1437, 277] width 113 height 27
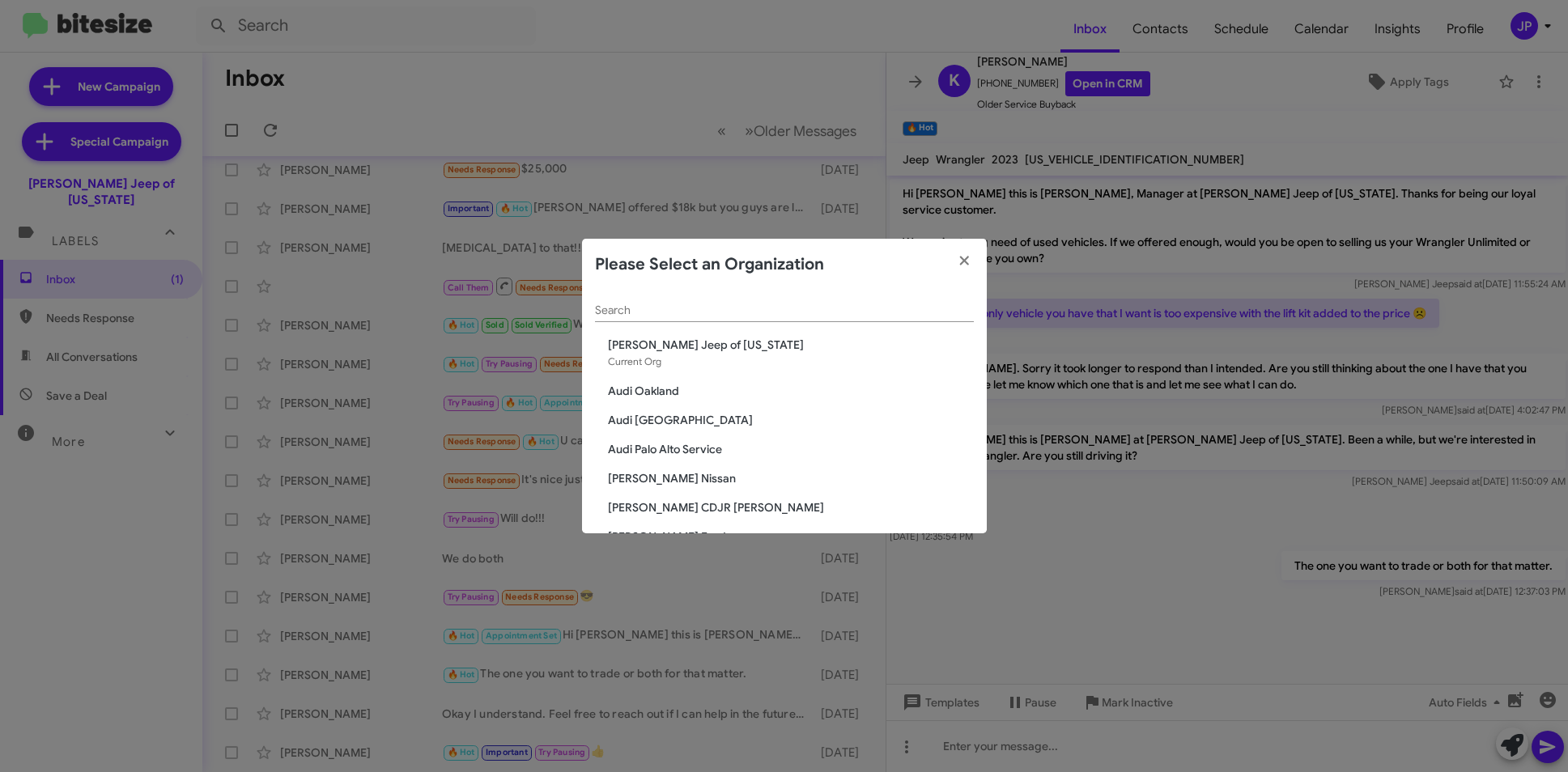
click at [777, 301] on div "Search" at bounding box center [784, 306] width 379 height 32
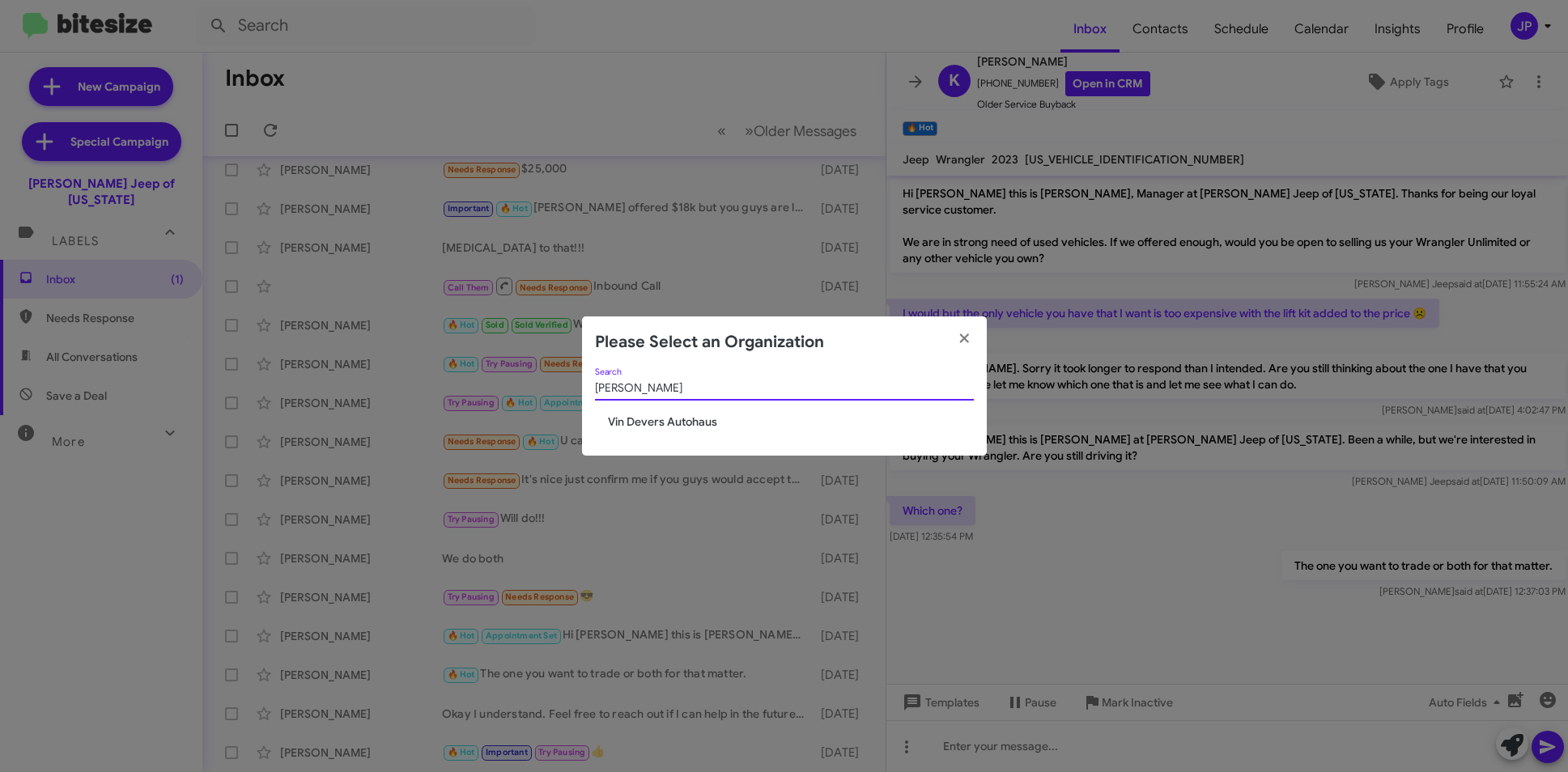
type input "dever"
click at [639, 431] on div "dever Search Vin Devers Autohaus" at bounding box center [784, 412] width 405 height 88
click at [644, 420] on span "Vin Devers Autohaus" at bounding box center [791, 421] width 366 height 16
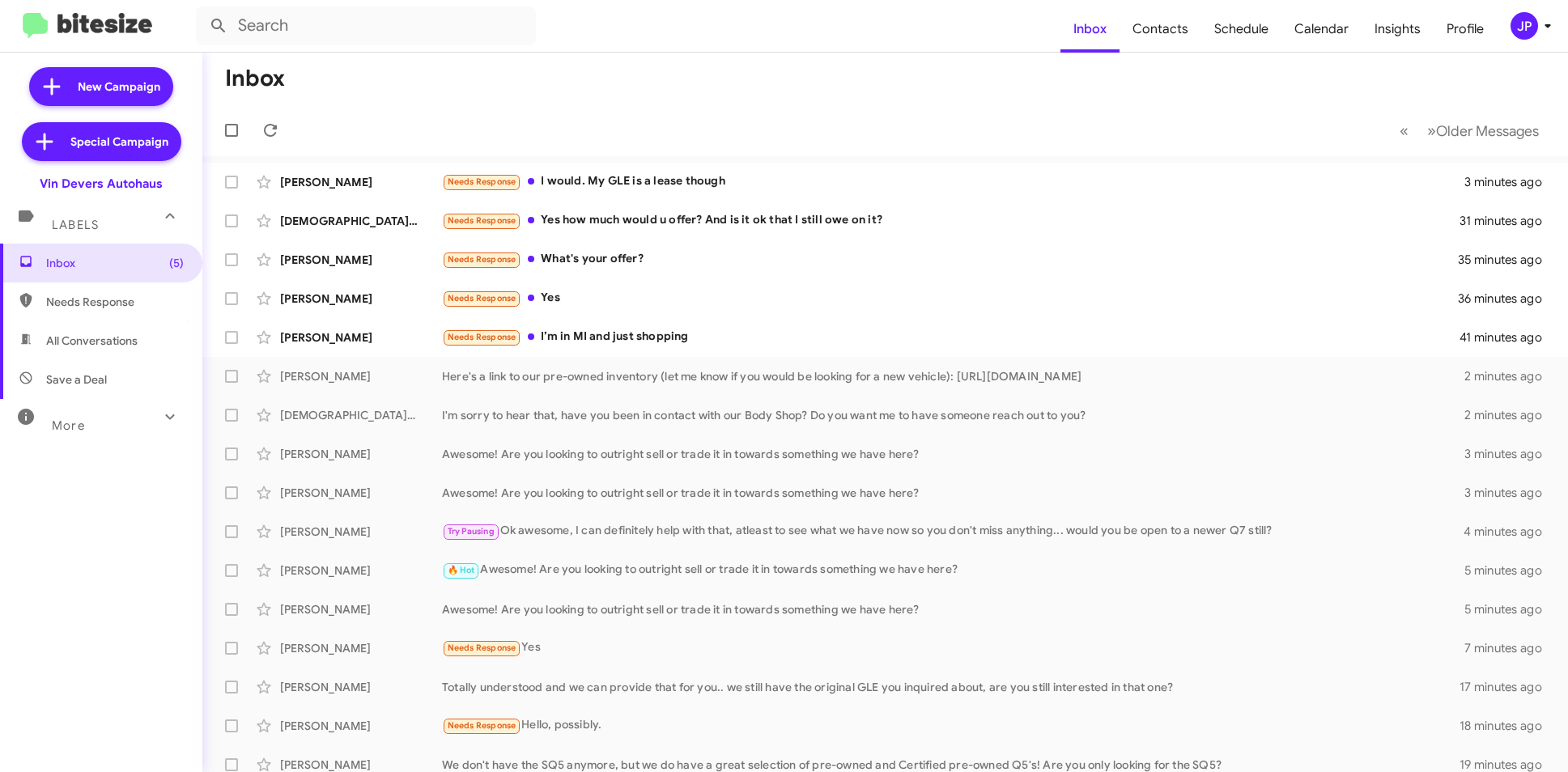
click at [1528, 31] on div "JP" at bounding box center [1524, 26] width 27 height 27
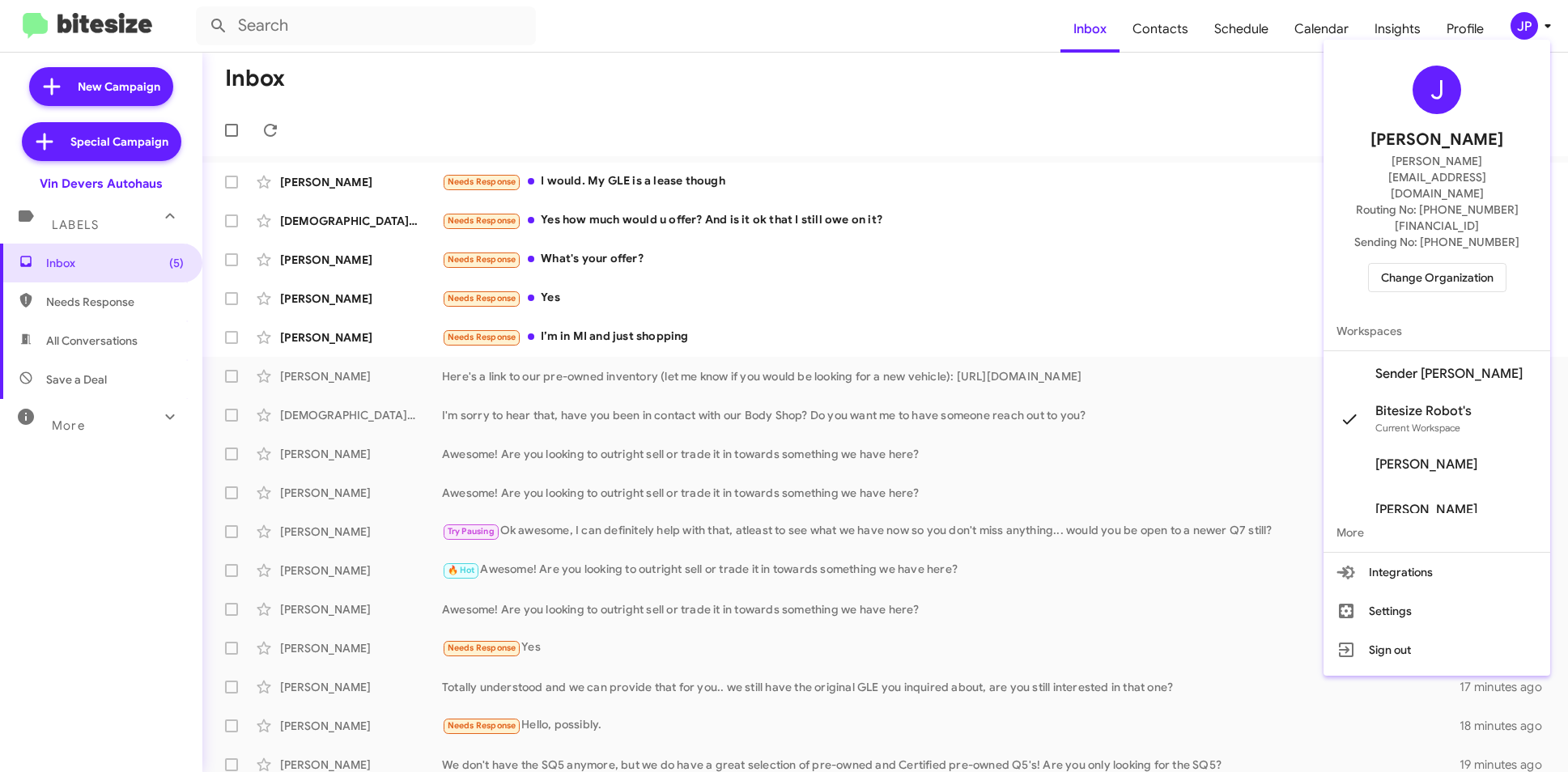
click at [1469, 366] on span "Sender [PERSON_NAME]" at bounding box center [1449, 374] width 147 height 16
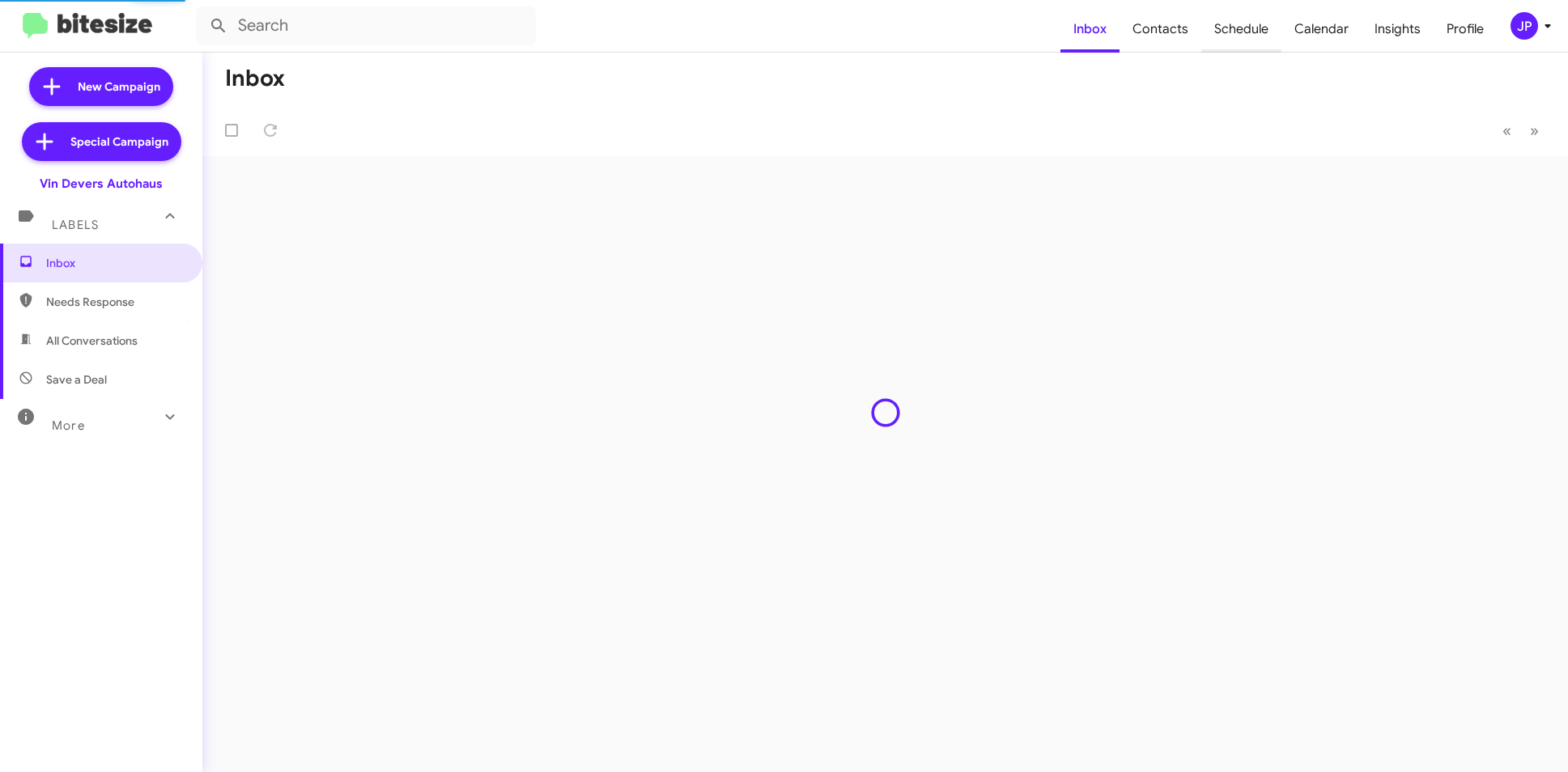
click at [1237, 37] on span "Schedule" at bounding box center [1241, 29] width 80 height 47
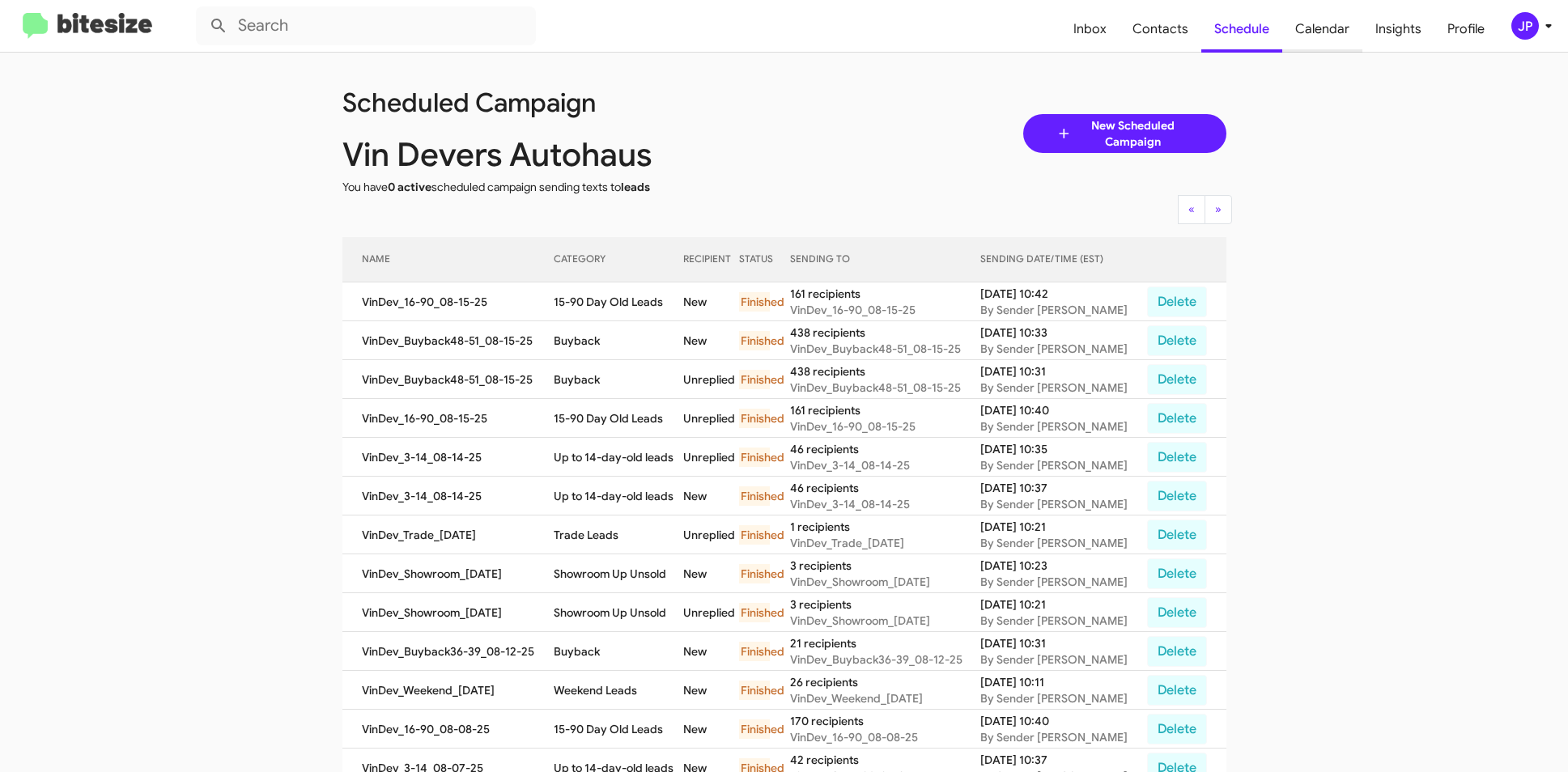
click at [1341, 25] on span "Calendar" at bounding box center [1321, 29] width 80 height 47
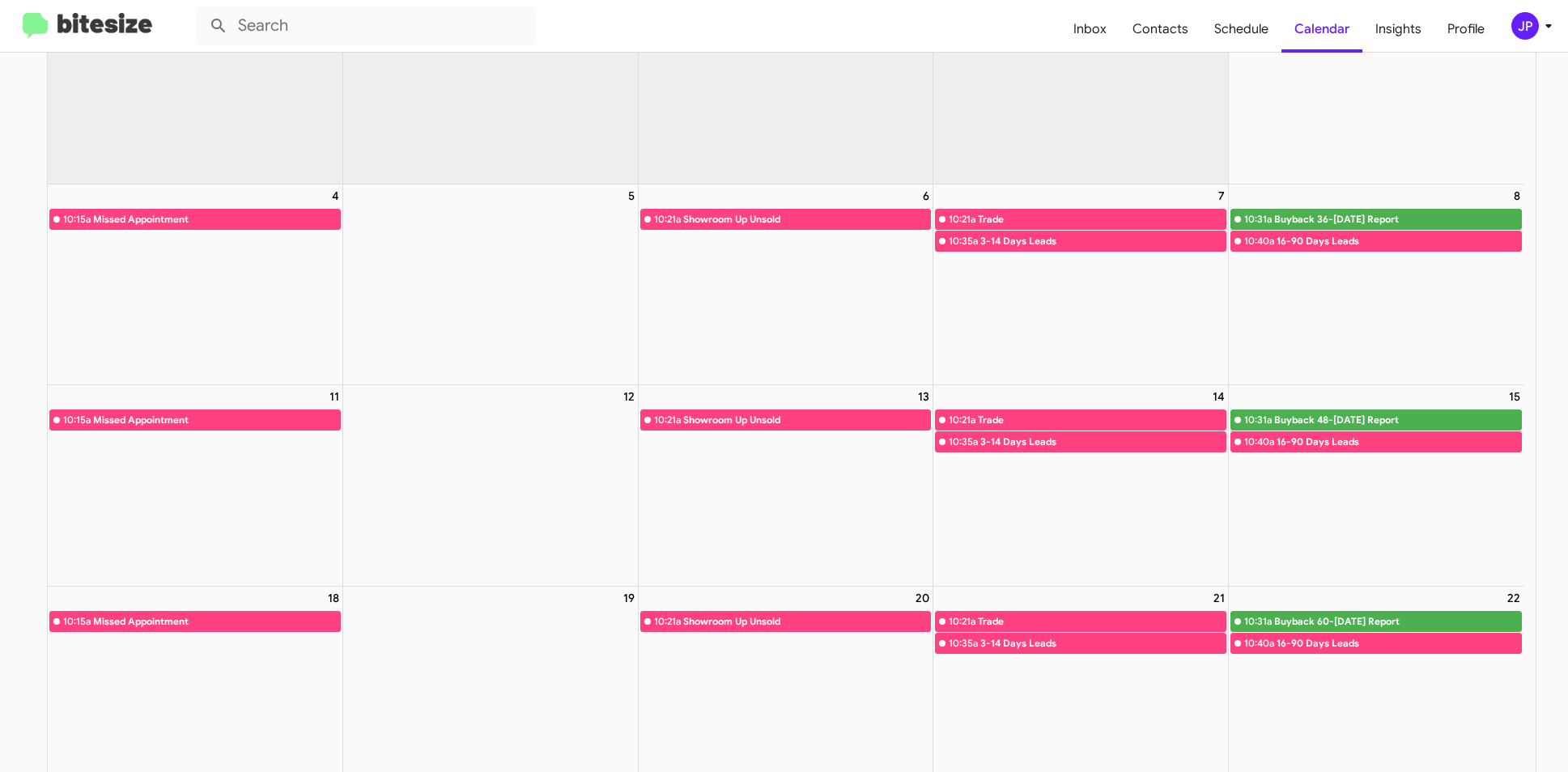
scroll to position [350, 0]
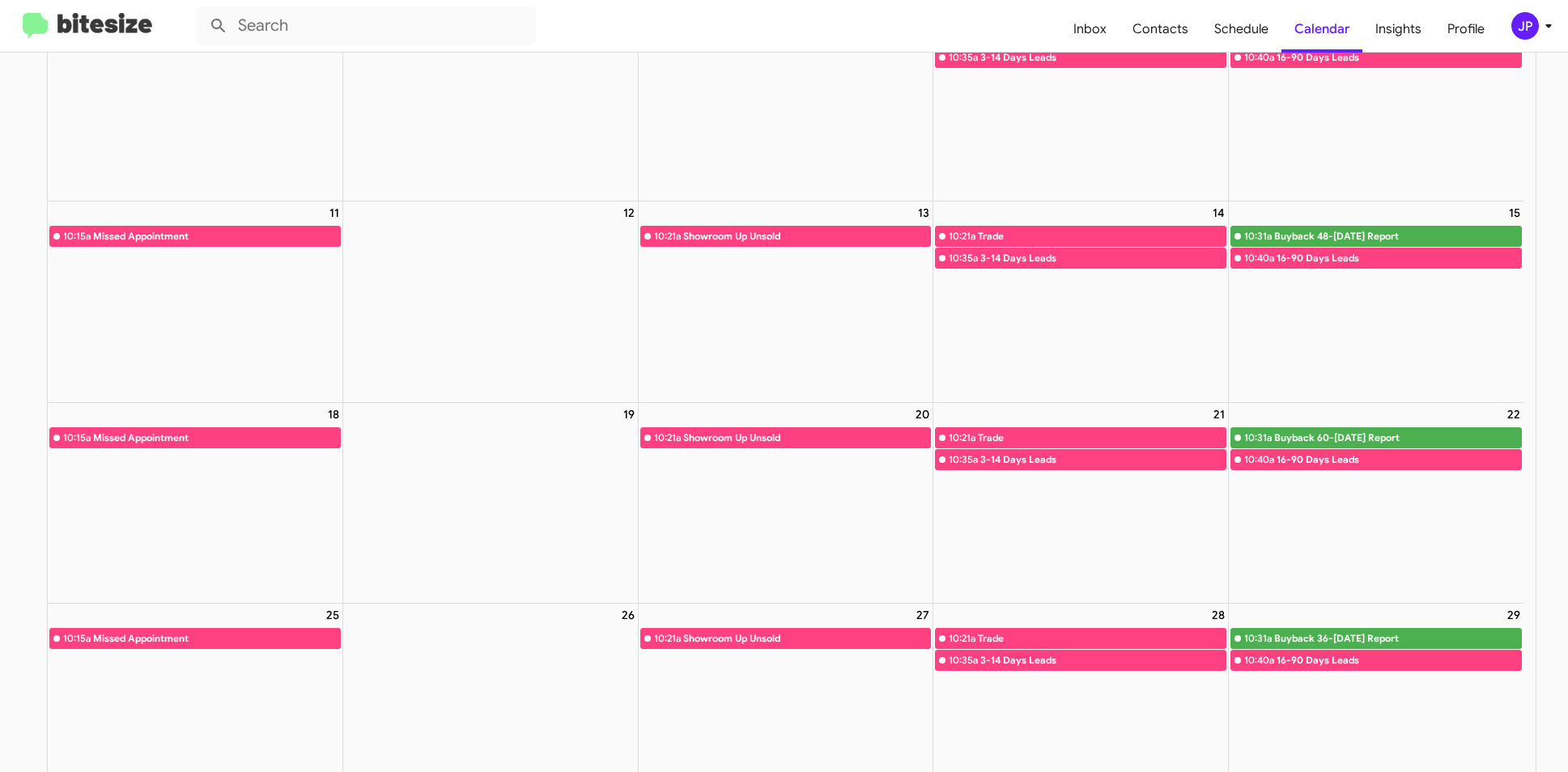
drag, startPoint x: 469, startPoint y: 191, endPoint x: 479, endPoint y: 185, distance: 11.7
click at [470, 190] on div "5" at bounding box center [490, 100] width 295 height 200
click at [85, 22] on img at bounding box center [87, 26] width 130 height 27
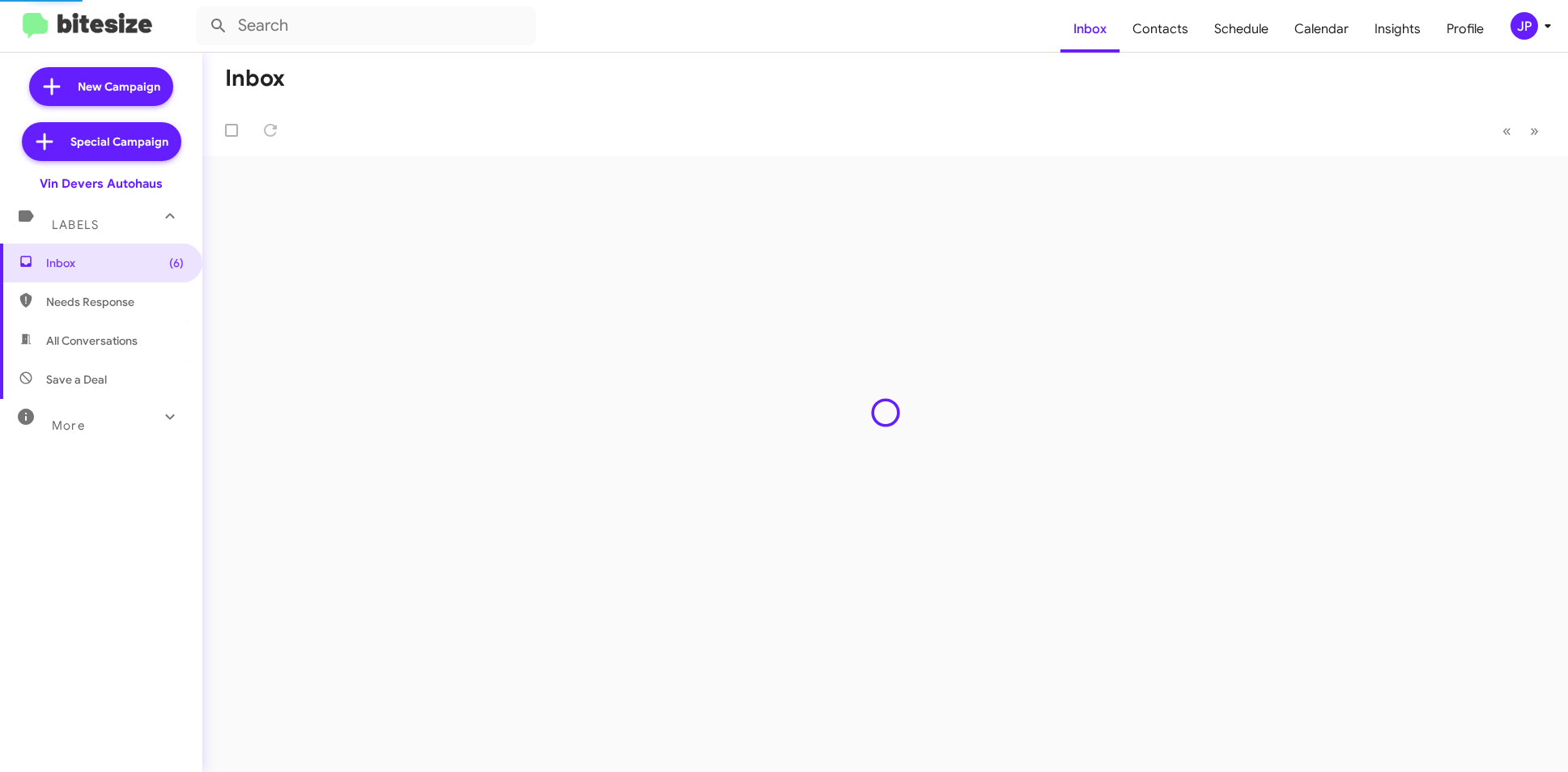
click at [1532, 32] on div "JP" at bounding box center [1524, 26] width 27 height 27
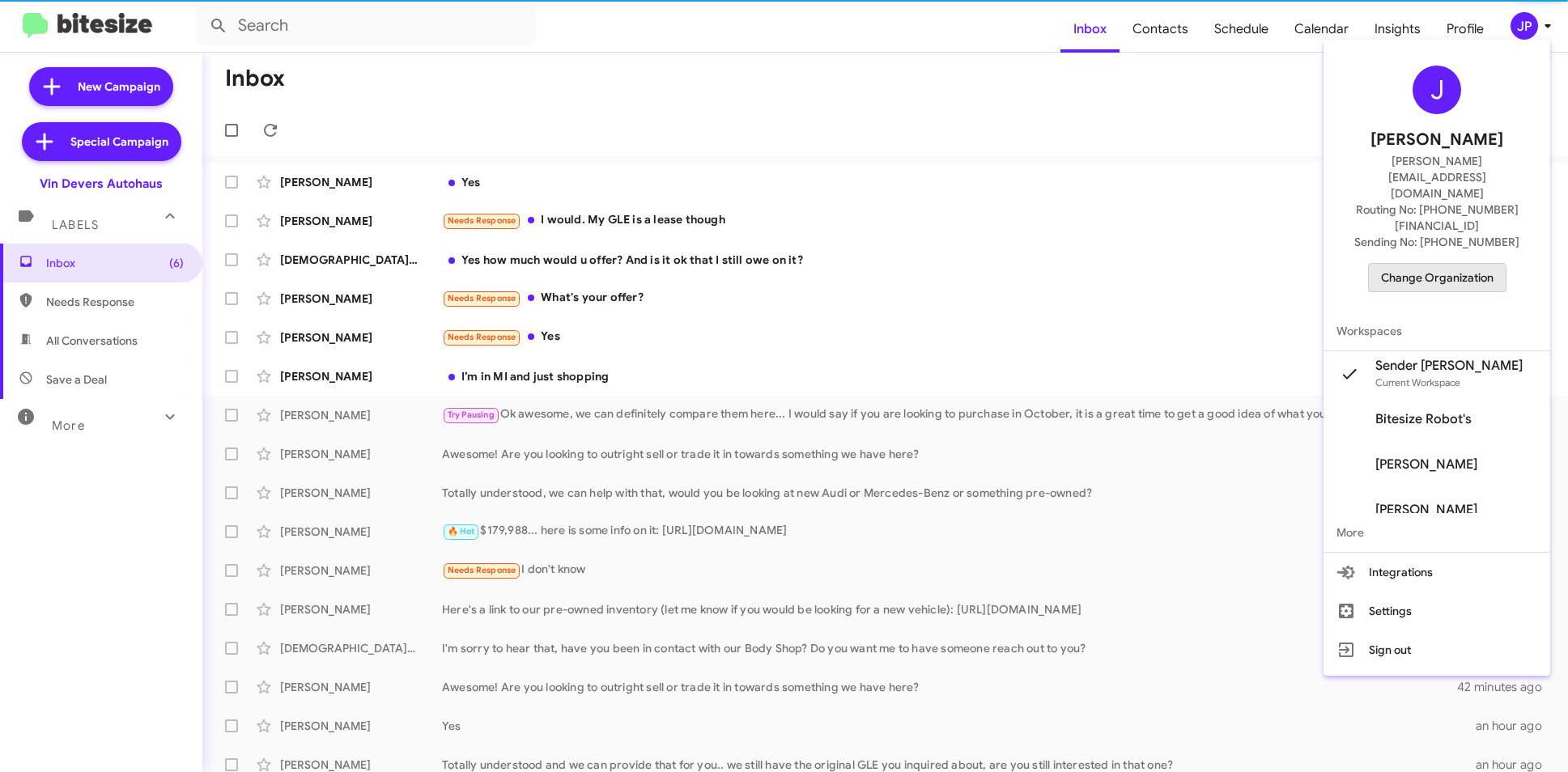
click at [1440, 263] on button "Change Organization" at bounding box center [1437, 277] width 138 height 29
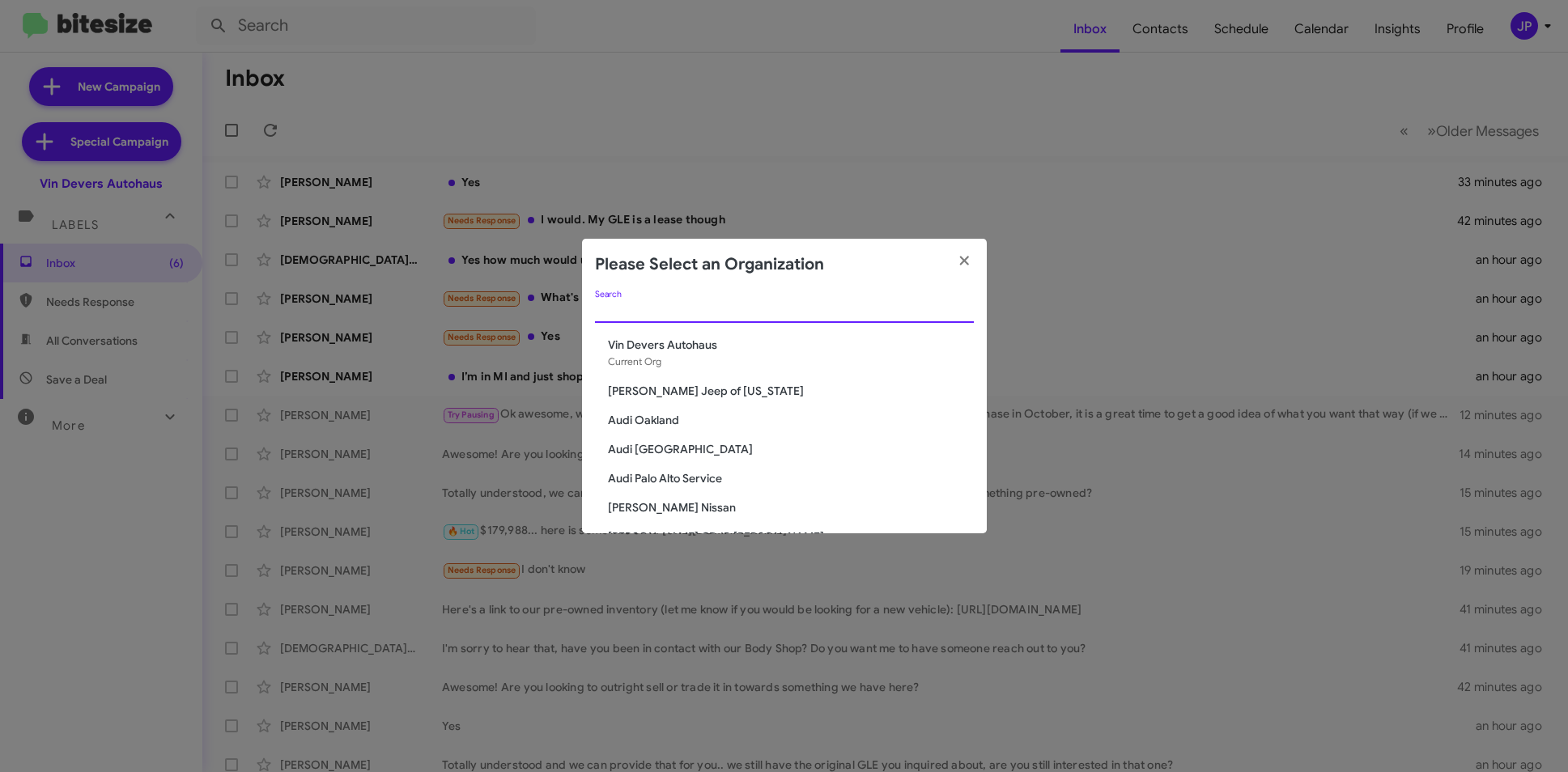
click at [705, 313] on input "Search" at bounding box center [784, 310] width 379 height 13
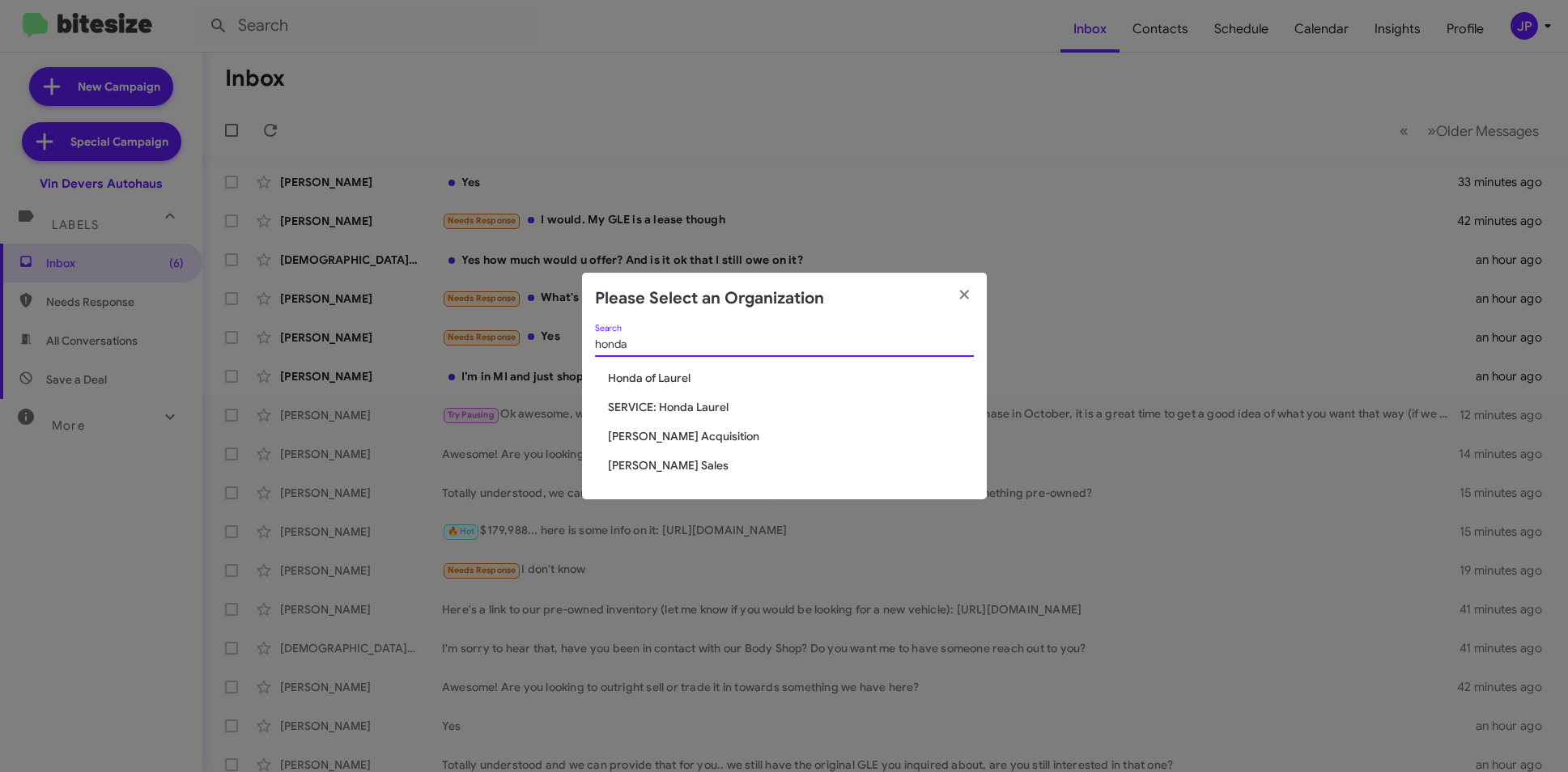
type input "honda"
drag, startPoint x: 674, startPoint y: 375, endPoint x: 692, endPoint y: 366, distance: 20.1
click at [674, 375] on span "Honda of Laurel" at bounding box center [791, 378] width 366 height 16
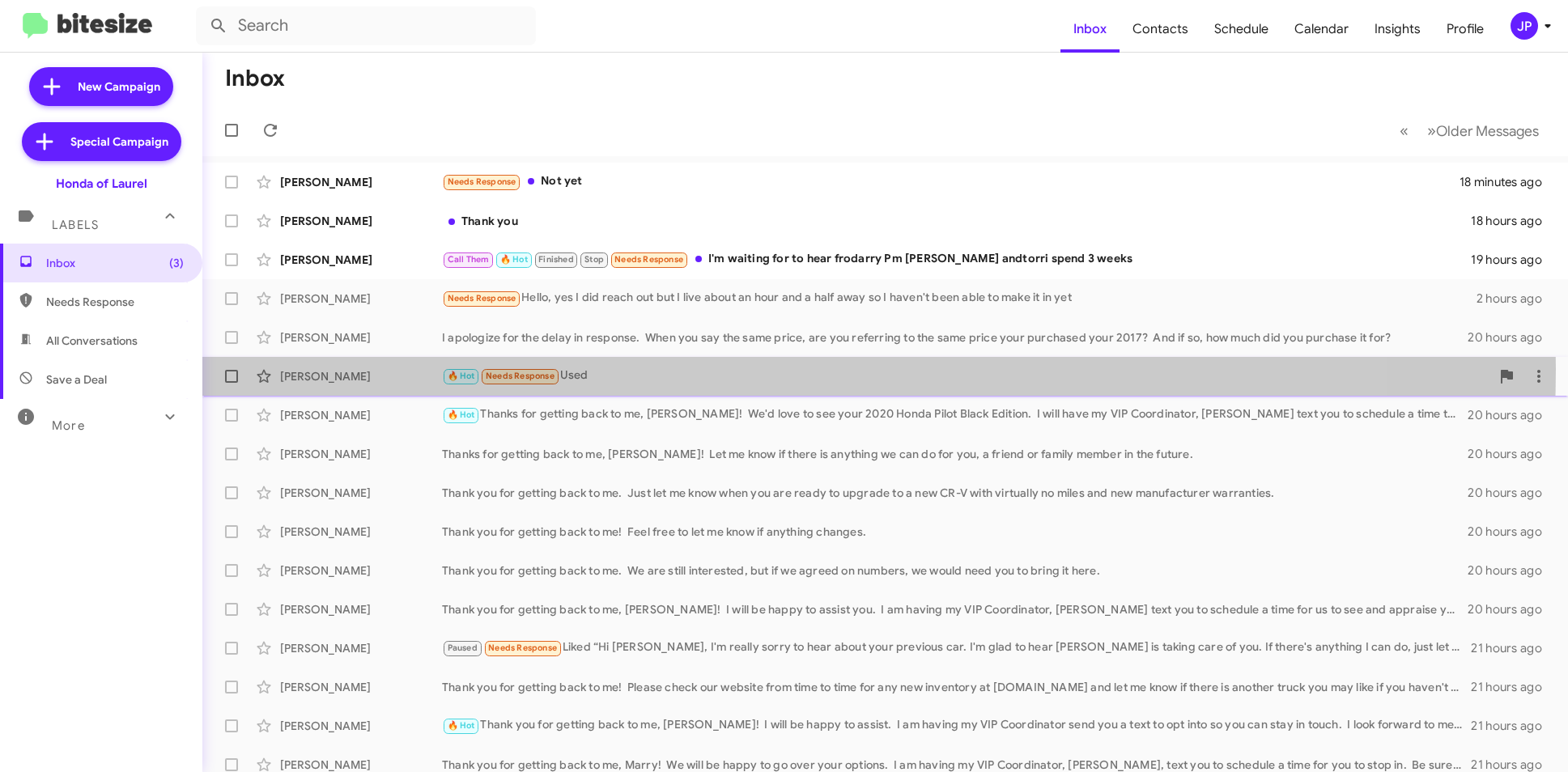
click at [649, 369] on div "🔥 Hot Needs Response Used" at bounding box center [966, 376] width 1048 height 19
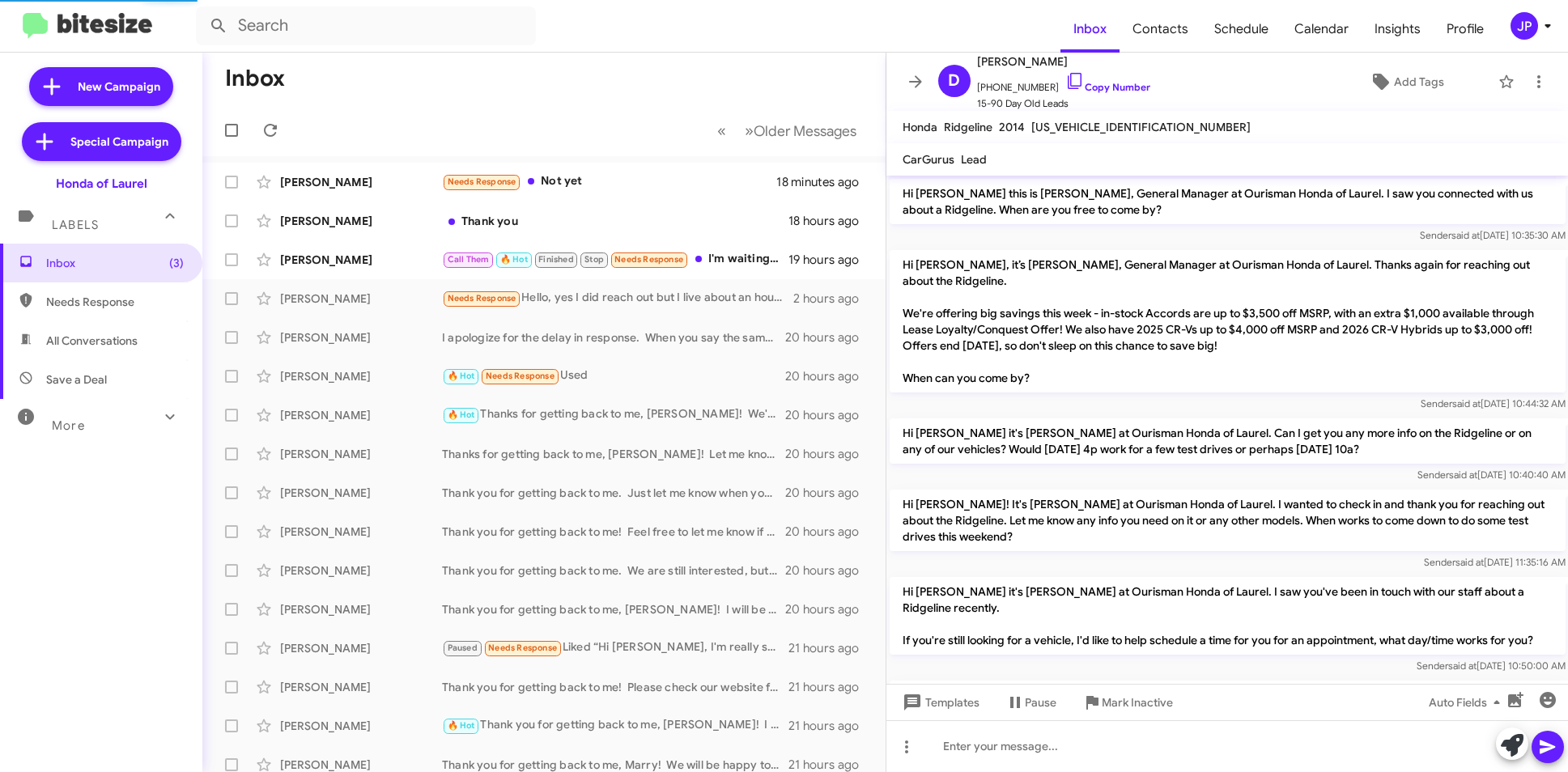
scroll to position [416, 0]
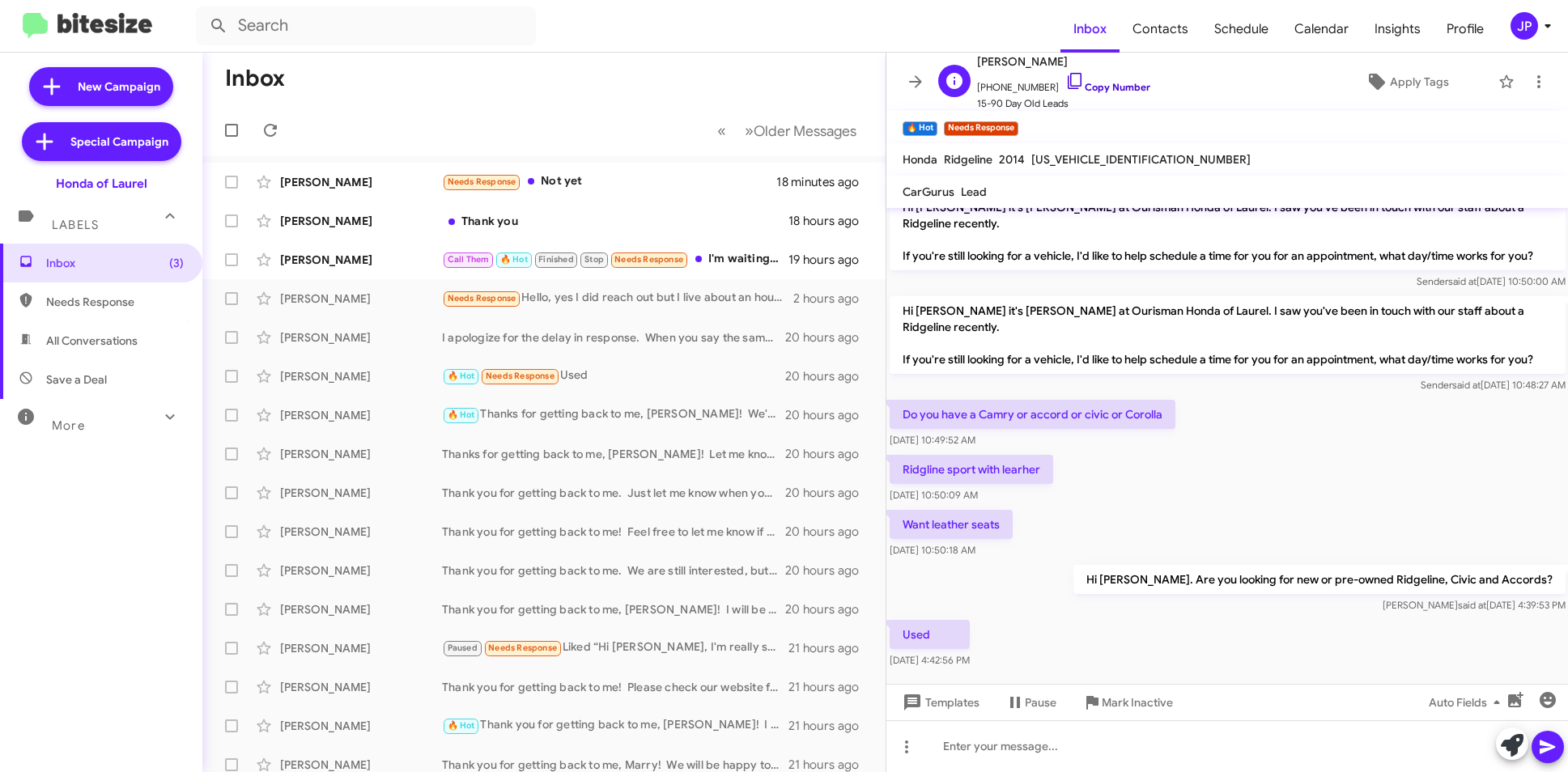
click at [1091, 88] on link "Copy Number" at bounding box center [1107, 87] width 85 height 12
click at [1077, 82] on link "Copy Number" at bounding box center [1107, 87] width 85 height 12
click at [1377, 100] on div "D David Merida +15716451432 Copy Number 15-90 Day Old Leads Apply Tags" at bounding box center [1211, 82] width 559 height 60
click at [1377, 89] on span "Apply Tags" at bounding box center [1406, 82] width 142 height 29
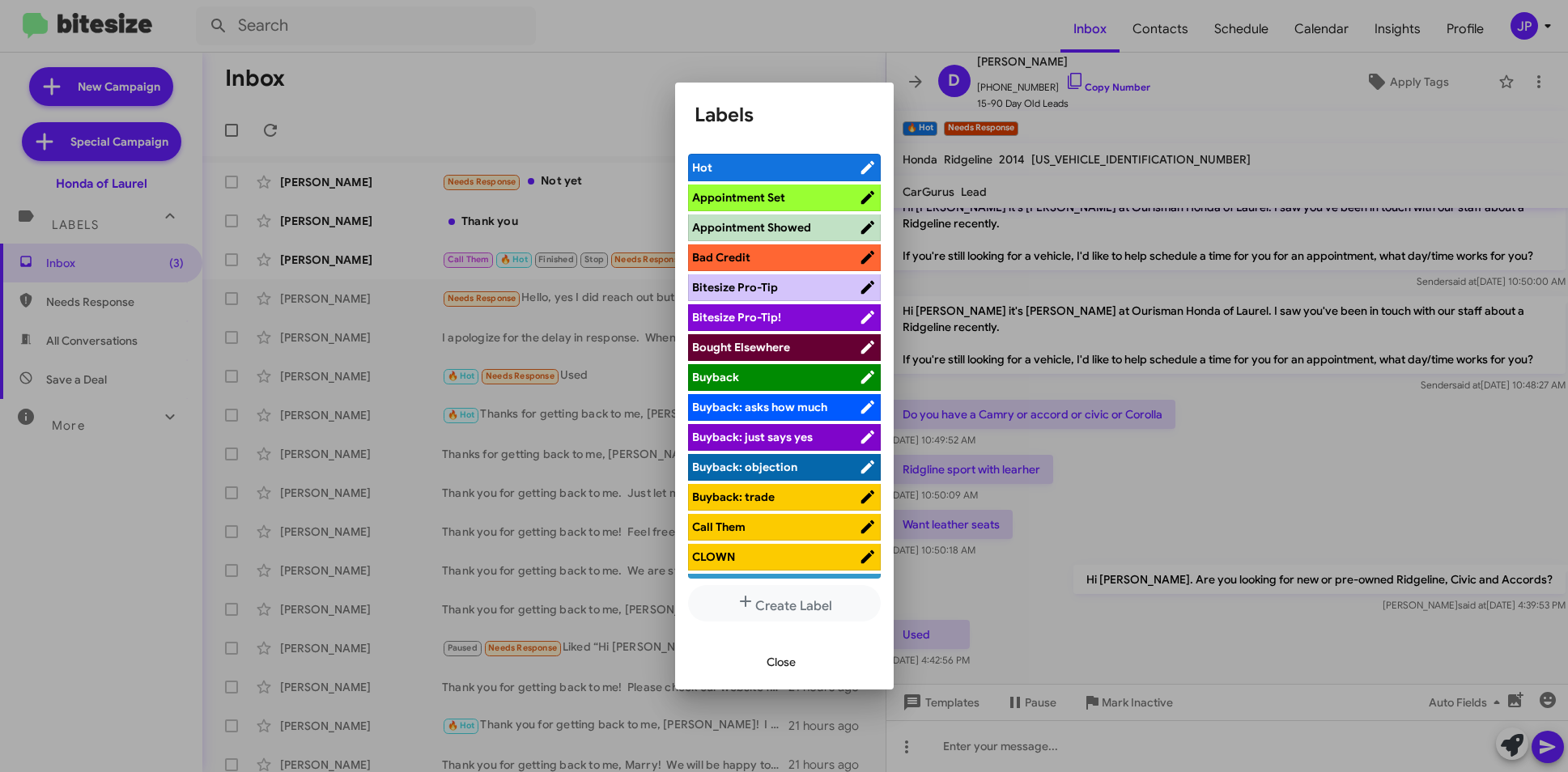
click at [800, 315] on span "Bitesize Pro-Tip!" at bounding box center [776, 317] width 167 height 16
click at [1194, 454] on div at bounding box center [784, 386] width 1568 height 772
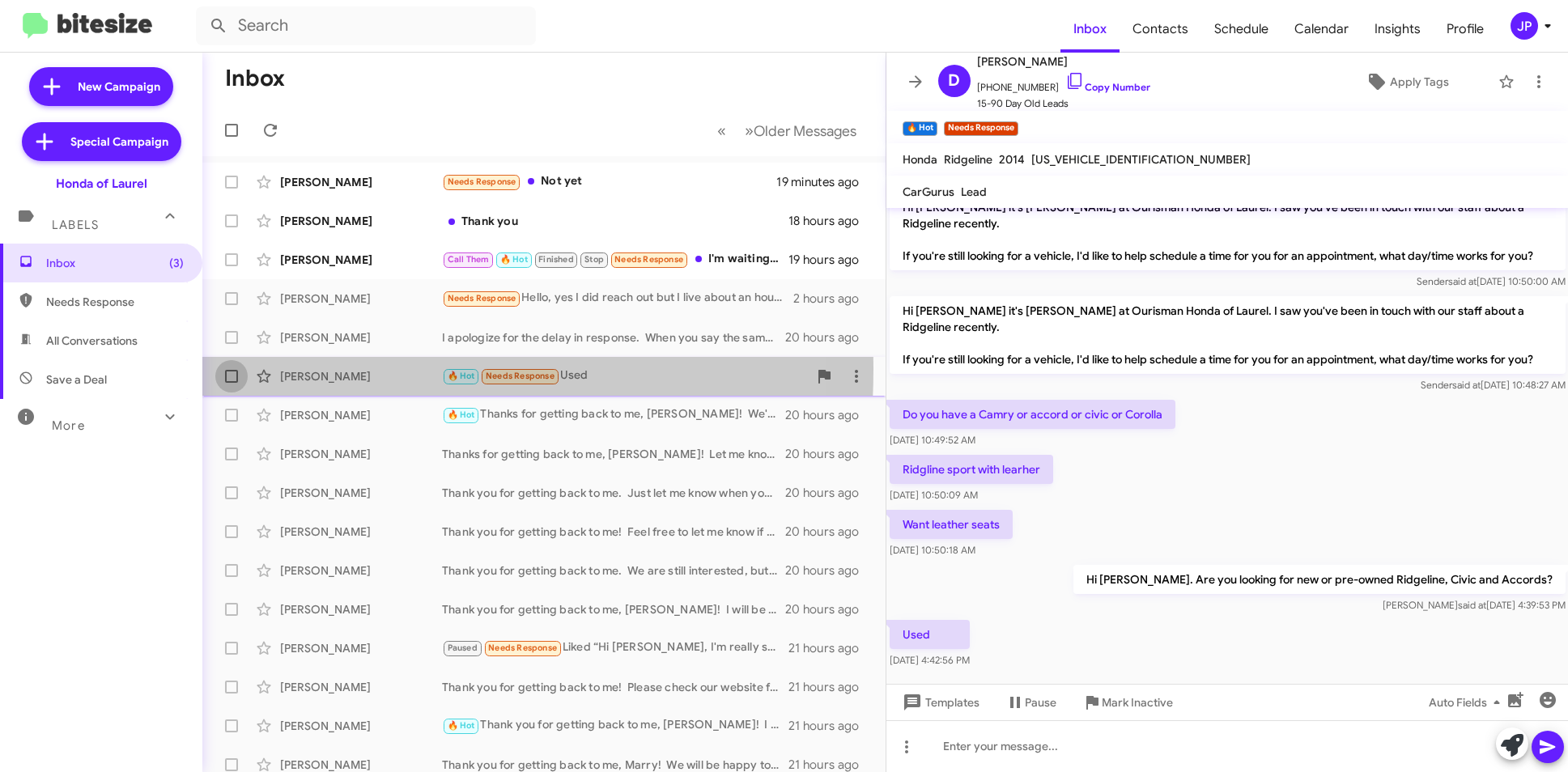
click at [232, 370] on span at bounding box center [231, 376] width 13 height 13
click at [231, 383] on input "checkbox" at bounding box center [231, 383] width 1 height 1
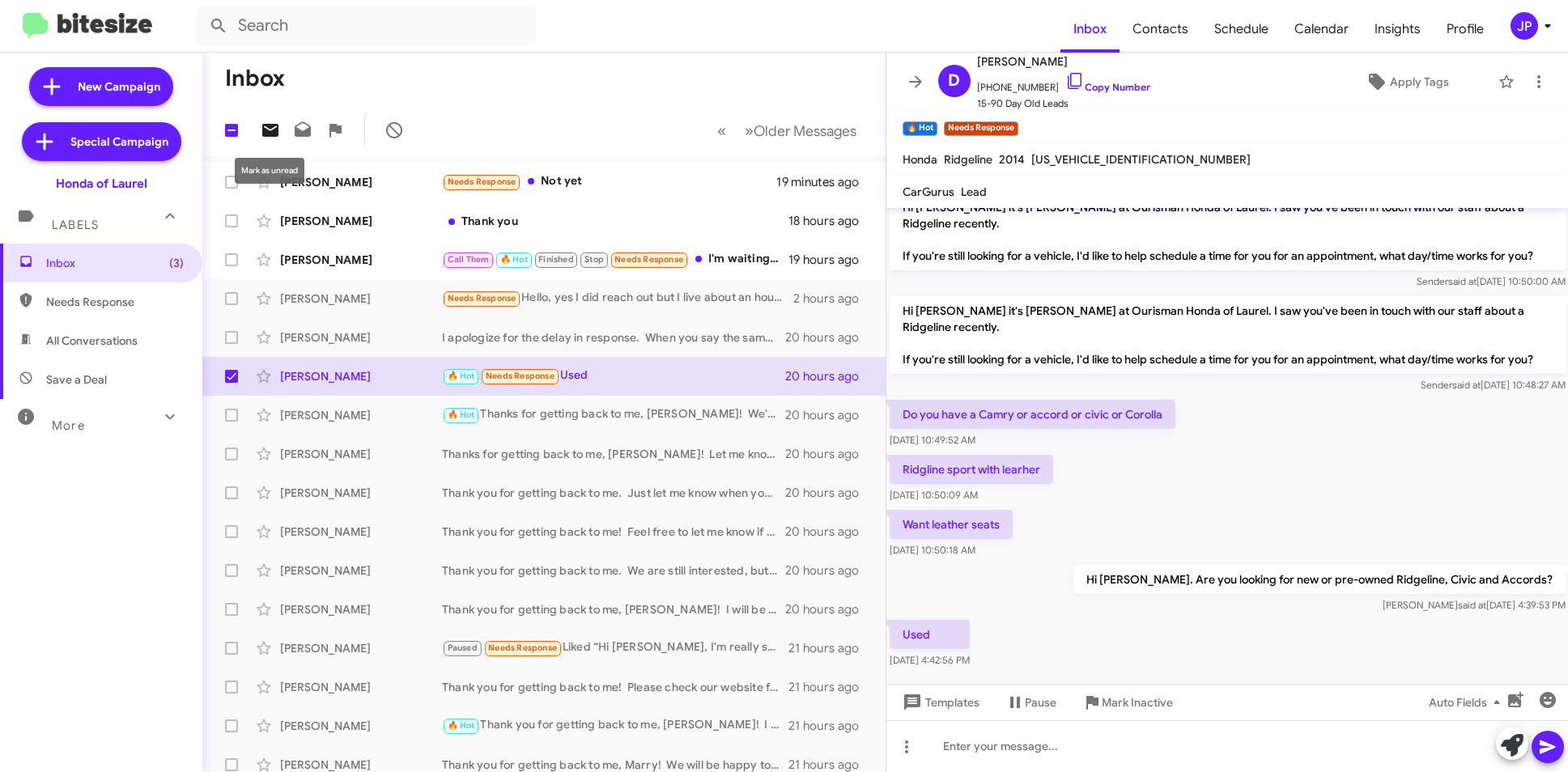
click at [278, 129] on icon at bounding box center [270, 130] width 20 height 20
click at [129, 263] on span "Inbox (4)" at bounding box center [115, 263] width 137 height 16
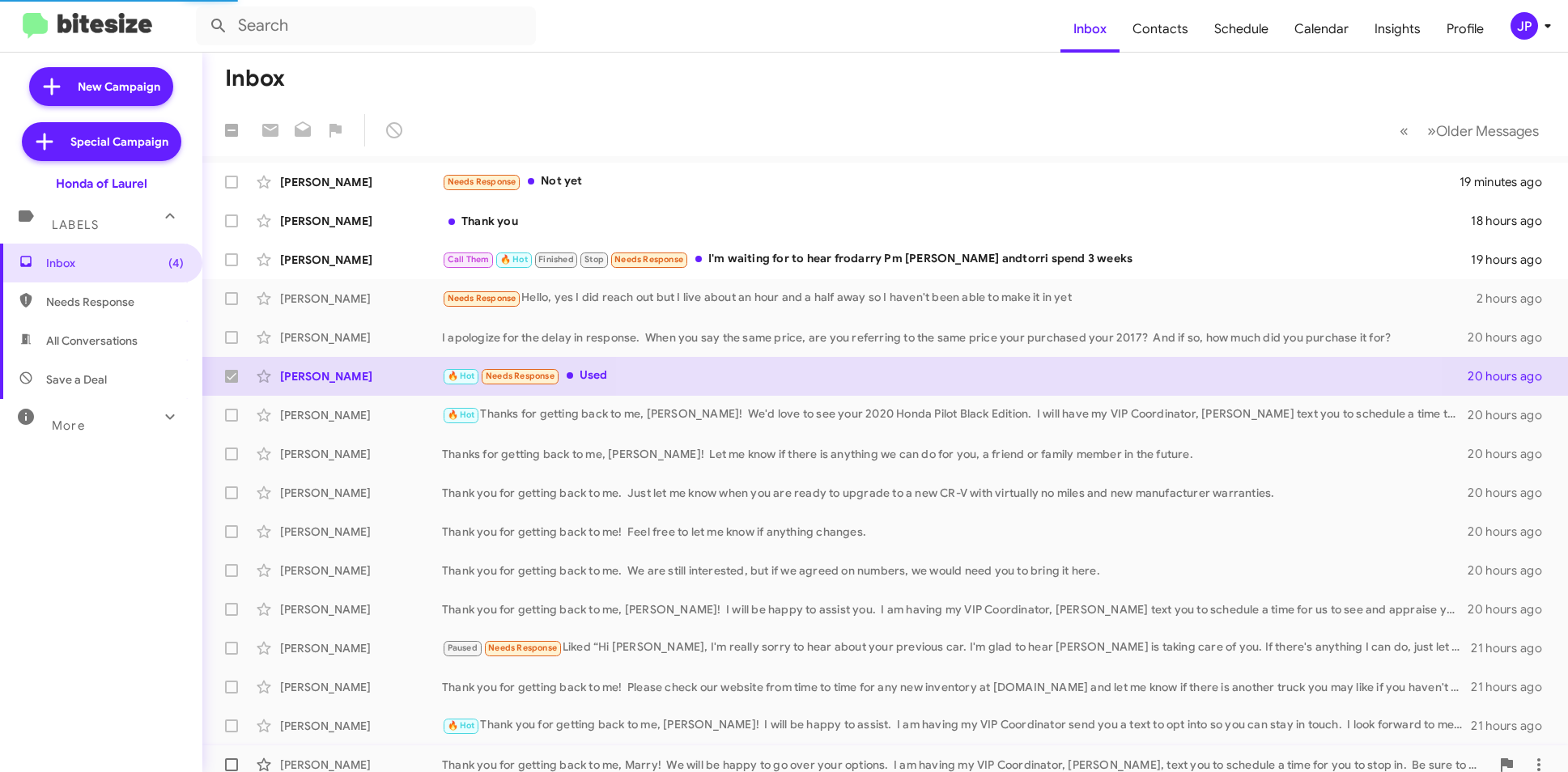
checkbox input "false"
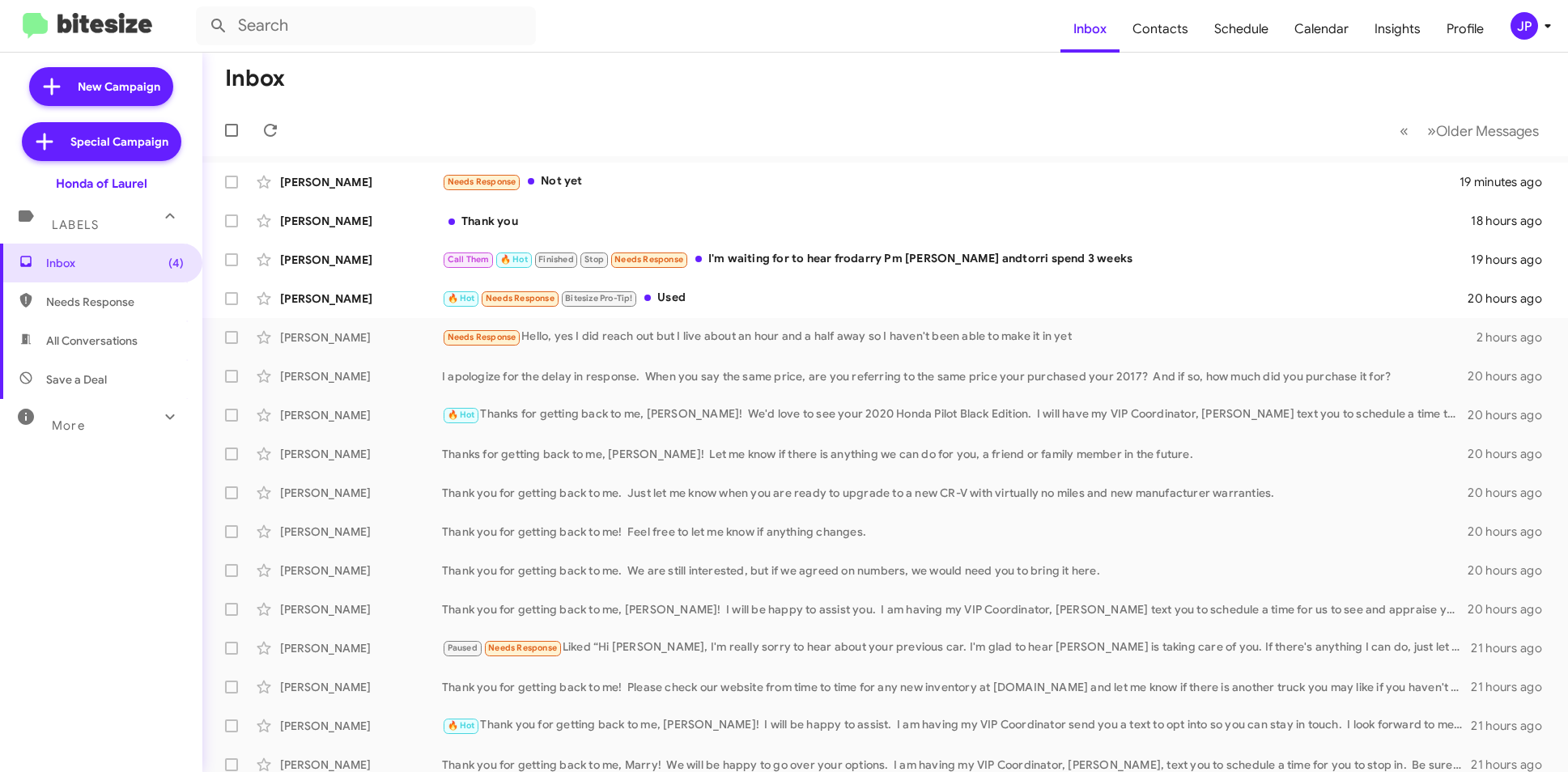
click at [1540, 31] on icon at bounding box center [1547, 26] width 20 height 20
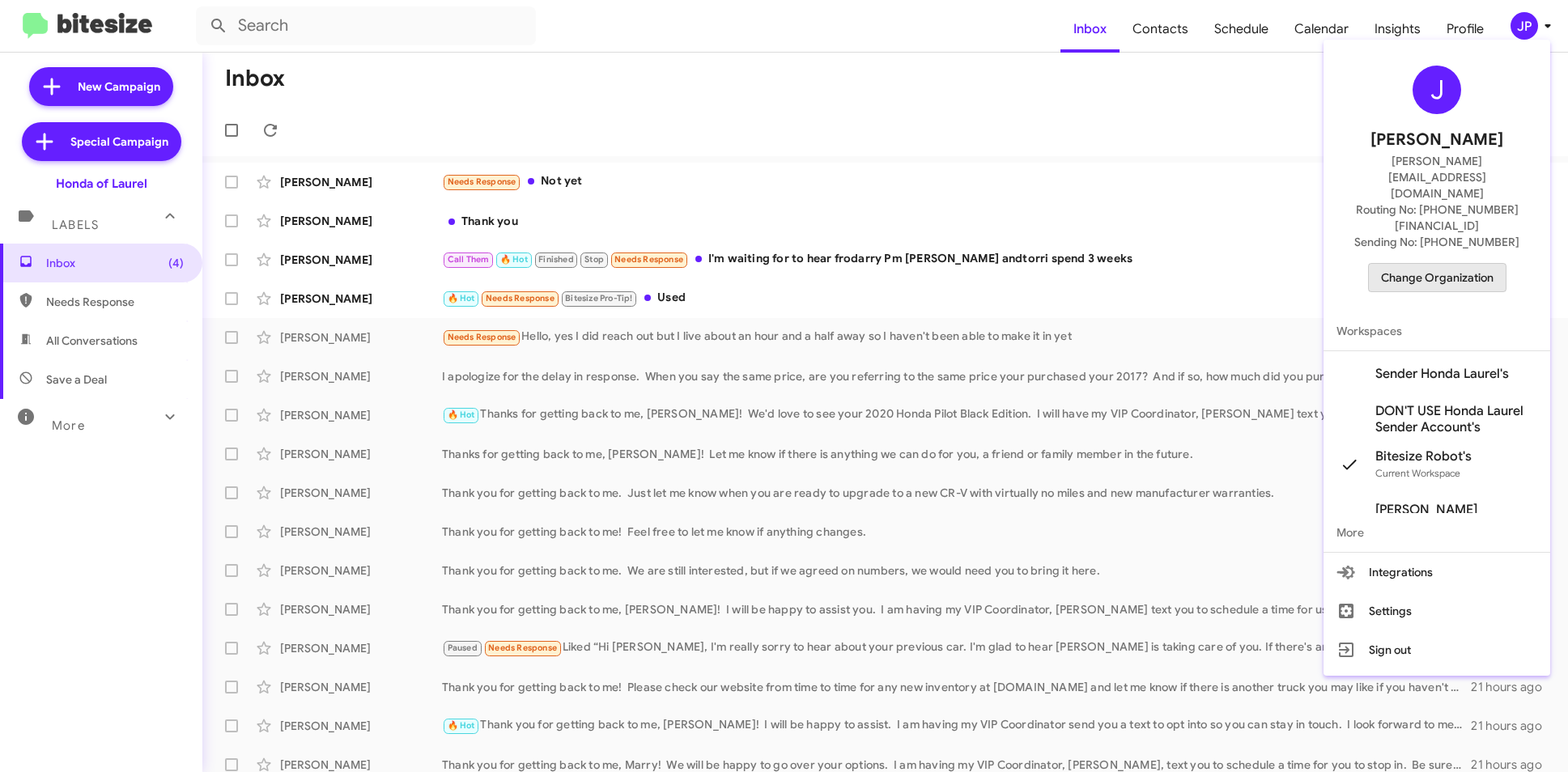
click at [1454, 264] on span "Change Organization" at bounding box center [1437, 277] width 113 height 27
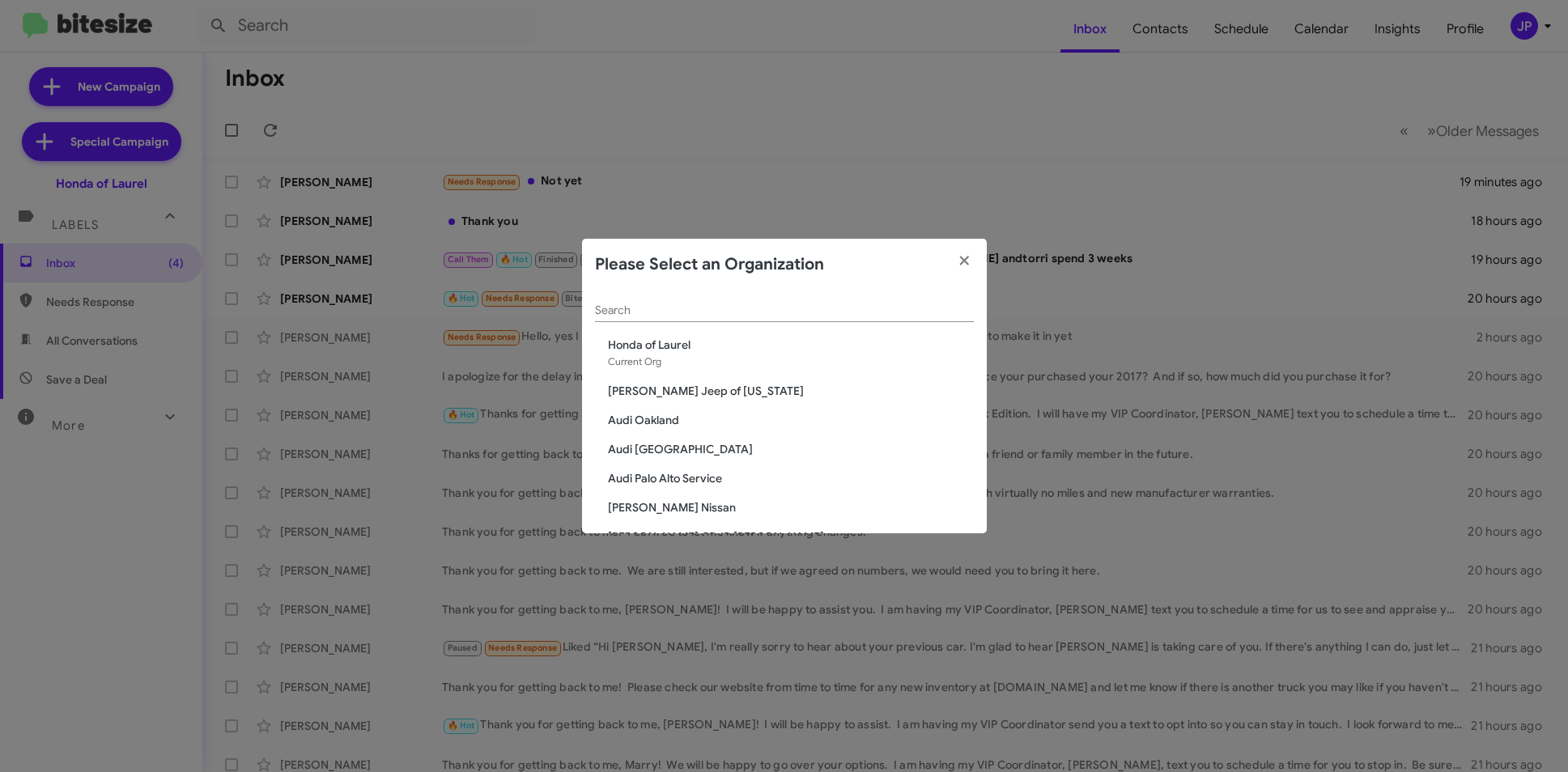
click at [833, 309] on input "Search" at bounding box center [784, 310] width 379 height 13
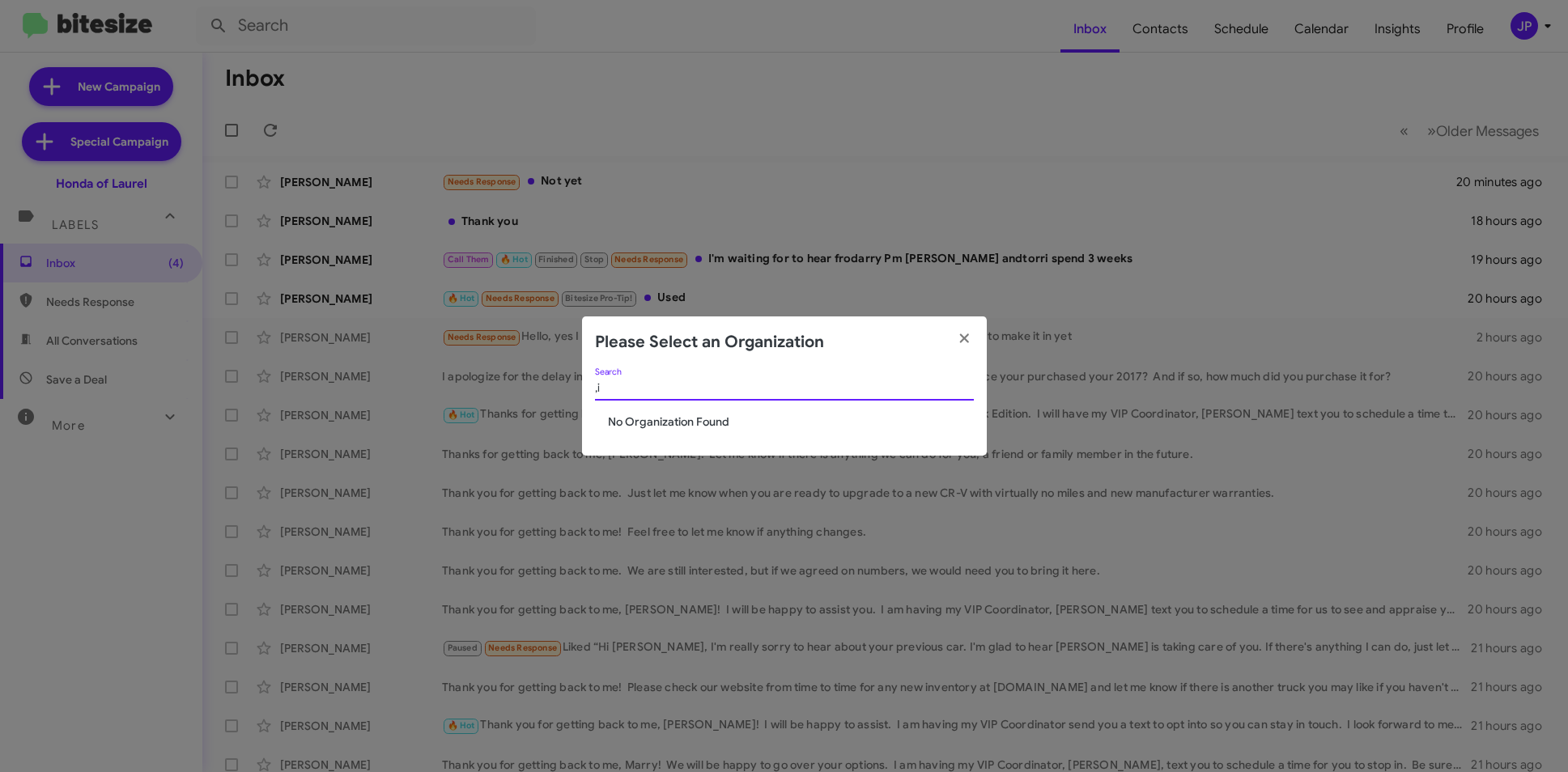
type input ","
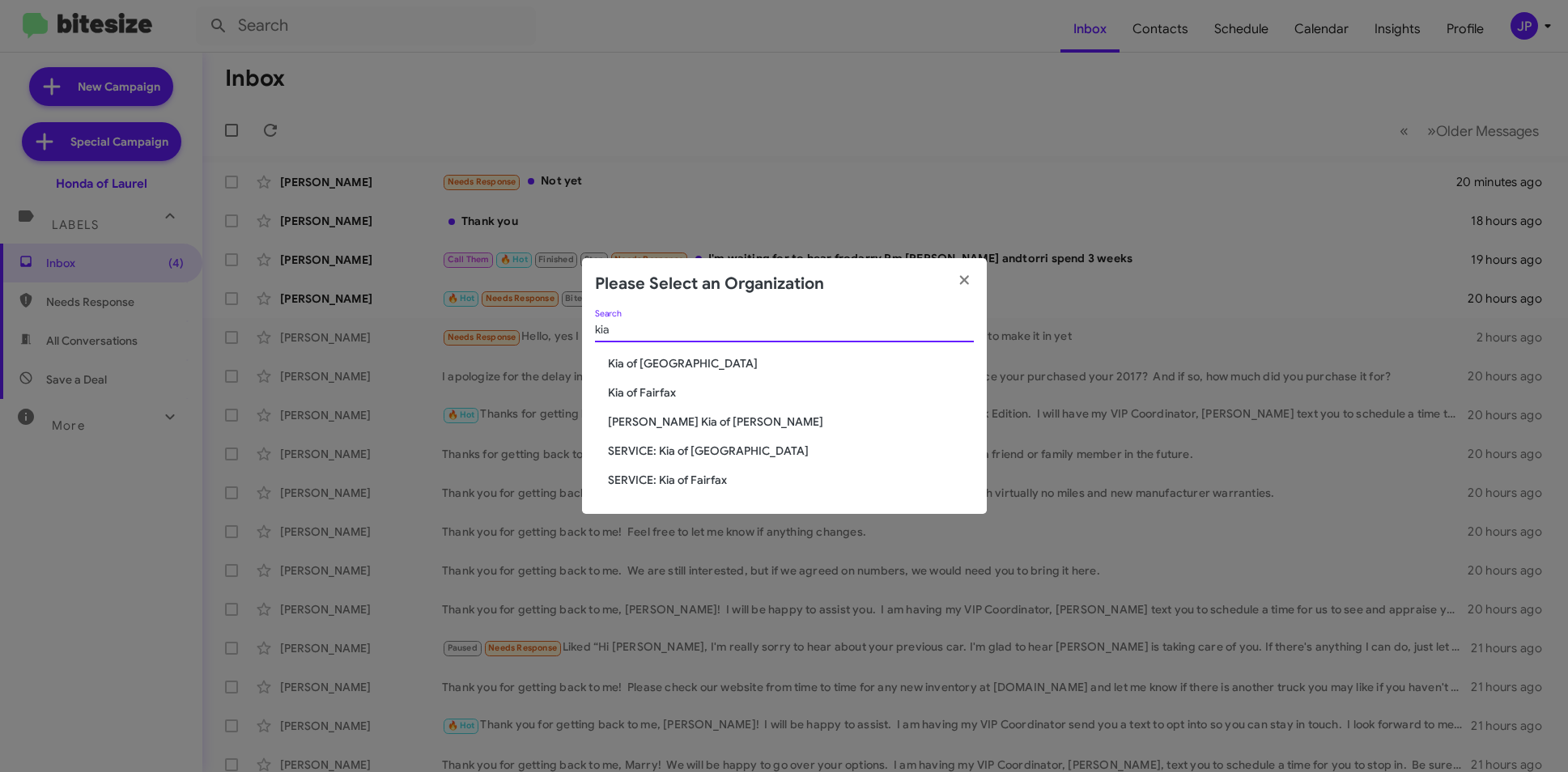
type input "kia"
click at [631, 388] on span "Kia of Fairfax" at bounding box center [791, 392] width 366 height 16
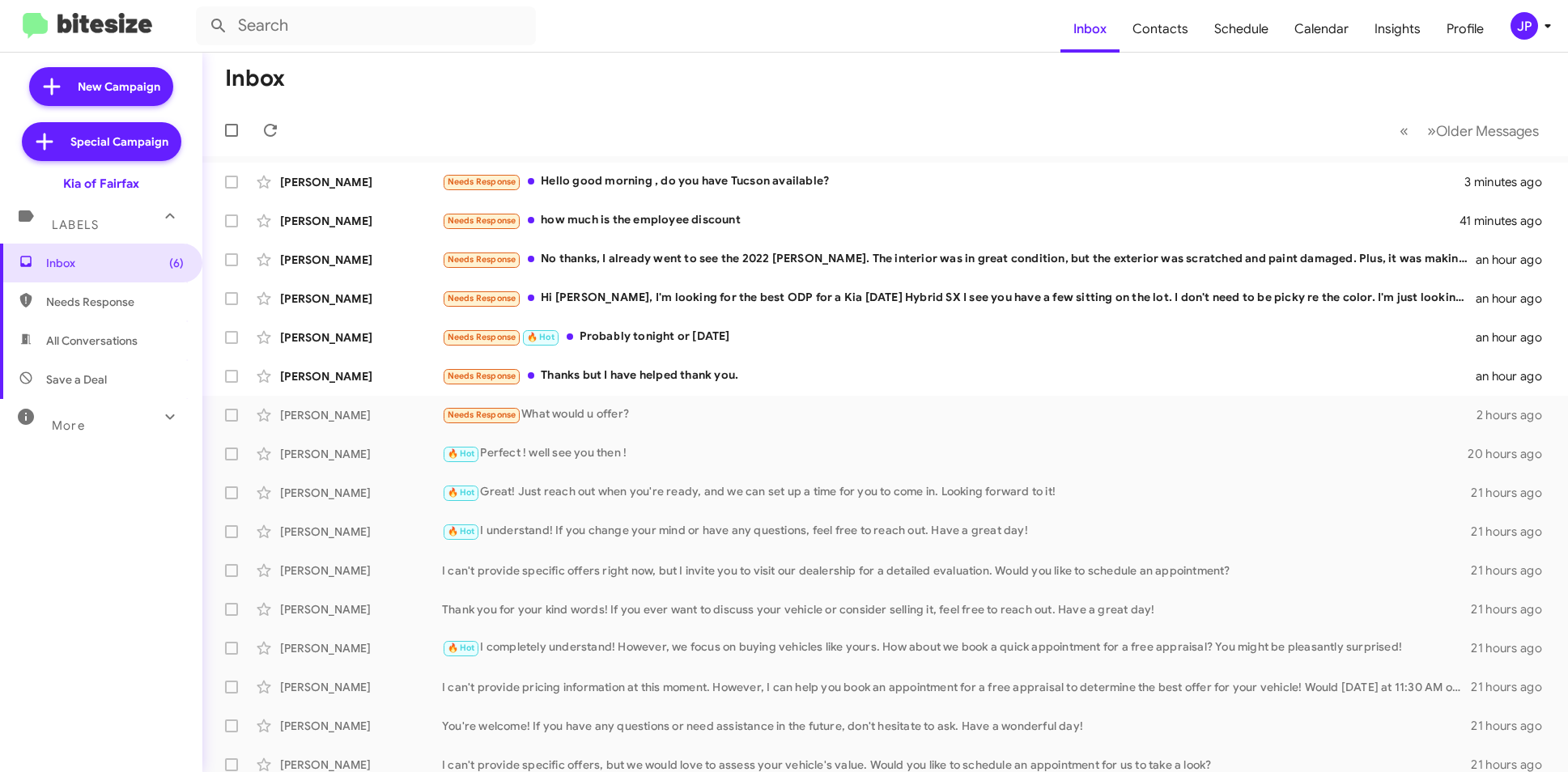
click at [1520, 33] on div "JP" at bounding box center [1524, 26] width 27 height 27
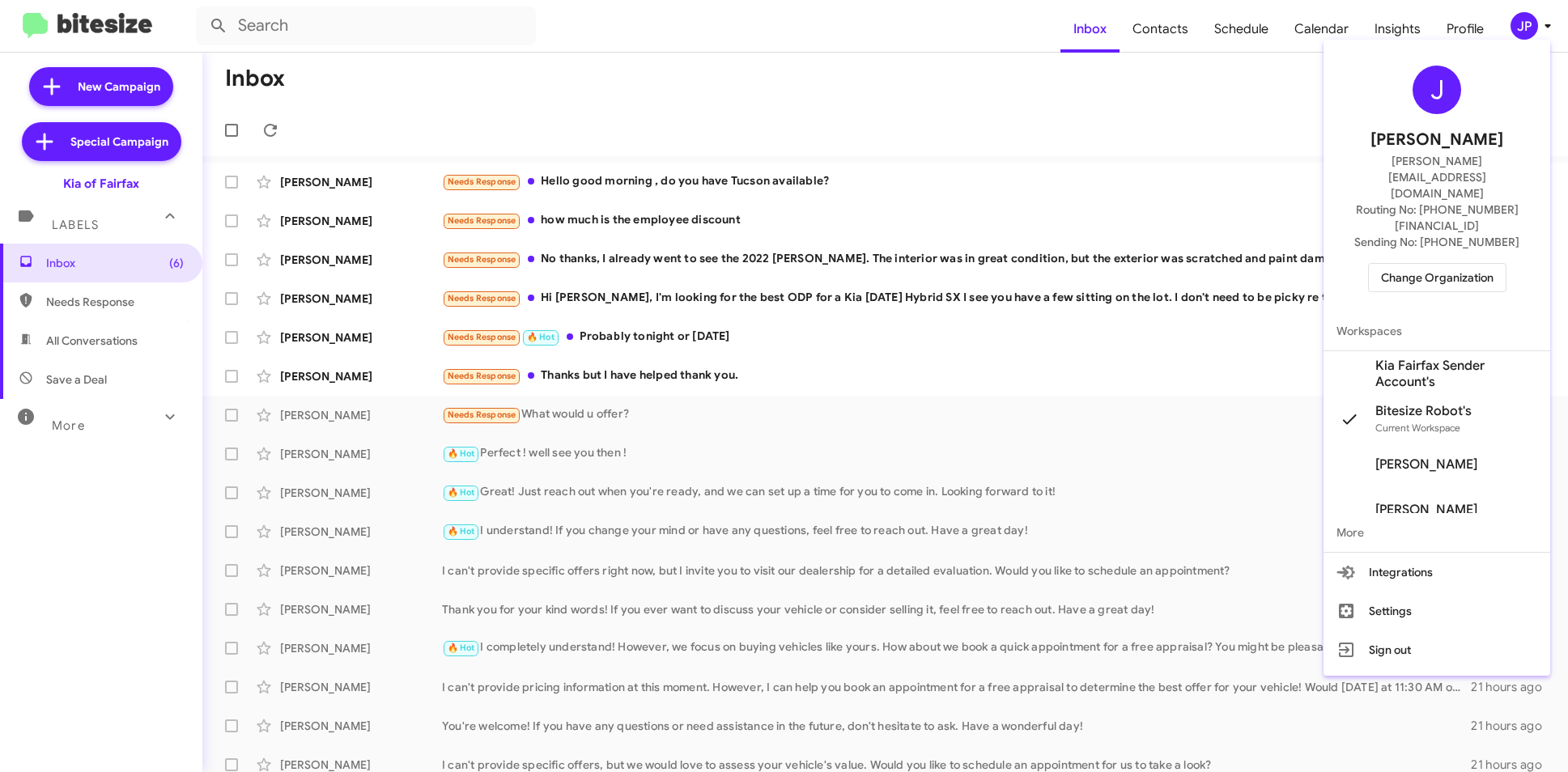
click at [1424, 264] on span "Change Organization" at bounding box center [1437, 277] width 113 height 27
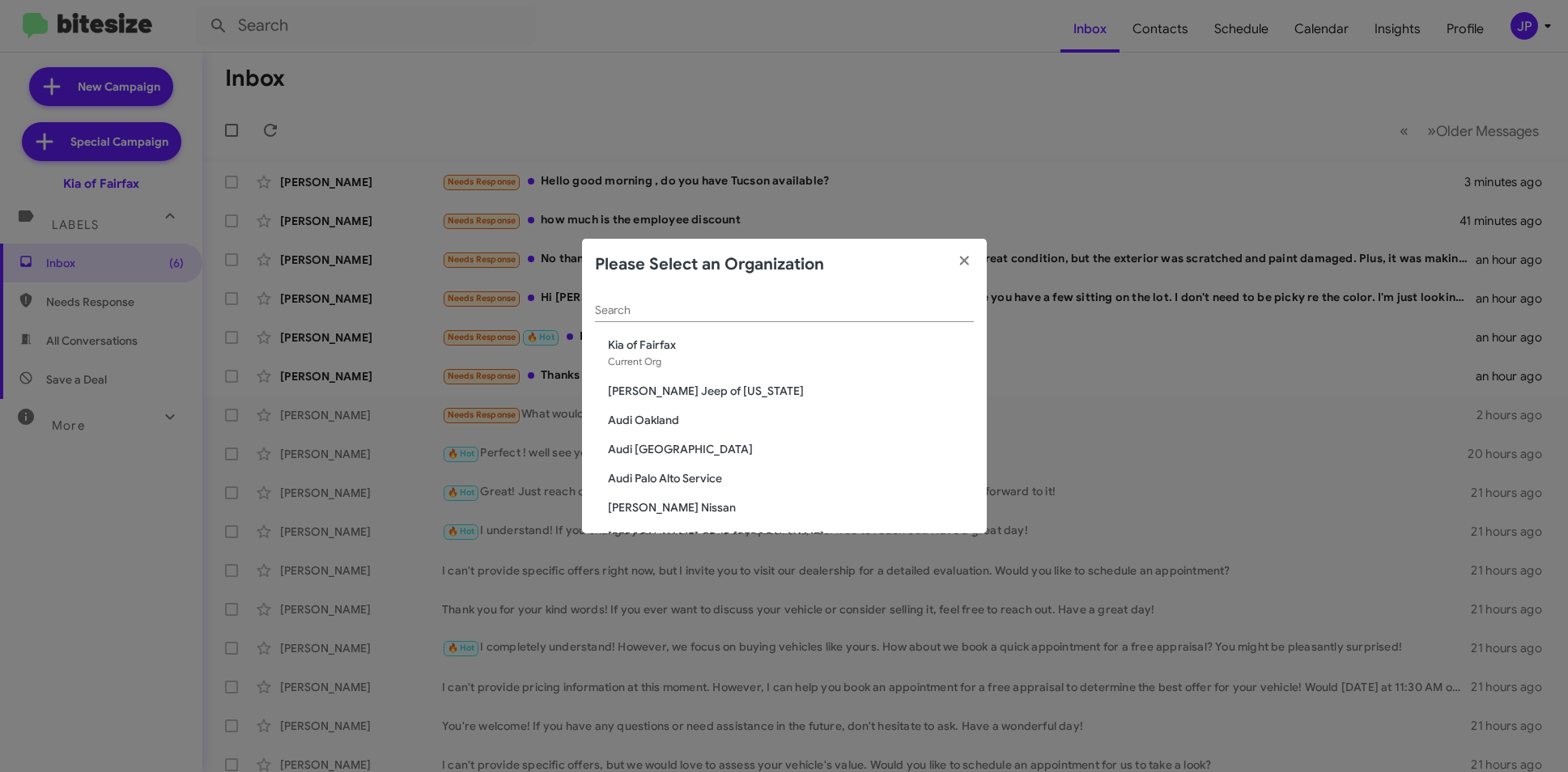
click at [884, 320] on div "Search" at bounding box center [784, 306] width 379 height 32
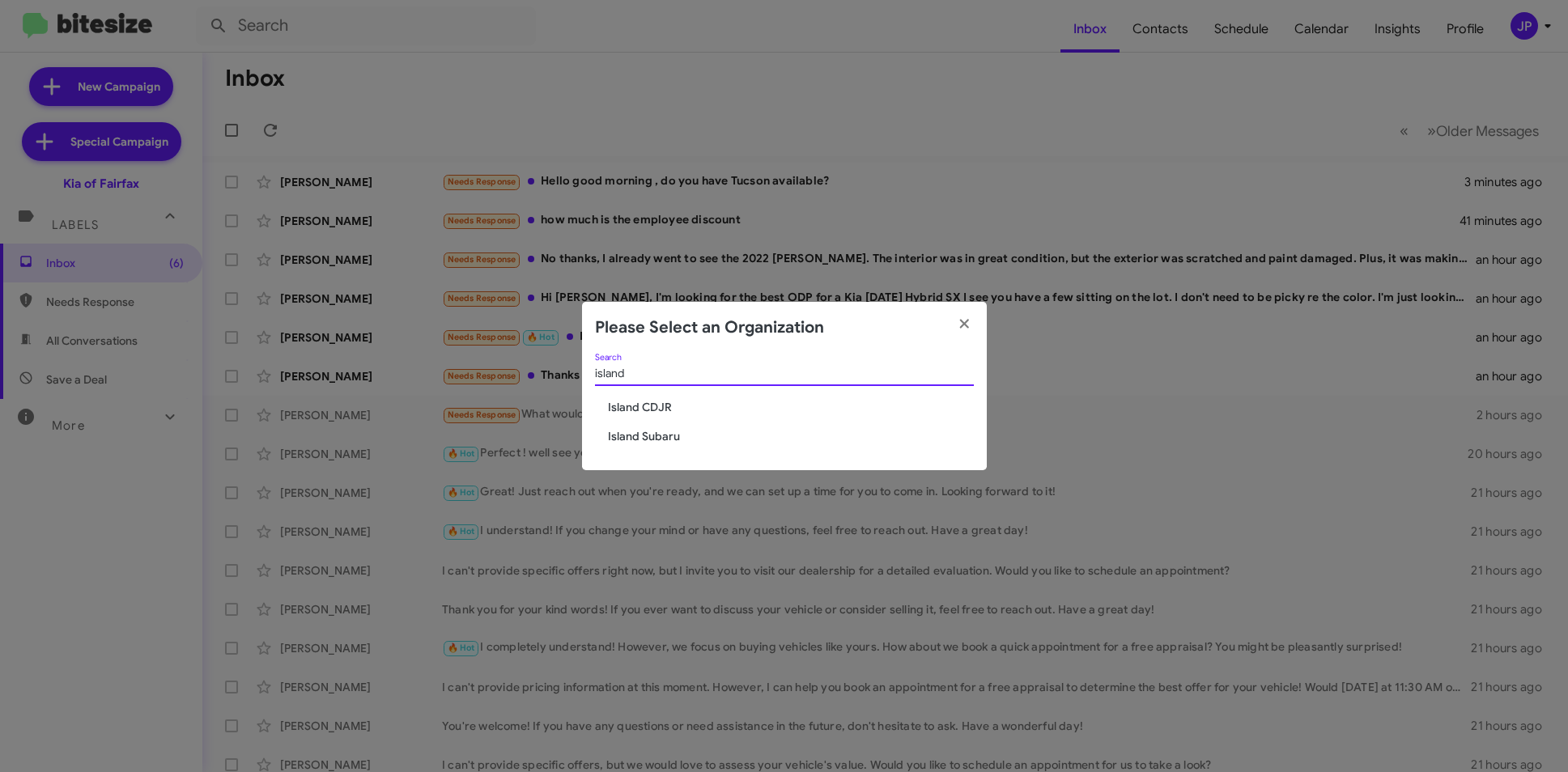
type input "island"
click at [686, 440] on span "Island Subaru" at bounding box center [791, 435] width 366 height 16
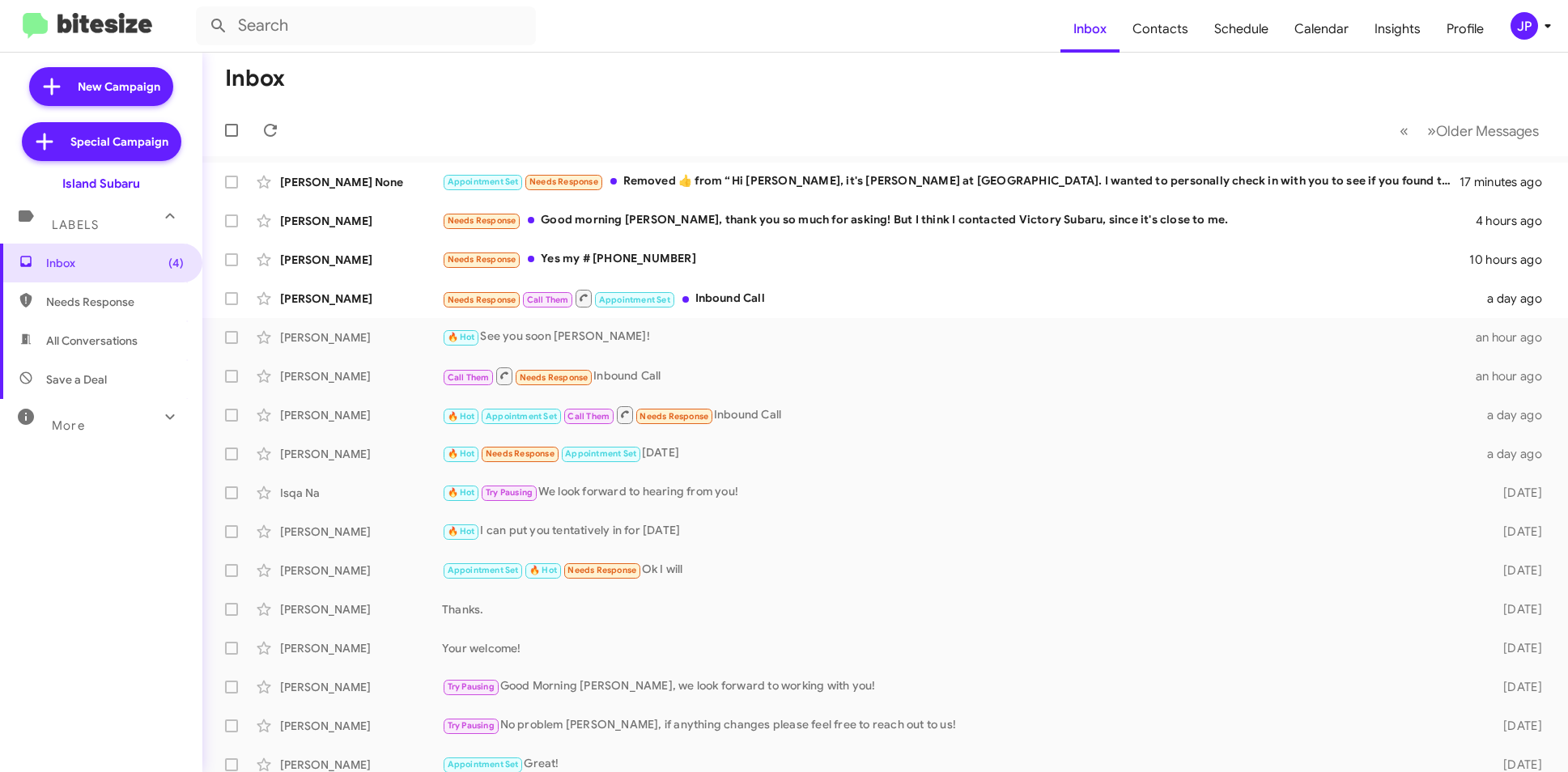
click at [1522, 27] on div "JP" at bounding box center [1524, 26] width 27 height 27
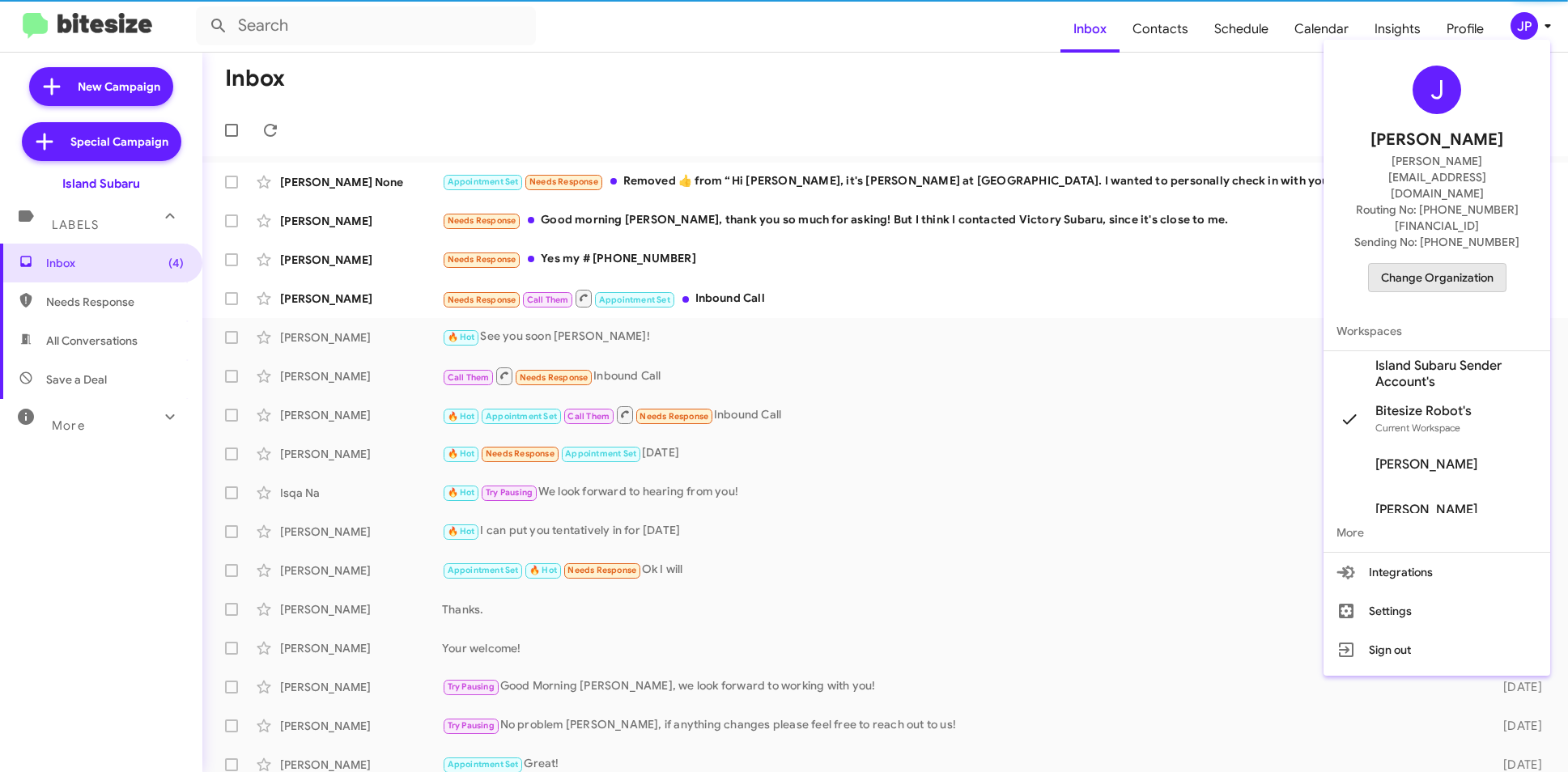
click at [1468, 264] on span "Change Organization" at bounding box center [1437, 277] width 113 height 27
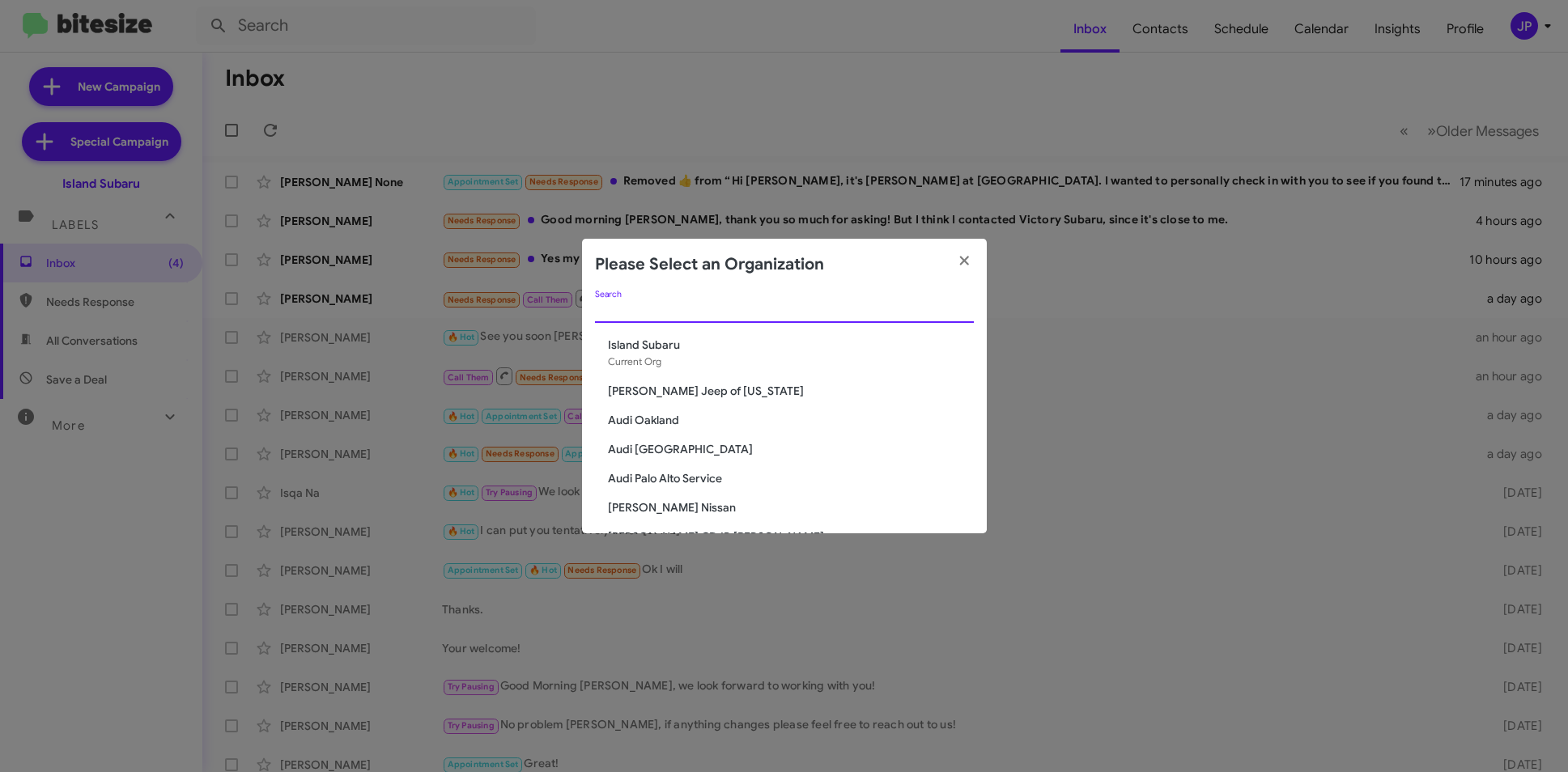
click at [815, 313] on input "Search" at bounding box center [784, 310] width 379 height 13
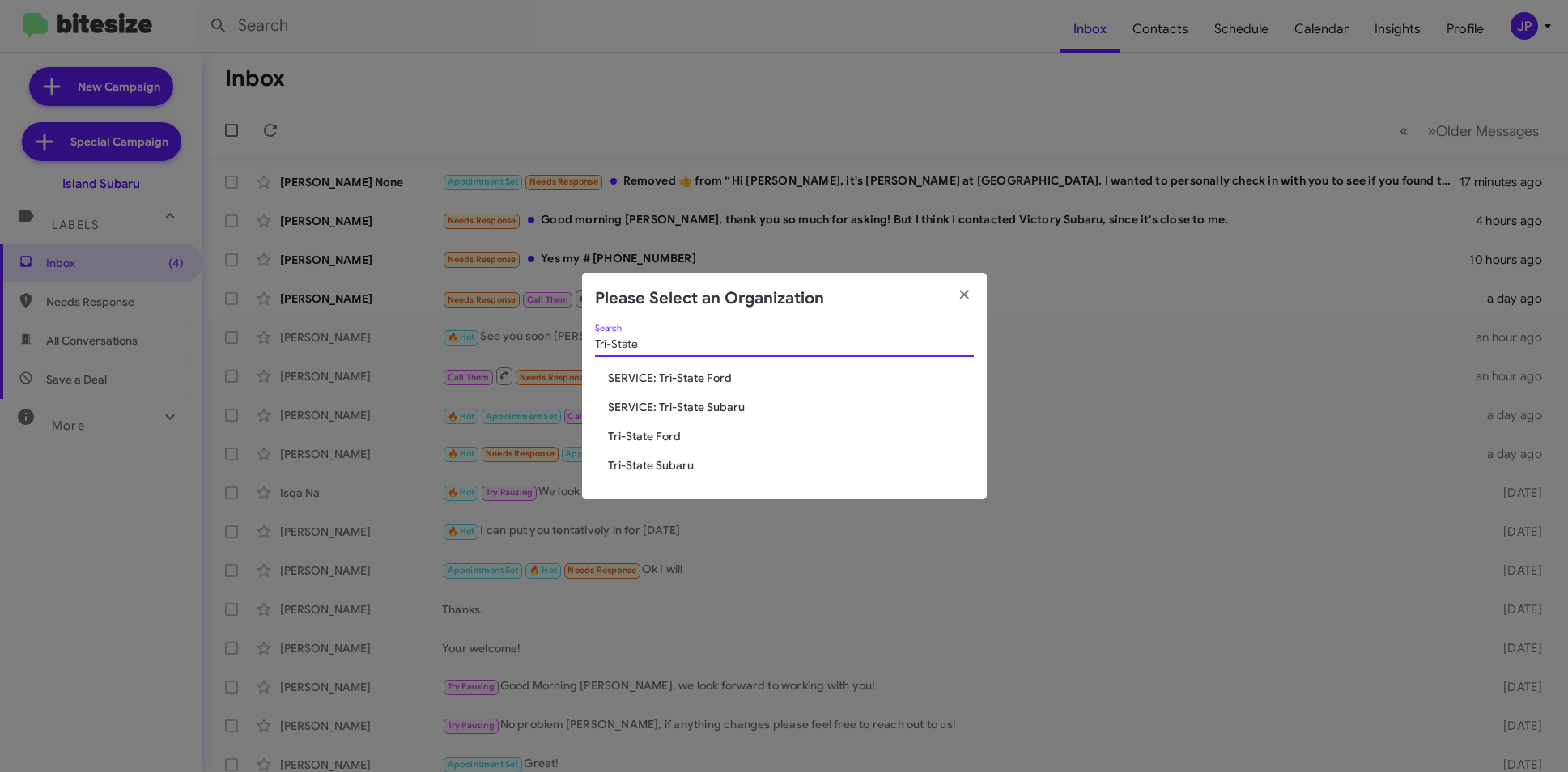
type input "Tri-State"
click at [692, 407] on span "SERVICE: Tri-State Subaru" at bounding box center [791, 406] width 366 height 16
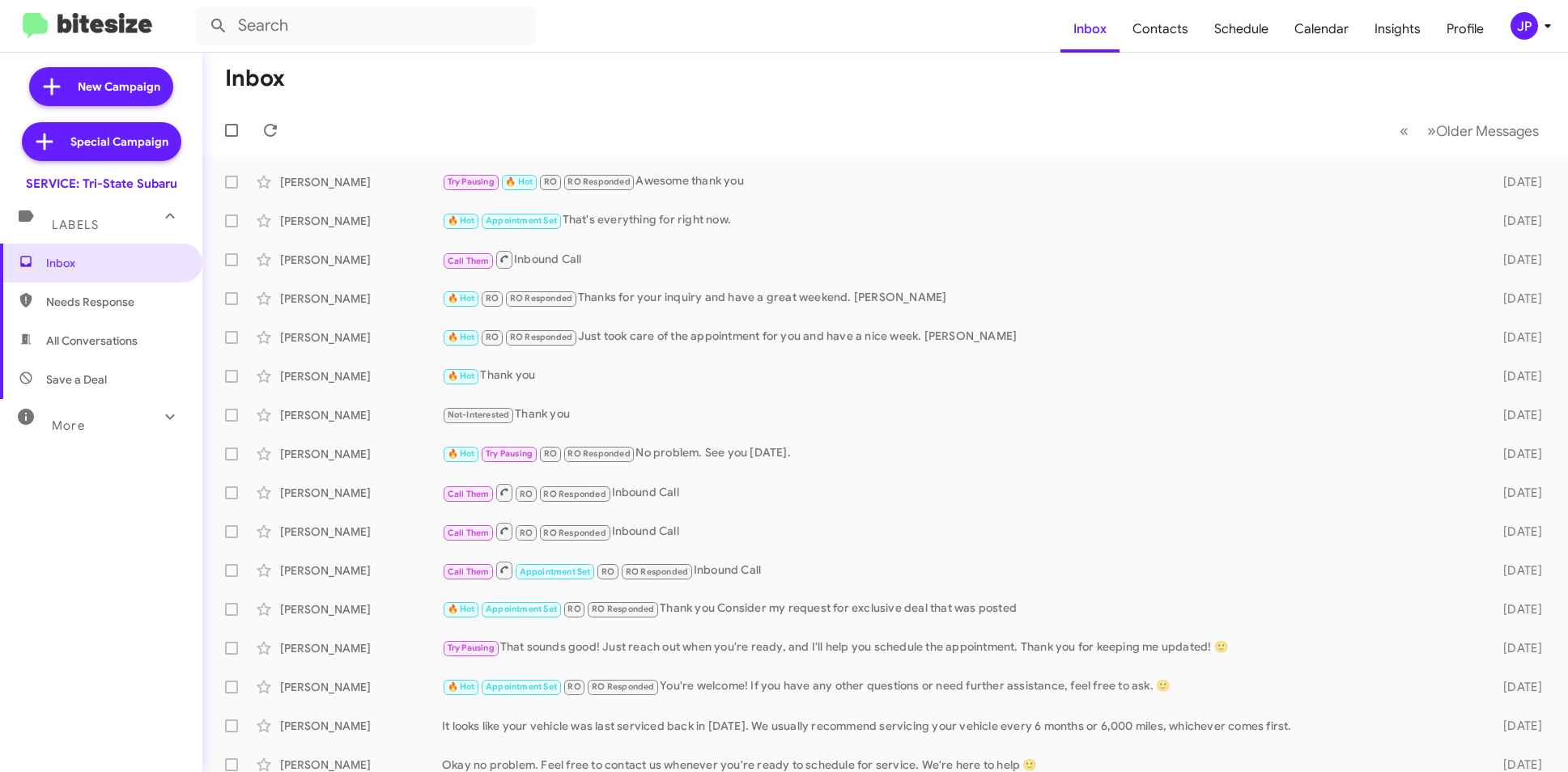
click at [1541, 21] on icon at bounding box center [1547, 26] width 20 height 20
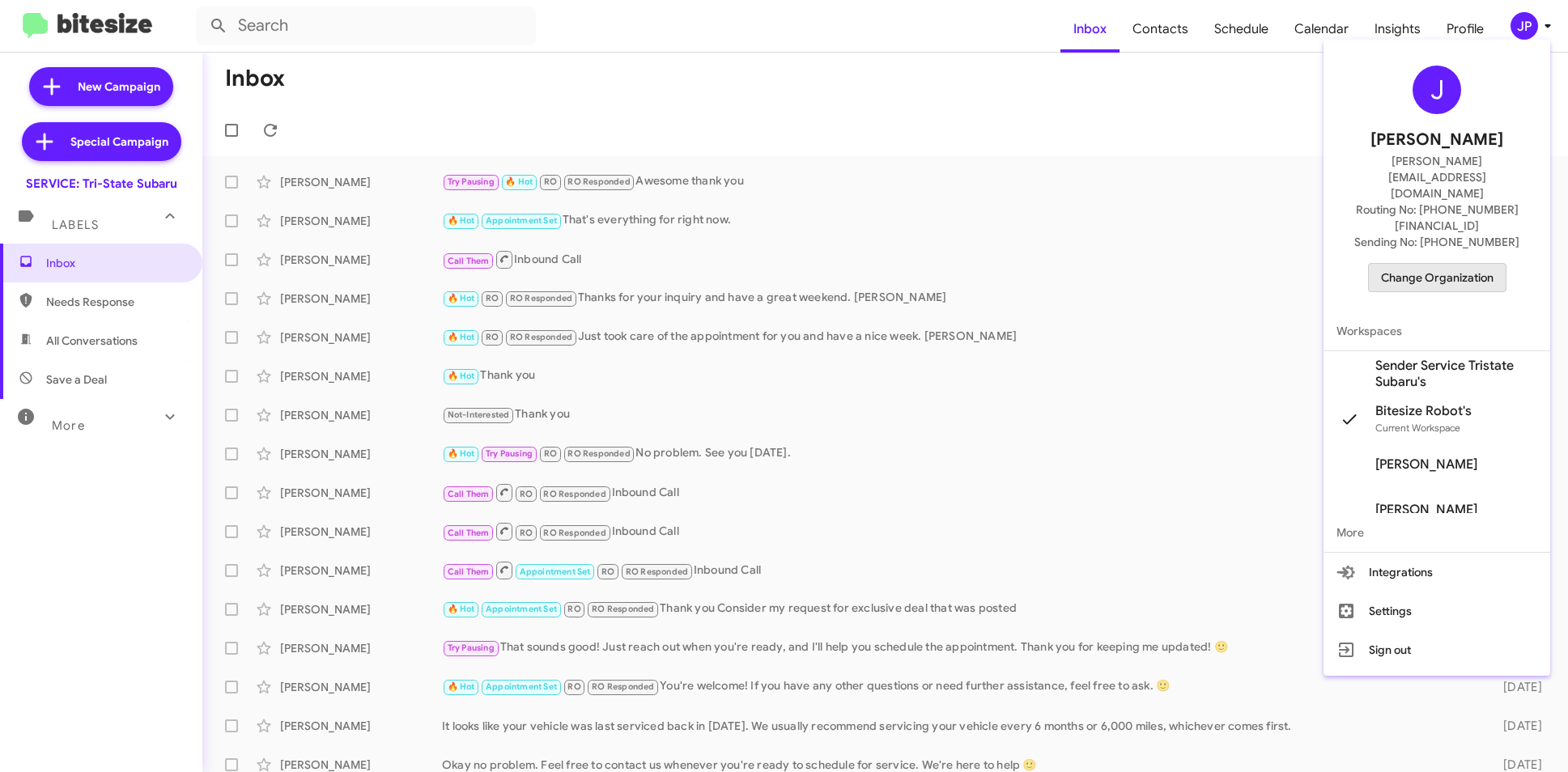
click at [1468, 264] on span "Change Organization" at bounding box center [1437, 277] width 113 height 27
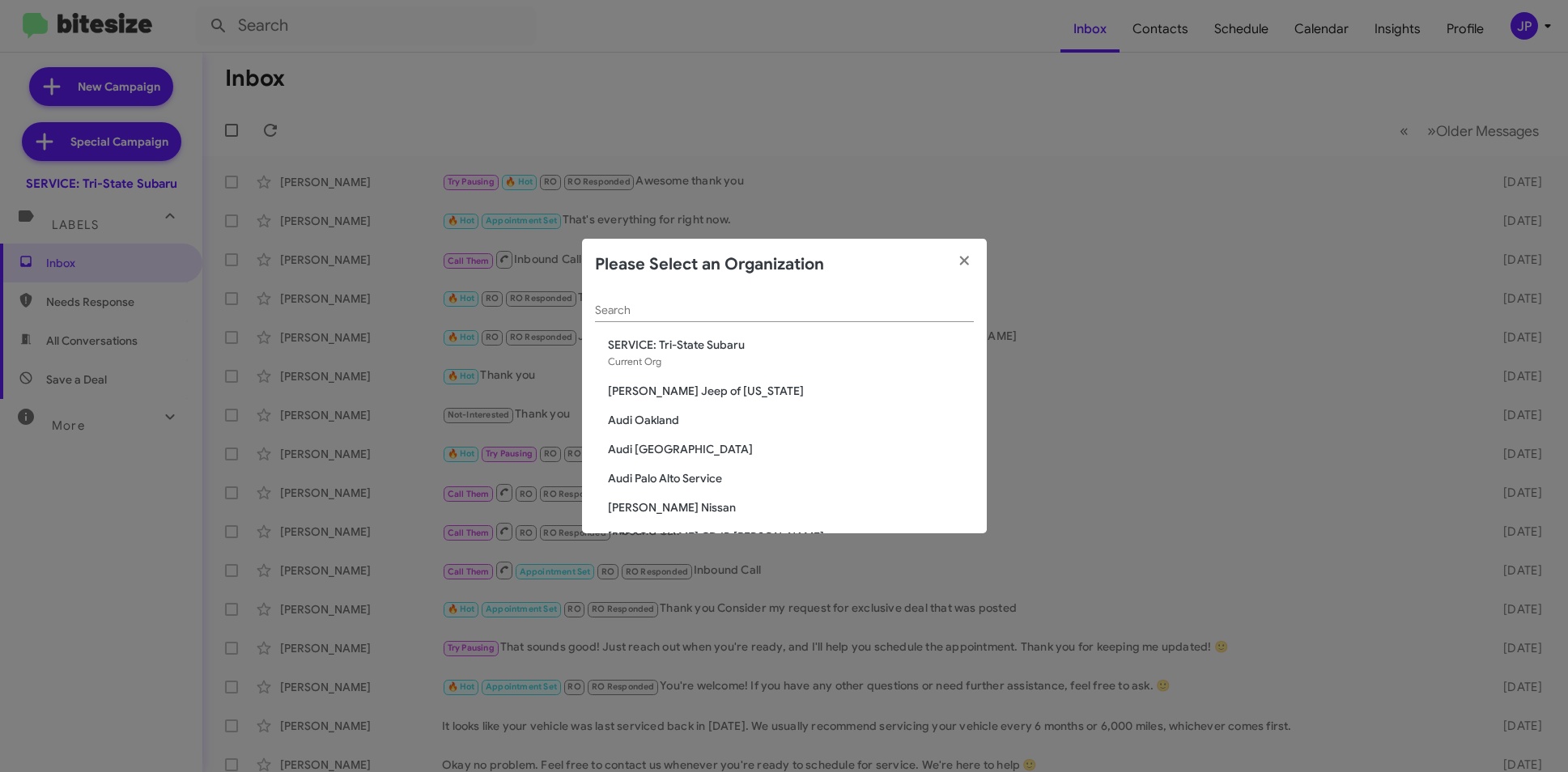
click at [865, 312] on input "Search" at bounding box center [784, 310] width 379 height 13
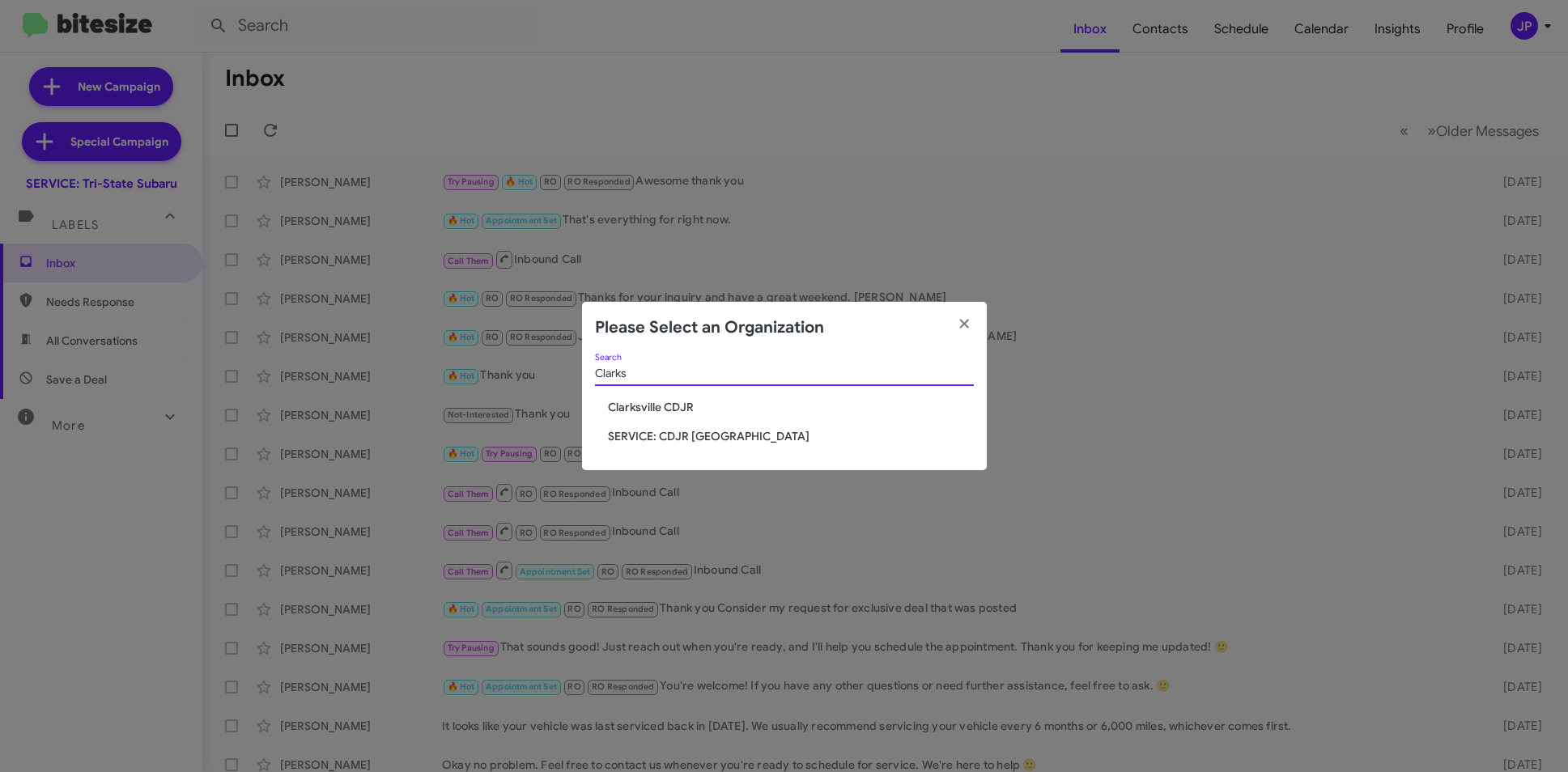
type input "Clarks"
click at [650, 412] on span "Clarksville CDJR" at bounding box center [791, 406] width 366 height 16
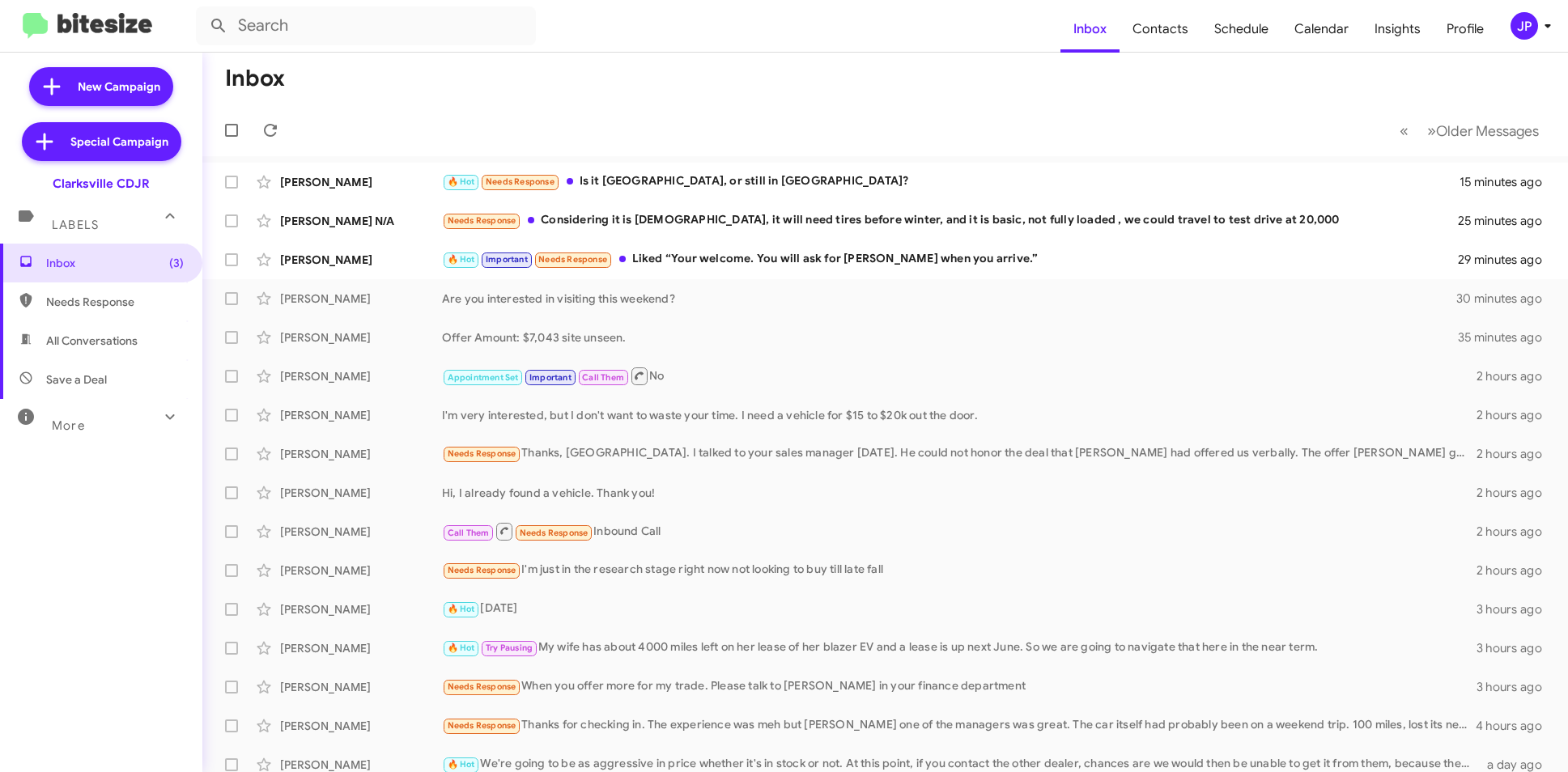
click at [1521, 31] on div "JP" at bounding box center [1524, 26] width 27 height 27
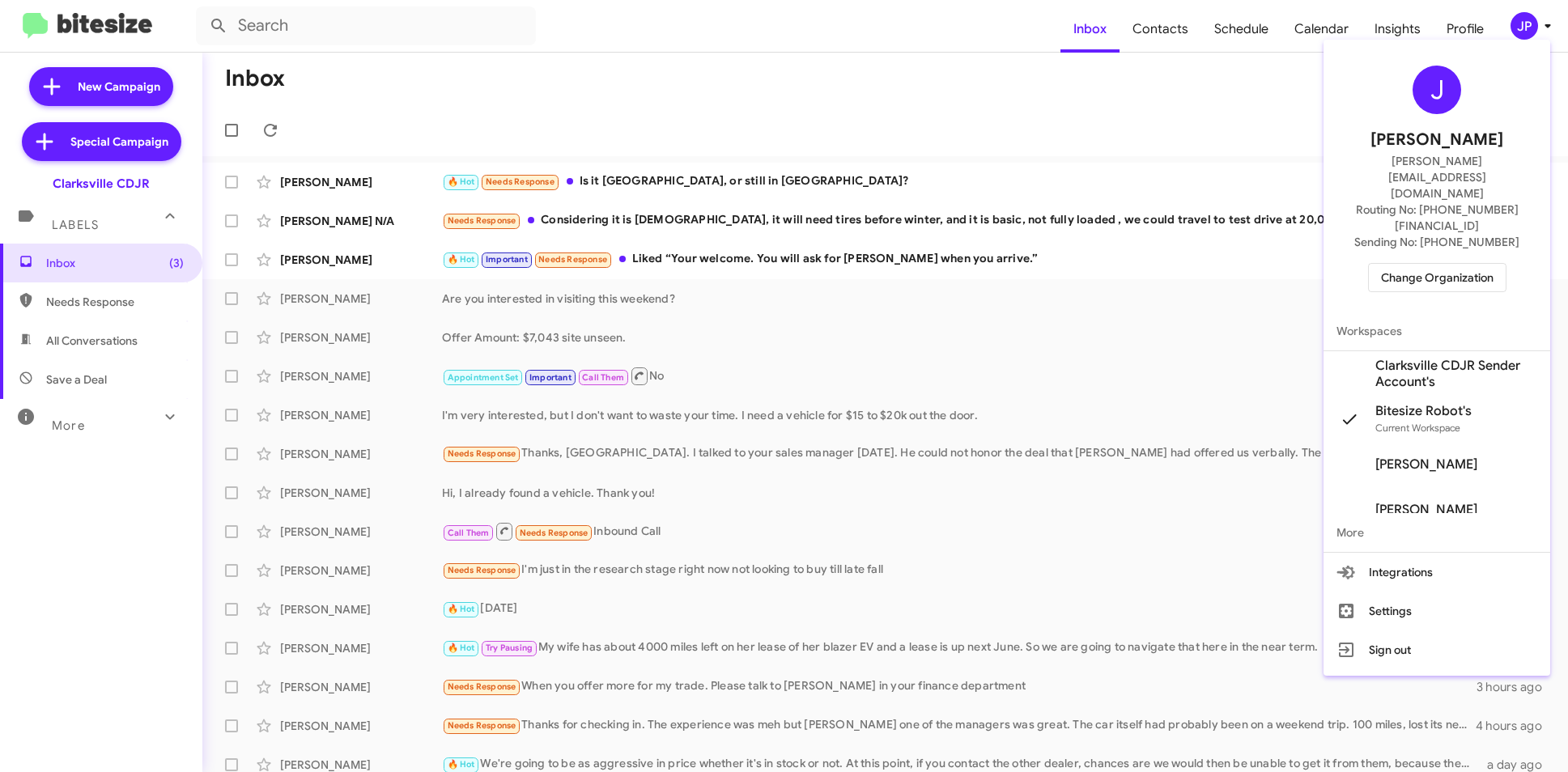
click at [1440, 264] on span "Change Organization" at bounding box center [1437, 277] width 113 height 27
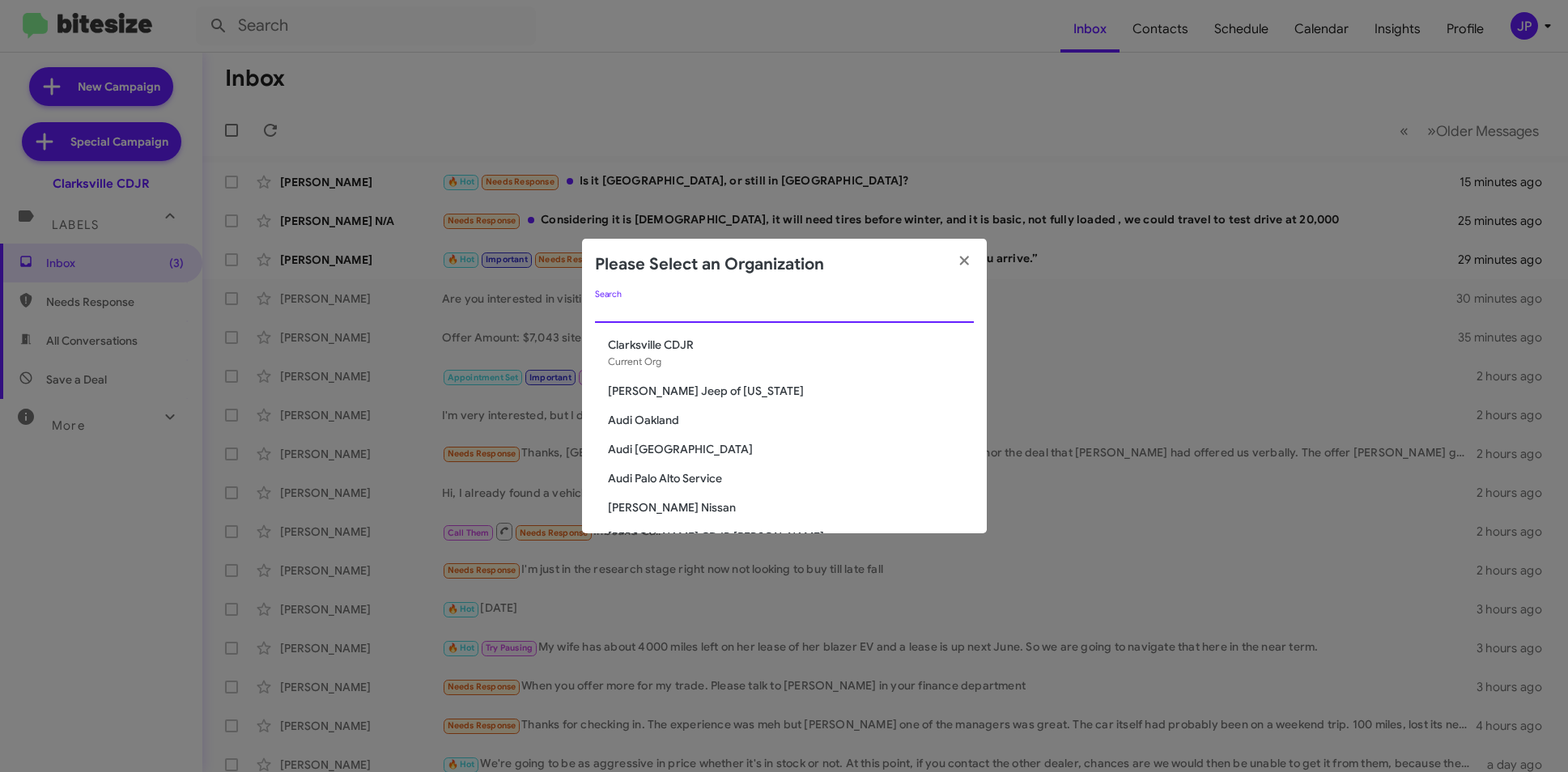
click at [841, 310] on input "Search" at bounding box center [784, 310] width 379 height 13
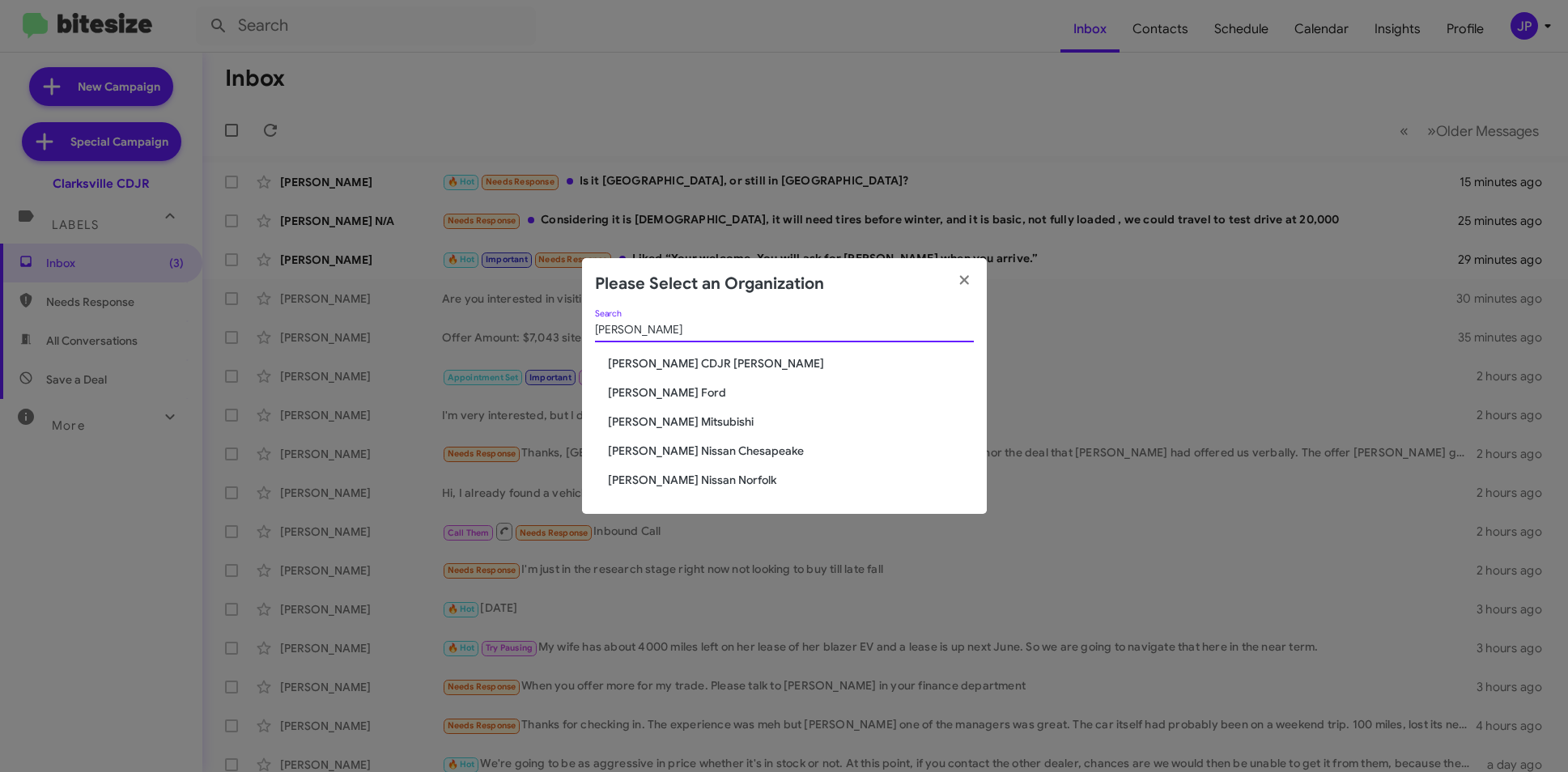
type input "Banister"
click at [739, 445] on span "[PERSON_NAME] Nissan Chesapeake" at bounding box center [791, 450] width 366 height 16
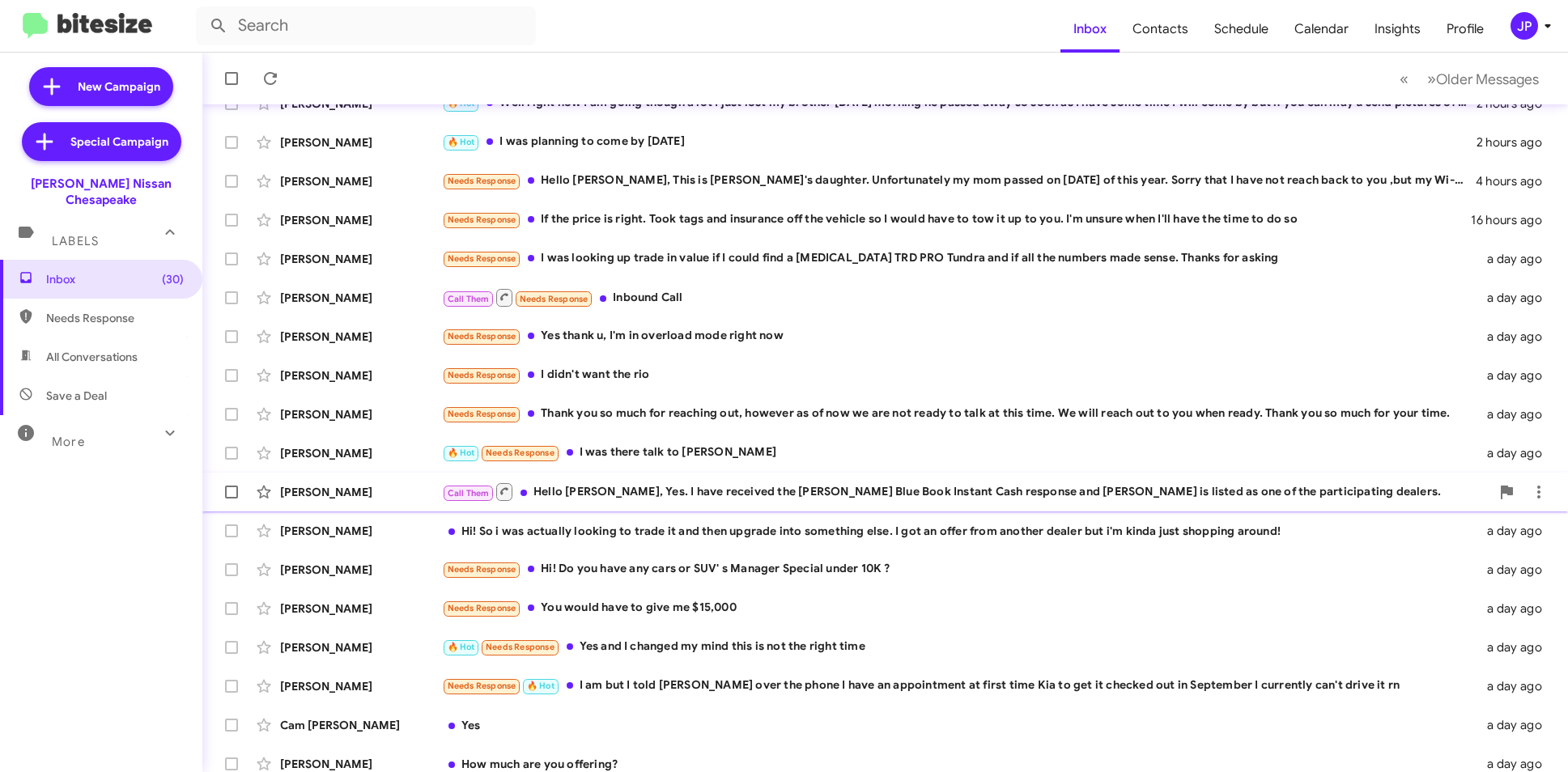
scroll to position [161, 0]
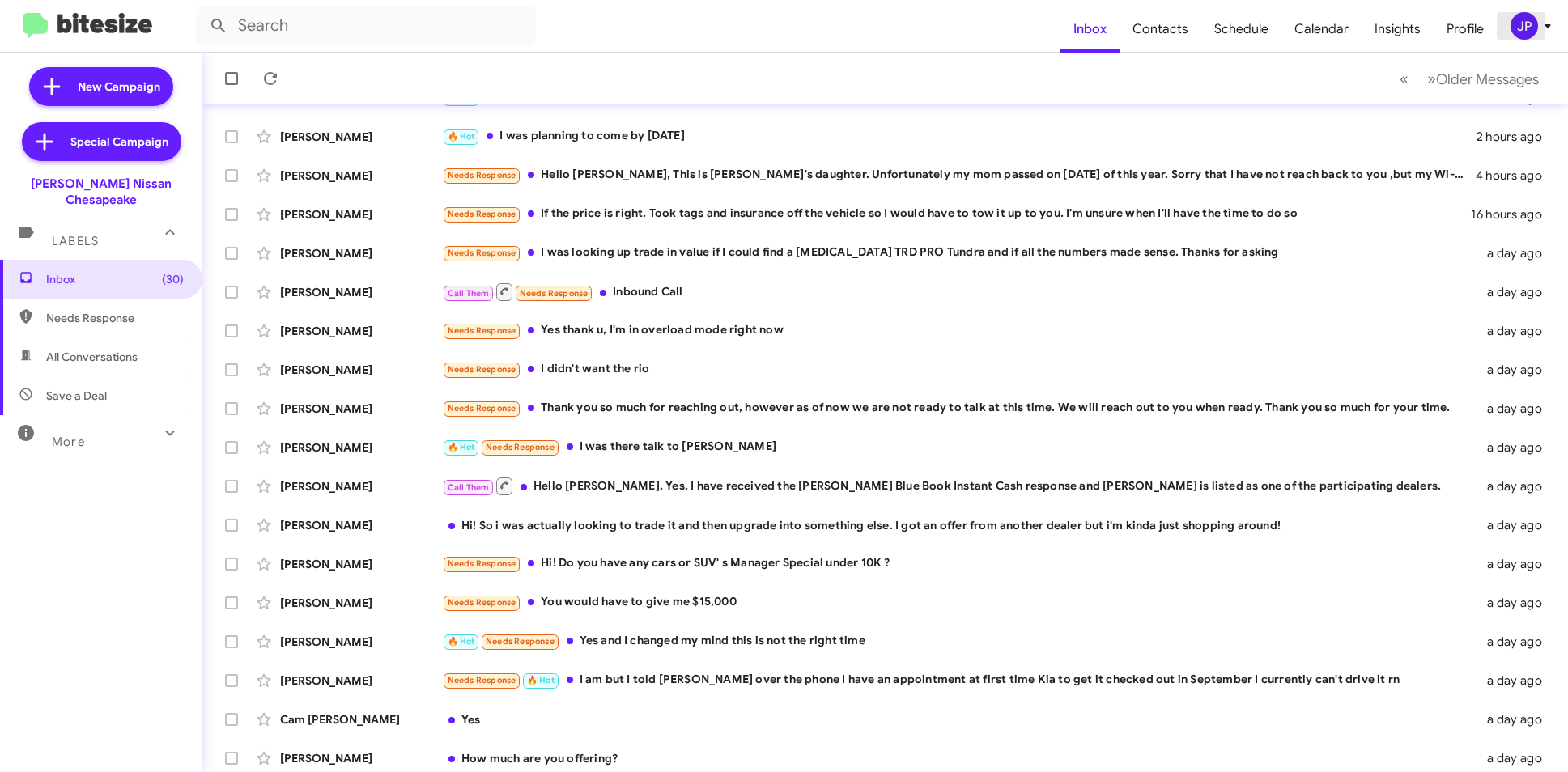
click at [1520, 35] on div "JP" at bounding box center [1524, 26] width 27 height 27
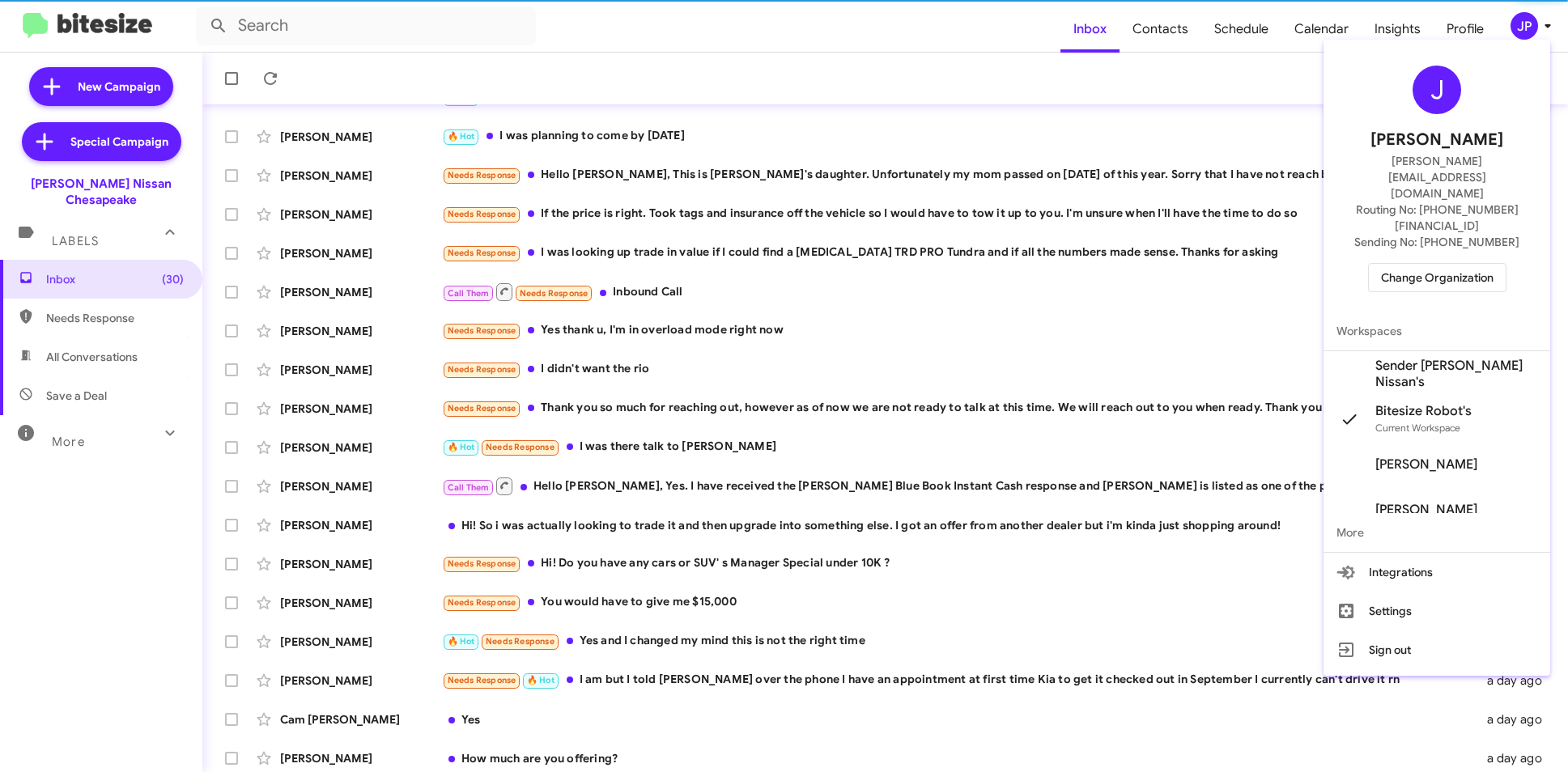
click at [1473, 264] on span "Change Organization" at bounding box center [1437, 277] width 113 height 27
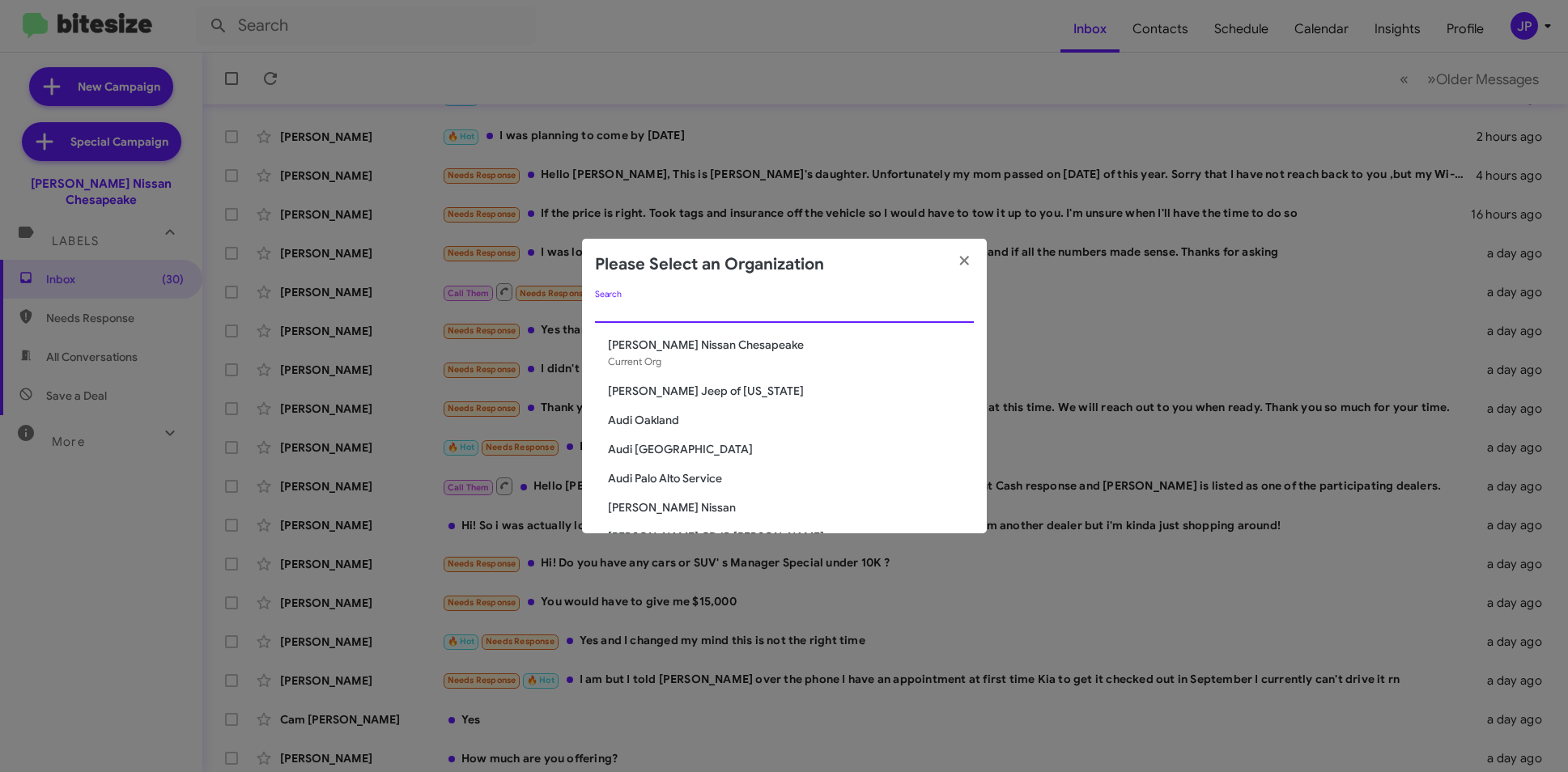
click at [821, 316] on input "Search" at bounding box center [784, 310] width 379 height 13
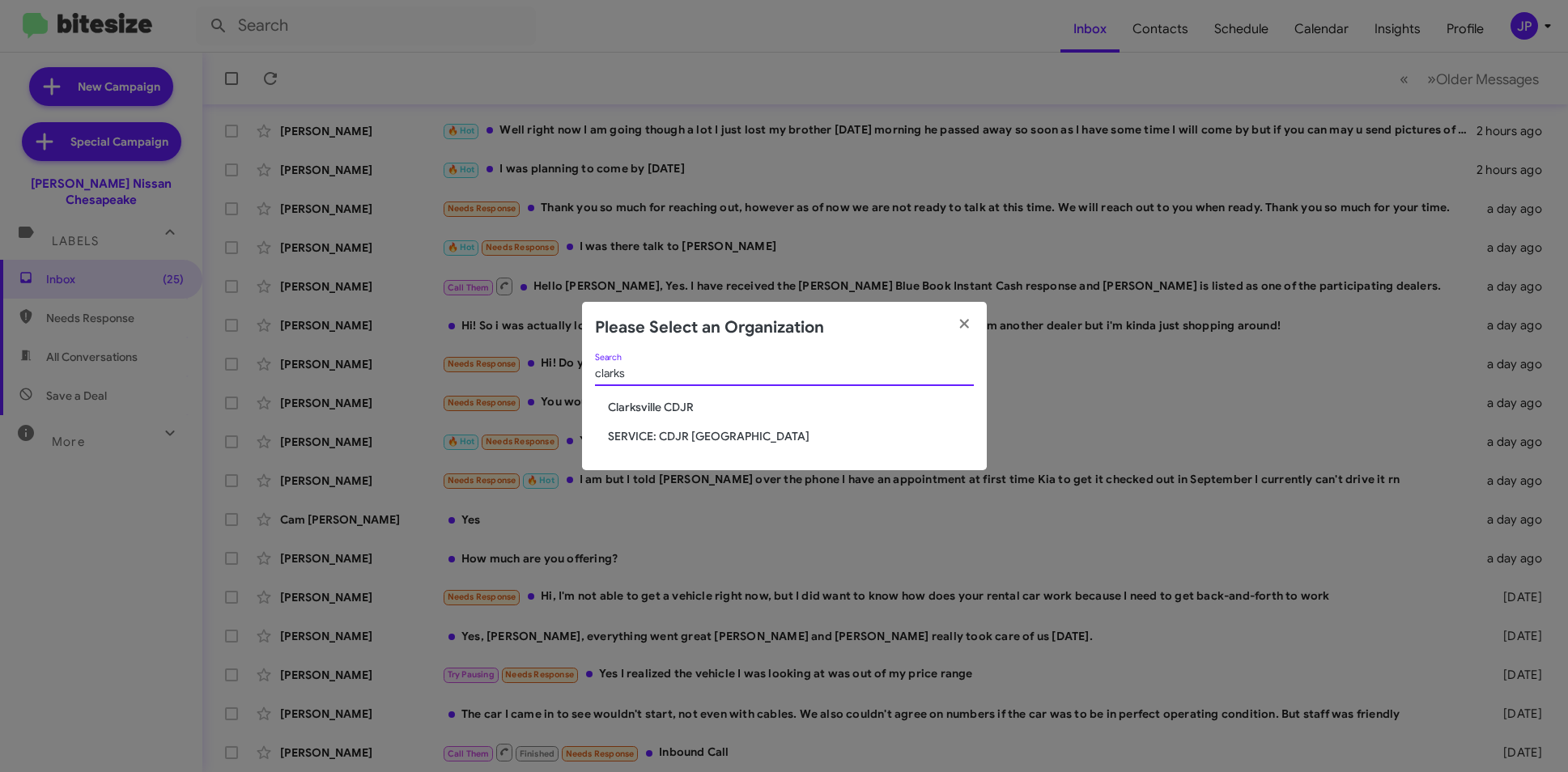
type input "clarks"
click at [703, 410] on span "Clarksville CDJR" at bounding box center [791, 406] width 366 height 16
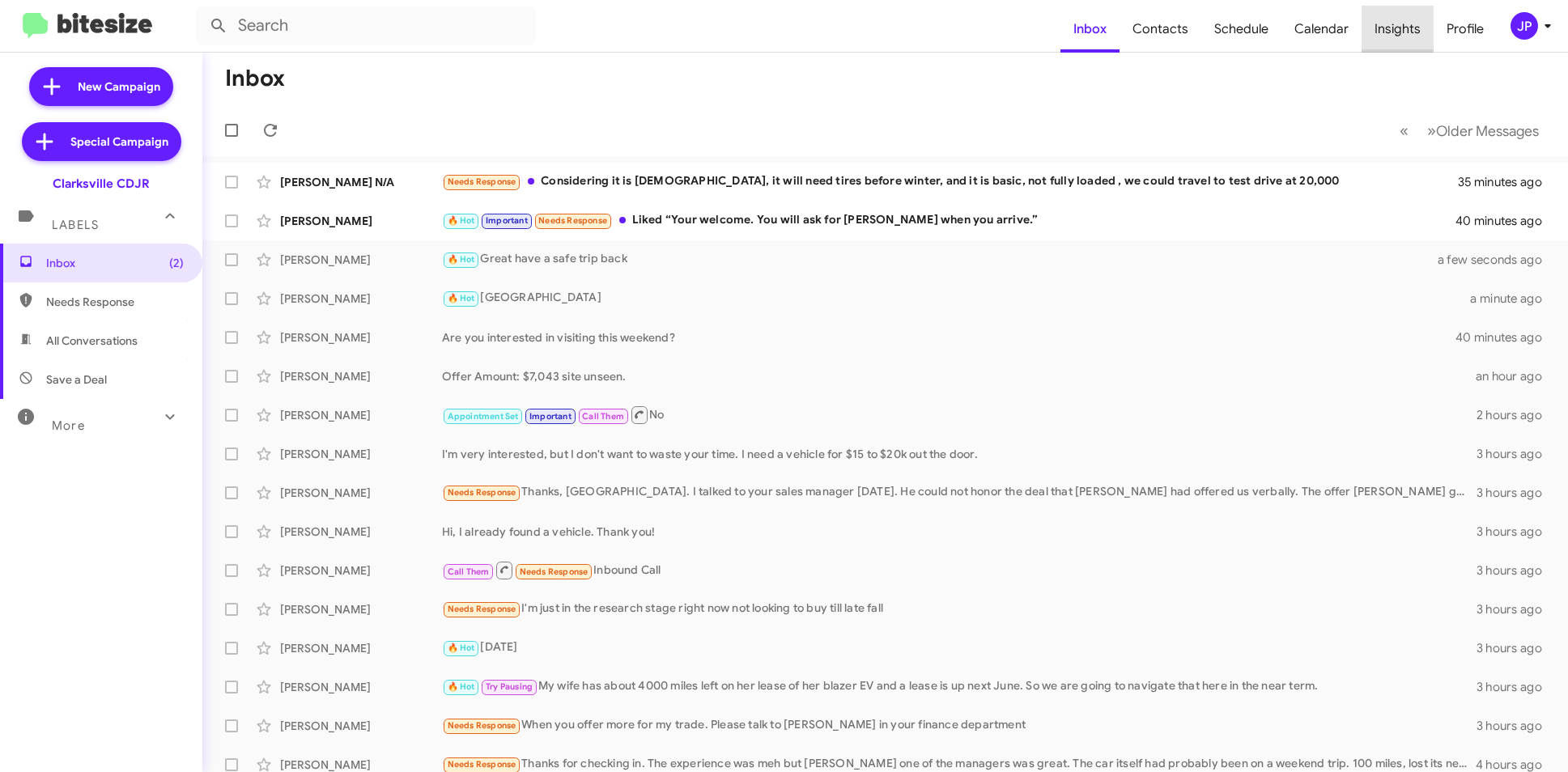
click at [1399, 27] on span "Insights" at bounding box center [1398, 29] width 72 height 47
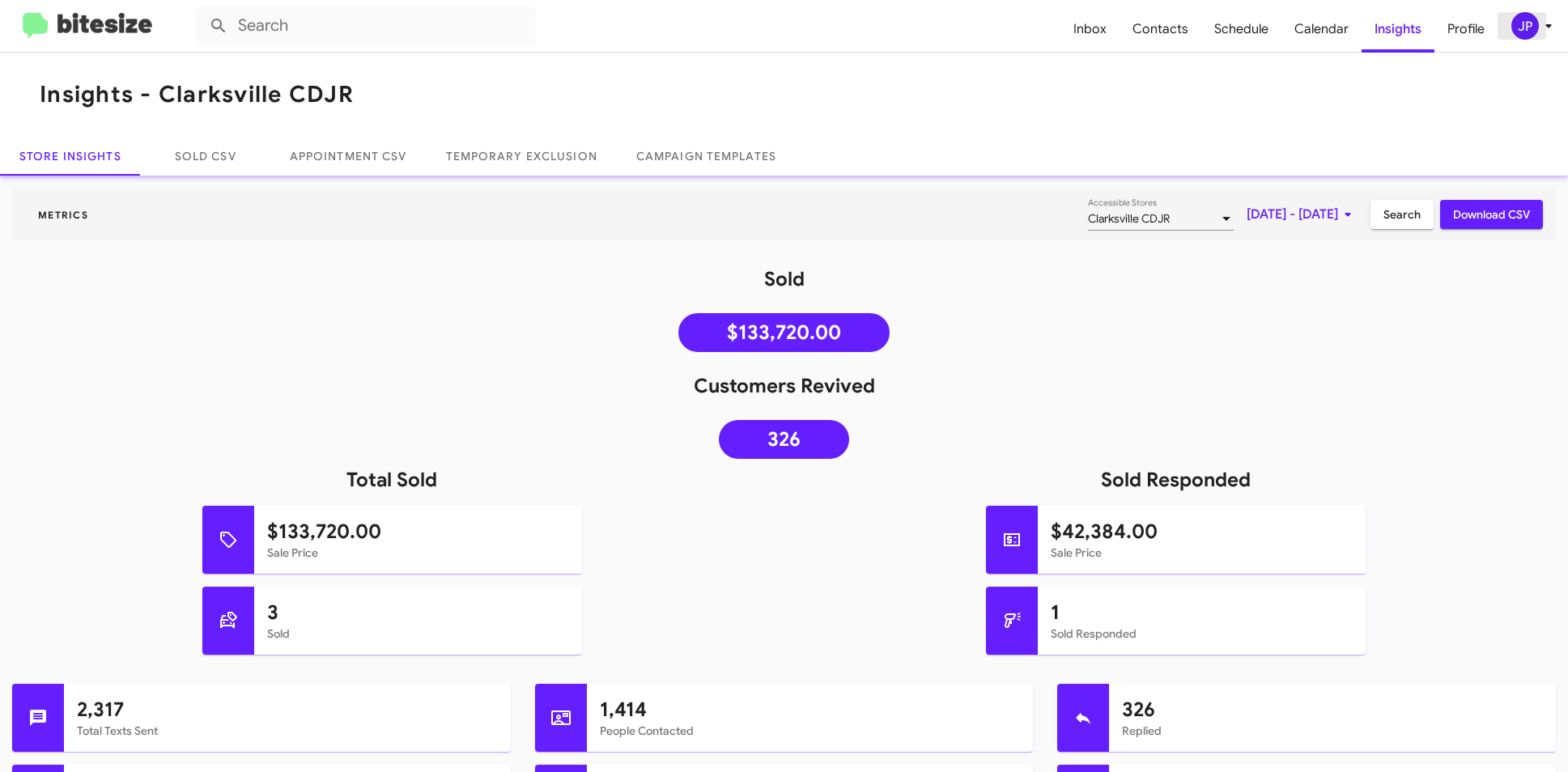
click at [1513, 32] on div "JP" at bounding box center [1525, 26] width 27 height 27
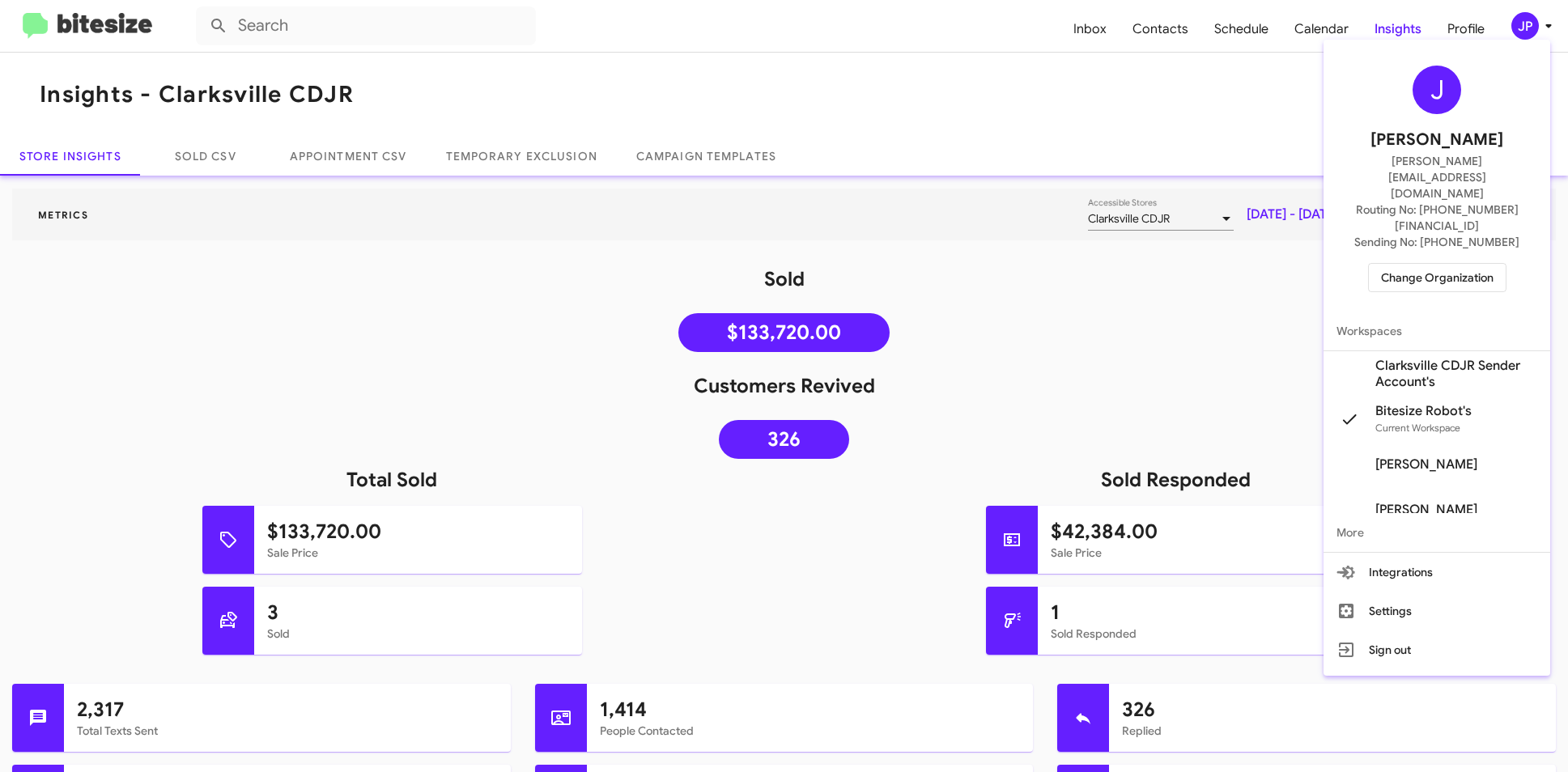
click at [1447, 264] on span "Change Organization" at bounding box center [1437, 277] width 113 height 27
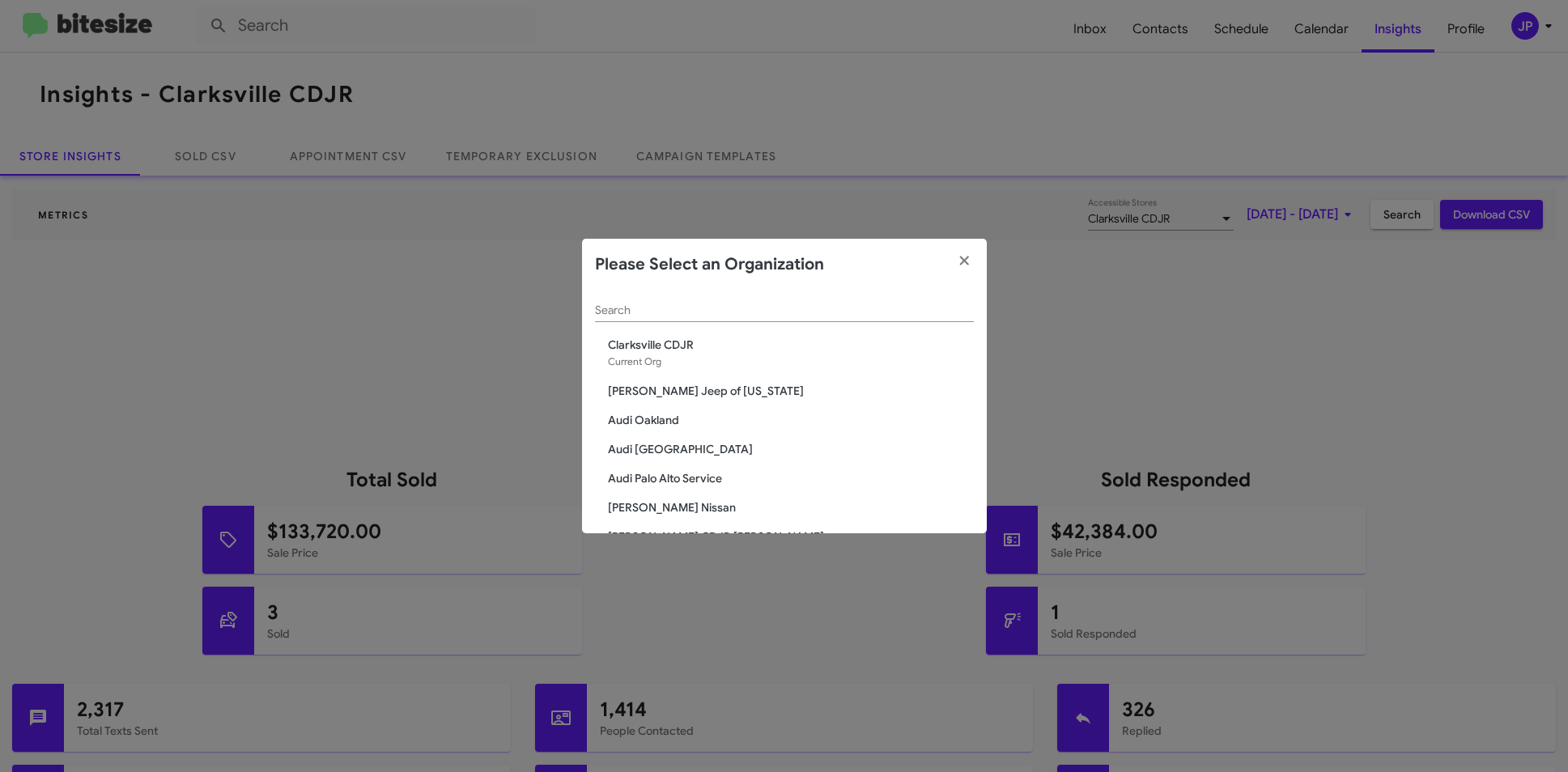
click at [805, 286] on div "Please Select an Organization" at bounding box center [784, 264] width 405 height 52
click at [800, 305] on input "Search" at bounding box center [784, 310] width 379 height 13
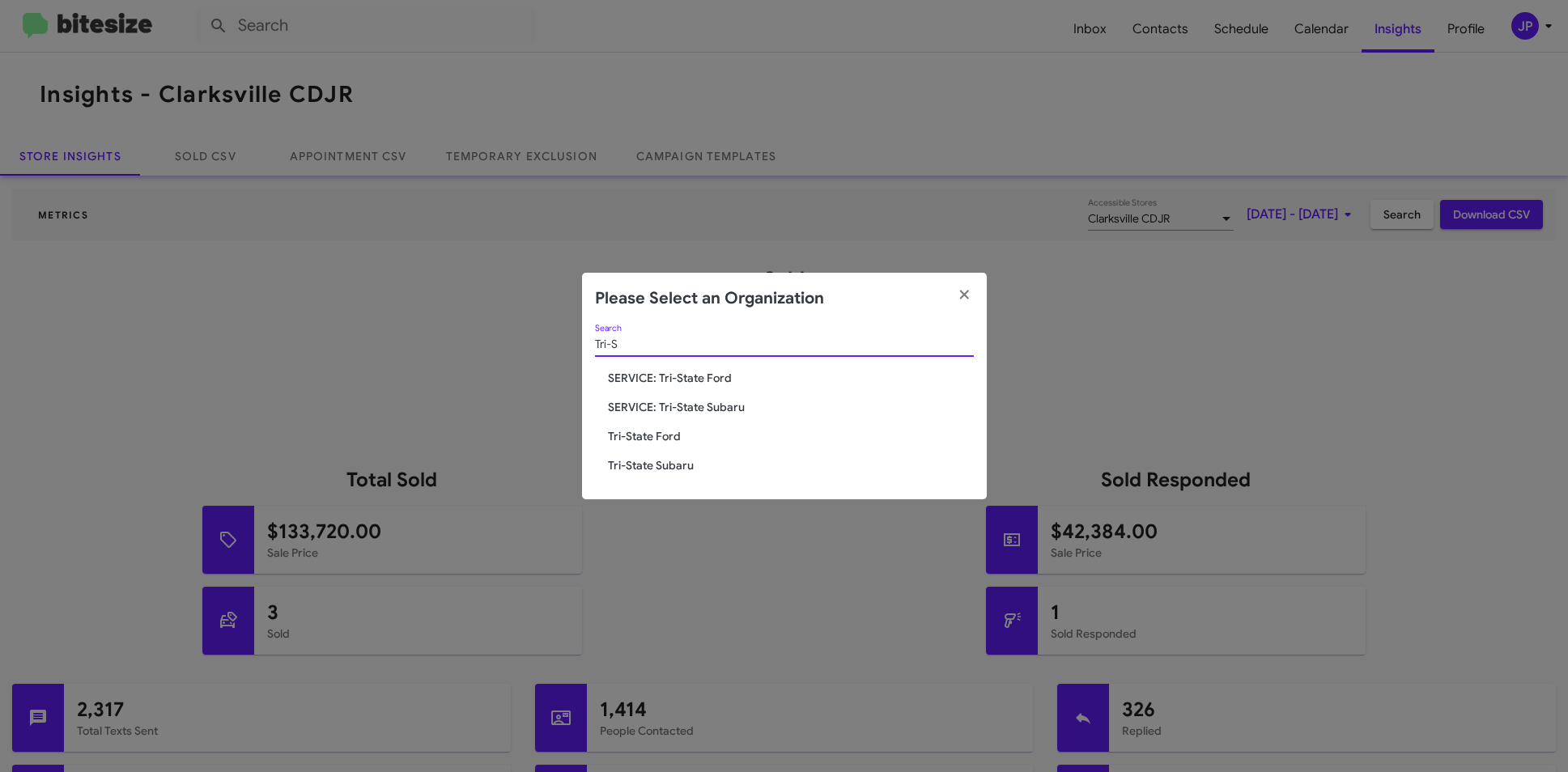
type input "Tri-S"
click at [716, 384] on span "SERVICE: Tri-State Ford" at bounding box center [791, 378] width 366 height 16
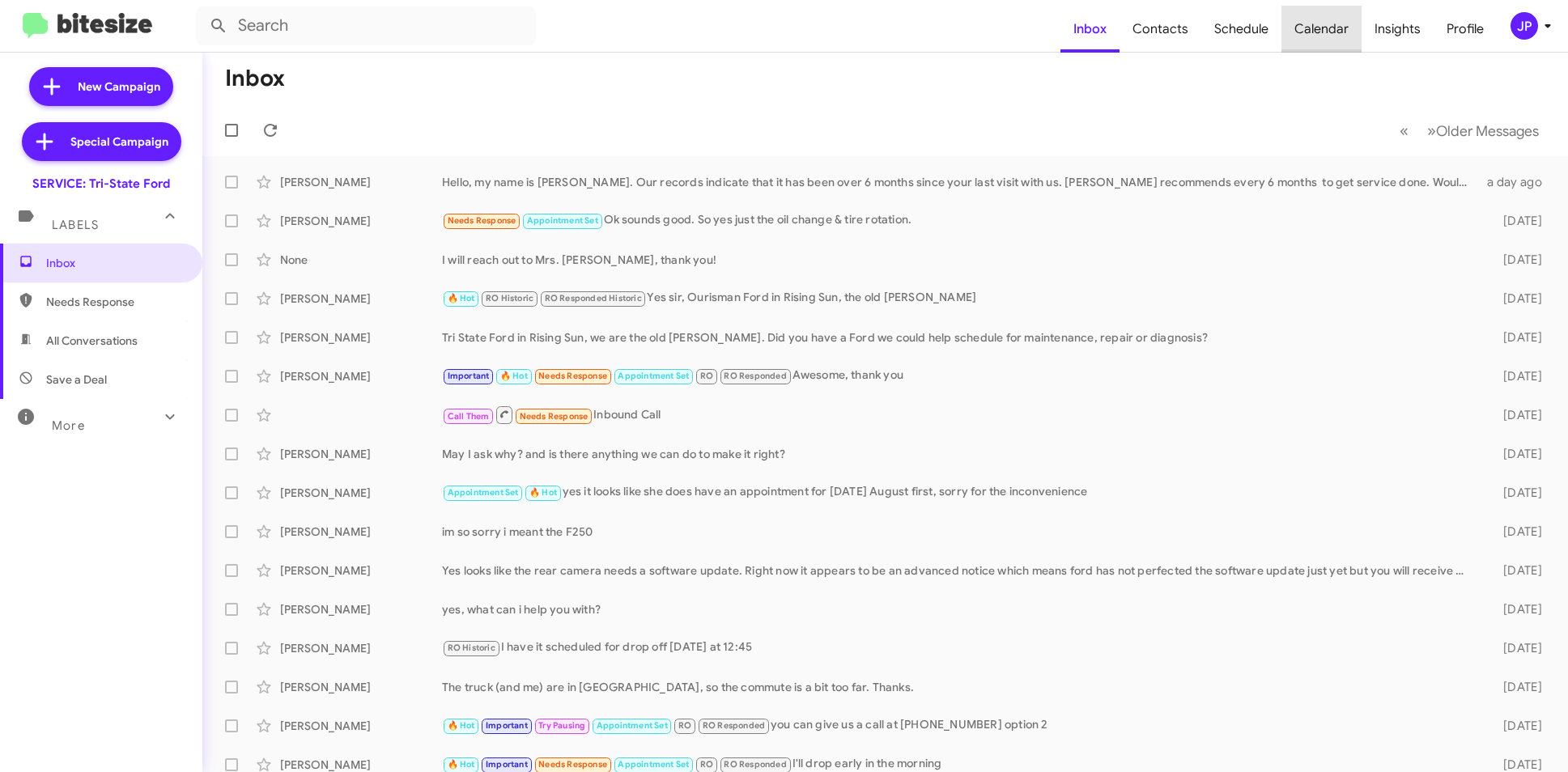
click at [1344, 36] on span "Calendar" at bounding box center [1321, 29] width 80 height 47
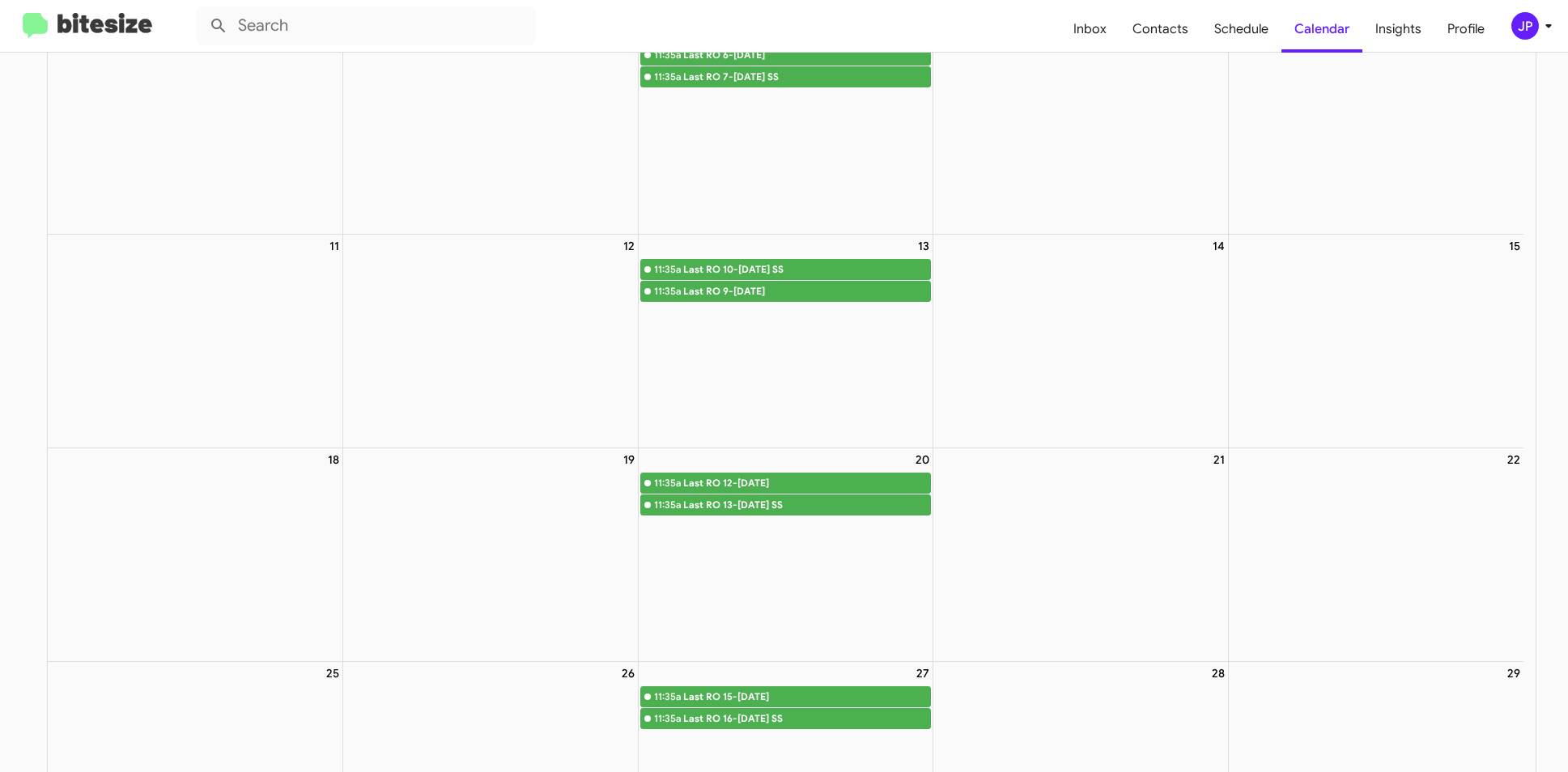
scroll to position [284, 0]
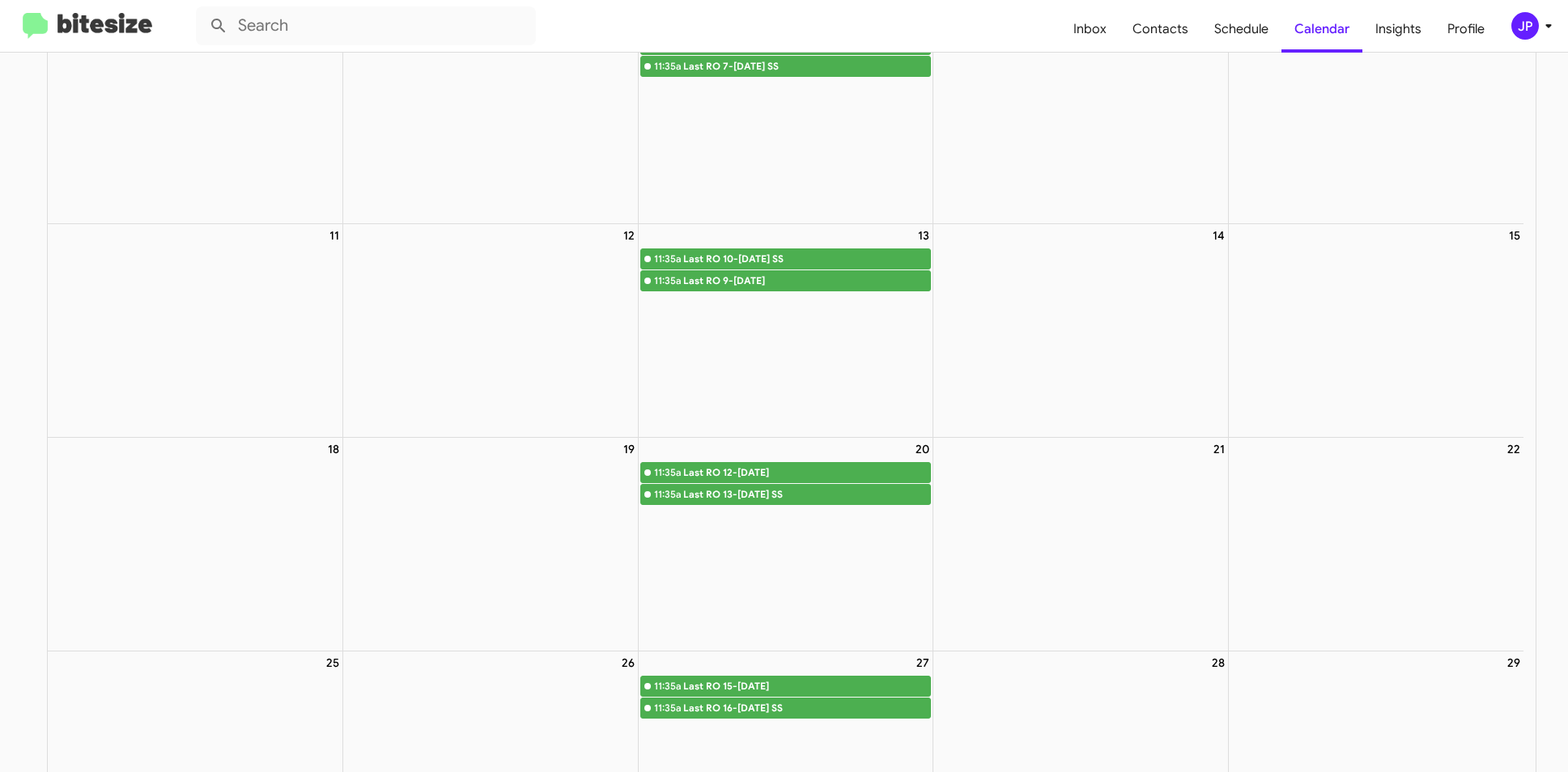
click at [119, 40] on mat-toolbar "Inbox Contacts Schedule Calendar Insights Profile JP" at bounding box center [784, 26] width 1568 height 52
click at [117, 30] on img at bounding box center [87, 26] width 130 height 27
